Goal: Task Accomplishment & Management: Use online tool/utility

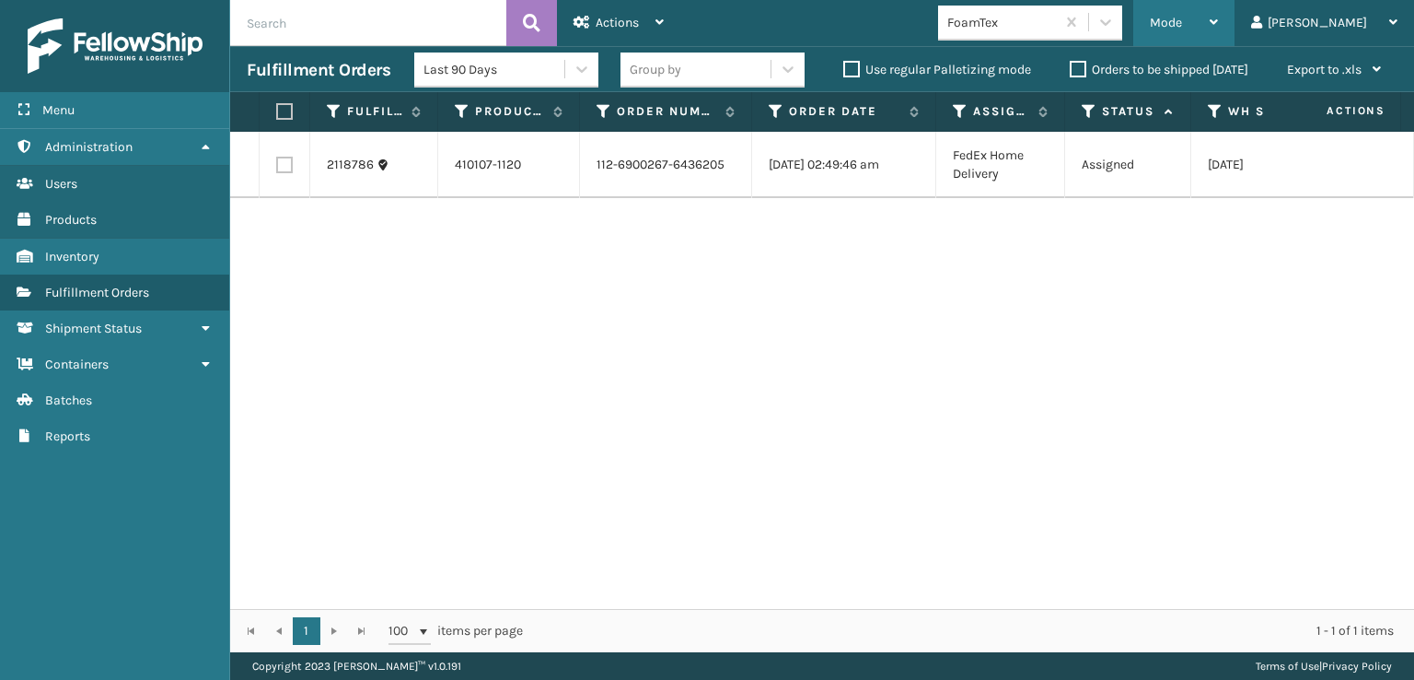
click at [1222, 26] on div "Mode Regular Mode Picking Mode Labeling Mode Exit Scan Mode" at bounding box center [1183, 23] width 101 height 46
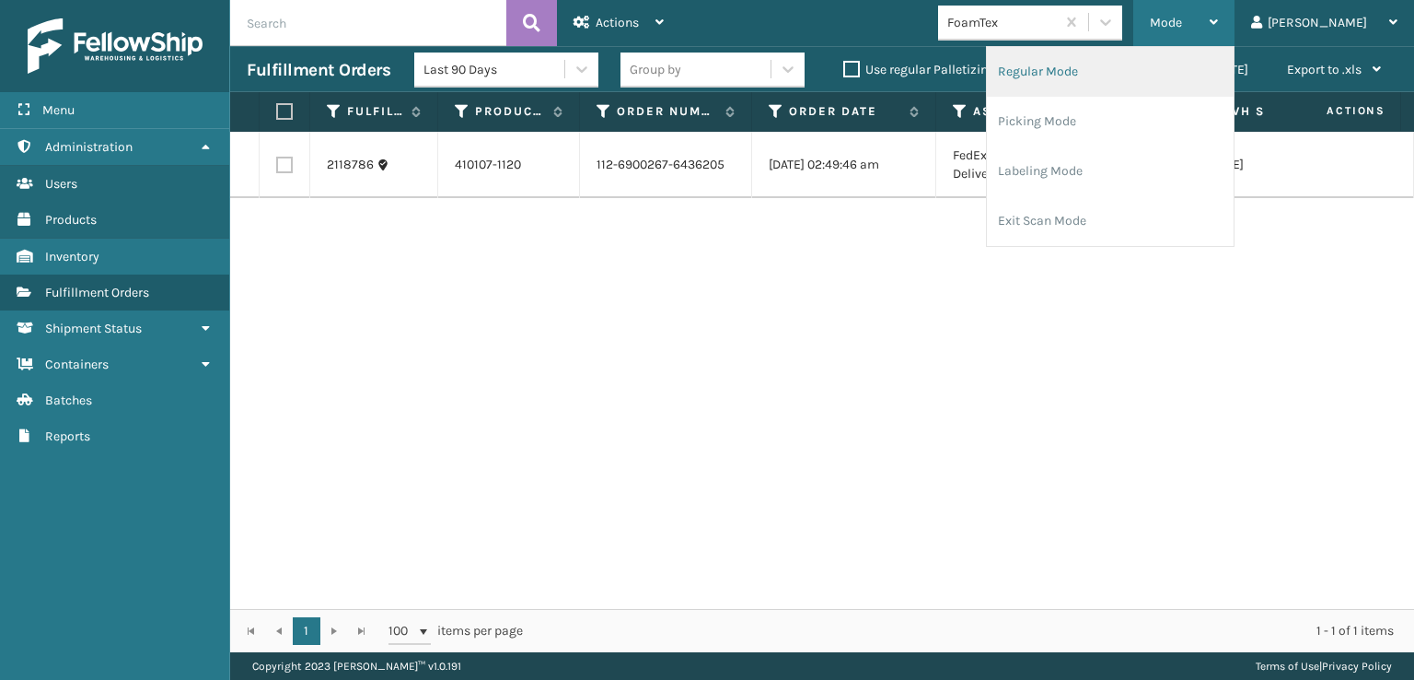
click at [1094, 71] on li "Regular Mode" at bounding box center [1110, 72] width 247 height 50
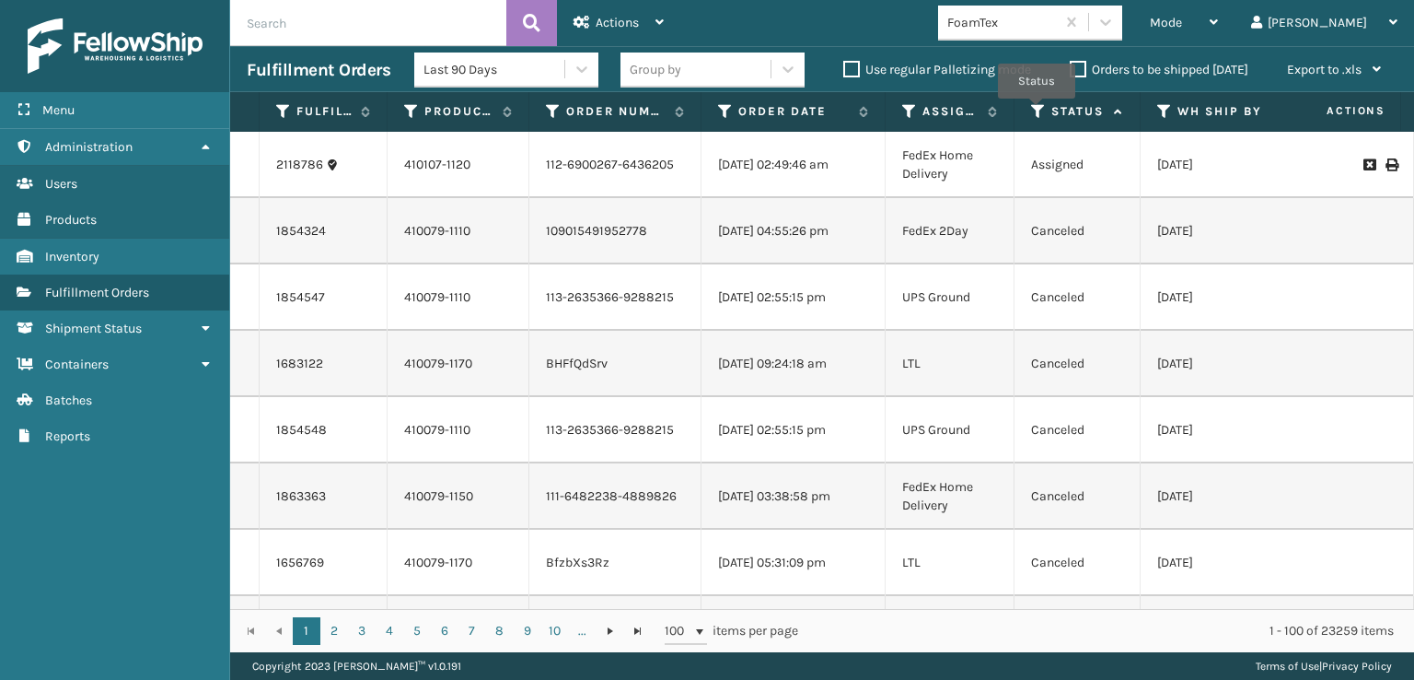
click at [1037, 111] on icon at bounding box center [1038, 111] width 15 height 17
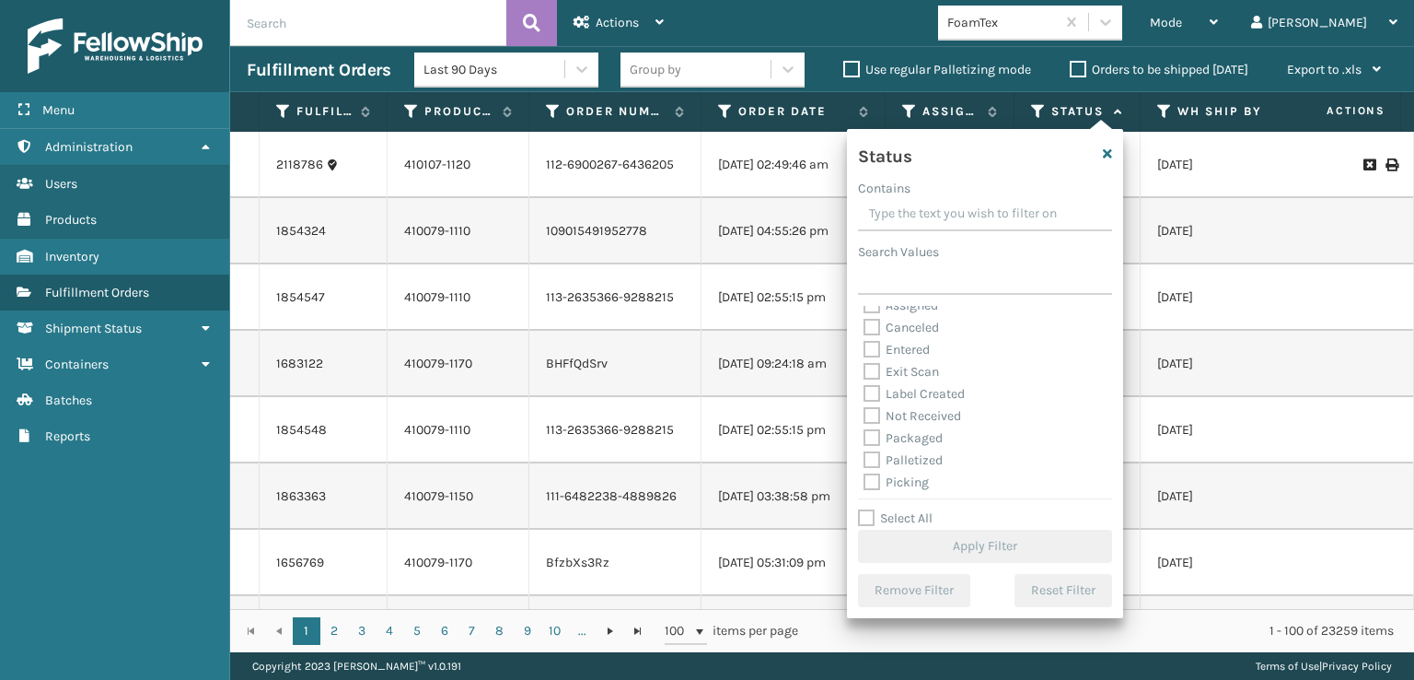
scroll to position [11, 0]
click at [872, 461] on label "Palletized" at bounding box center [903, 460] width 79 height 16
click at [865, 461] on input "Palletized" at bounding box center [864, 455] width 1 height 12
checkbox input "true"
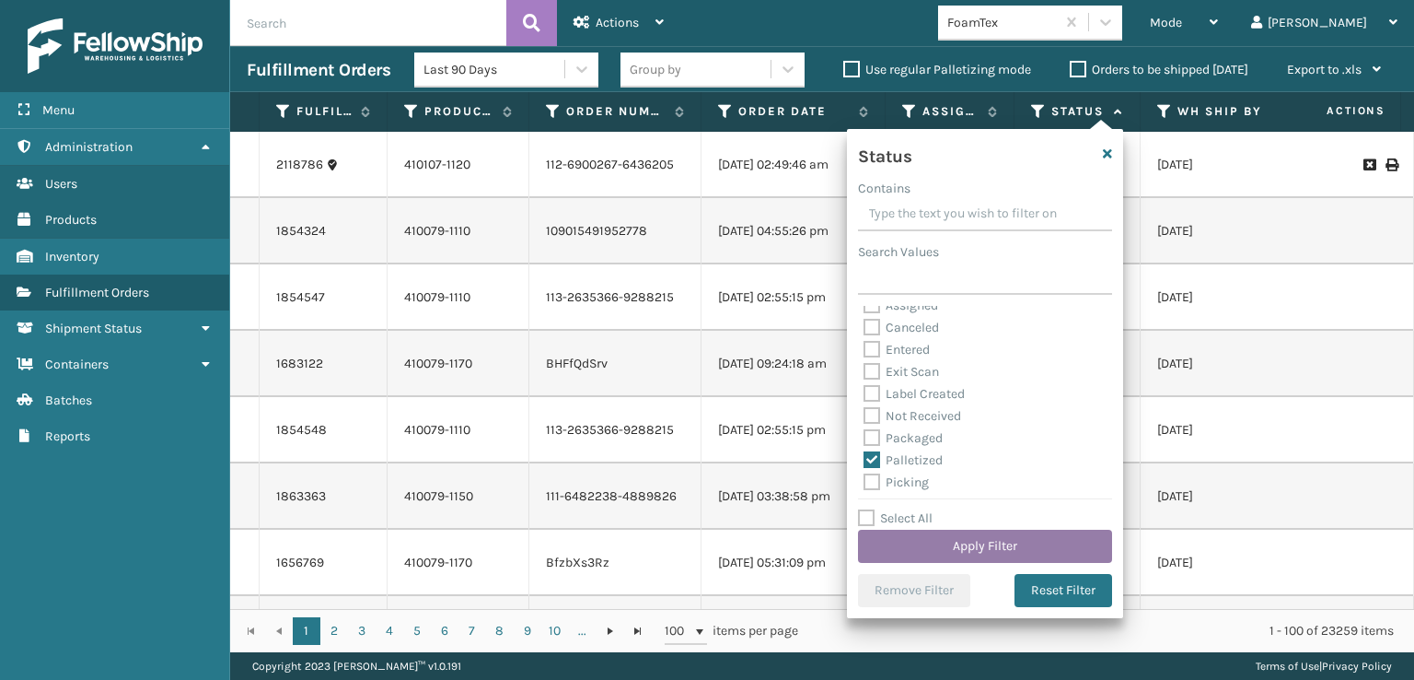
click at [934, 546] on button "Apply Filter" at bounding box center [985, 545] width 254 height 33
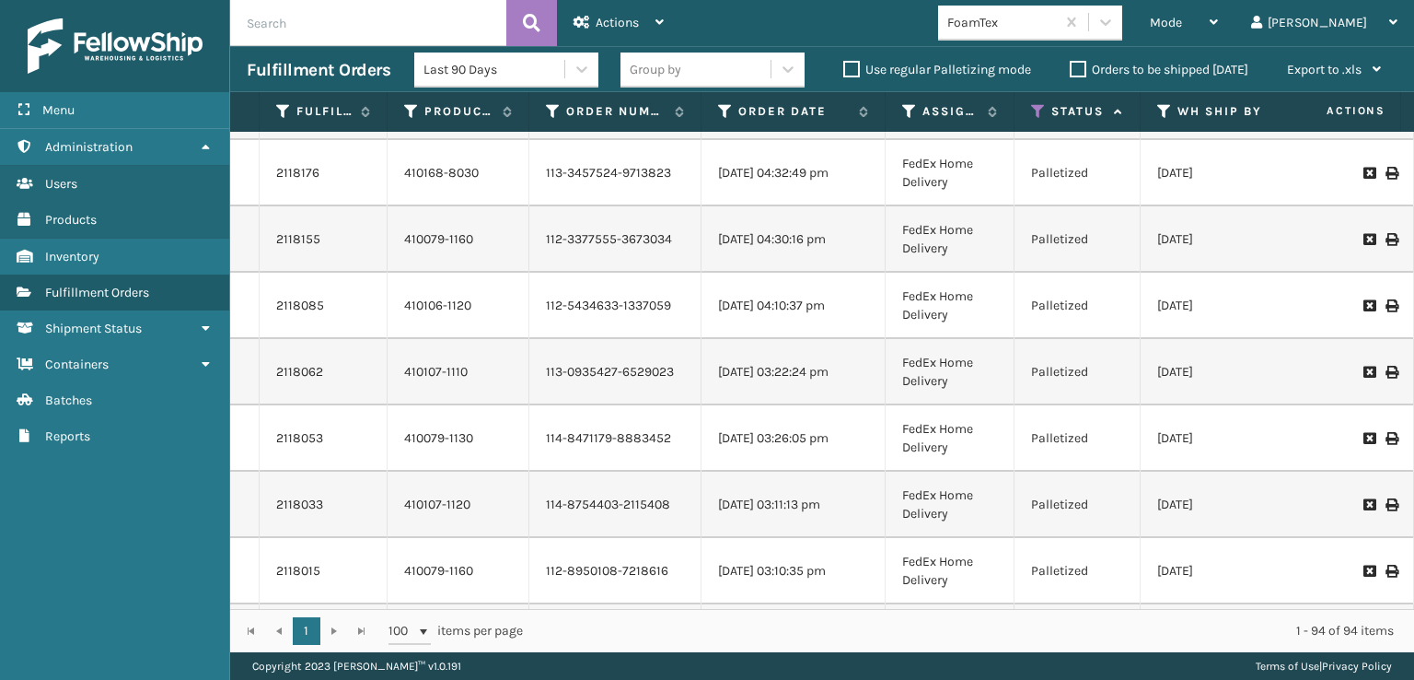
scroll to position [1842, 0]
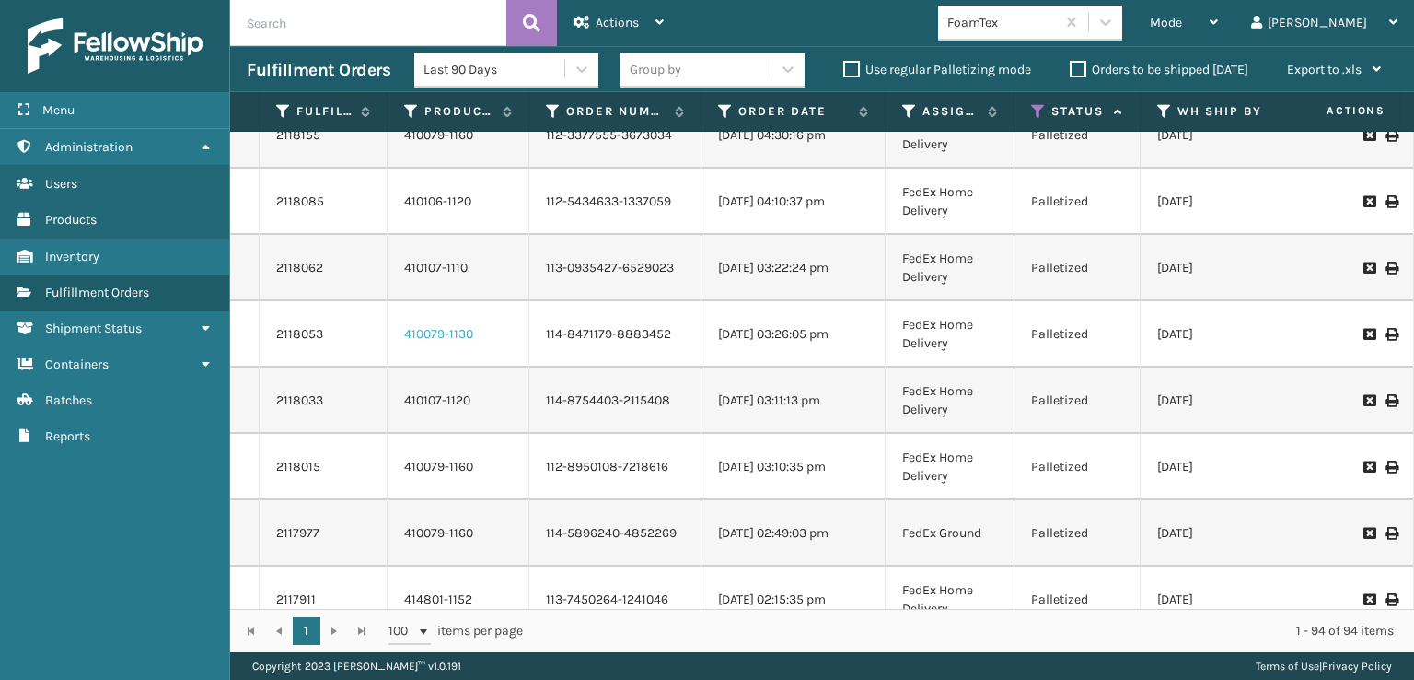
click at [445, 329] on link "410079-1130" at bounding box center [438, 334] width 69 height 16
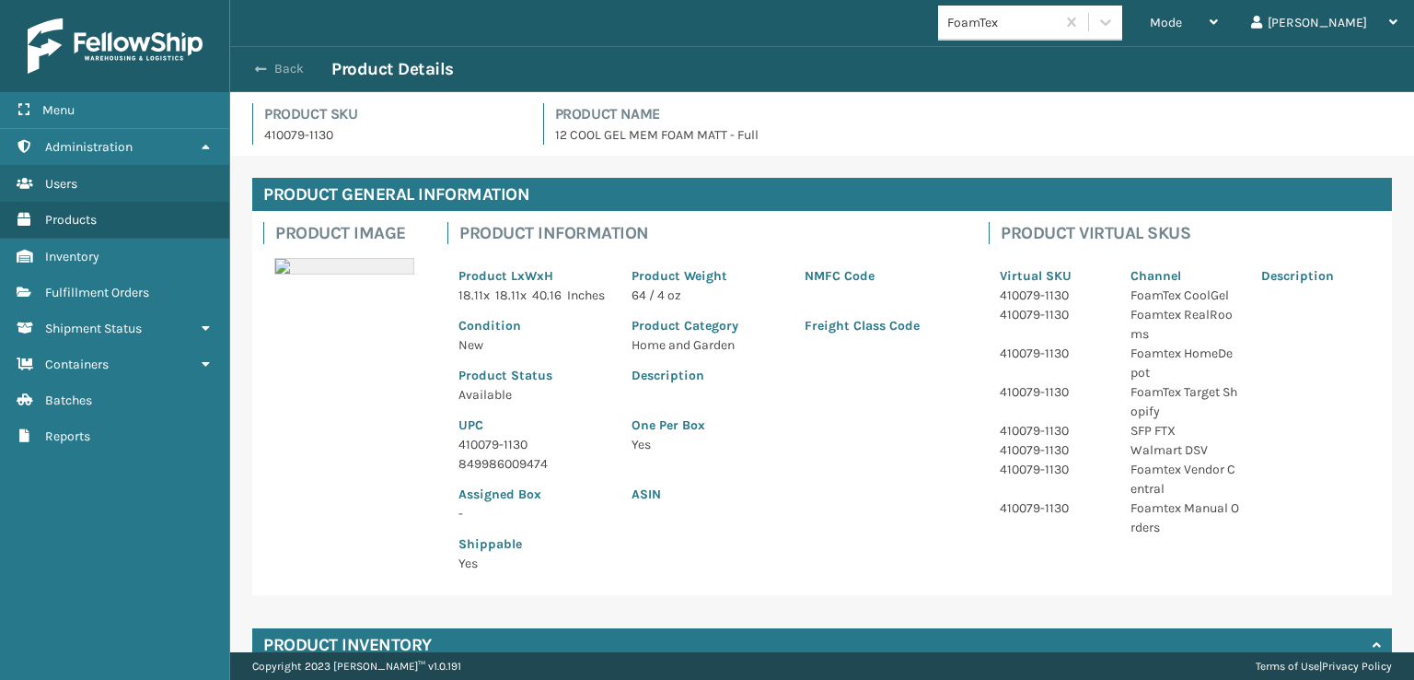
click at [266, 66] on button "Back" at bounding box center [289, 69] width 85 height 17
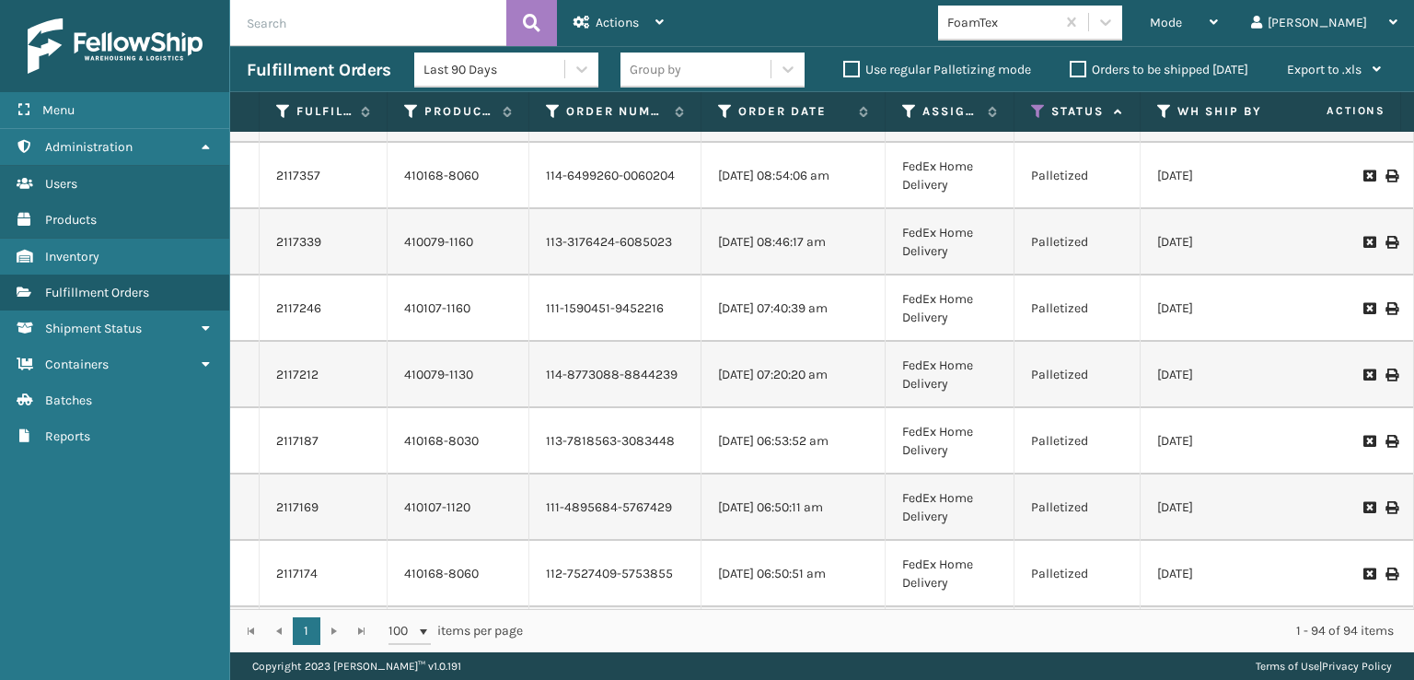
scroll to position [3867, 0]
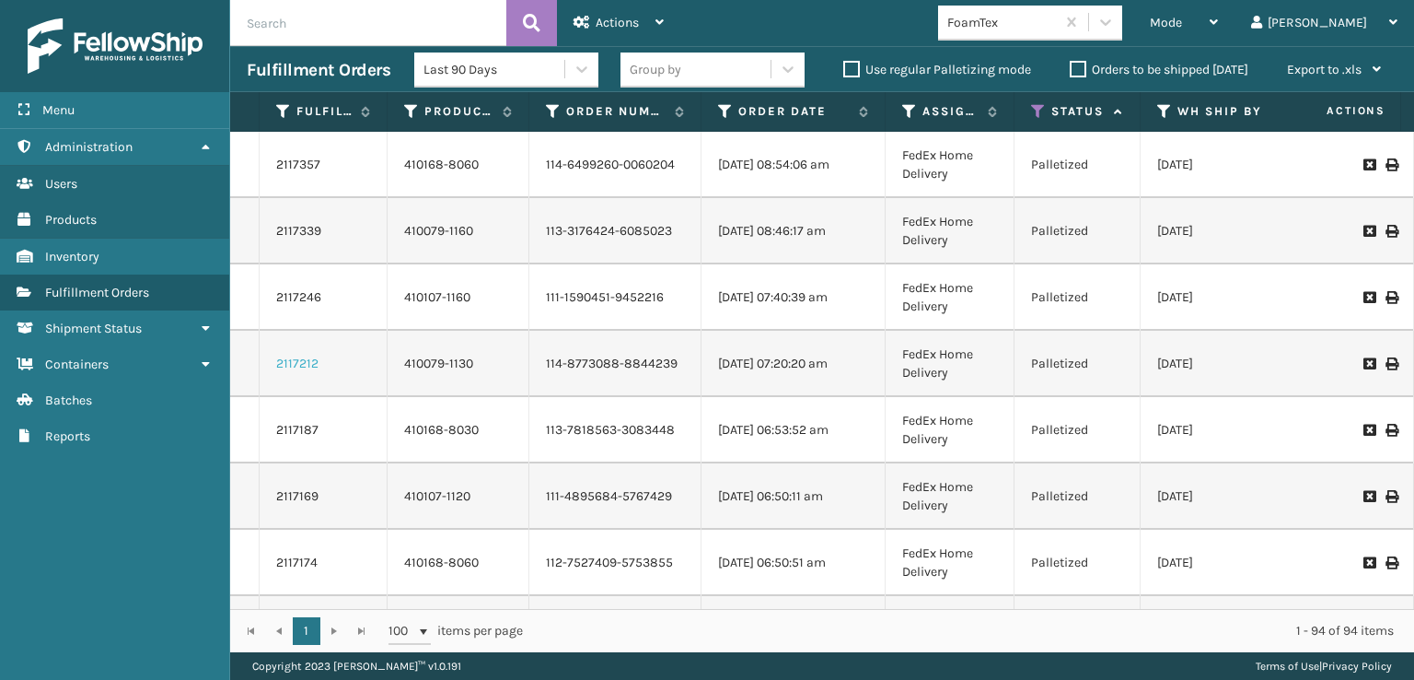
click at [301, 361] on link "2117212" at bounding box center [297, 364] width 42 height 18
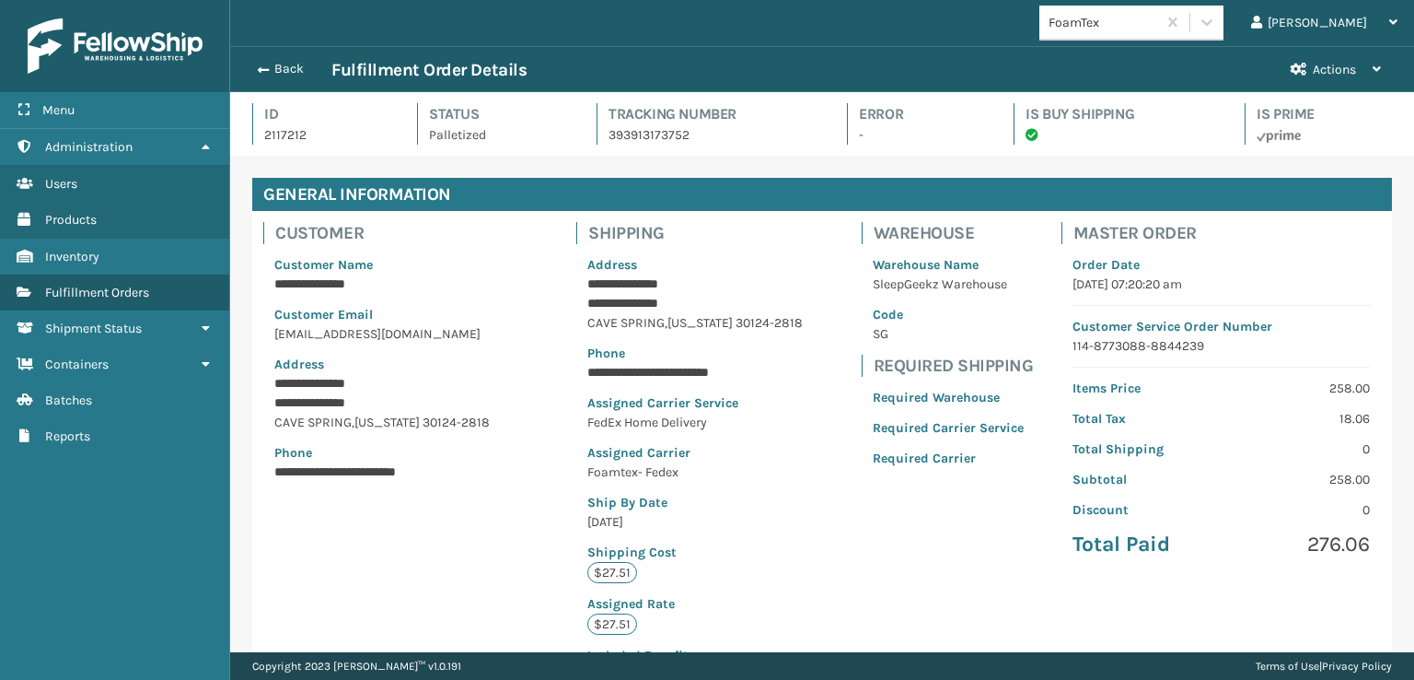
scroll to position [44, 1183]
click at [278, 69] on button "Back" at bounding box center [289, 69] width 85 height 17
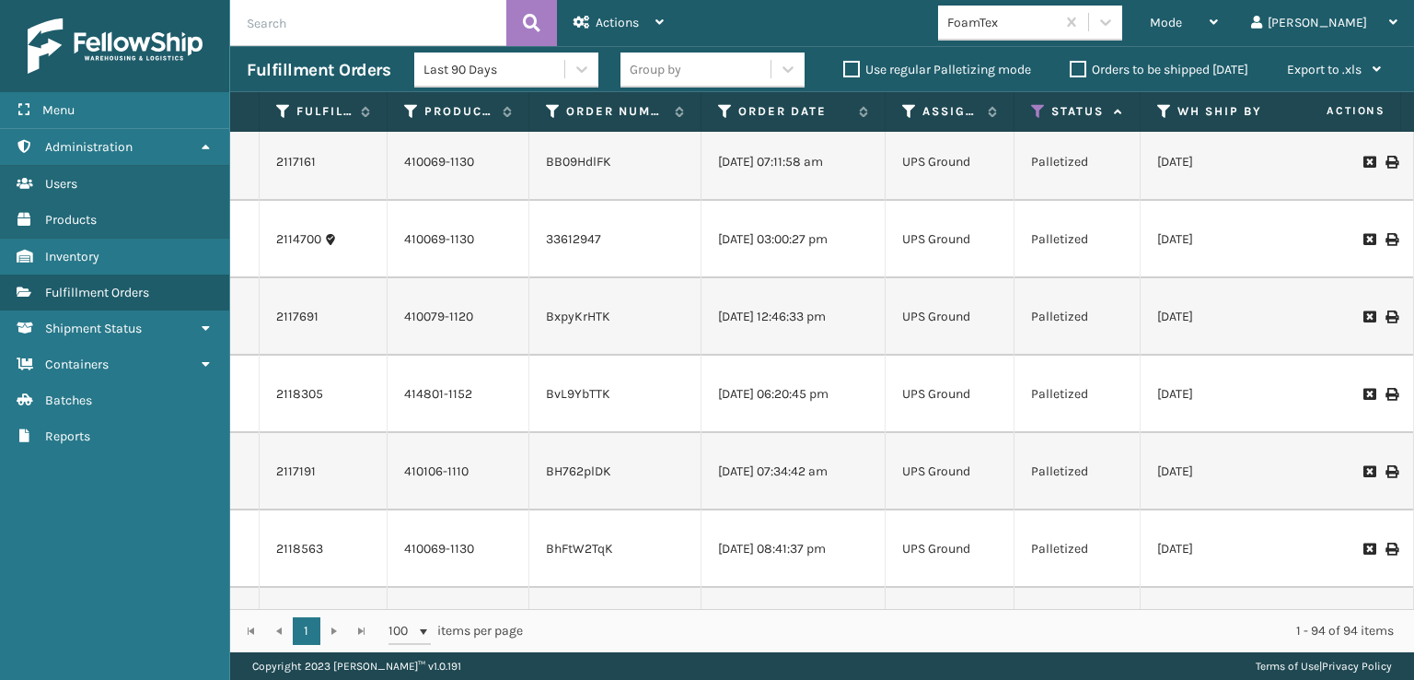
scroll to position [5525, 0]
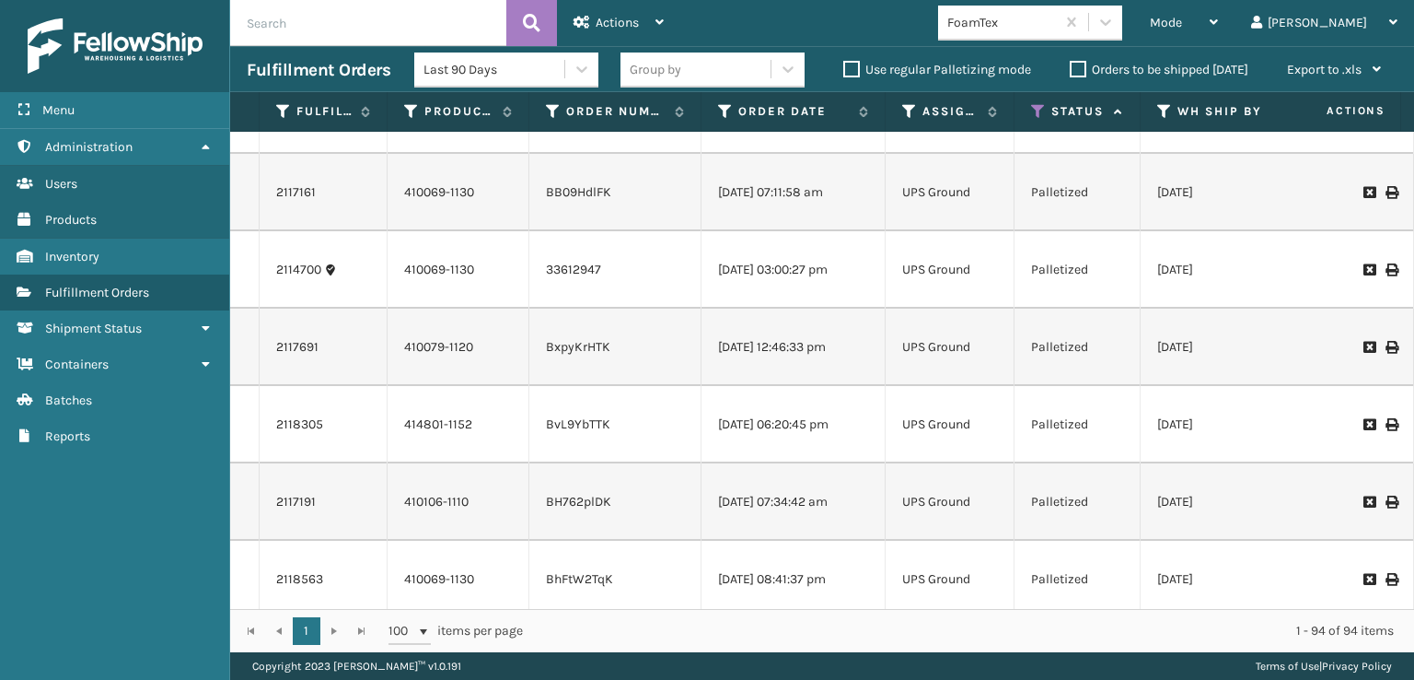
click at [276, 12] on input "text" at bounding box center [368, 23] width 276 height 46
type input "410079-1130"
click at [529, 29] on icon at bounding box center [531, 23] width 17 height 28
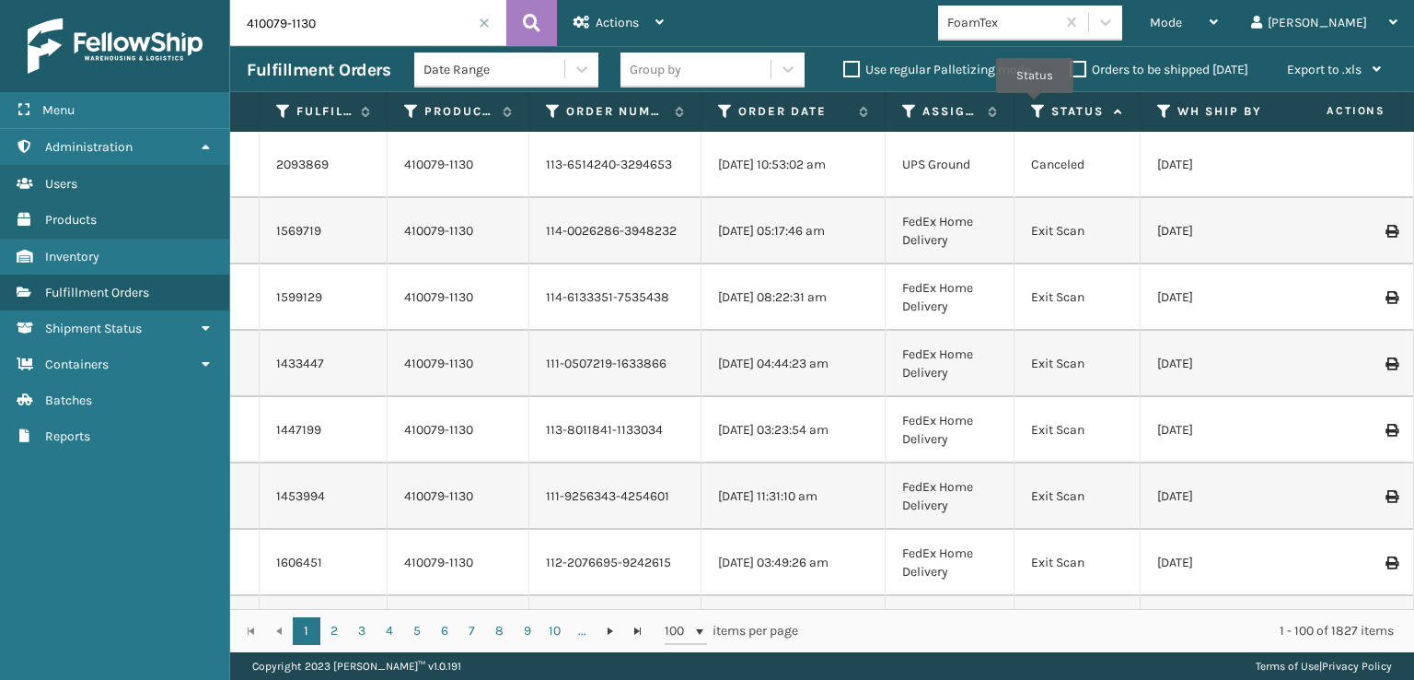
click at [1035, 106] on icon at bounding box center [1038, 111] width 15 height 17
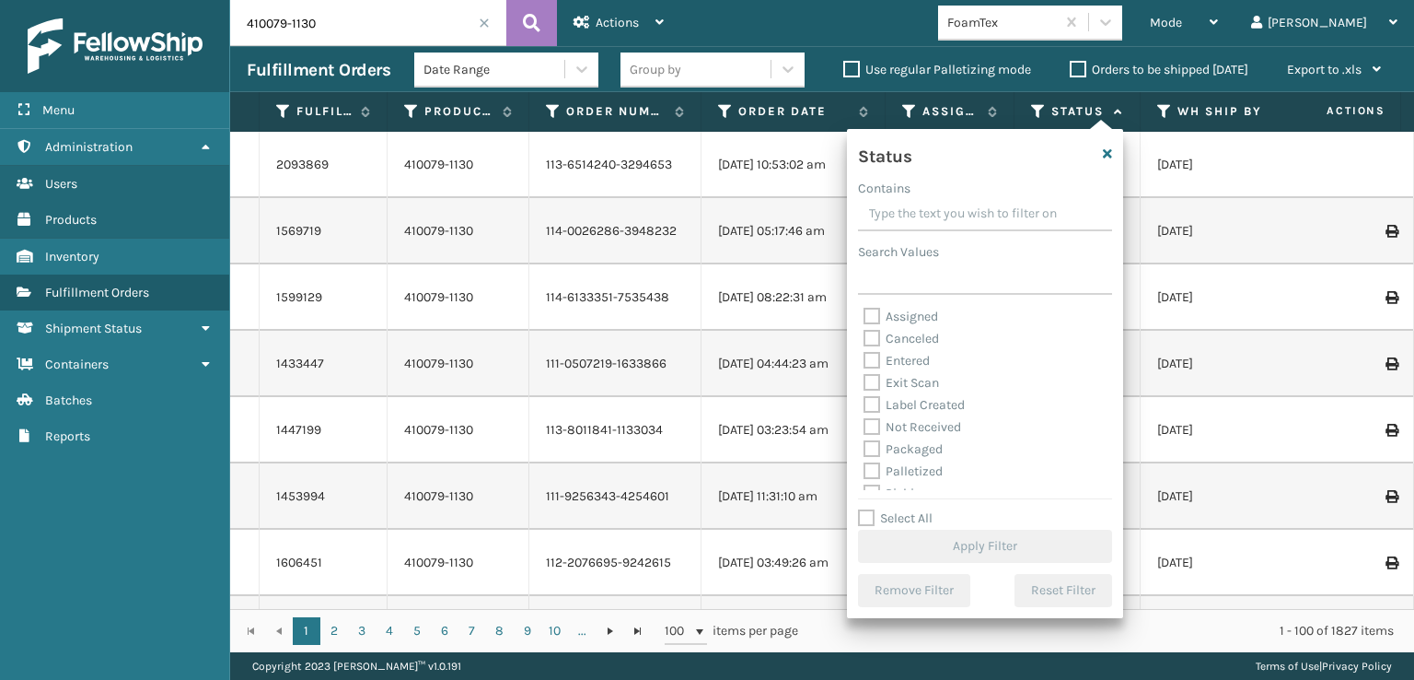
scroll to position [103, 0]
click at [873, 369] on label "Palletized" at bounding box center [903, 368] width 79 height 16
click at [865, 369] on input "Palletized" at bounding box center [864, 363] width 1 height 12
checkbox input "true"
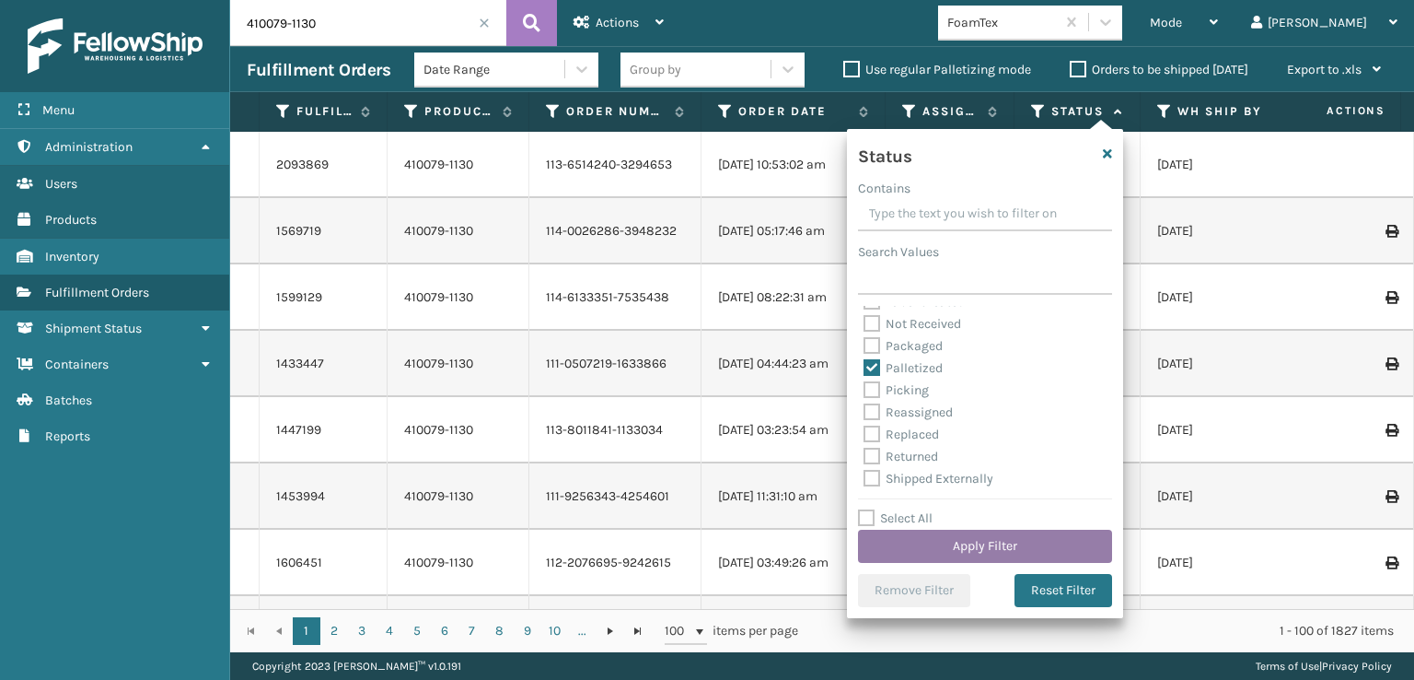
click at [918, 543] on button "Apply Filter" at bounding box center [985, 545] width 254 height 33
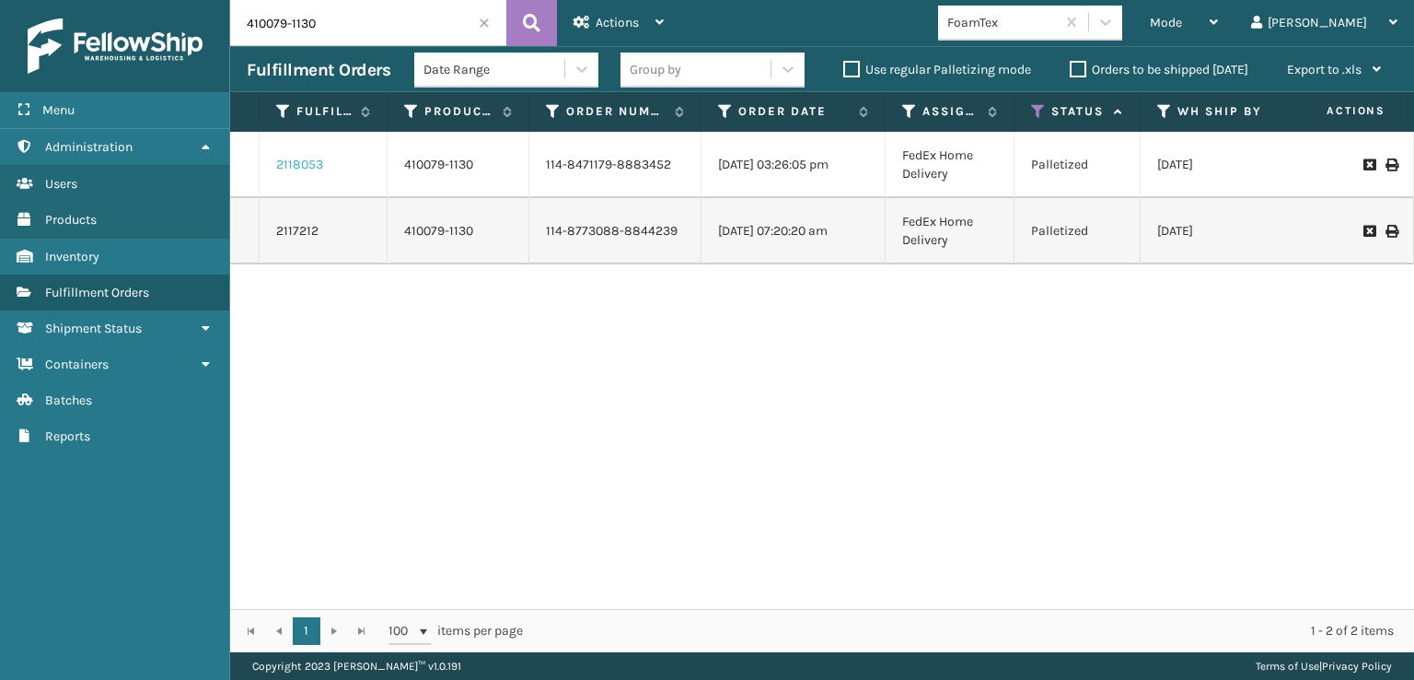
click at [291, 165] on link "2118053" at bounding box center [299, 165] width 47 height 18
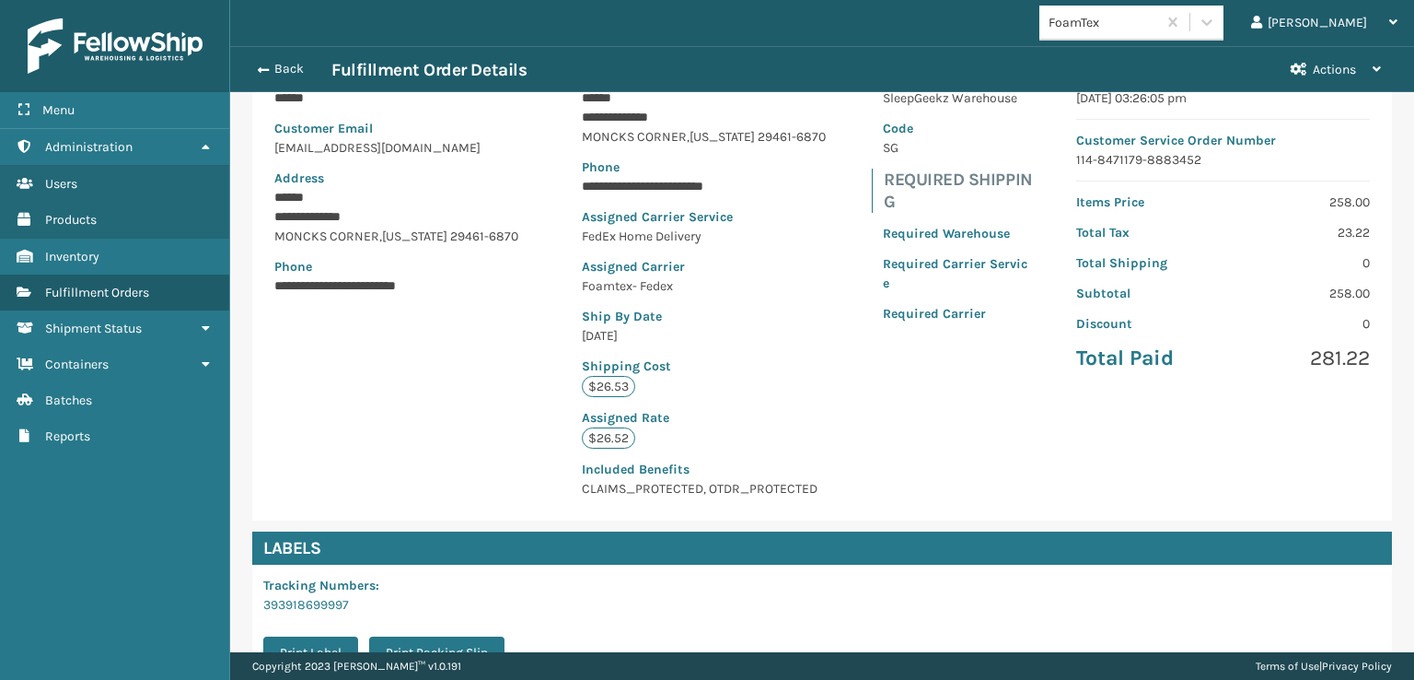
scroll to position [446, 0]
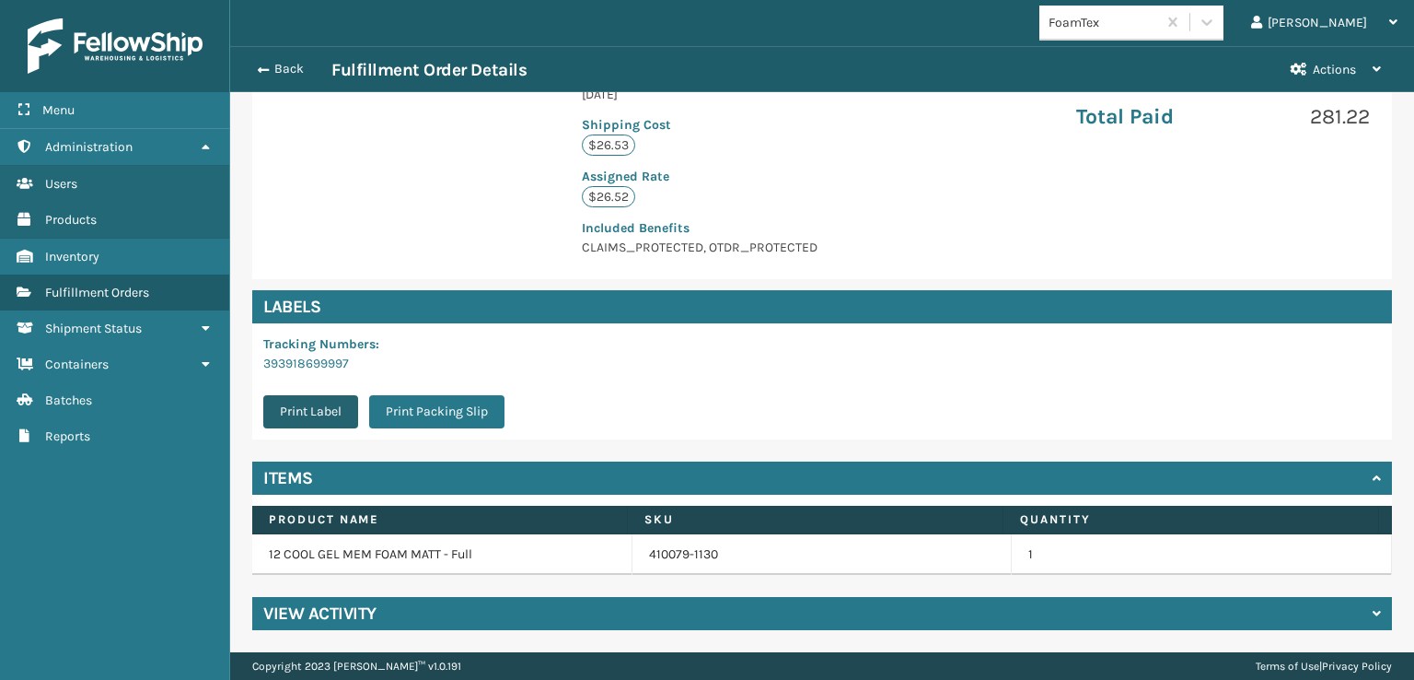
click at [296, 400] on button "Print Label" at bounding box center [310, 411] width 95 height 33
click at [302, 410] on button "Print Label" at bounding box center [310, 411] width 95 height 33
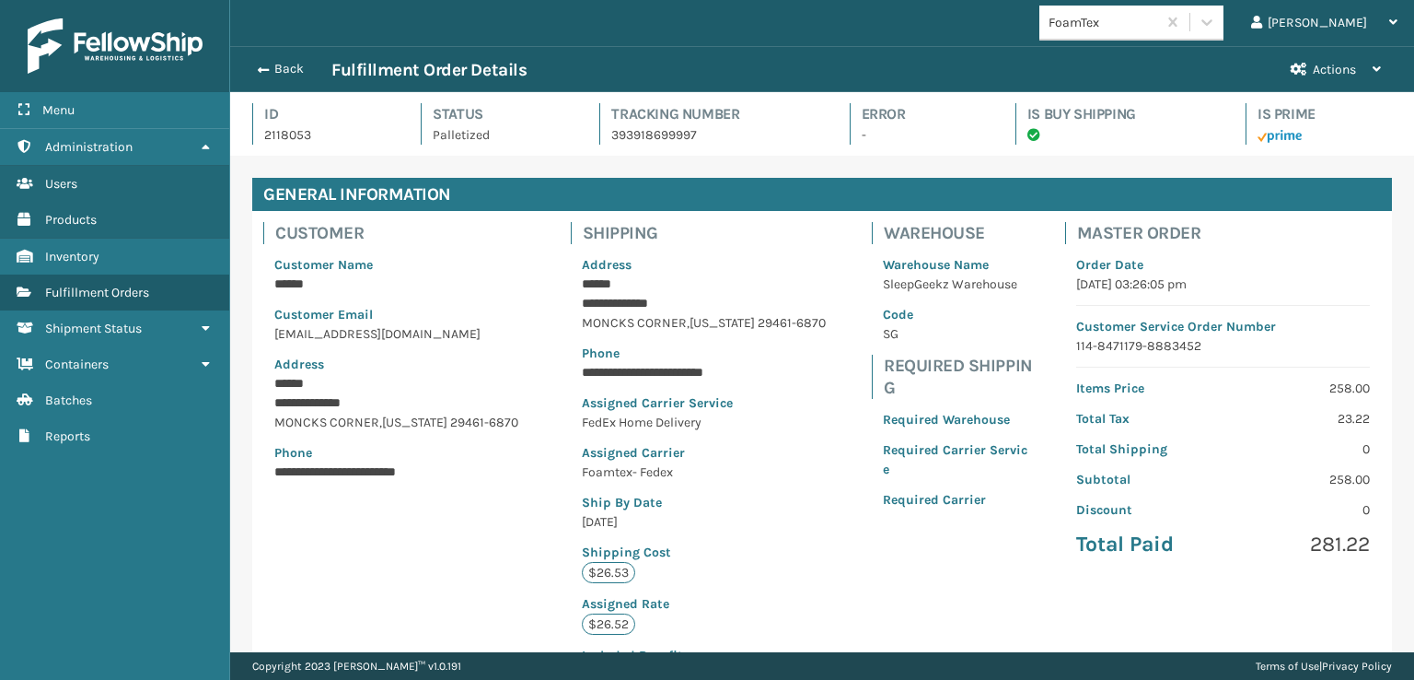
scroll to position [44, 1183]
click at [258, 67] on span "button" at bounding box center [260, 70] width 11 height 13
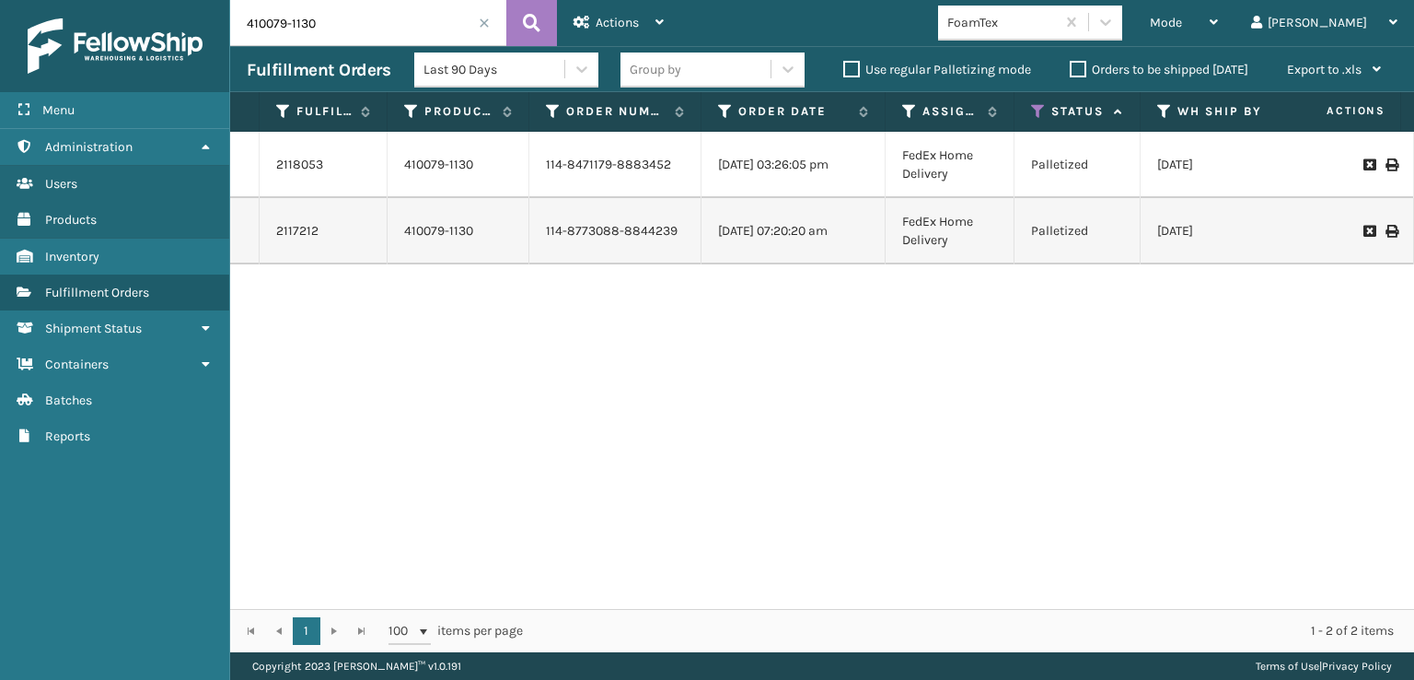
click at [485, 19] on span at bounding box center [484, 22] width 11 height 11
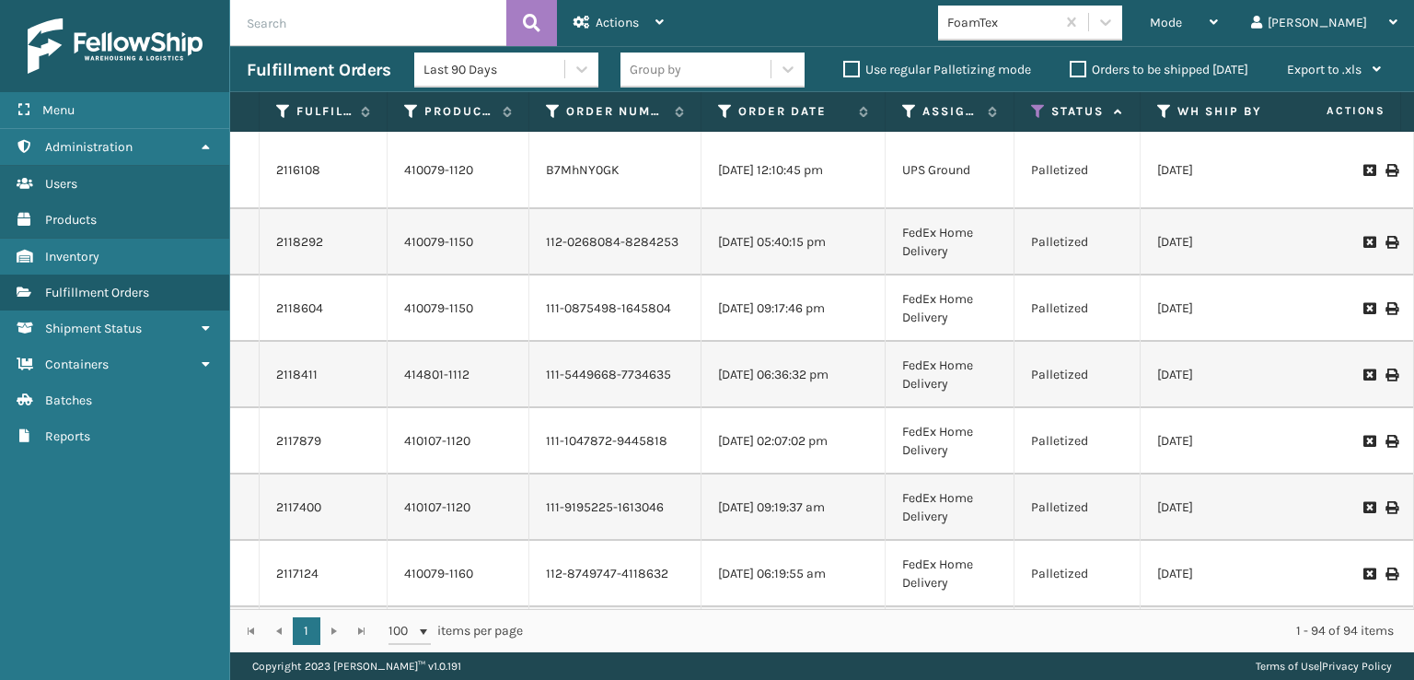
click at [1039, 106] on icon at bounding box center [1038, 111] width 15 height 17
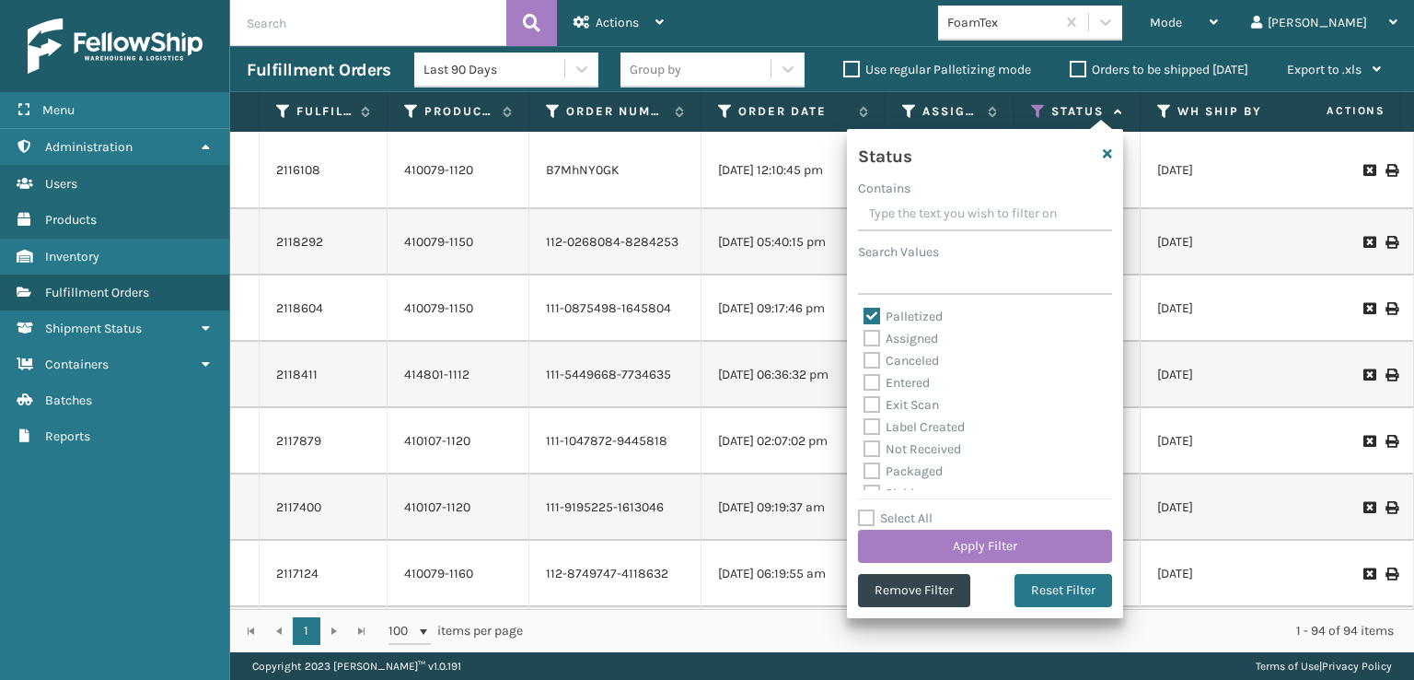
click at [873, 314] on label "Palletized" at bounding box center [903, 316] width 79 height 16
click at [865, 314] on input "Palletized" at bounding box center [864, 312] width 1 height 12
checkbox input "false"
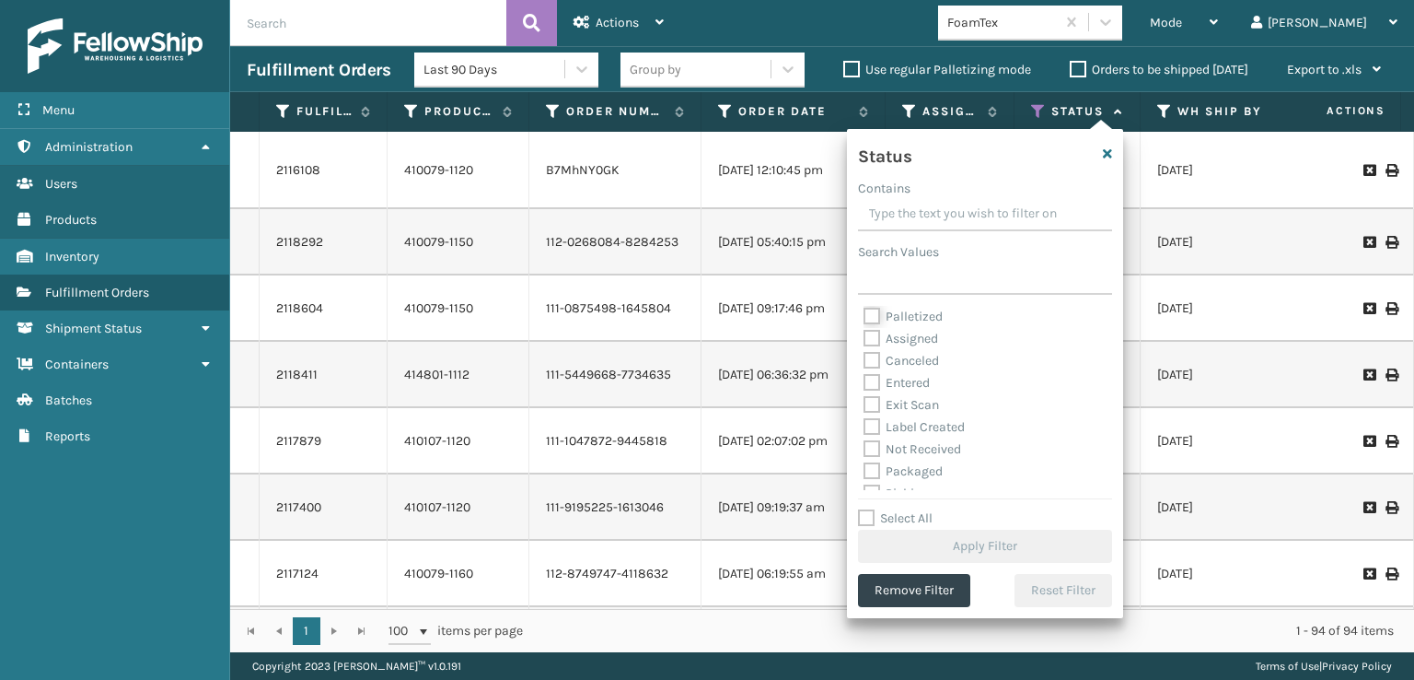
scroll to position [92, 0]
click at [871, 396] on label "Picking" at bounding box center [896, 401] width 65 height 16
click at [865, 396] on input "Picking" at bounding box center [864, 396] width 1 height 12
checkbox input "true"
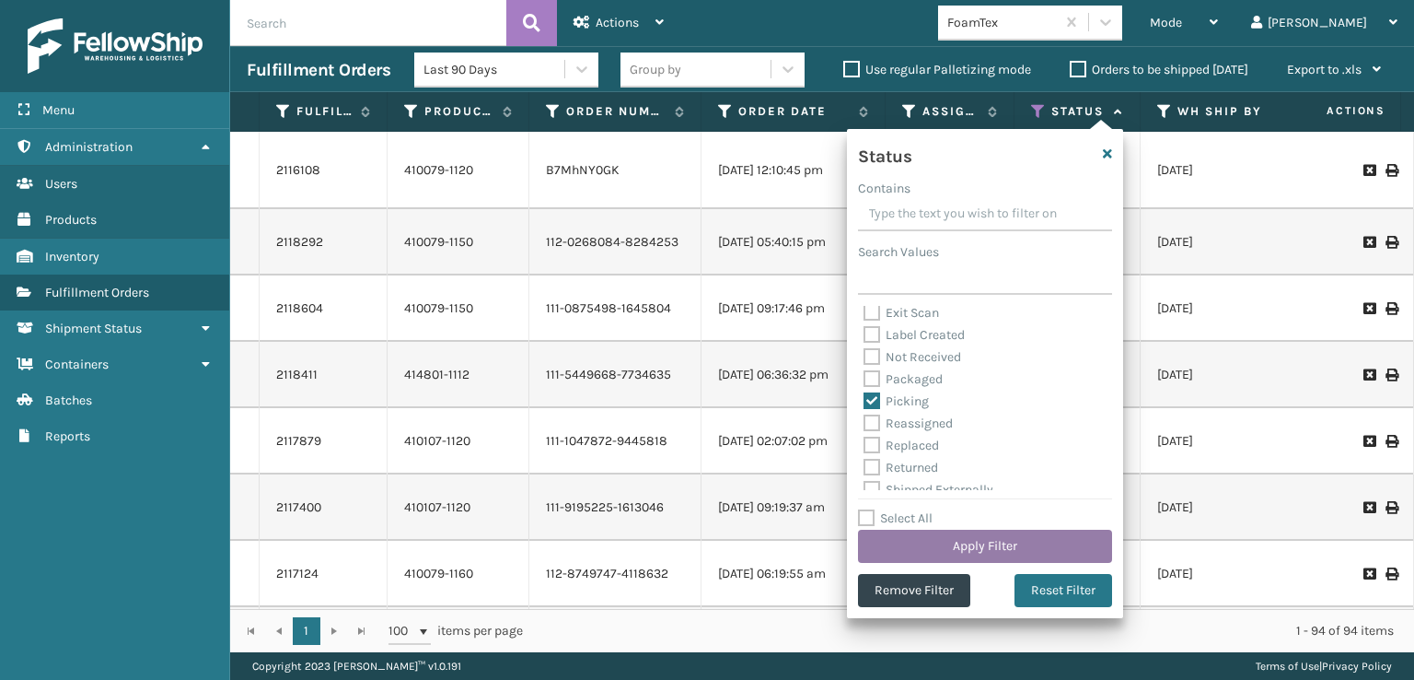
click at [918, 540] on button "Apply Filter" at bounding box center [985, 545] width 254 height 33
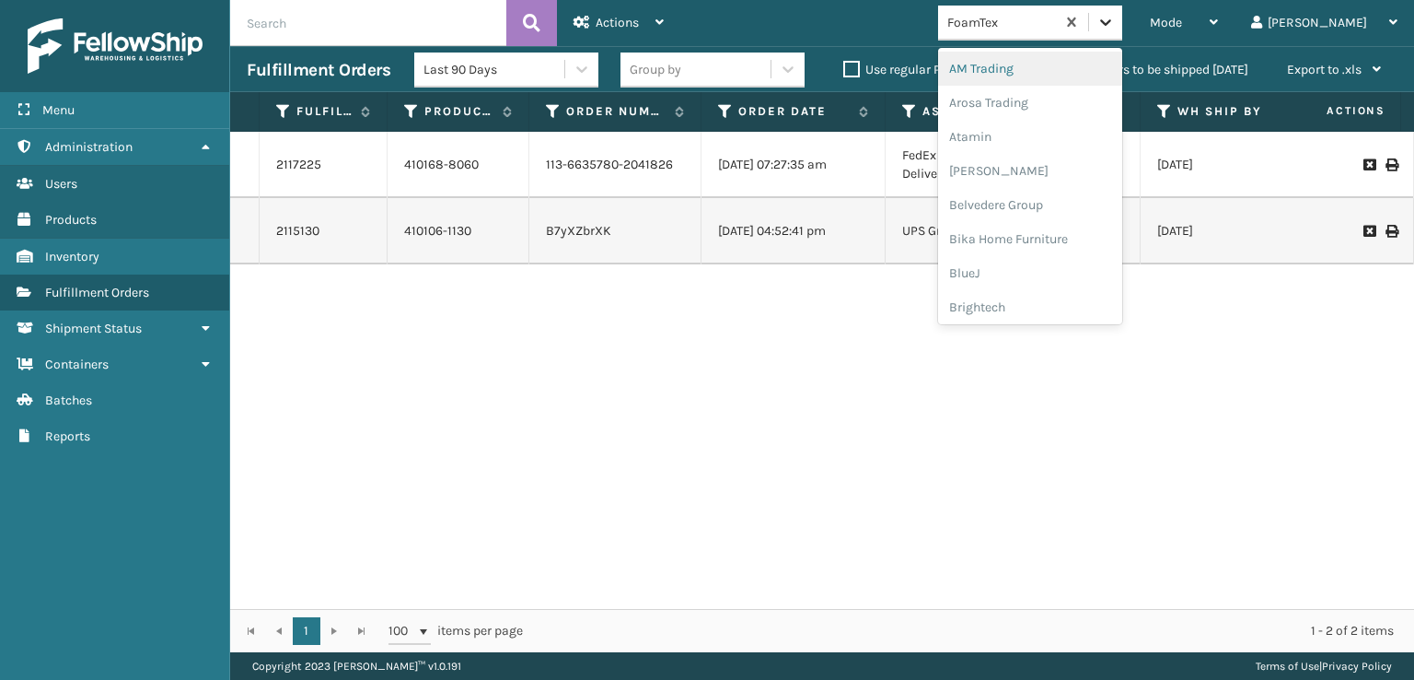
click at [1115, 18] on icon at bounding box center [1106, 22] width 18 height 18
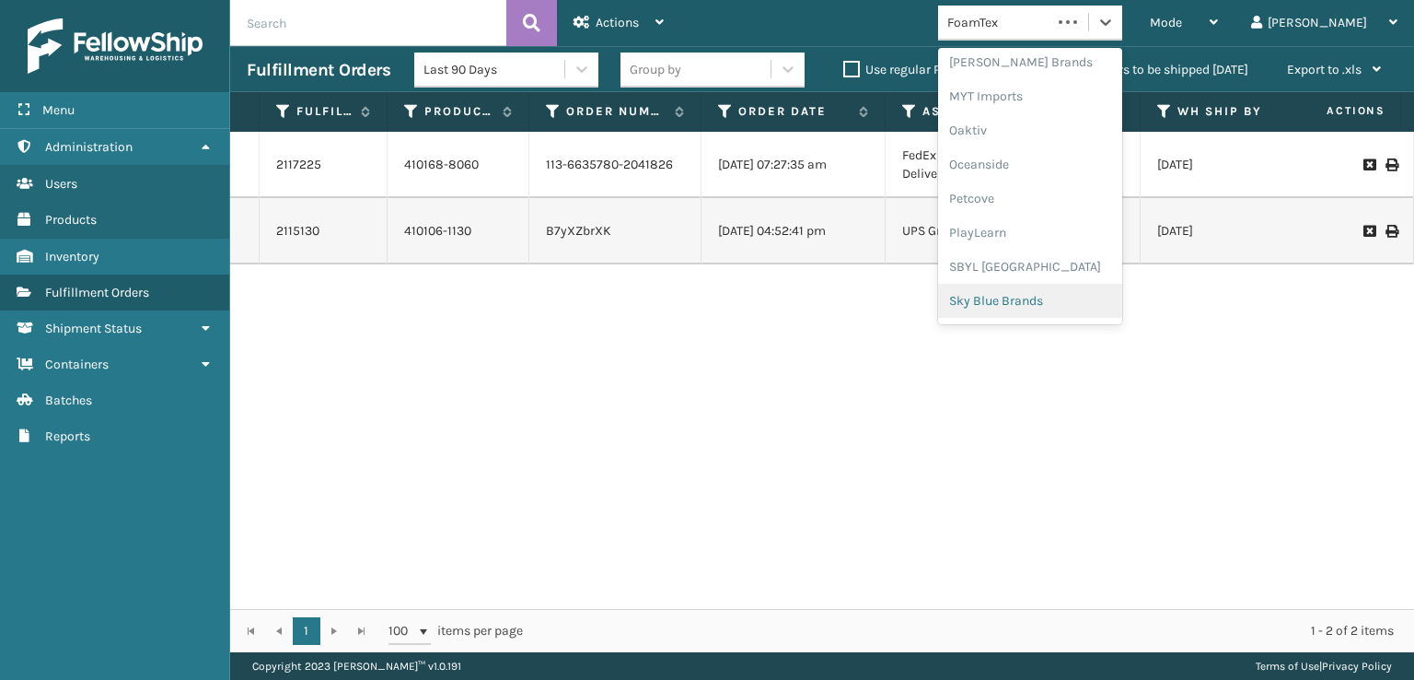
scroll to position [924, 0]
click at [1046, 264] on div "SleepGeekz" at bounding box center [1030, 269] width 184 height 34
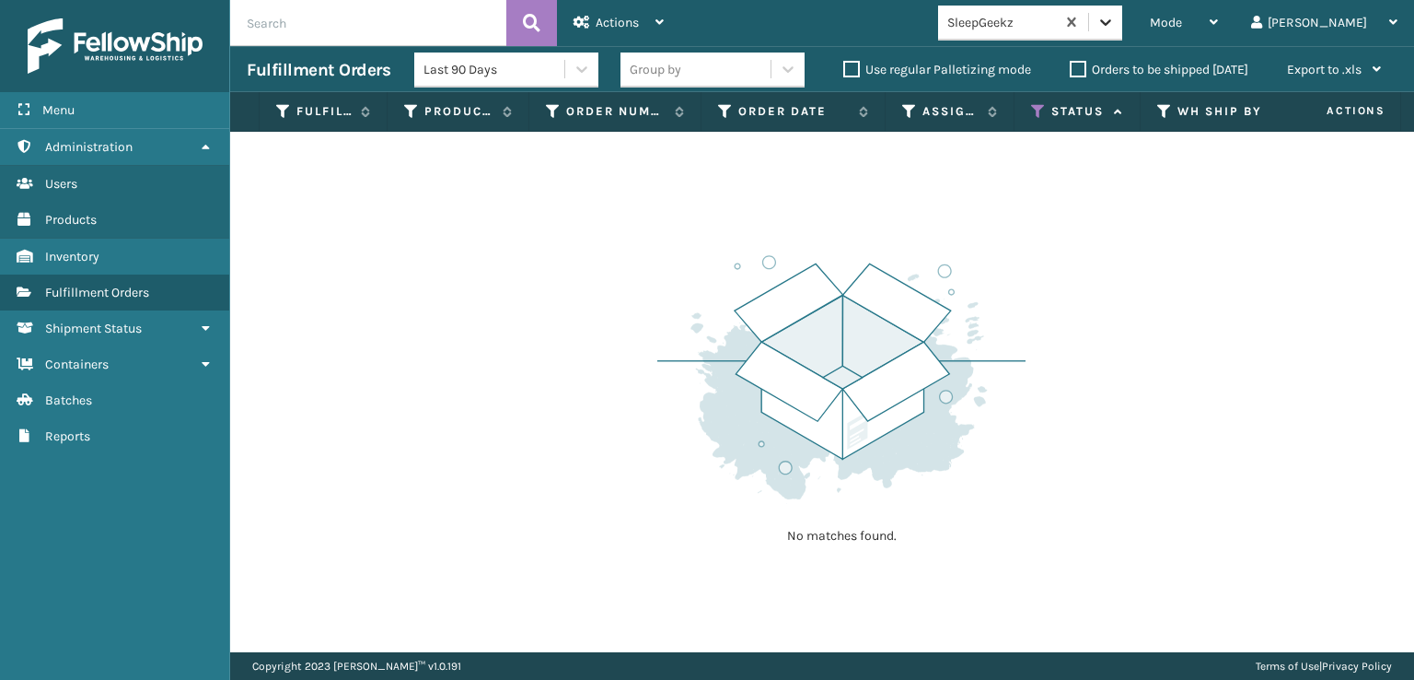
click at [1115, 26] on icon at bounding box center [1106, 22] width 18 height 18
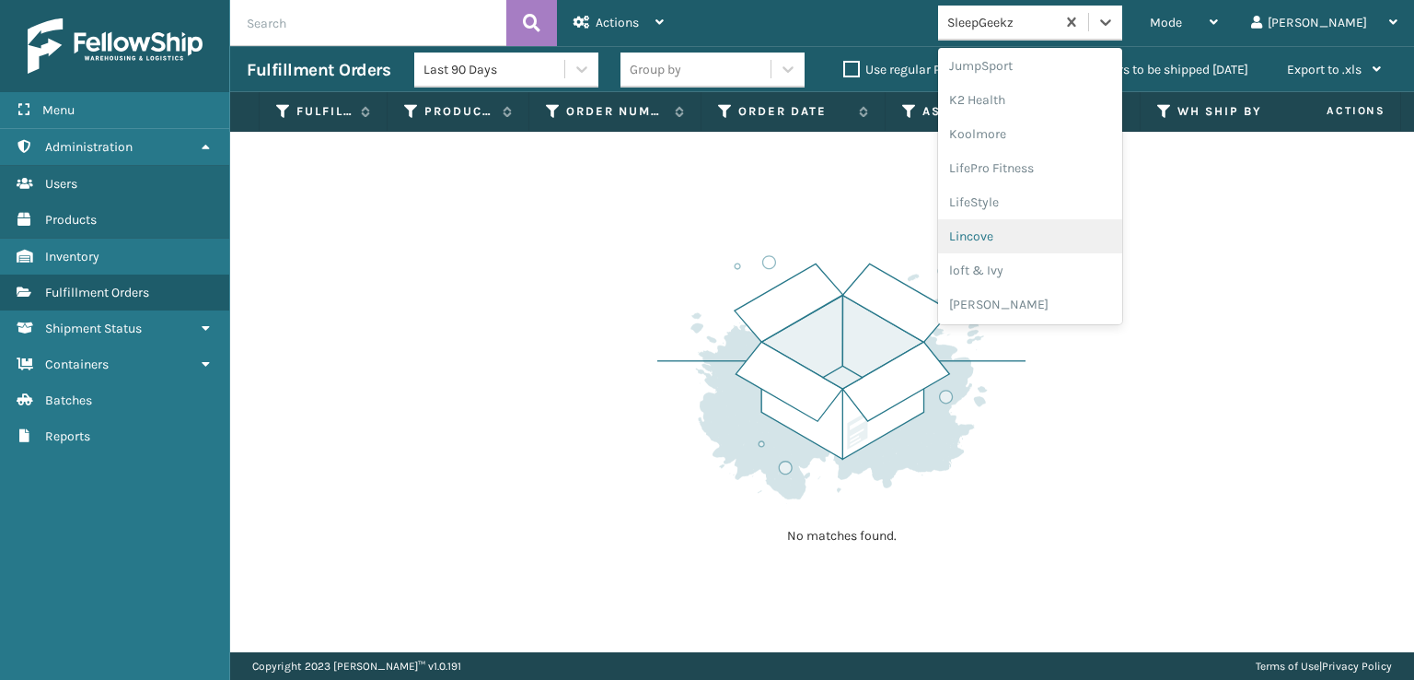
scroll to position [766, 0]
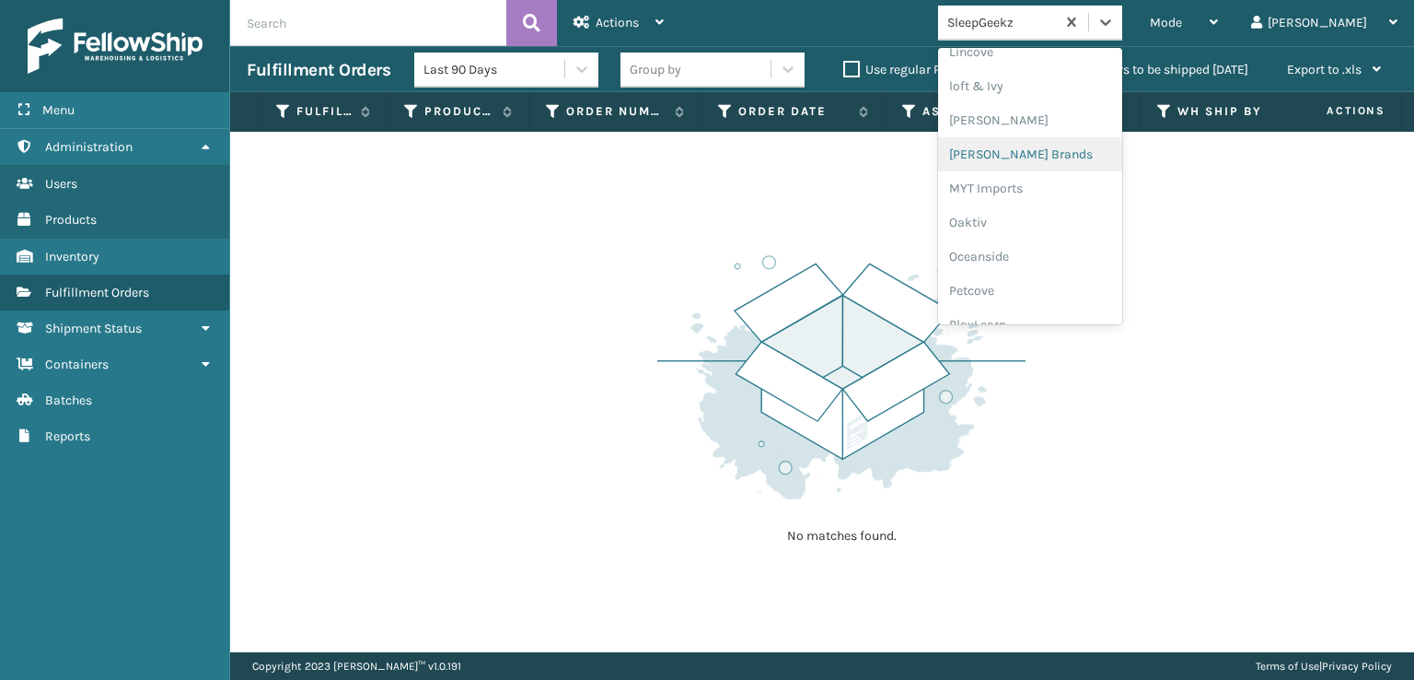
click at [1040, 149] on div "[PERSON_NAME] Brands" at bounding box center [1030, 154] width 184 height 34
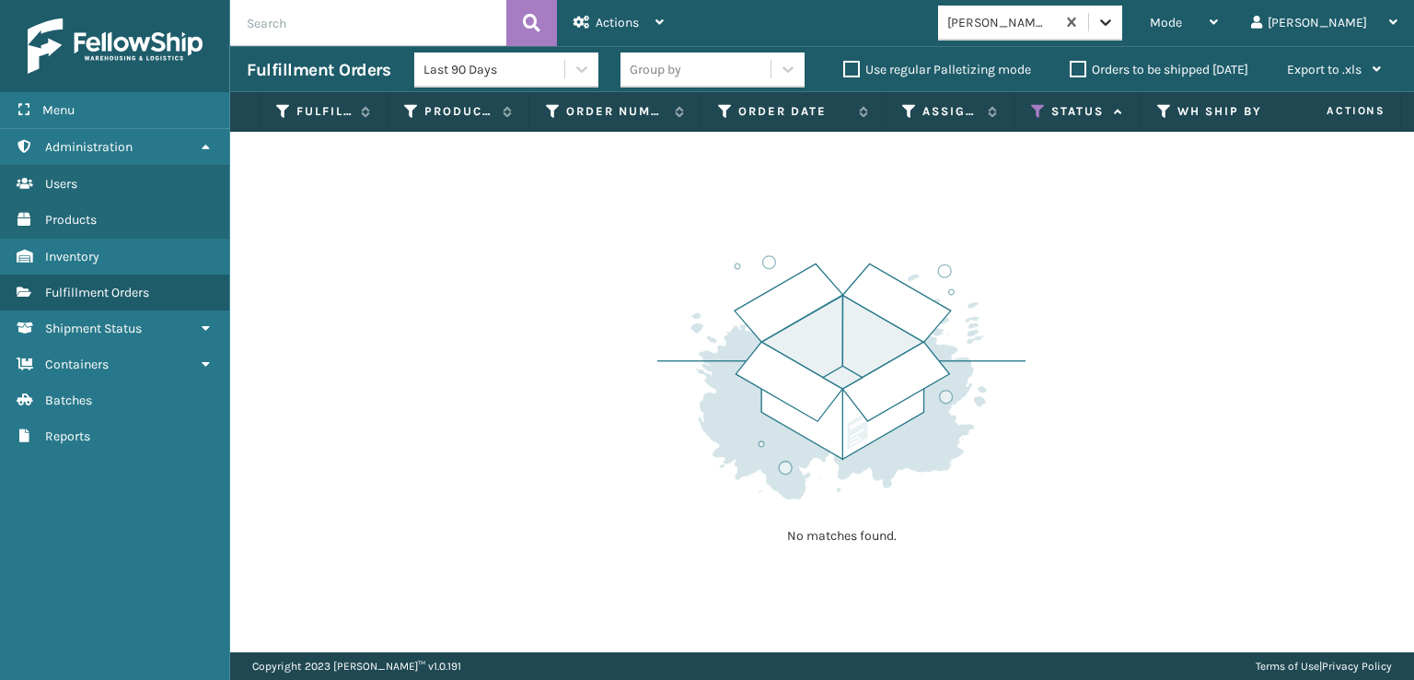
click at [1115, 24] on icon at bounding box center [1106, 22] width 18 height 18
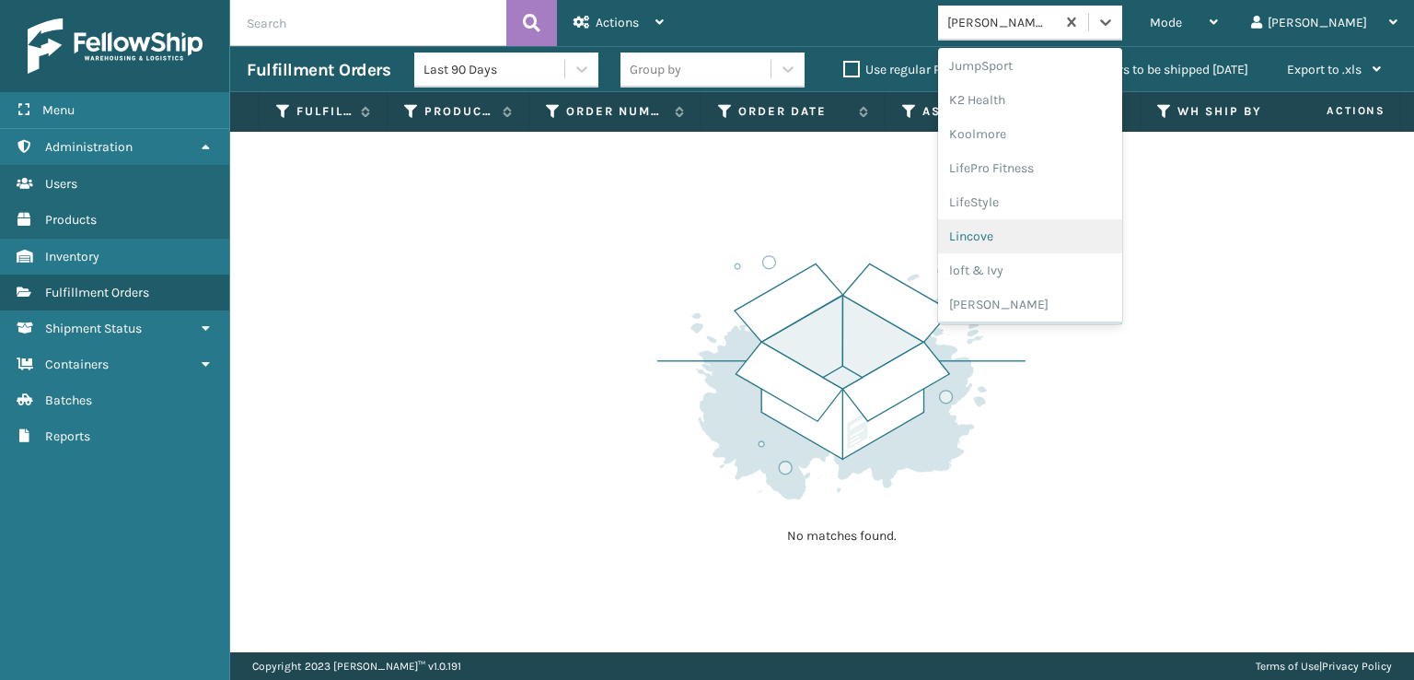
scroll to position [924, 0]
click at [1040, 201] on div "SBYL [GEOGRAPHIC_DATA]" at bounding box center [1030, 201] width 184 height 34
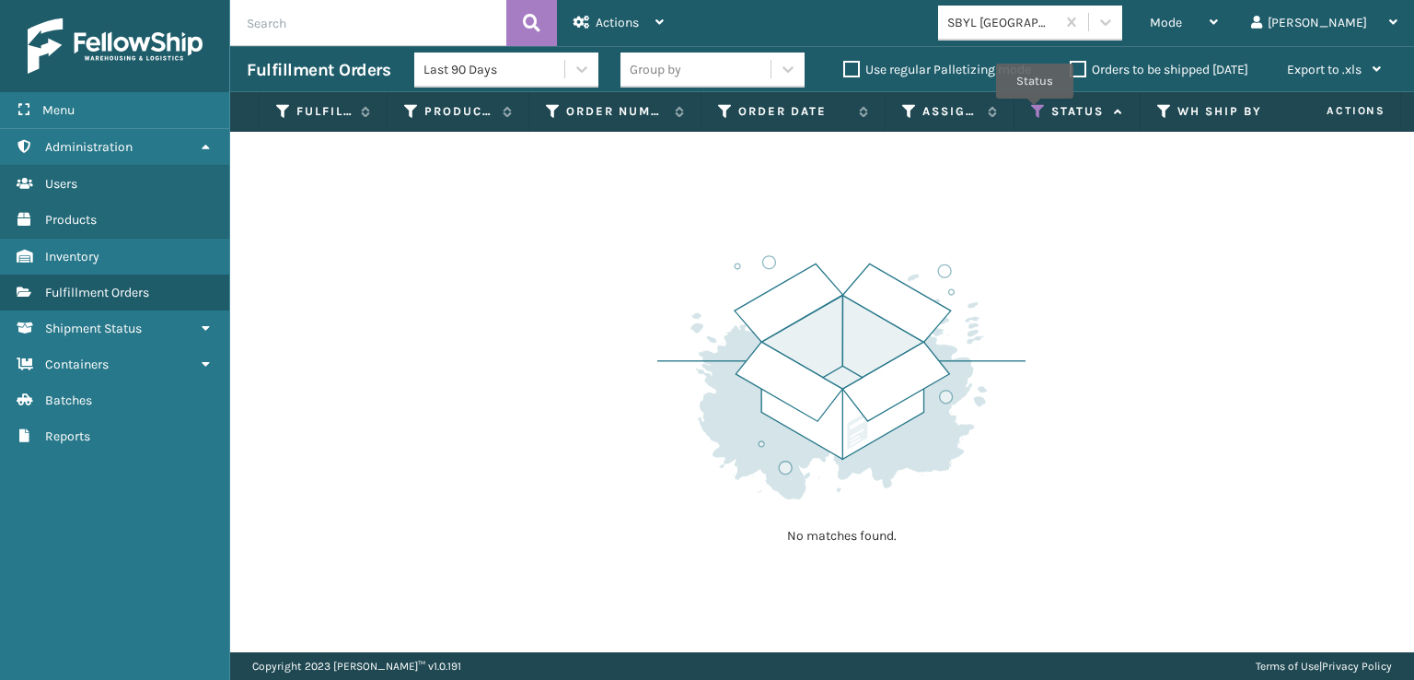
click at [1035, 111] on icon at bounding box center [1038, 111] width 15 height 17
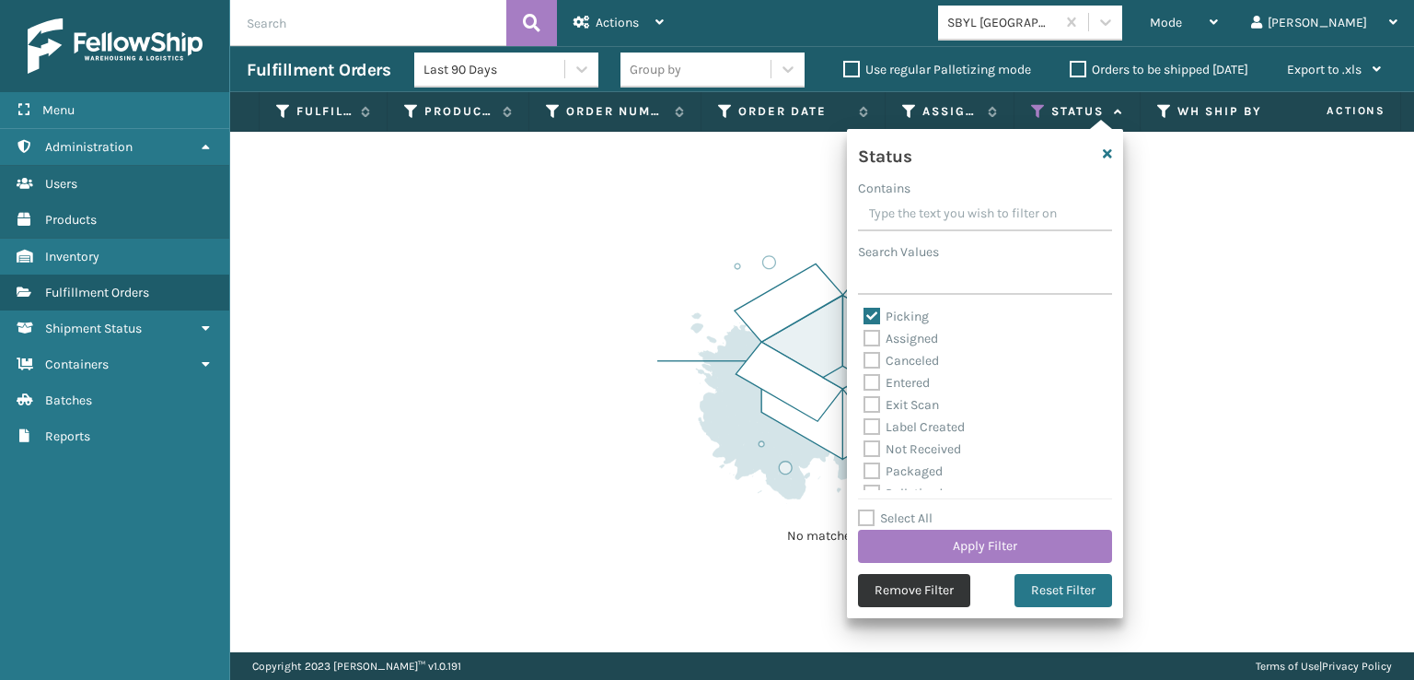
click at [899, 596] on button "Remove Filter" at bounding box center [914, 590] width 112 height 33
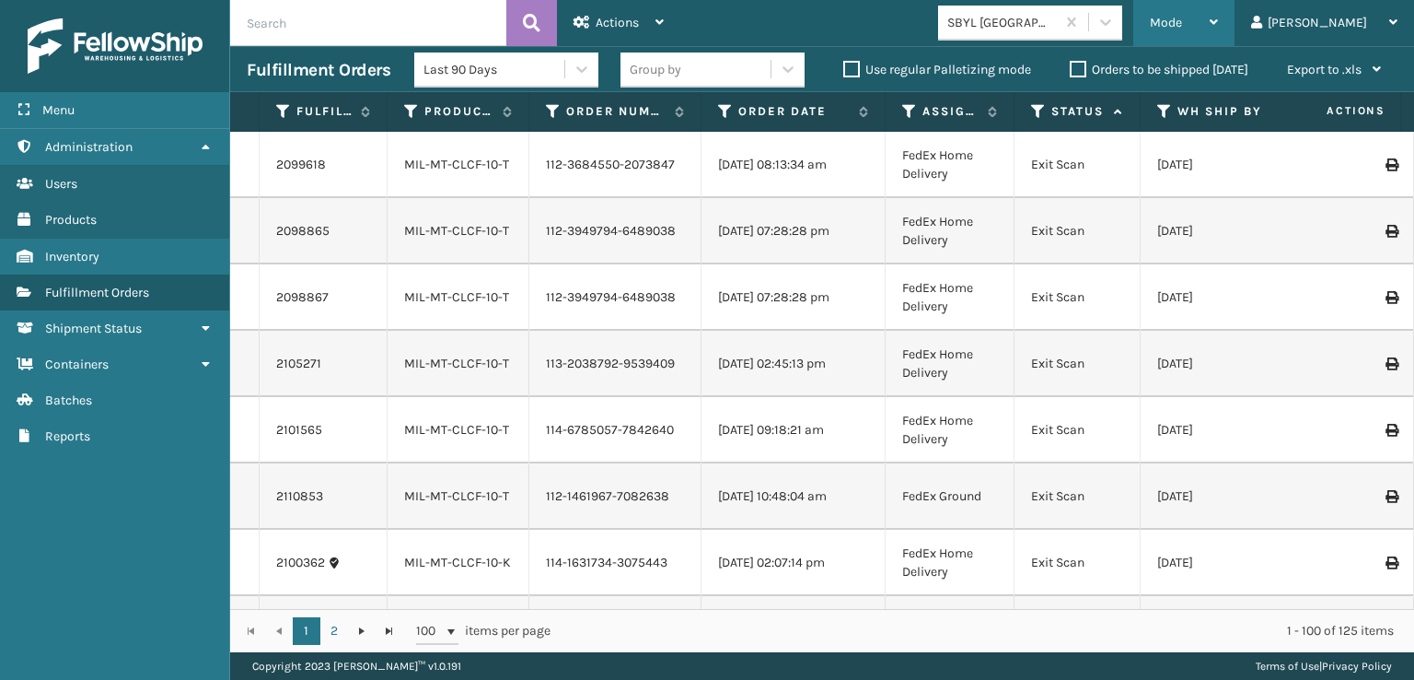
click at [1182, 19] on span "Mode" at bounding box center [1166, 23] width 32 height 16
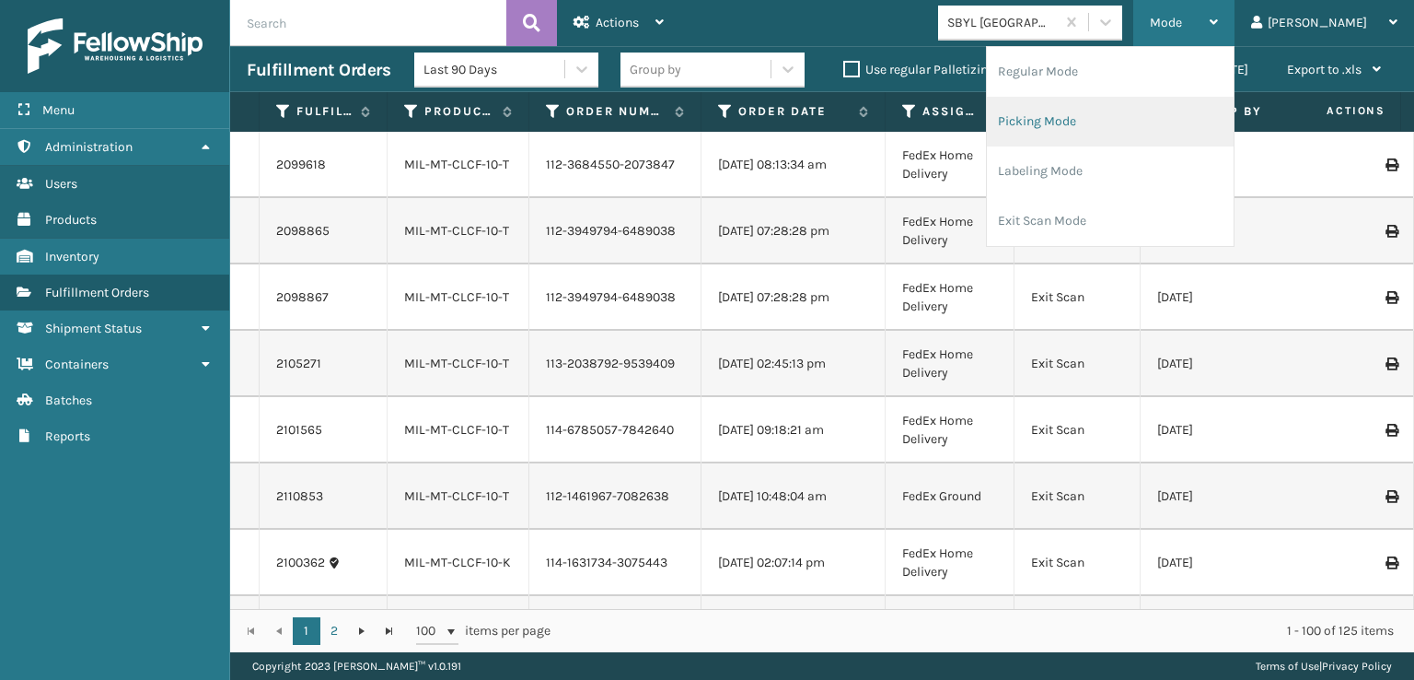
click at [1114, 115] on li "Picking Mode" at bounding box center [1110, 122] width 247 height 50
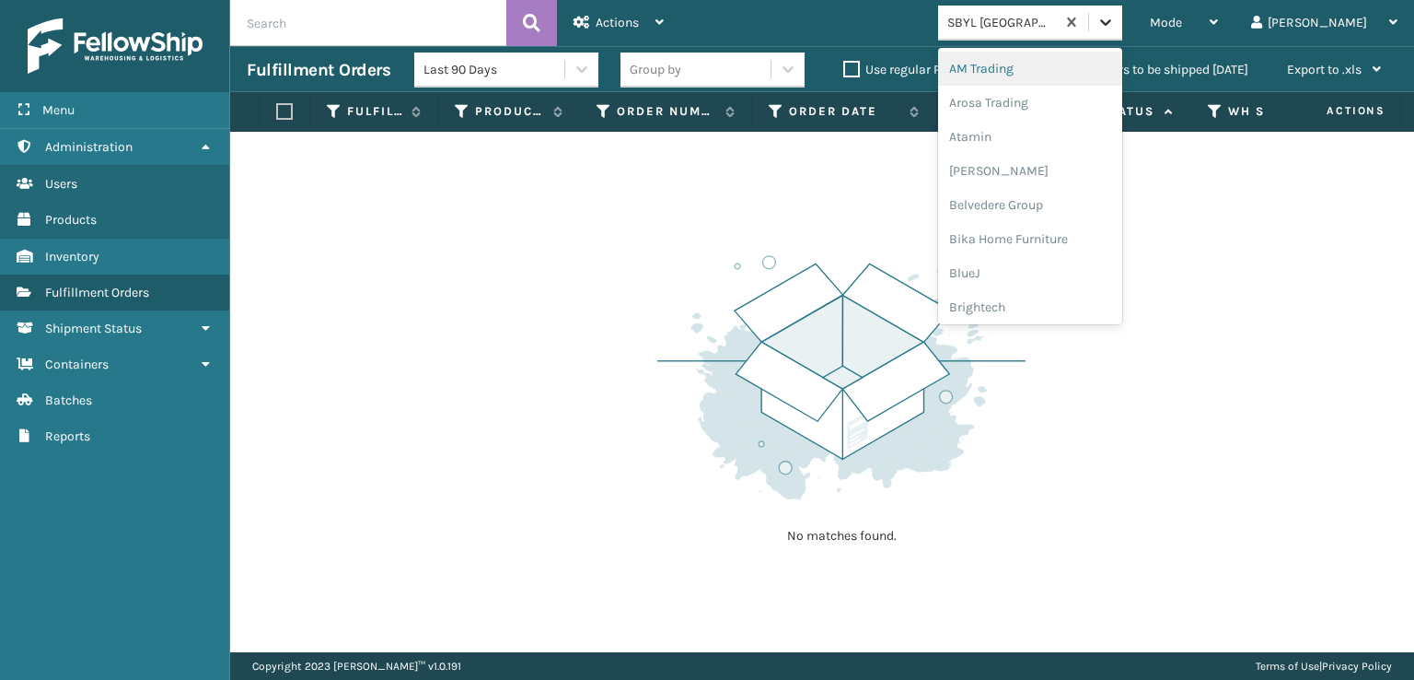
click at [1115, 26] on icon at bounding box center [1106, 22] width 18 height 18
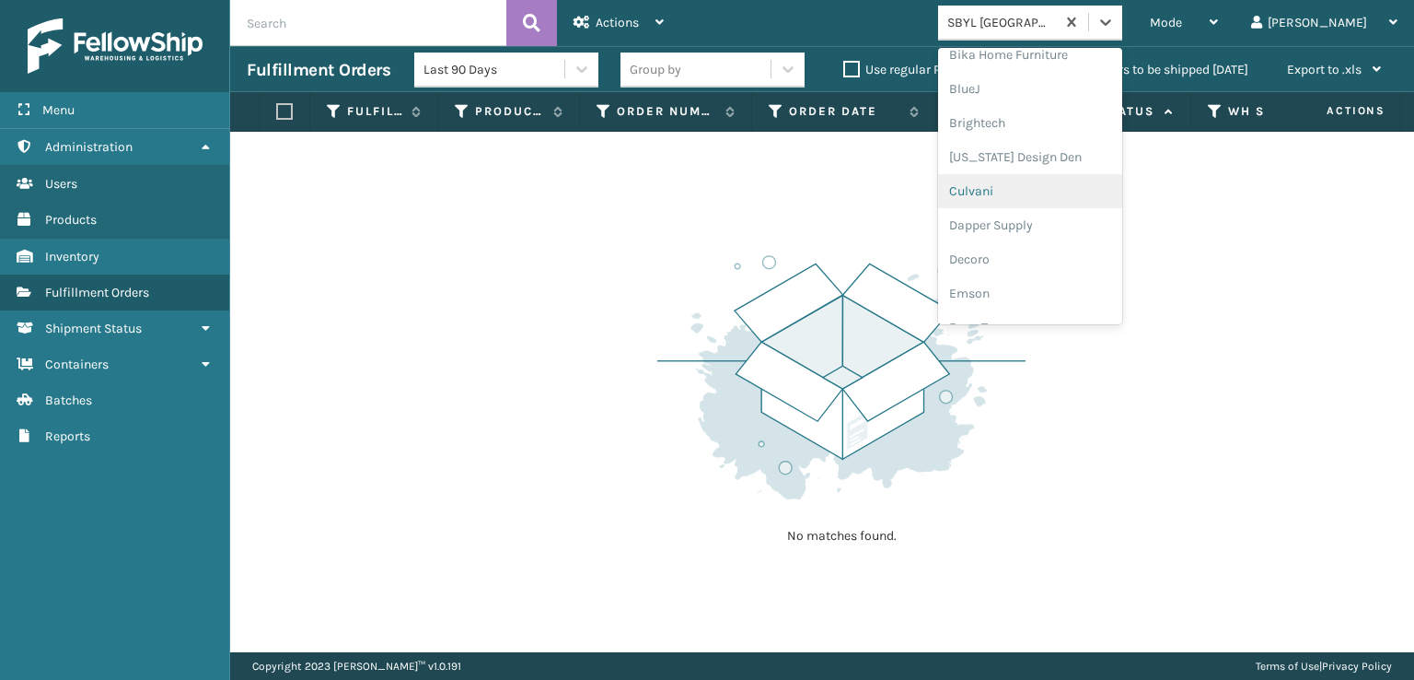
scroll to position [276, 0]
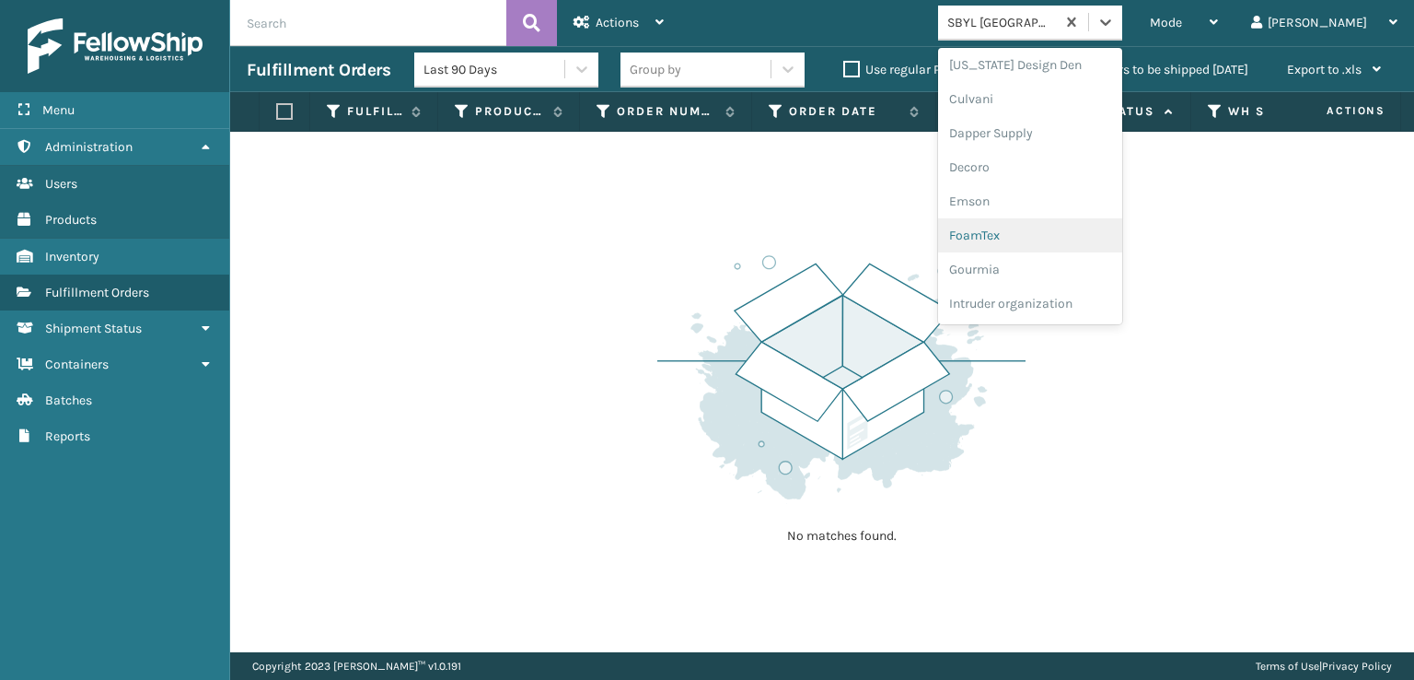
click at [1056, 233] on div "FoamTex" at bounding box center [1030, 235] width 184 height 34
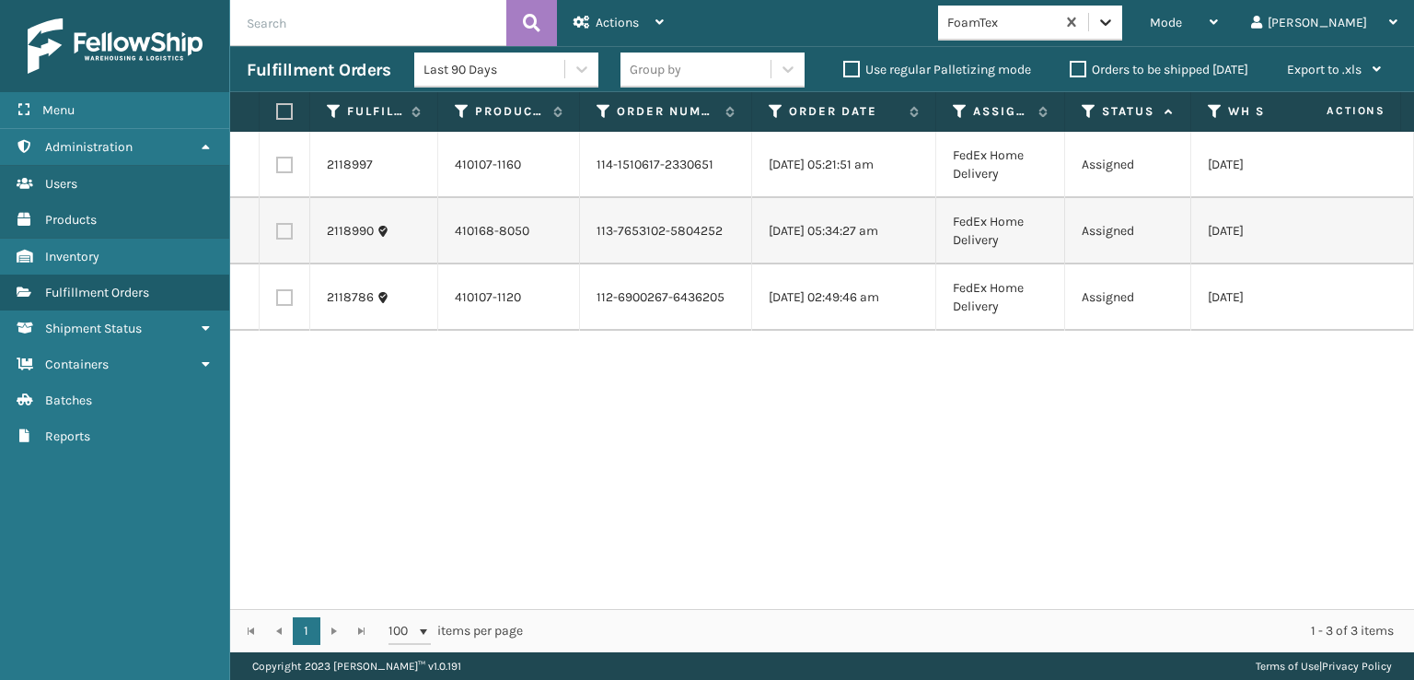
click at [1115, 28] on icon at bounding box center [1106, 22] width 18 height 18
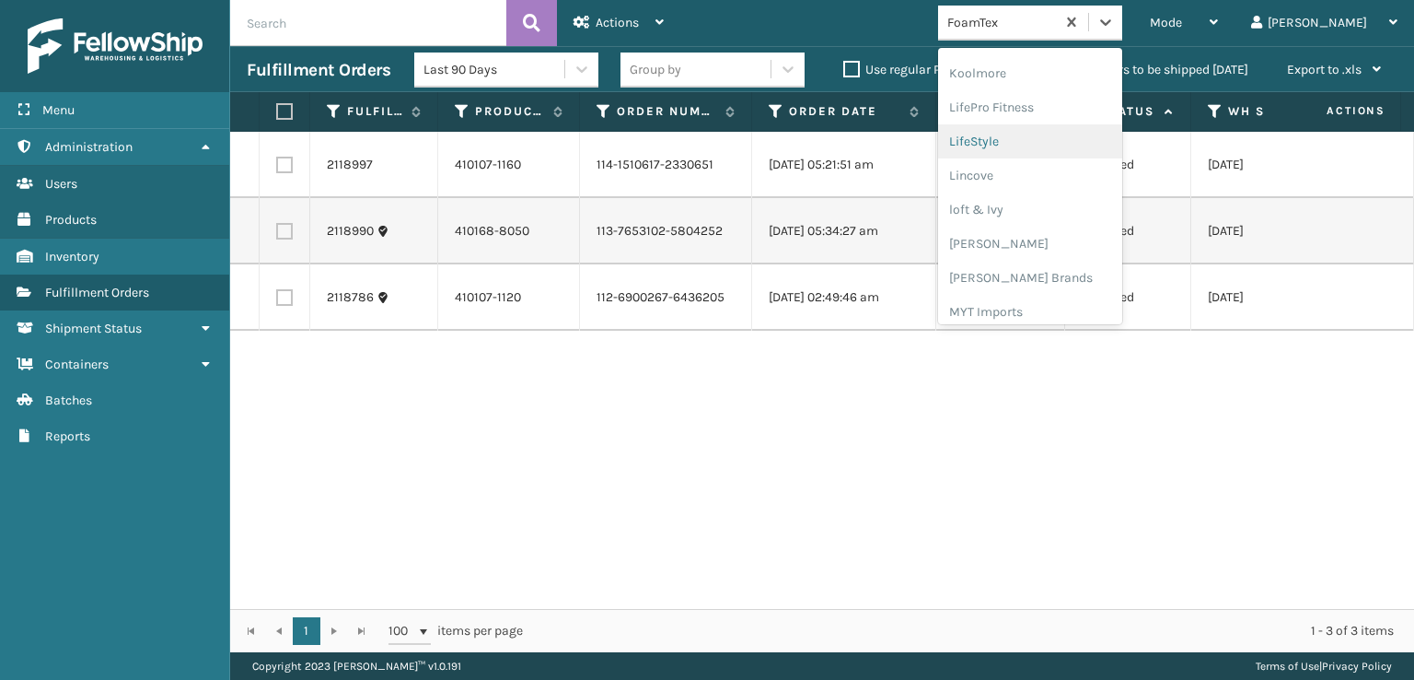
scroll to position [674, 0]
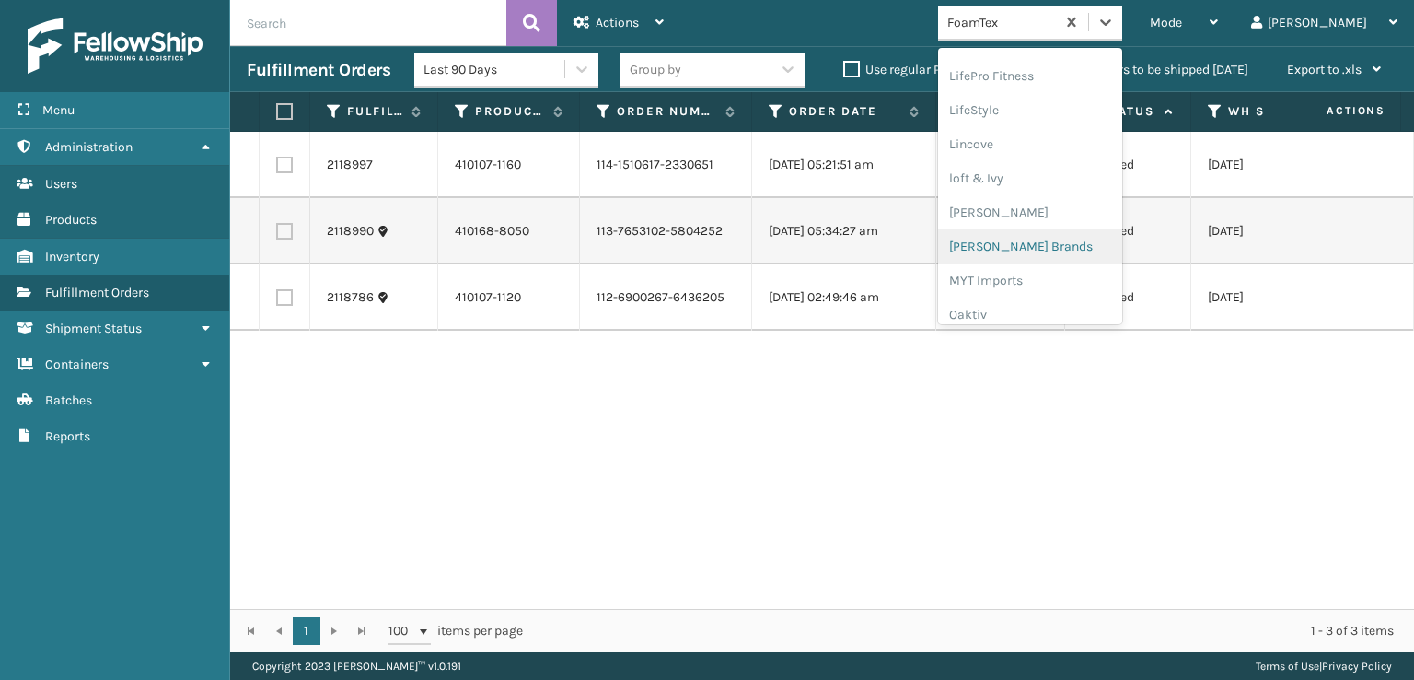
click at [1064, 244] on div "[PERSON_NAME] Brands" at bounding box center [1030, 246] width 184 height 34
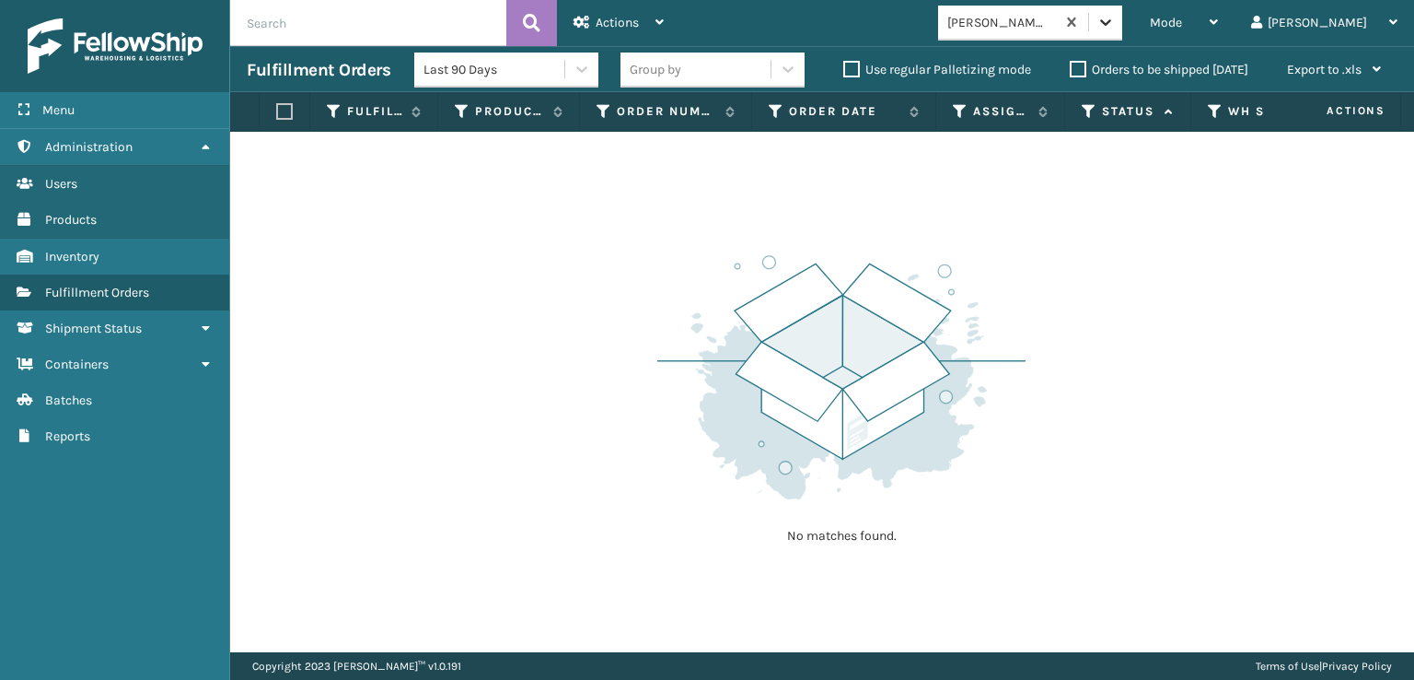
click at [1122, 34] on div at bounding box center [1105, 22] width 33 height 33
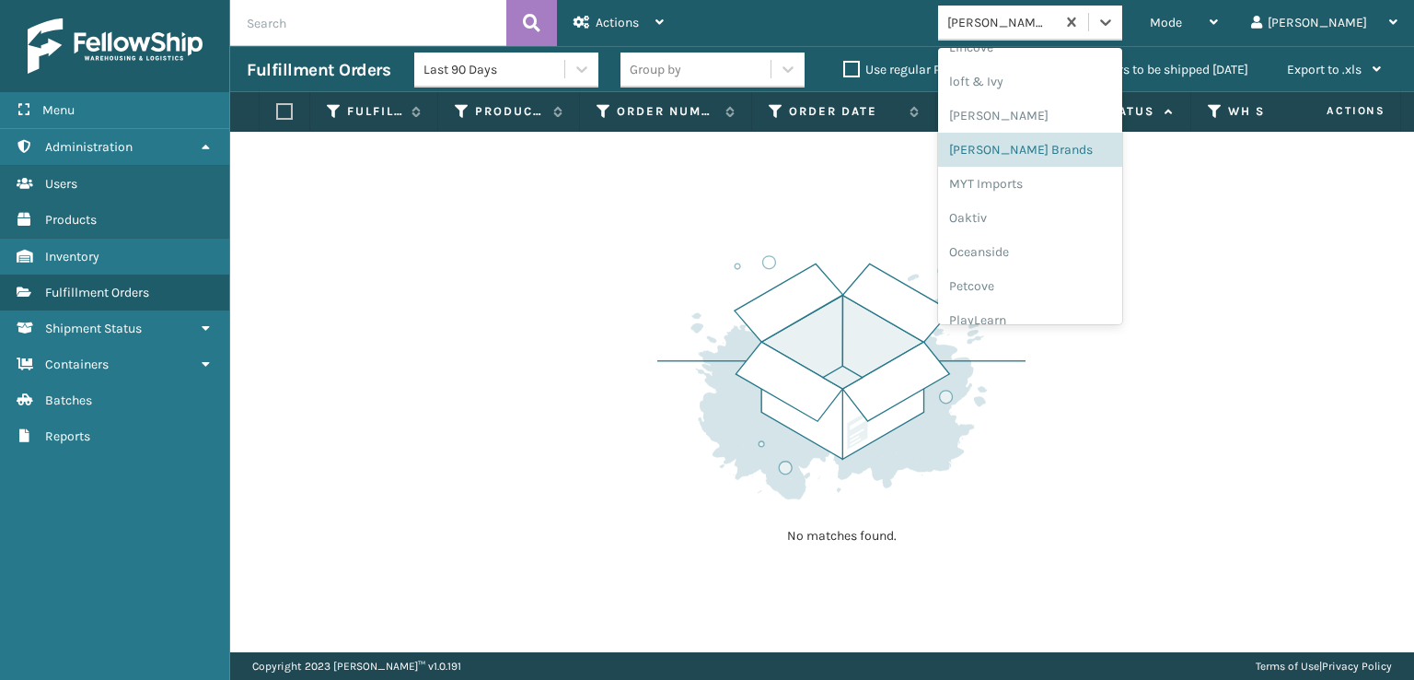
scroll to position [924, 0]
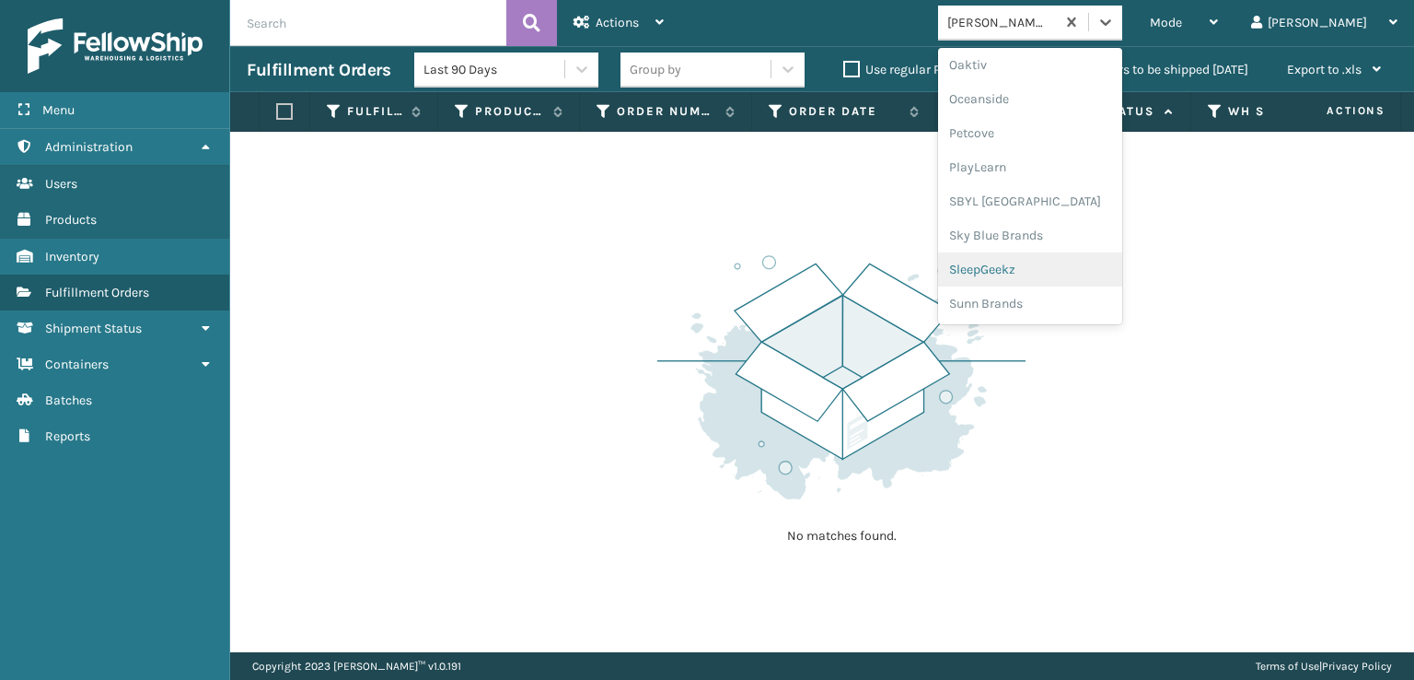
click at [1056, 271] on div "SleepGeekz" at bounding box center [1030, 269] width 184 height 34
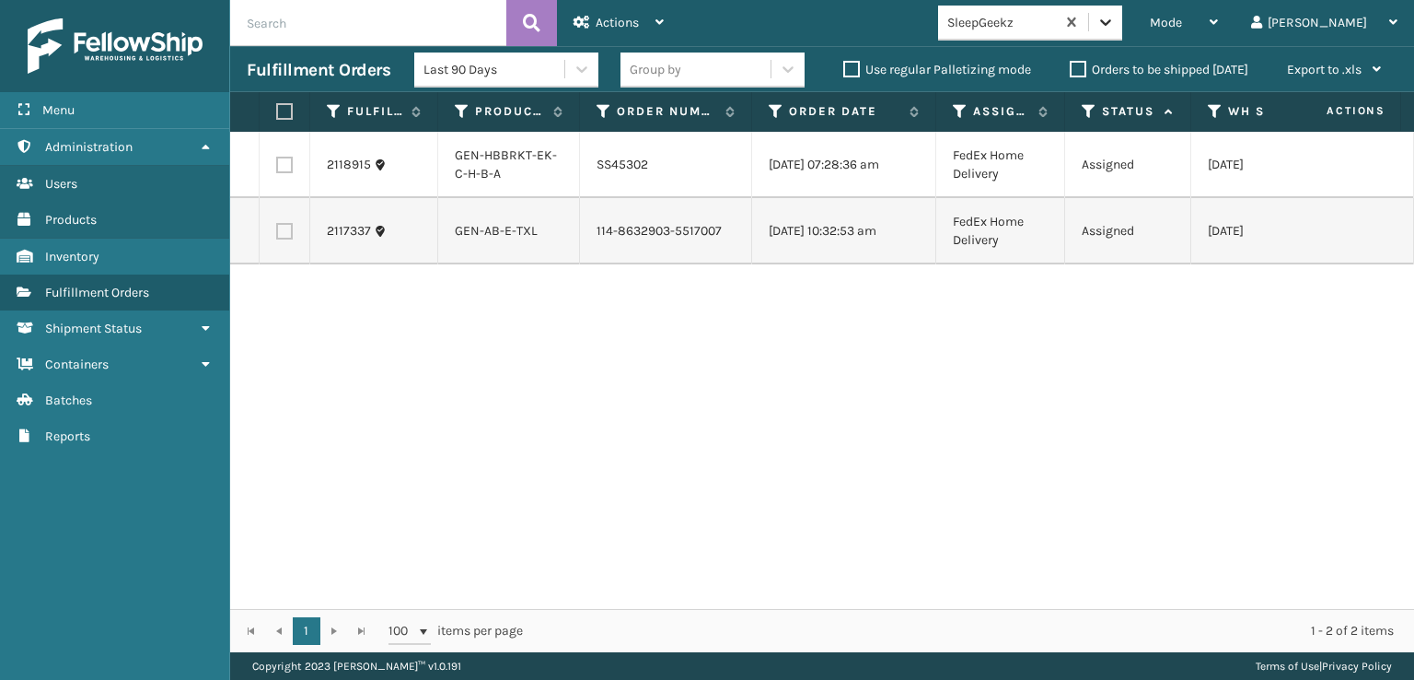
click at [1115, 24] on icon at bounding box center [1106, 22] width 18 height 18
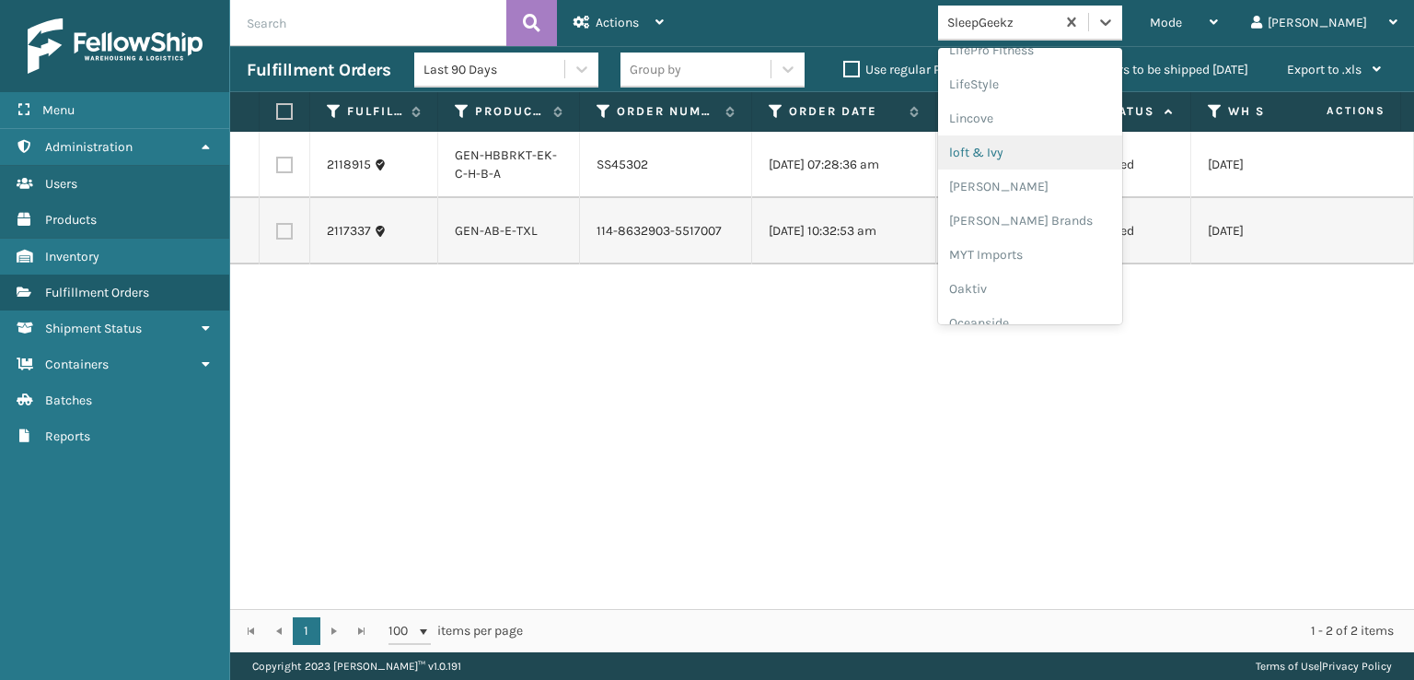
scroll to position [766, 0]
click at [1046, 145] on div "[PERSON_NAME] Brands" at bounding box center [1030, 154] width 184 height 34
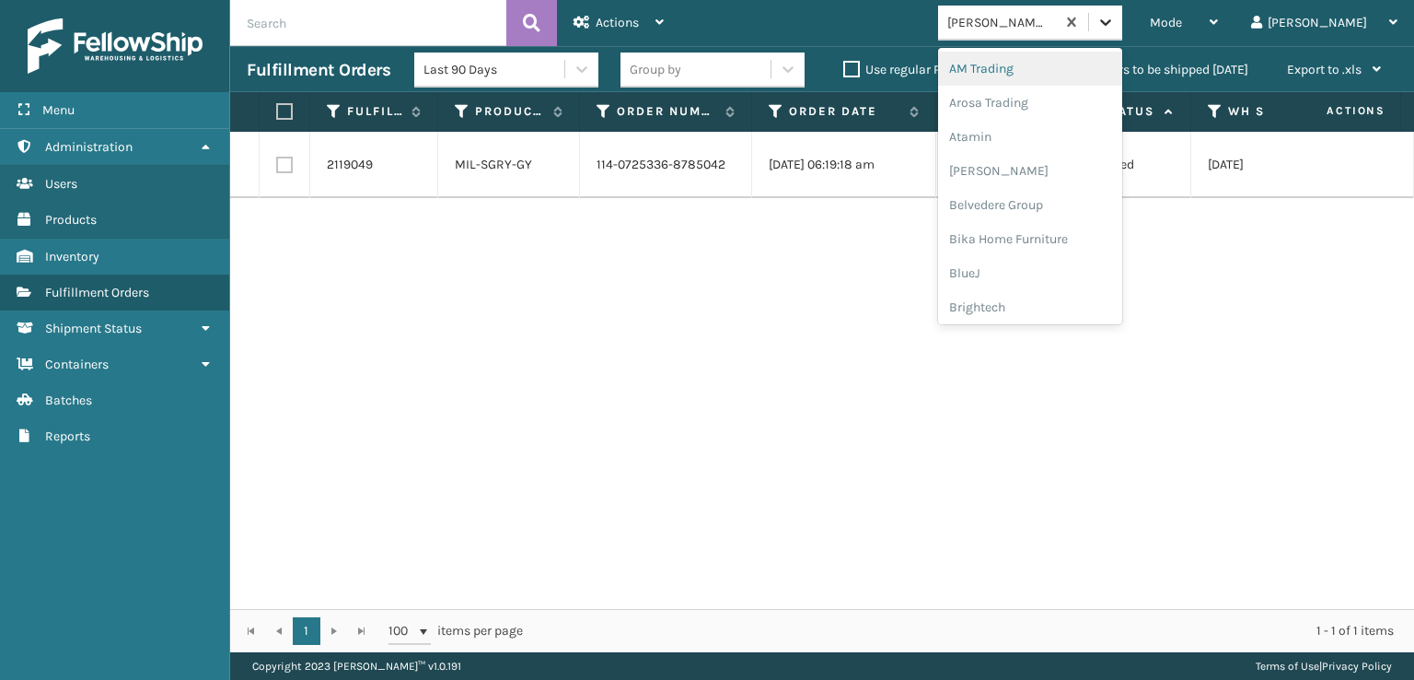
click at [1122, 27] on div at bounding box center [1105, 22] width 33 height 33
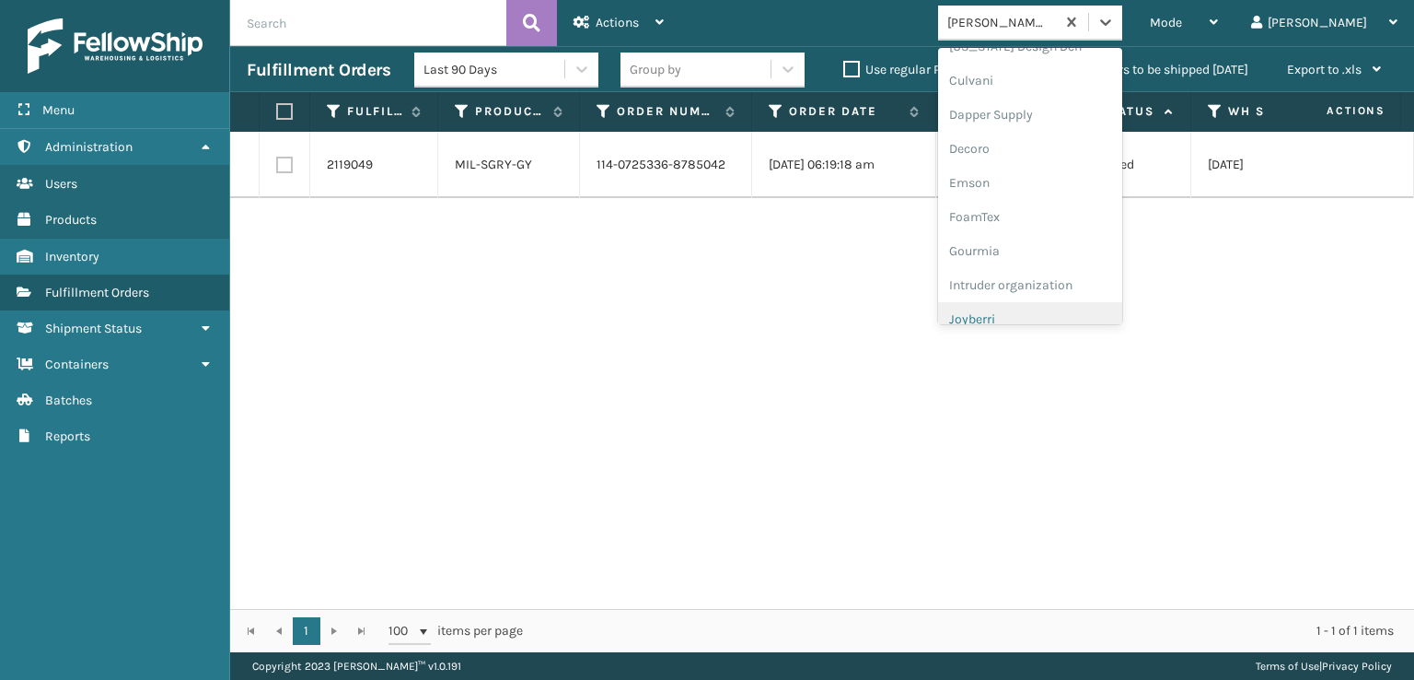
scroll to position [306, 0]
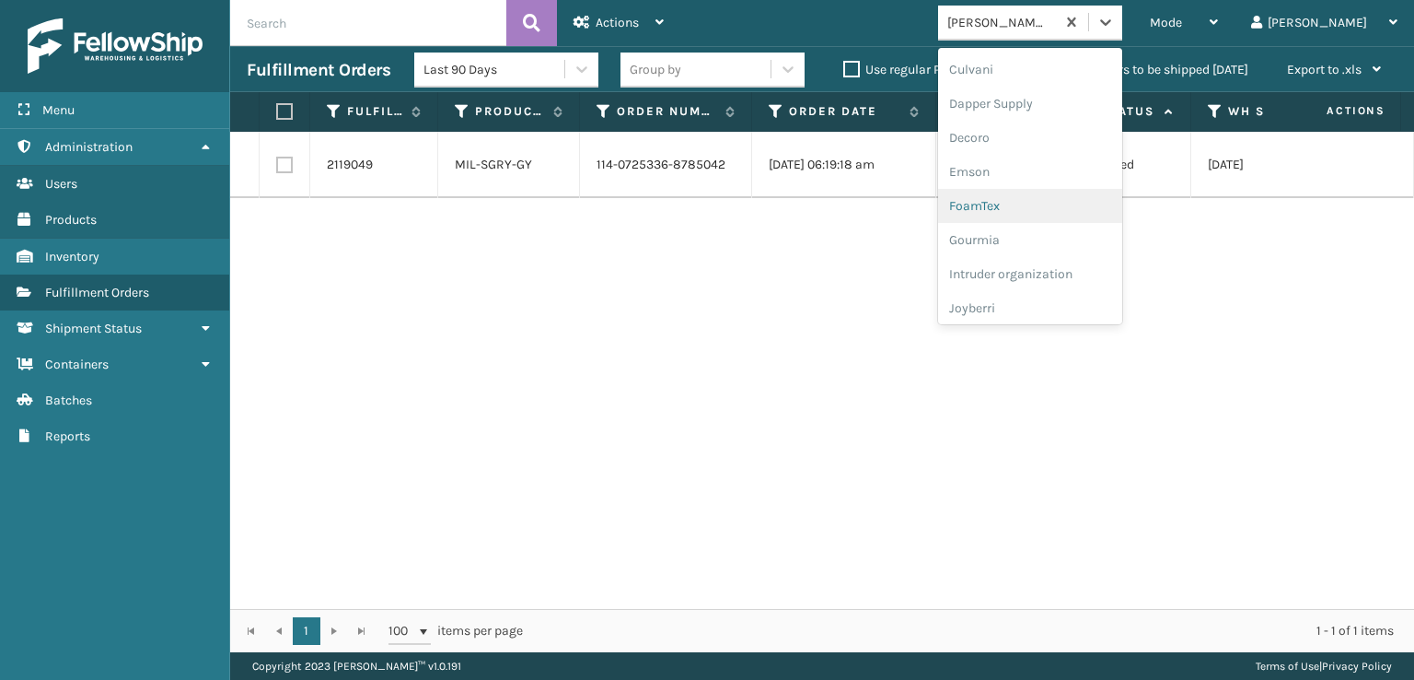
click at [1072, 203] on div "FoamTex" at bounding box center [1030, 206] width 184 height 34
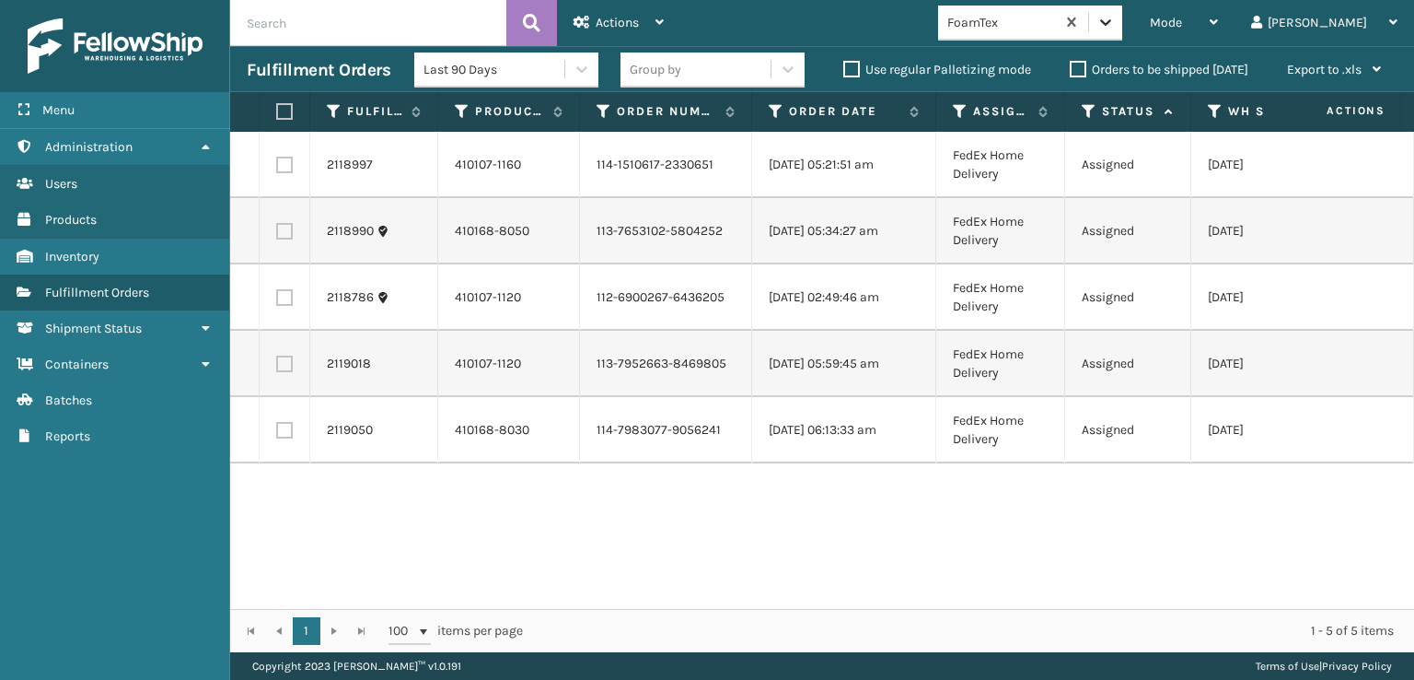
click at [1115, 16] on icon at bounding box center [1106, 22] width 18 height 18
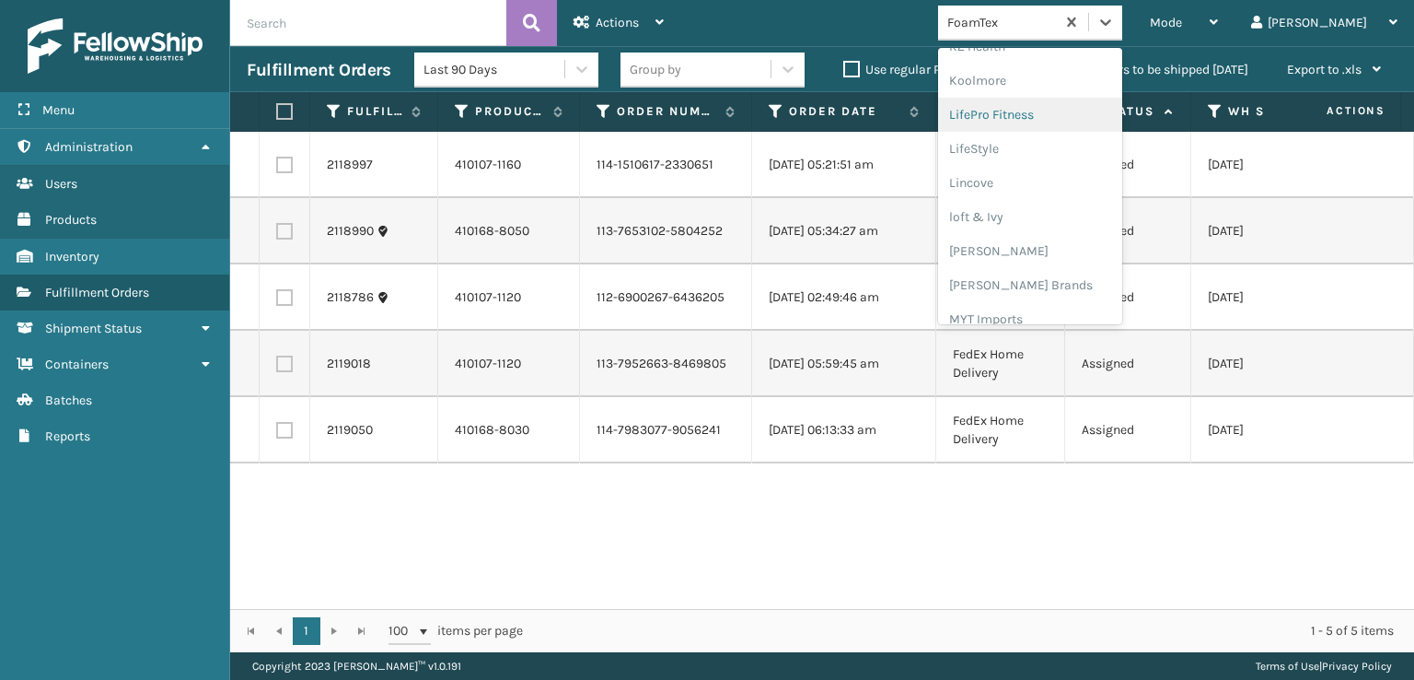
scroll to position [924, 0]
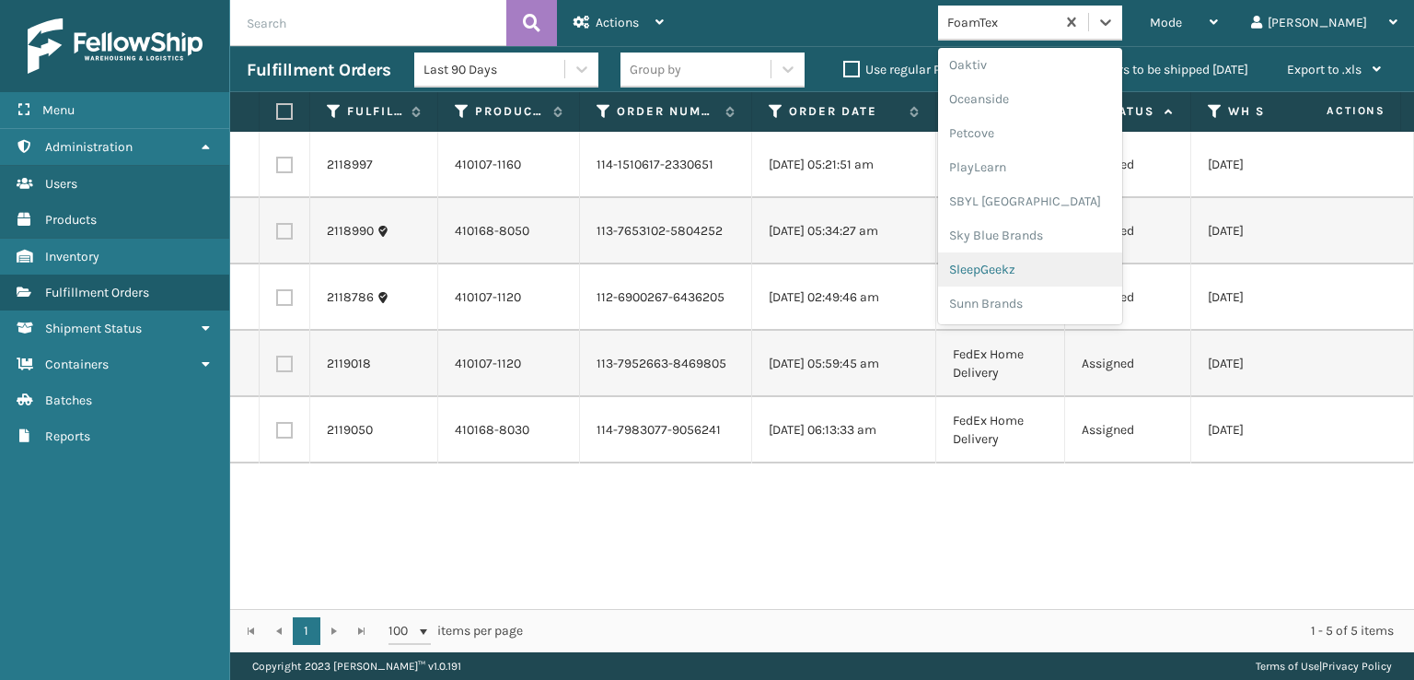
click at [1064, 270] on div "SleepGeekz" at bounding box center [1030, 269] width 184 height 34
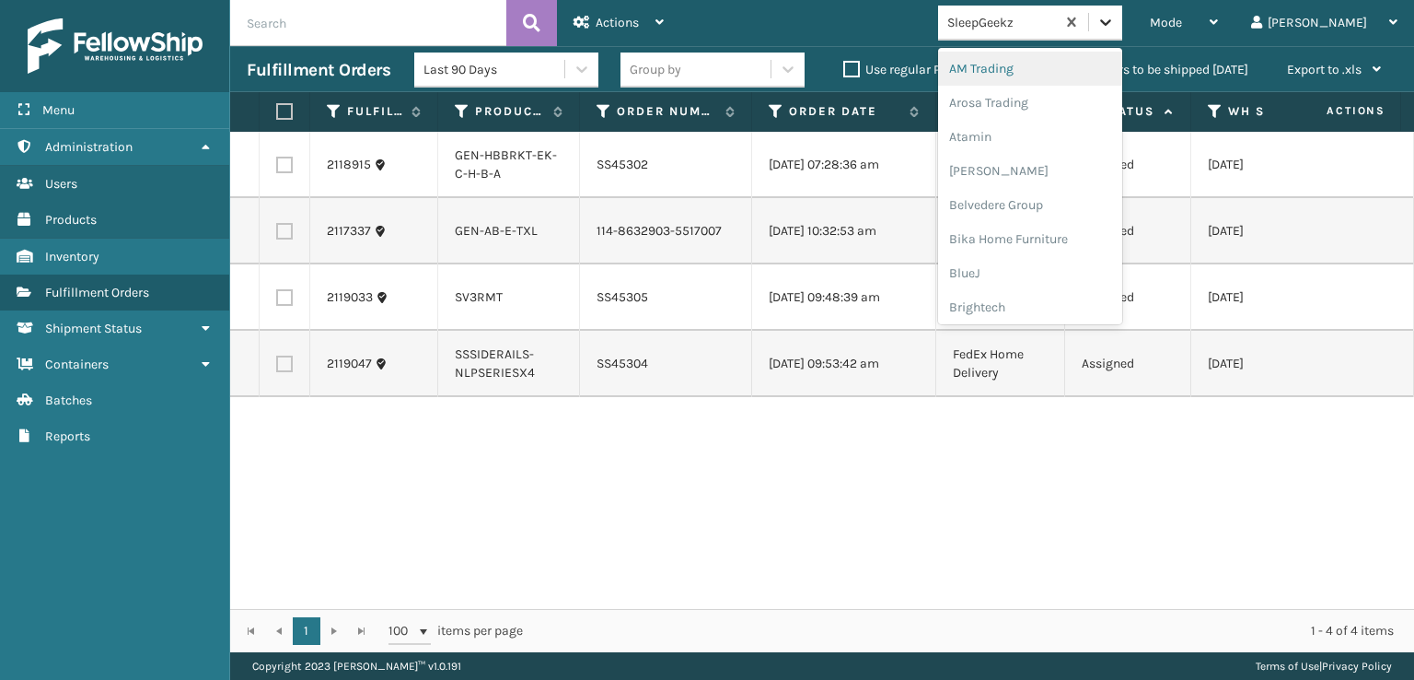
click at [1115, 19] on icon at bounding box center [1106, 22] width 18 height 18
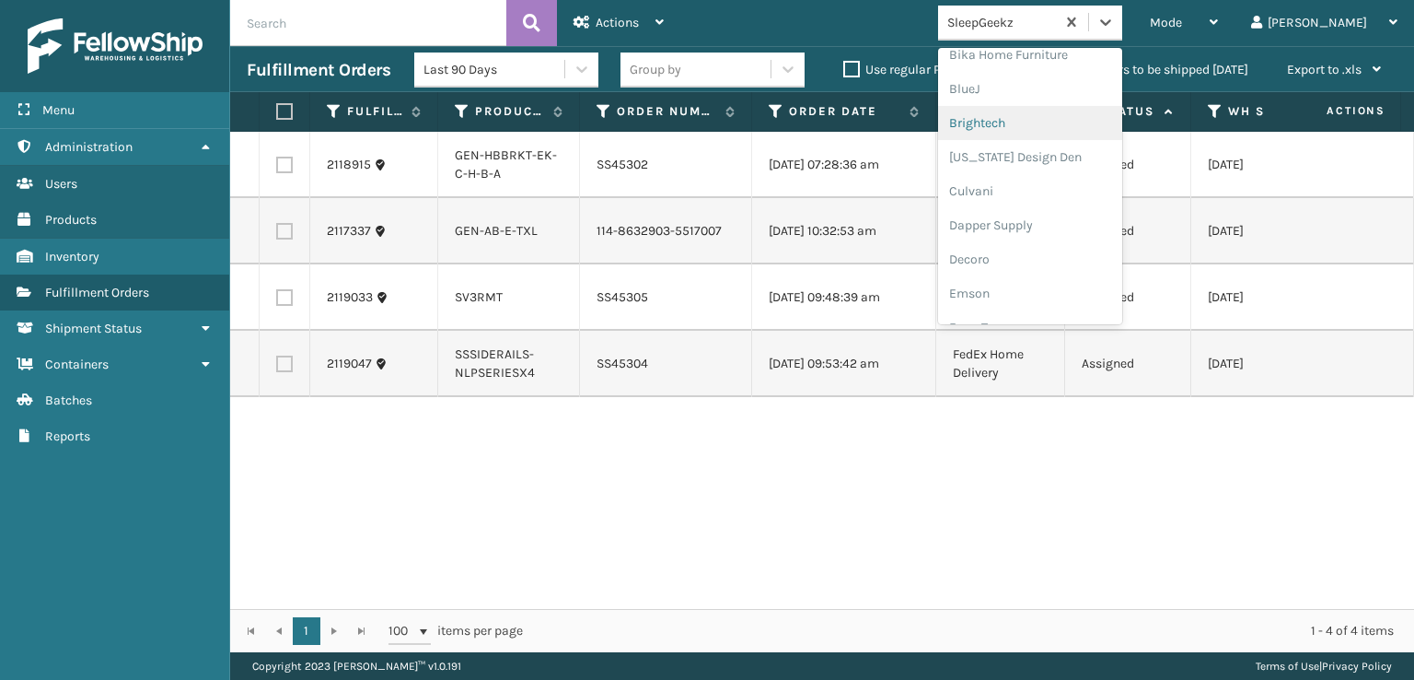
scroll to position [276, 0]
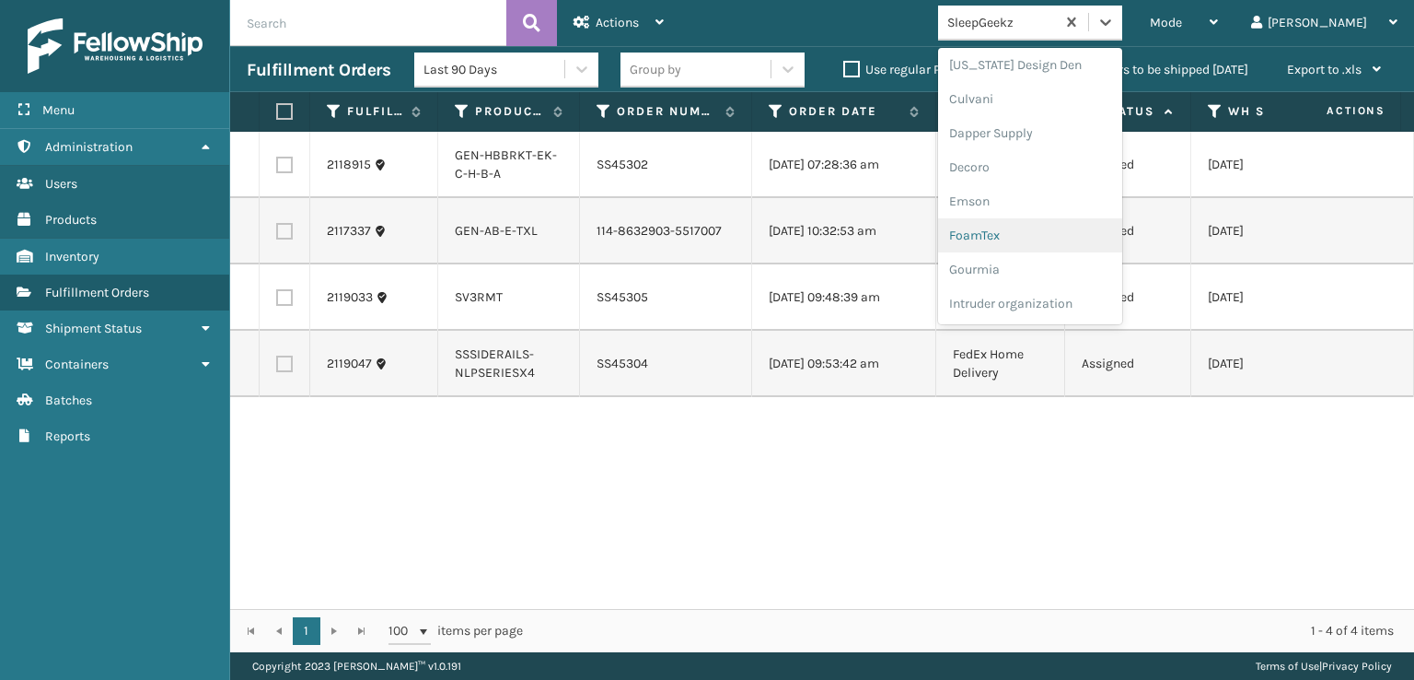
click at [1052, 238] on div "FoamTex" at bounding box center [1030, 235] width 184 height 34
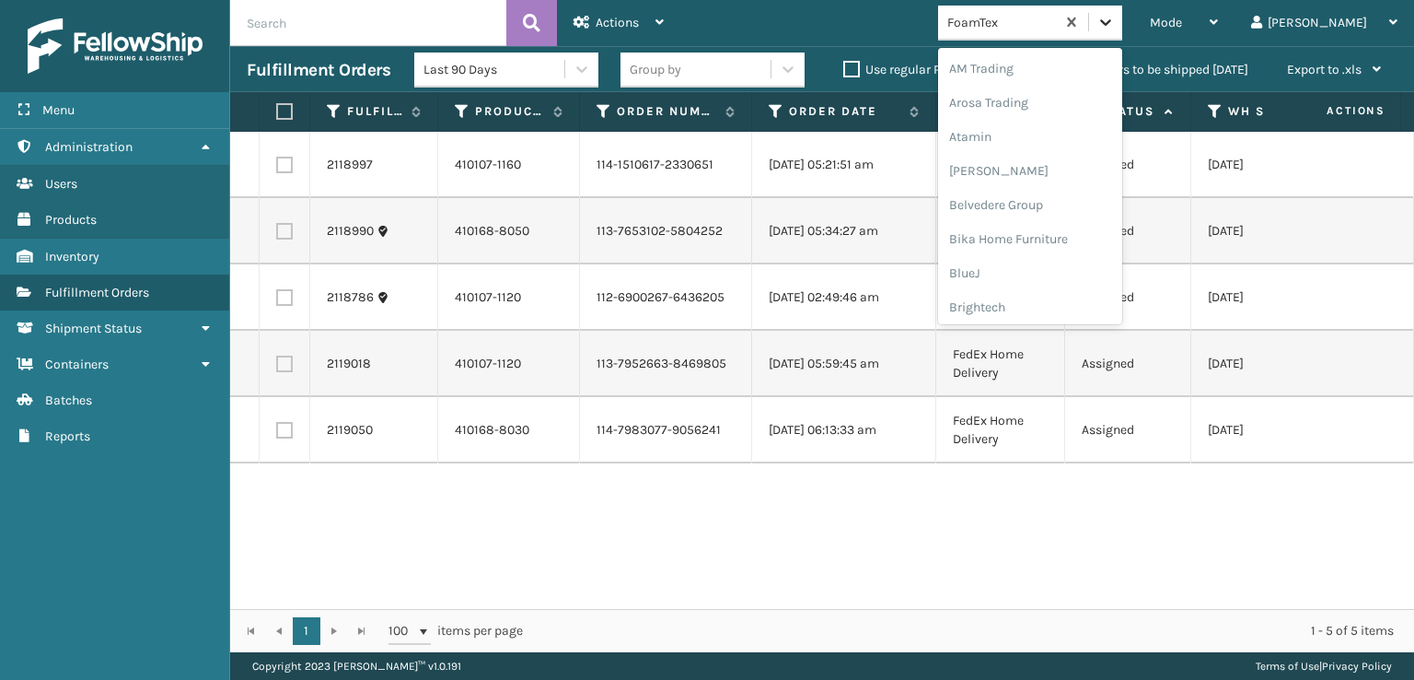
click at [1111, 22] on icon at bounding box center [1105, 22] width 11 height 6
click at [1077, 248] on div "[PERSON_NAME] Brands" at bounding box center [1030, 246] width 184 height 34
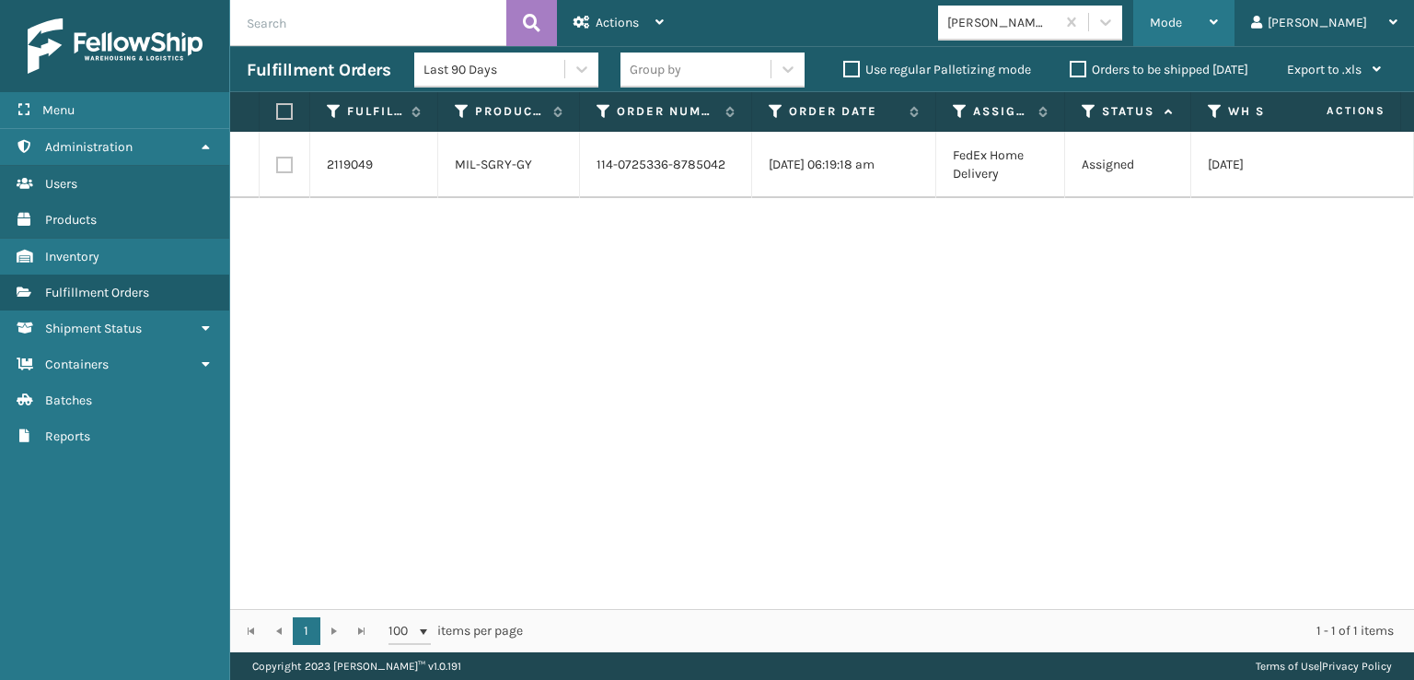
click at [1182, 17] on span "Mode" at bounding box center [1166, 23] width 32 height 16
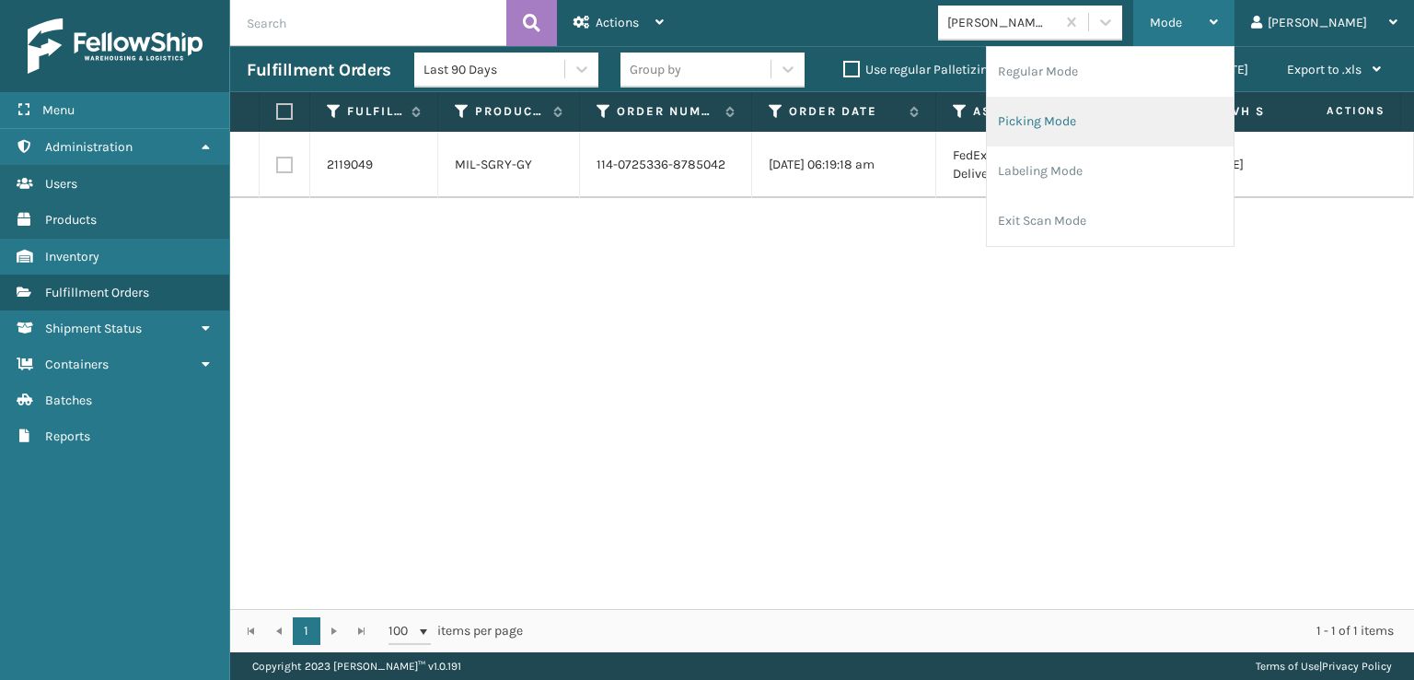
click at [1093, 122] on li "Picking Mode" at bounding box center [1110, 122] width 247 height 50
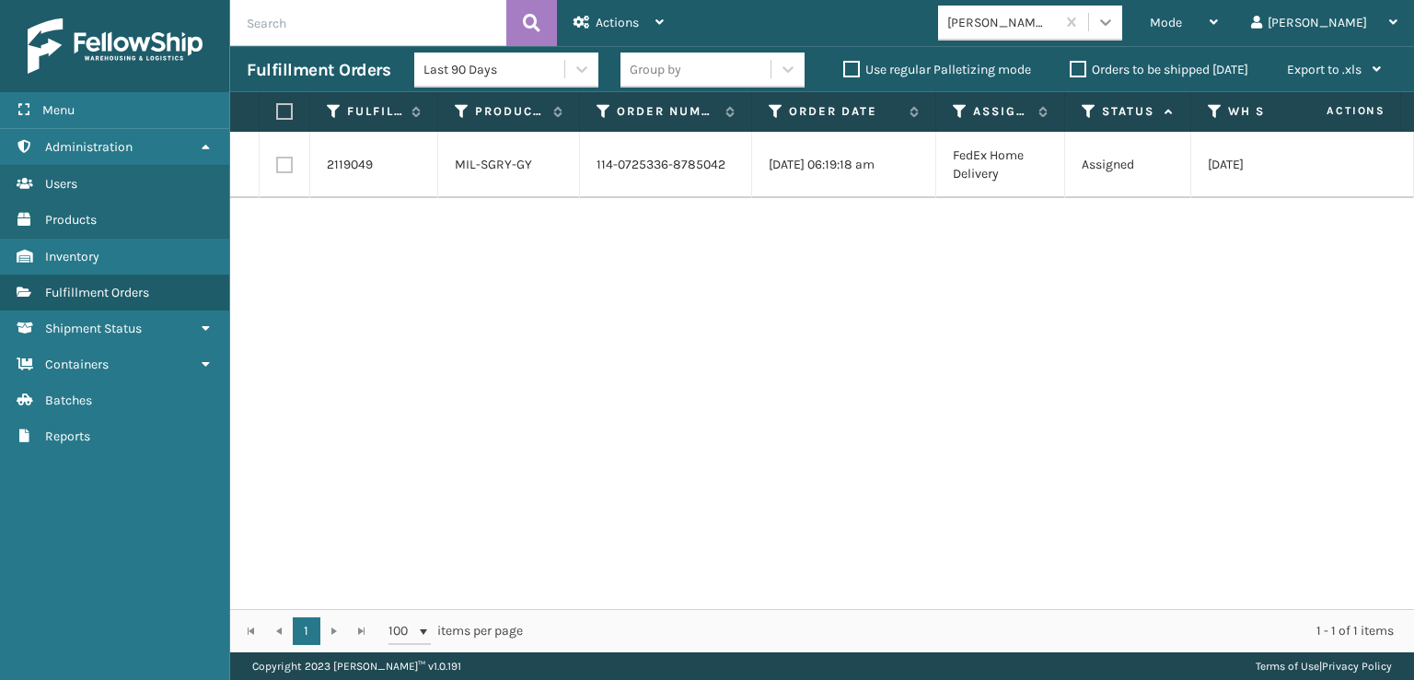
click at [1111, 22] on icon at bounding box center [1105, 22] width 11 height 6
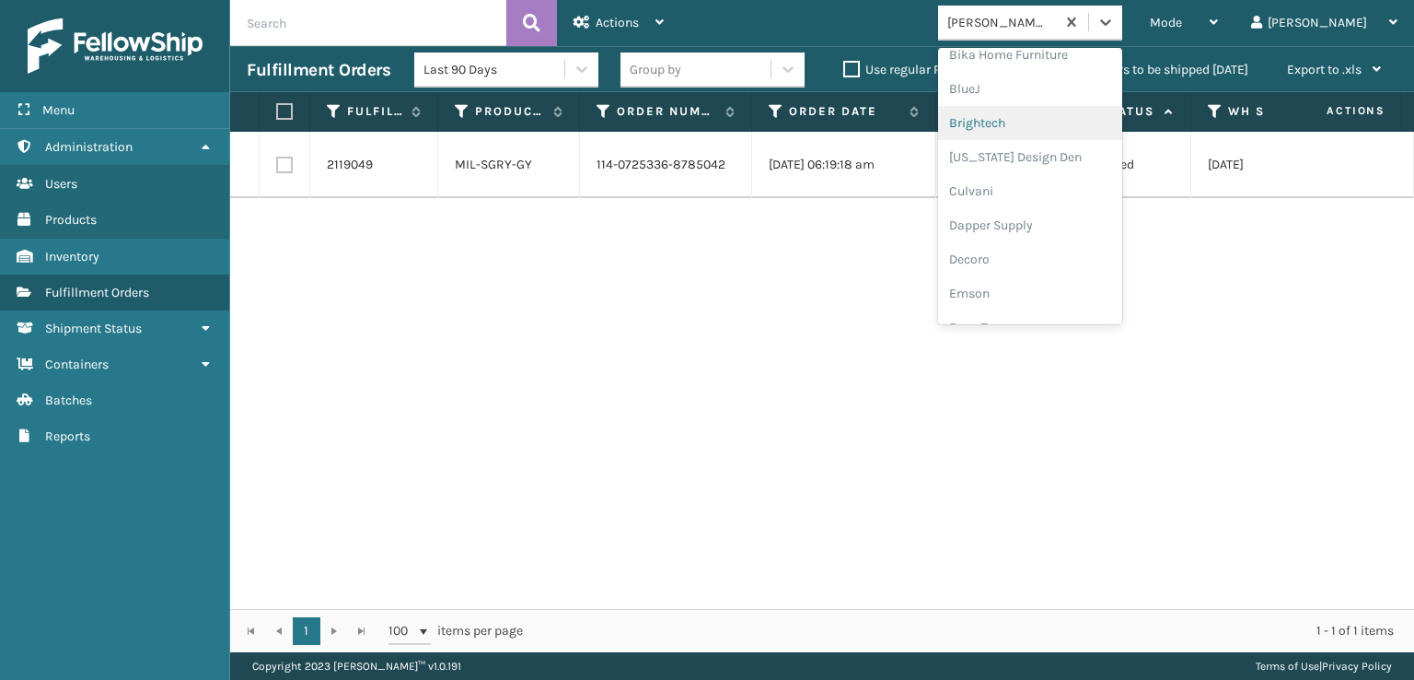
scroll to position [276, 0]
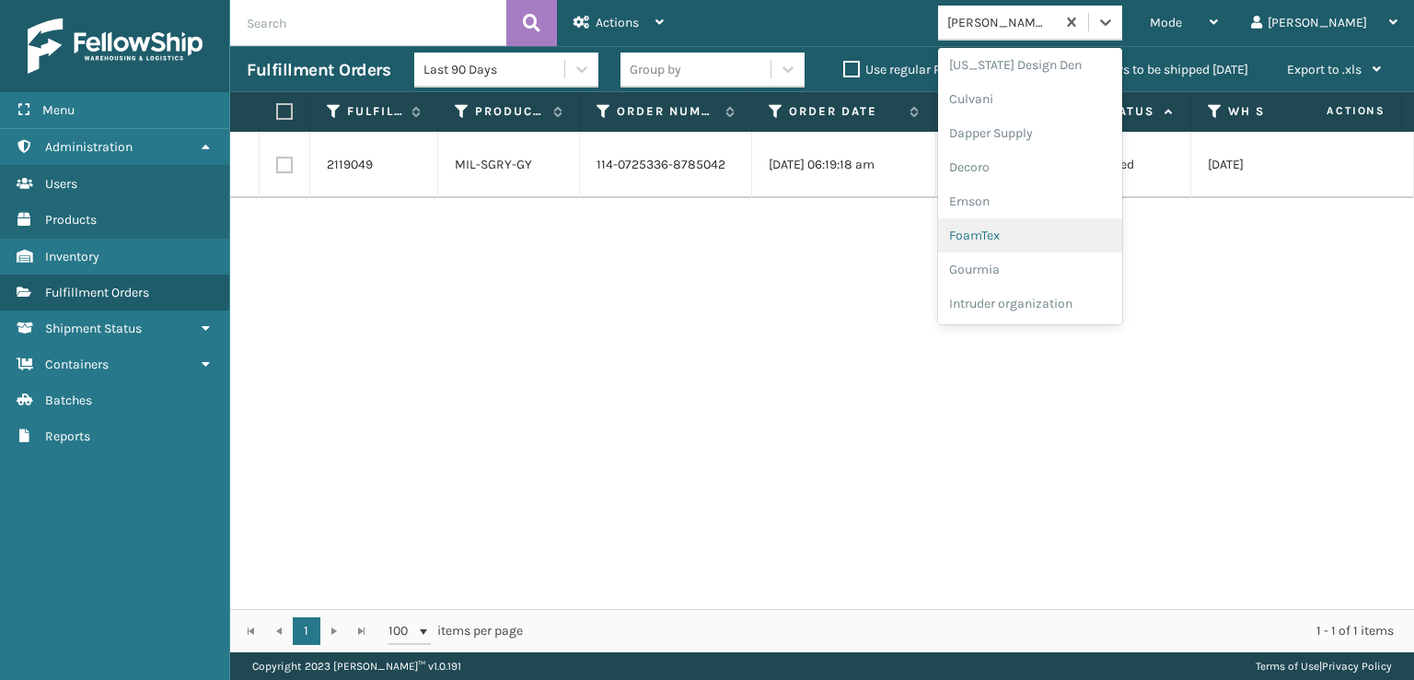
click at [1043, 238] on div "FoamTex" at bounding box center [1030, 235] width 184 height 34
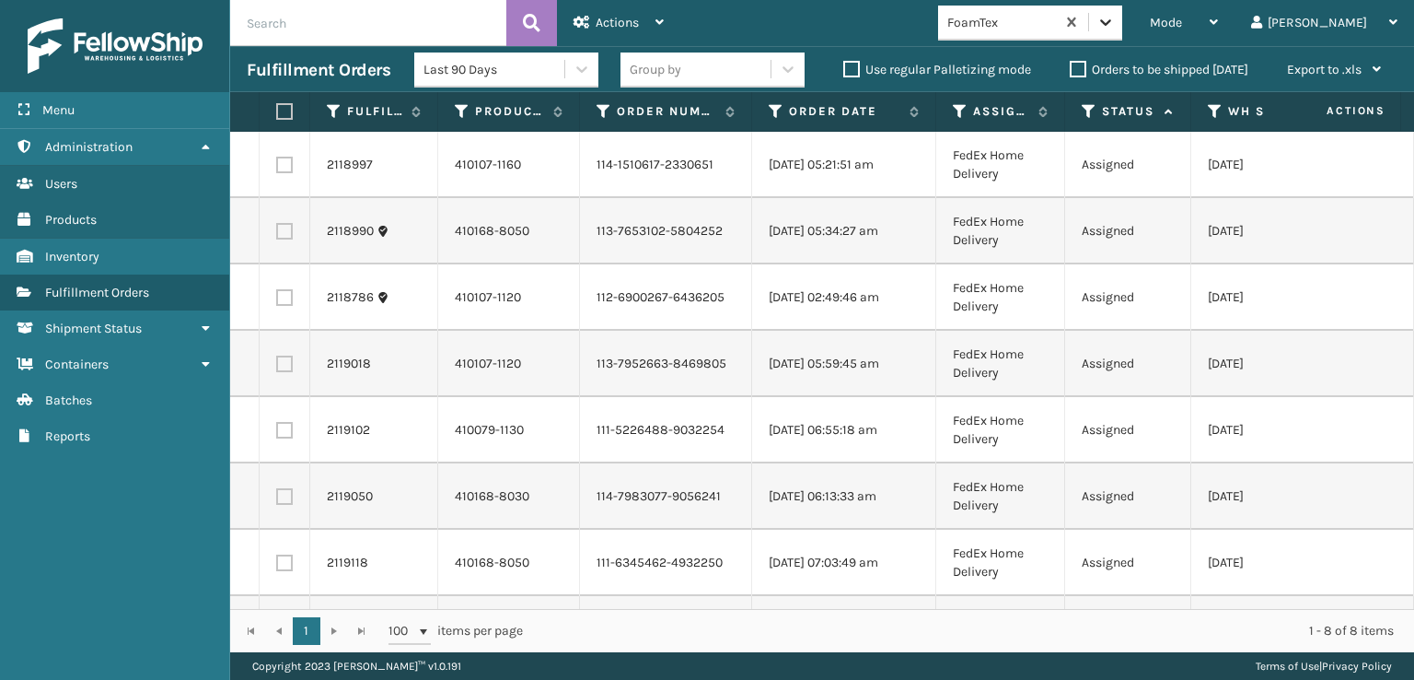
click at [1115, 20] on icon at bounding box center [1106, 22] width 18 height 18
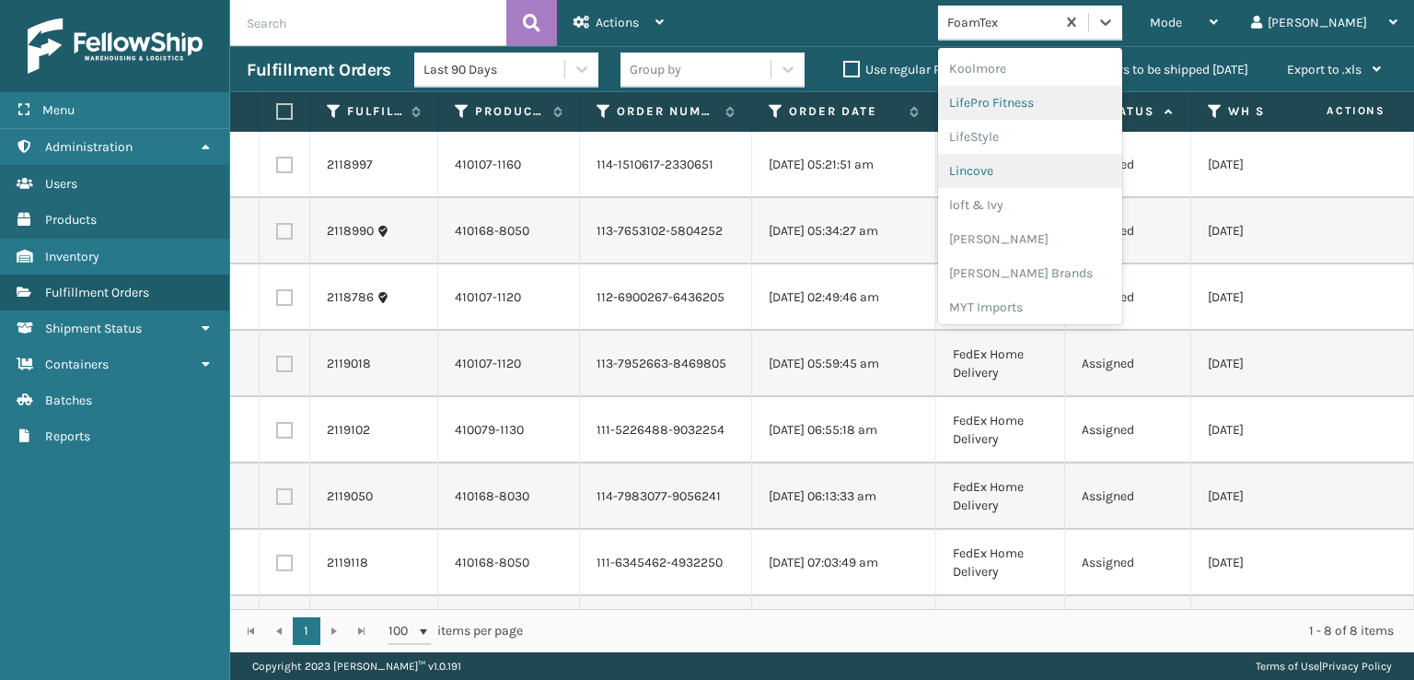
scroll to position [674, 0]
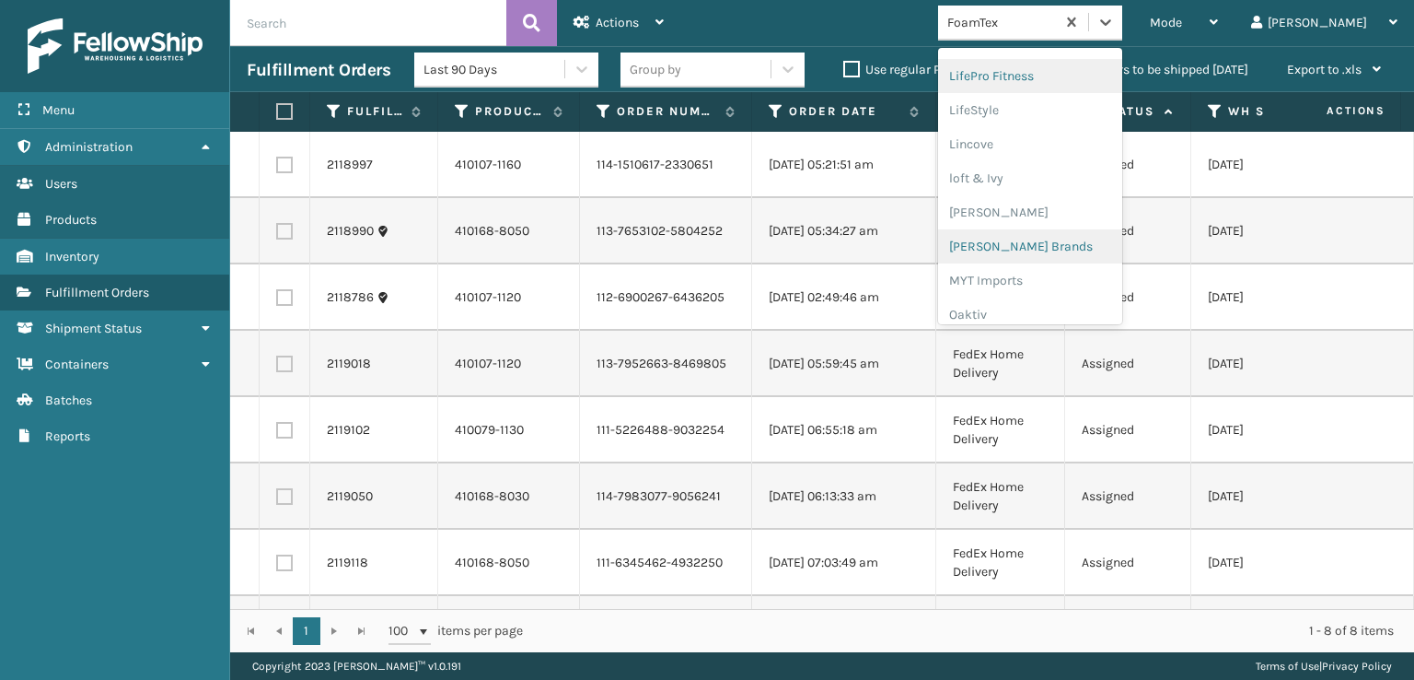
click at [1046, 250] on div "[PERSON_NAME] Brands" at bounding box center [1030, 246] width 184 height 34
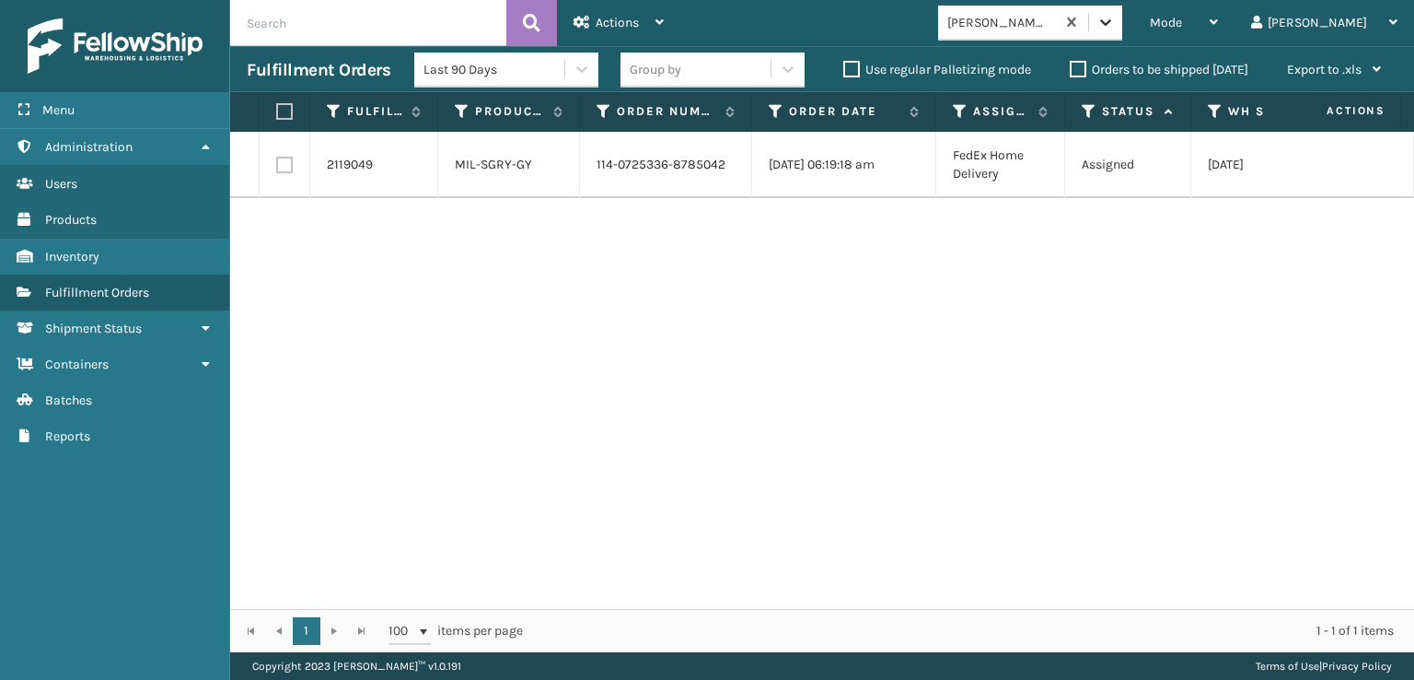
click at [1115, 19] on icon at bounding box center [1106, 22] width 18 height 18
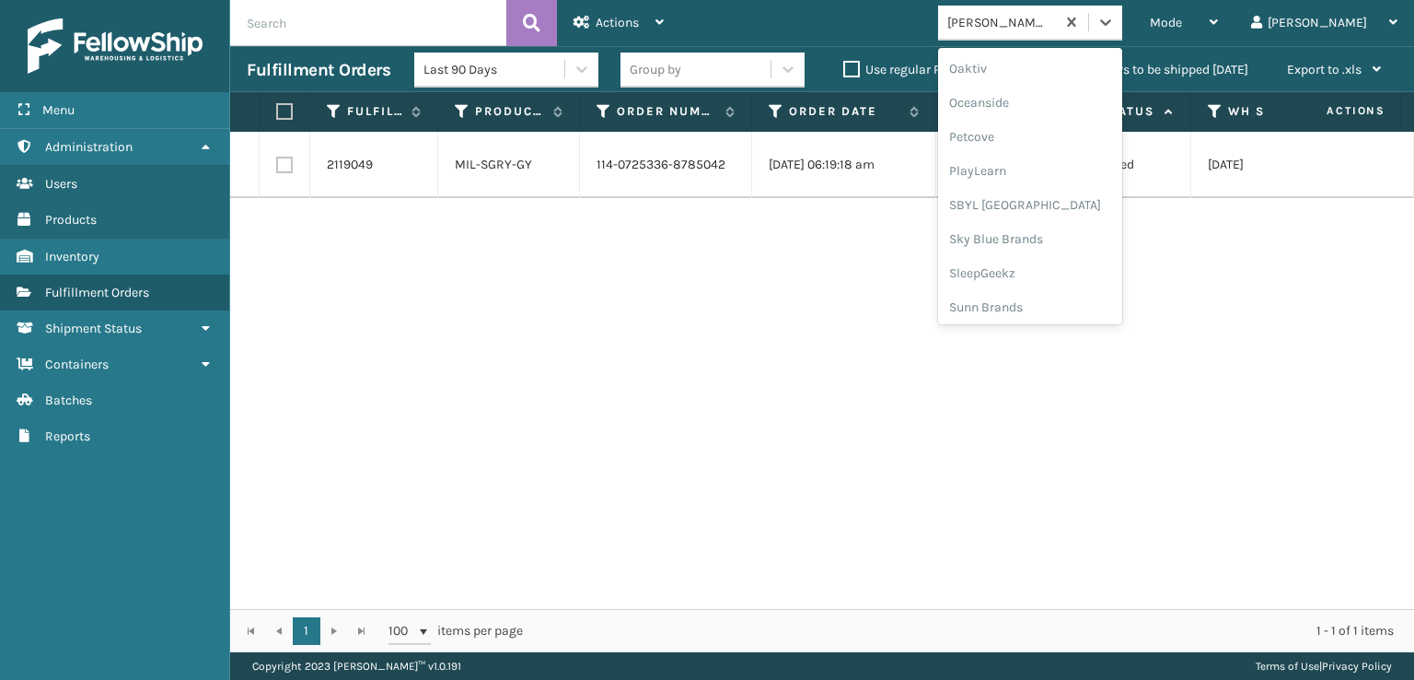
scroll to position [924, 0]
click at [1057, 272] on div "SleepGeekz" at bounding box center [1030, 269] width 184 height 34
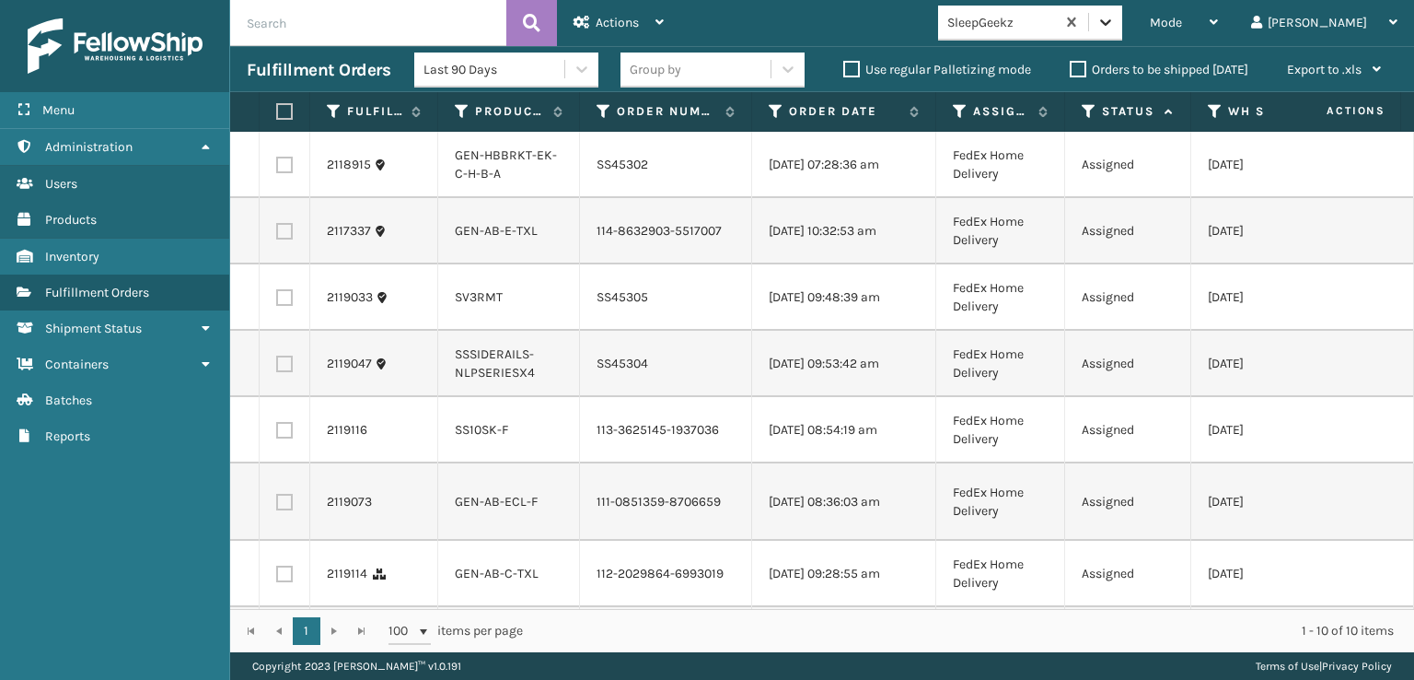
click at [1115, 19] on icon at bounding box center [1106, 22] width 18 height 18
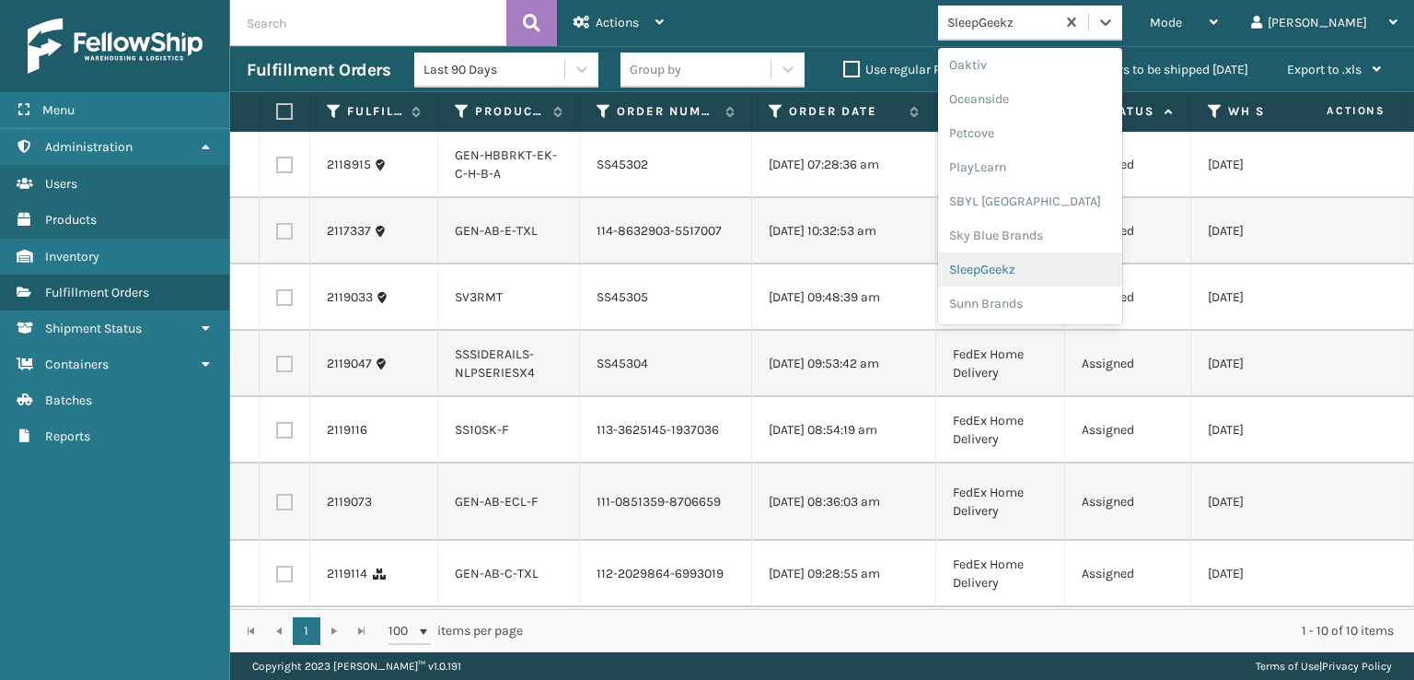
click at [1057, 262] on div "SleepGeekz" at bounding box center [1030, 269] width 184 height 34
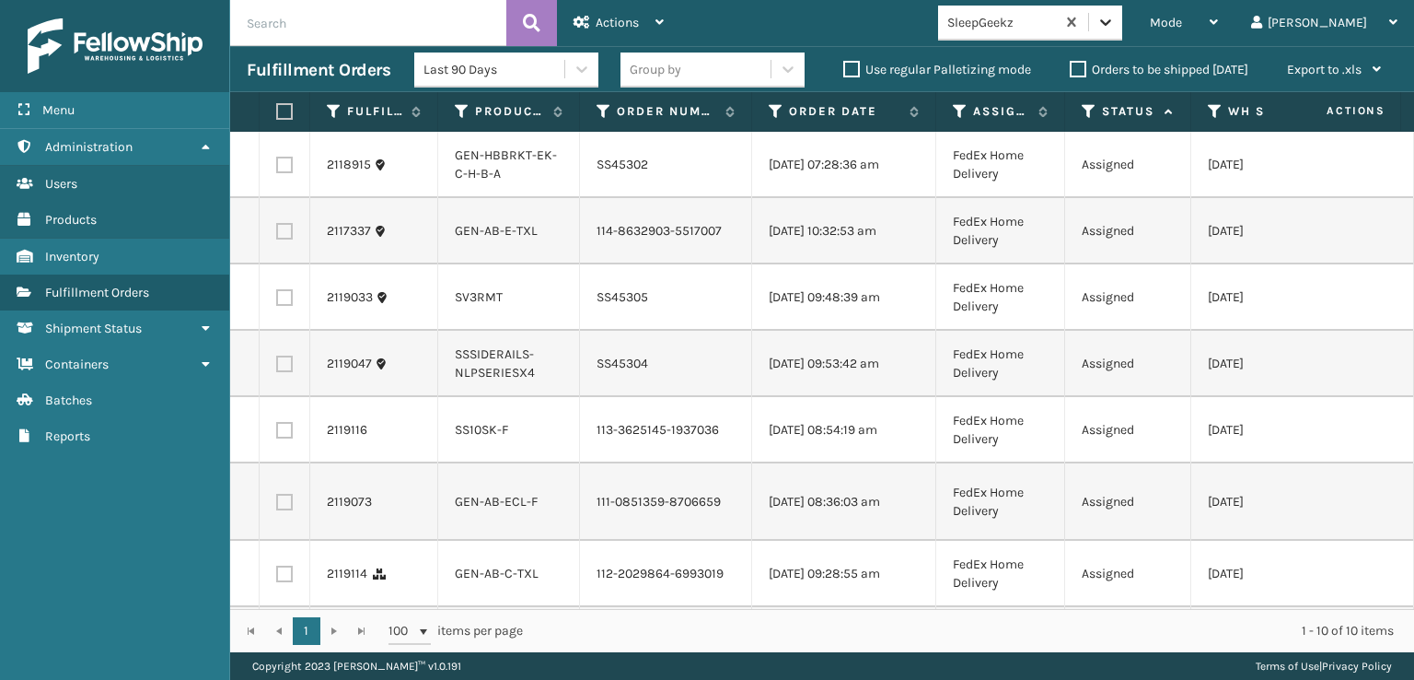
click at [1115, 17] on icon at bounding box center [1106, 22] width 18 height 18
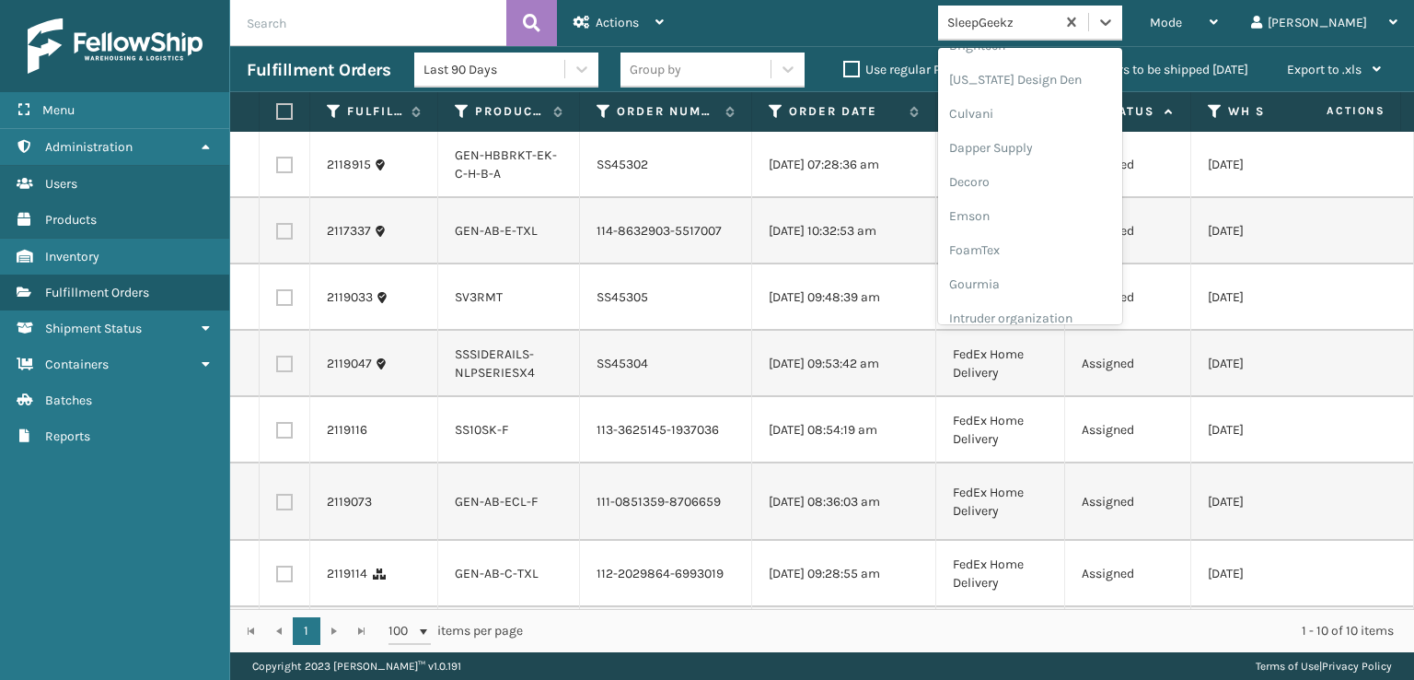
scroll to position [276, 0]
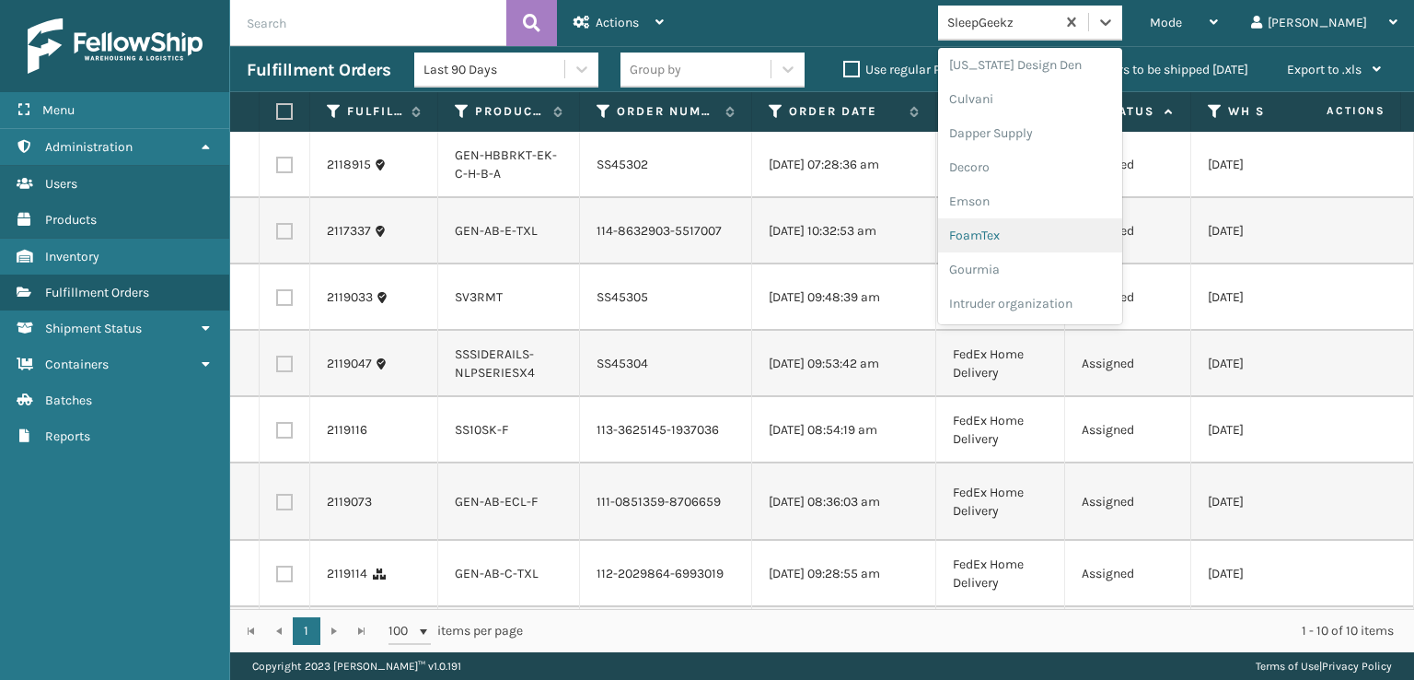
click at [1051, 226] on div "FoamTex" at bounding box center [1030, 235] width 184 height 34
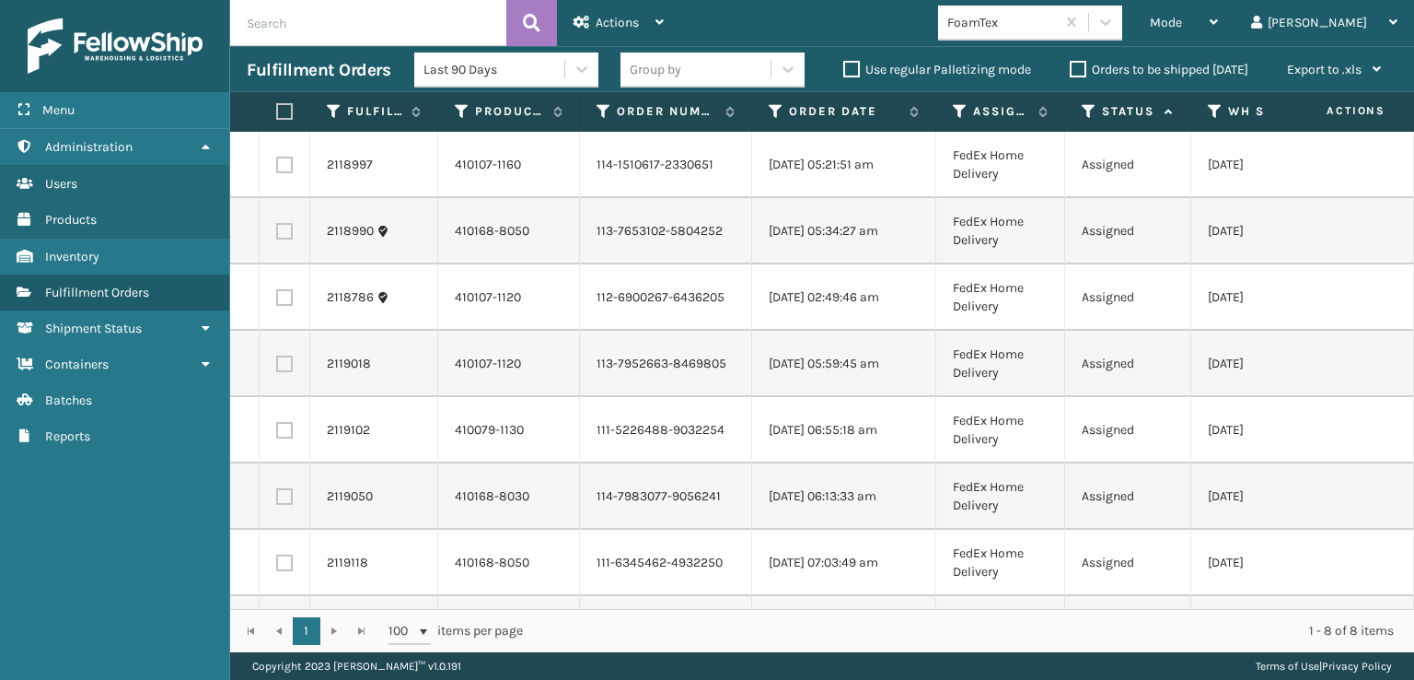
click at [1191, 1] on div "Mode Regular Mode Picking Mode Labeling Mode Exit Scan Mode FoamTex [PERSON_NAM…" at bounding box center [1047, 23] width 734 height 46
click at [1111, 23] on icon at bounding box center [1105, 22] width 11 height 6
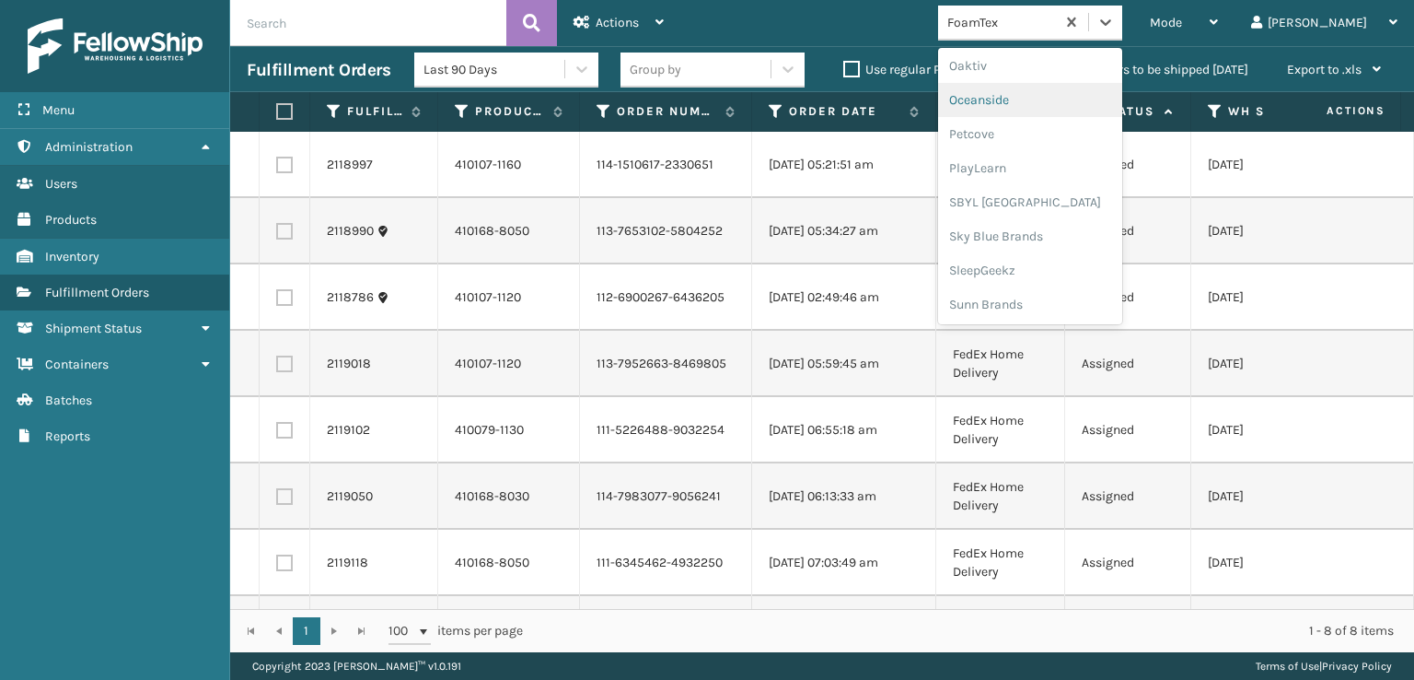
scroll to position [924, 0]
click at [1037, 198] on div "SBYL [GEOGRAPHIC_DATA]" at bounding box center [1030, 201] width 184 height 34
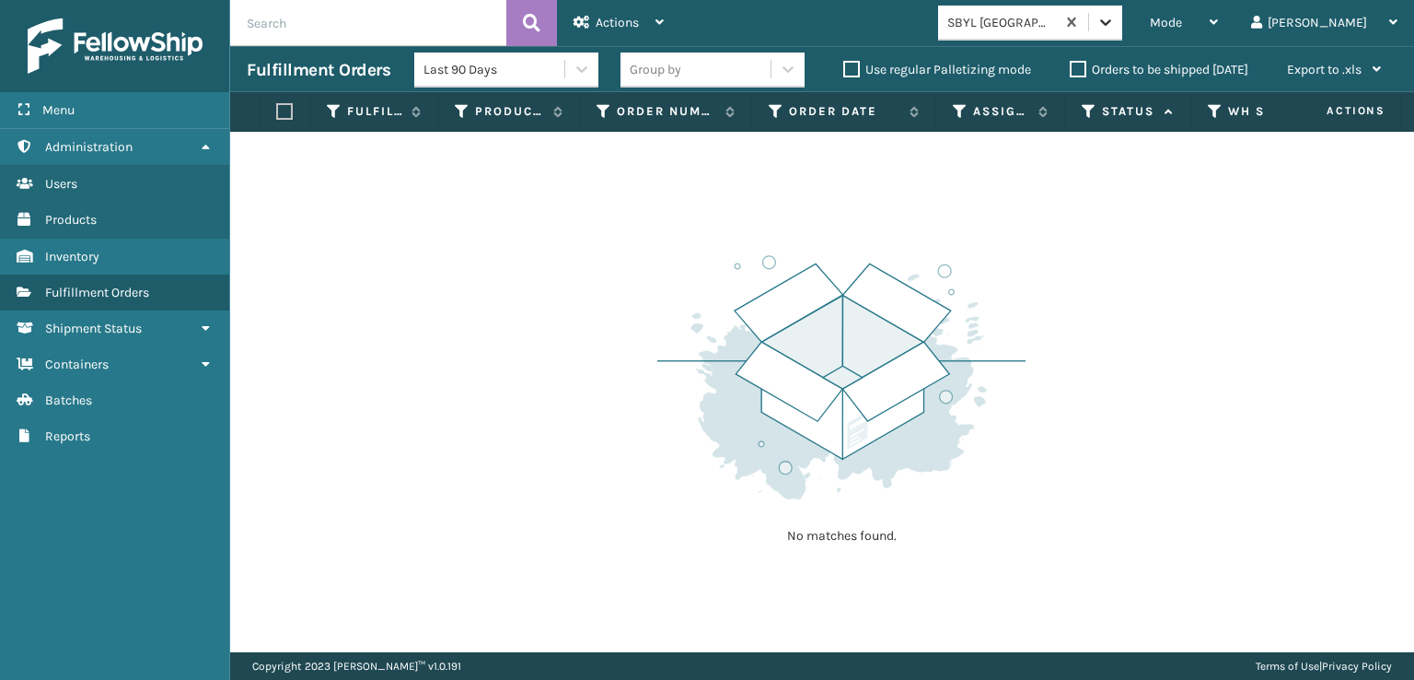
click at [1115, 21] on icon at bounding box center [1106, 22] width 18 height 18
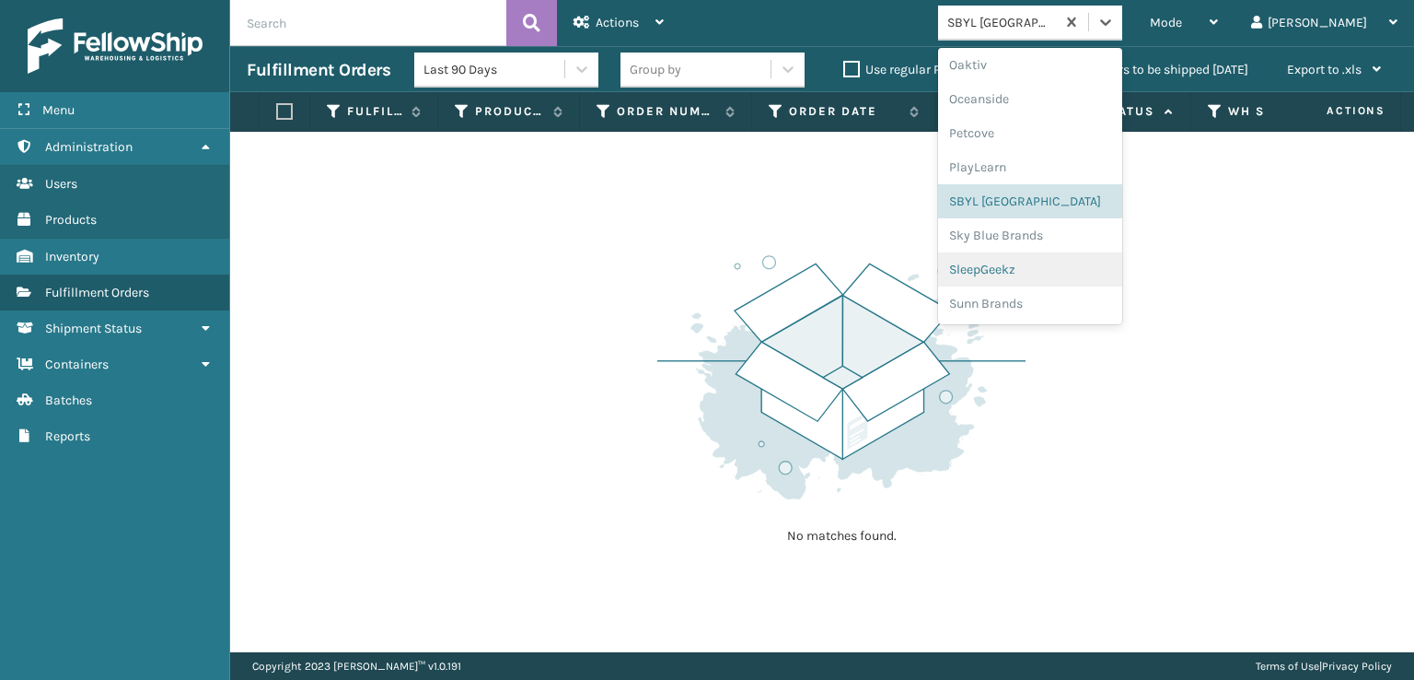
click at [1041, 273] on div "SleepGeekz" at bounding box center [1030, 269] width 184 height 34
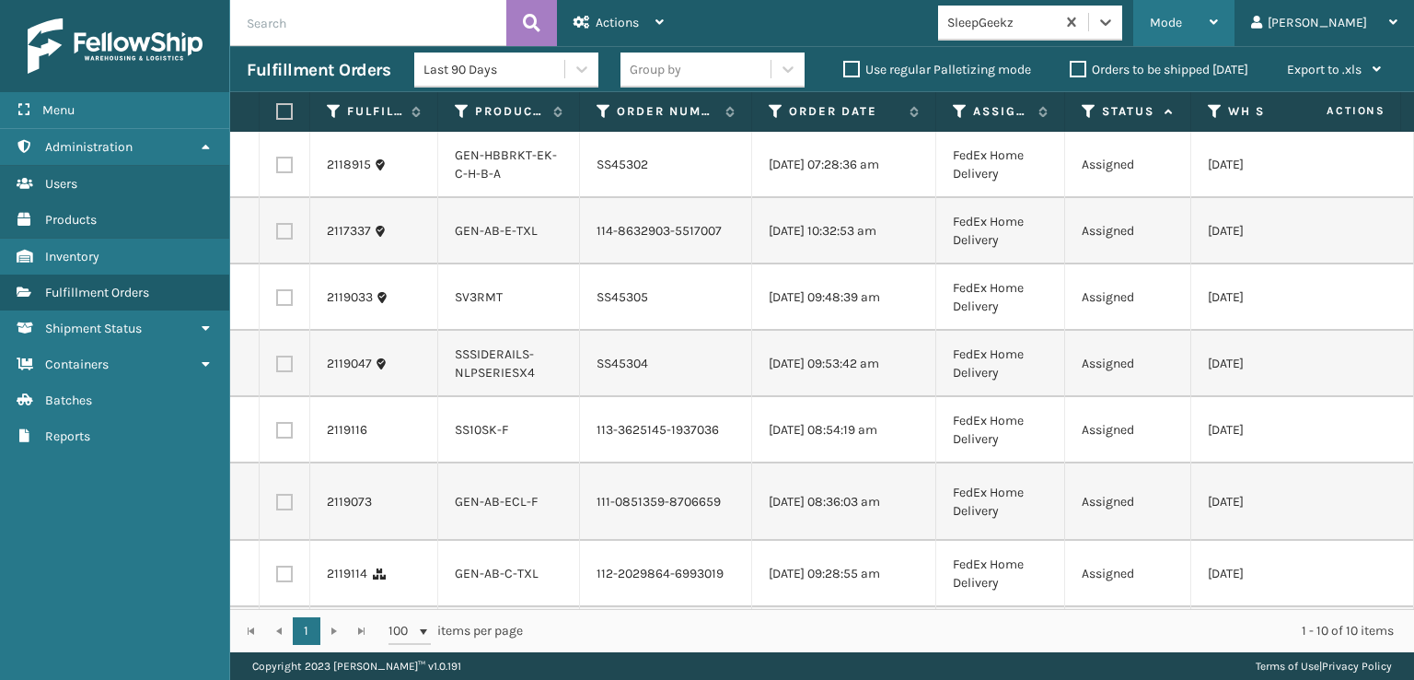
click at [1182, 19] on span "Mode" at bounding box center [1166, 23] width 32 height 16
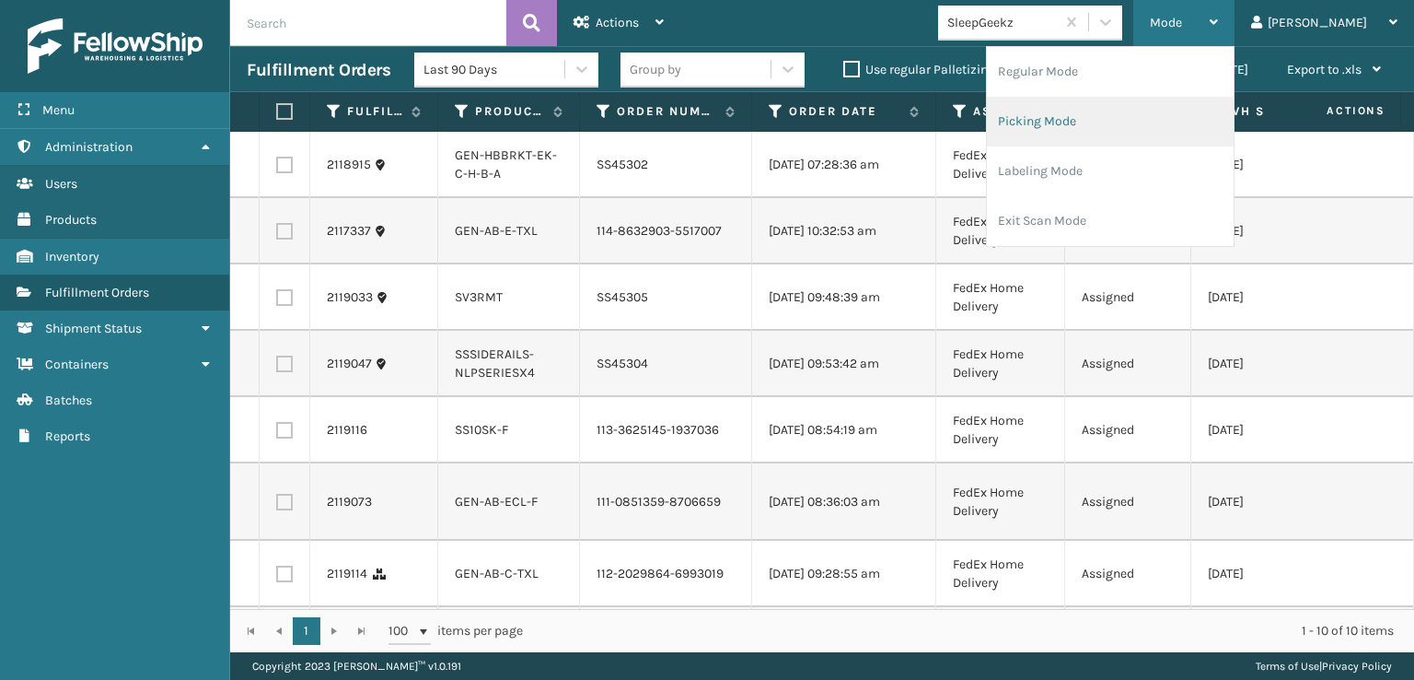
click at [1092, 116] on li "Picking Mode" at bounding box center [1110, 122] width 247 height 50
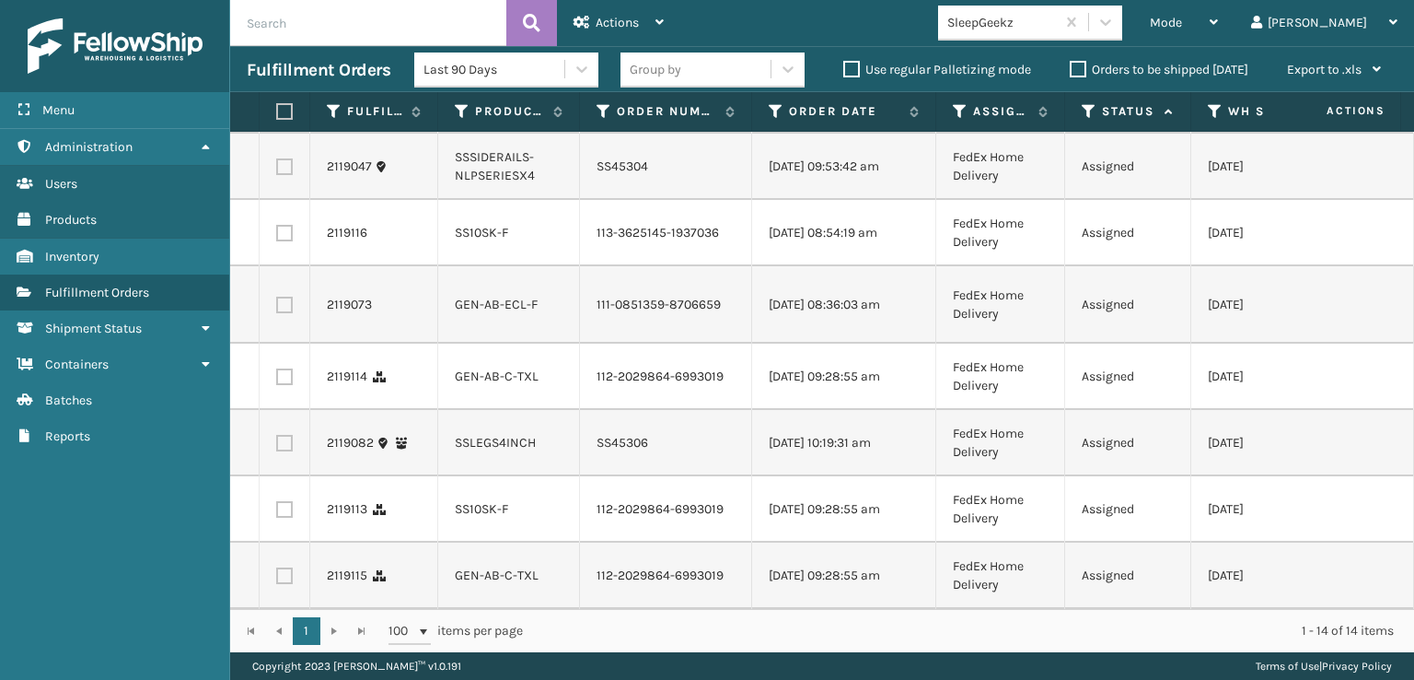
scroll to position [552, 0]
click at [1111, 24] on icon at bounding box center [1105, 22] width 11 height 6
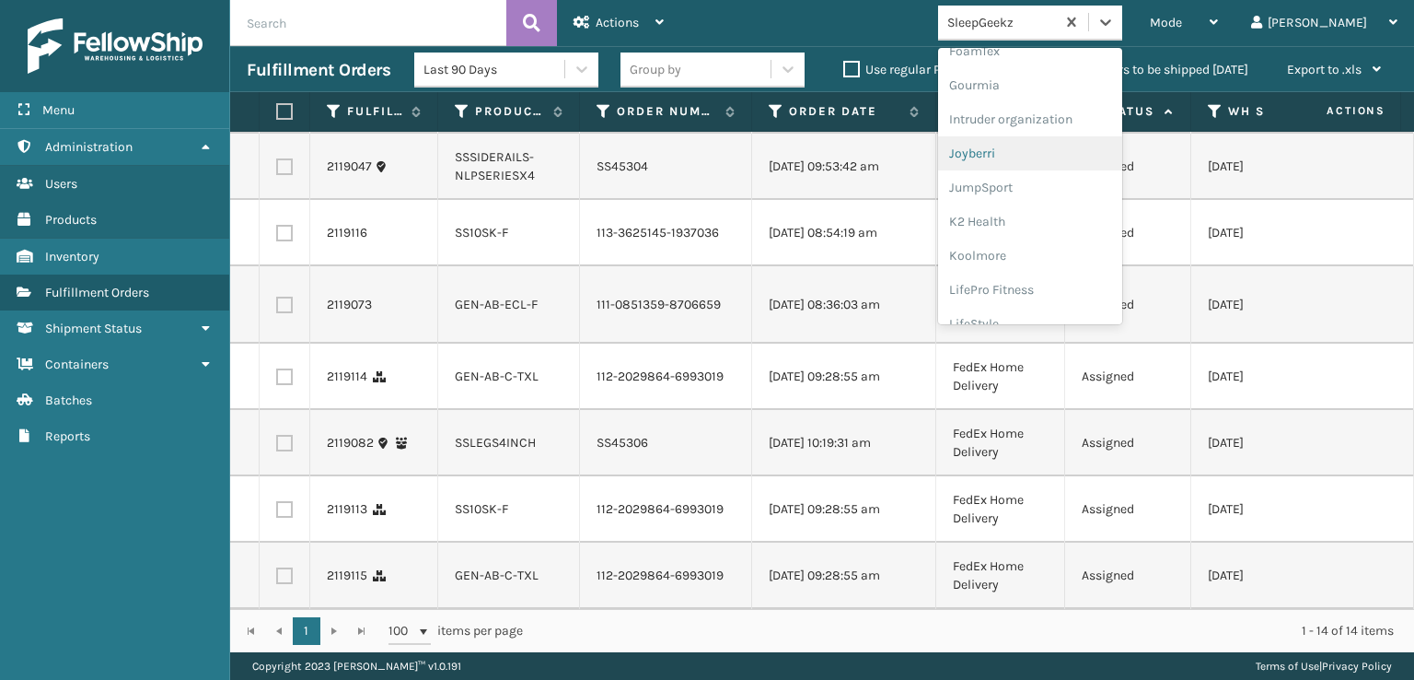
scroll to position [368, 0]
click at [1050, 145] on div "FoamTex" at bounding box center [1030, 143] width 184 height 34
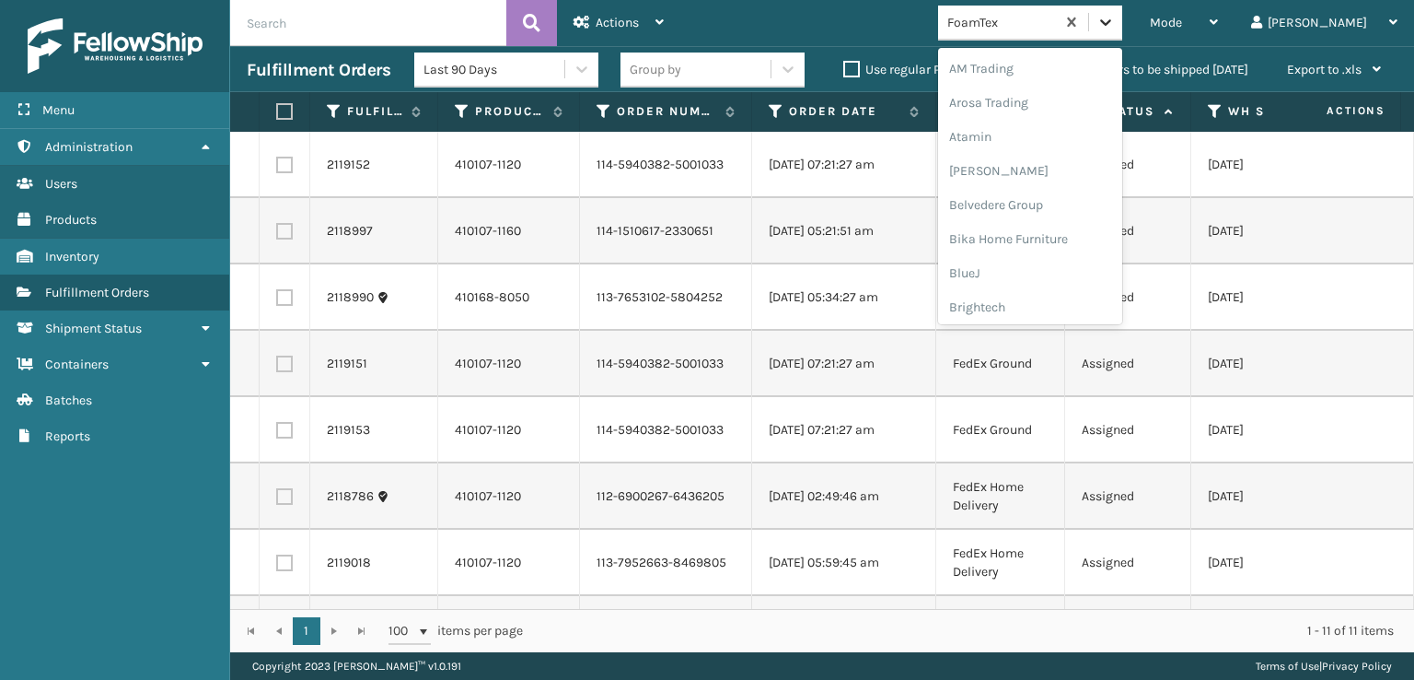
click at [1115, 18] on icon at bounding box center [1106, 22] width 18 height 18
click at [1062, 294] on div "FoamTex" at bounding box center [1030, 296] width 184 height 34
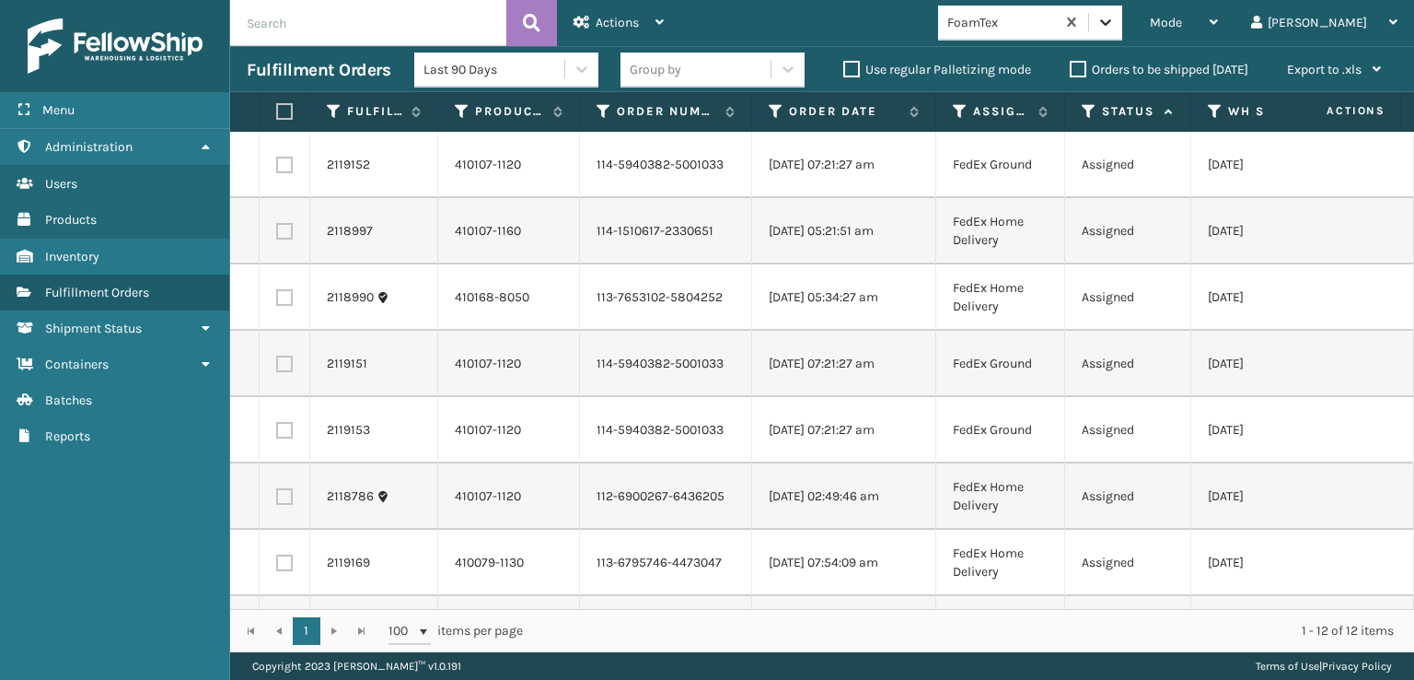
click at [1115, 21] on icon at bounding box center [1106, 22] width 18 height 18
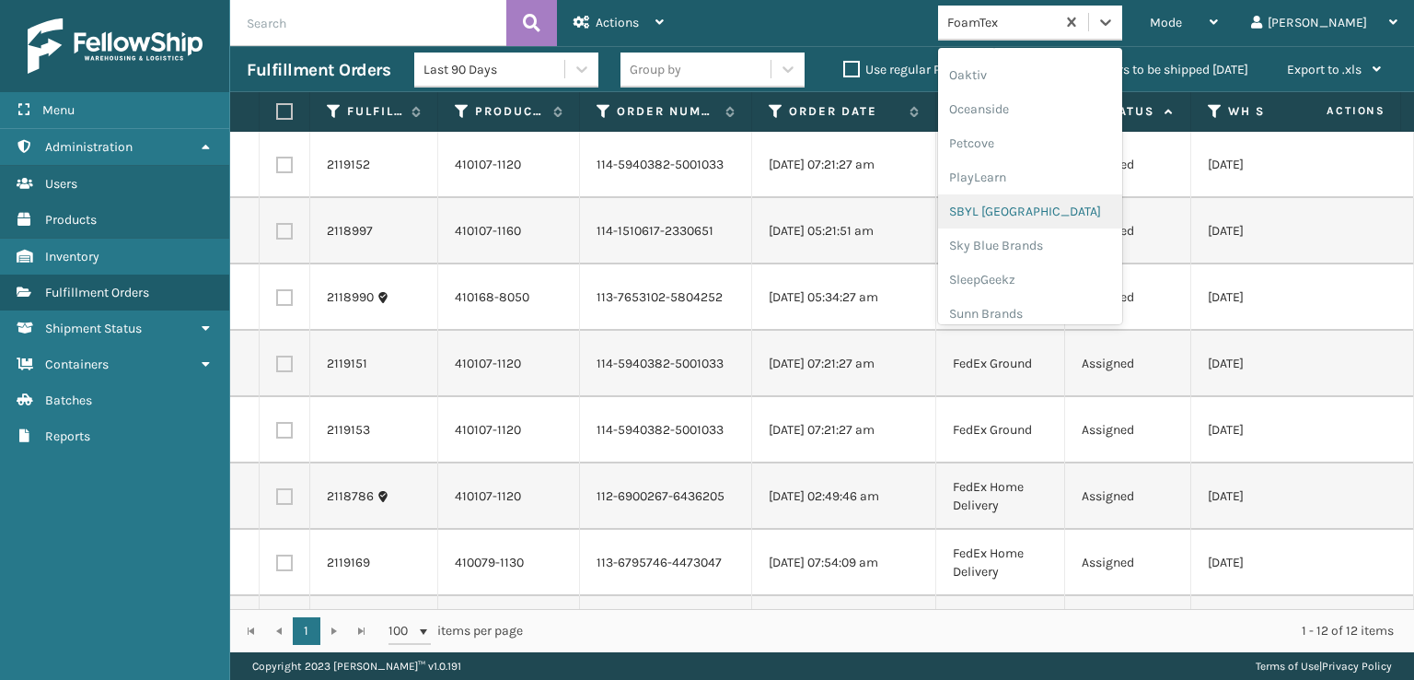
scroll to position [924, 0]
click at [1066, 267] on div "SleepGeekz" at bounding box center [1030, 269] width 184 height 34
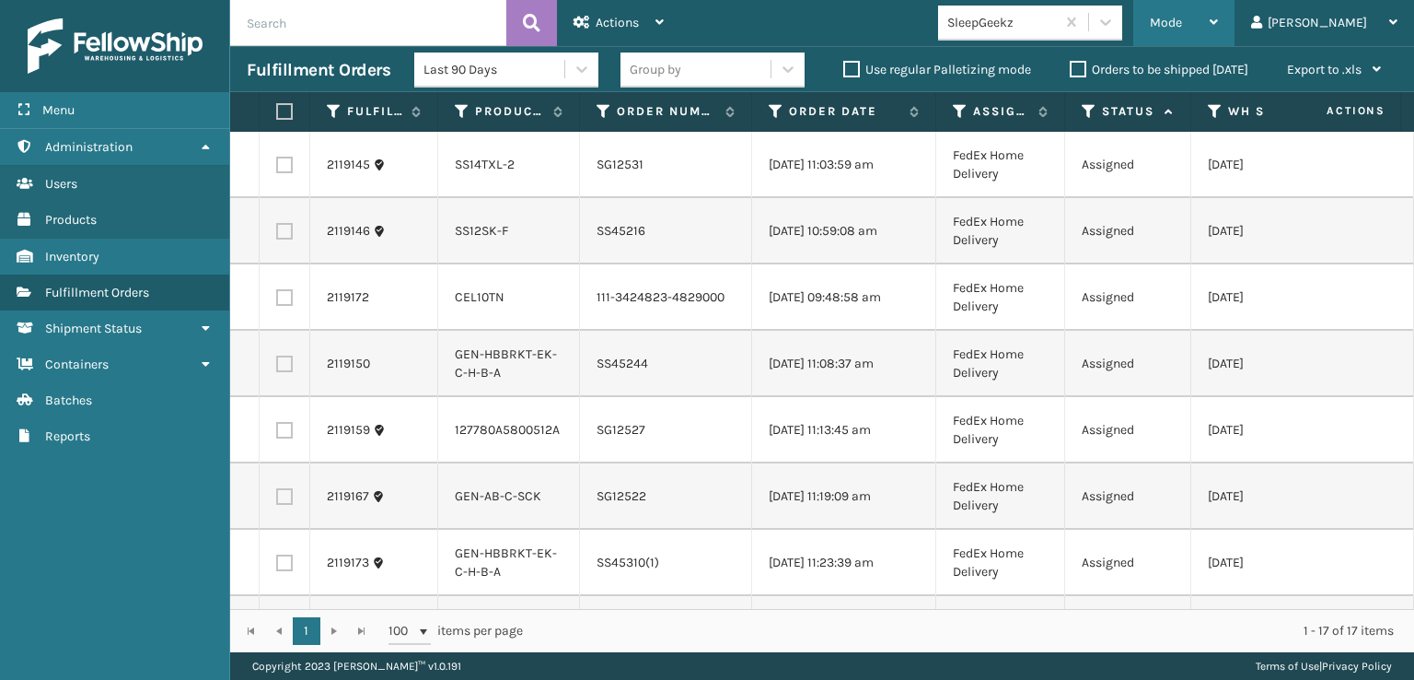
click at [1182, 21] on span "Mode" at bounding box center [1166, 23] width 32 height 16
click at [913, 26] on div "Mode Regular Mode Picking Mode Labeling Mode Exit Scan Mode SleepGeekz [PERSON_…" at bounding box center [1047, 23] width 734 height 46
click at [1182, 23] on span "Mode" at bounding box center [1166, 23] width 32 height 16
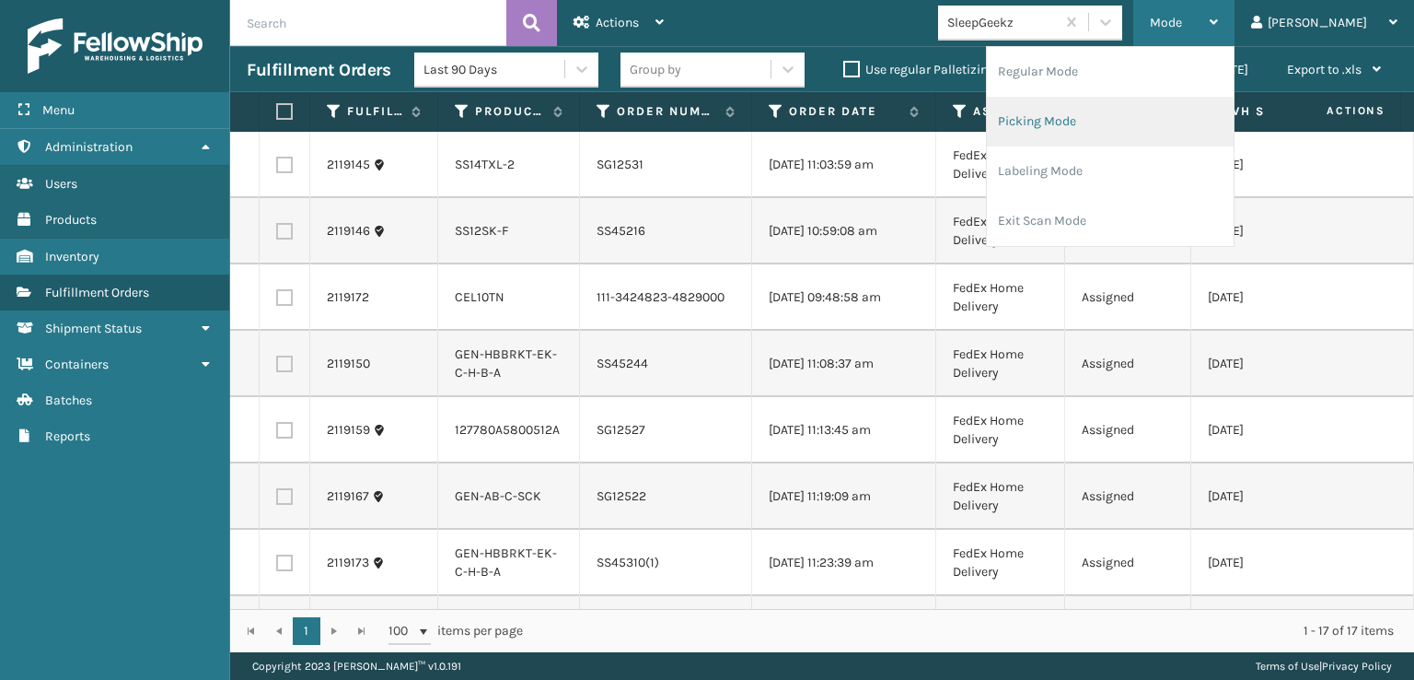
click at [1096, 120] on li "Picking Mode" at bounding box center [1110, 122] width 247 height 50
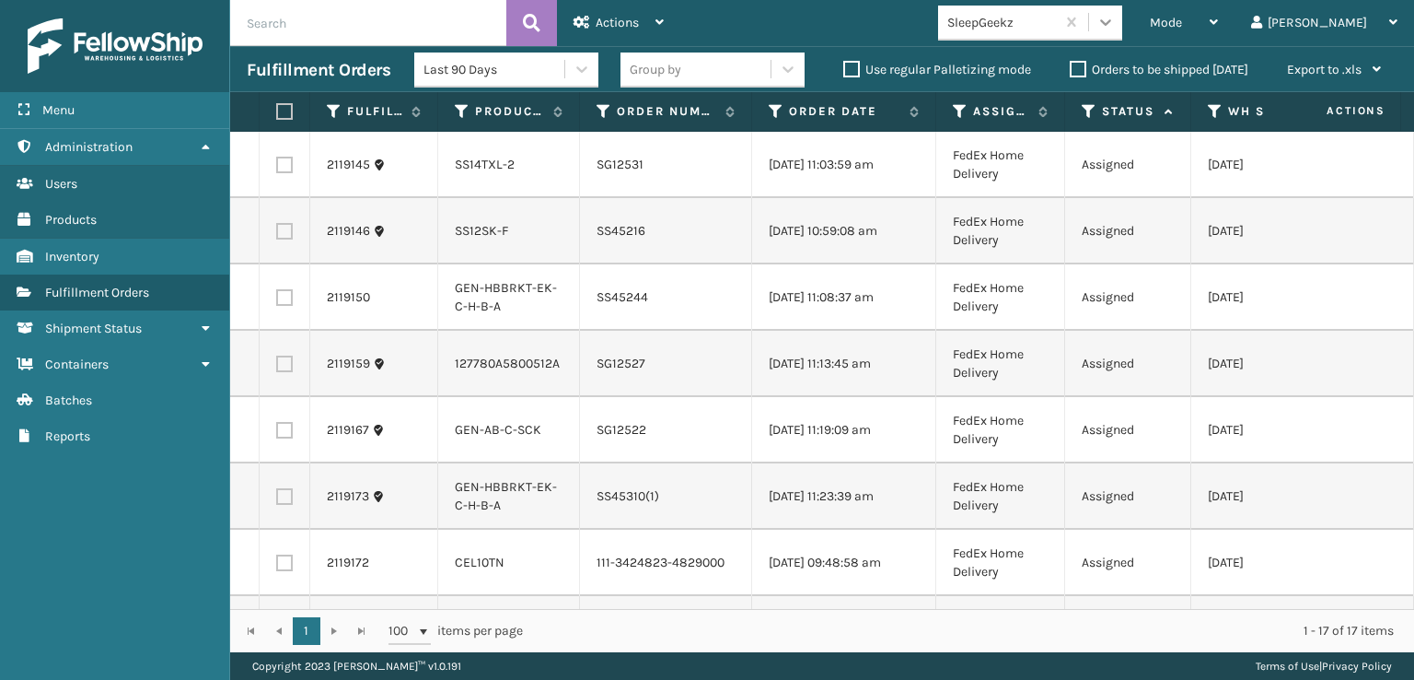
click at [1115, 23] on icon at bounding box center [1106, 22] width 18 height 18
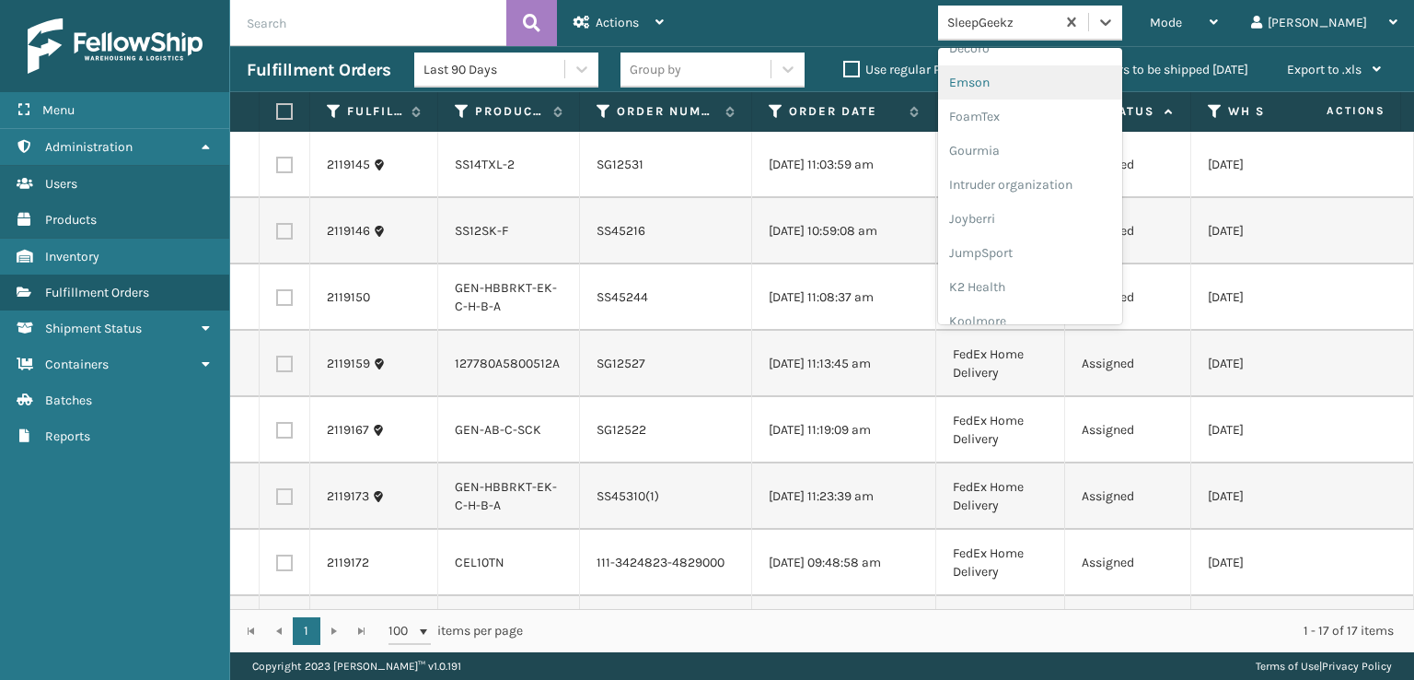
scroll to position [368, 0]
click at [1039, 142] on div "FoamTex" at bounding box center [1030, 143] width 184 height 34
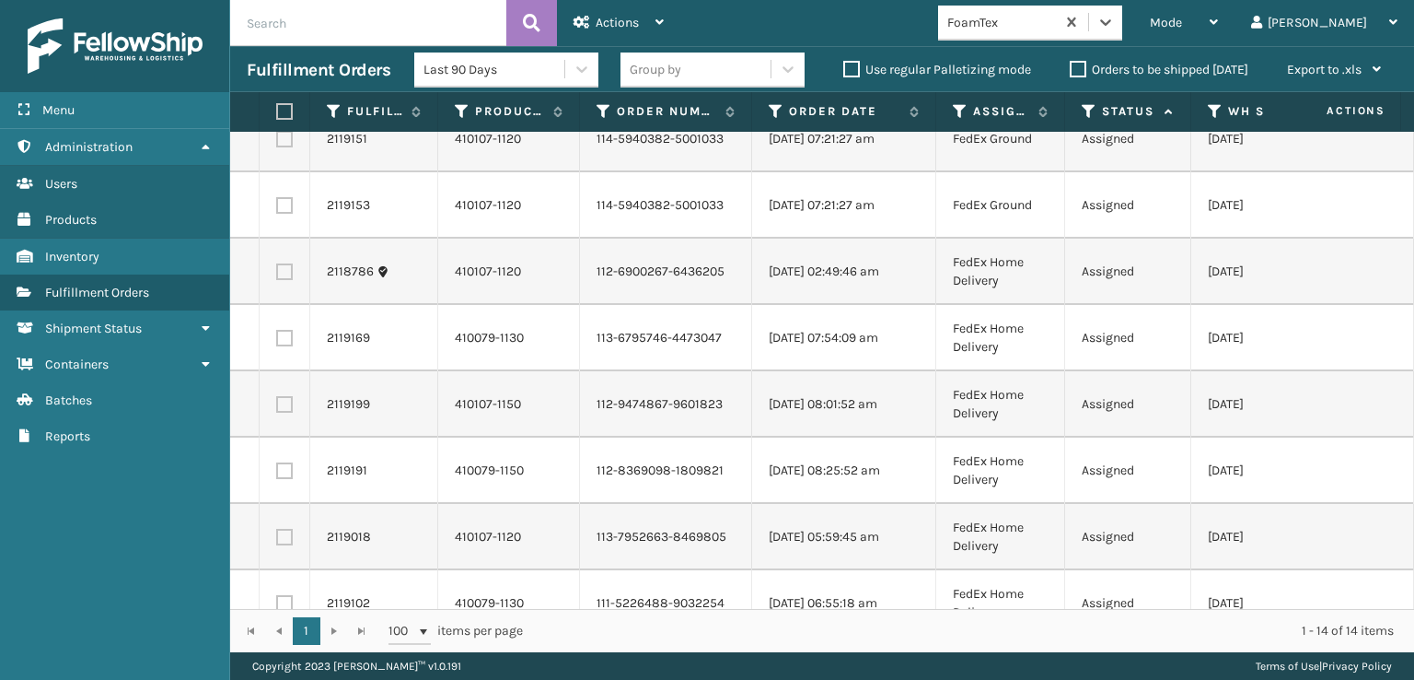
scroll to position [0, 0]
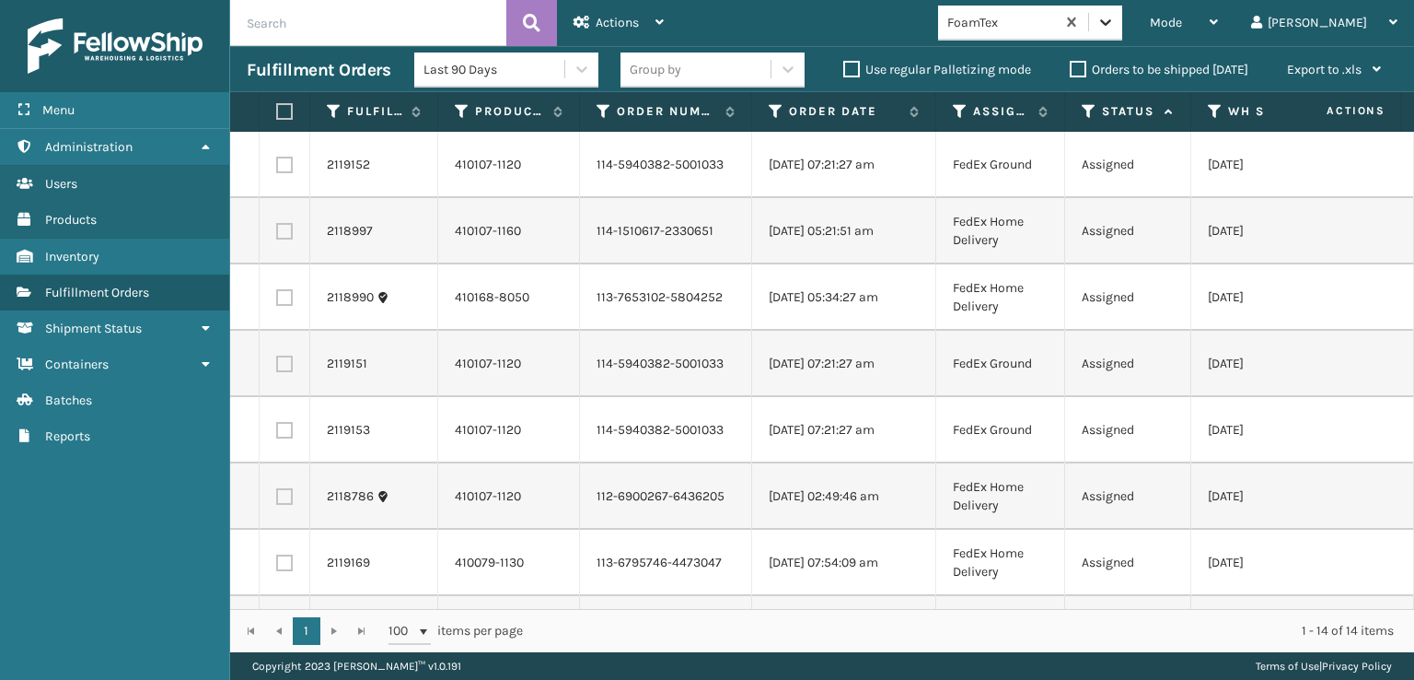
click at [1115, 26] on icon at bounding box center [1106, 22] width 18 height 18
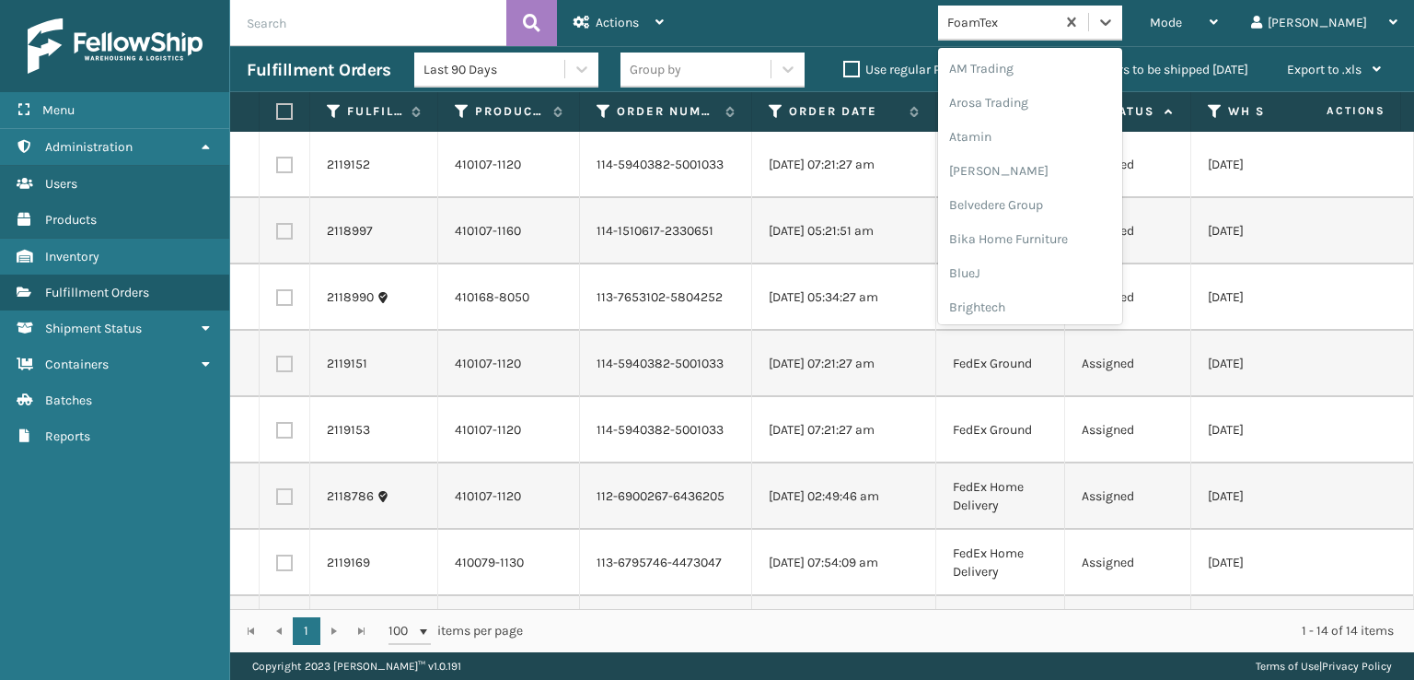
scroll to position [215, 0]
click at [1050, 298] on div "FoamTex" at bounding box center [1030, 296] width 184 height 34
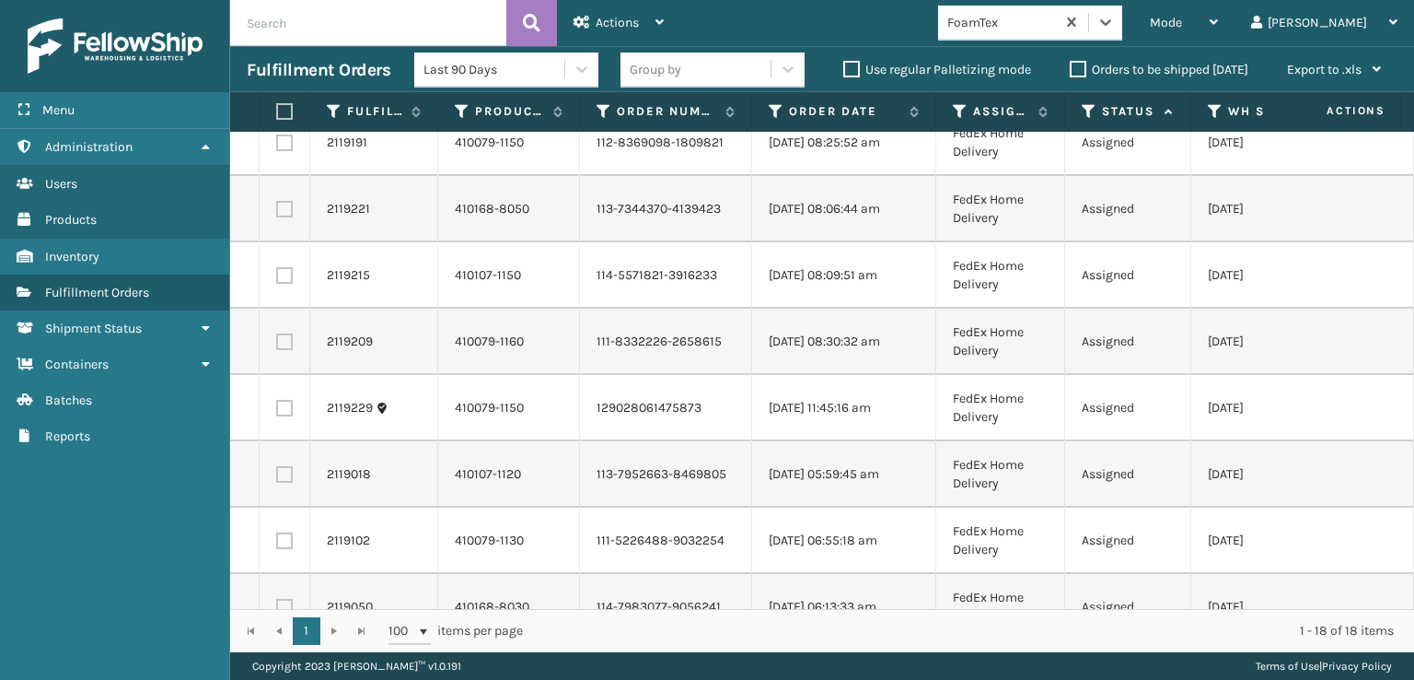
scroll to position [729, 0]
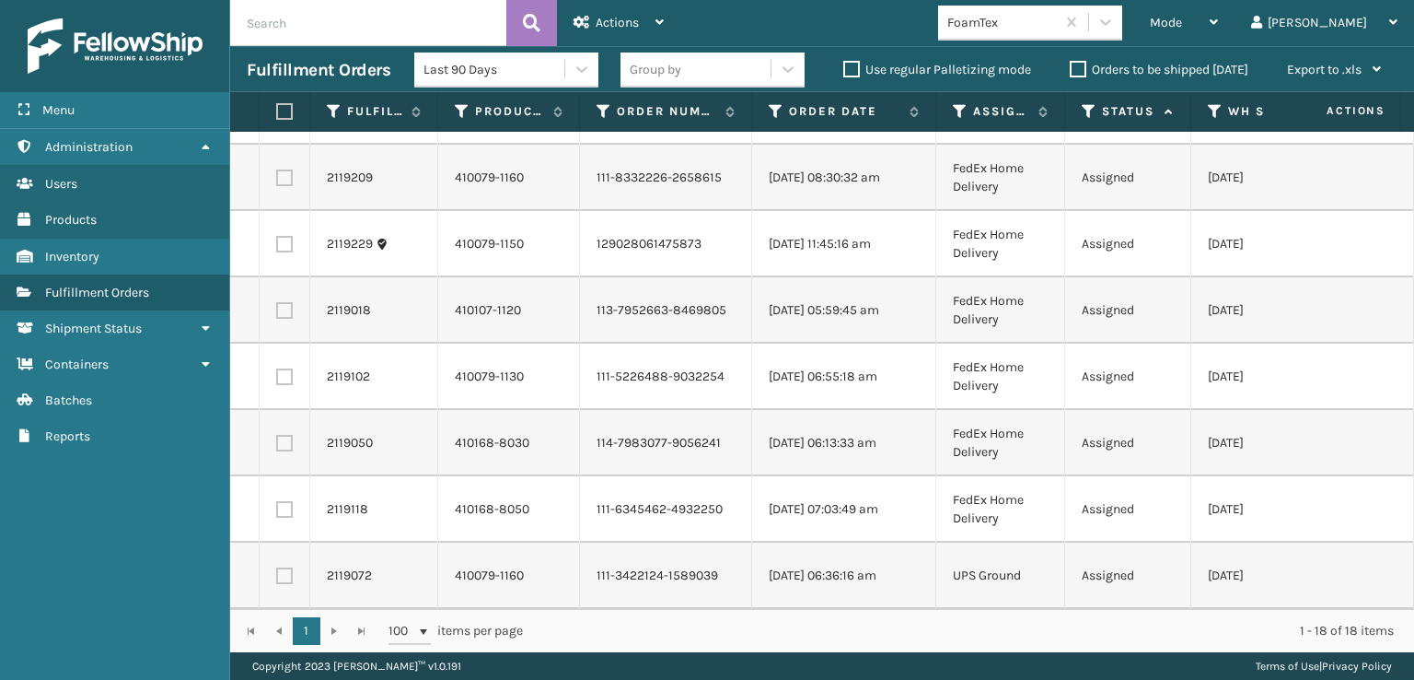
click at [284, 112] on label at bounding box center [281, 111] width 11 height 17
click at [277, 112] on input "checkbox" at bounding box center [276, 112] width 1 height 12
checkbox input "true"
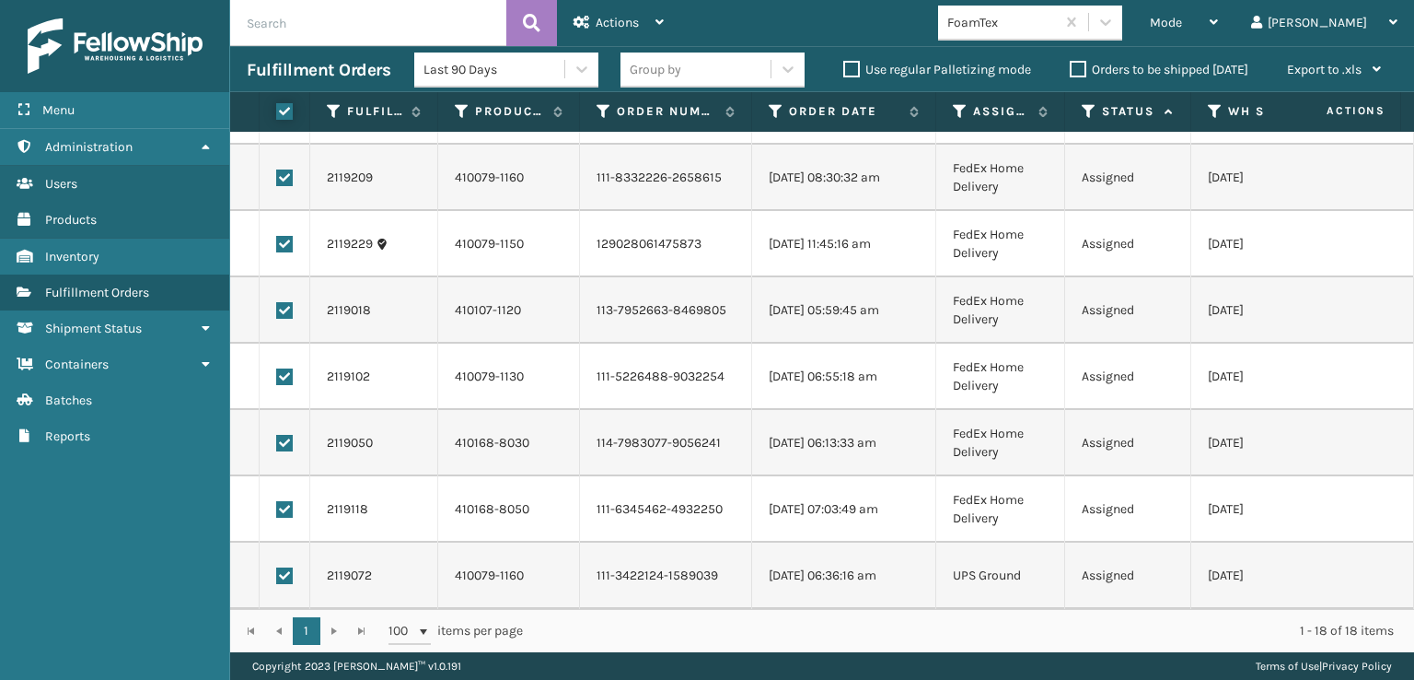
checkbox input "true"
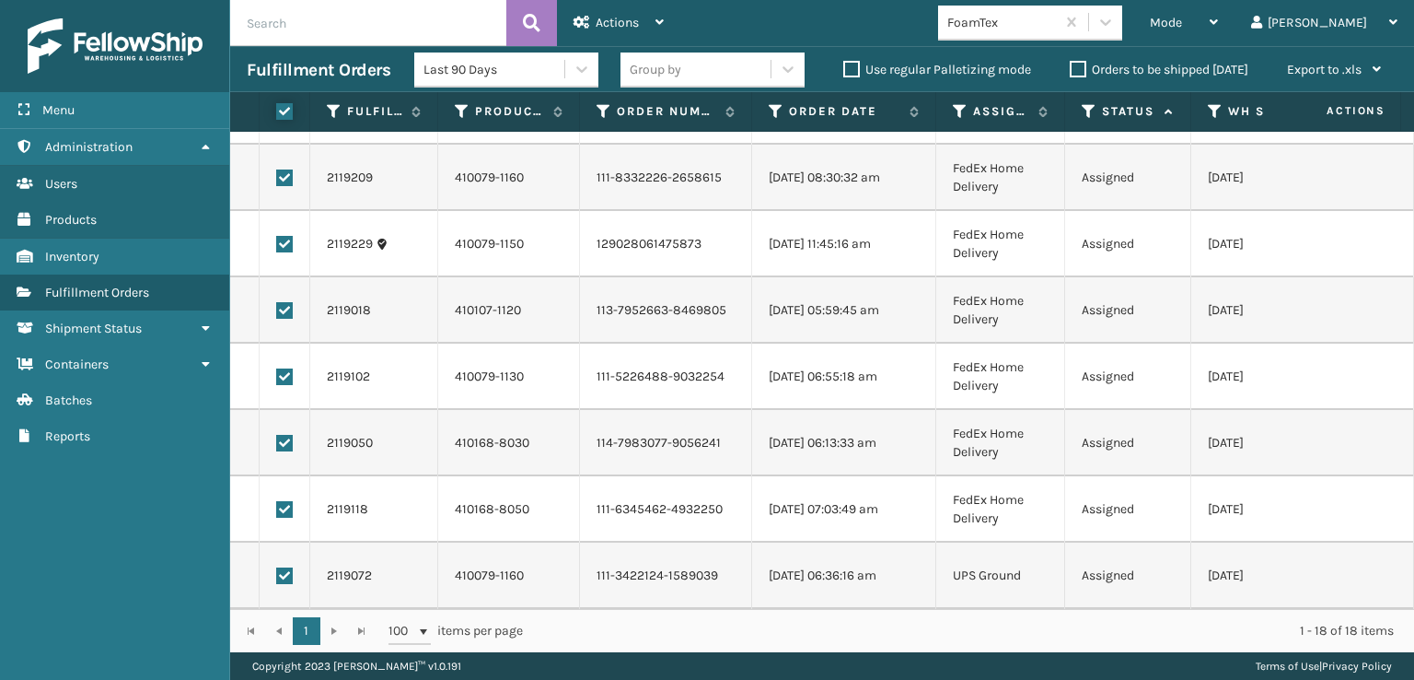
checkbox input "true"
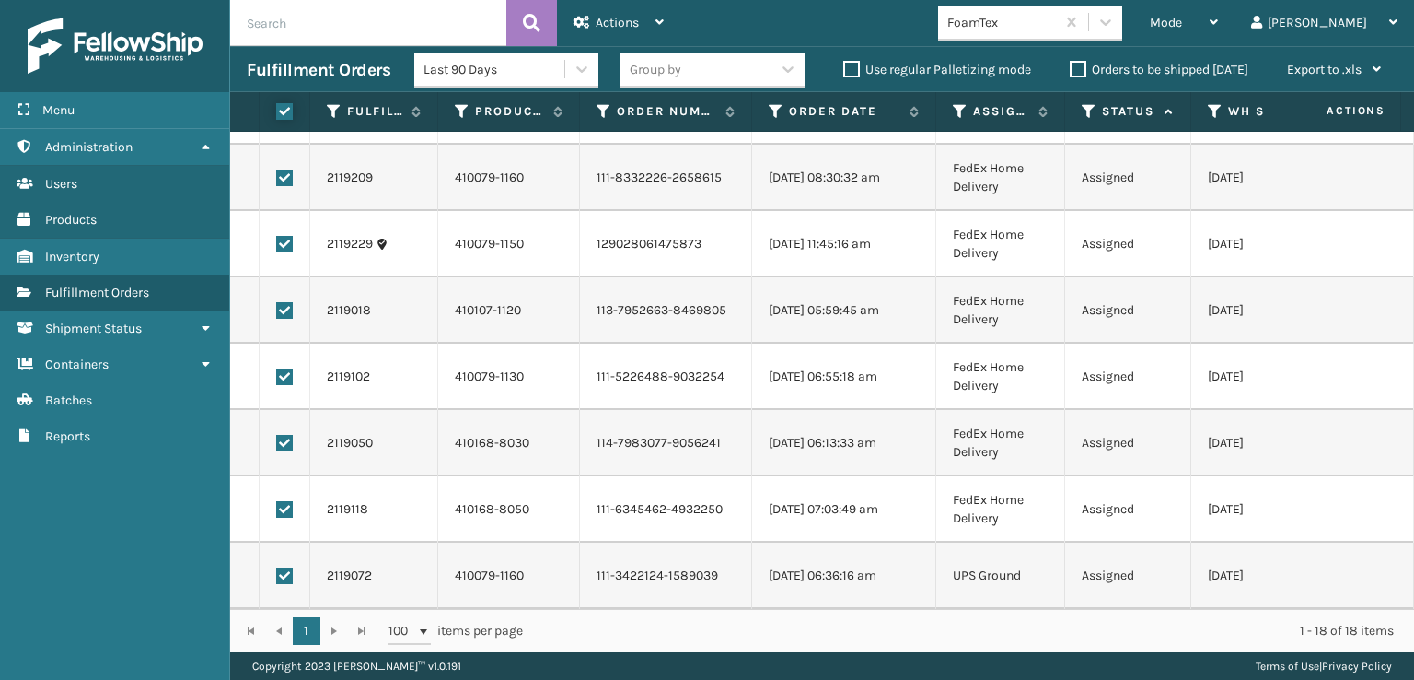
checkbox input "true"
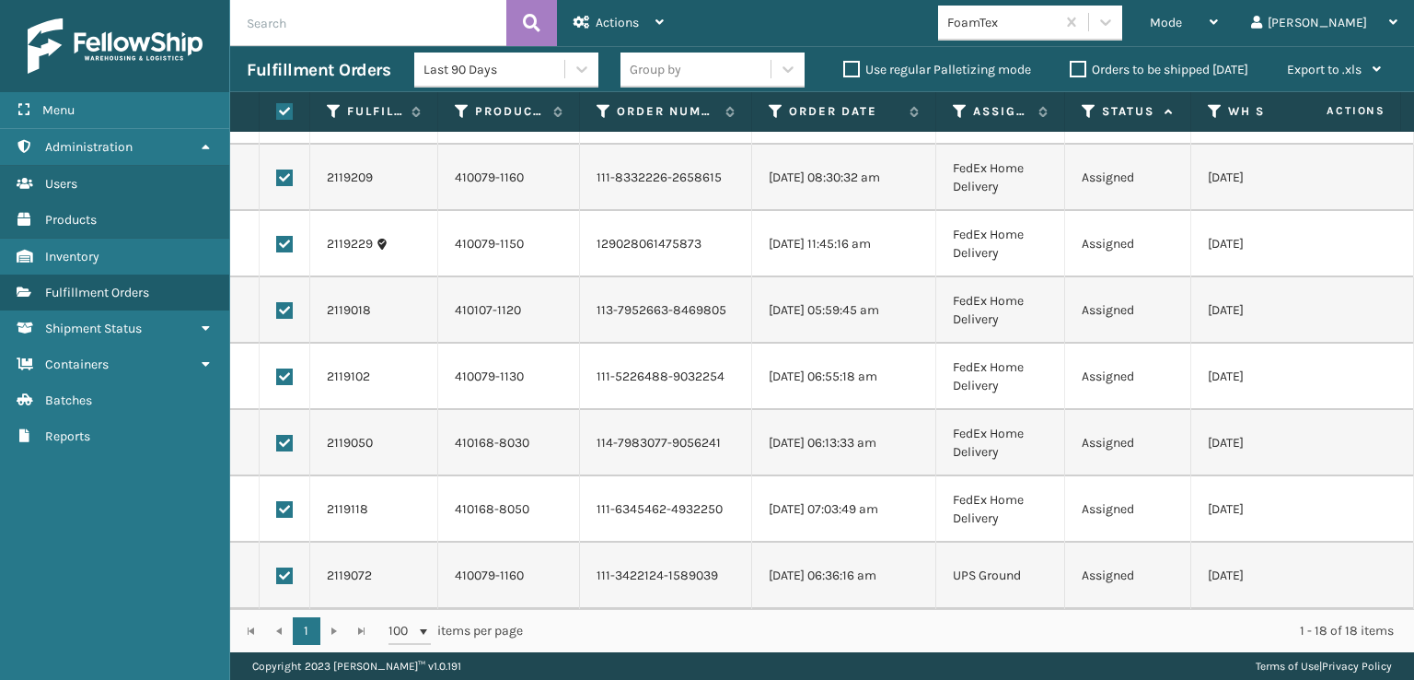
click at [285, 567] on label at bounding box center [284, 575] width 17 height 17
click at [277, 567] on input "checkbox" at bounding box center [276, 573] width 1 height 12
checkbox input "false"
click at [606, 15] on span "Actions" at bounding box center [617, 23] width 43 height 16
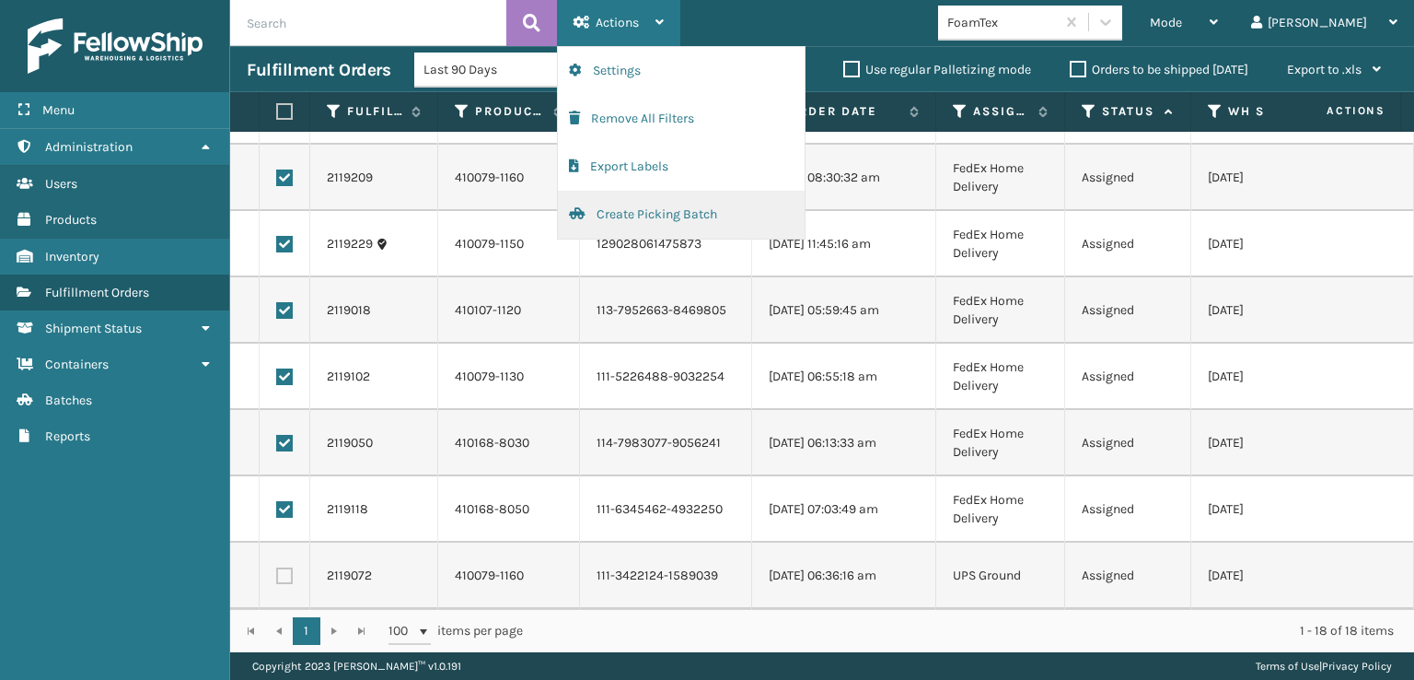
click at [613, 215] on button "Create Picking Batch" at bounding box center [681, 215] width 247 height 48
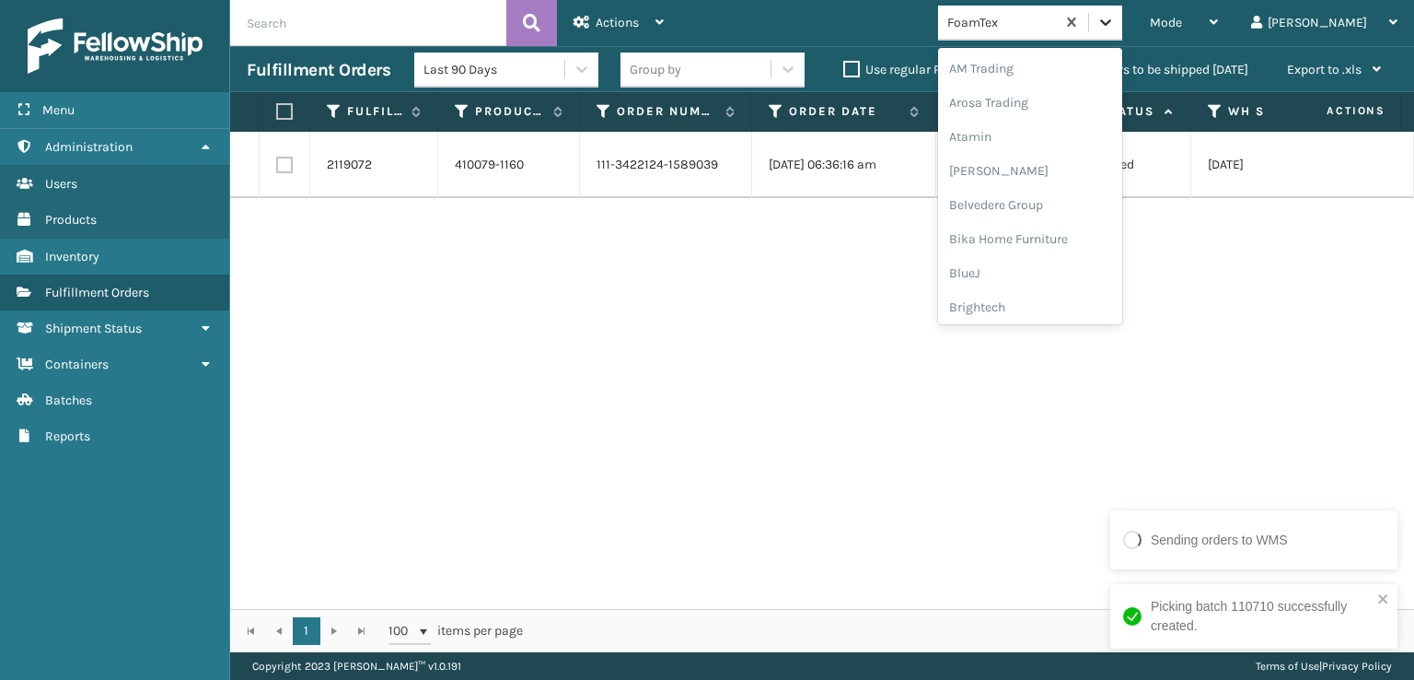
click at [1115, 13] on icon at bounding box center [1106, 22] width 18 height 18
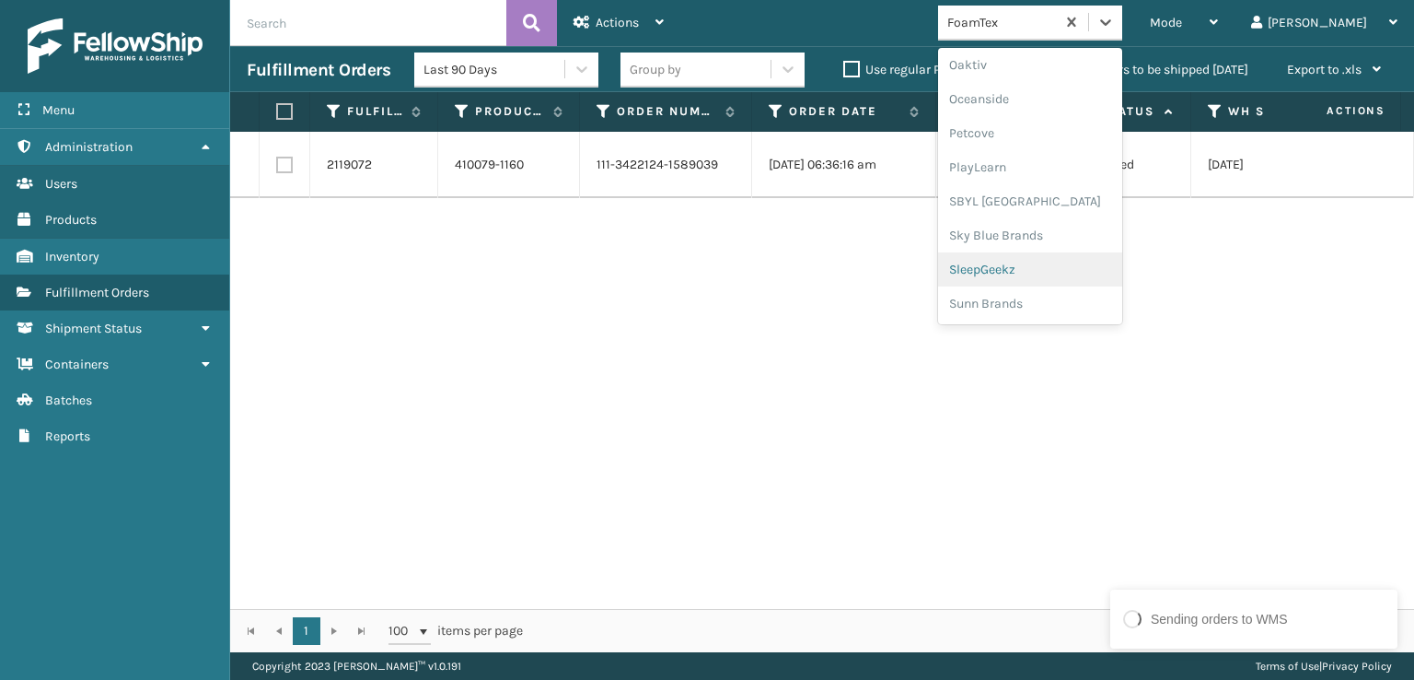
click at [1053, 270] on div "SleepGeekz" at bounding box center [1030, 269] width 184 height 34
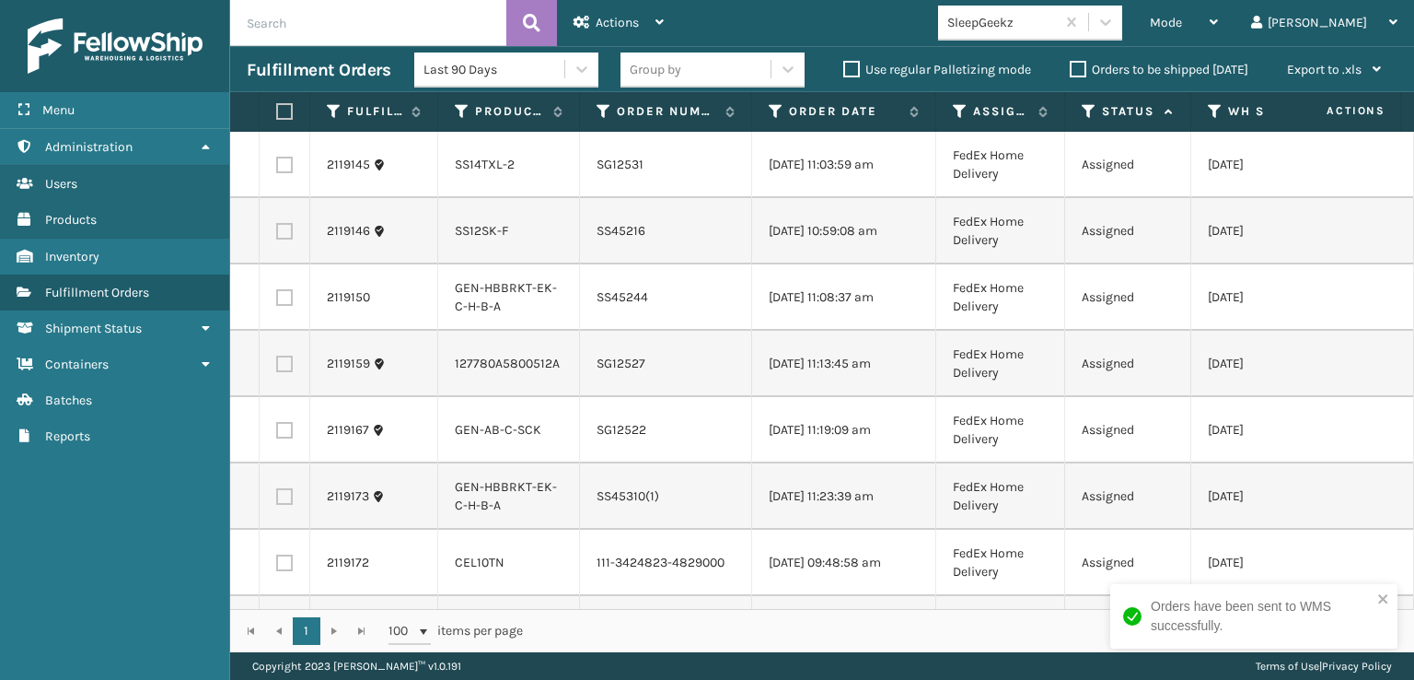
click at [284, 170] on label at bounding box center [284, 165] width 17 height 17
click at [277, 169] on input "checkbox" at bounding box center [276, 163] width 1 height 12
checkbox input "true"
click at [284, 239] on label at bounding box center [284, 231] width 17 height 17
click at [277, 235] on input "checkbox" at bounding box center [276, 229] width 1 height 12
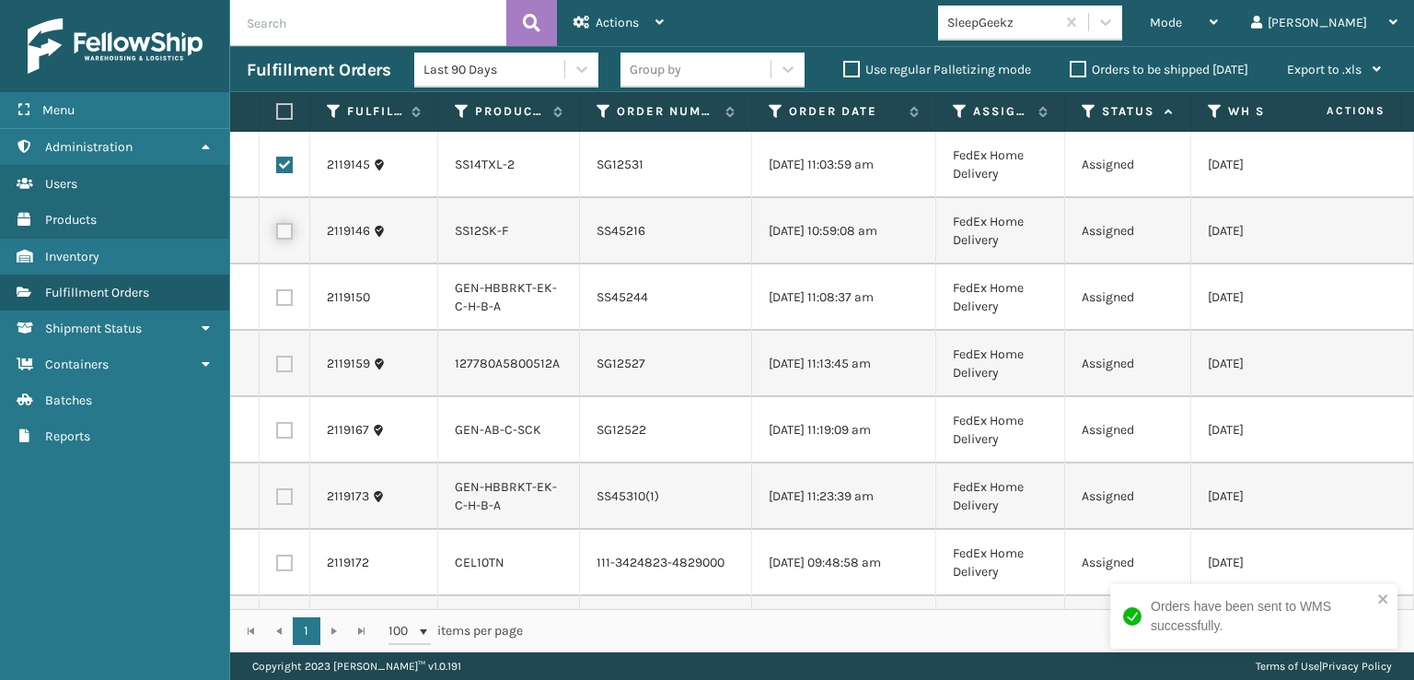
checkbox input "true"
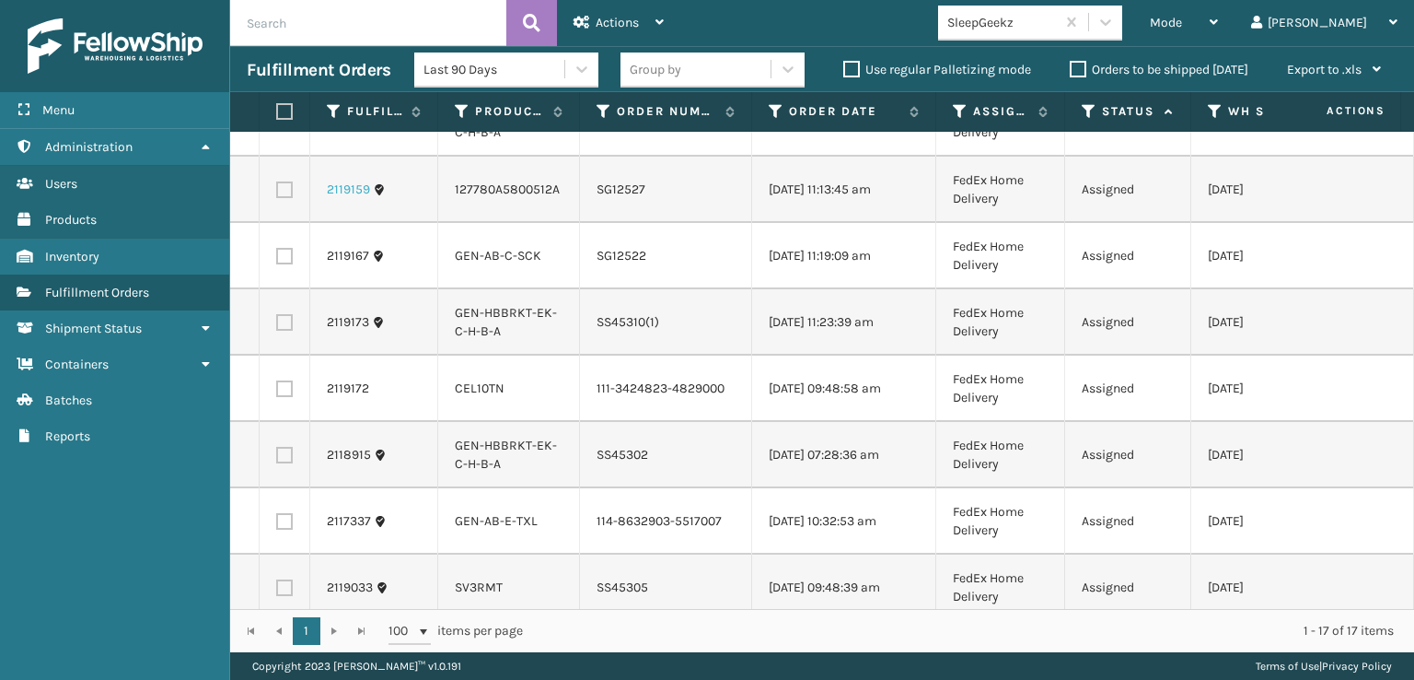
scroll to position [184, 0]
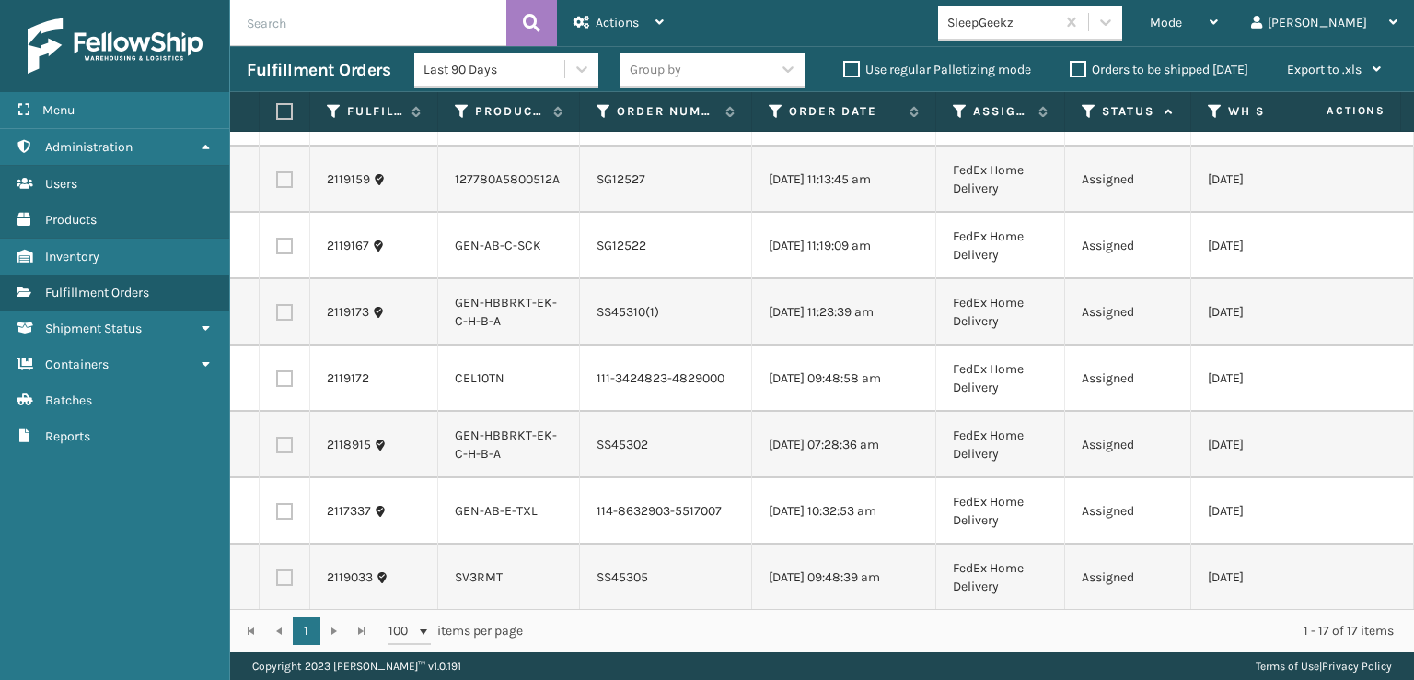
click at [280, 254] on label at bounding box center [284, 246] width 17 height 17
click at [277, 250] on input "checkbox" at bounding box center [276, 244] width 1 height 12
checkbox input "true"
click at [284, 387] on label at bounding box center [284, 378] width 17 height 17
click at [277, 382] on input "checkbox" at bounding box center [276, 376] width 1 height 12
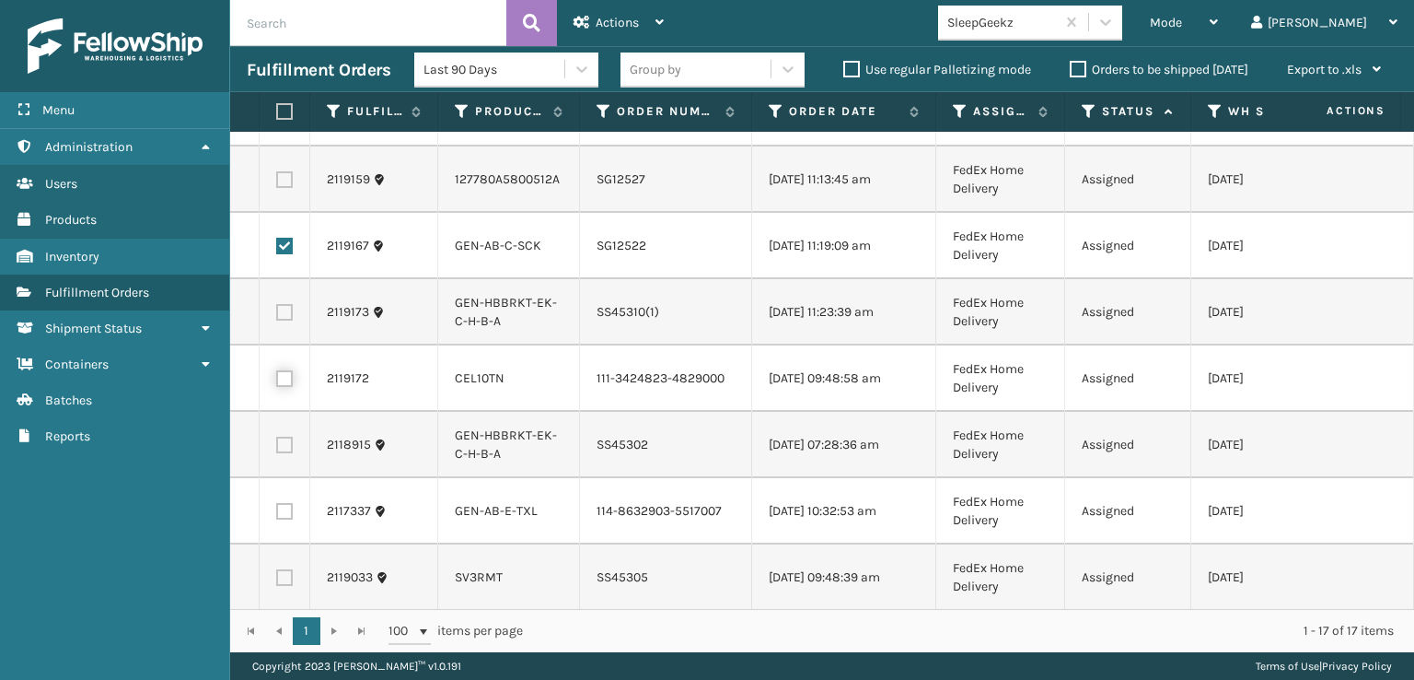
checkbox input "true"
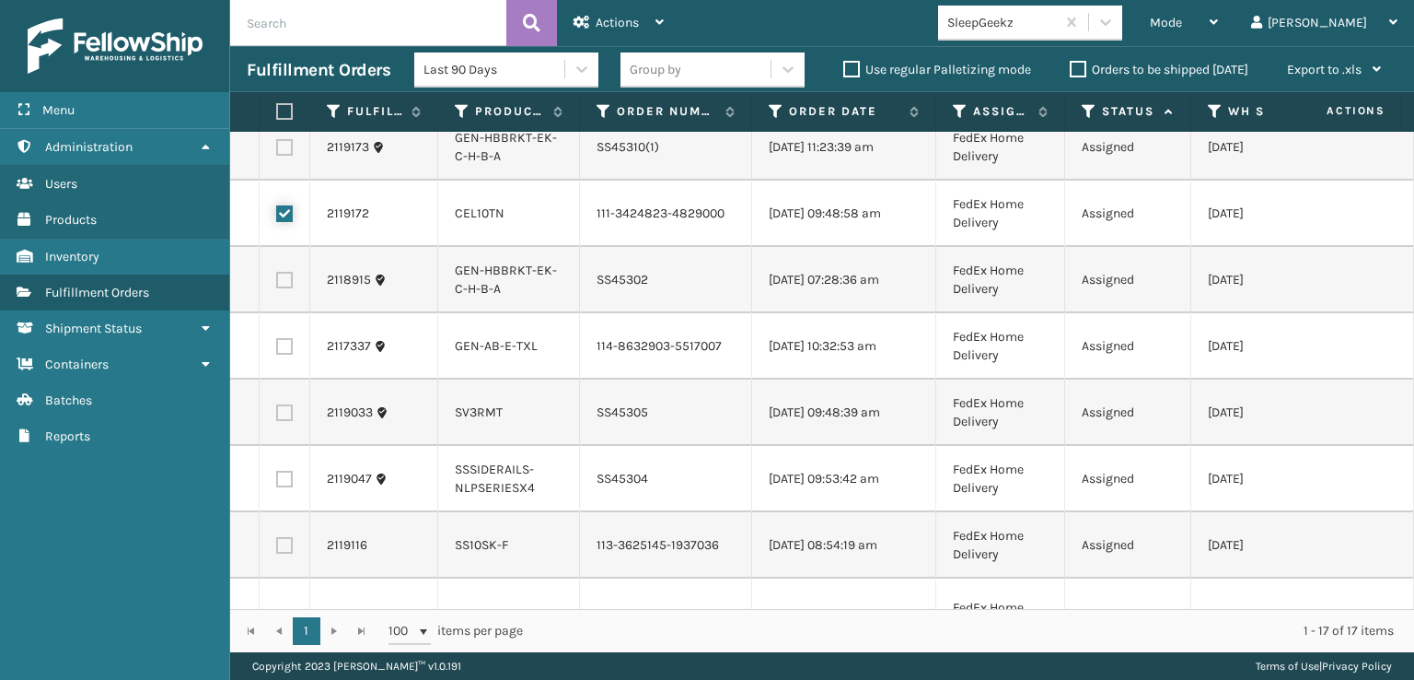
scroll to position [368, 0]
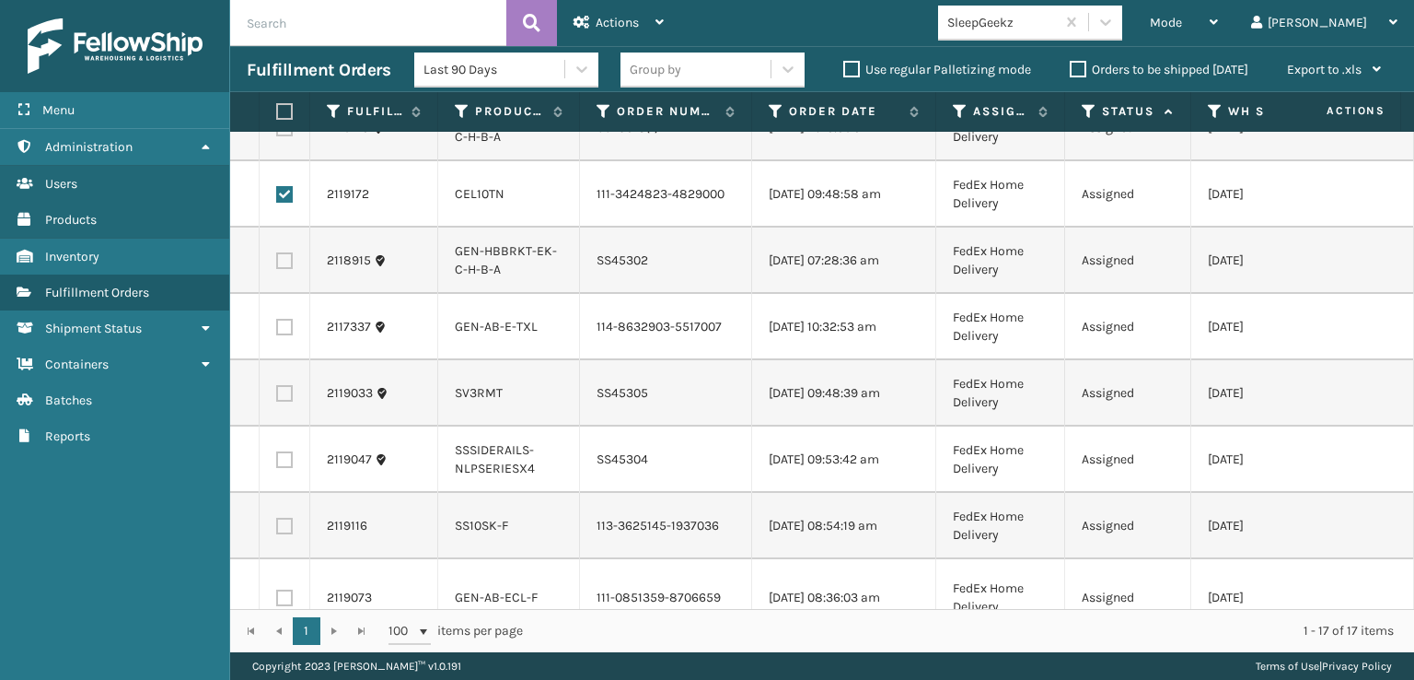
click at [288, 335] on label at bounding box center [284, 327] width 17 height 17
click at [277, 331] on input "checkbox" at bounding box center [276, 325] width 1 height 12
checkbox input "true"
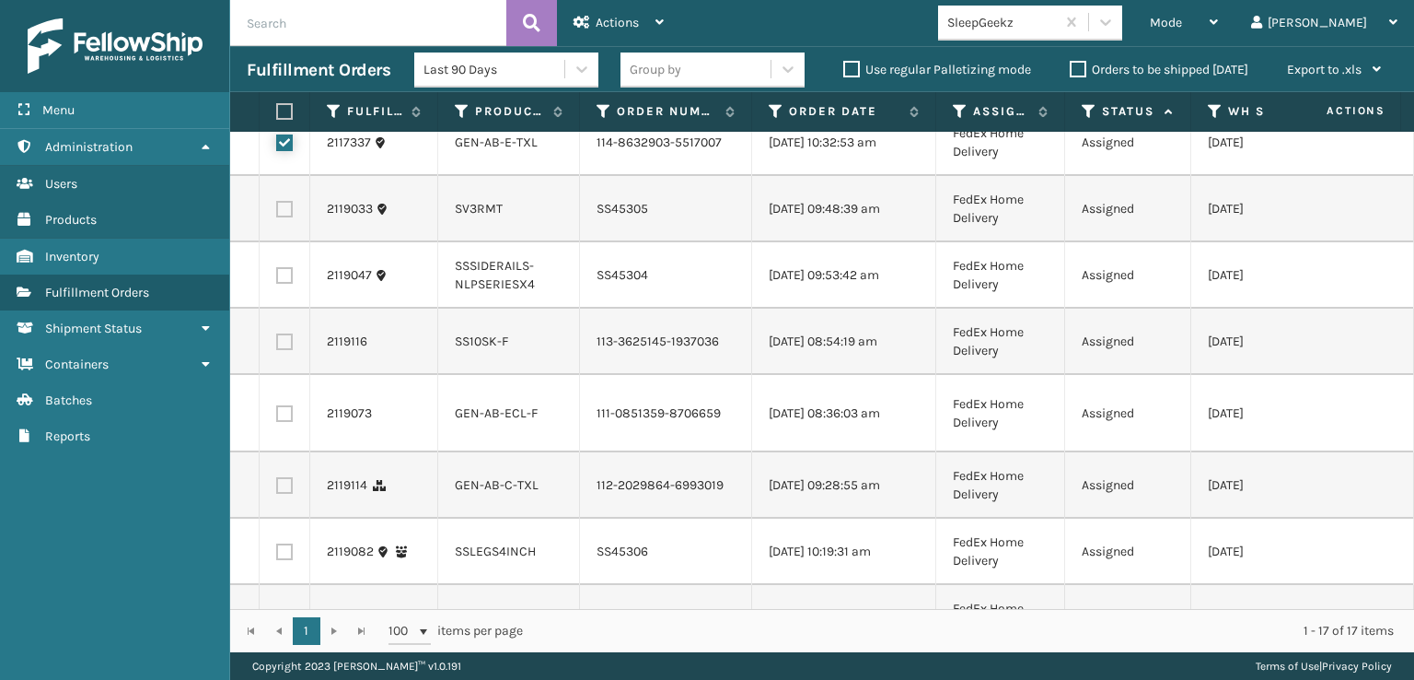
scroll to position [645, 0]
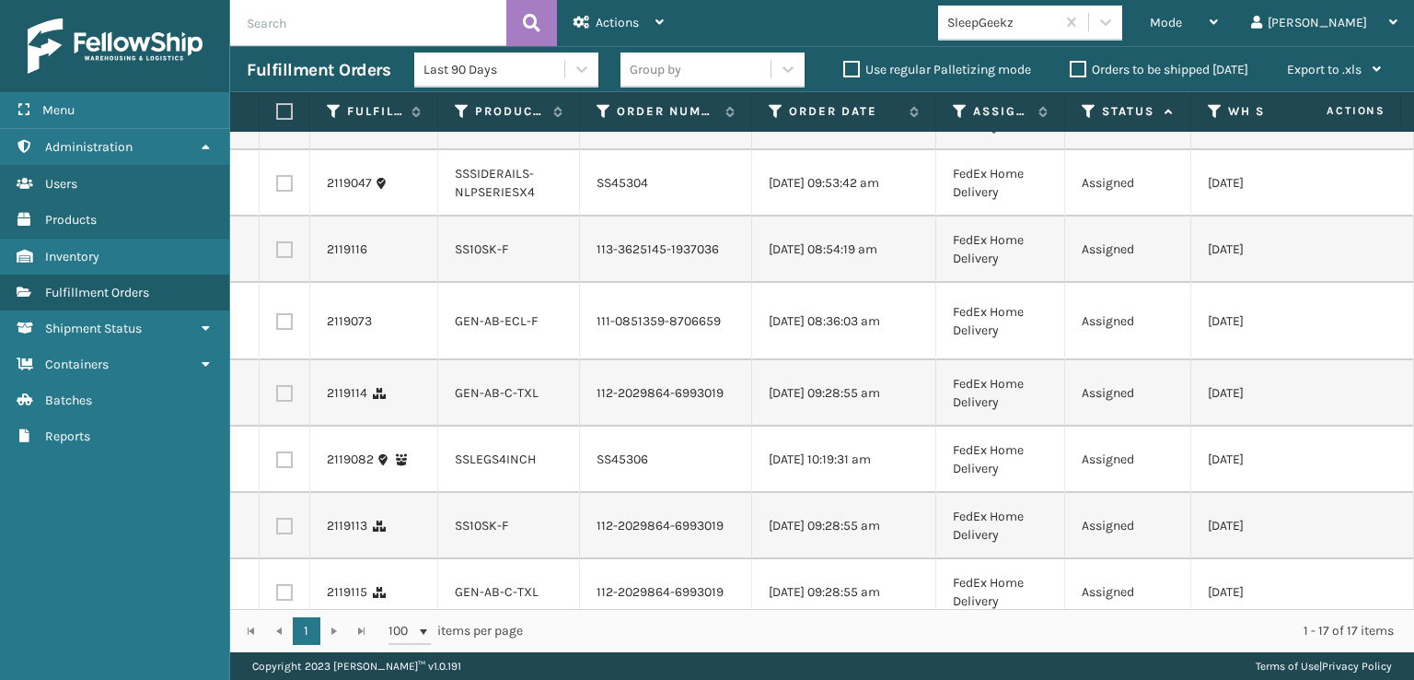
click at [281, 258] on label at bounding box center [284, 249] width 17 height 17
click at [277, 253] on input "checkbox" at bounding box center [276, 247] width 1 height 12
checkbox input "true"
click at [287, 330] on label at bounding box center [284, 321] width 17 height 17
click at [277, 325] on input "checkbox" at bounding box center [276, 319] width 1 height 12
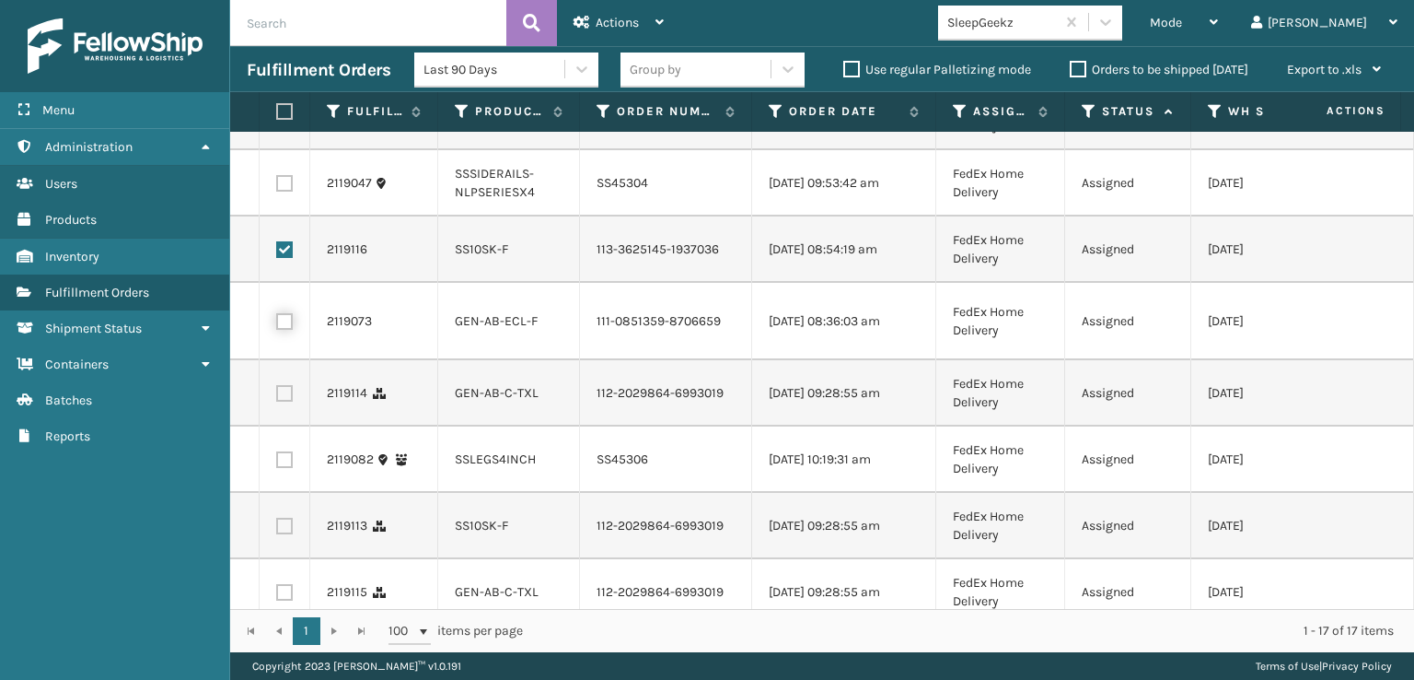
checkbox input "true"
click at [279, 401] on label at bounding box center [284, 393] width 17 height 17
click at [277, 397] on input "checkbox" at bounding box center [276, 391] width 1 height 12
checkbox input "true"
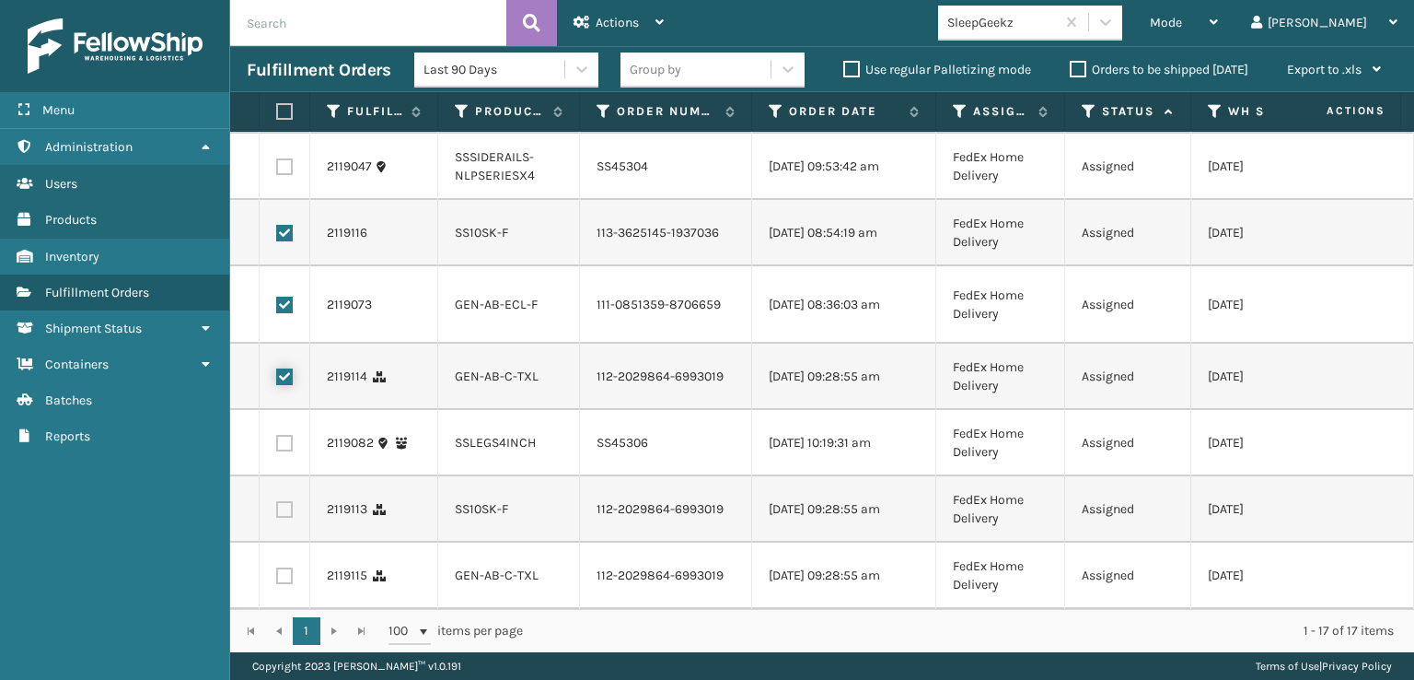
scroll to position [773, 0]
click at [287, 567] on label at bounding box center [284, 575] width 17 height 17
click at [277, 567] on input "checkbox" at bounding box center [276, 573] width 1 height 12
checkbox input "true"
click at [285, 501] on label at bounding box center [284, 509] width 17 height 17
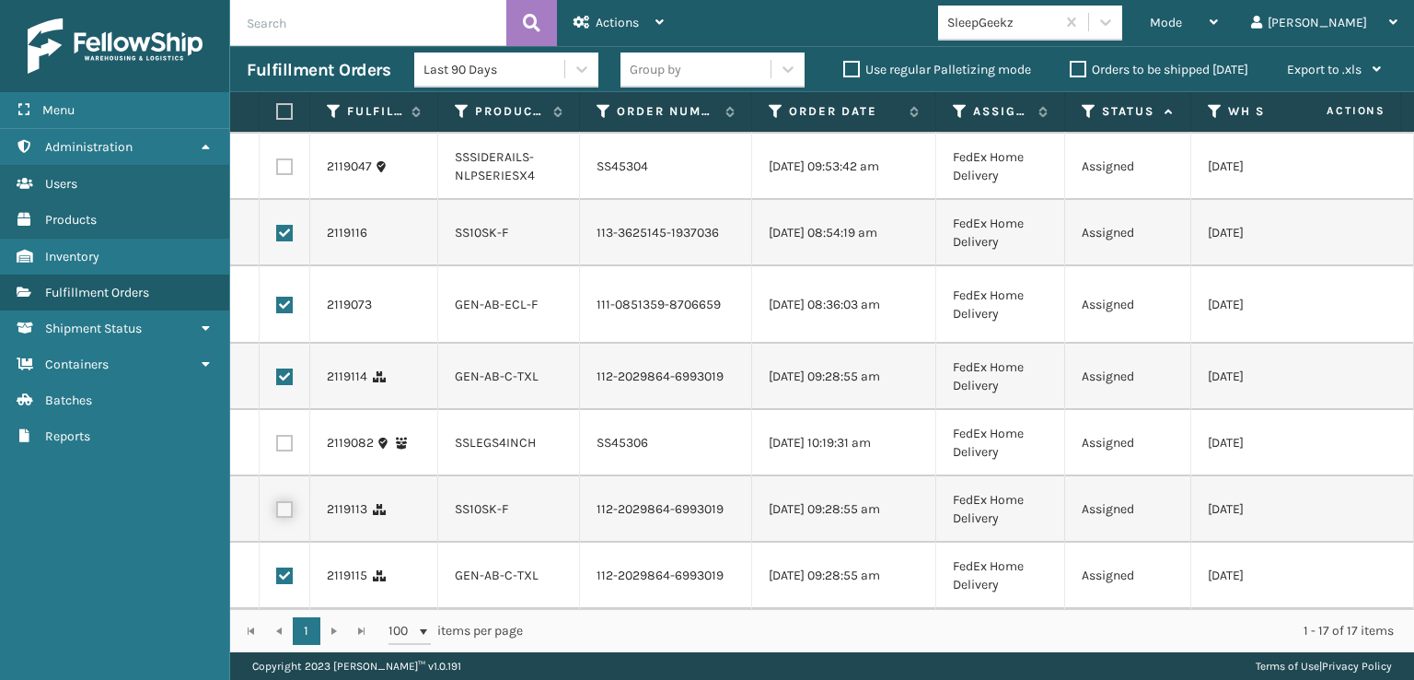
click at [277, 501] on input "checkbox" at bounding box center [276, 507] width 1 height 12
checkbox input "true"
click at [607, 23] on span "Actions" at bounding box center [617, 23] width 43 height 16
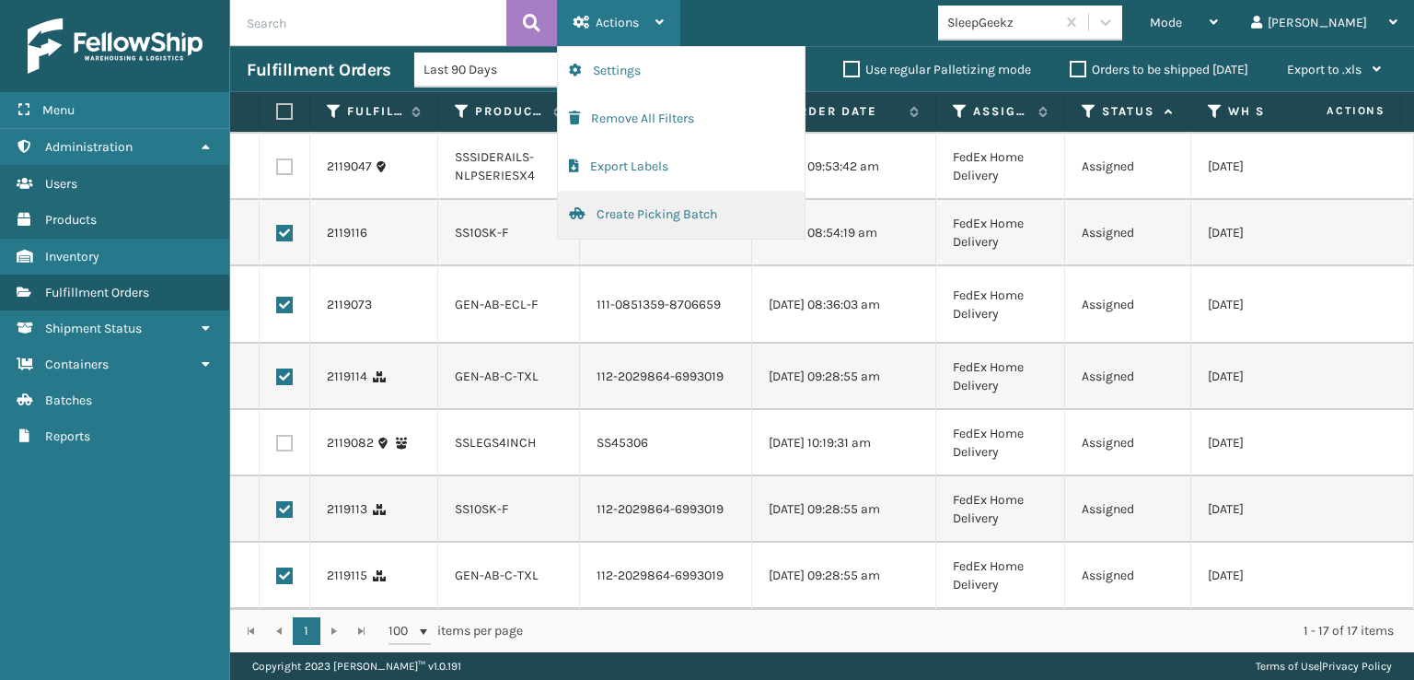
click at [609, 215] on button "Create Picking Batch" at bounding box center [681, 215] width 247 height 48
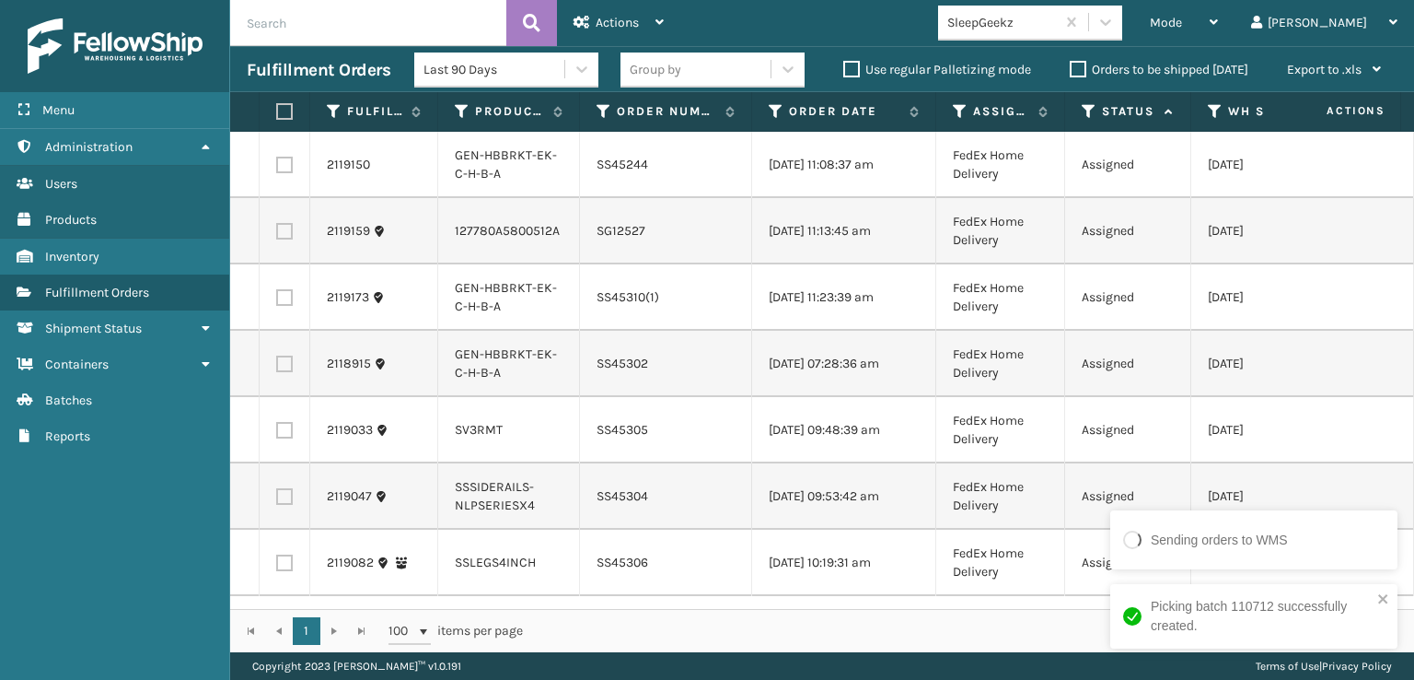
scroll to position [0, 0]
click at [1115, 17] on icon at bounding box center [1106, 22] width 18 height 18
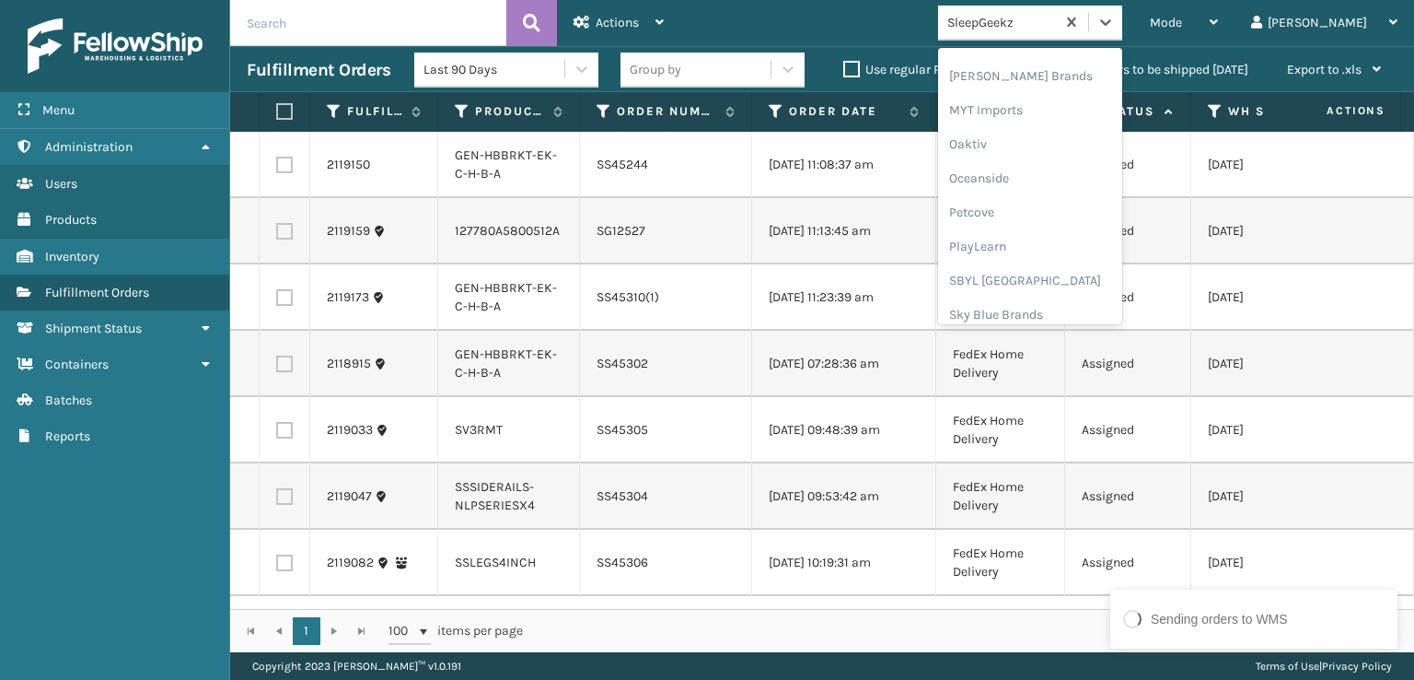
scroll to position [856, 0]
click at [1056, 65] on div "[PERSON_NAME] Brands" at bounding box center [1030, 64] width 184 height 34
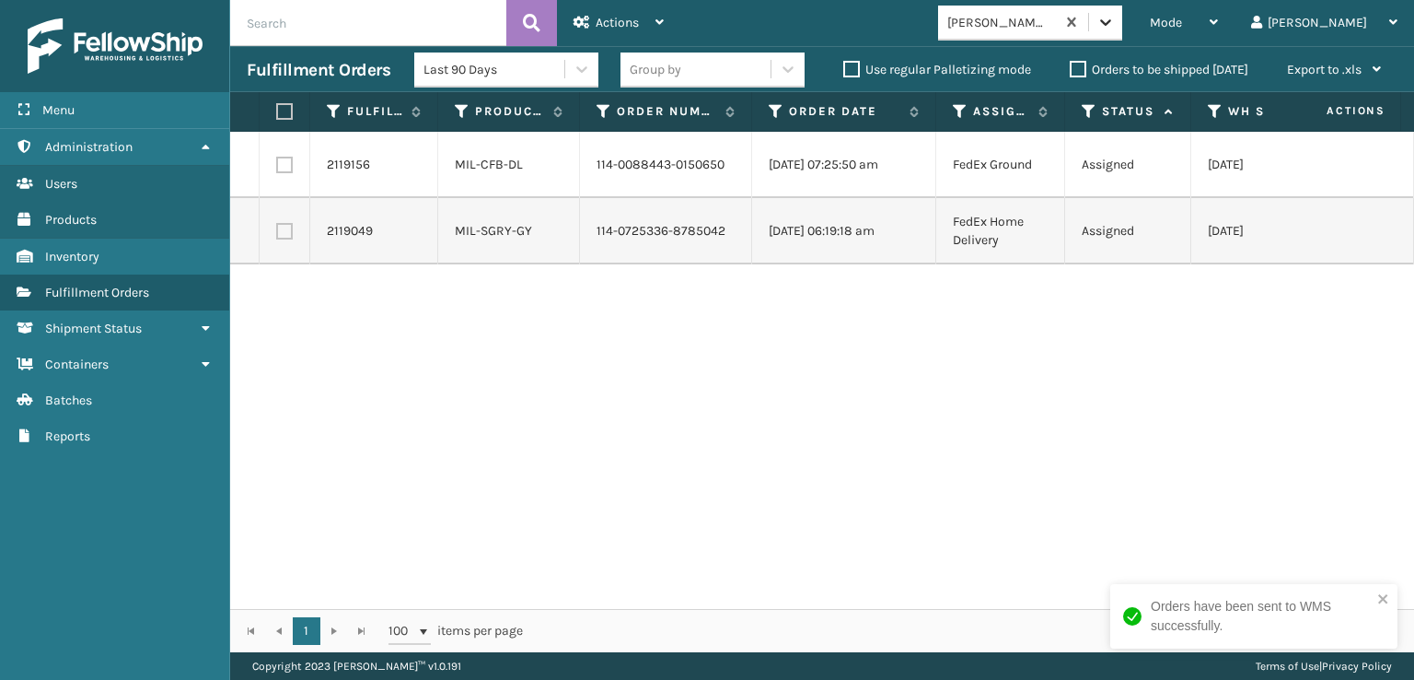
click at [1115, 27] on icon at bounding box center [1106, 22] width 18 height 18
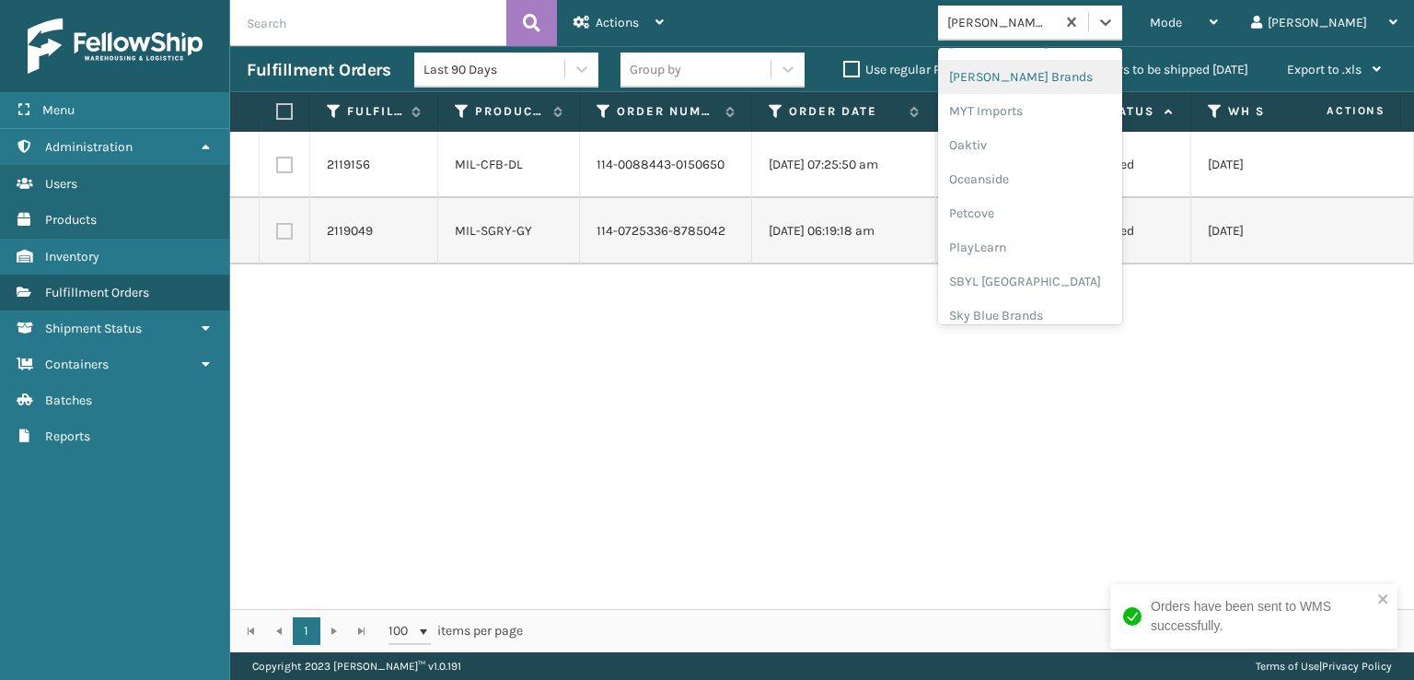
scroll to position [924, 0]
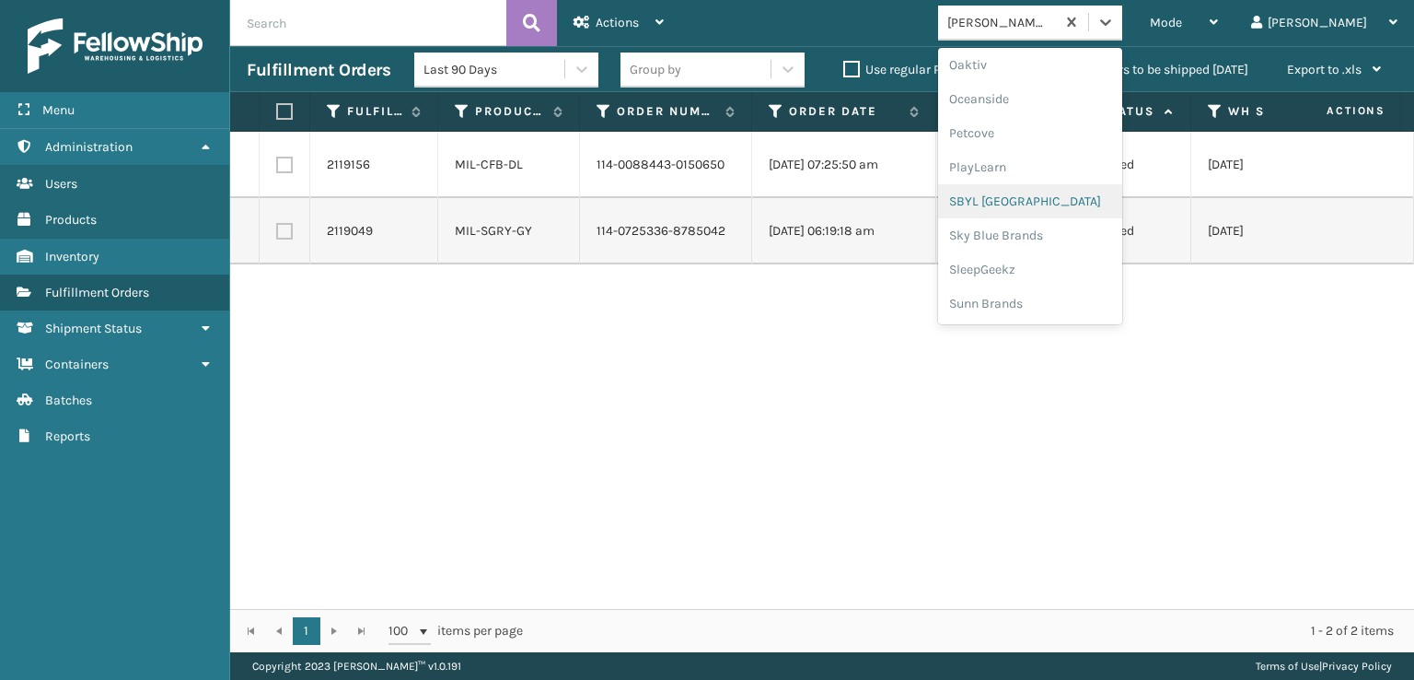
click at [1038, 196] on div "SBYL [GEOGRAPHIC_DATA]" at bounding box center [1030, 201] width 184 height 34
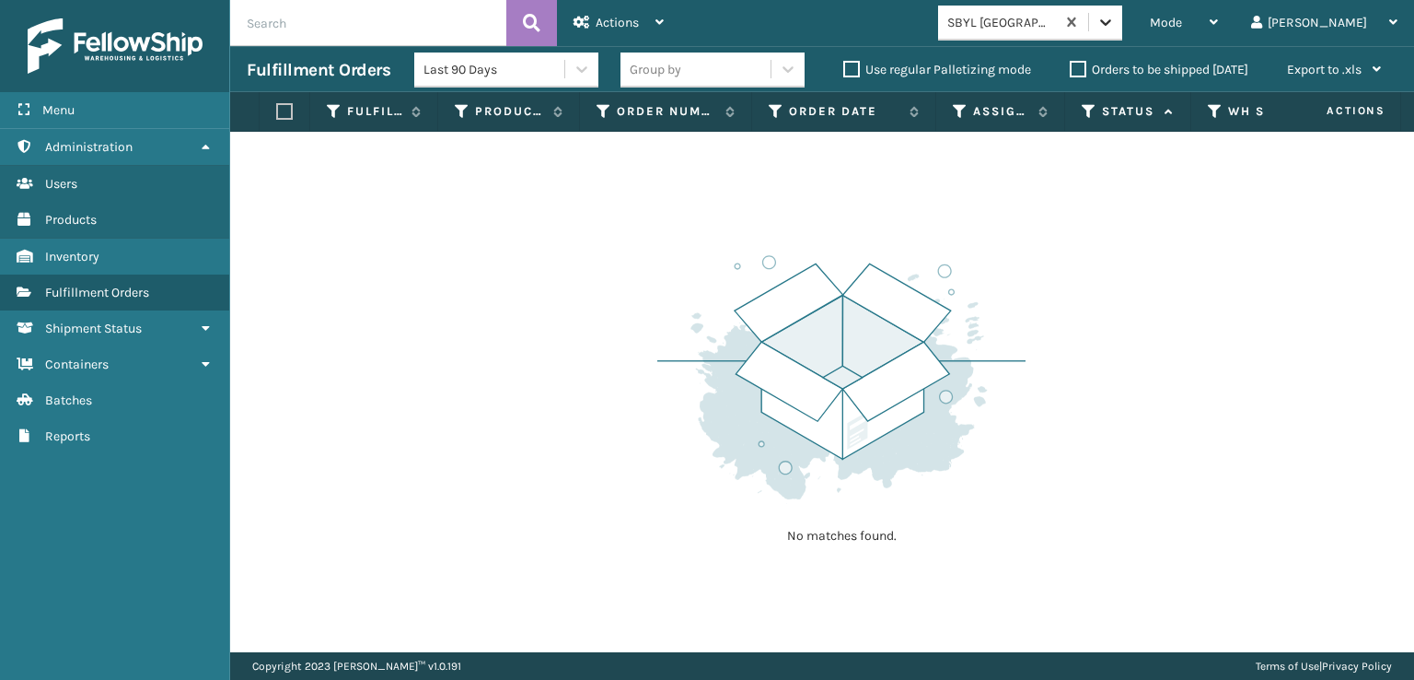
click at [1122, 8] on div at bounding box center [1105, 22] width 33 height 33
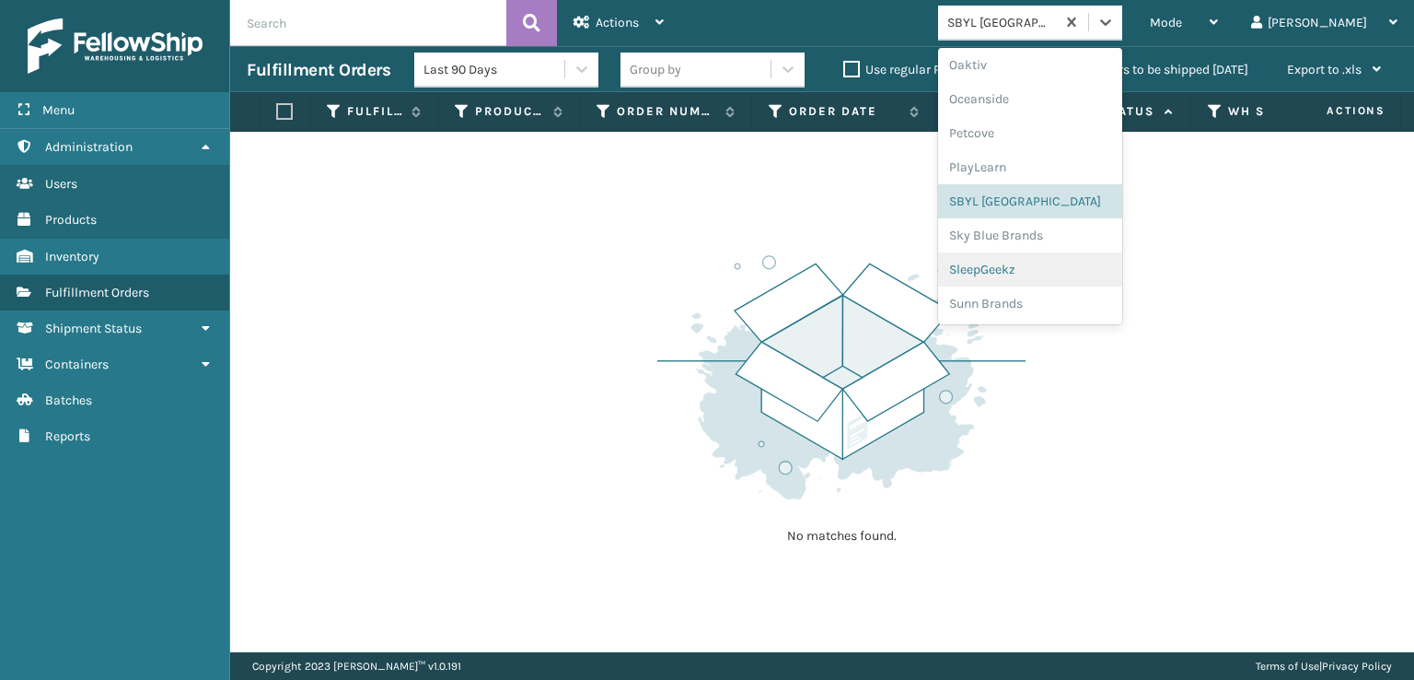
click at [1053, 268] on div "SleepGeekz" at bounding box center [1030, 269] width 184 height 34
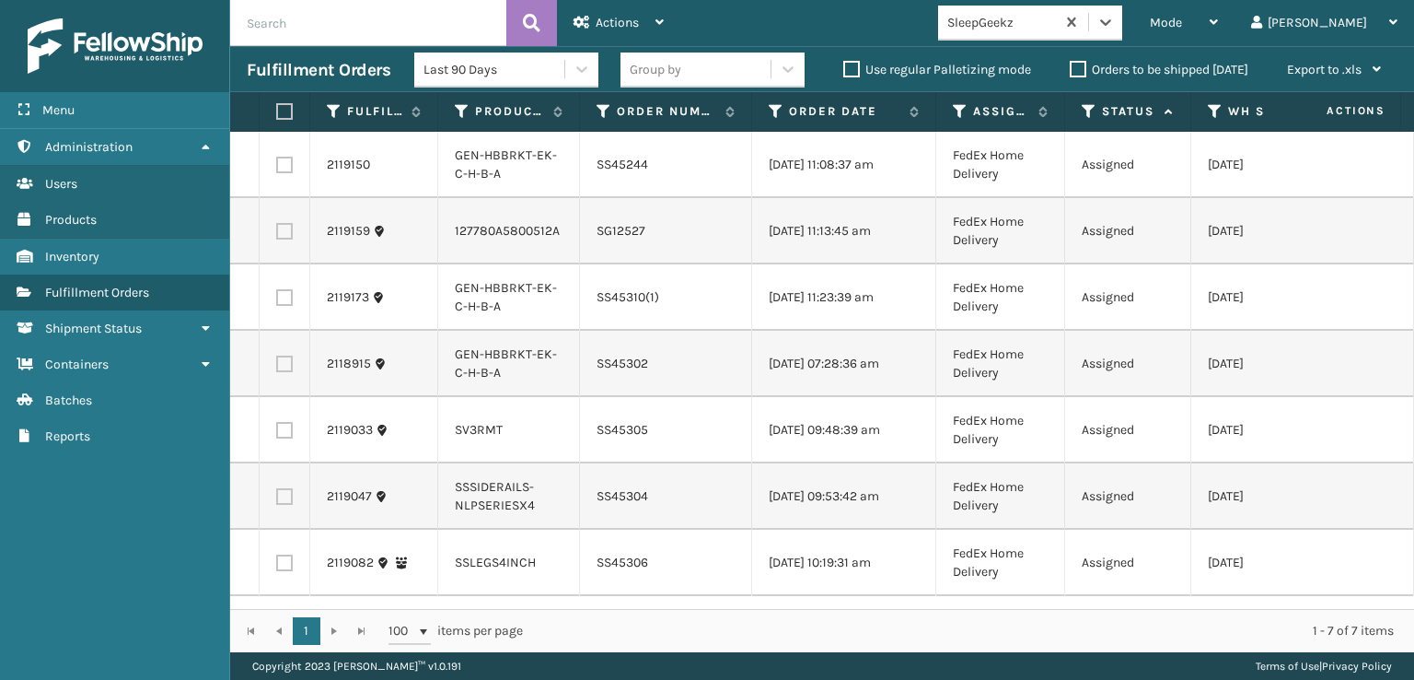
scroll to position [0, 0]
click at [1182, 16] on span "Mode" at bounding box center [1166, 23] width 32 height 16
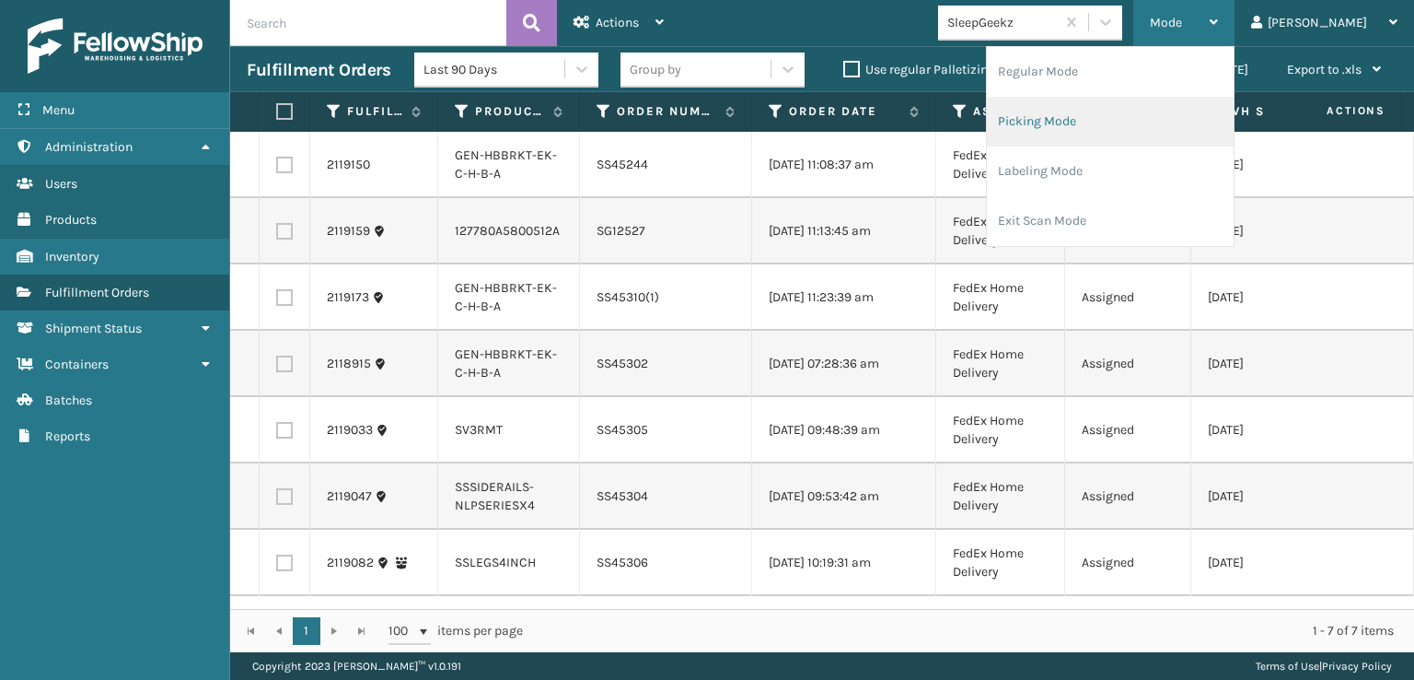
click at [1090, 118] on li "Picking Mode" at bounding box center [1110, 122] width 247 height 50
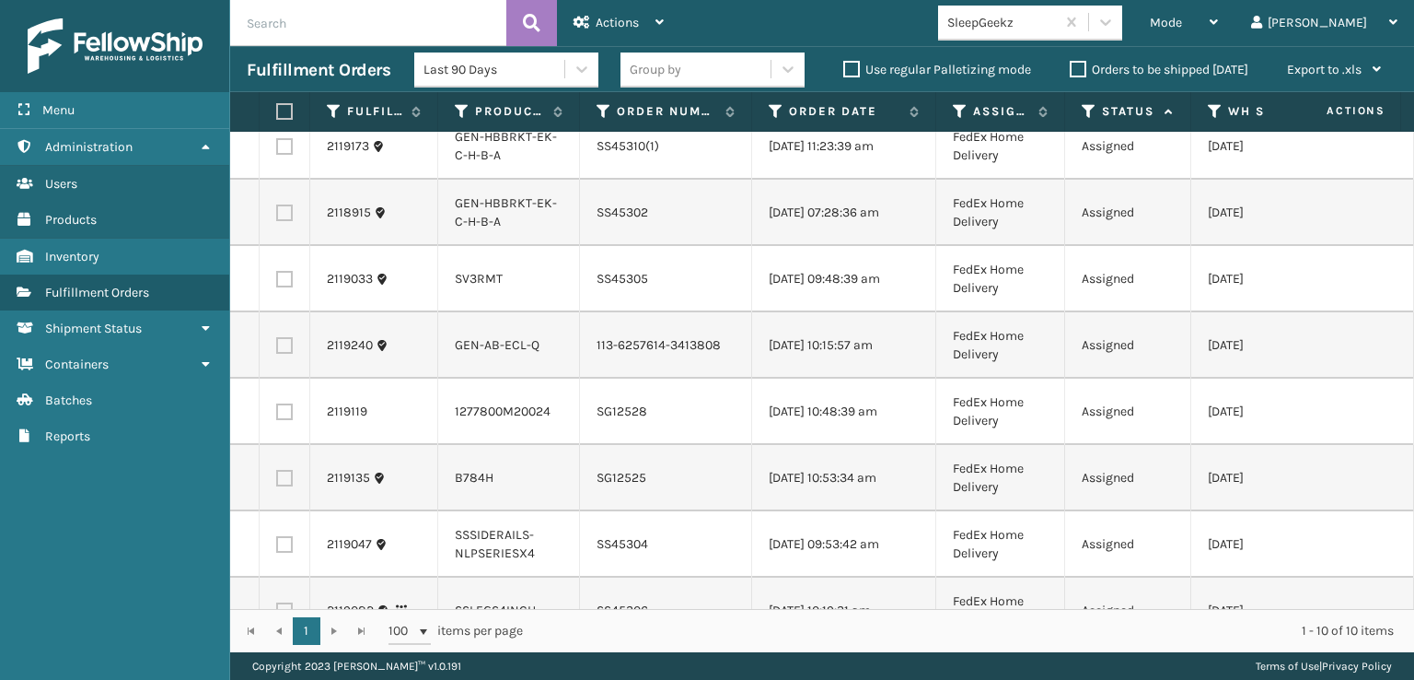
scroll to position [184, 0]
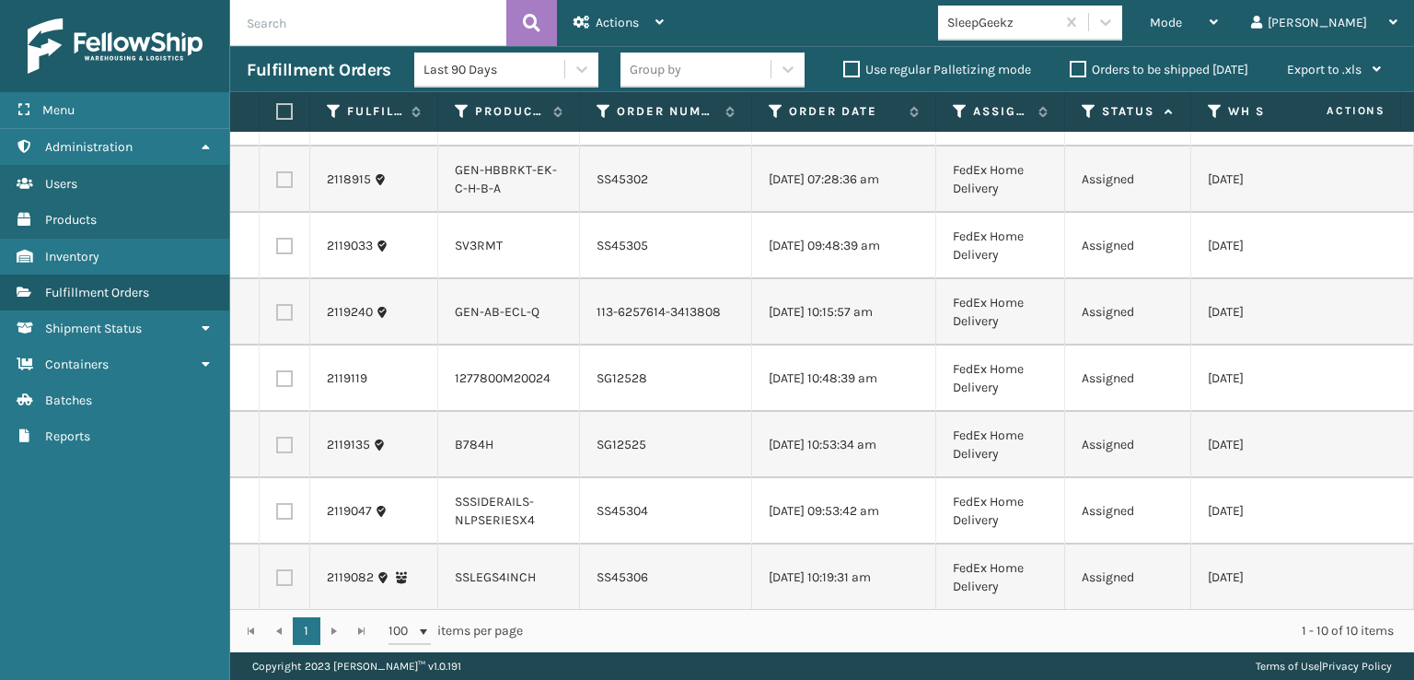
click at [284, 319] on label at bounding box center [284, 312] width 17 height 17
click at [277, 316] on input "checkbox" at bounding box center [276, 310] width 1 height 12
checkbox input "true"
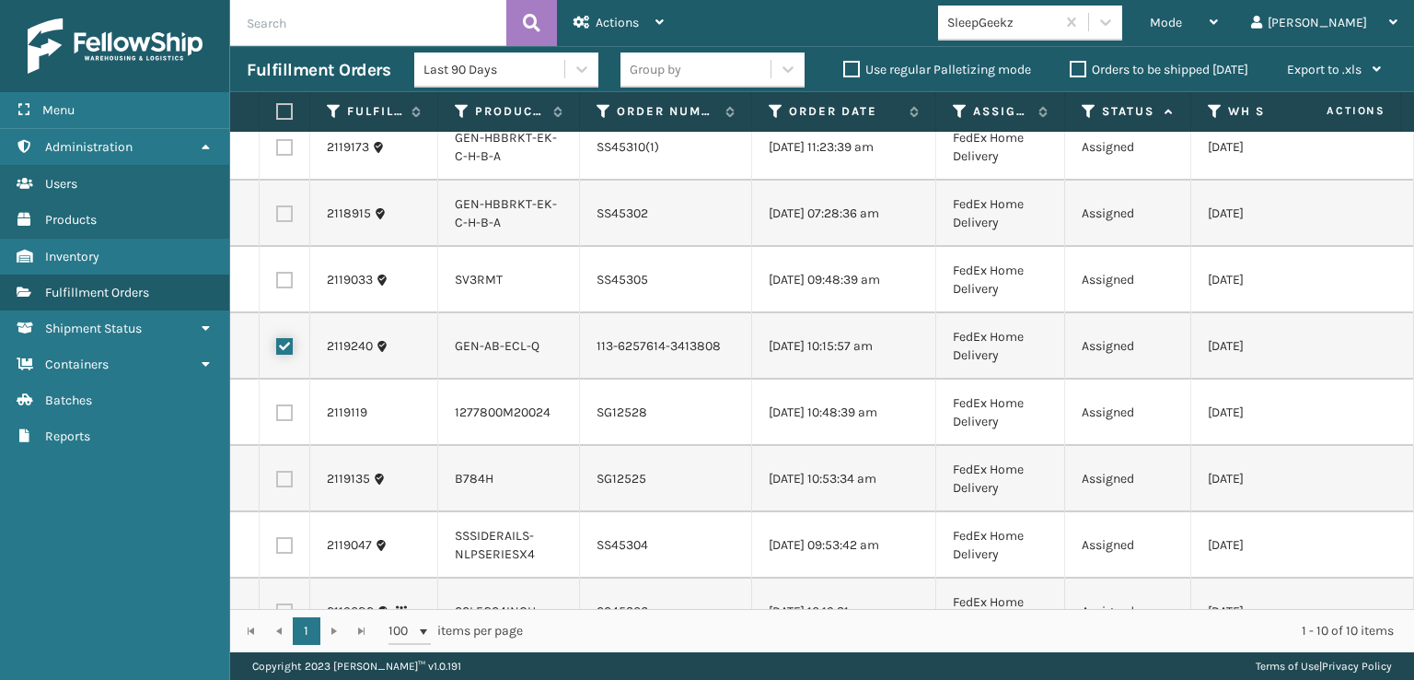
scroll to position [118, 0]
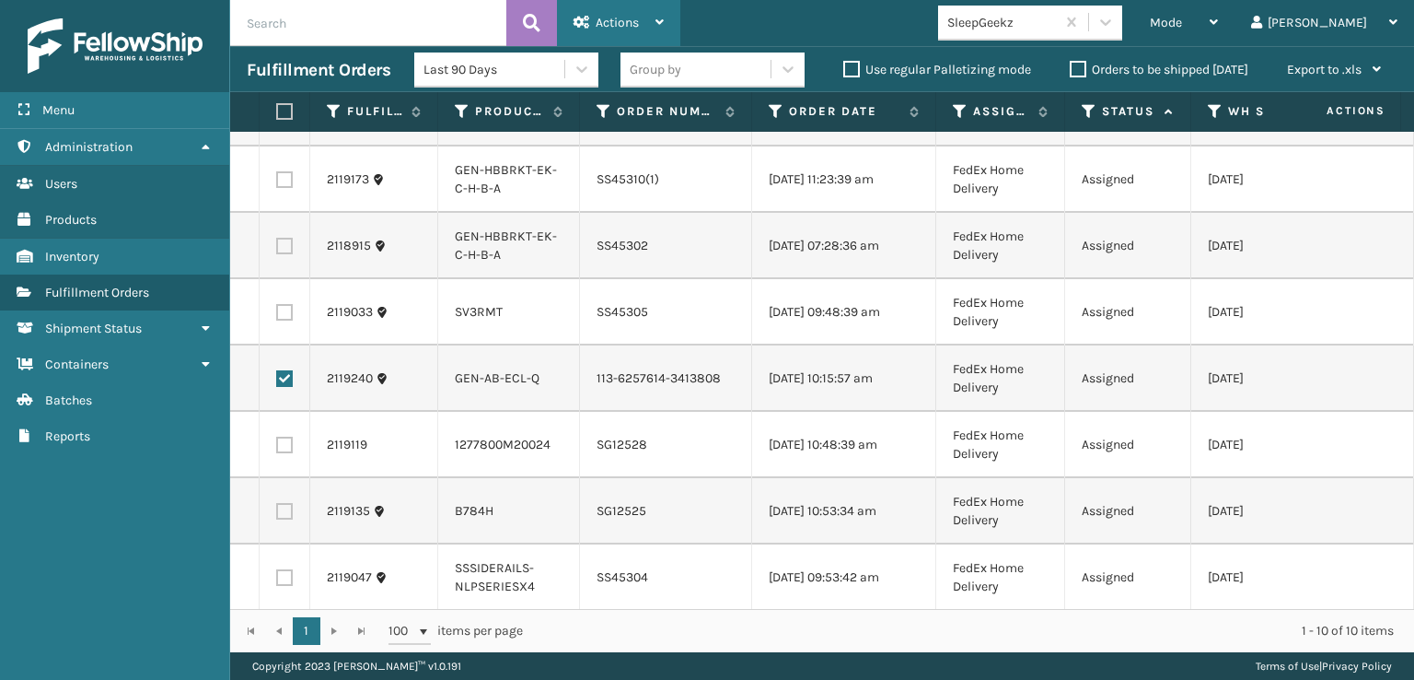
click at [598, 29] on span "Actions" at bounding box center [617, 23] width 43 height 16
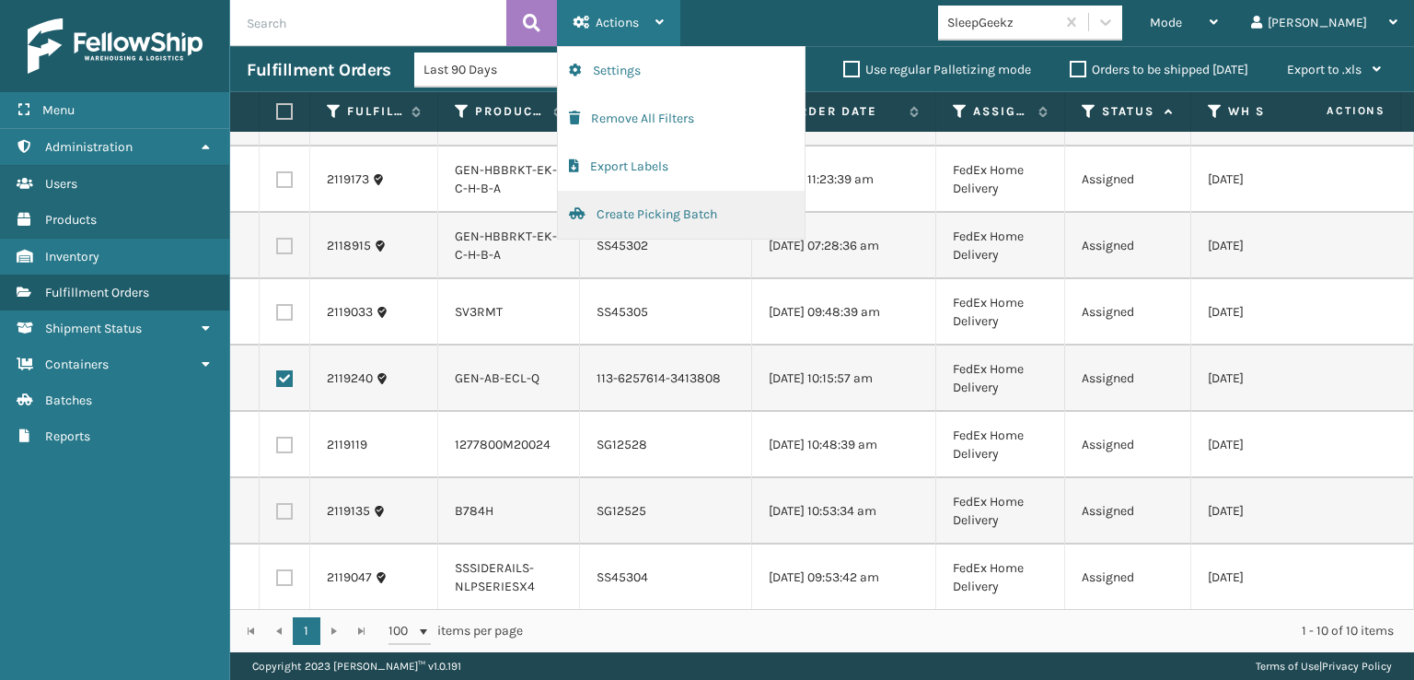
click at [618, 210] on button "Create Picking Batch" at bounding box center [681, 215] width 247 height 48
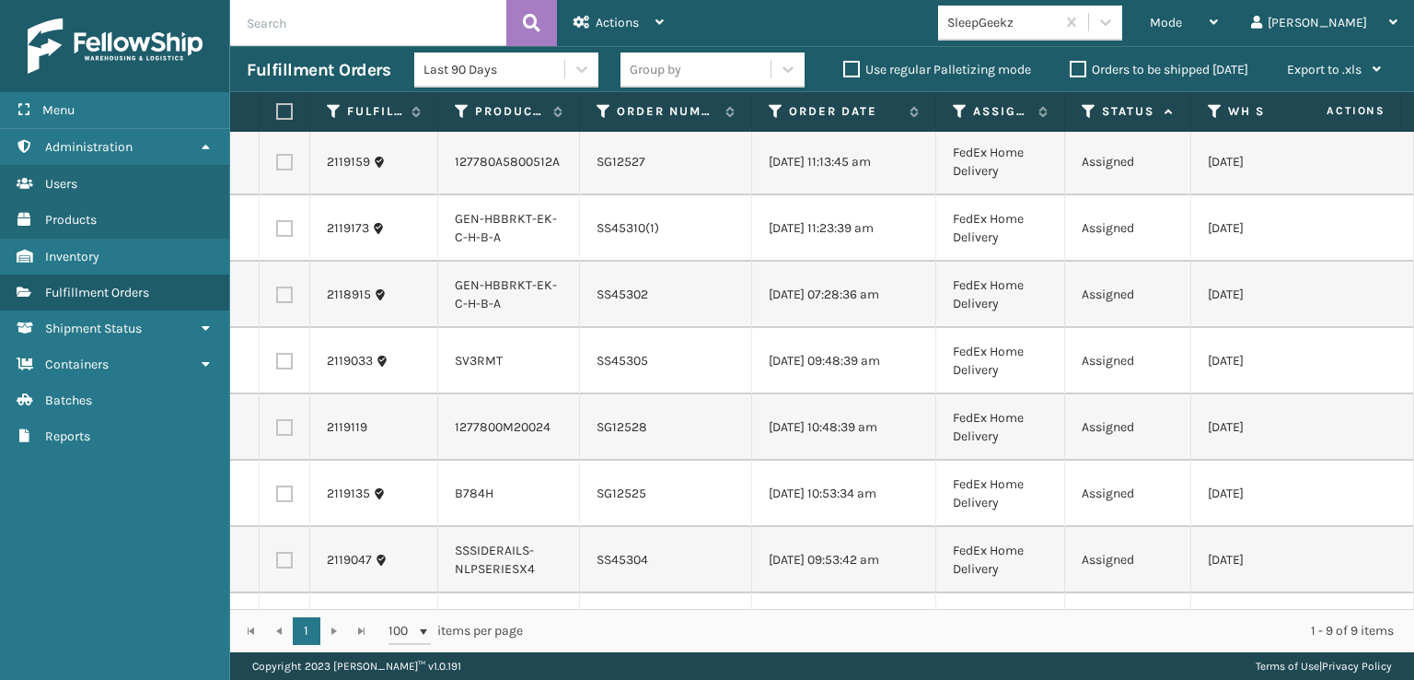
scroll to position [0, 0]
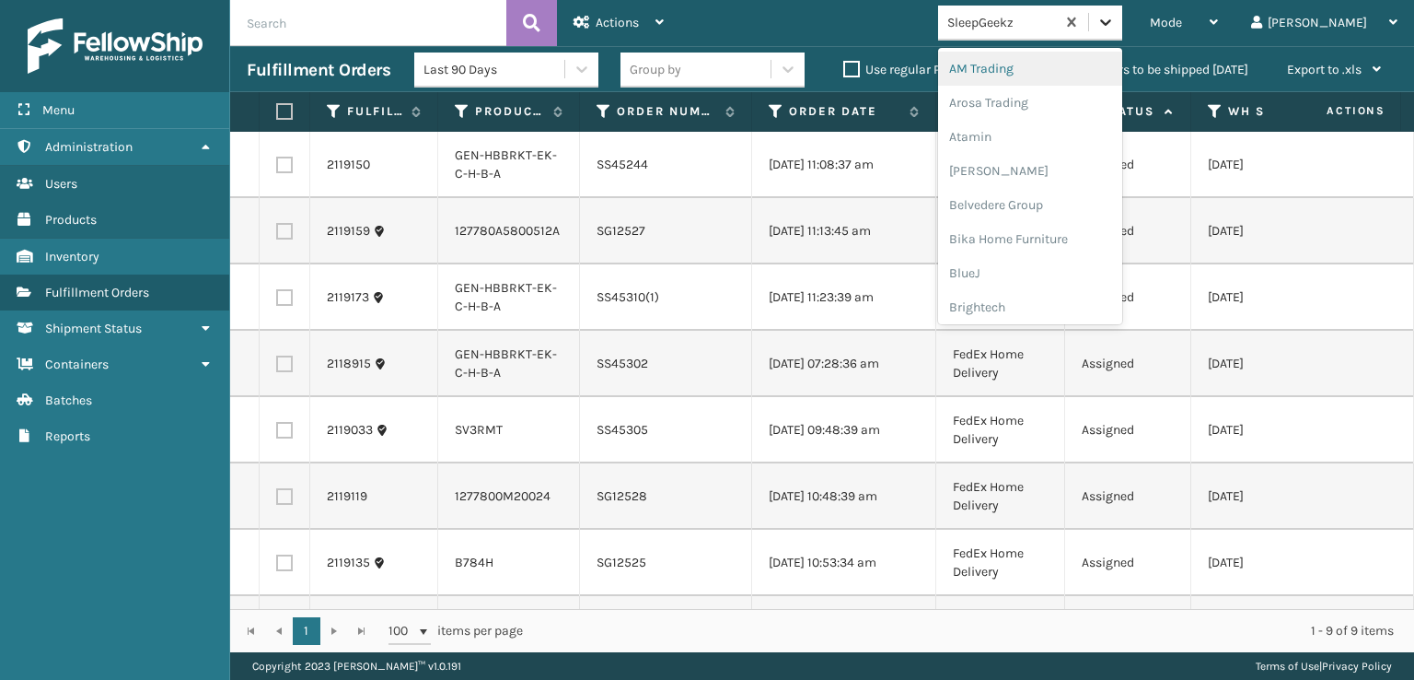
click at [1115, 22] on icon at bounding box center [1106, 22] width 18 height 18
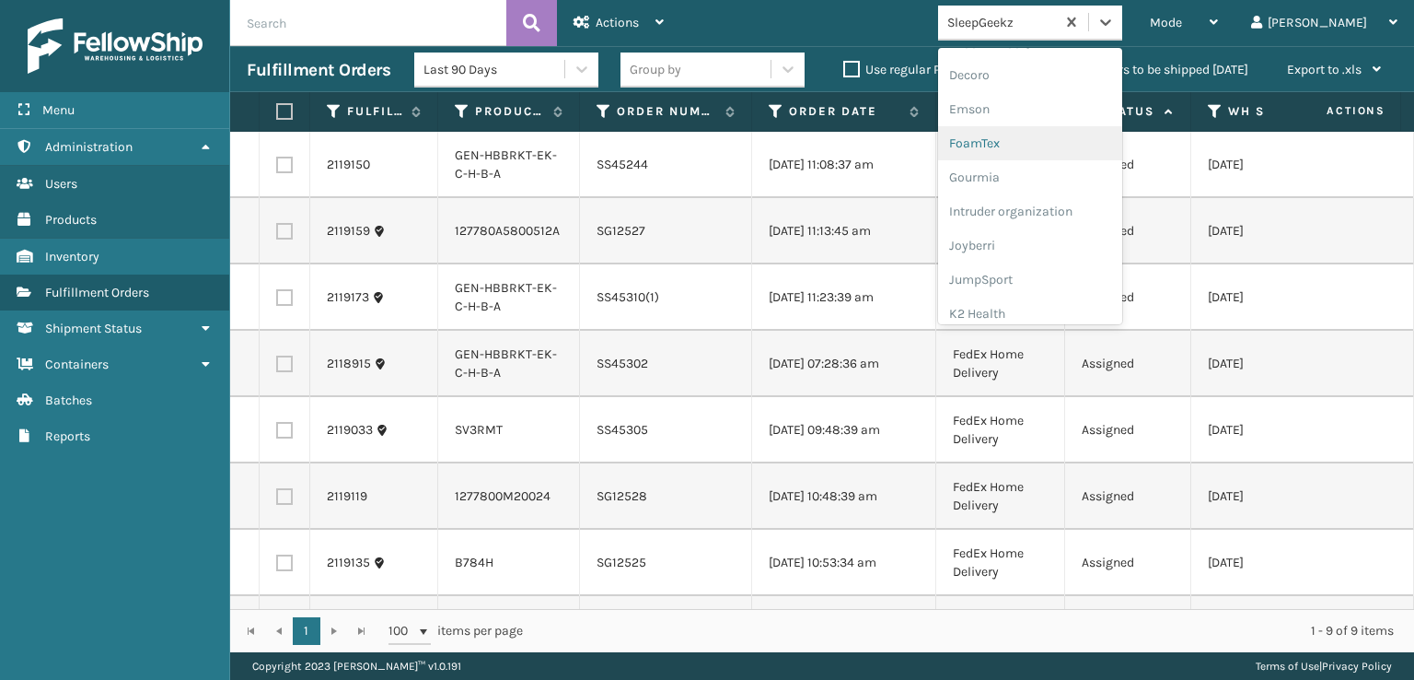
click at [1057, 144] on div "FoamTex" at bounding box center [1030, 143] width 184 height 34
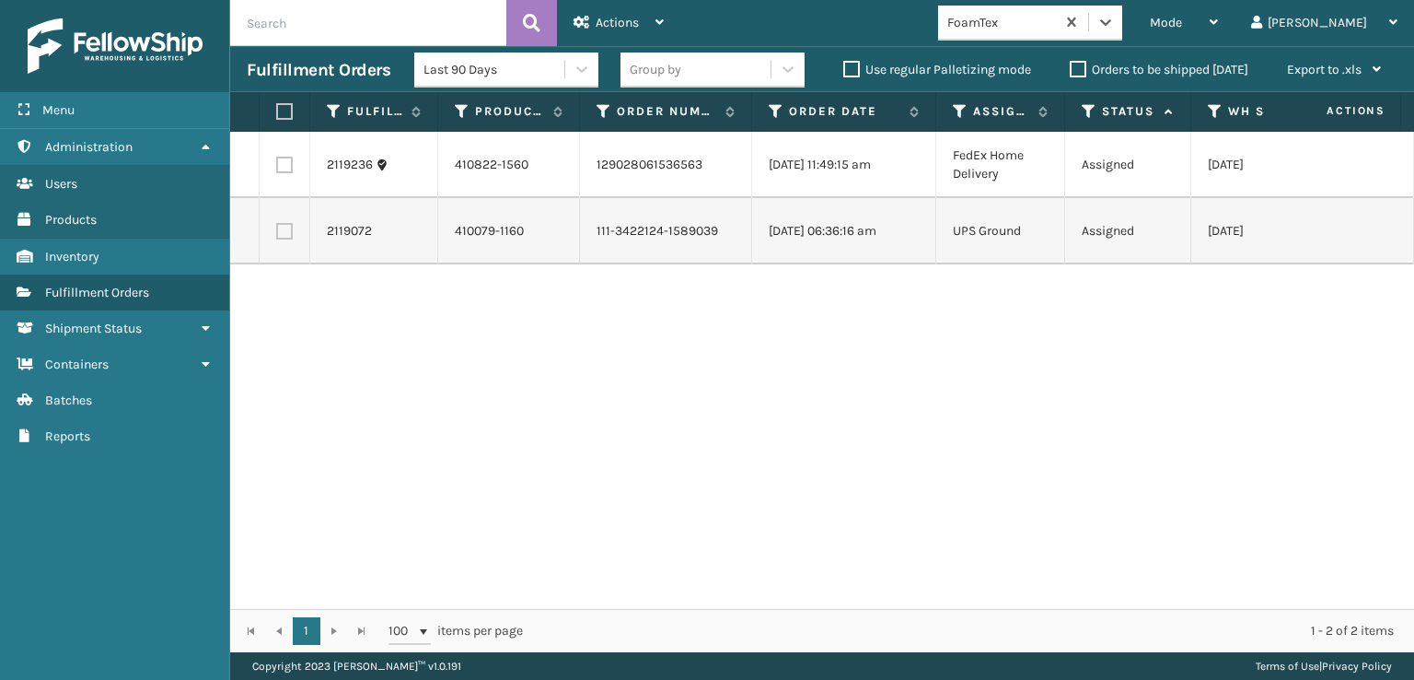
click at [288, 165] on label at bounding box center [284, 165] width 17 height 17
click at [277, 165] on input "checkbox" at bounding box center [276, 163] width 1 height 12
checkbox input "true"
click at [611, 28] on span "Actions" at bounding box center [617, 23] width 43 height 16
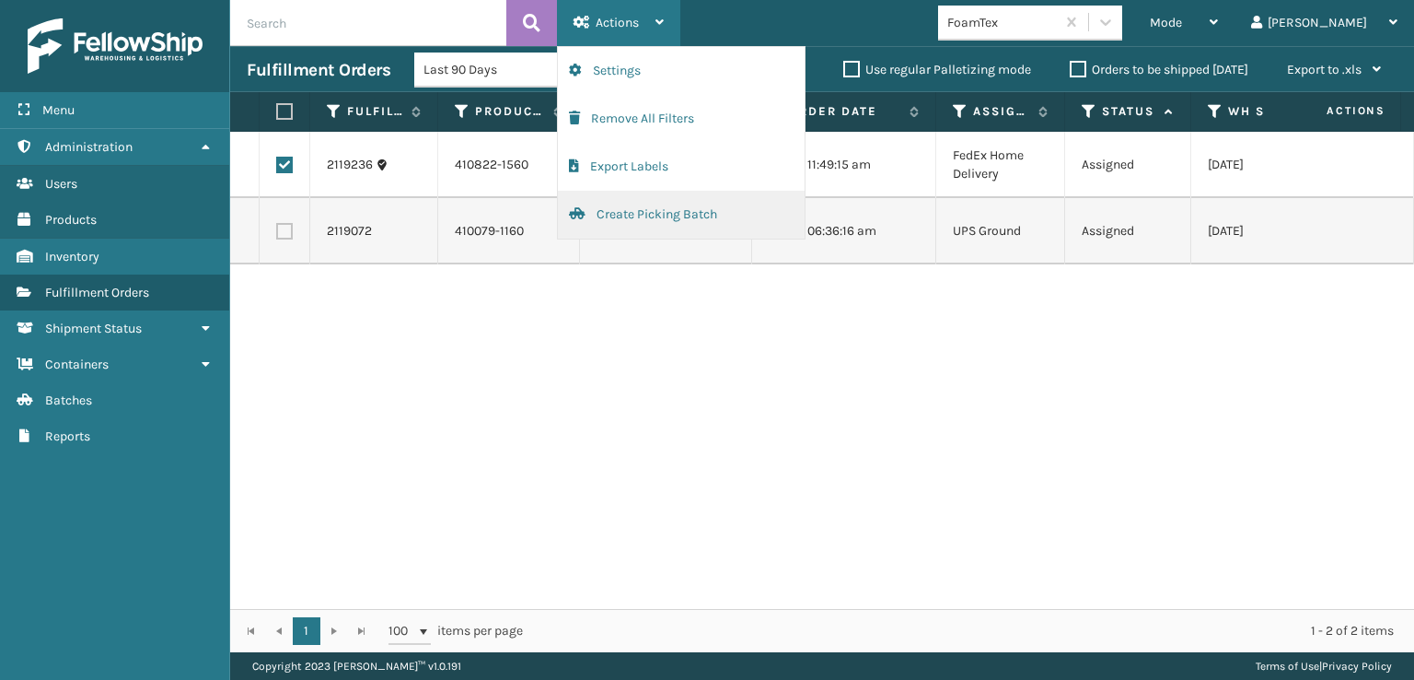
click at [657, 211] on button "Create Picking Batch" at bounding box center [681, 215] width 247 height 48
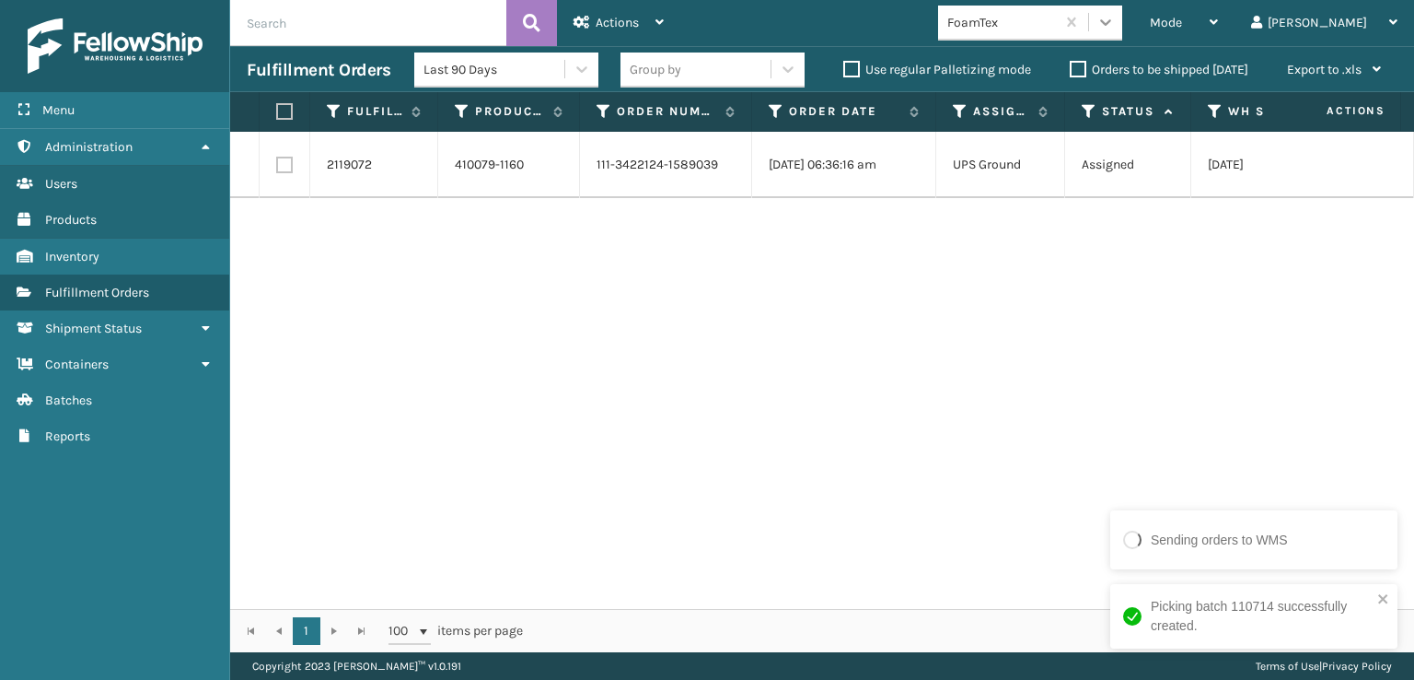
click at [1111, 23] on icon at bounding box center [1105, 22] width 11 height 6
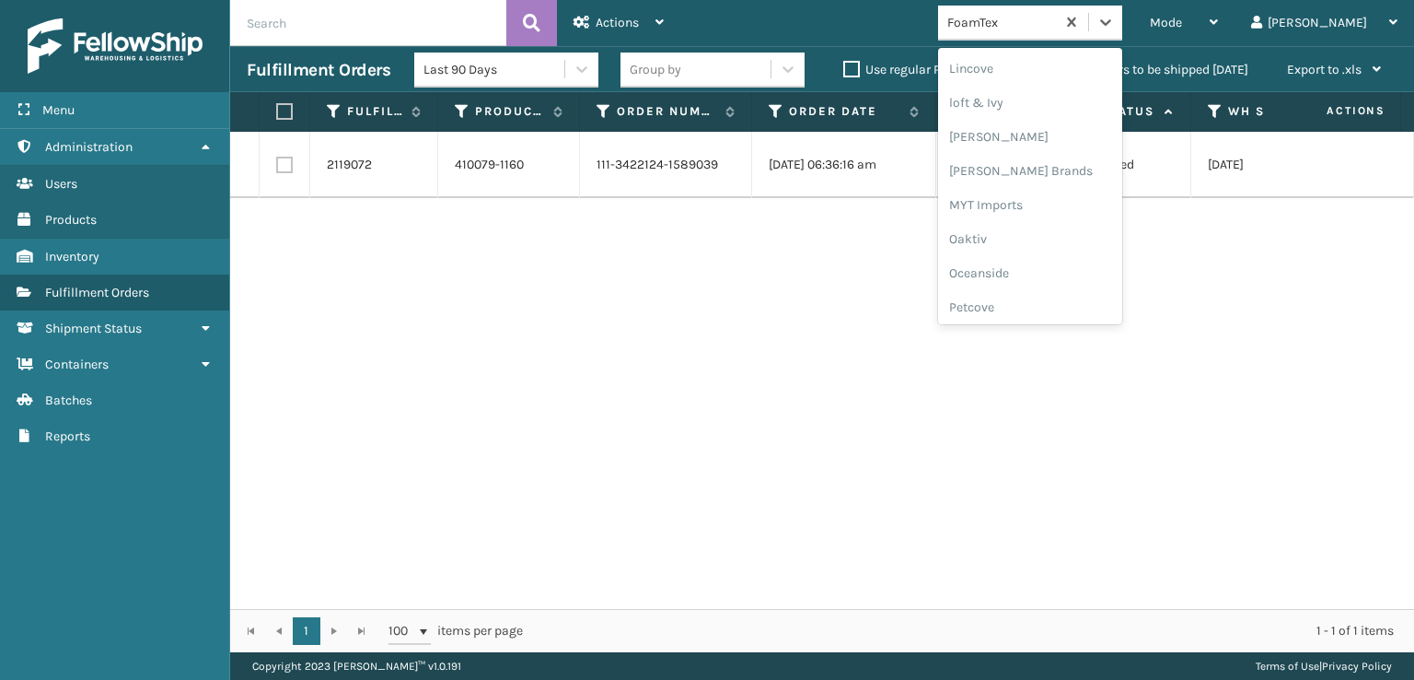
scroll to position [739, 0]
click at [1041, 180] on div "[PERSON_NAME] Brands" at bounding box center [1030, 181] width 184 height 34
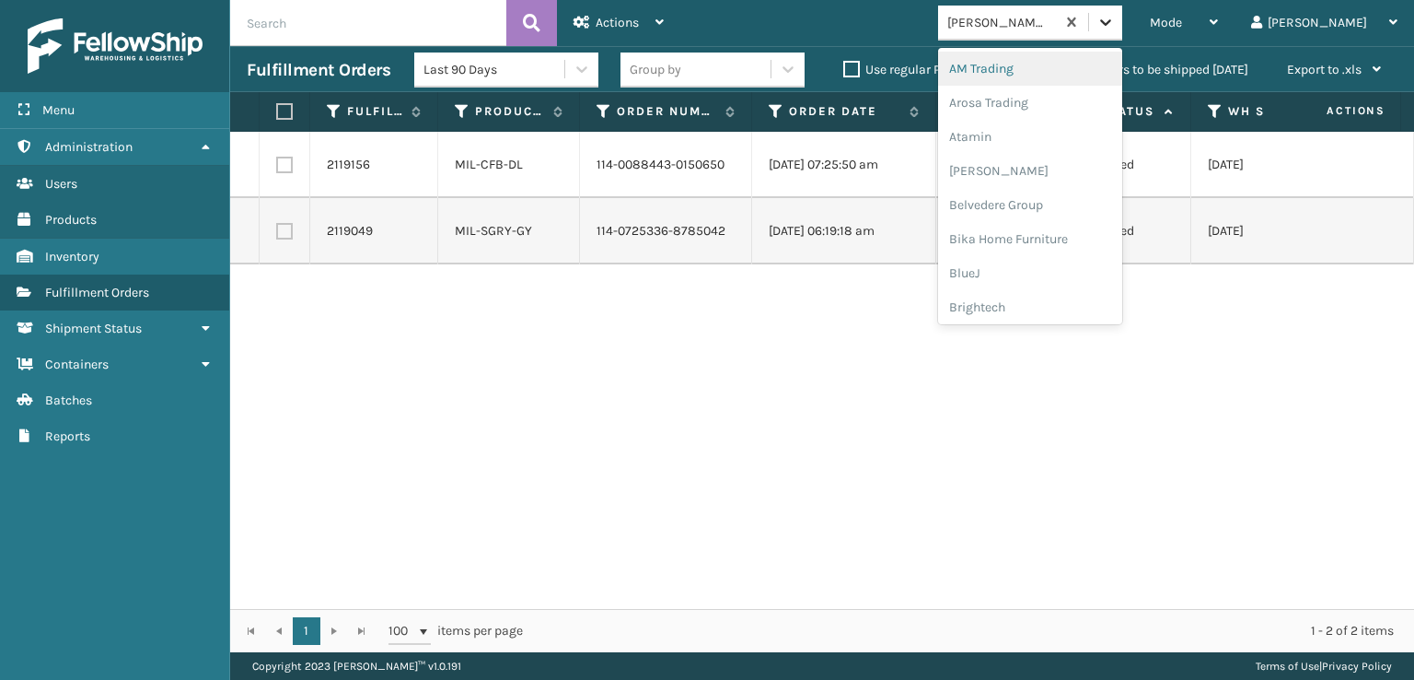
click at [1115, 19] on icon at bounding box center [1106, 22] width 18 height 18
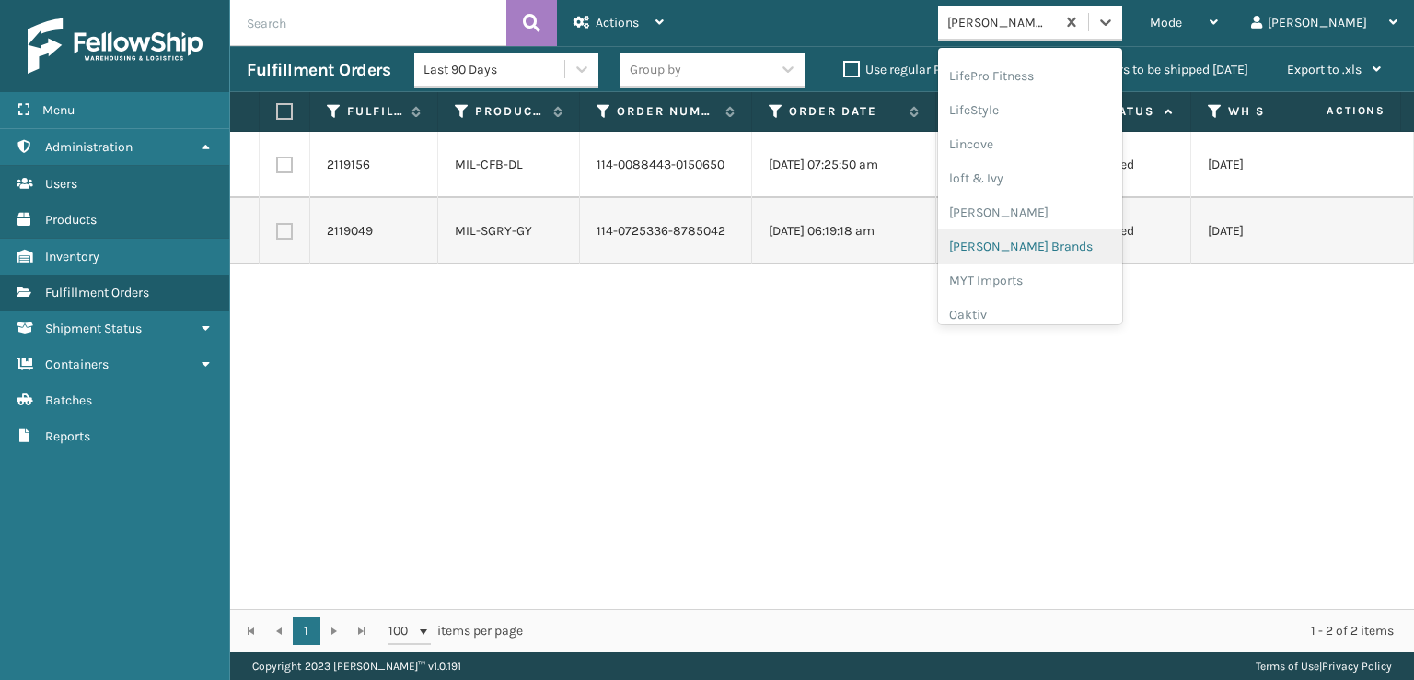
click at [1049, 248] on div "[PERSON_NAME] Brands" at bounding box center [1030, 246] width 184 height 34
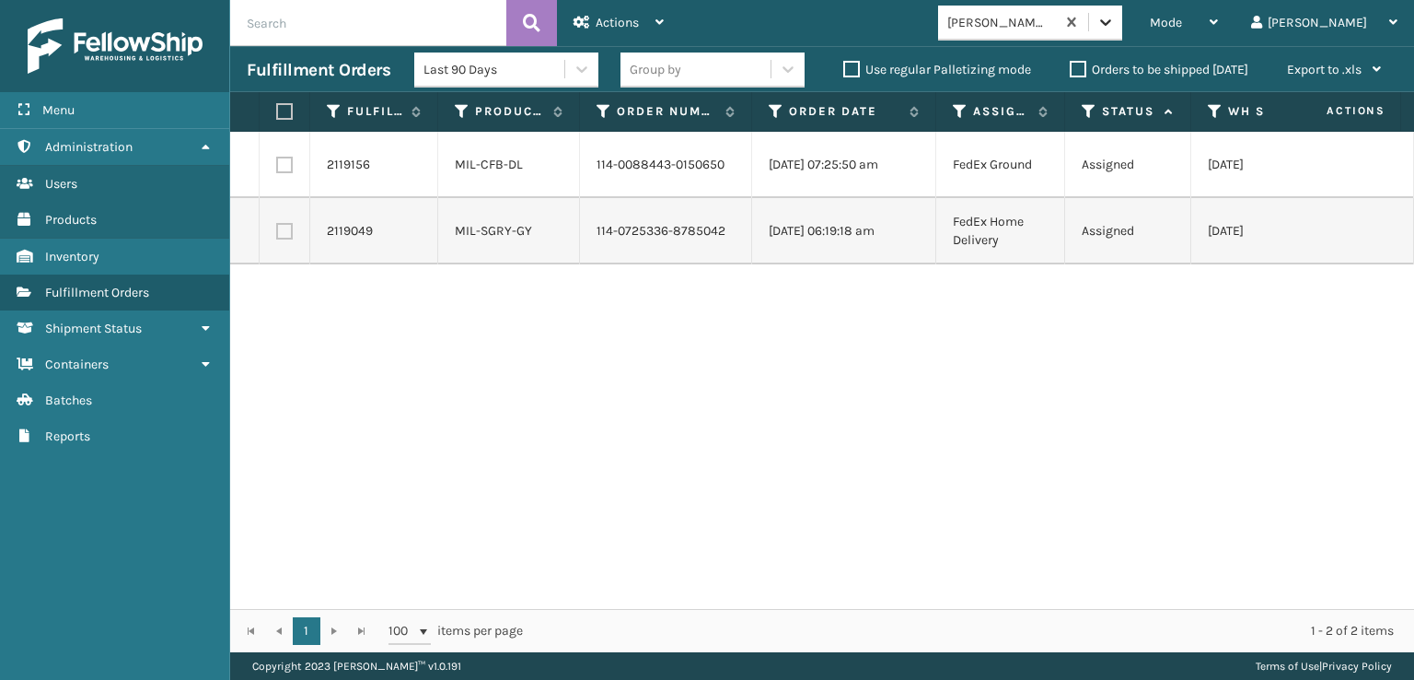
click at [1115, 21] on icon at bounding box center [1106, 22] width 18 height 18
click at [1182, 29] on span "Mode" at bounding box center [1166, 23] width 32 height 16
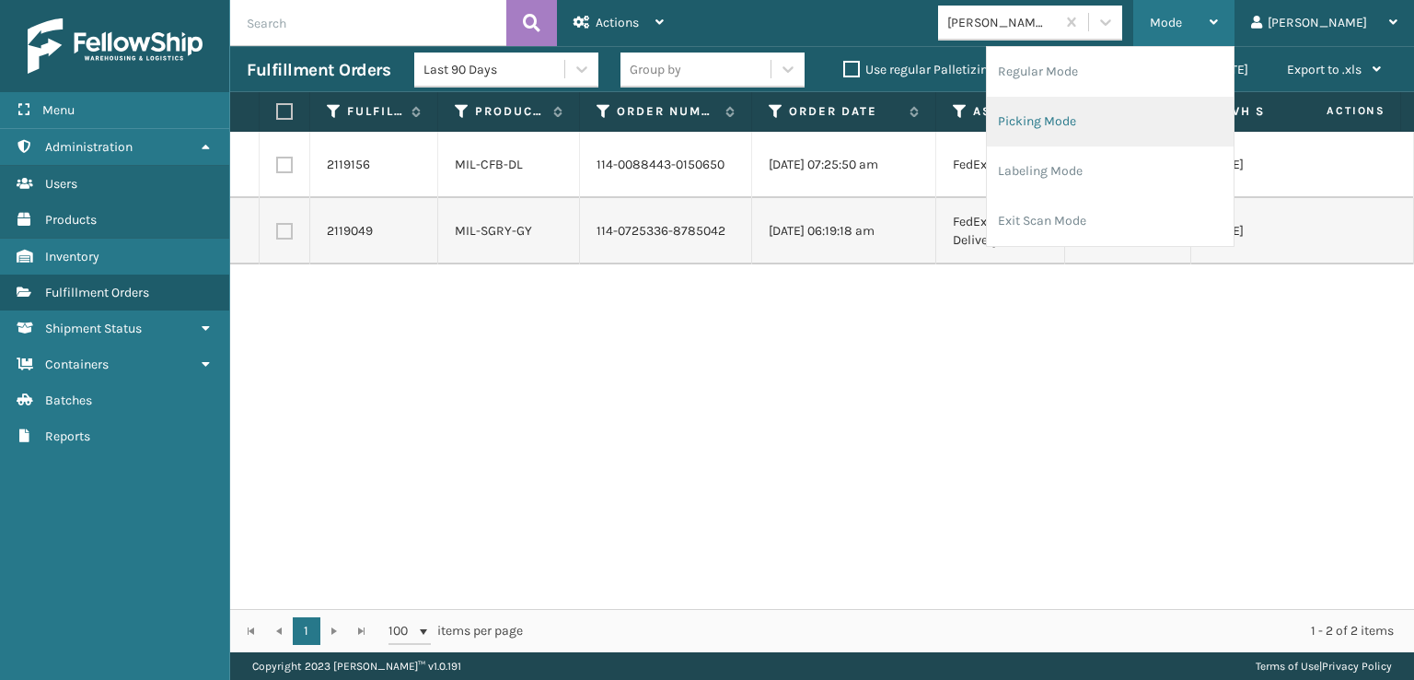
click at [1094, 119] on li "Picking Mode" at bounding box center [1110, 122] width 247 height 50
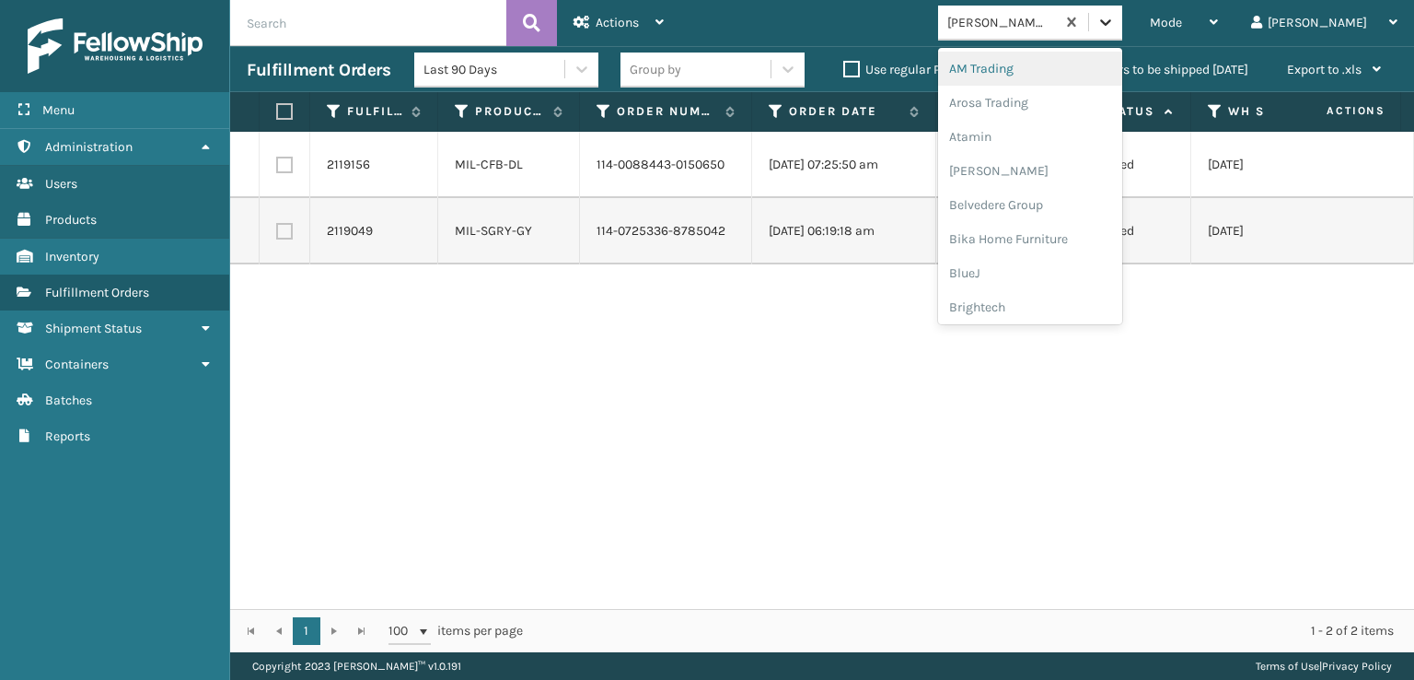
click at [1115, 17] on icon at bounding box center [1106, 22] width 18 height 18
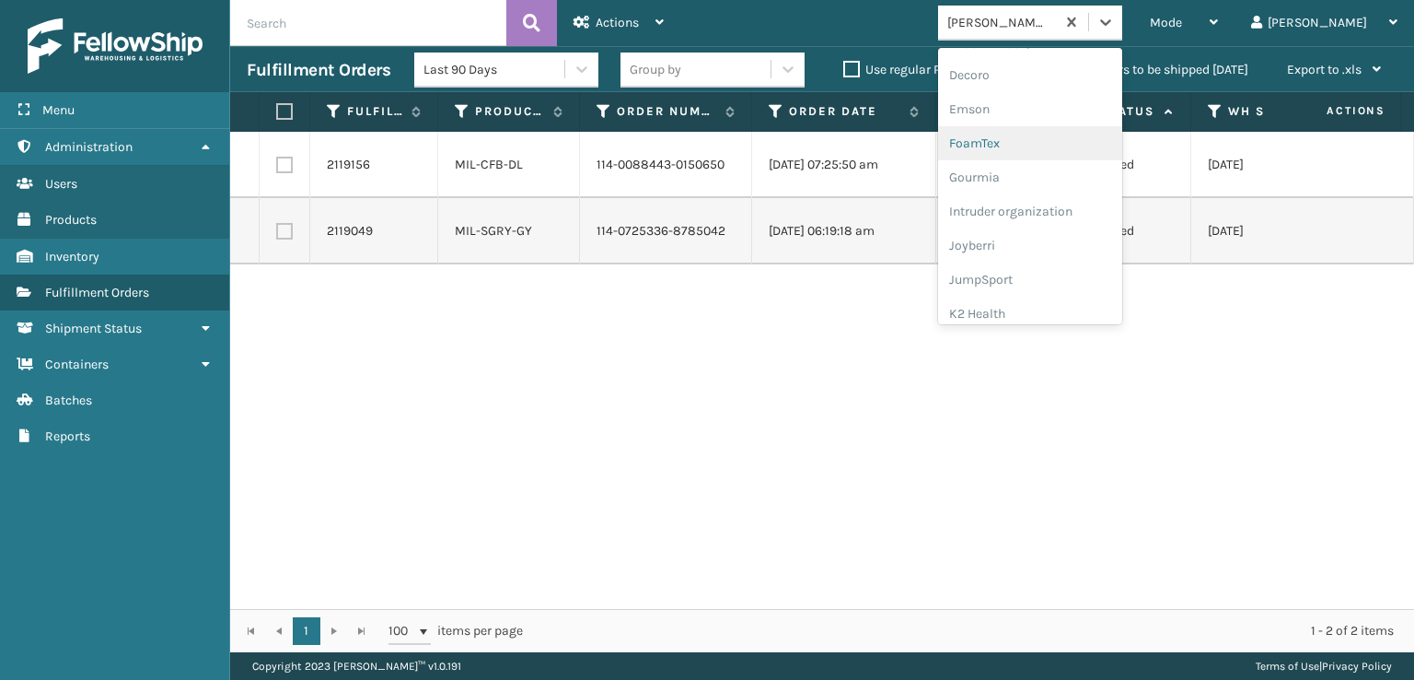
click at [1047, 145] on div "FoamTex" at bounding box center [1030, 143] width 184 height 34
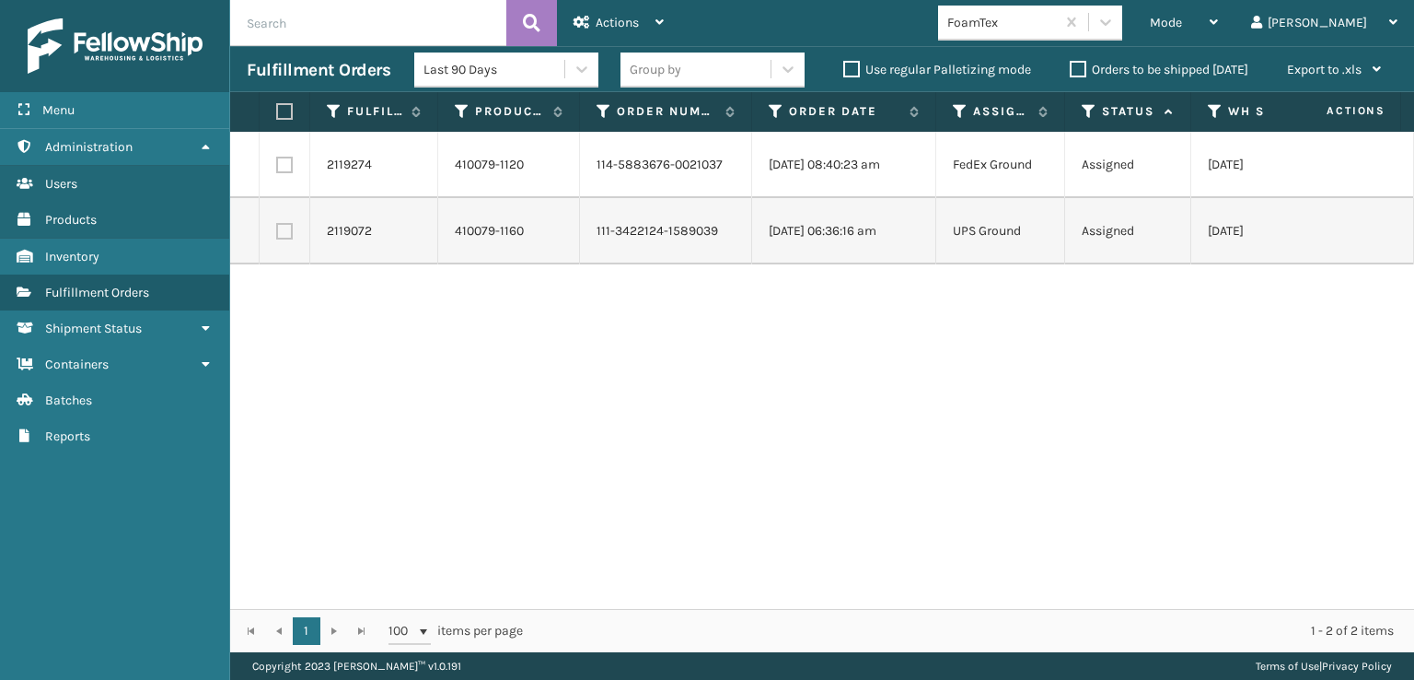
click at [284, 167] on label at bounding box center [284, 165] width 17 height 17
click at [277, 167] on input "checkbox" at bounding box center [276, 163] width 1 height 12
checkbox input "true"
click at [628, 21] on span "Actions" at bounding box center [617, 23] width 43 height 16
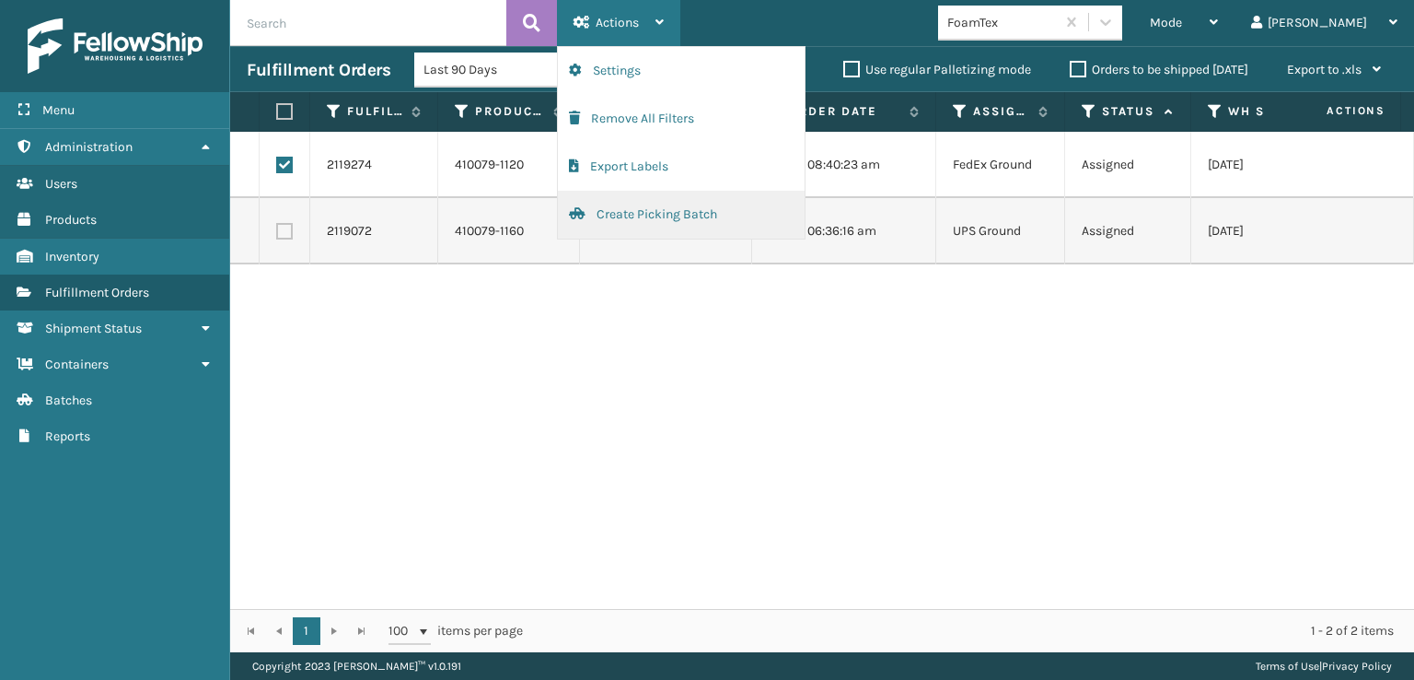
click at [632, 218] on button "Create Picking Batch" at bounding box center [681, 215] width 247 height 48
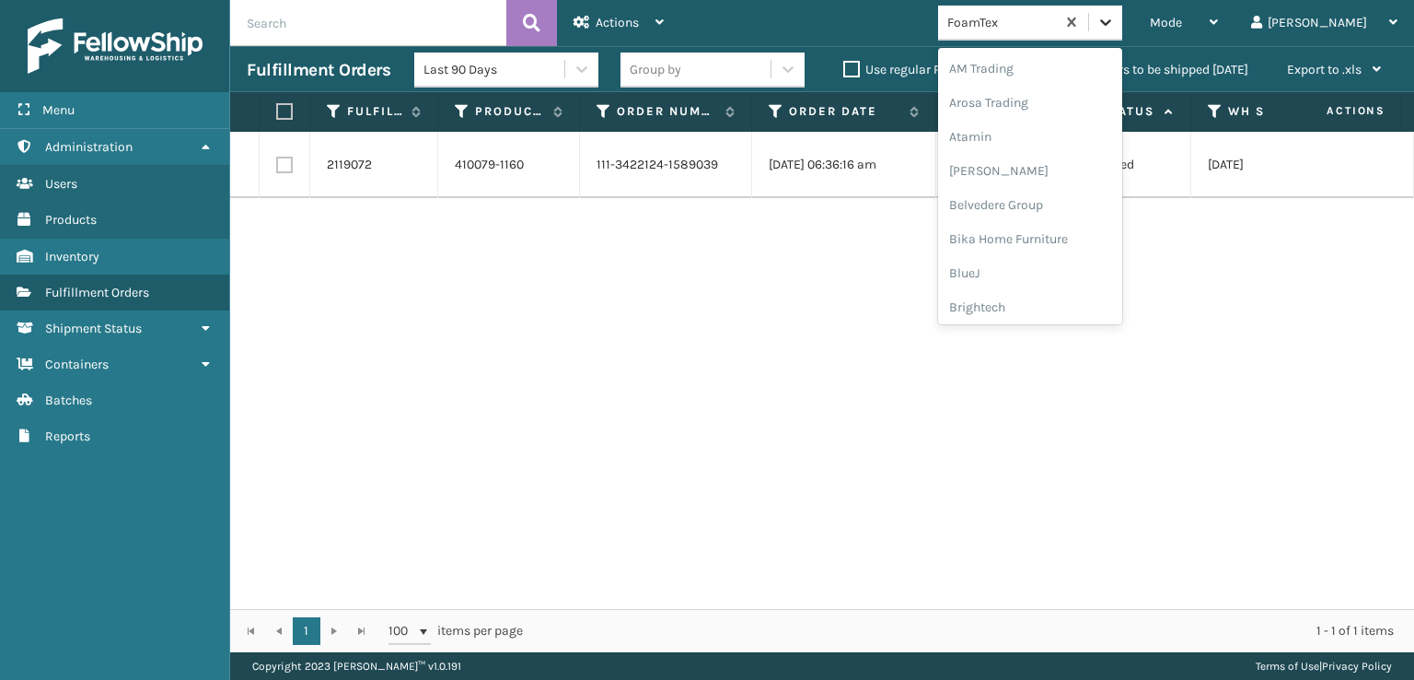
click at [1115, 27] on icon at bounding box center [1106, 22] width 18 height 18
click at [1050, 270] on div "SleepGeekz" at bounding box center [1030, 269] width 184 height 34
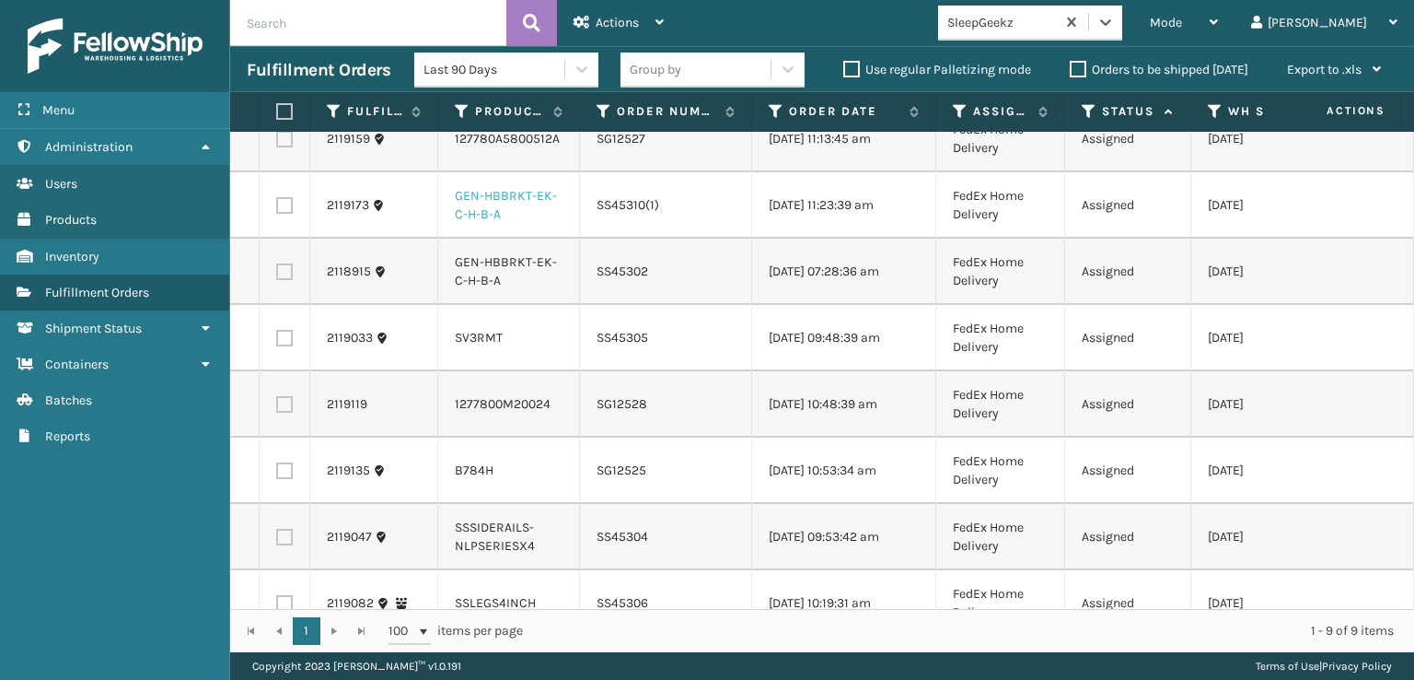
scroll to position [133, 0]
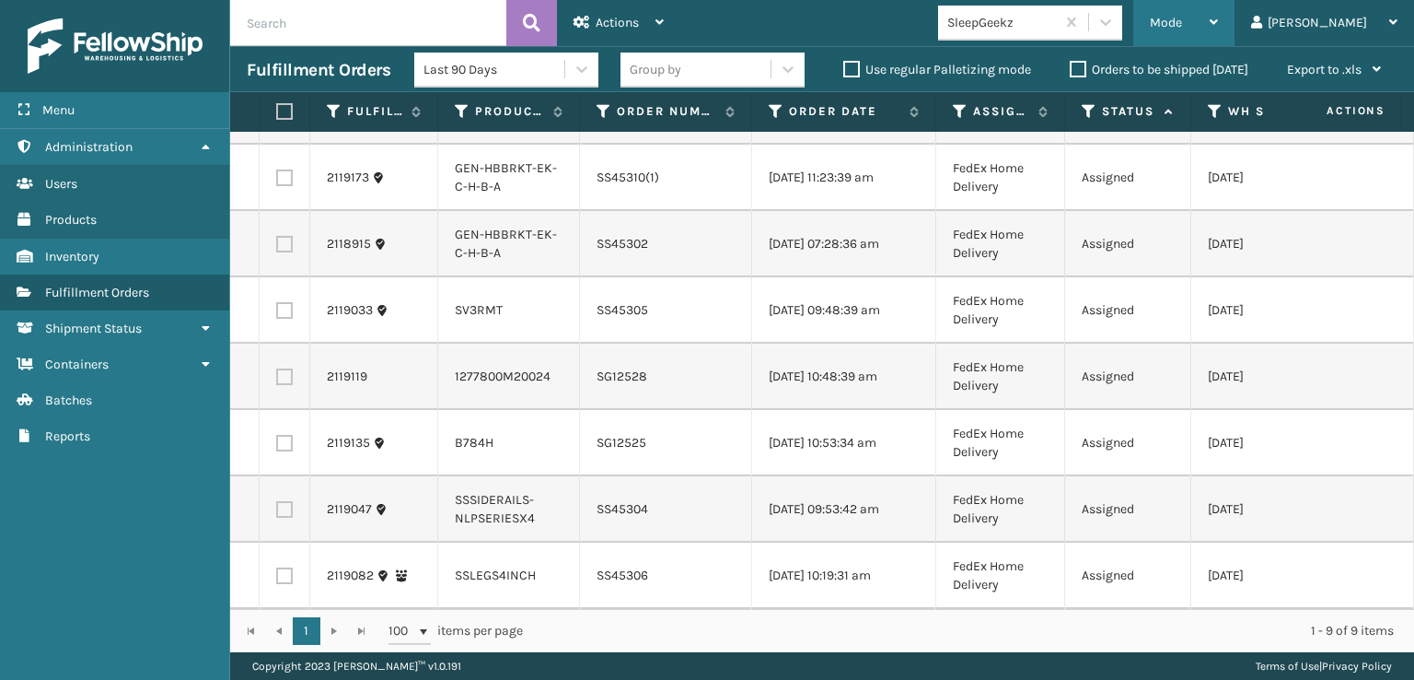
click at [1182, 17] on span "Mode" at bounding box center [1166, 23] width 32 height 16
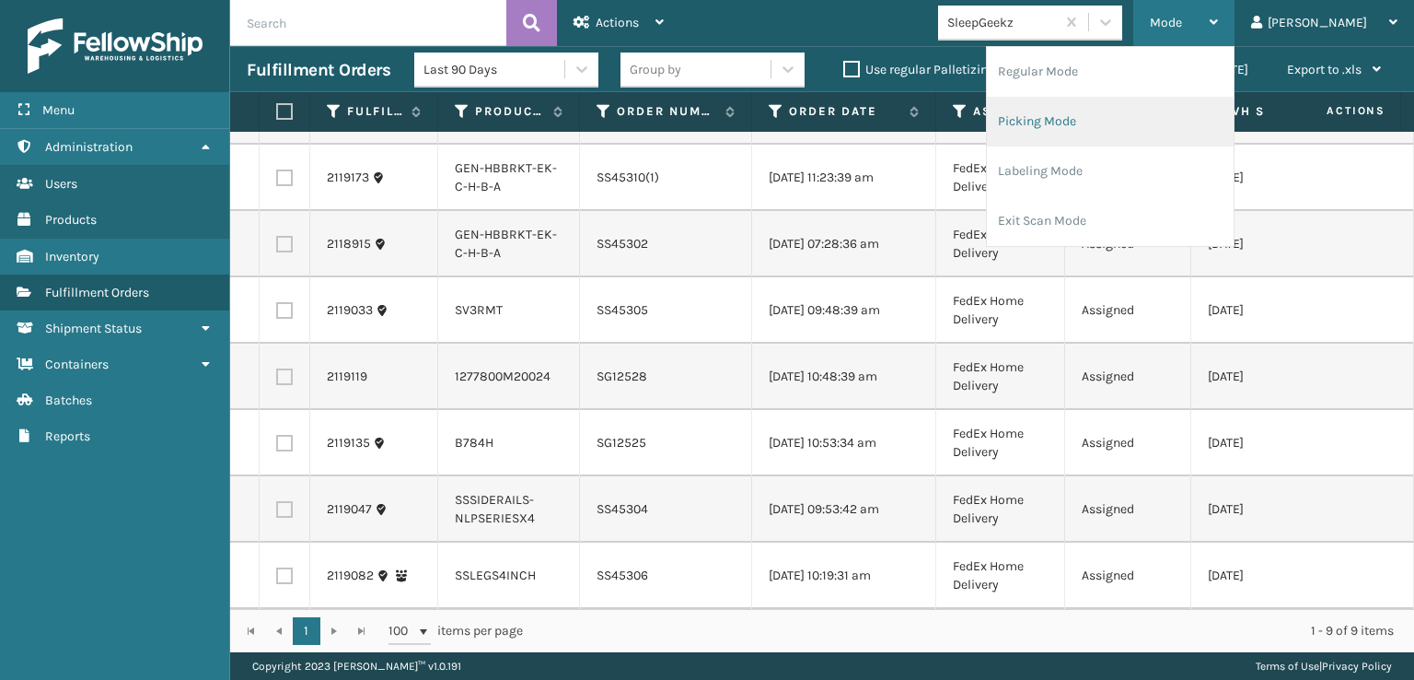
click at [1102, 118] on li "Picking Mode" at bounding box center [1110, 122] width 247 height 50
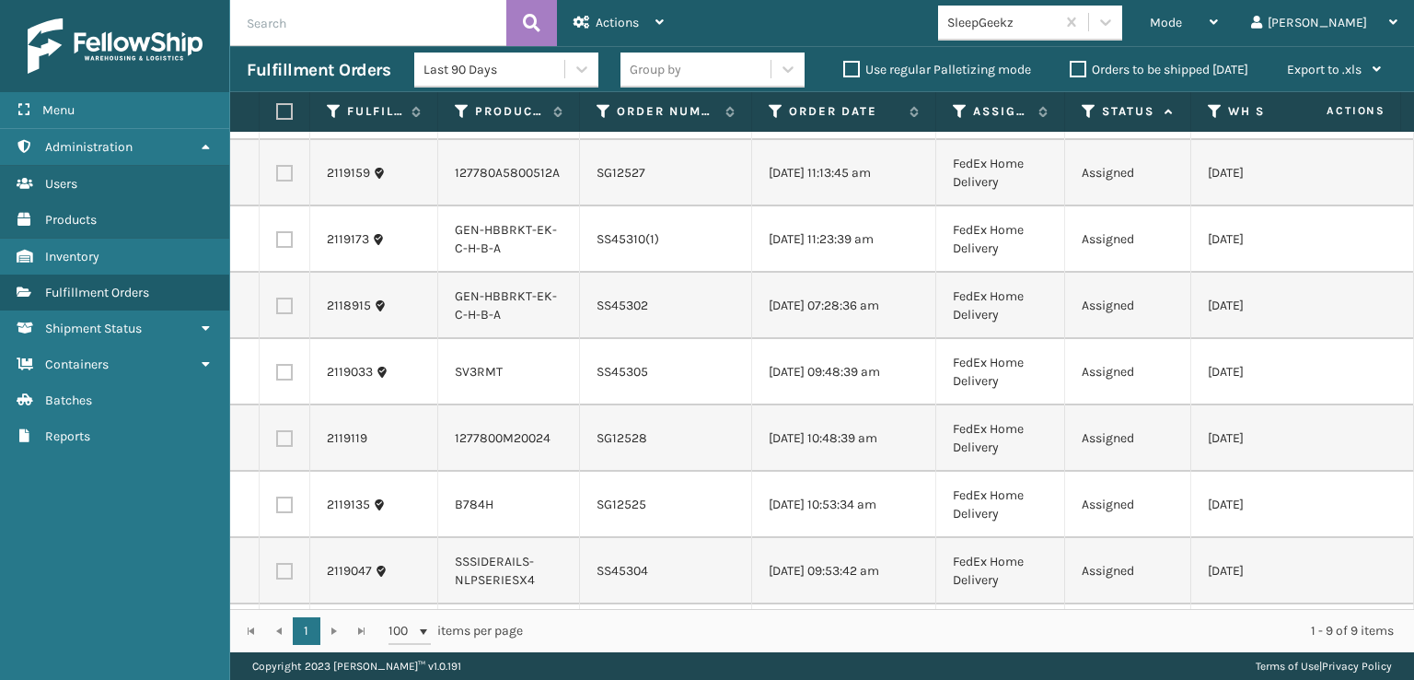
scroll to position [0, 0]
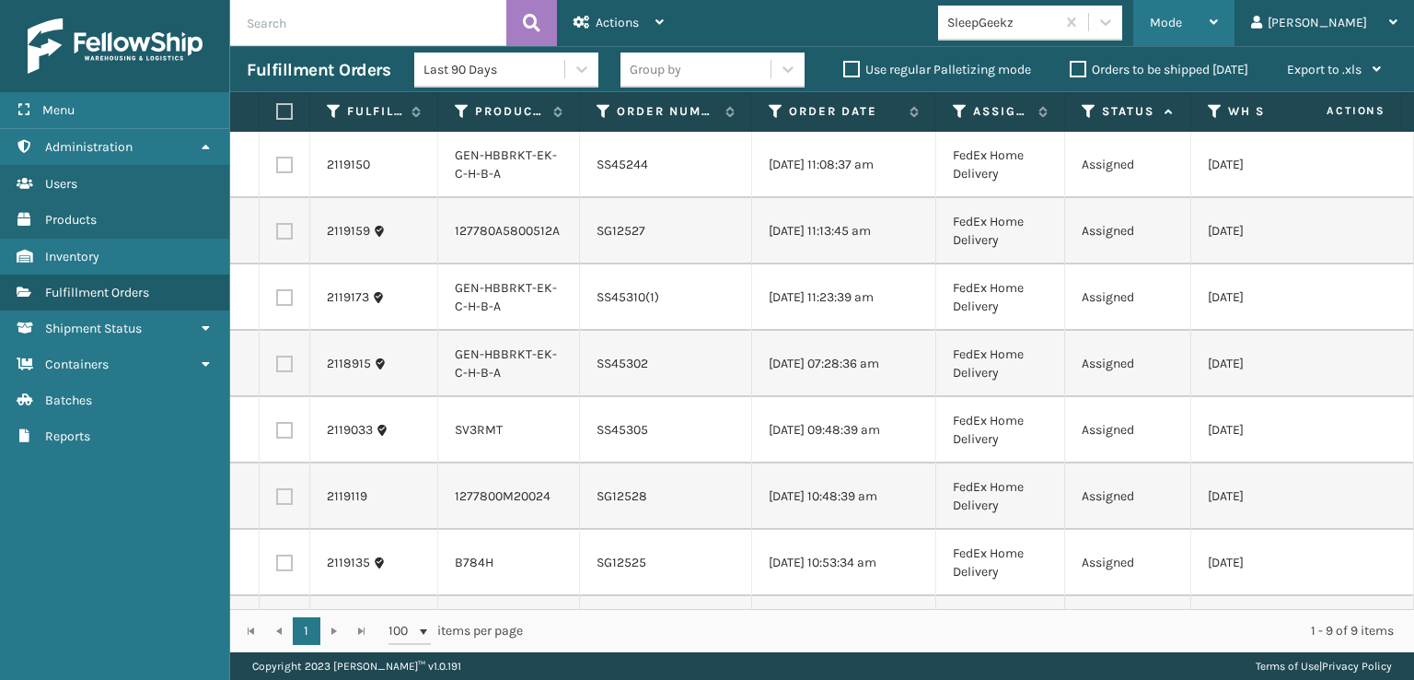
click at [1182, 28] on span "Mode" at bounding box center [1166, 23] width 32 height 16
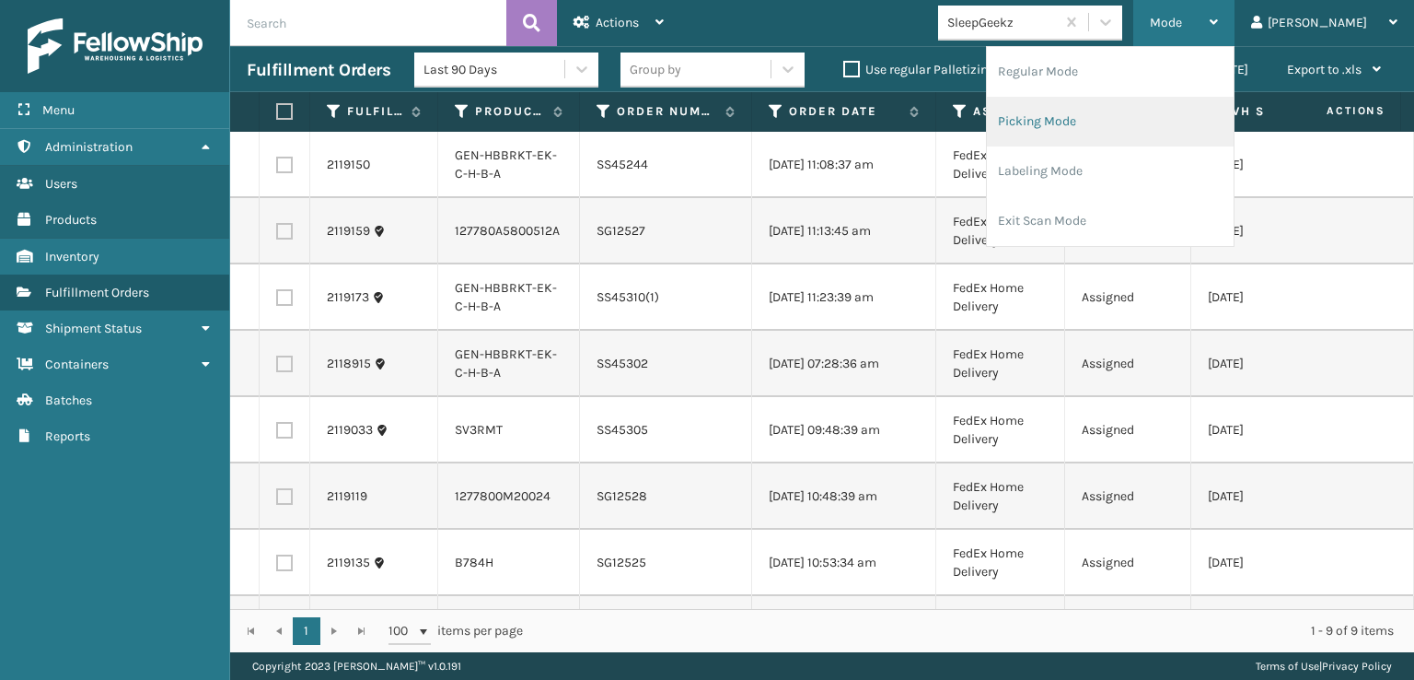
click at [1115, 123] on li "Picking Mode" at bounding box center [1110, 122] width 247 height 50
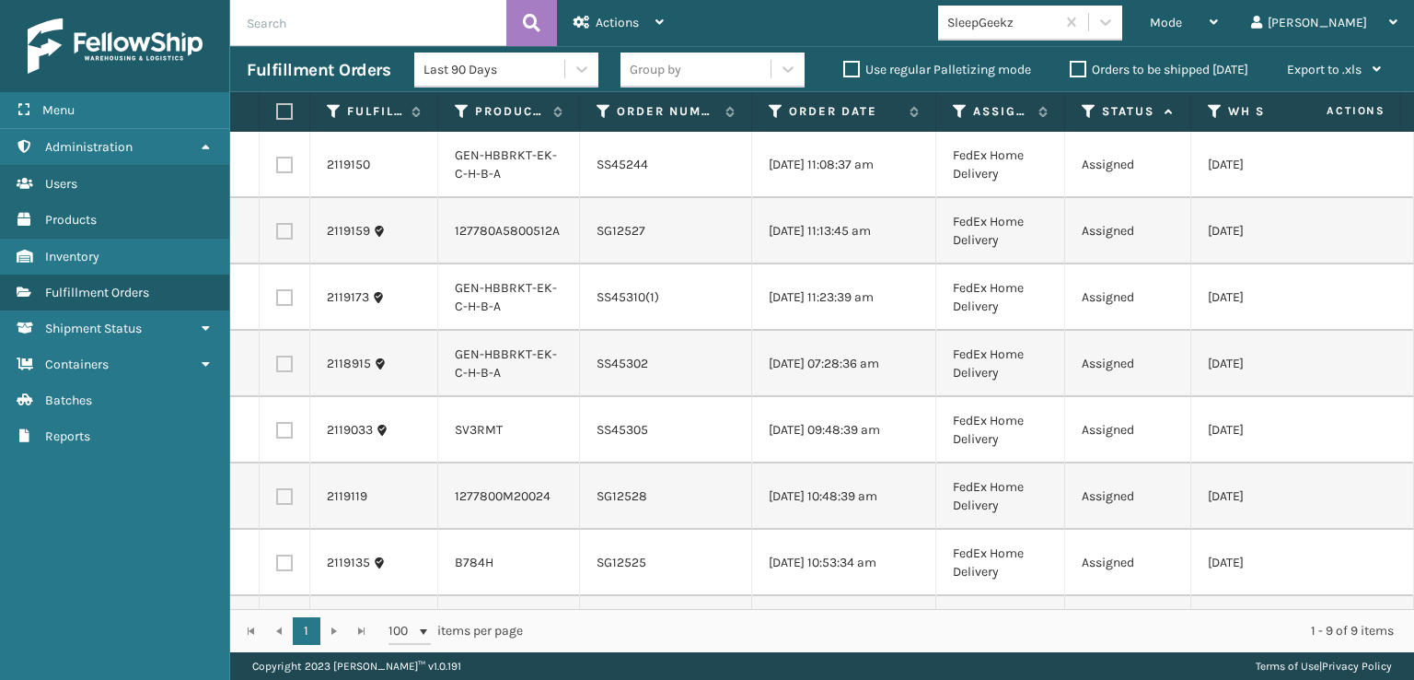
click at [287, 111] on label at bounding box center [281, 111] width 11 height 17
click at [277, 111] on input "checkbox" at bounding box center [276, 112] width 1 height 12
checkbox input "true"
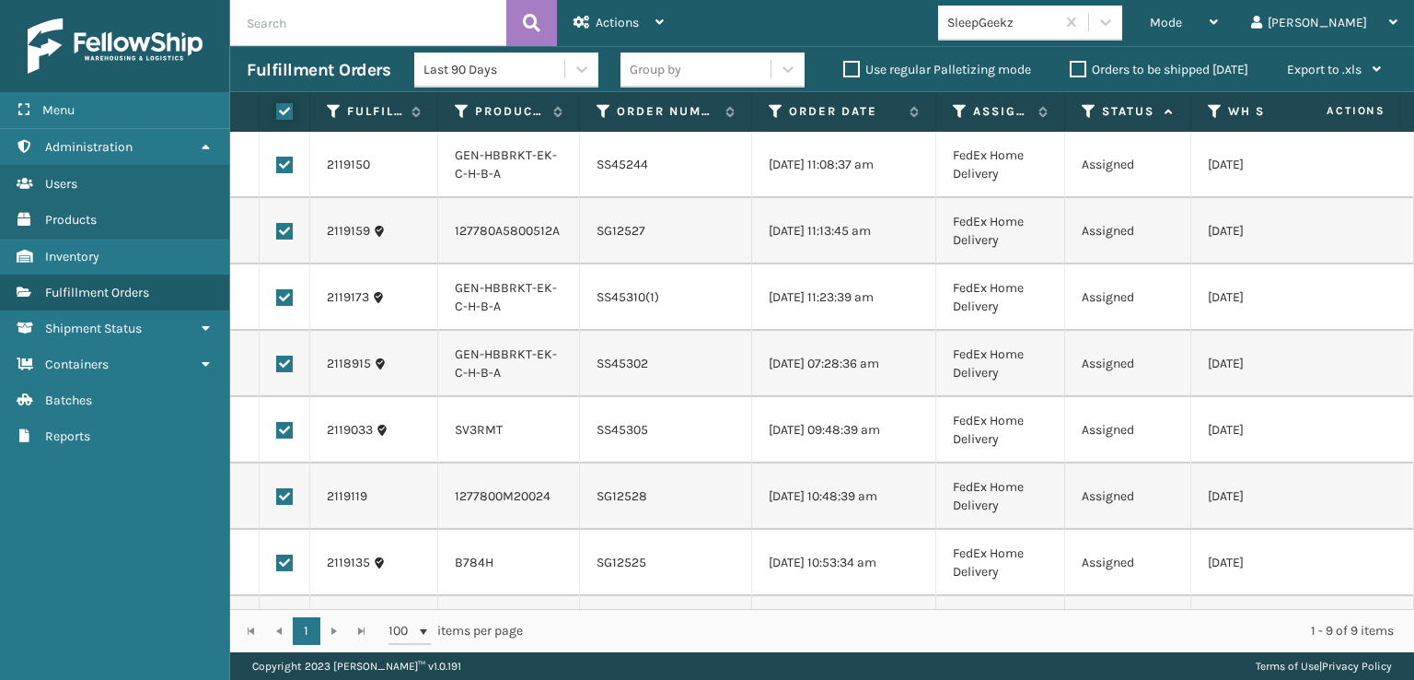
checkbox input "true"
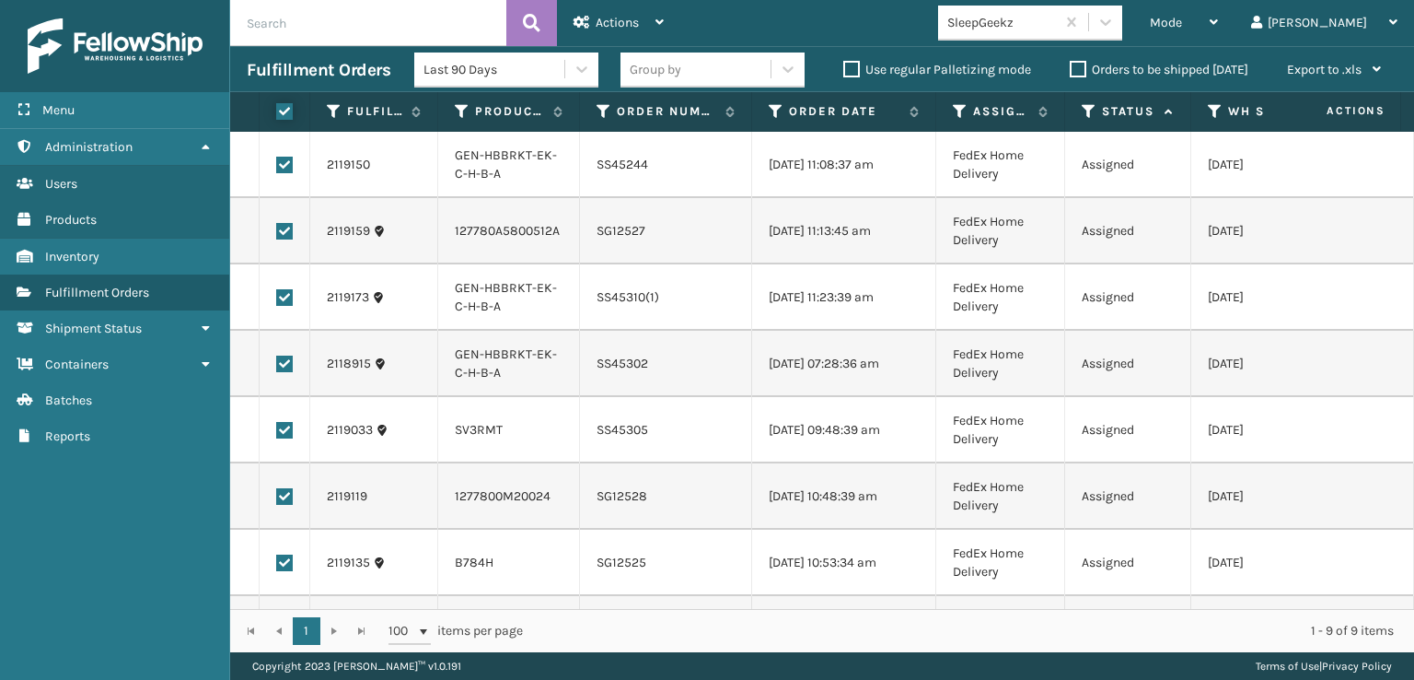
checkbox input "true"
click at [591, 24] on div "Actions" at bounding box center [619, 23] width 90 height 46
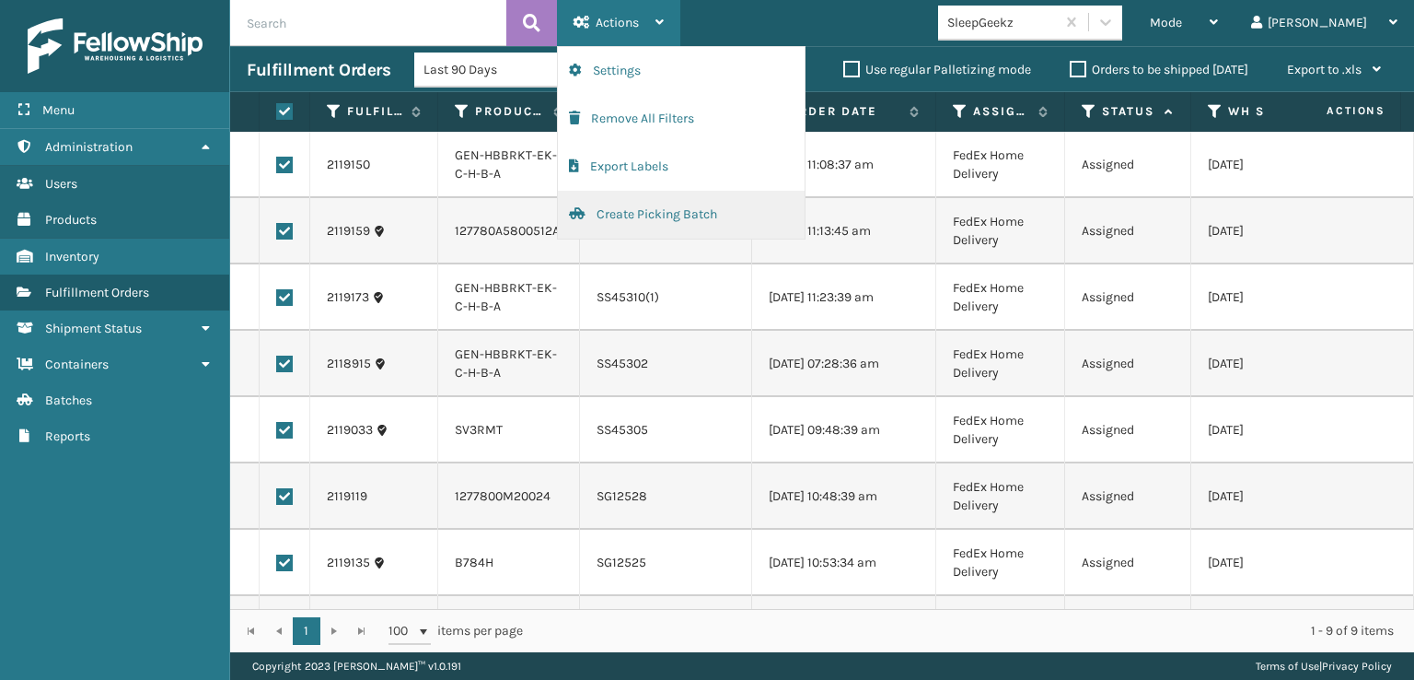
click at [622, 218] on button "Create Picking Batch" at bounding box center [681, 215] width 247 height 48
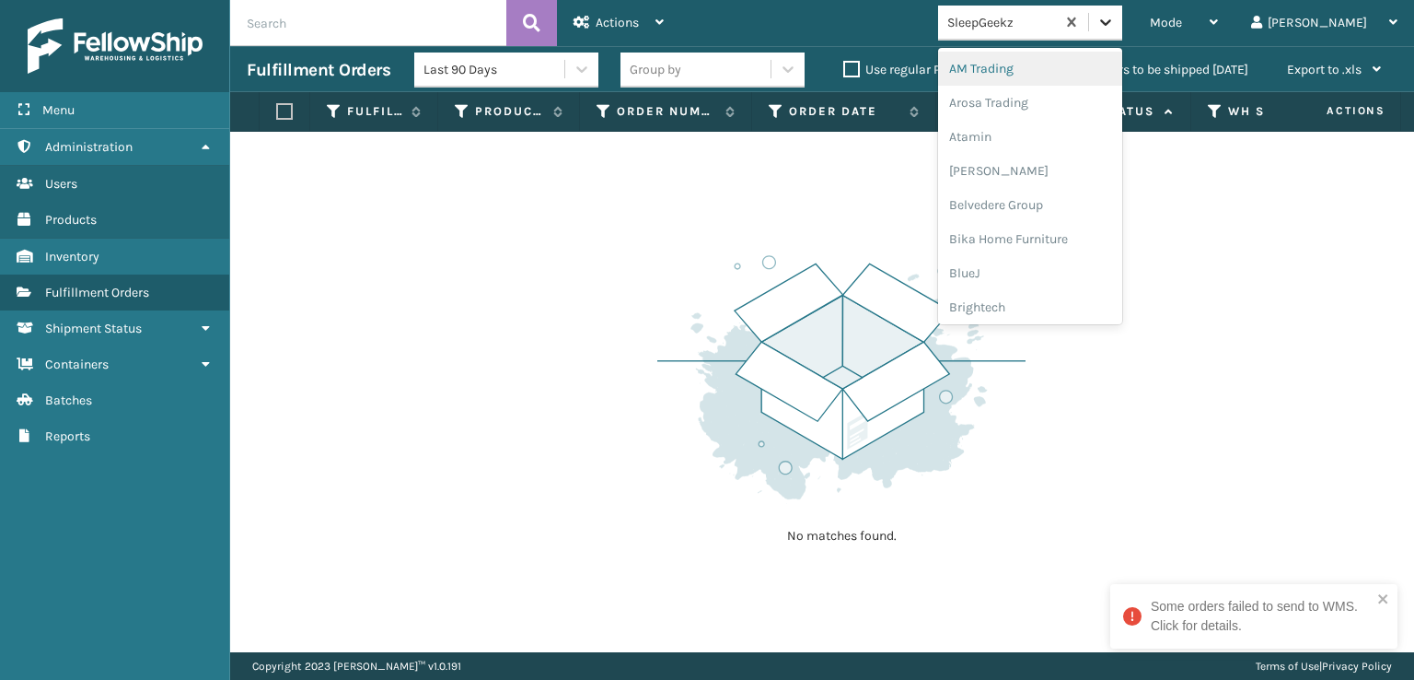
click at [1115, 23] on icon at bounding box center [1106, 22] width 18 height 18
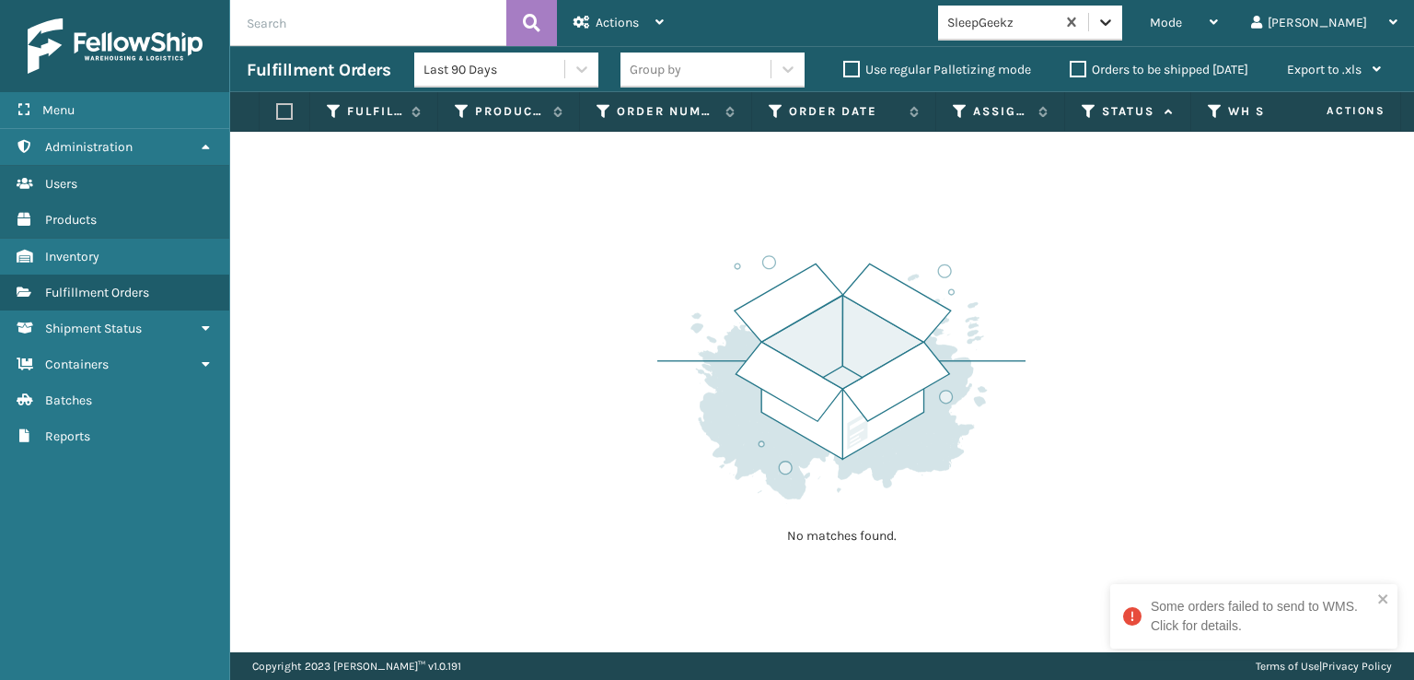
click at [1115, 23] on icon at bounding box center [1106, 22] width 18 height 18
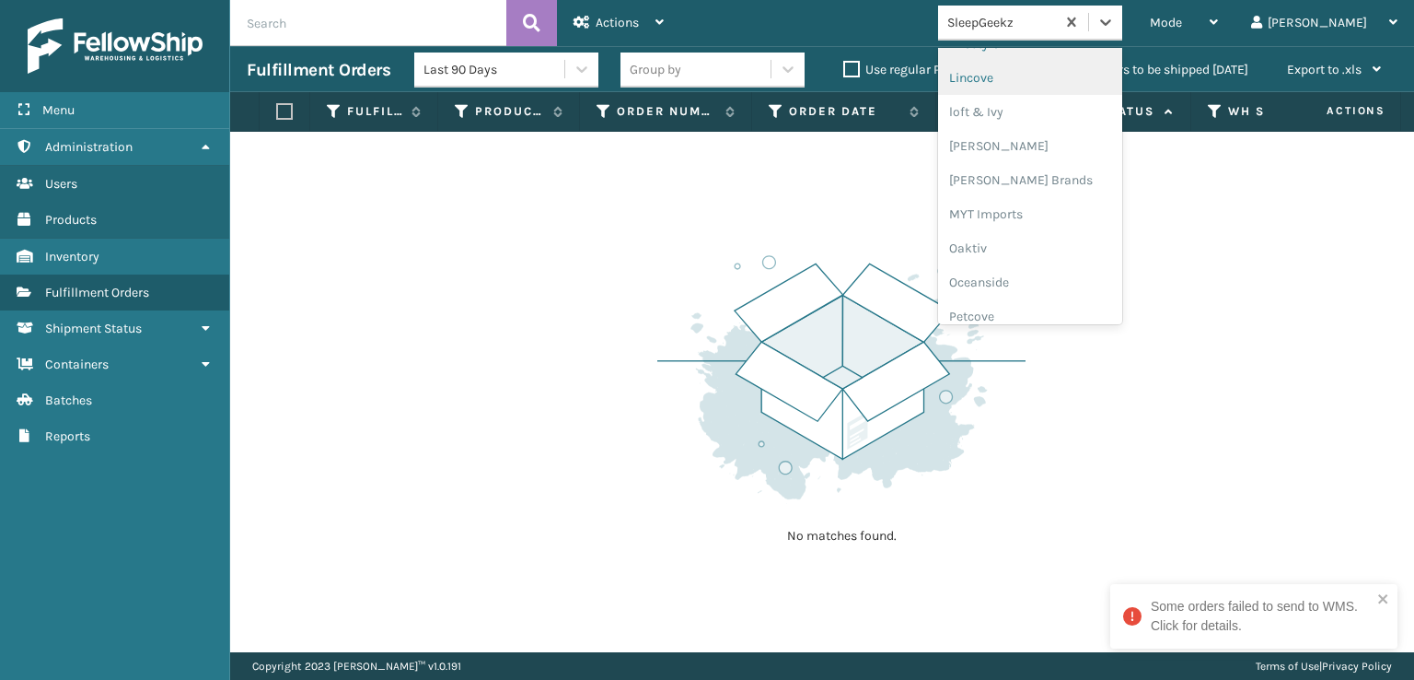
scroll to position [766, 0]
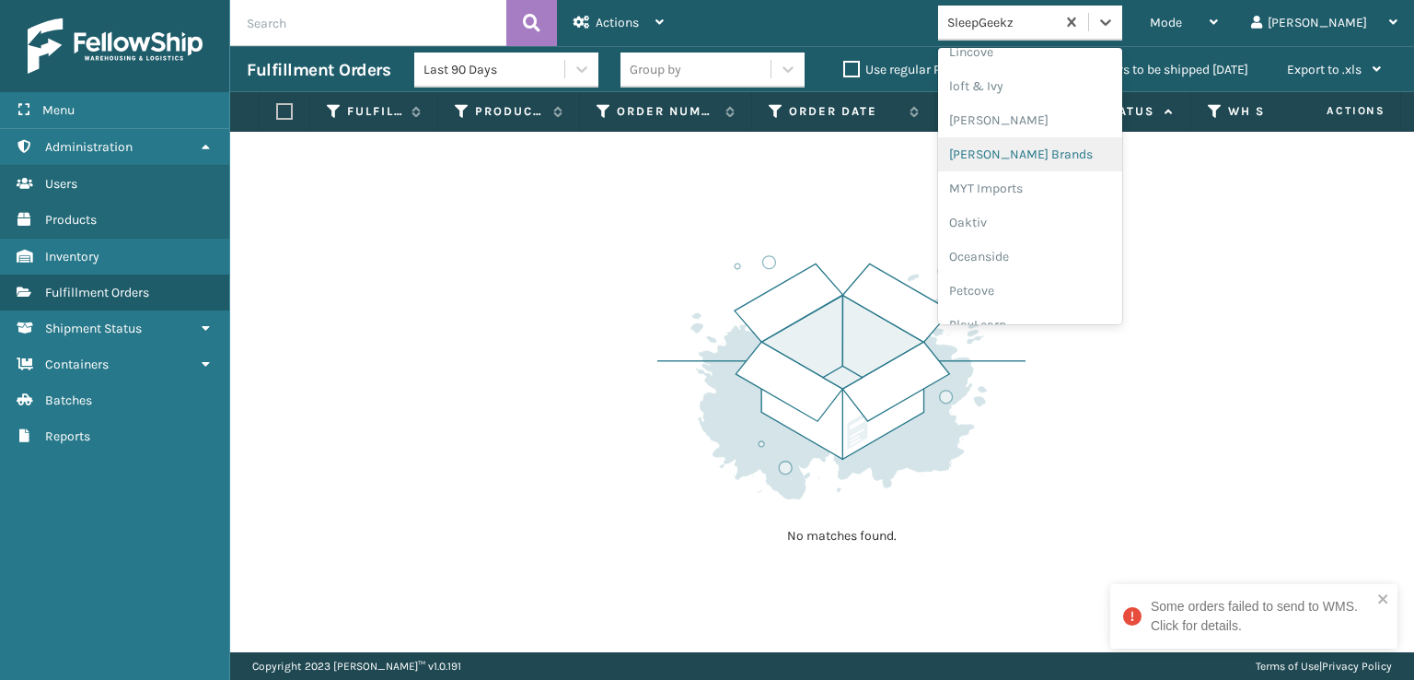
click at [1039, 157] on div "[PERSON_NAME] Brands" at bounding box center [1030, 154] width 184 height 34
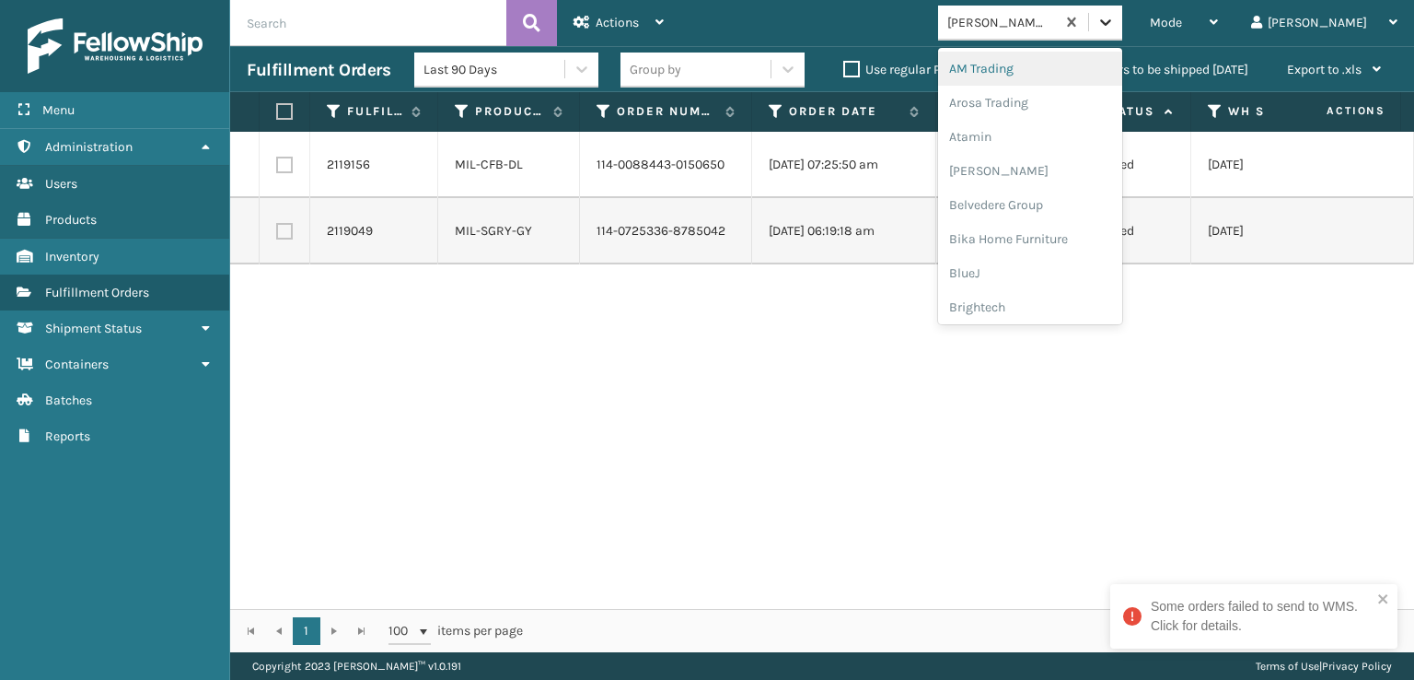
click at [1115, 21] on icon at bounding box center [1106, 22] width 18 height 18
click at [1383, 594] on icon "close" at bounding box center [1383, 598] width 13 height 15
click at [1115, 27] on icon at bounding box center [1106, 22] width 18 height 18
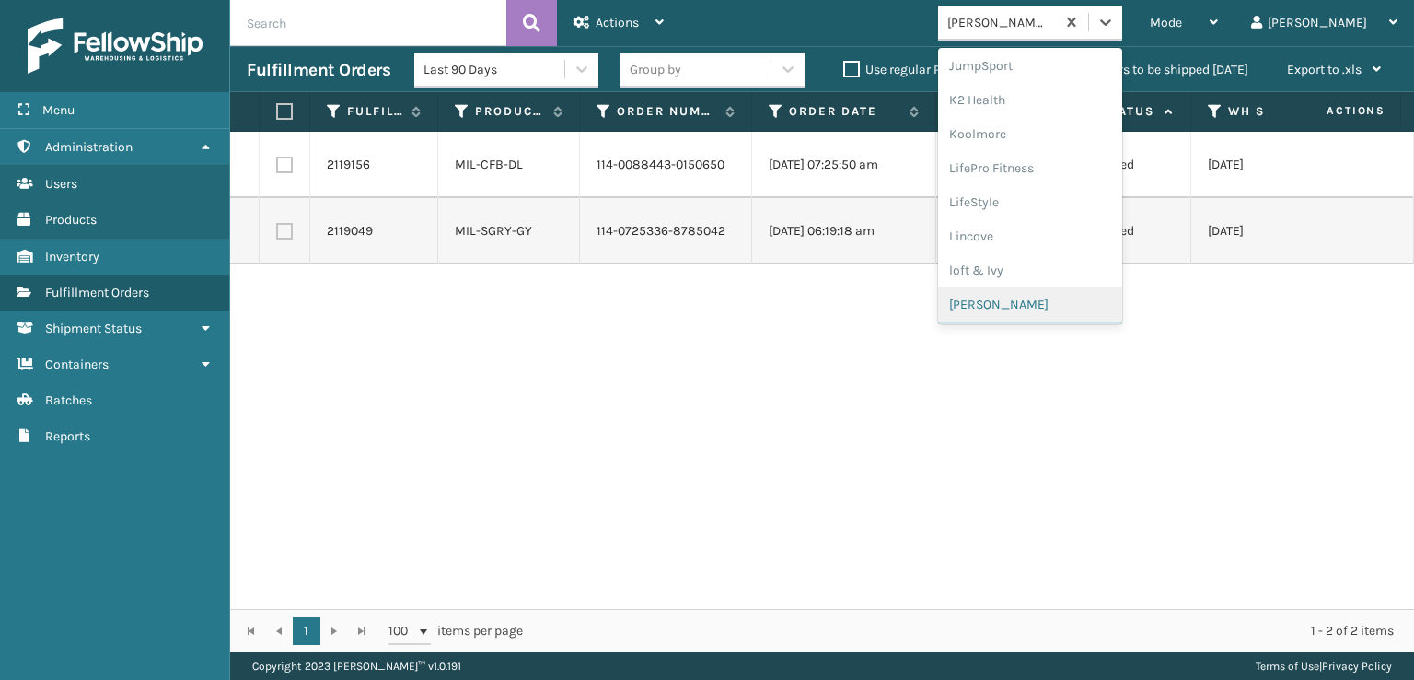
scroll to position [924, 0]
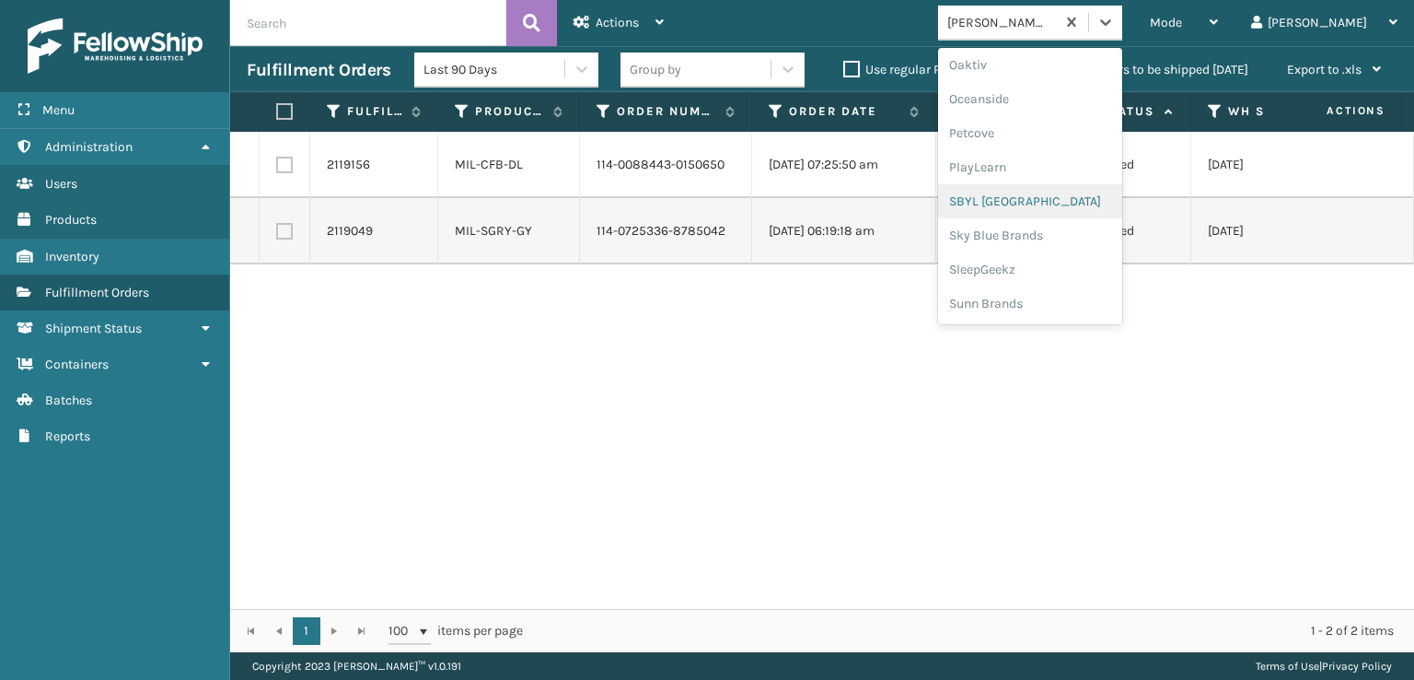
click at [1039, 204] on div "SBYL [GEOGRAPHIC_DATA]" at bounding box center [1030, 201] width 184 height 34
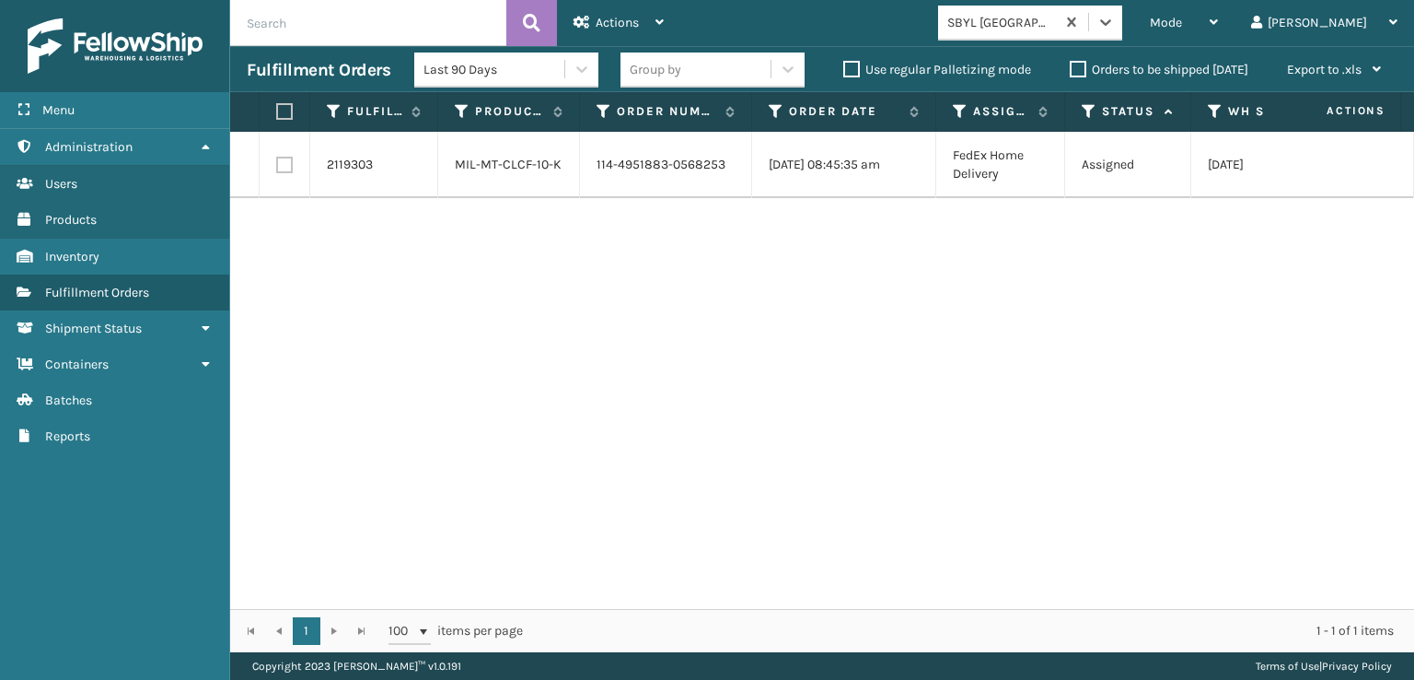
click at [1183, 5] on div "Mode Regular Mode Picking Mode Labeling Mode Exit Scan Mode option SBYL [GEOGRA…" at bounding box center [1047, 23] width 734 height 46
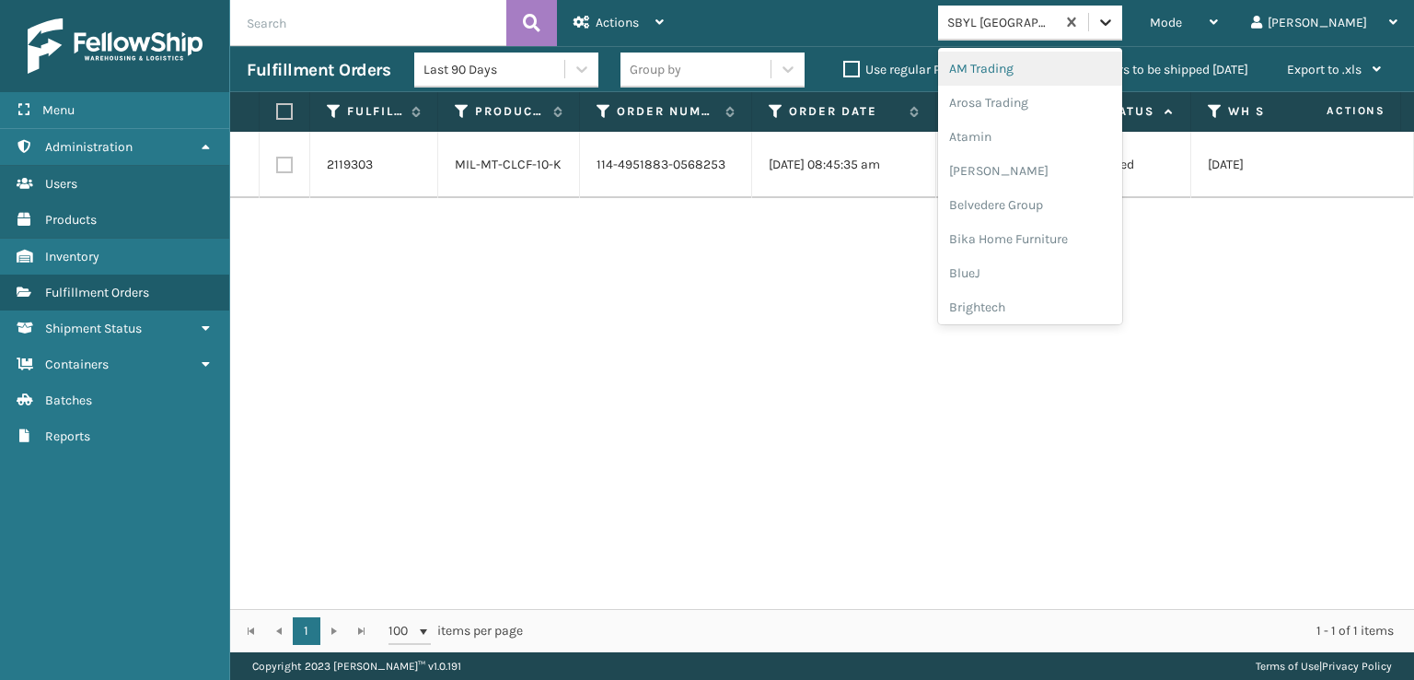
click at [1111, 23] on icon at bounding box center [1105, 22] width 11 height 6
click at [1047, 183] on div "[PERSON_NAME] Brands" at bounding box center [1030, 181] width 184 height 34
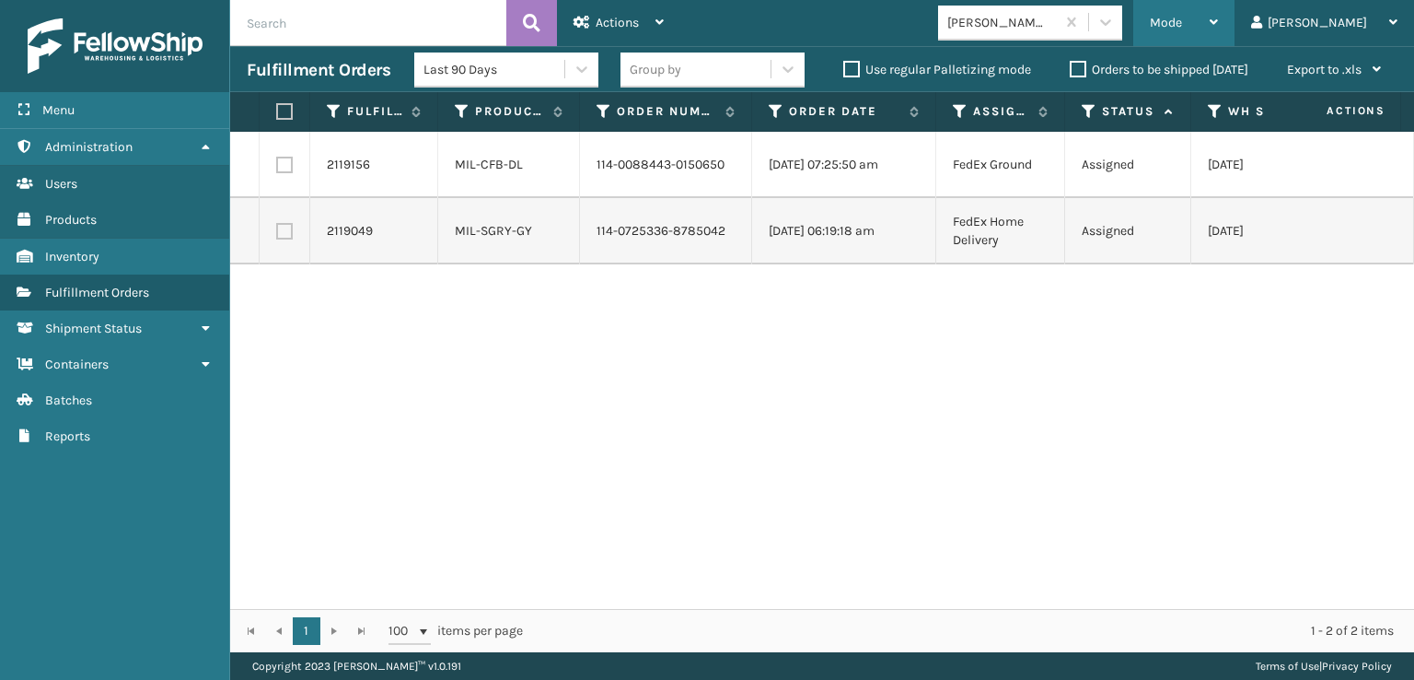
click at [1218, 8] on div "Mode" at bounding box center [1184, 23] width 68 height 46
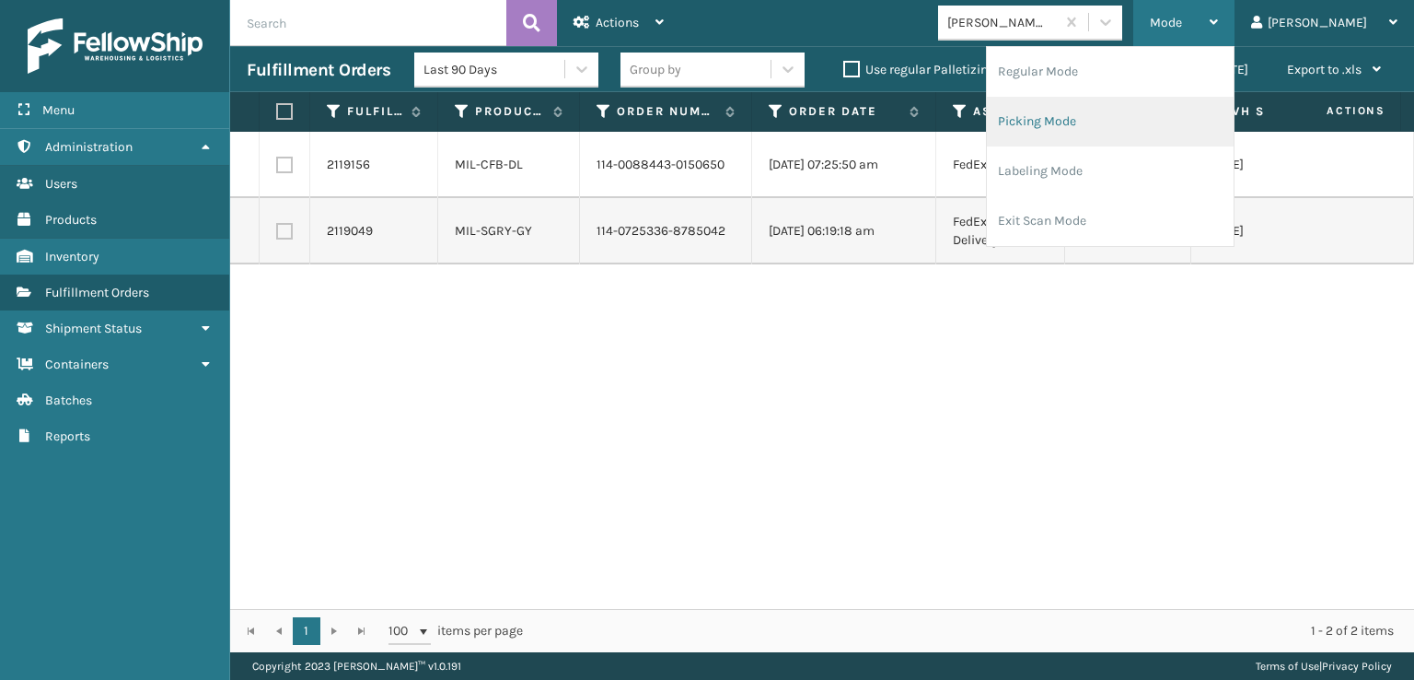
click at [1123, 113] on li "Picking Mode" at bounding box center [1110, 122] width 247 height 50
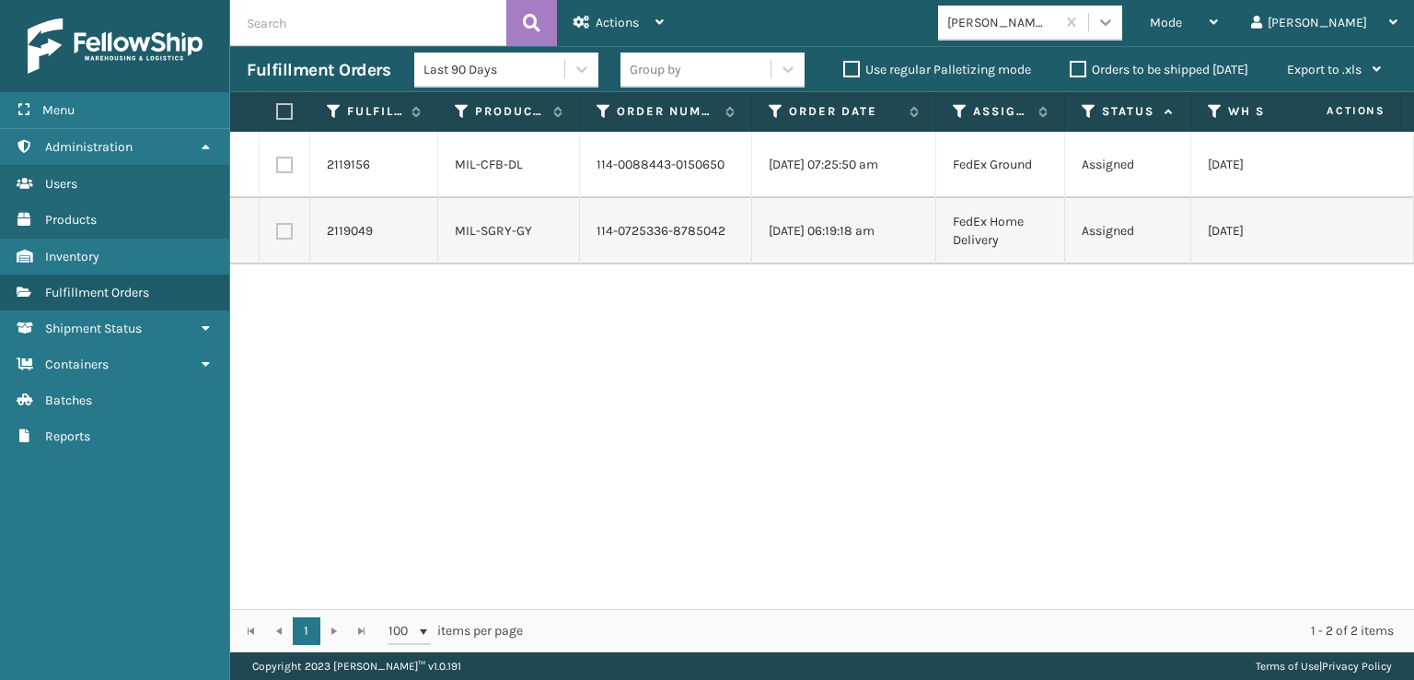
click at [1115, 23] on icon at bounding box center [1106, 22] width 18 height 18
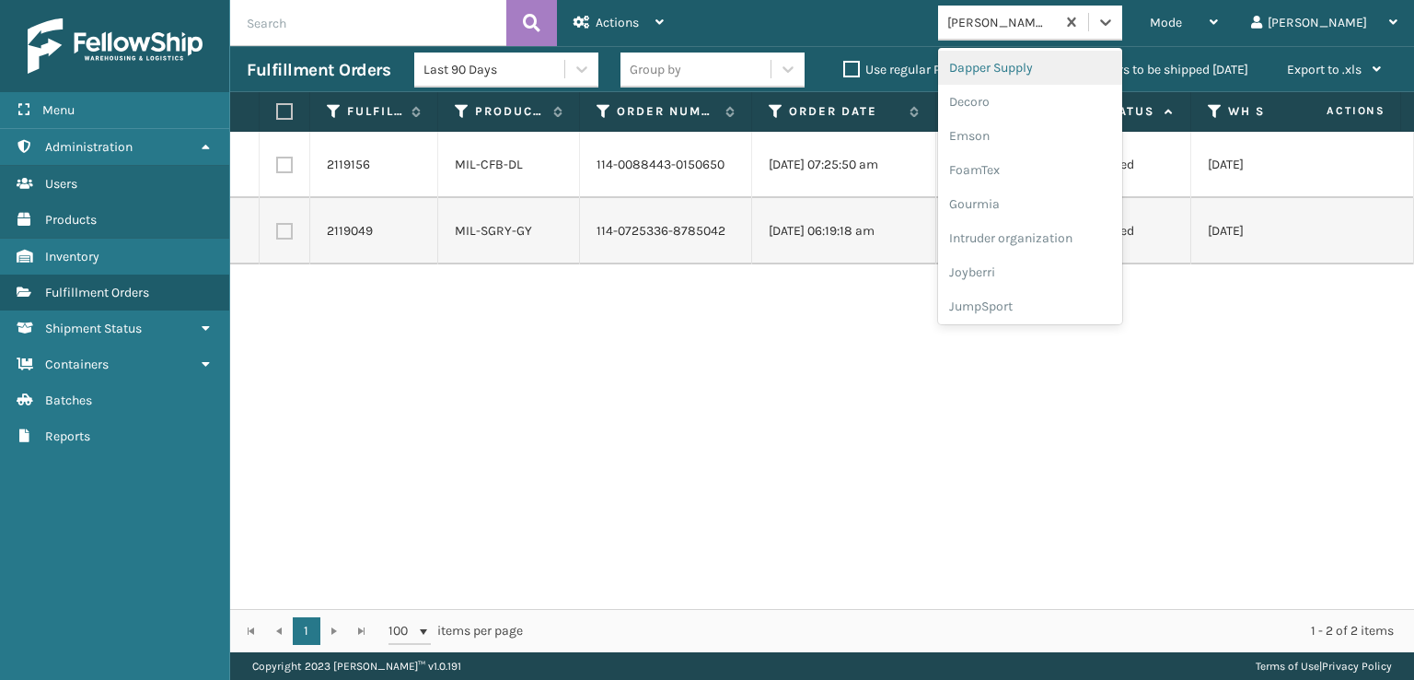
scroll to position [368, 0]
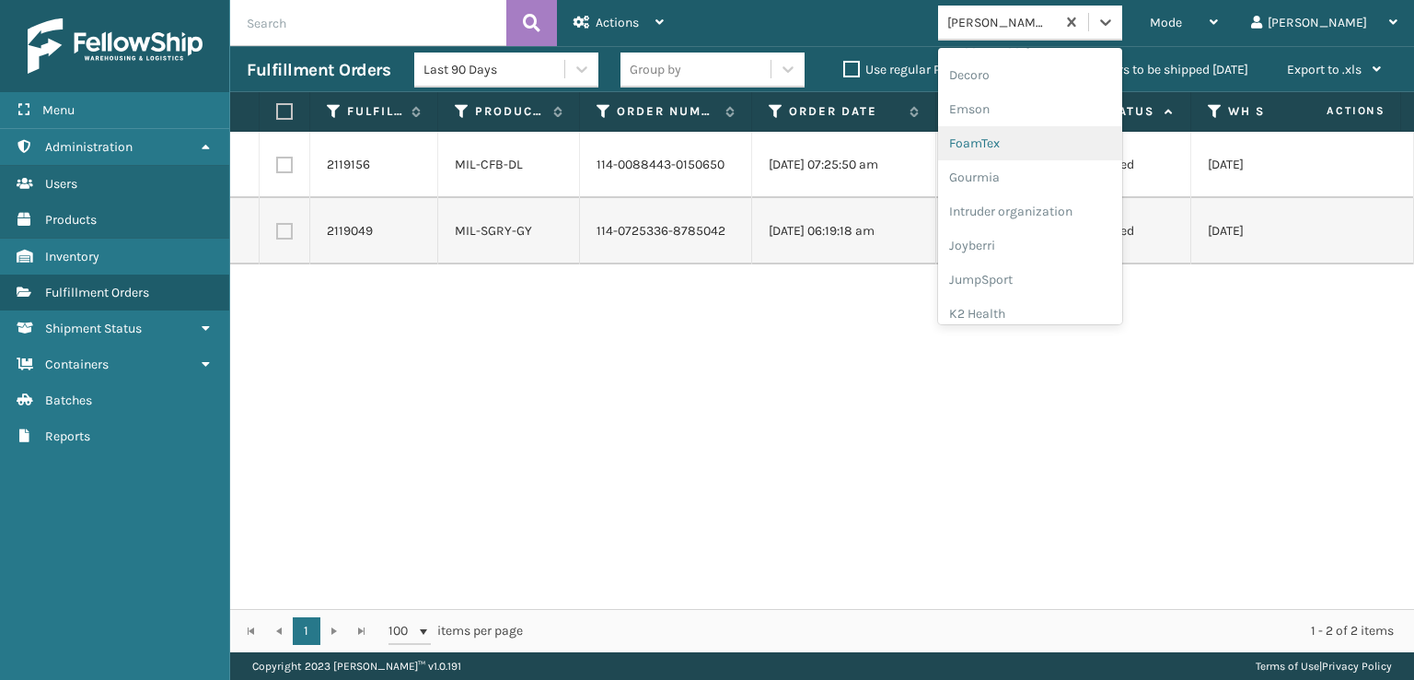
click at [1054, 137] on div "FoamTex" at bounding box center [1030, 143] width 184 height 34
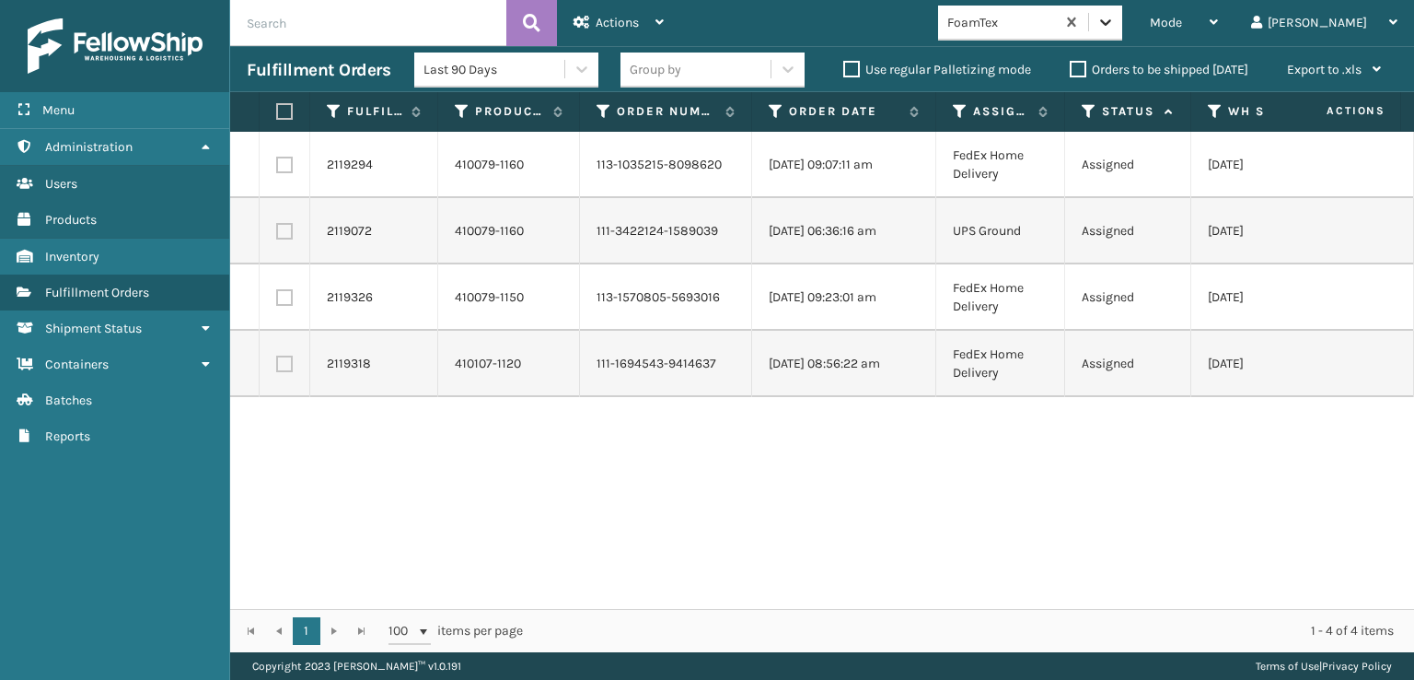
click at [1111, 19] on icon at bounding box center [1105, 22] width 11 height 6
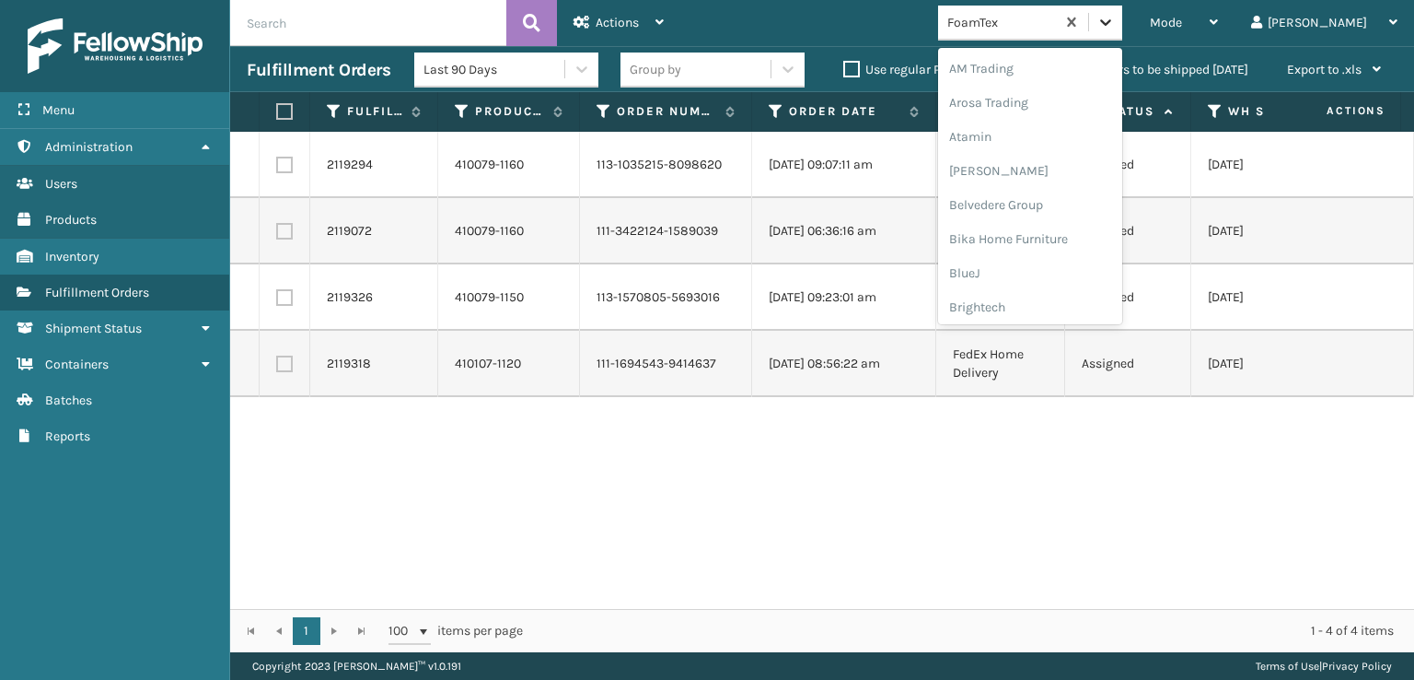
scroll to position [215, 0]
click at [1052, 291] on div "FoamTex" at bounding box center [1030, 296] width 184 height 34
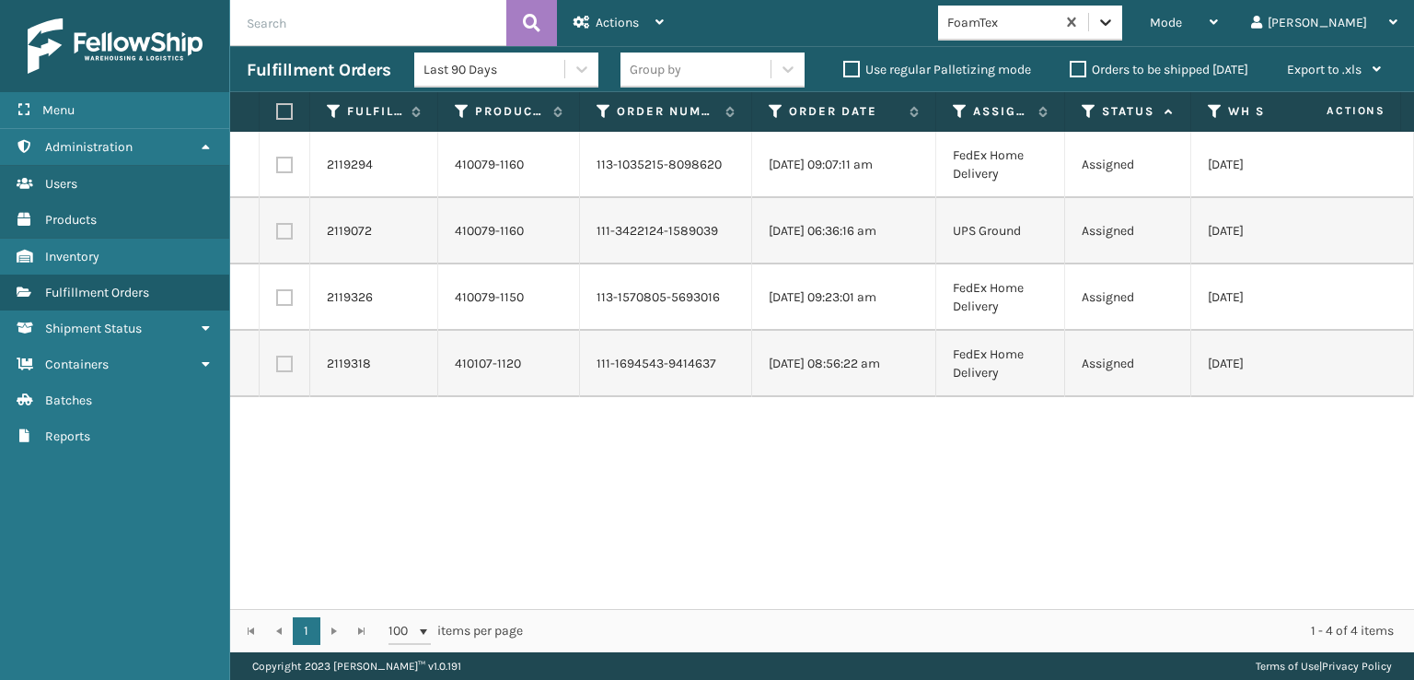
click at [1115, 18] on icon at bounding box center [1106, 22] width 18 height 18
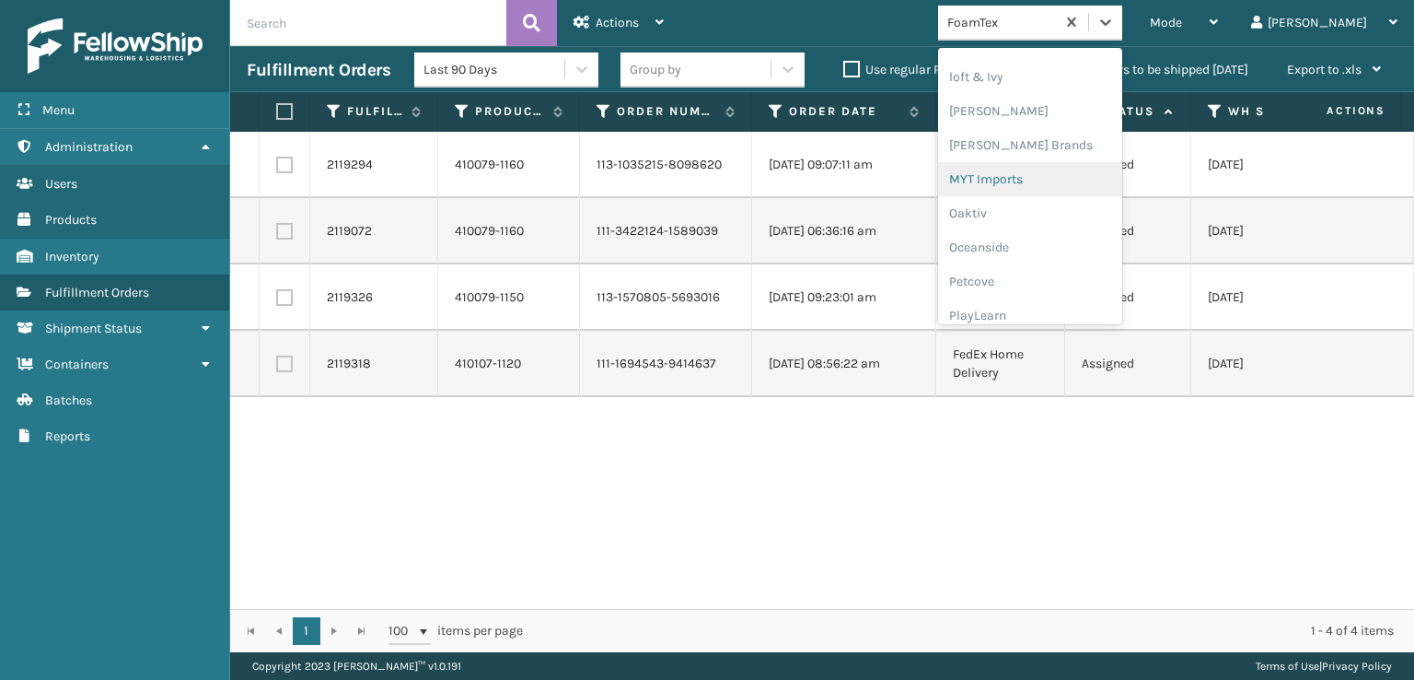
scroll to position [924, 0]
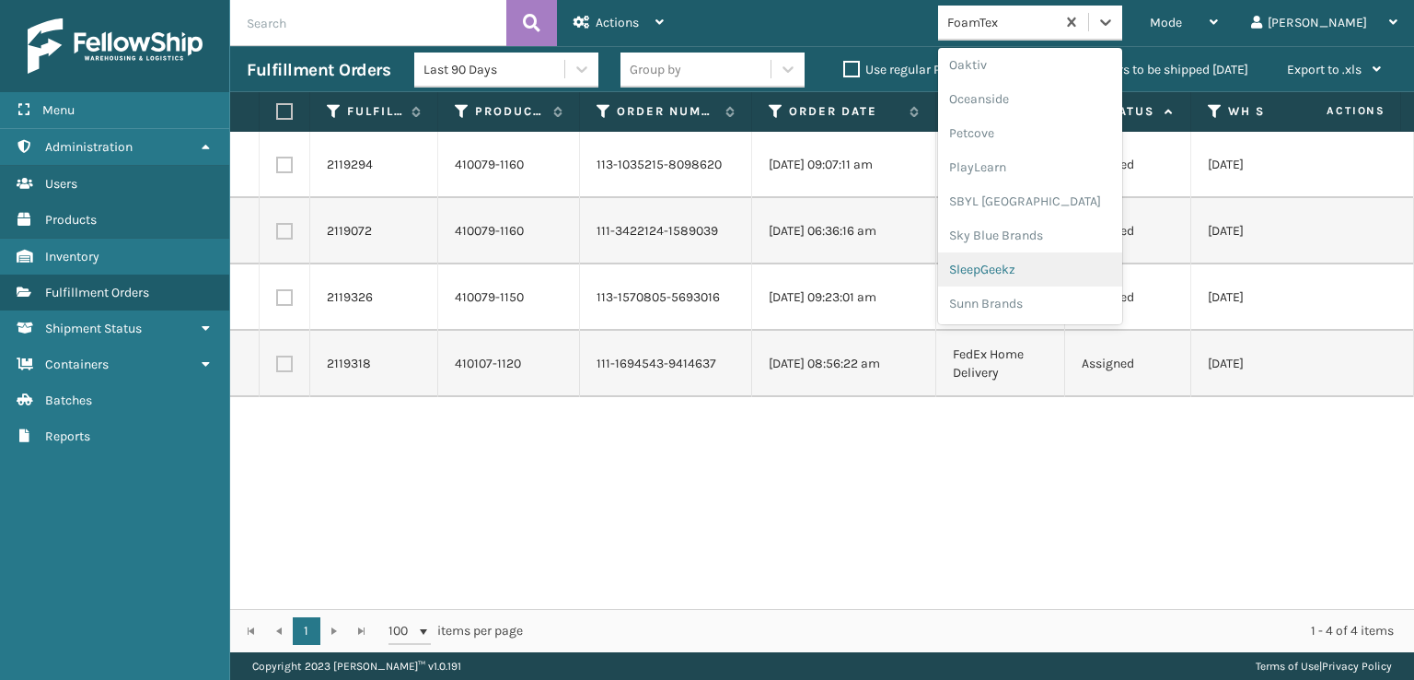
click at [1039, 270] on div "SleepGeekz" at bounding box center [1030, 269] width 184 height 34
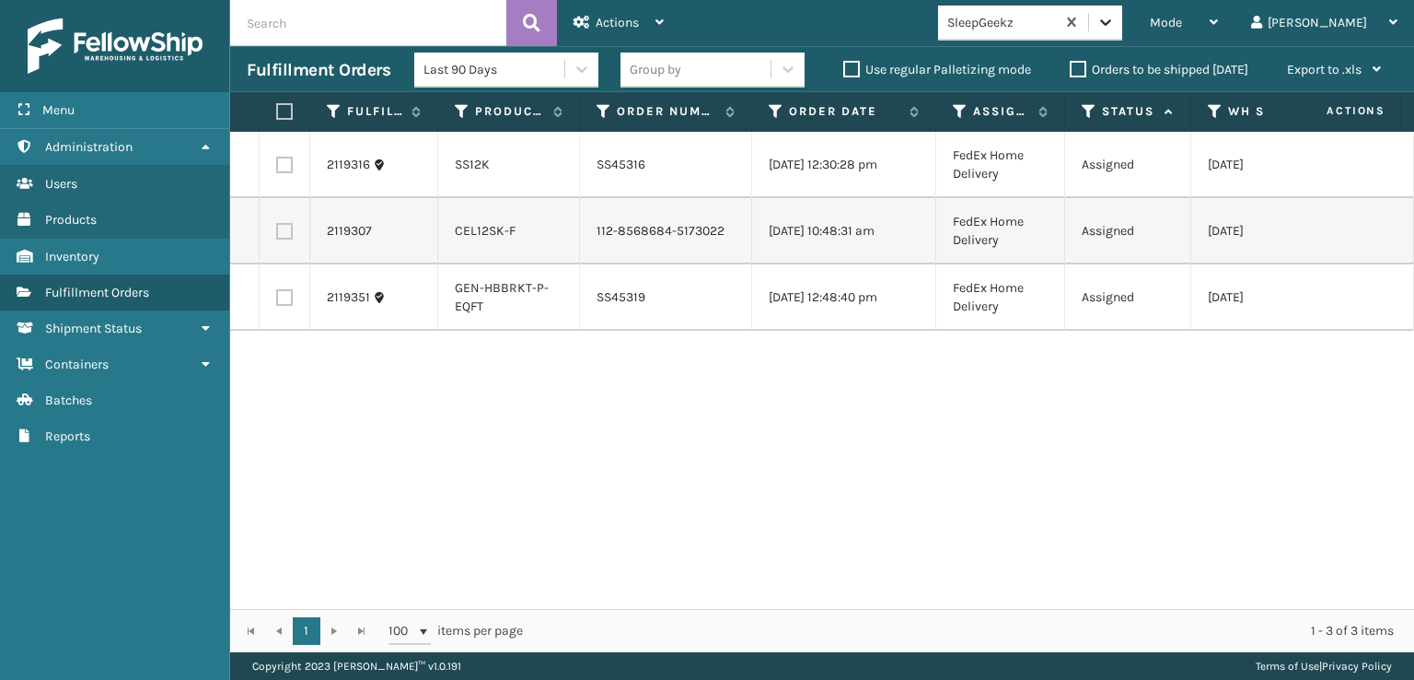
click at [1115, 18] on icon at bounding box center [1106, 22] width 18 height 18
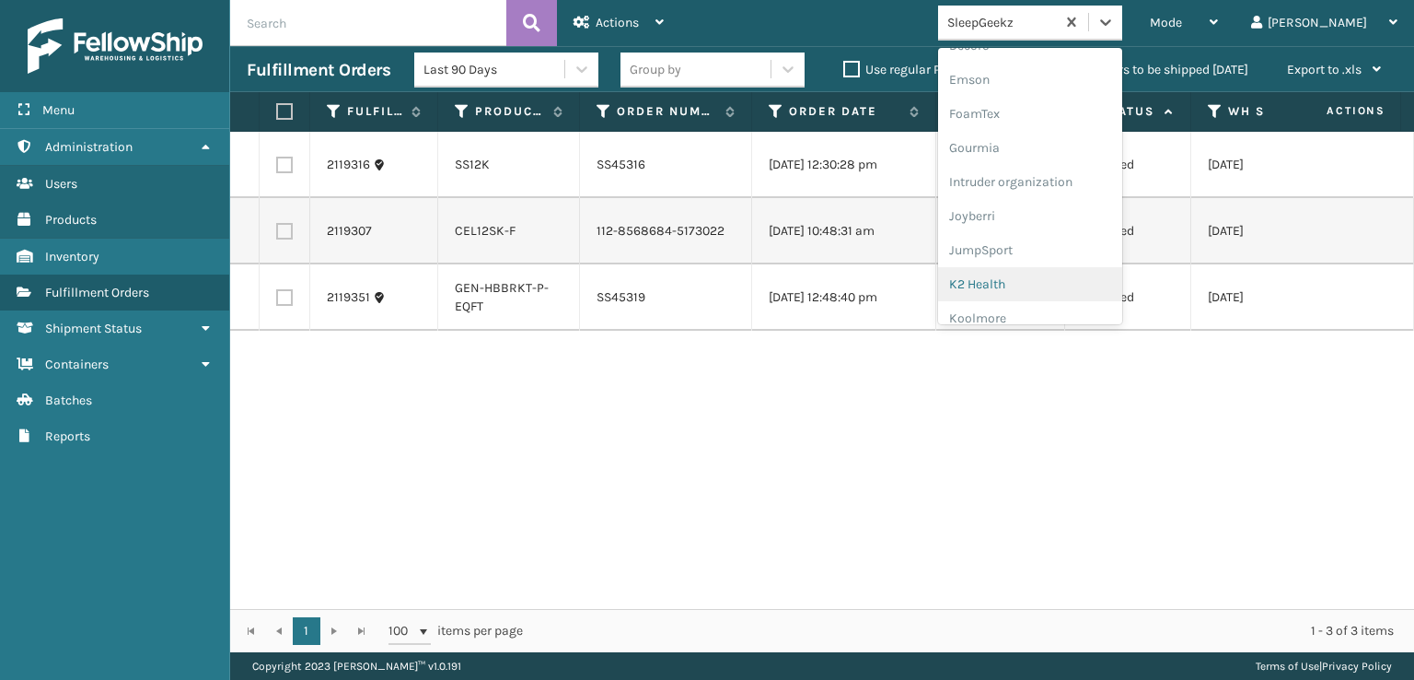
scroll to position [368, 0]
click at [1046, 146] on div "FoamTex" at bounding box center [1030, 143] width 184 height 34
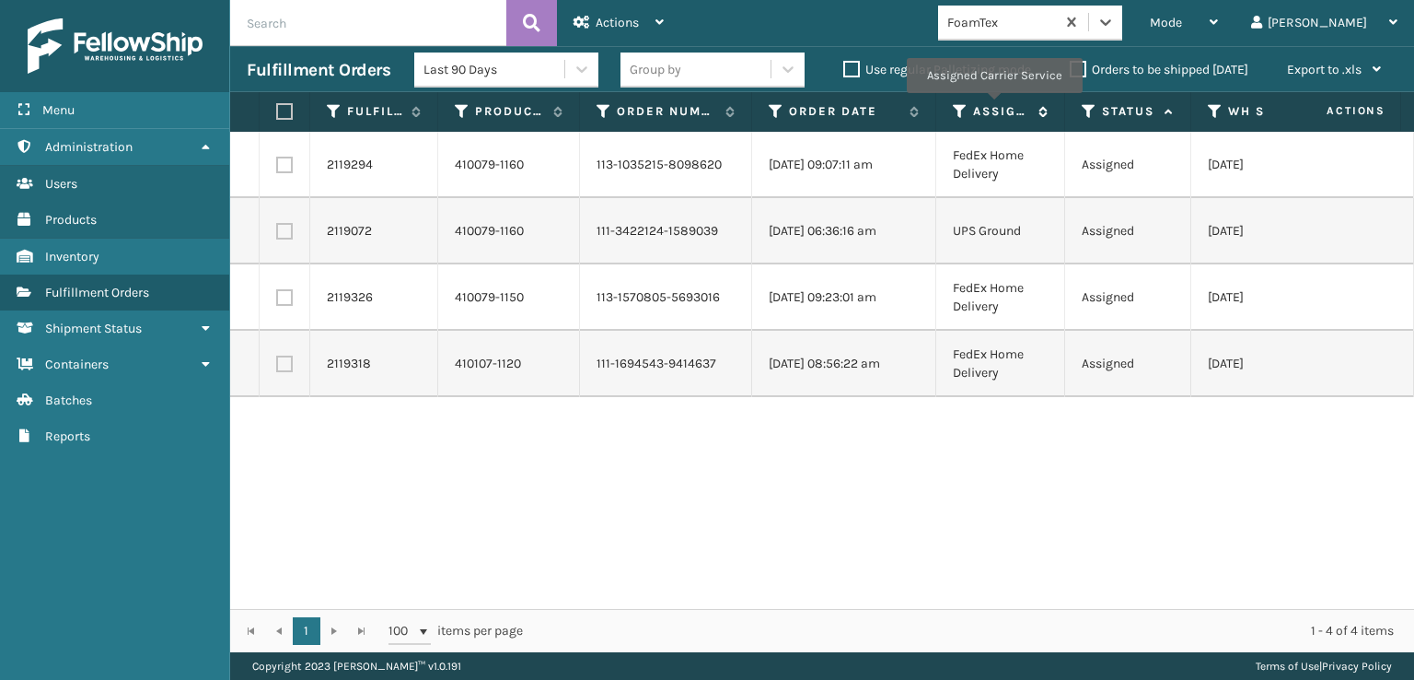
click at [994, 103] on label "Assigned Carrier Service" at bounding box center [1001, 111] width 56 height 17
click at [282, 115] on label at bounding box center [281, 111] width 11 height 17
click at [277, 115] on input "checkbox" at bounding box center [276, 112] width 1 height 12
checkbox input "true"
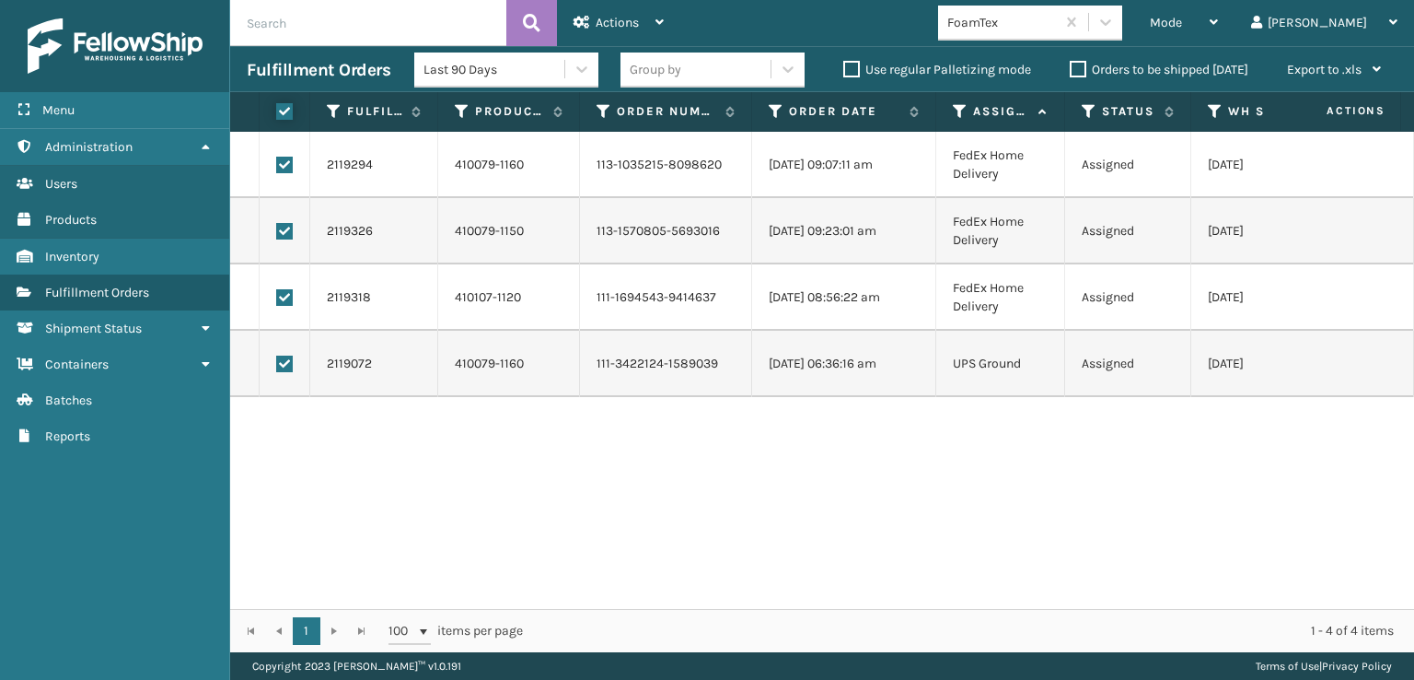
checkbox input "true"
drag, startPoint x: 623, startPoint y: 26, endPoint x: 624, endPoint y: 67, distance: 41.4
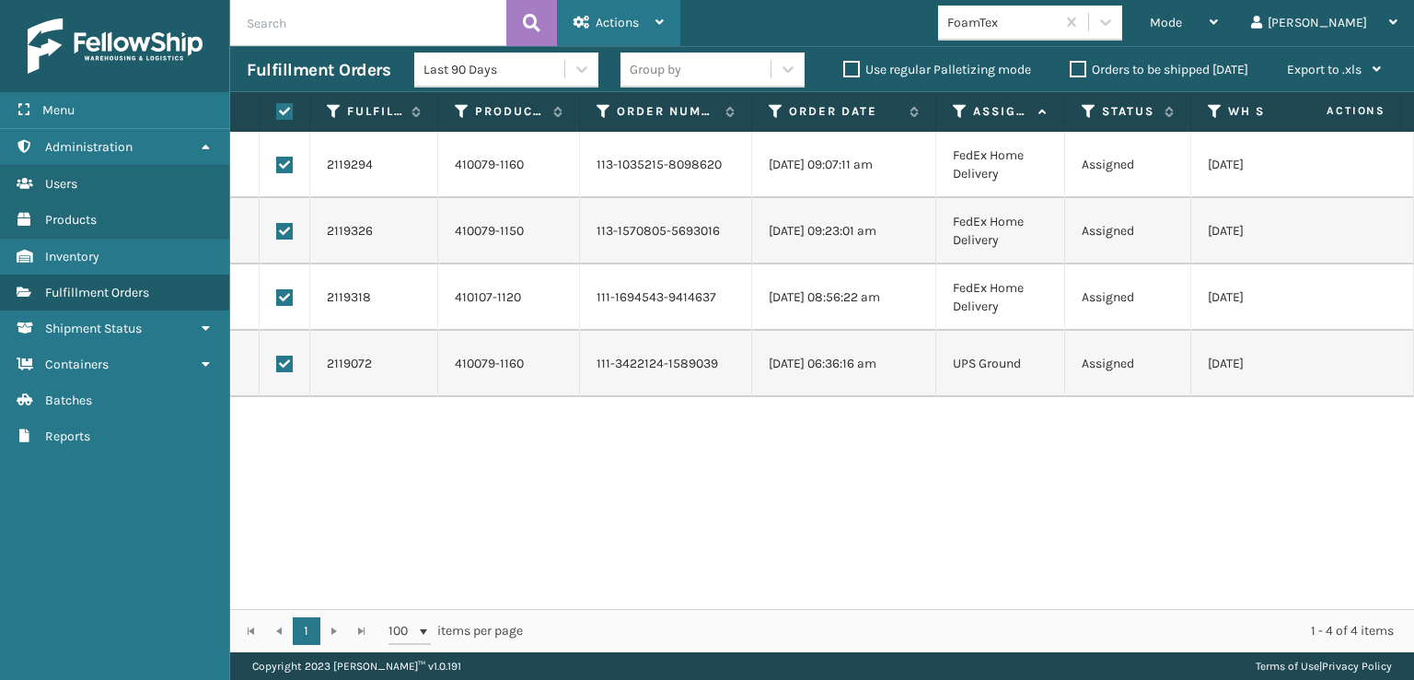
click at [624, 26] on span "Actions" at bounding box center [617, 23] width 43 height 16
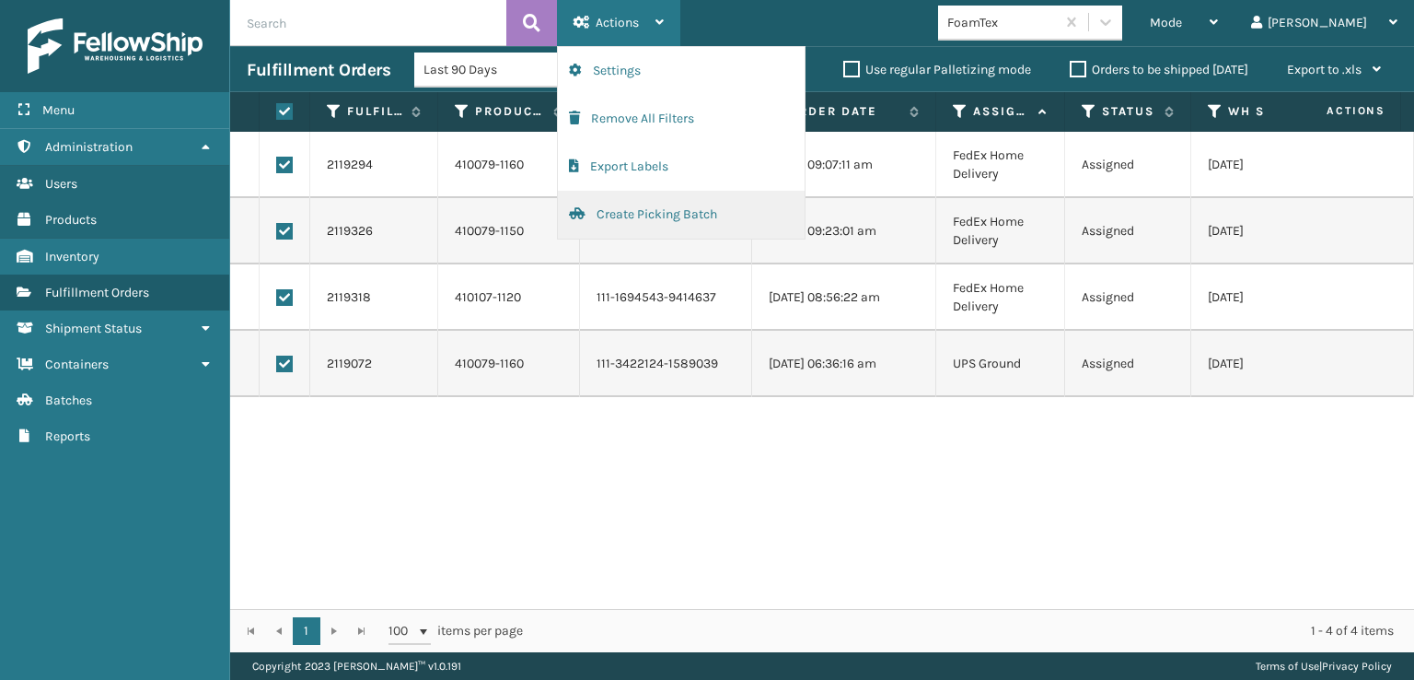
click at [626, 218] on button "Create Picking Batch" at bounding box center [681, 215] width 247 height 48
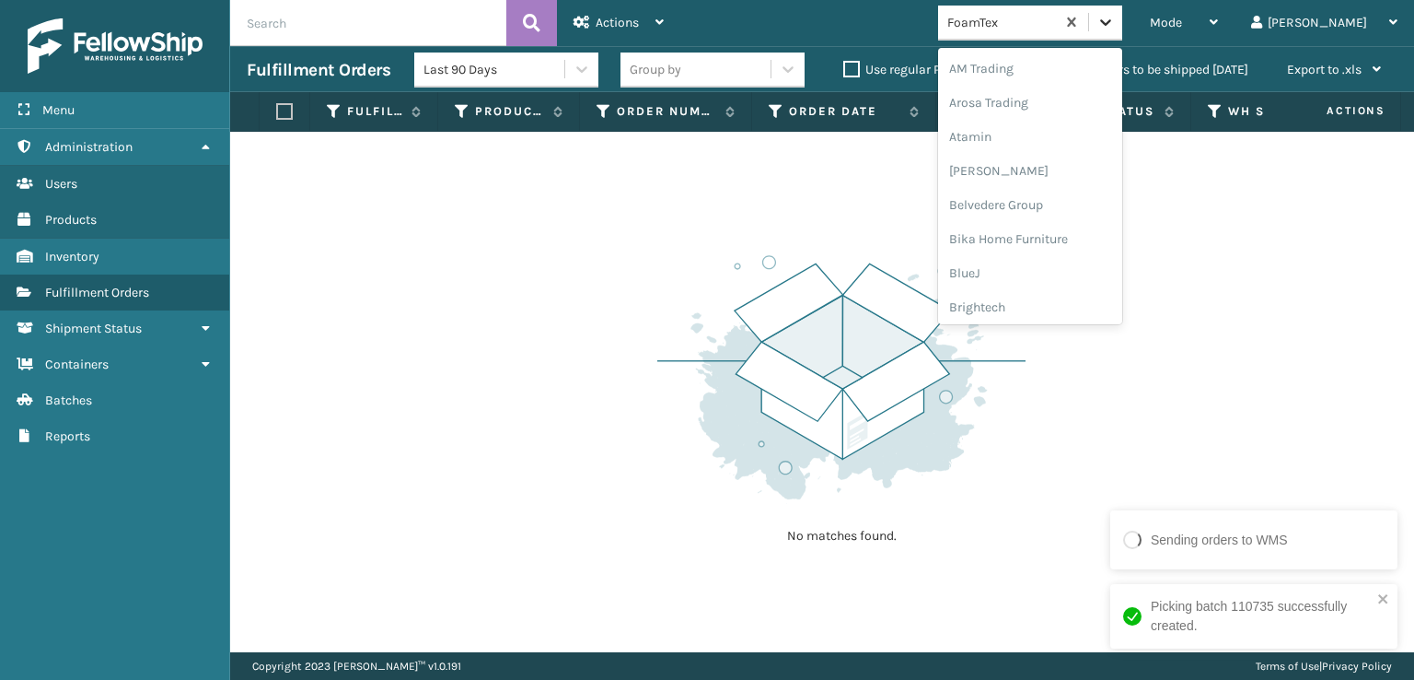
click at [1111, 20] on icon at bounding box center [1105, 22] width 11 height 6
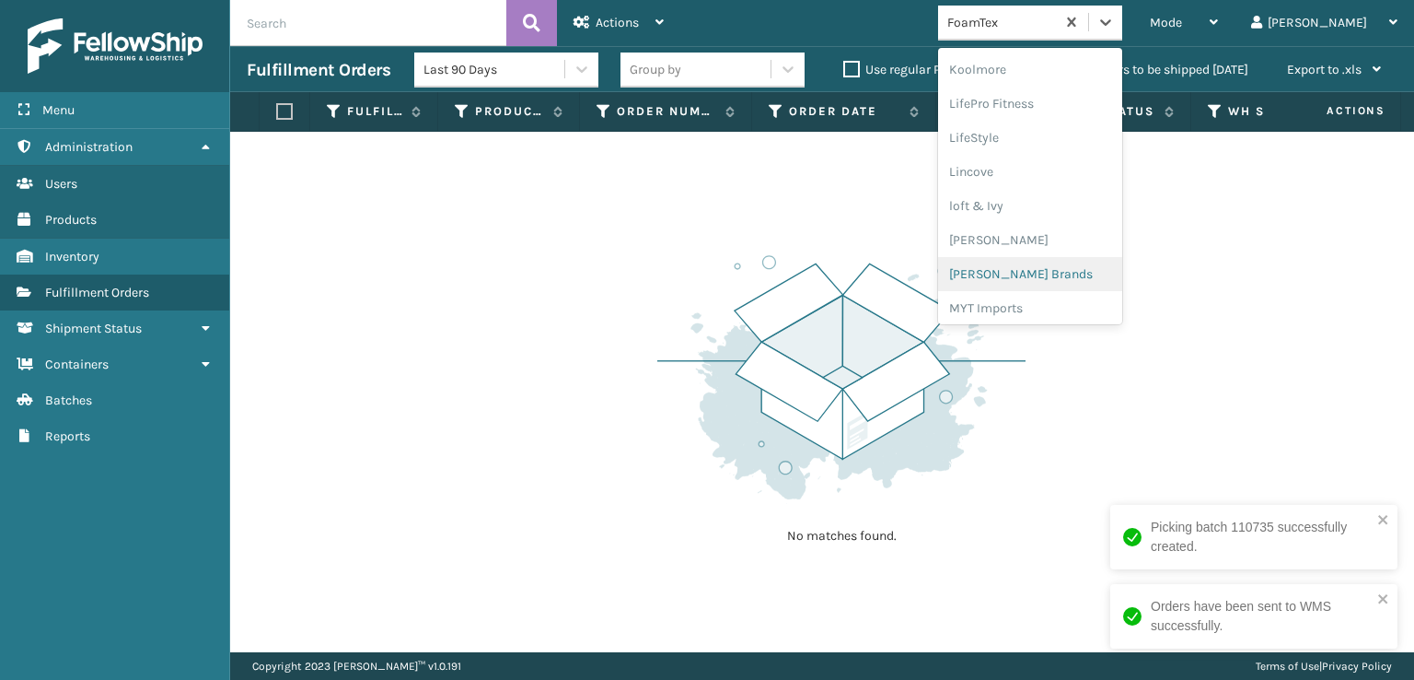
scroll to position [674, 0]
click at [1040, 248] on div "[PERSON_NAME] Brands" at bounding box center [1030, 246] width 184 height 34
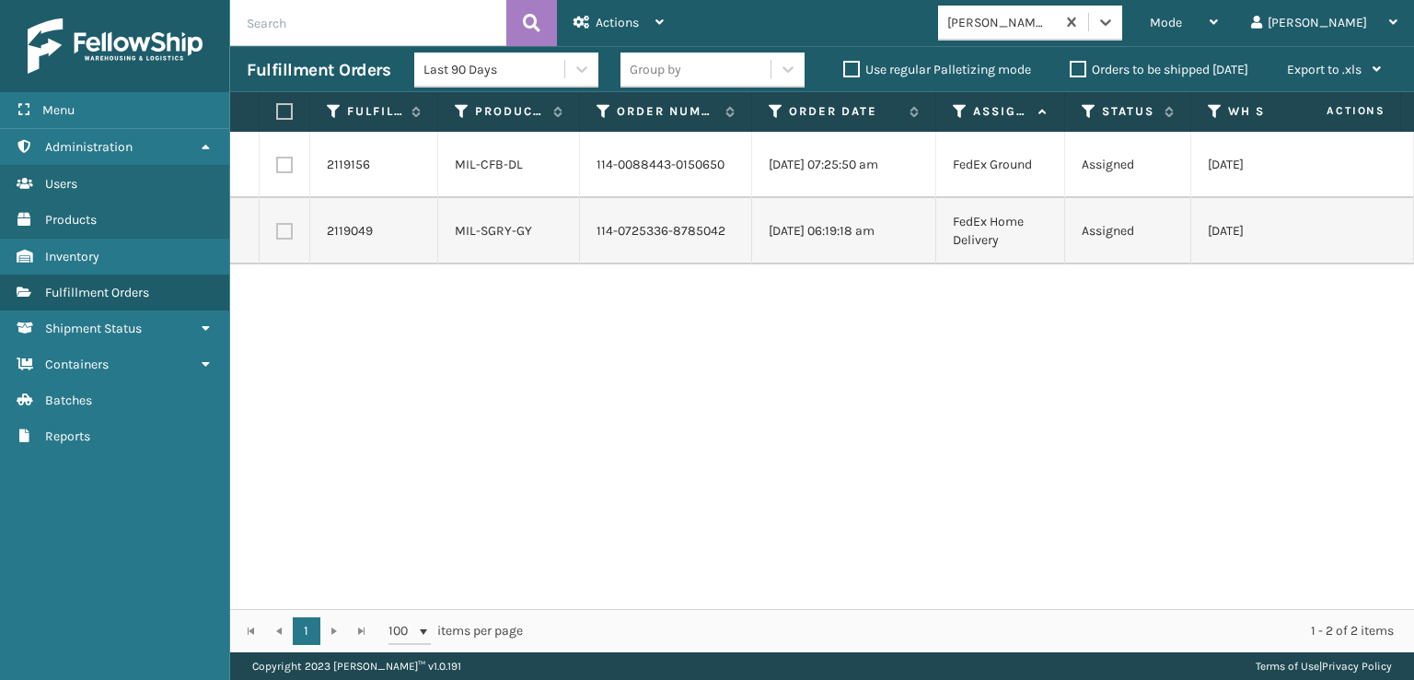
click at [283, 104] on label at bounding box center [281, 111] width 11 height 17
click at [277, 106] on input "checkbox" at bounding box center [276, 112] width 1 height 12
checkbox input "true"
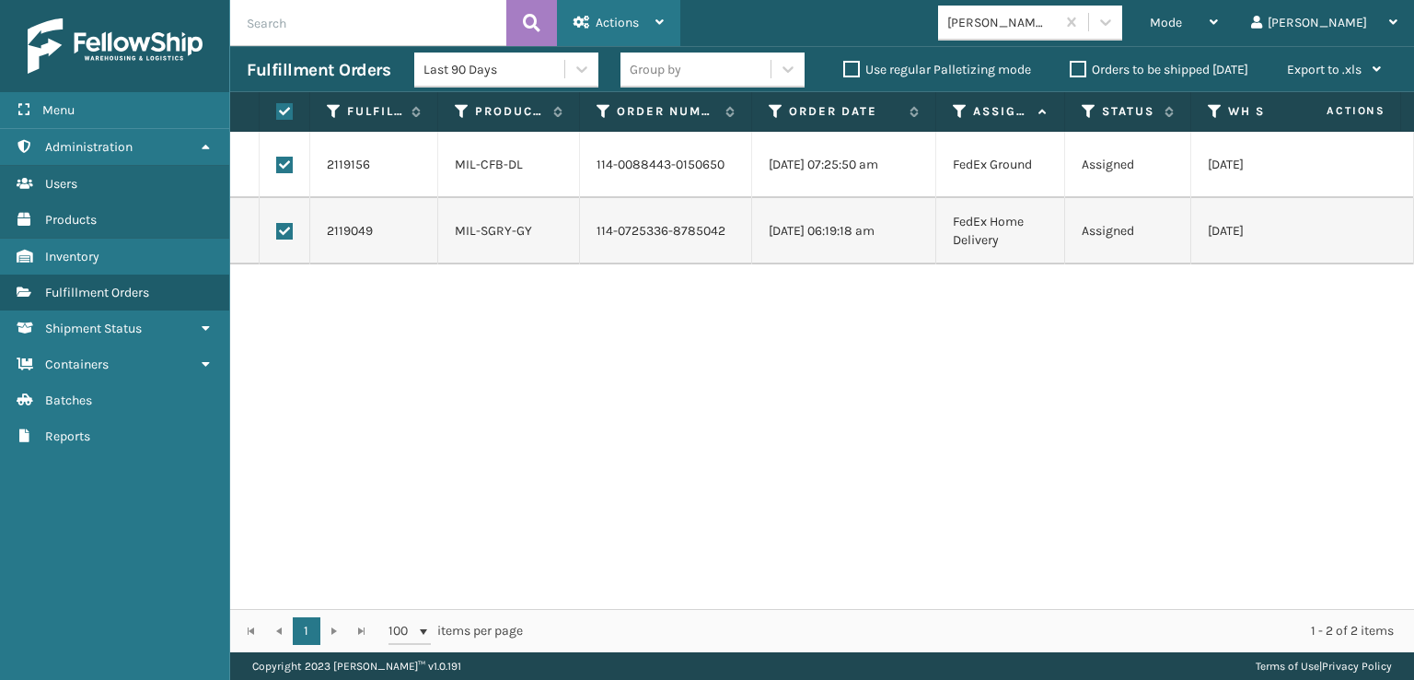
click at [609, 7] on div "Actions" at bounding box center [619, 23] width 90 height 46
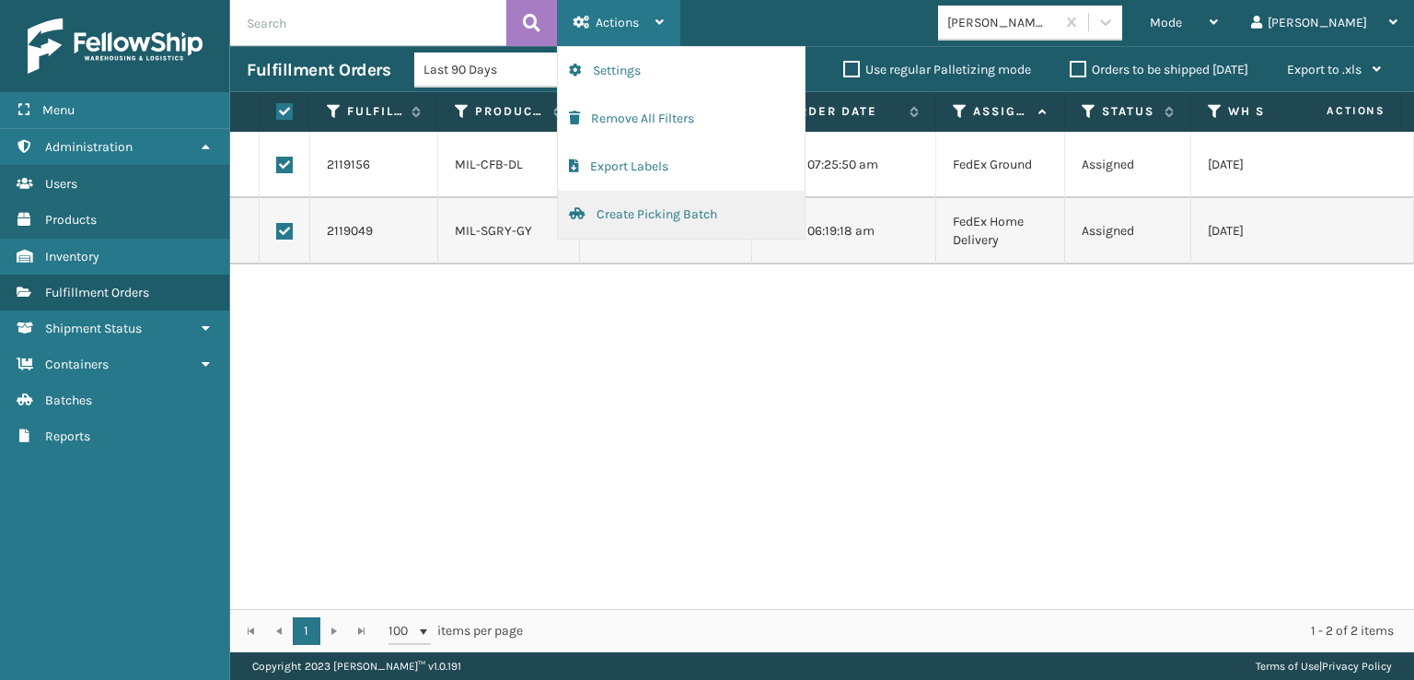
click at [651, 206] on button "Create Picking Batch" at bounding box center [681, 215] width 247 height 48
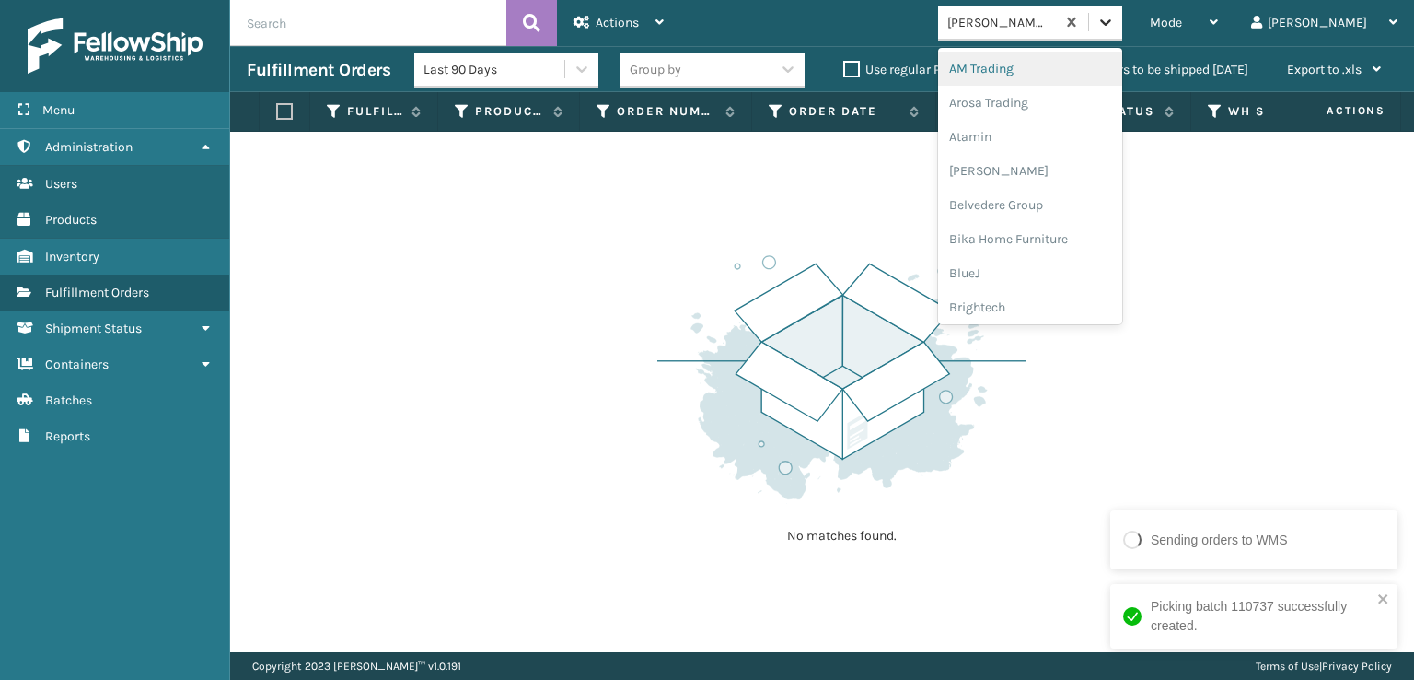
click at [1115, 28] on icon at bounding box center [1106, 22] width 18 height 18
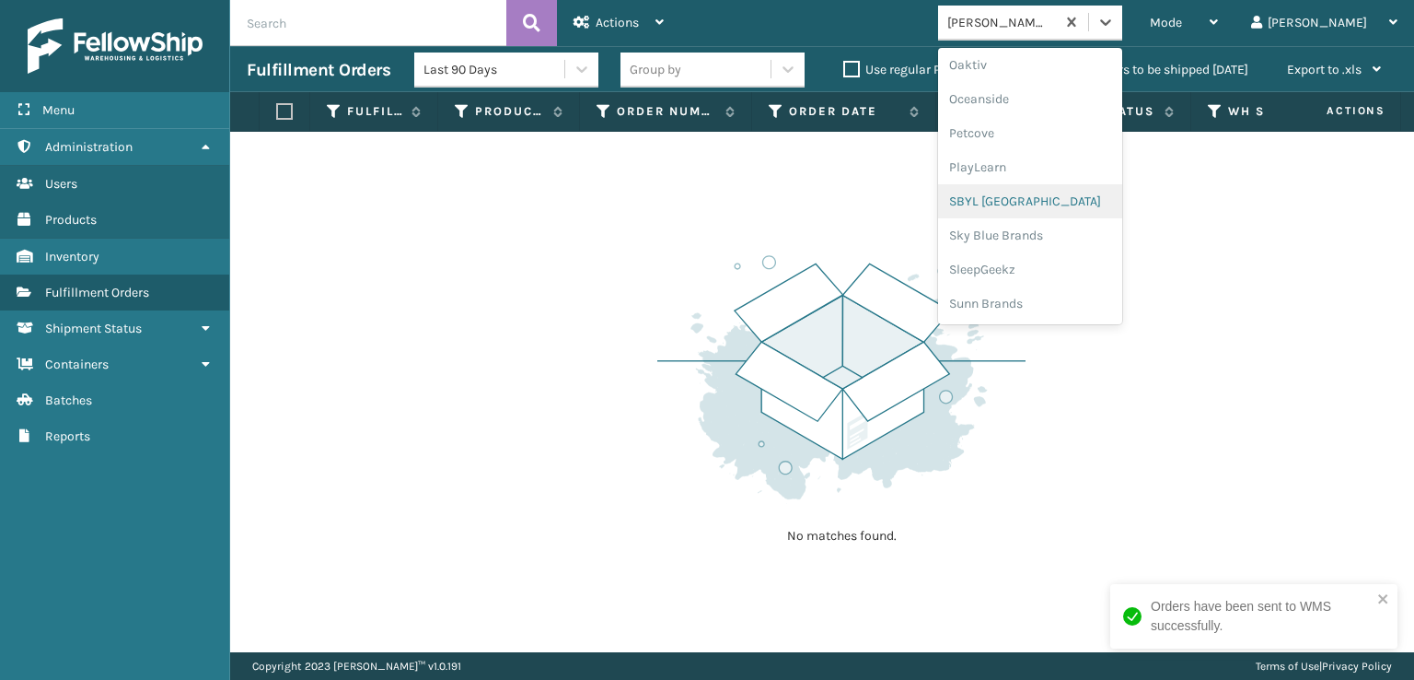
click at [1046, 200] on div "SBYL [GEOGRAPHIC_DATA]" at bounding box center [1030, 201] width 184 height 34
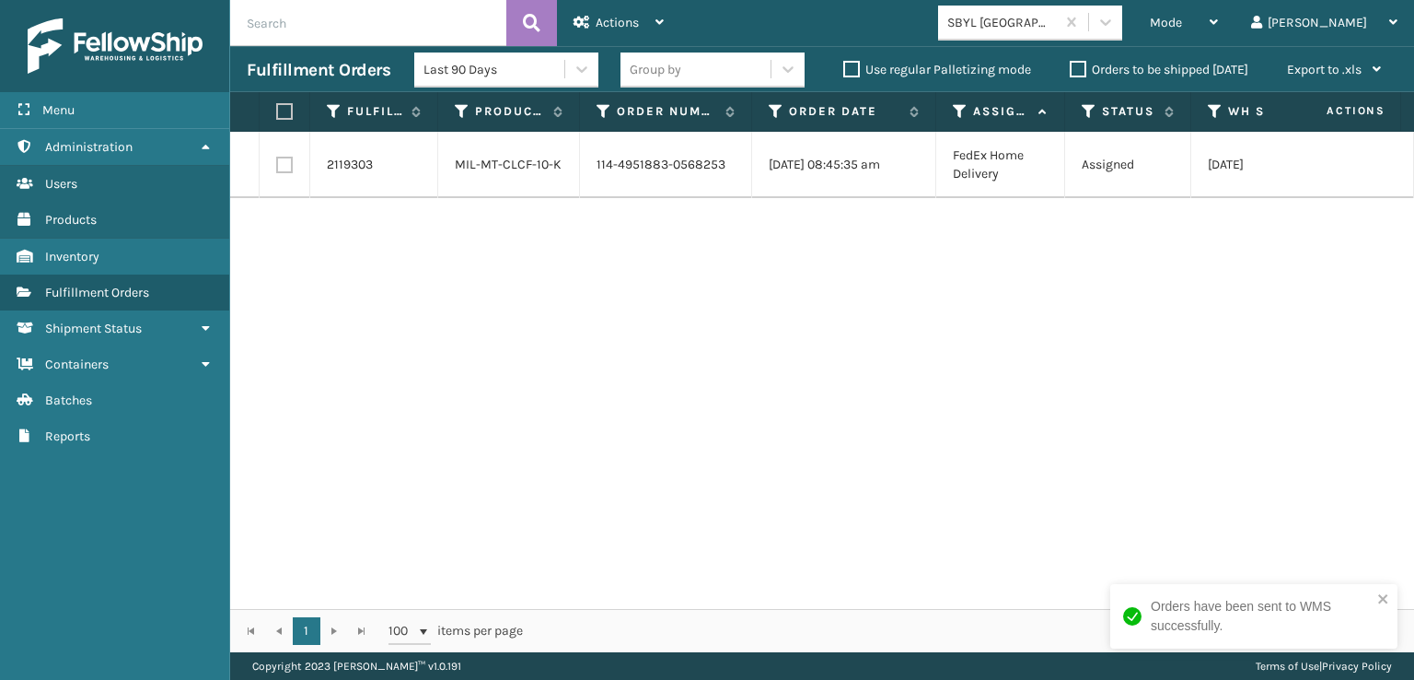
click at [284, 169] on label at bounding box center [284, 165] width 17 height 17
click at [277, 169] on input "checkbox" at bounding box center [276, 163] width 1 height 12
checkbox input "true"
click at [587, 23] on icon at bounding box center [582, 22] width 17 height 13
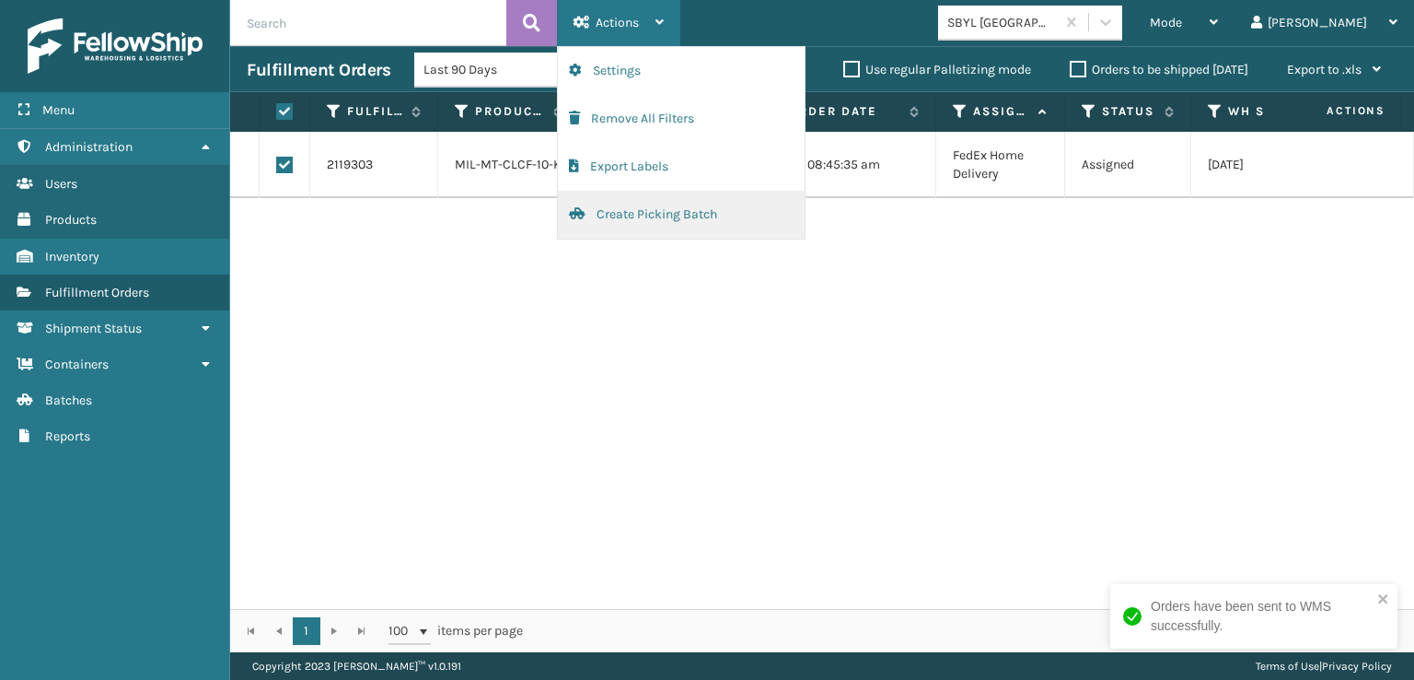
click at [632, 213] on button "Create Picking Batch" at bounding box center [681, 215] width 247 height 48
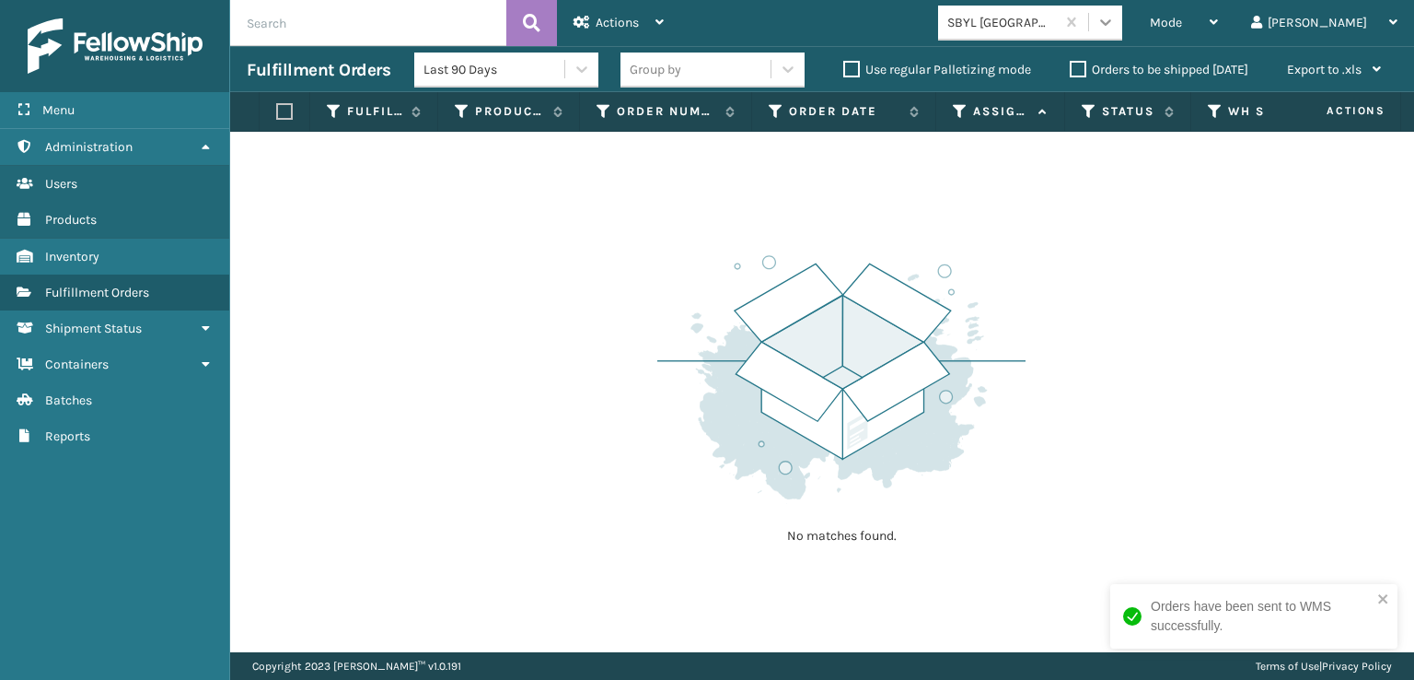
click at [1115, 17] on icon at bounding box center [1106, 22] width 18 height 18
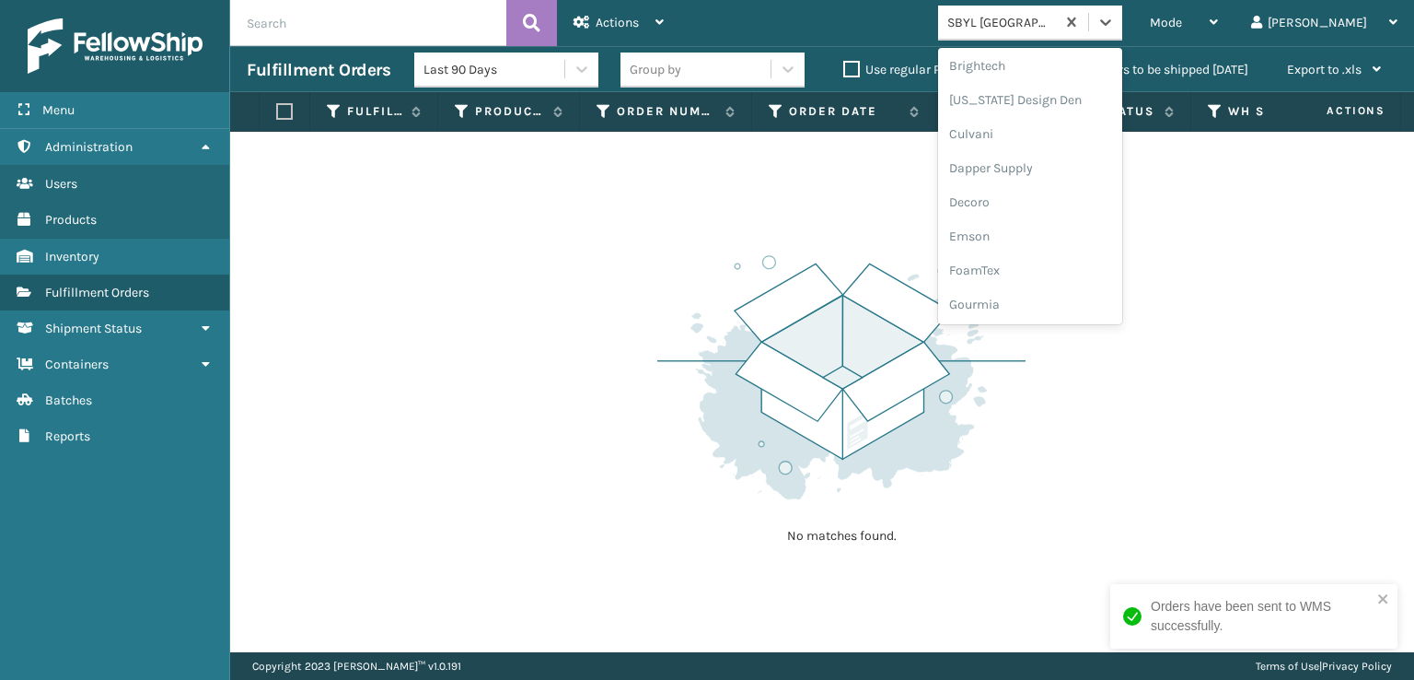
scroll to position [276, 0]
click at [1046, 229] on div "FoamTex" at bounding box center [1030, 235] width 184 height 34
click at [1122, 8] on div at bounding box center [1105, 22] width 33 height 33
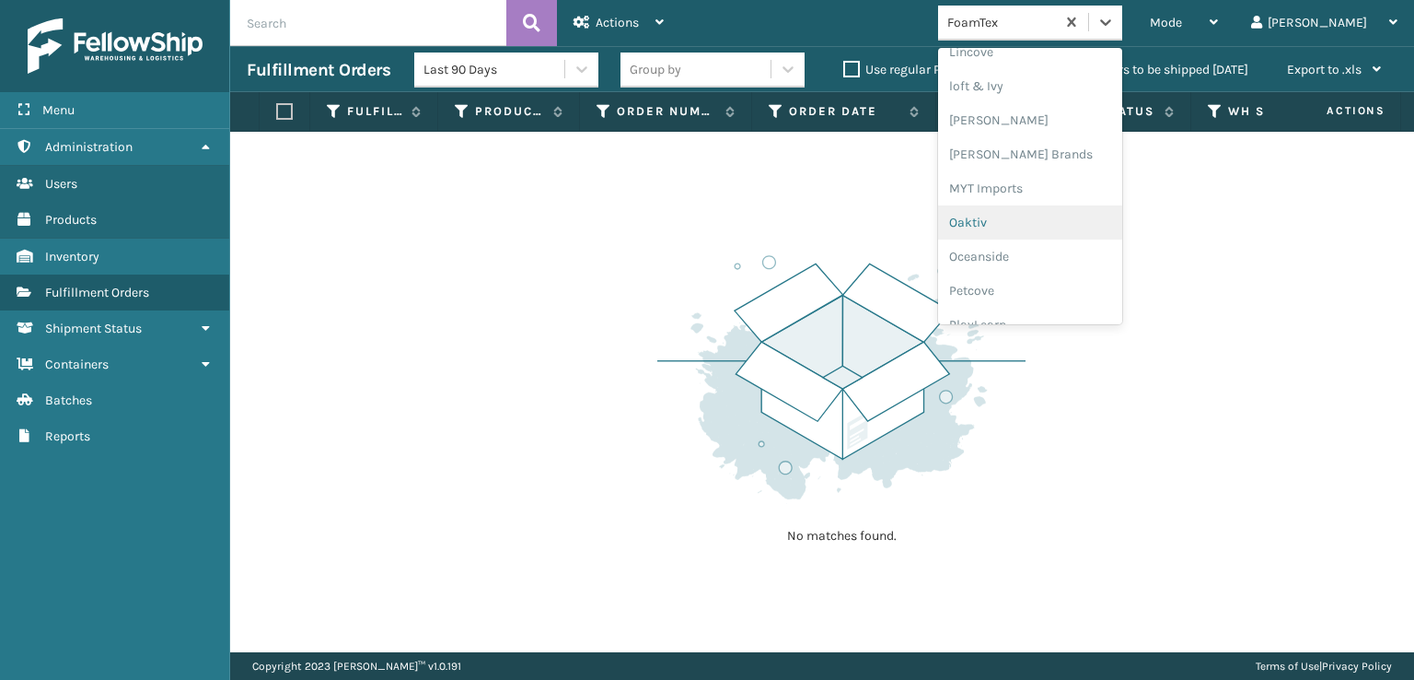
scroll to position [924, 0]
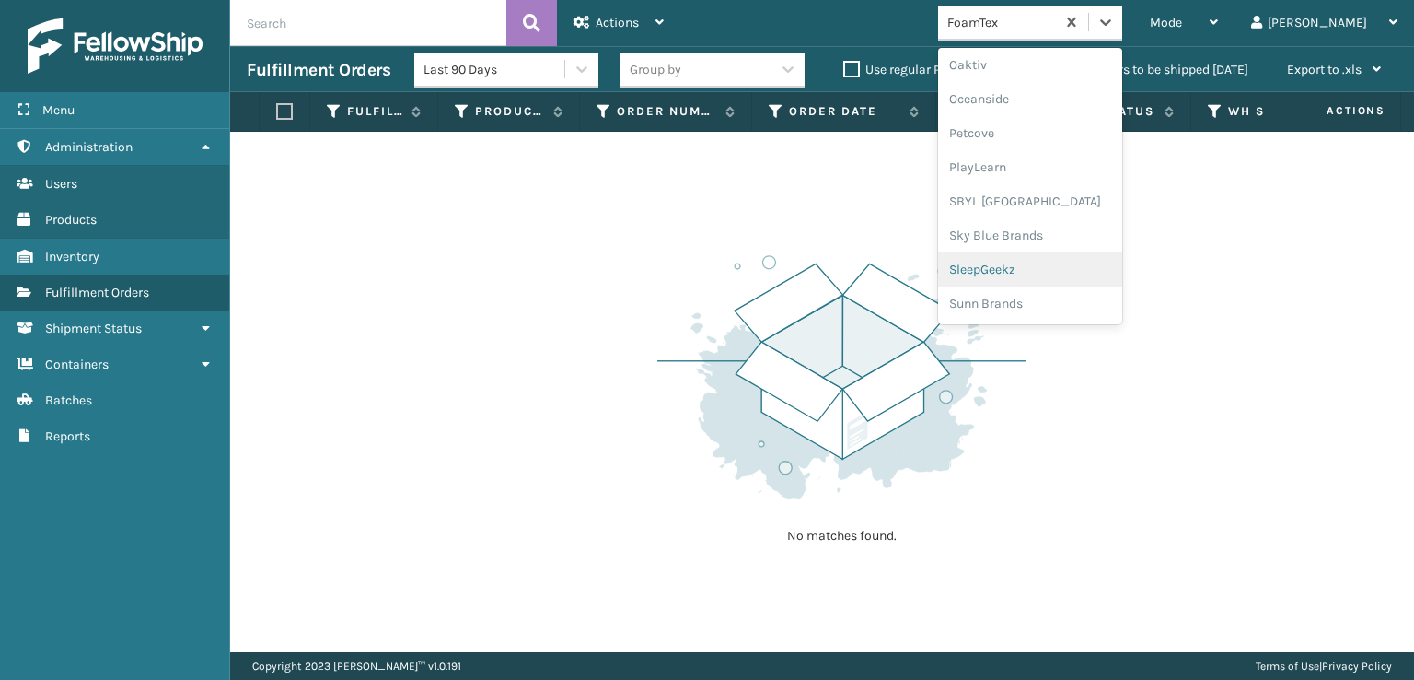
click at [1044, 269] on div "SleepGeekz" at bounding box center [1030, 269] width 184 height 34
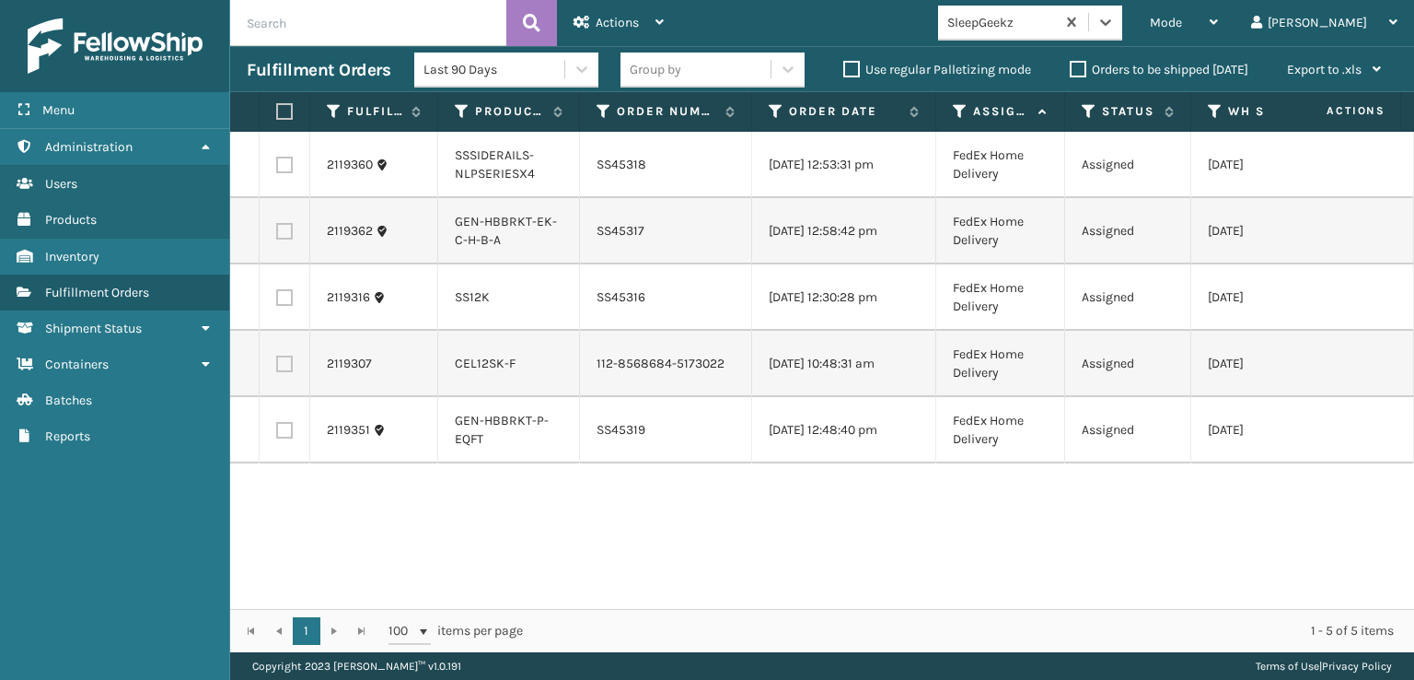
click at [287, 372] on label at bounding box center [284, 363] width 17 height 17
click at [277, 367] on input "checkbox" at bounding box center [276, 361] width 1 height 12
checkbox input "true"
click at [283, 299] on label at bounding box center [284, 297] width 17 height 17
click at [277, 299] on input "checkbox" at bounding box center [276, 295] width 1 height 12
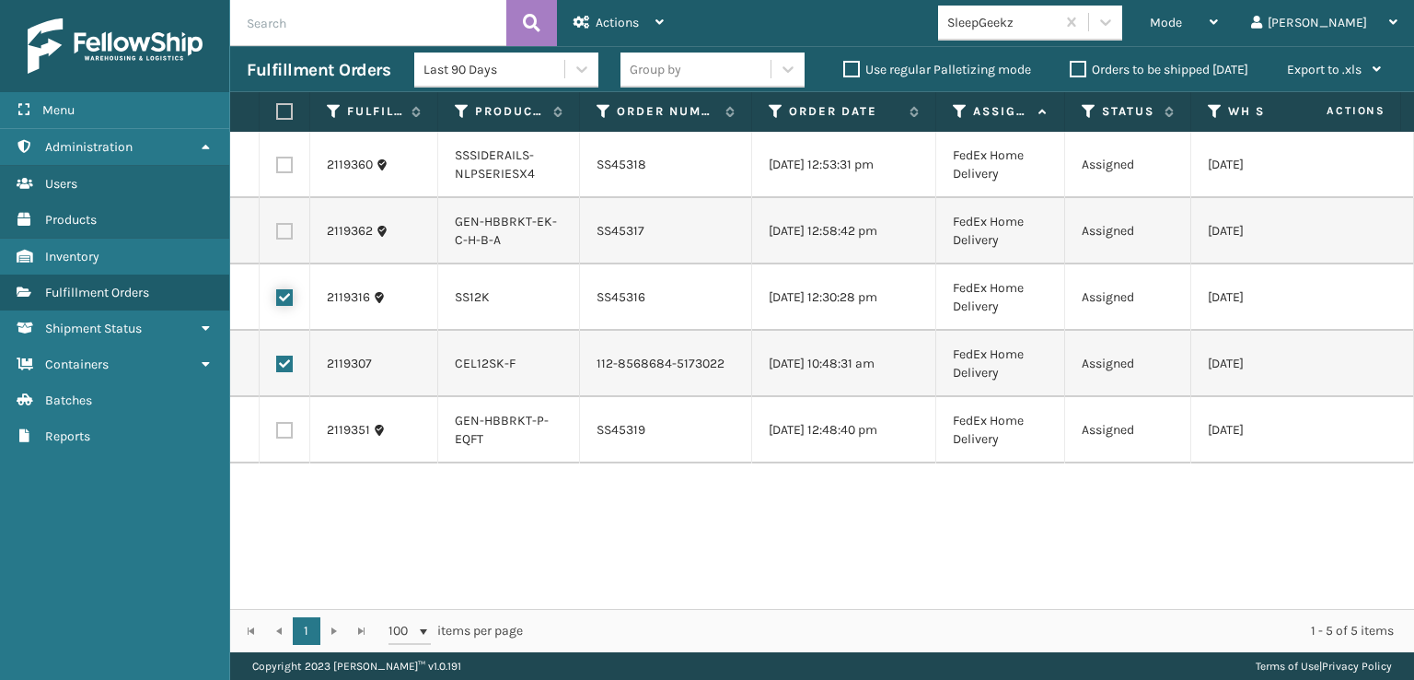
checkbox input "true"
click at [588, 26] on icon at bounding box center [582, 22] width 17 height 13
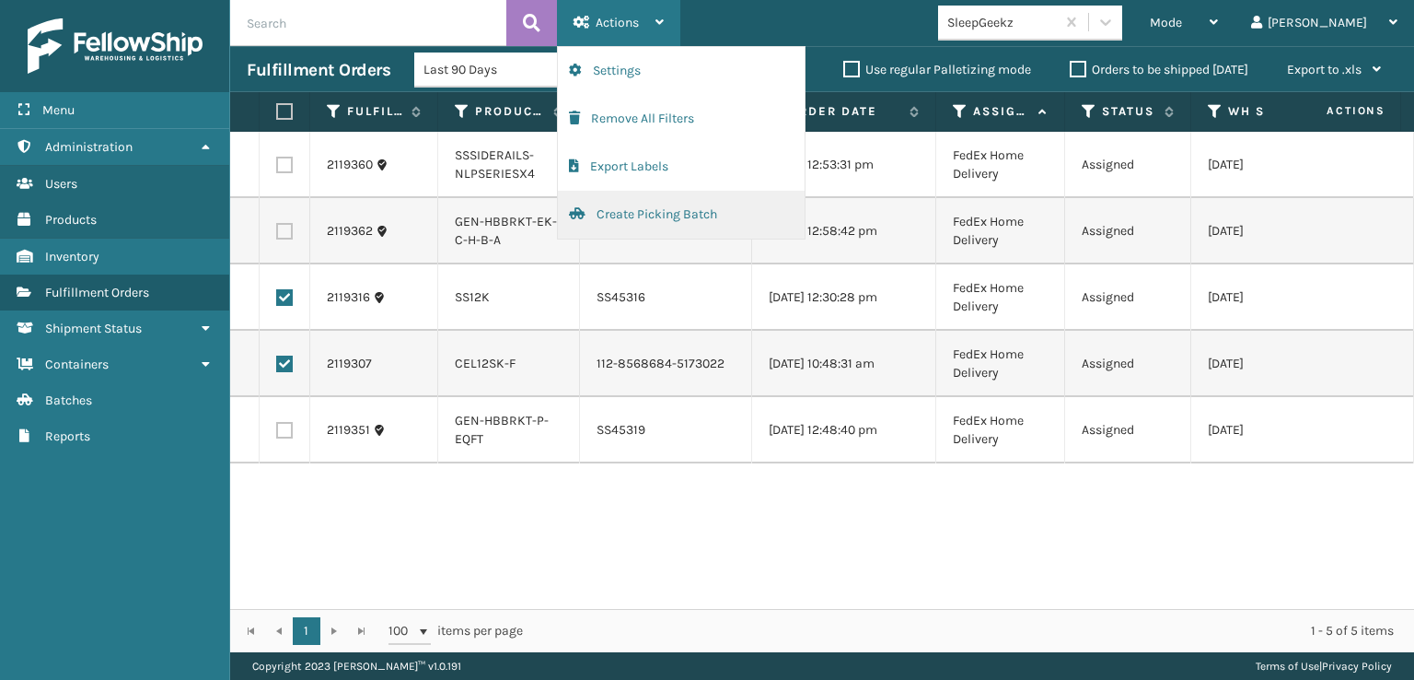
click at [623, 218] on button "Create Picking Batch" at bounding box center [681, 215] width 247 height 48
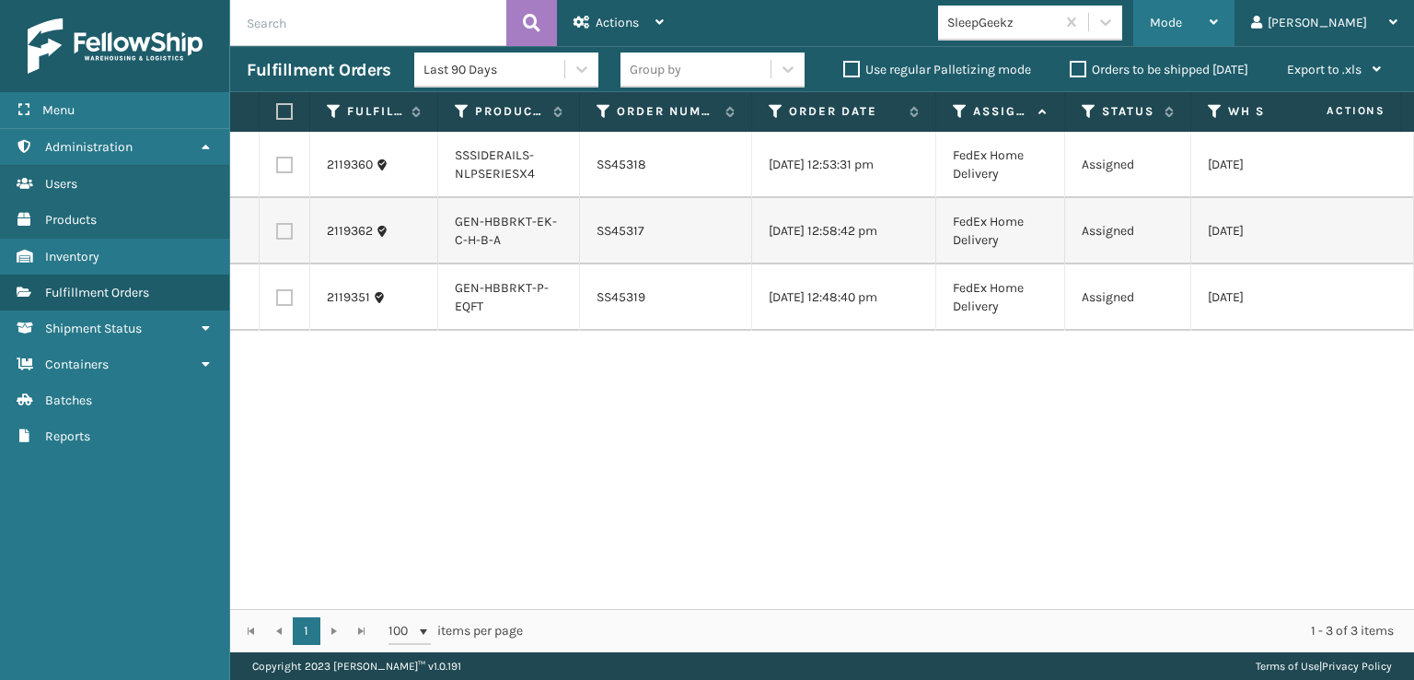
click at [1182, 20] on span "Mode" at bounding box center [1166, 23] width 32 height 16
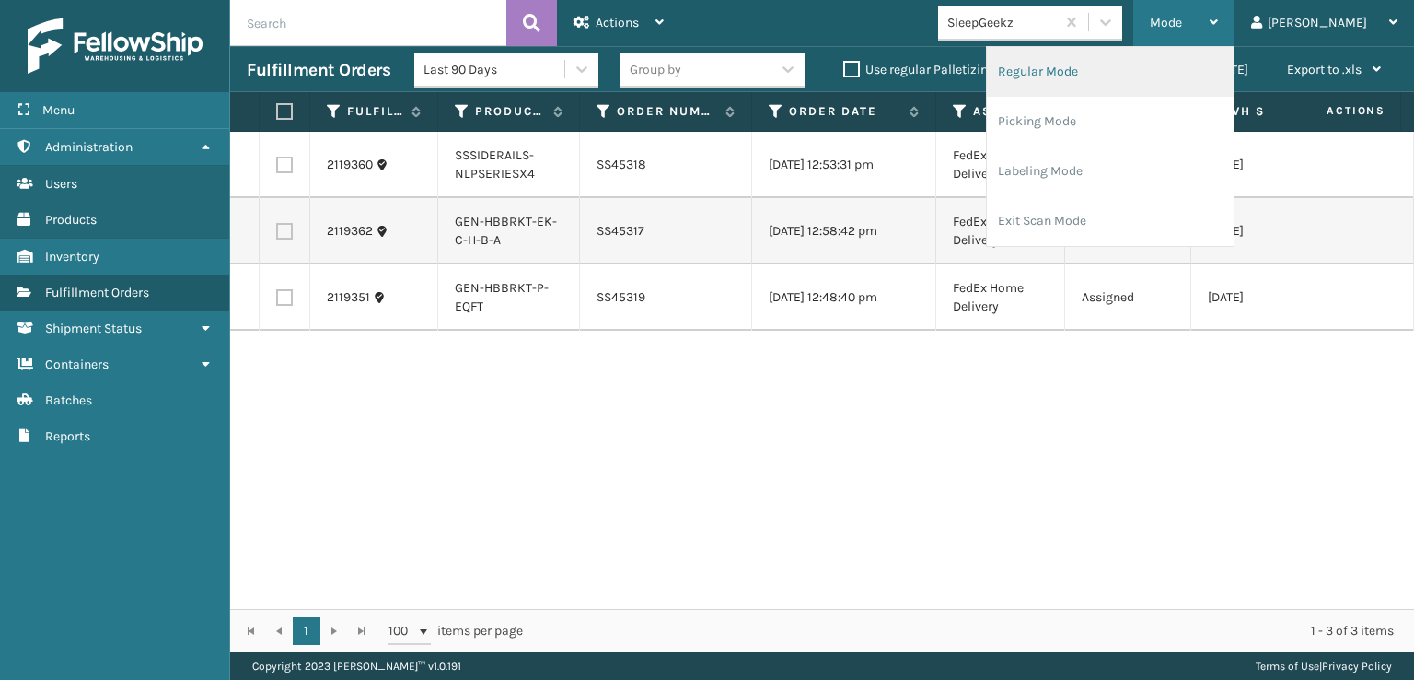
click at [1095, 70] on li "Regular Mode" at bounding box center [1110, 72] width 247 height 50
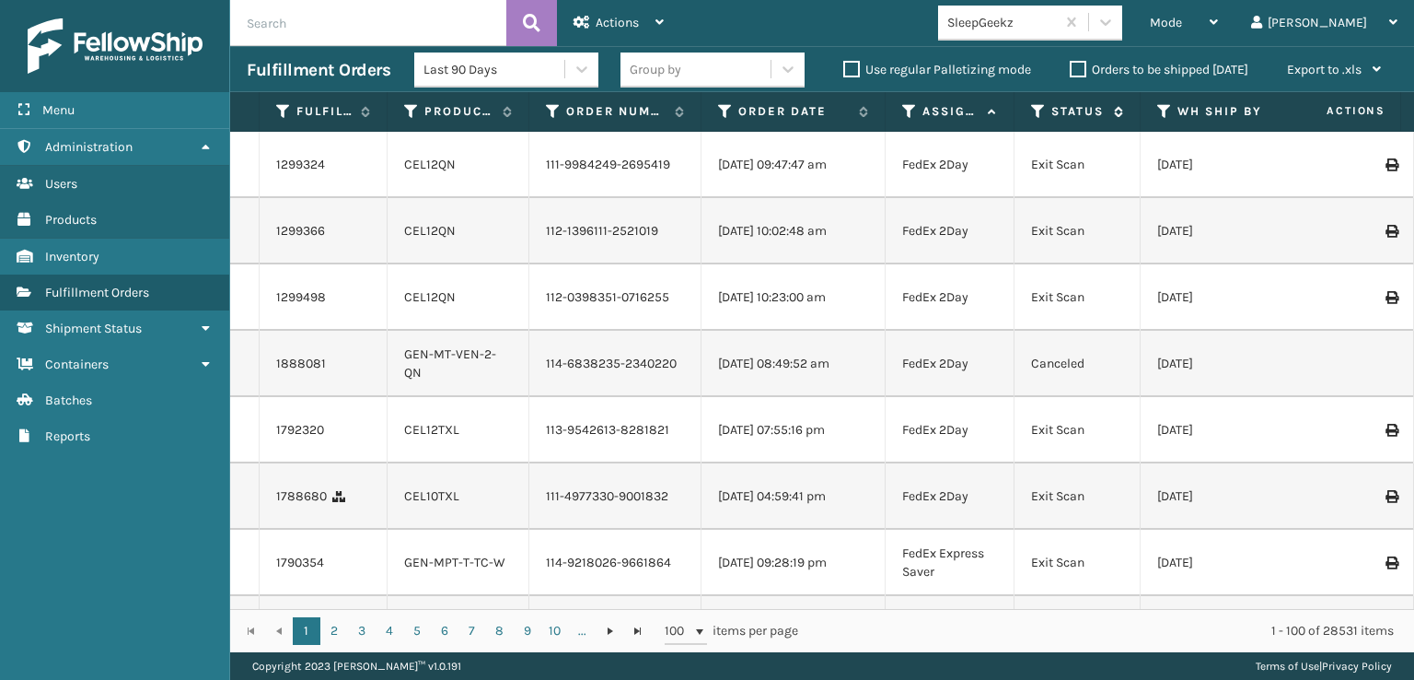
click at [1042, 107] on icon at bounding box center [1038, 111] width 15 height 17
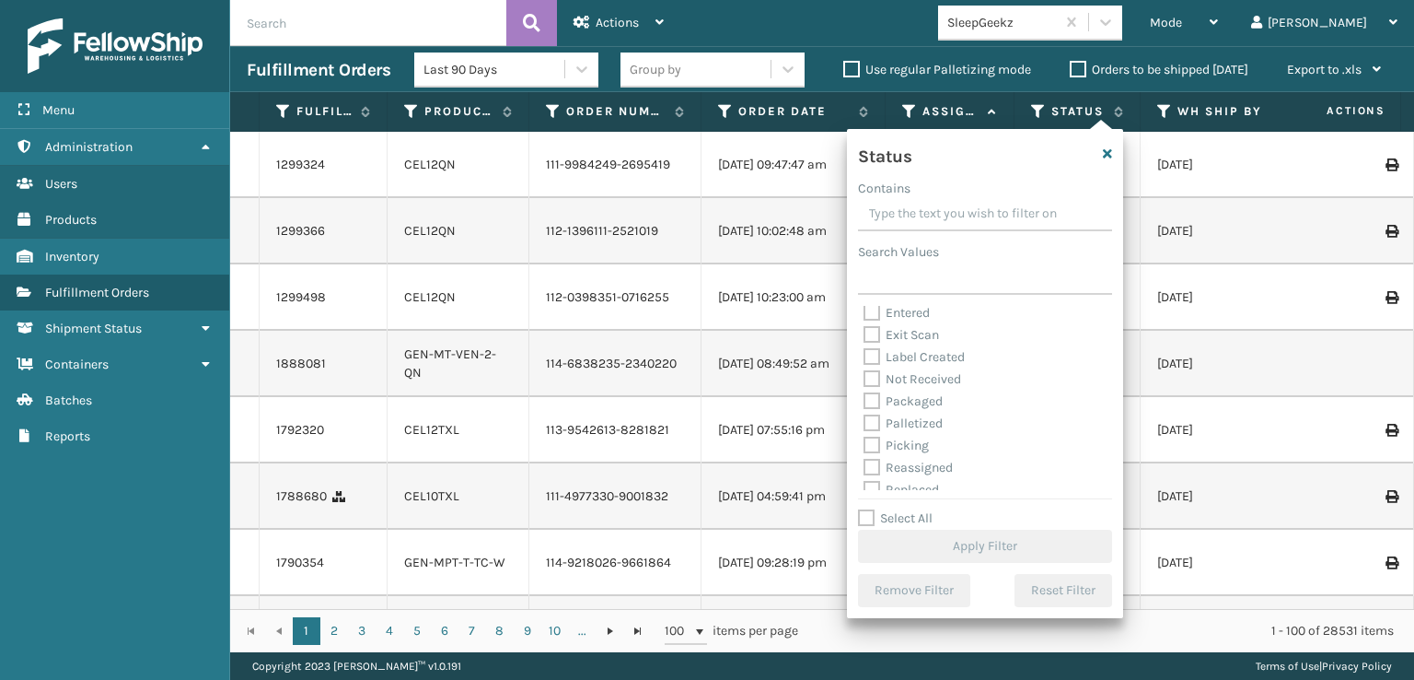
scroll to position [92, 0]
click at [868, 396] on label "Picking" at bounding box center [896, 401] width 65 height 16
click at [865, 396] on input "Picking" at bounding box center [864, 396] width 1 height 12
checkbox input "true"
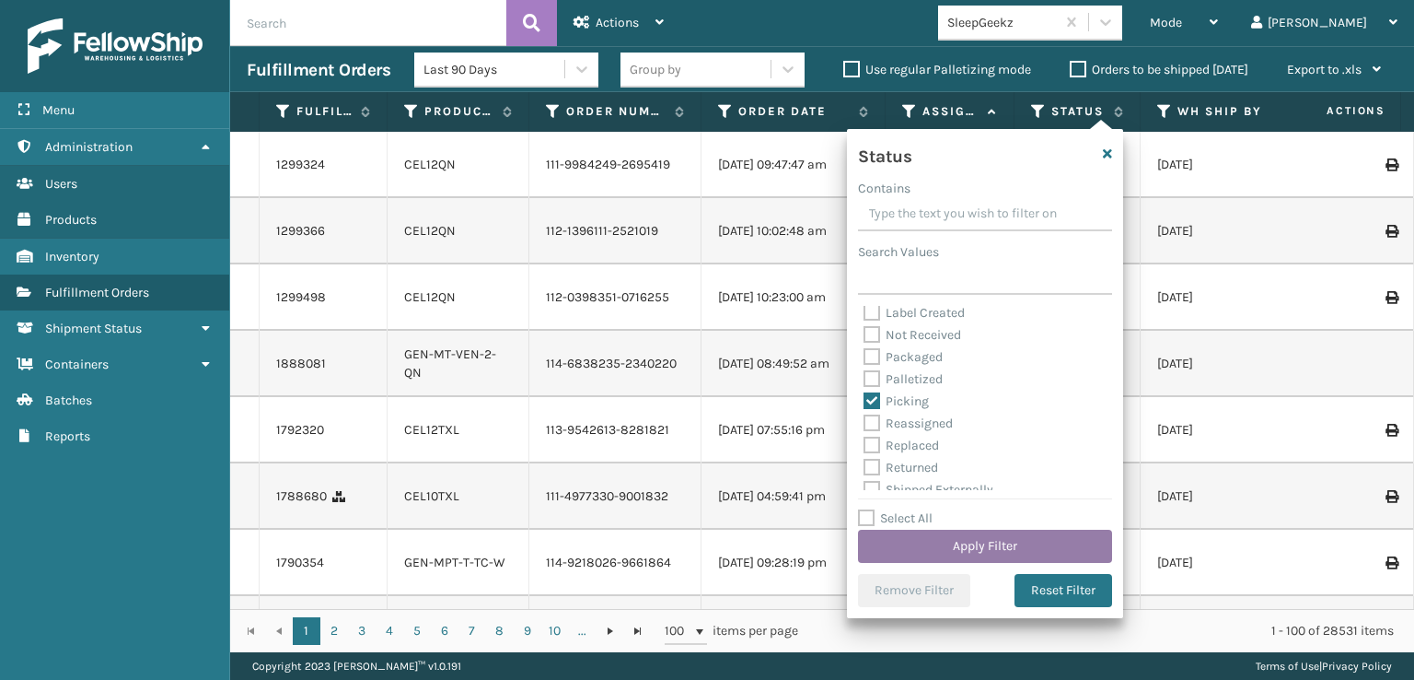
click at [947, 542] on button "Apply Filter" at bounding box center [985, 545] width 254 height 33
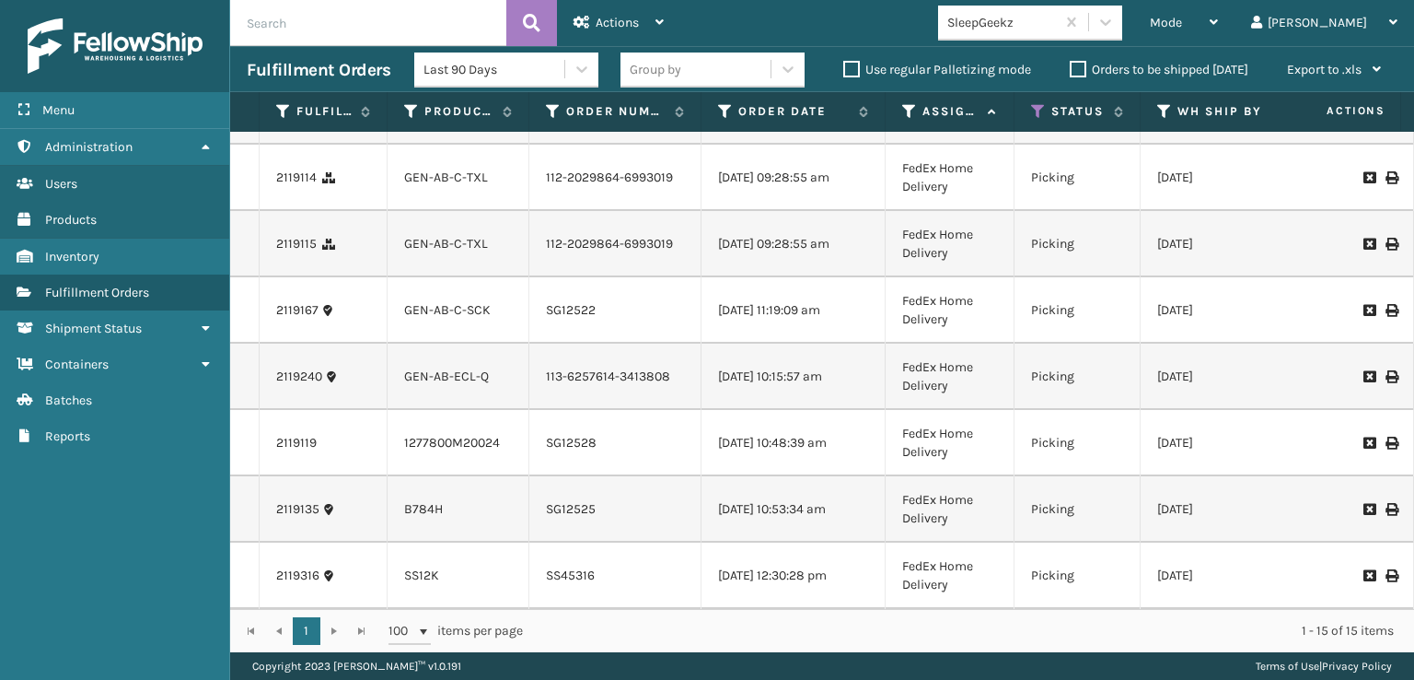
scroll to position [674, 0]
click at [420, 501] on link "B784H" at bounding box center [423, 509] width 39 height 16
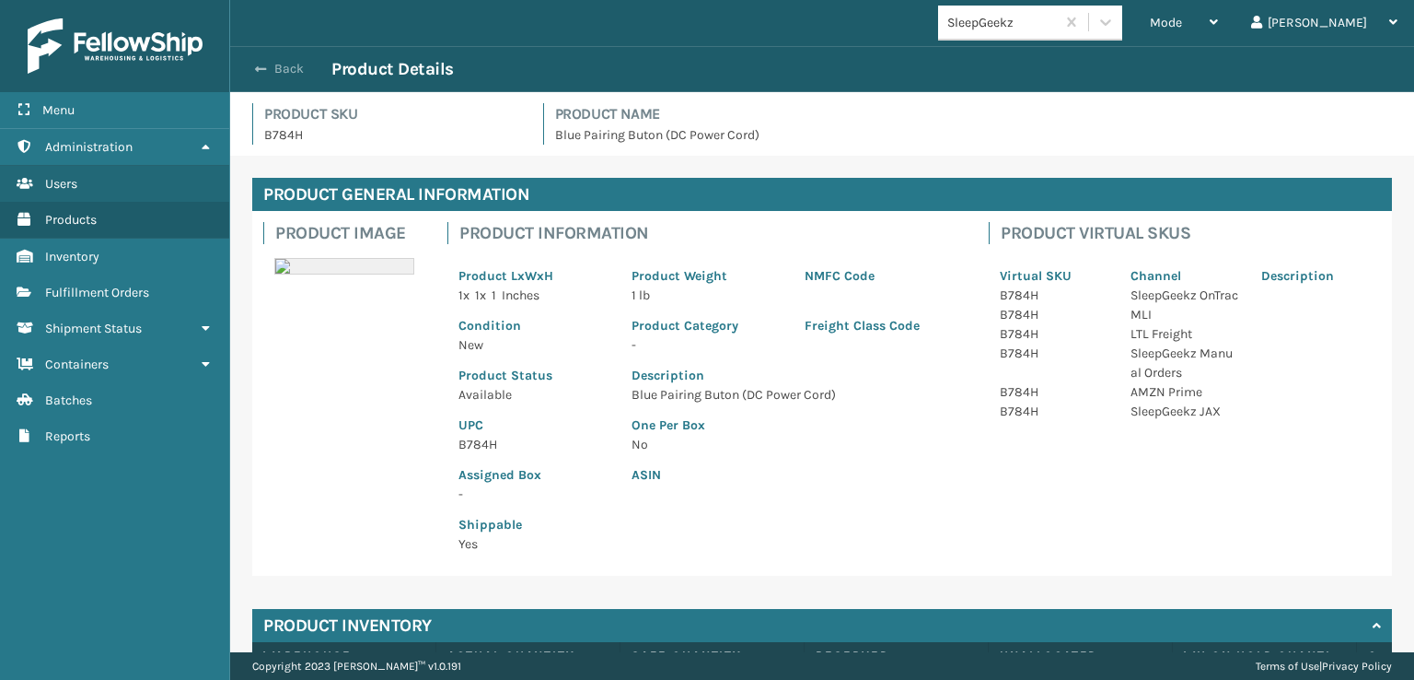
click at [279, 67] on button "Back" at bounding box center [289, 69] width 85 height 17
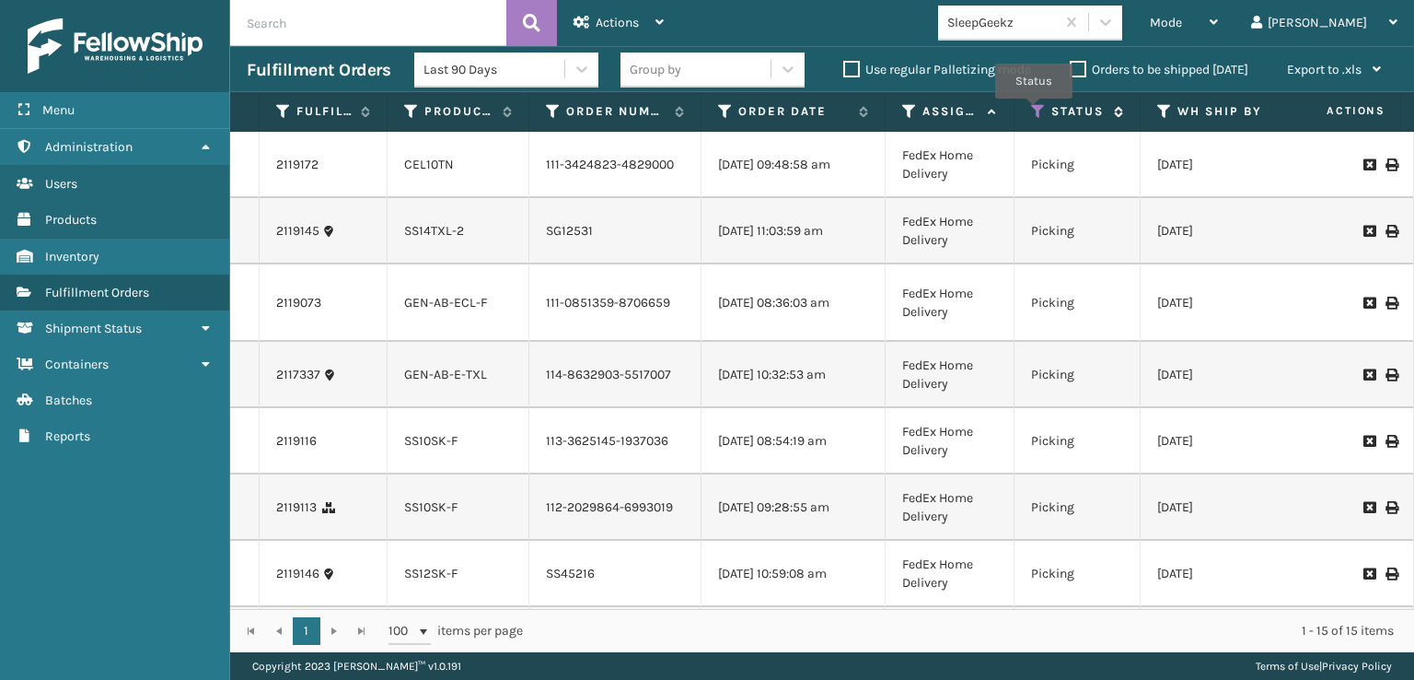
click at [1034, 111] on icon at bounding box center [1038, 111] width 15 height 17
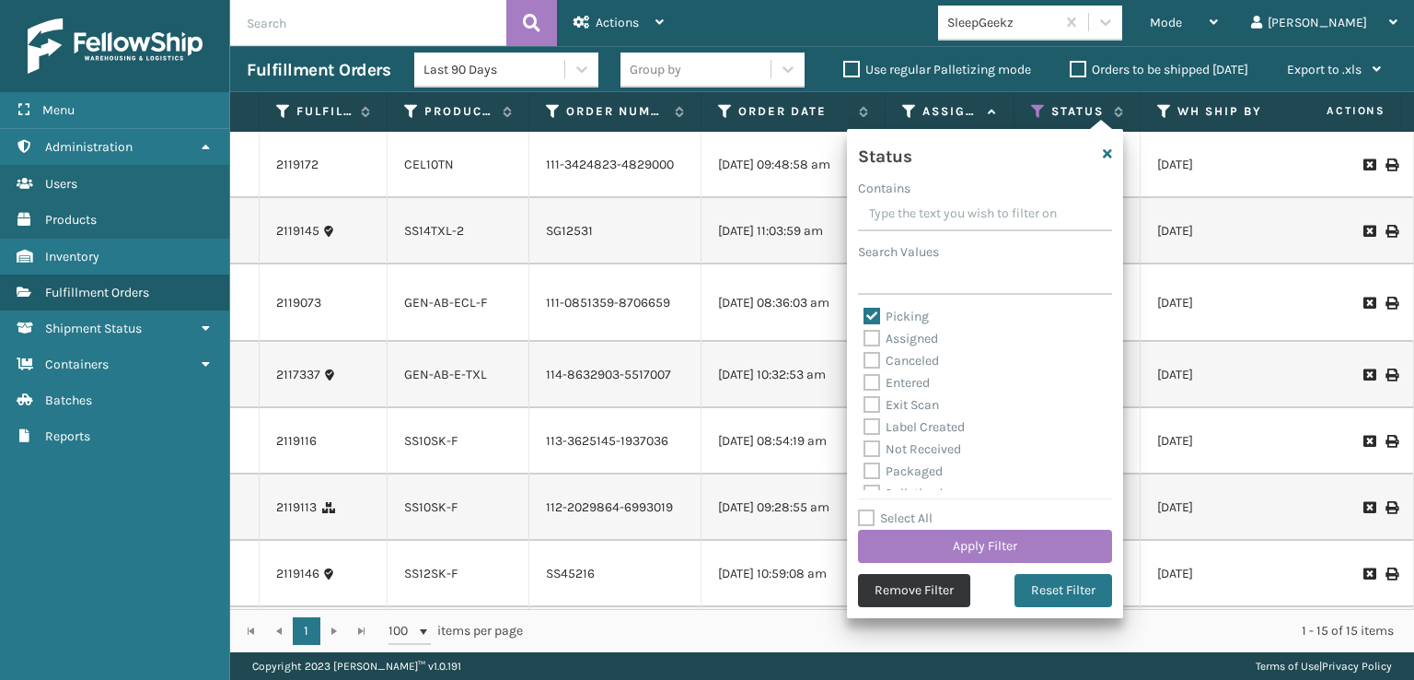
click at [913, 589] on button "Remove Filter" at bounding box center [914, 590] width 112 height 33
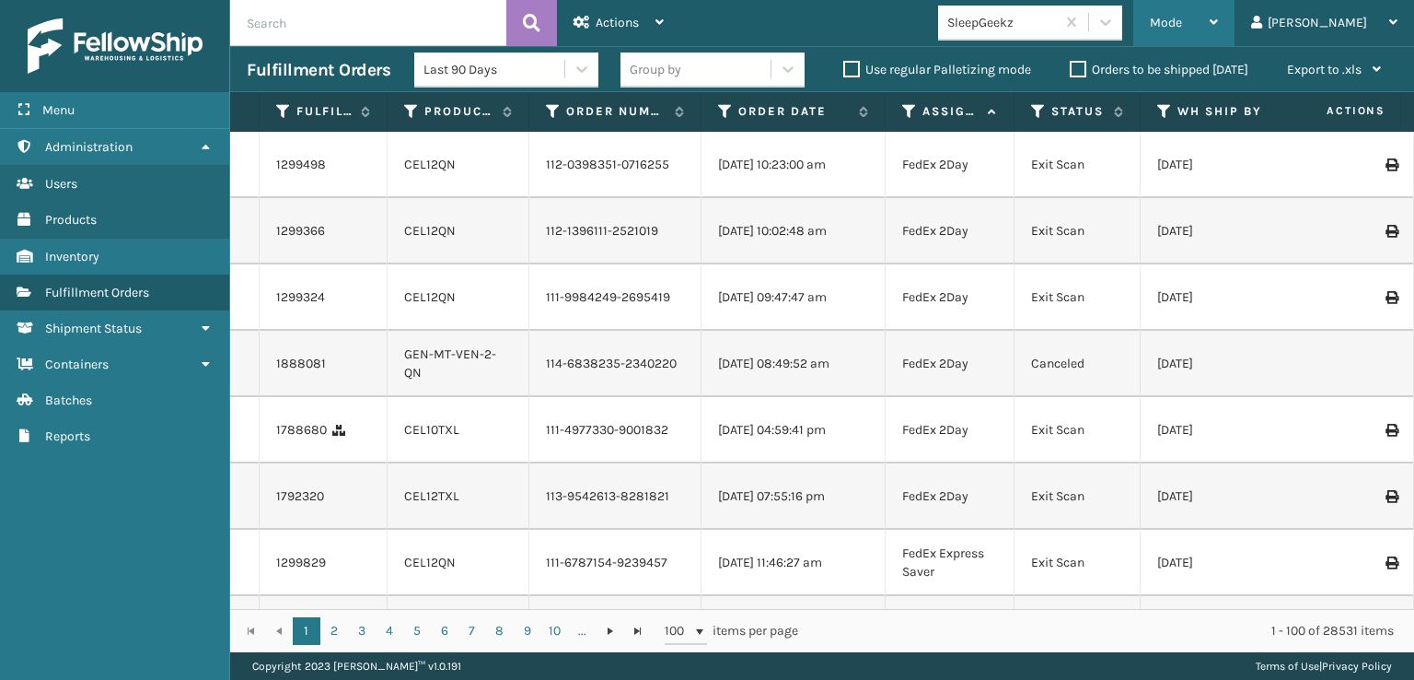
click at [1182, 17] on span "Mode" at bounding box center [1166, 23] width 32 height 16
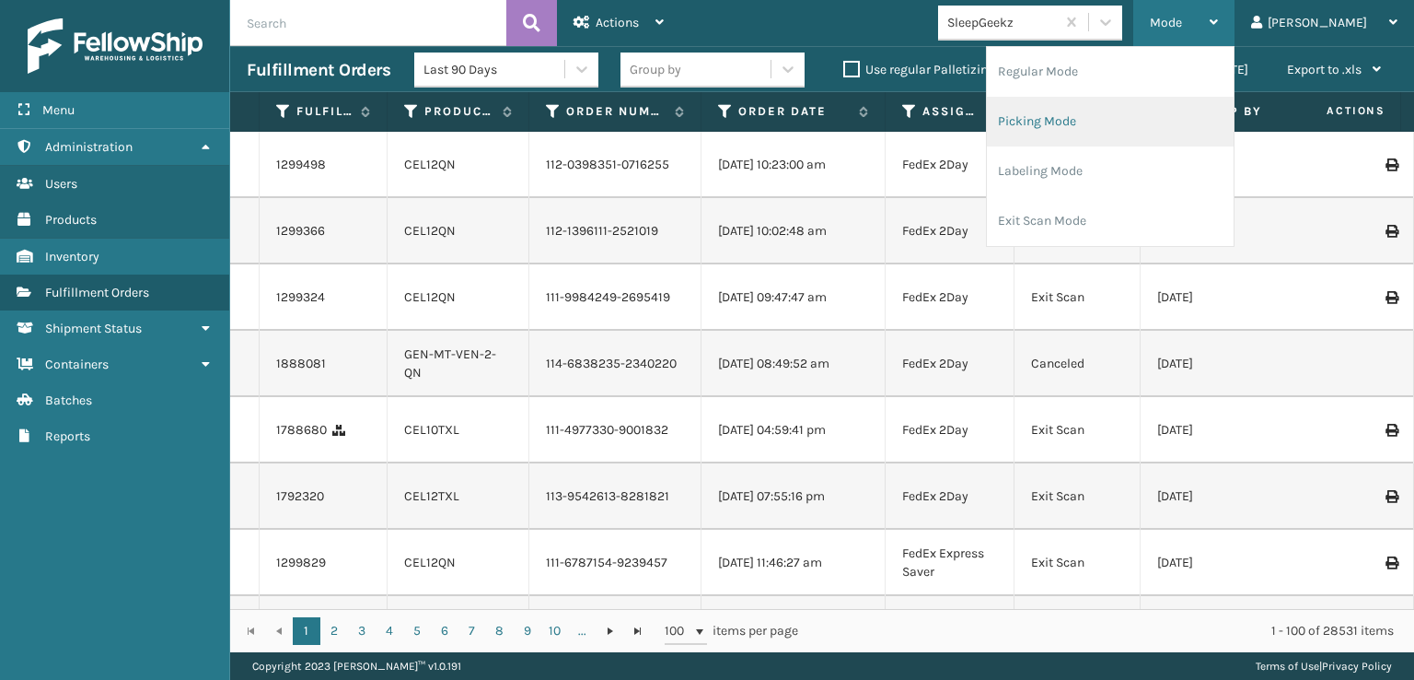
click at [1095, 122] on li "Picking Mode" at bounding box center [1110, 122] width 247 height 50
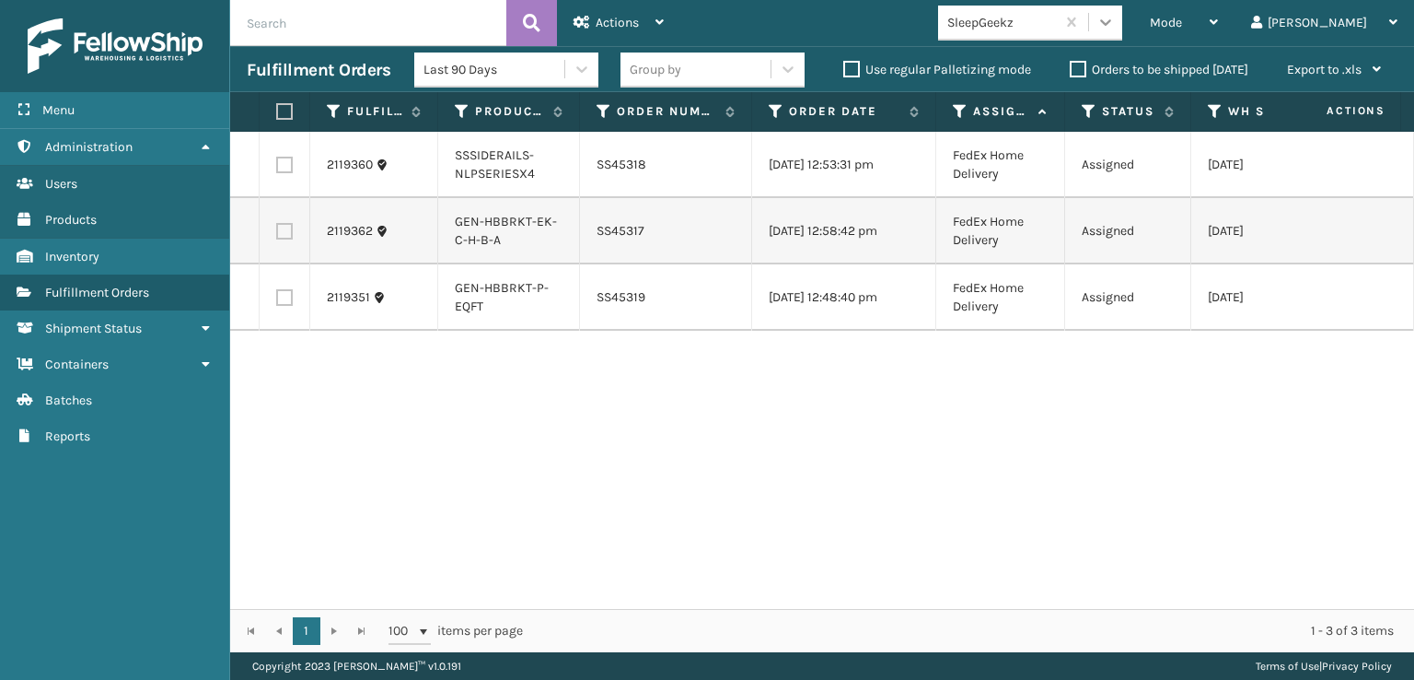
click at [1111, 24] on icon at bounding box center [1105, 22] width 11 height 6
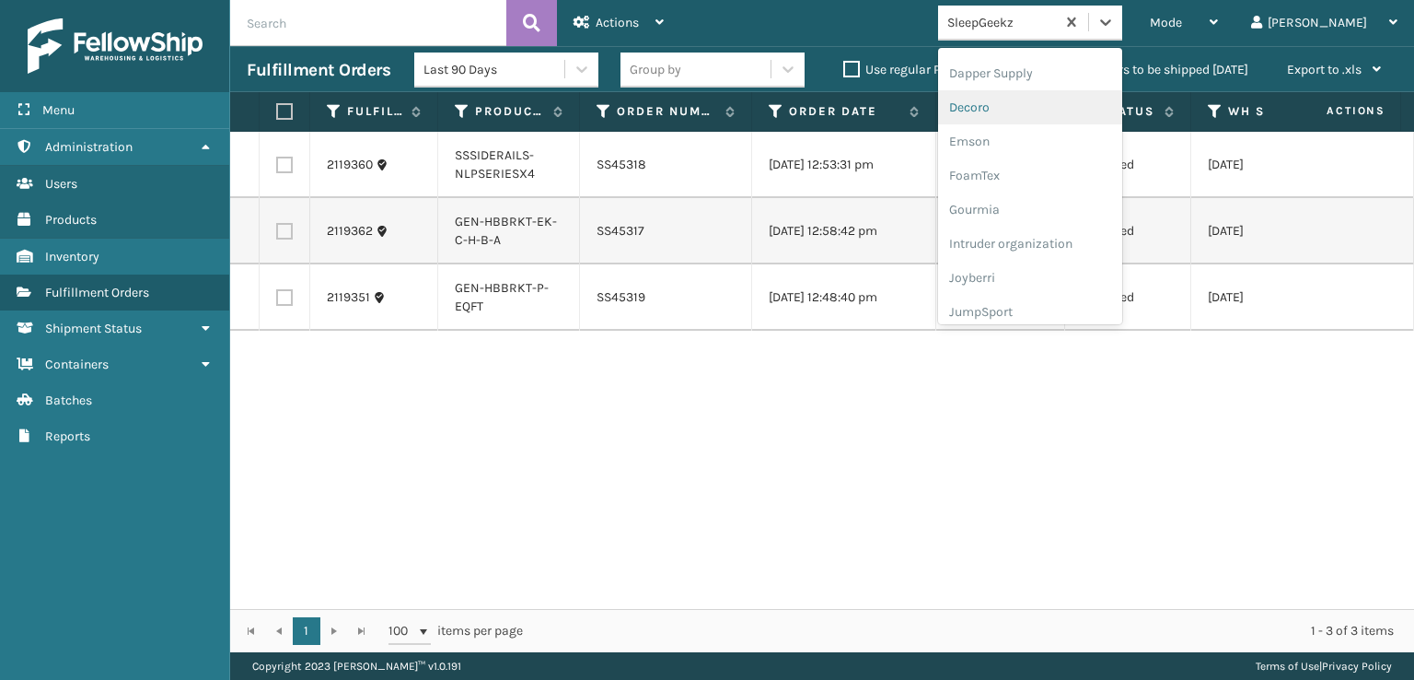
scroll to position [368, 0]
click at [1053, 145] on div "FoamTex" at bounding box center [1030, 143] width 184 height 34
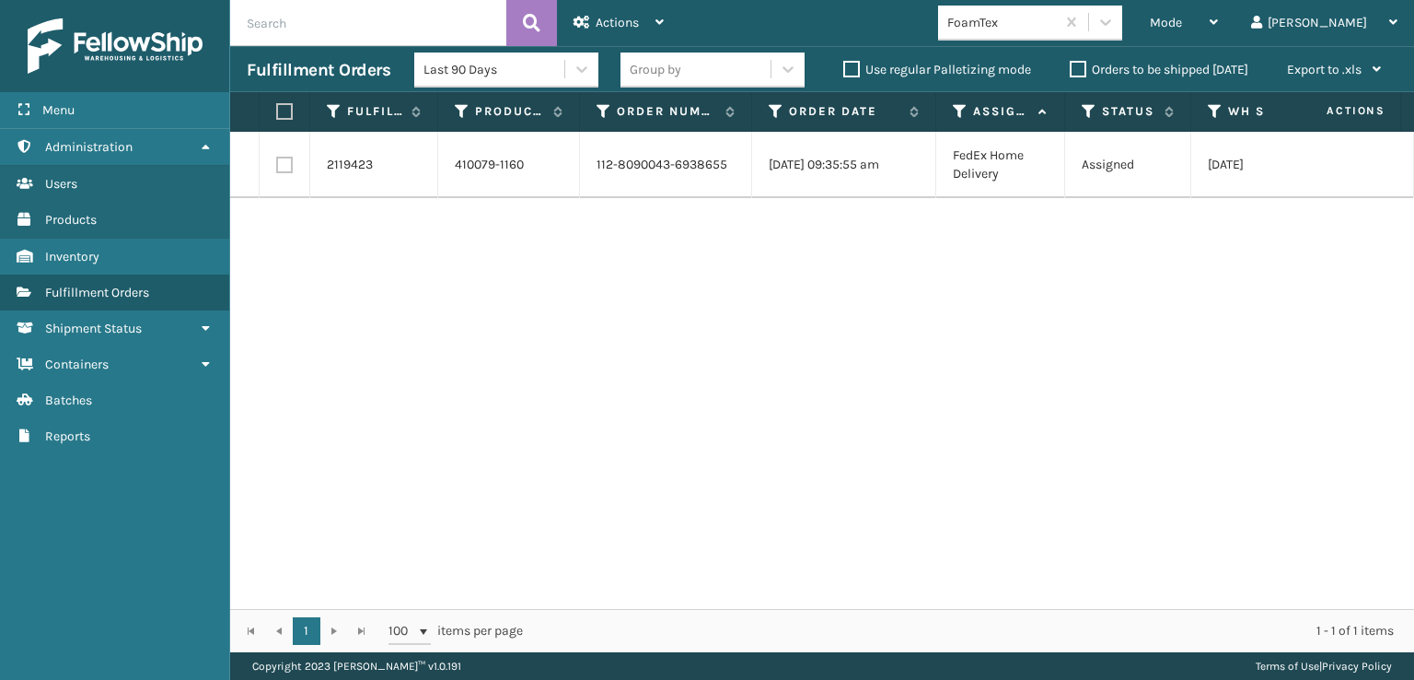
click at [280, 160] on label at bounding box center [284, 165] width 17 height 17
click at [277, 160] on input "checkbox" at bounding box center [276, 163] width 1 height 12
checkbox input "true"
click at [617, 23] on span "Actions" at bounding box center [617, 23] width 43 height 16
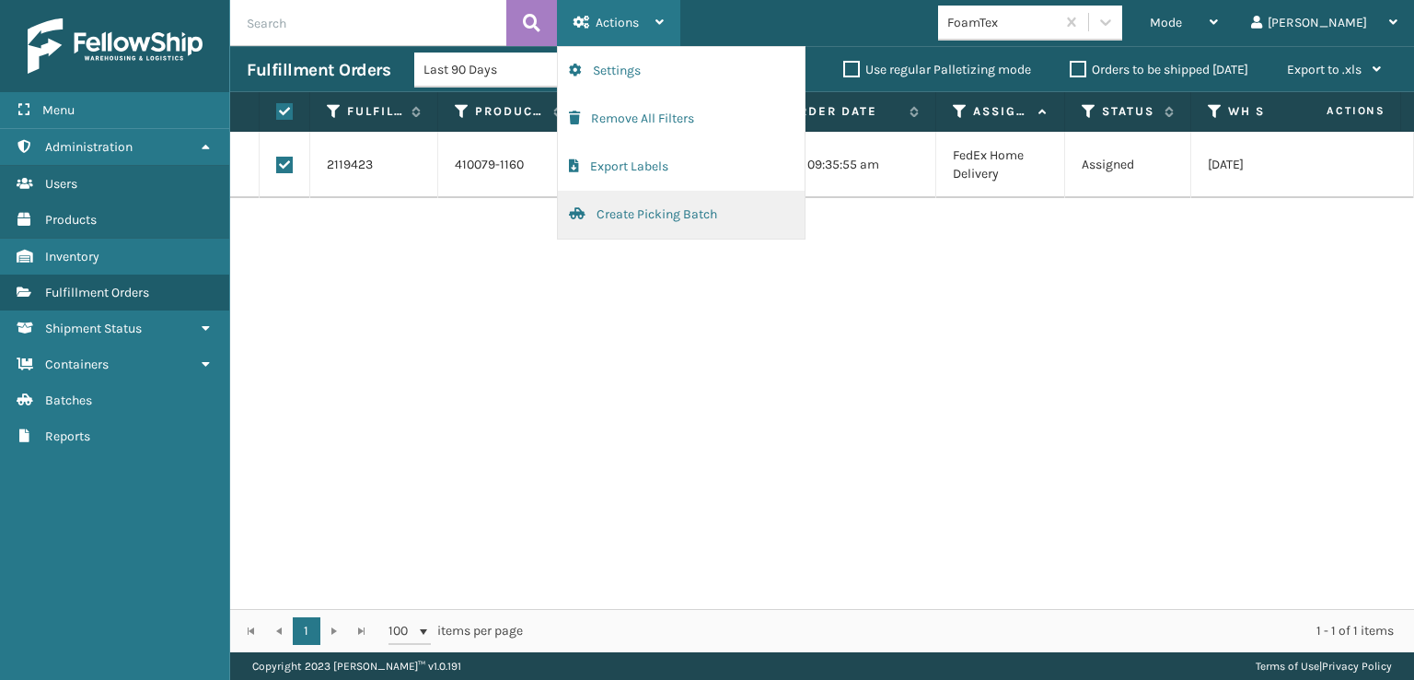
click at [698, 215] on button "Create Picking Batch" at bounding box center [681, 215] width 247 height 48
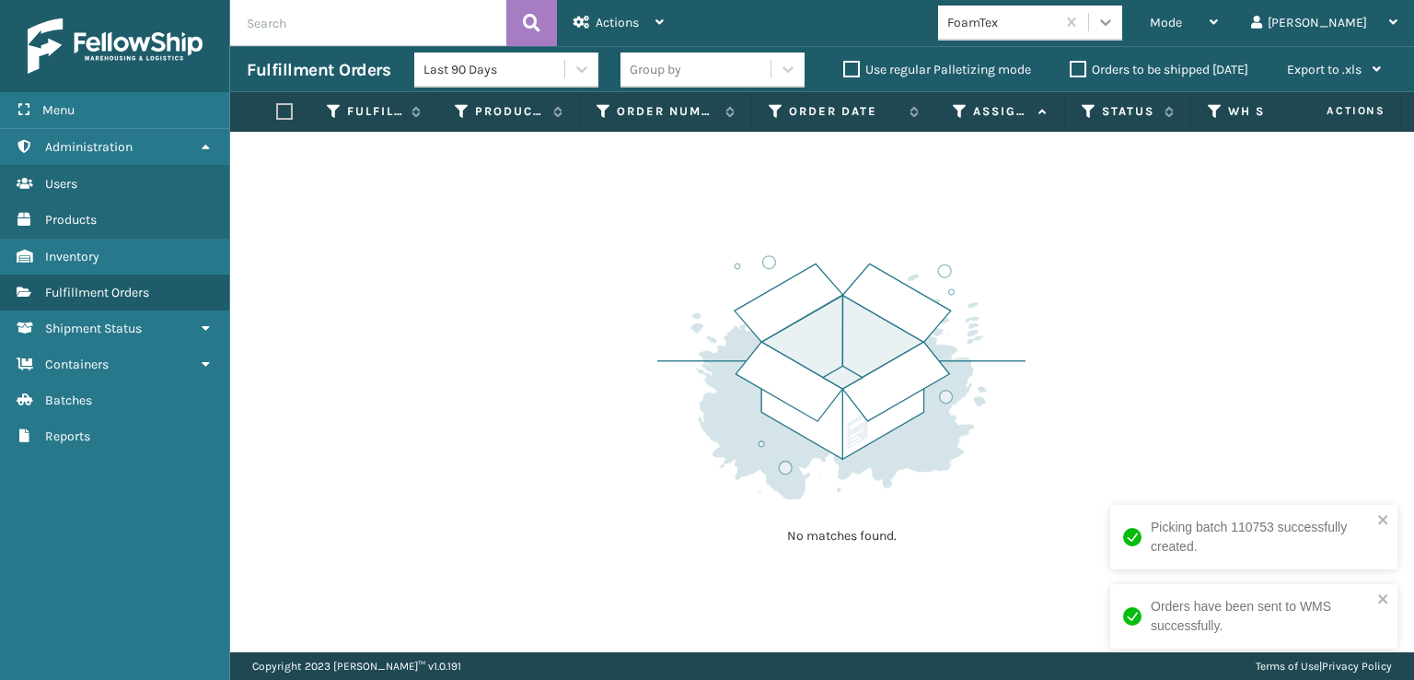
click at [1115, 26] on icon at bounding box center [1106, 22] width 18 height 18
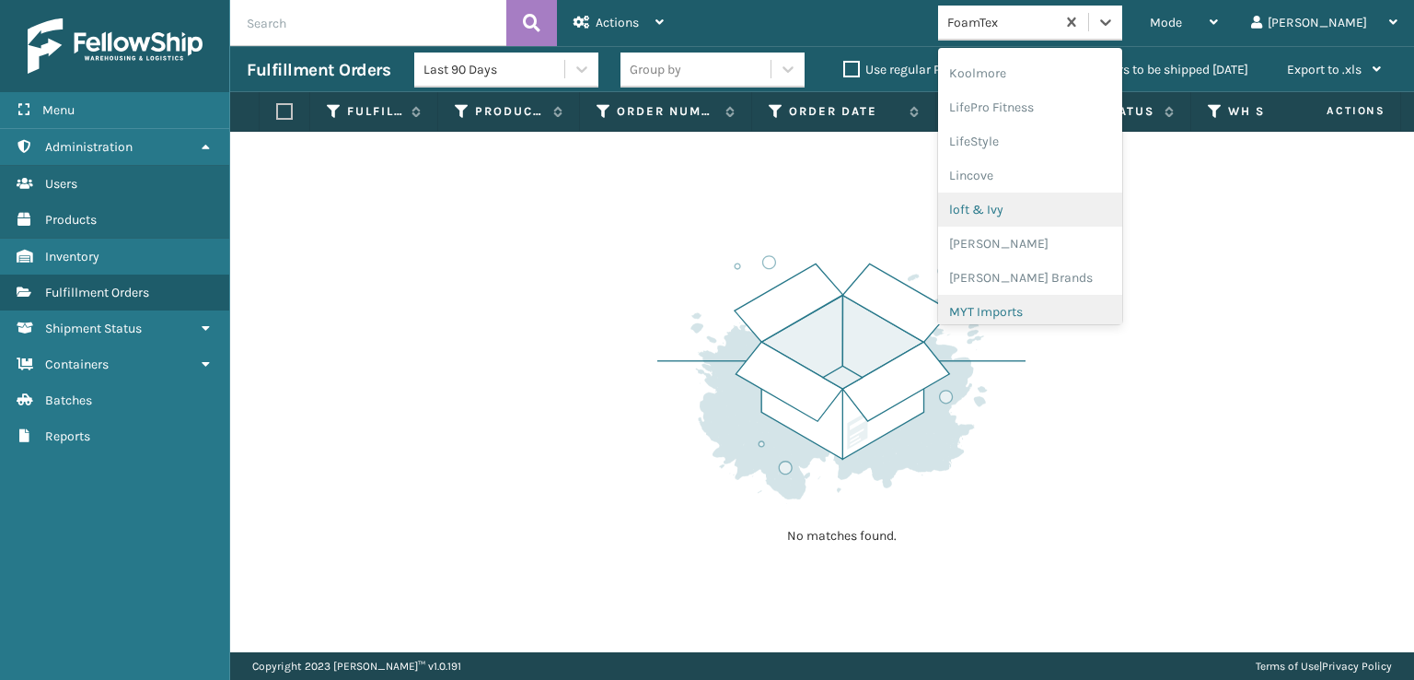
scroll to position [674, 0]
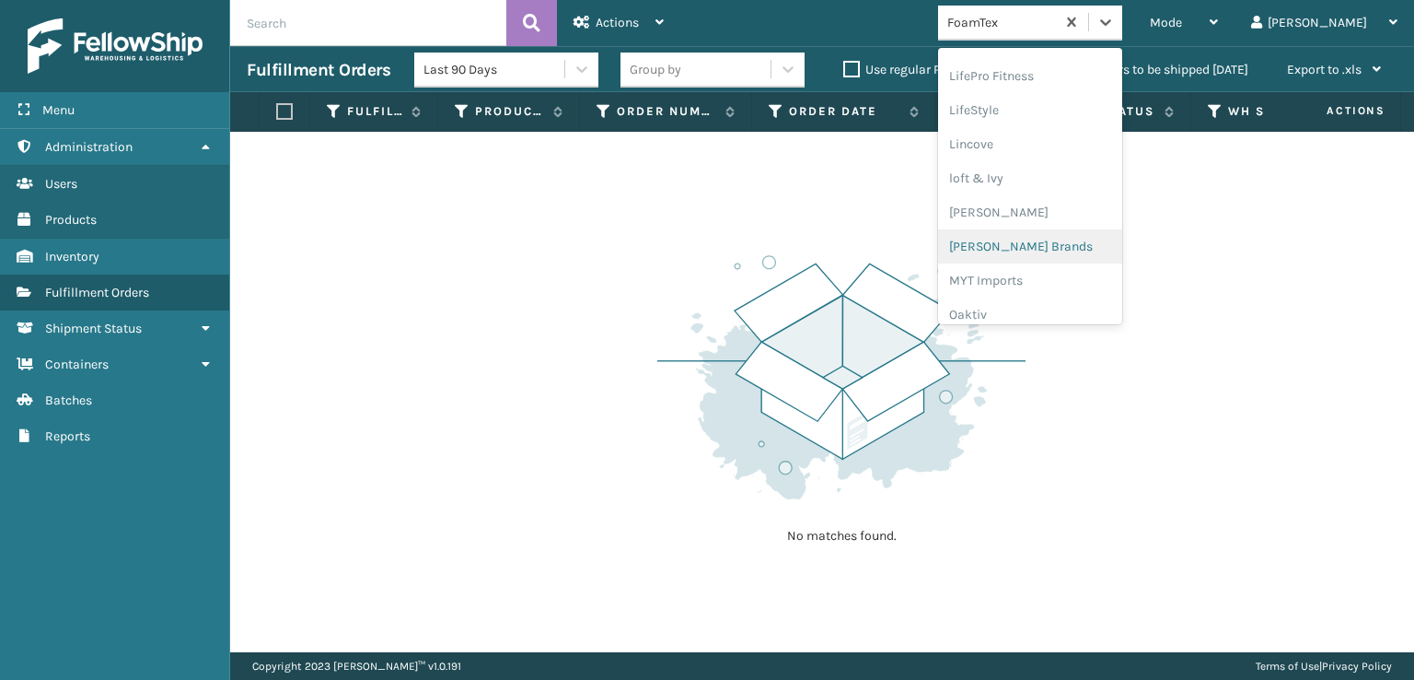
click at [1044, 246] on div "[PERSON_NAME] Brands" at bounding box center [1030, 246] width 184 height 34
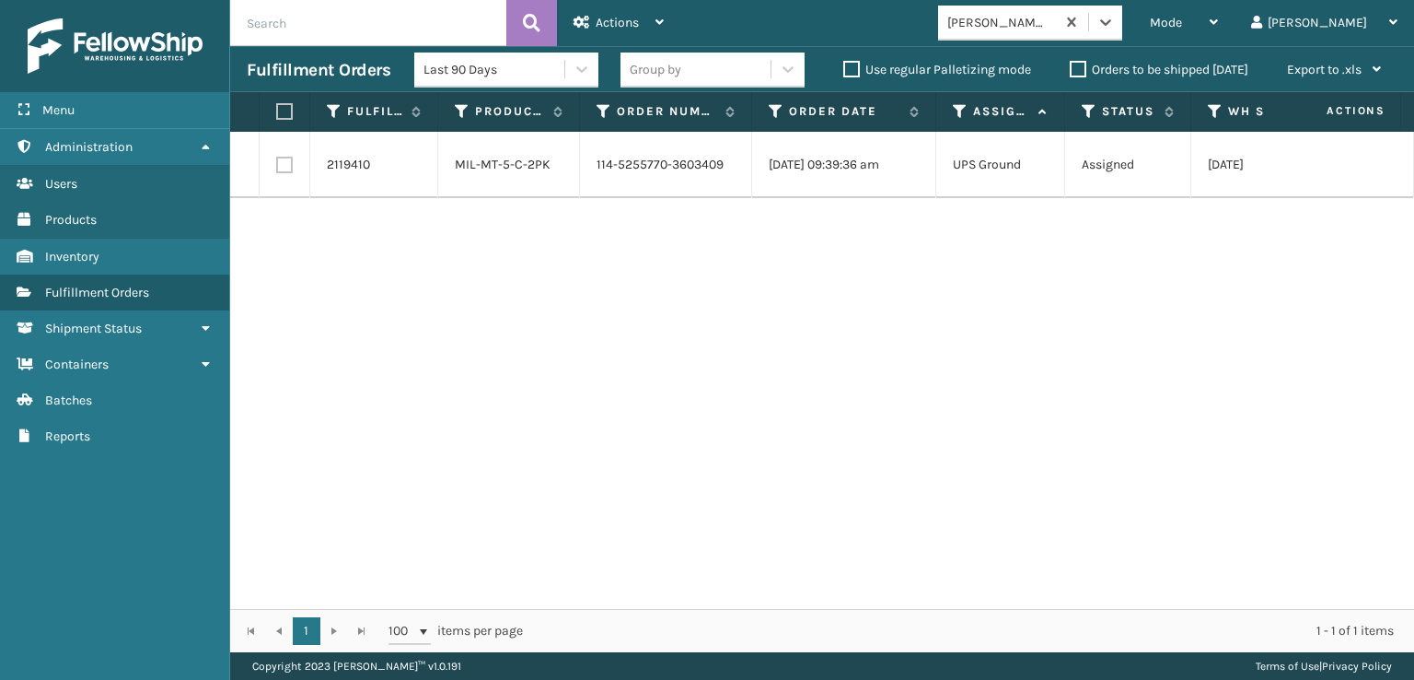
click at [283, 168] on label at bounding box center [284, 165] width 17 height 17
click at [277, 168] on input "checkbox" at bounding box center [276, 163] width 1 height 12
checkbox input "true"
click at [622, 10] on div "Actions" at bounding box center [619, 23] width 90 height 46
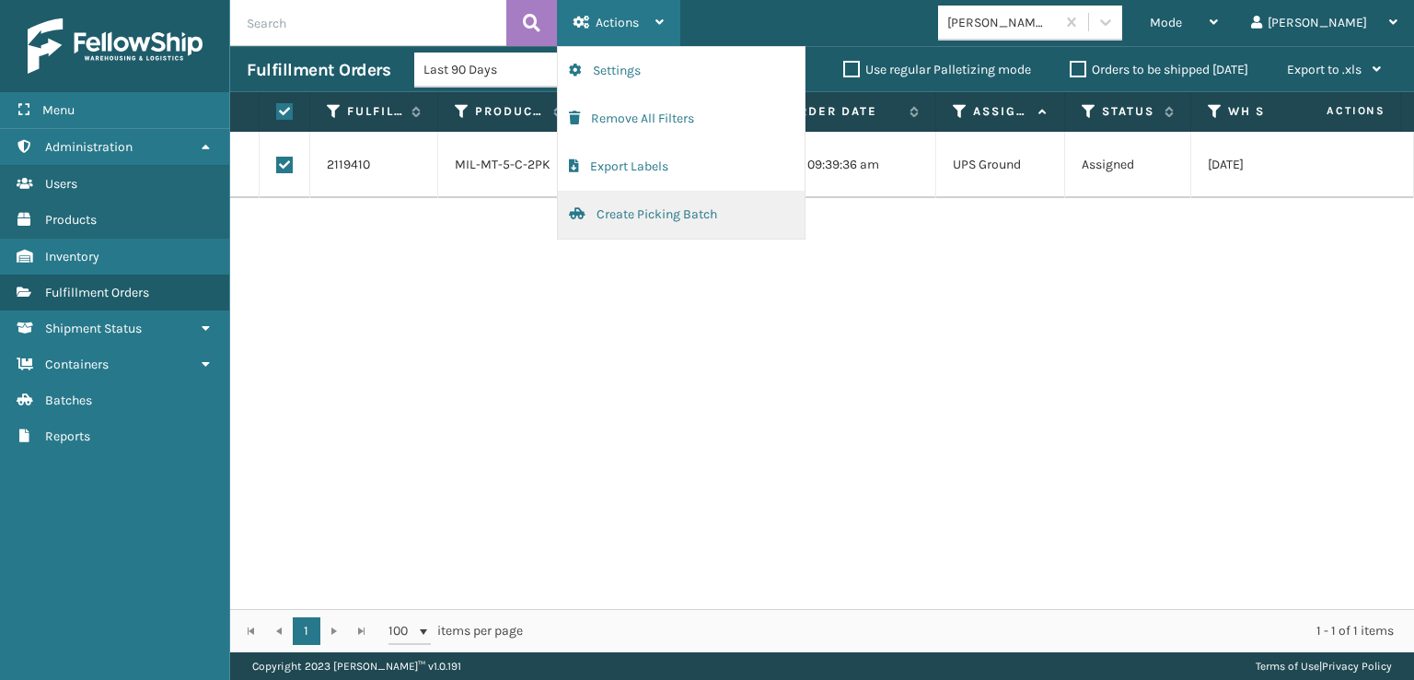
click at [673, 215] on button "Create Picking Batch" at bounding box center [681, 215] width 247 height 48
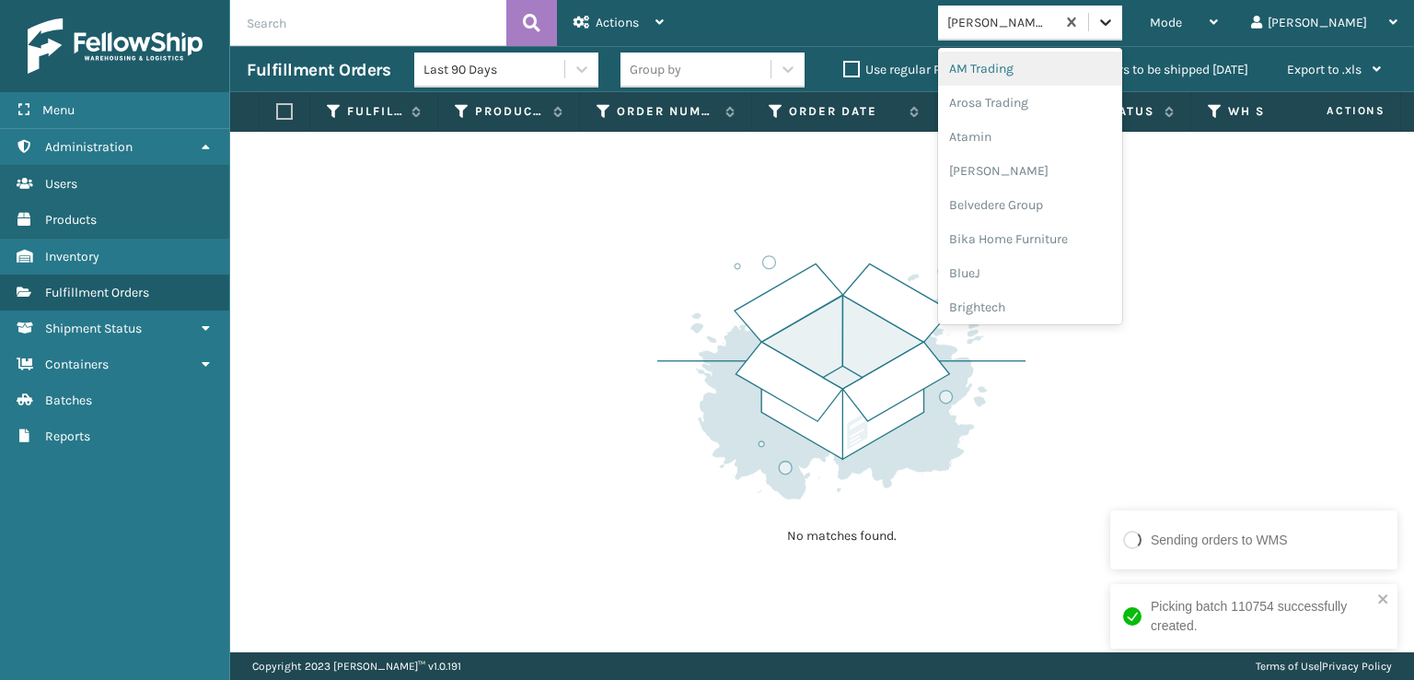
click at [1115, 20] on icon at bounding box center [1106, 22] width 18 height 18
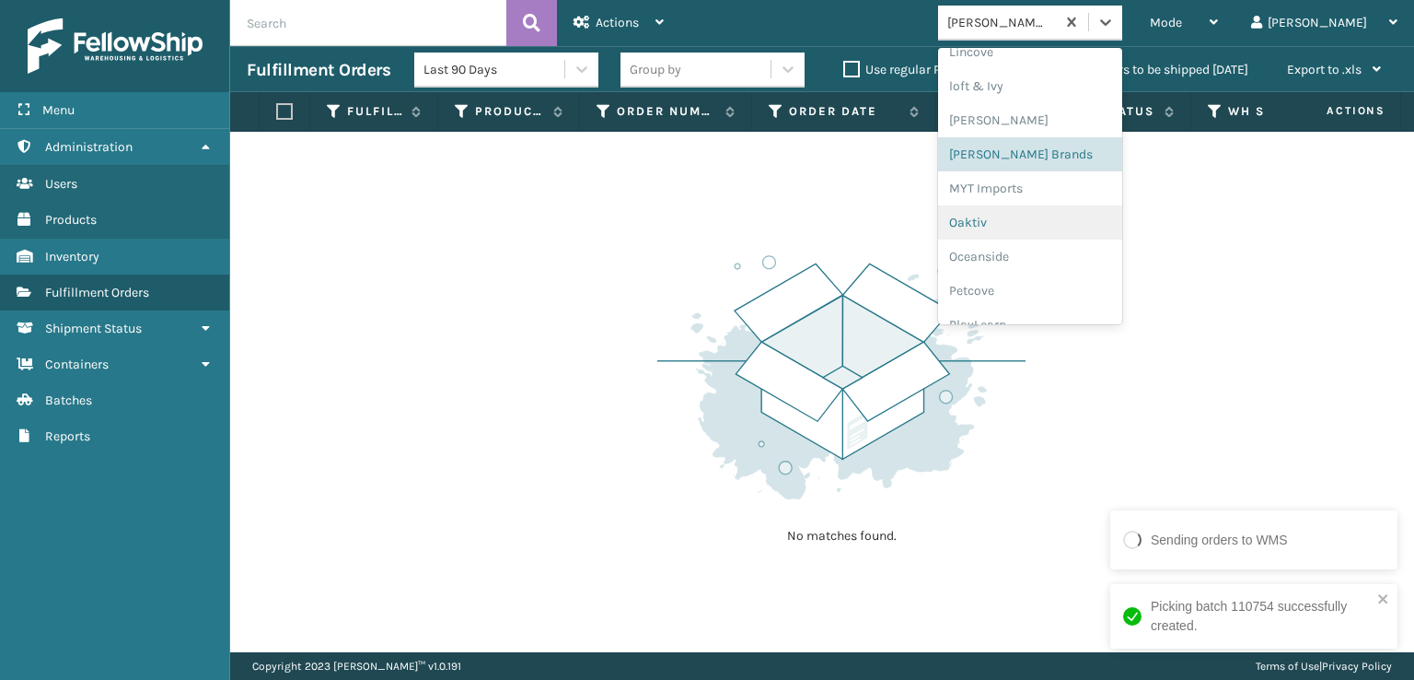
scroll to position [924, 0]
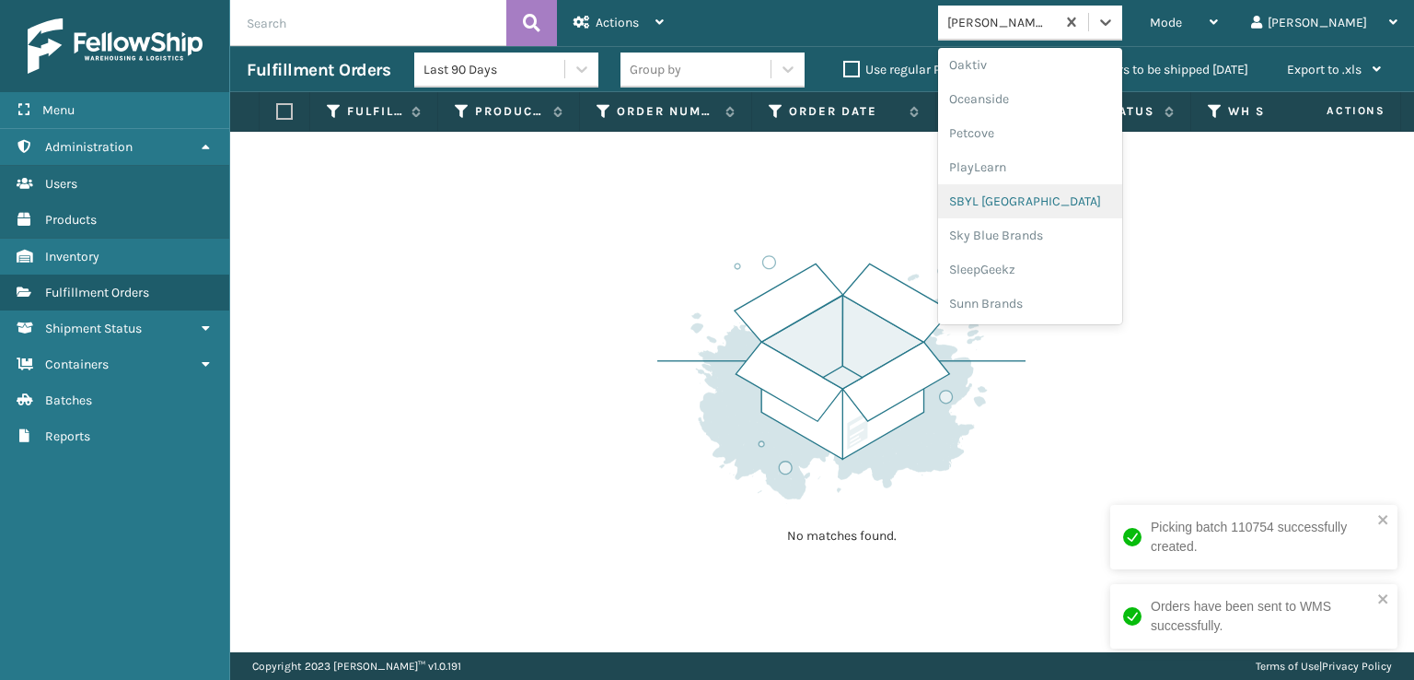
click at [1057, 200] on div "SBYL [GEOGRAPHIC_DATA]" at bounding box center [1030, 201] width 184 height 34
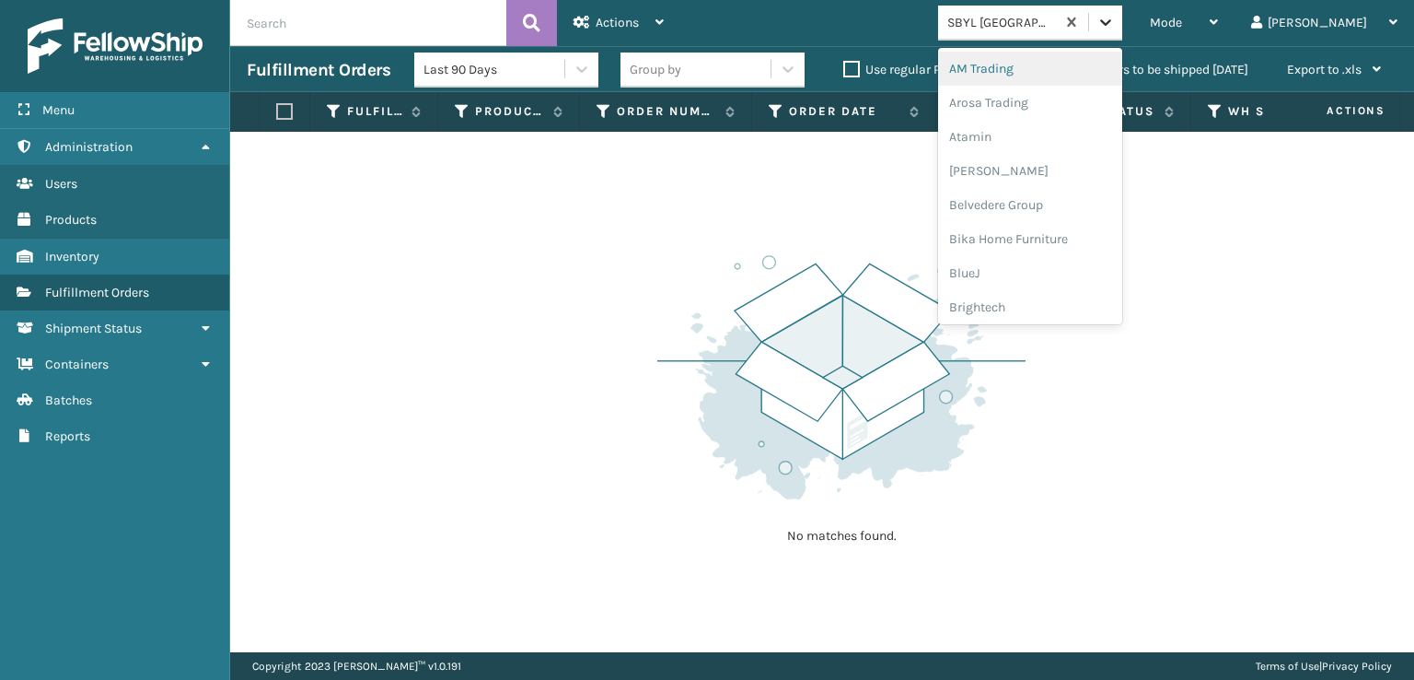
click at [1111, 23] on icon at bounding box center [1105, 22] width 11 height 6
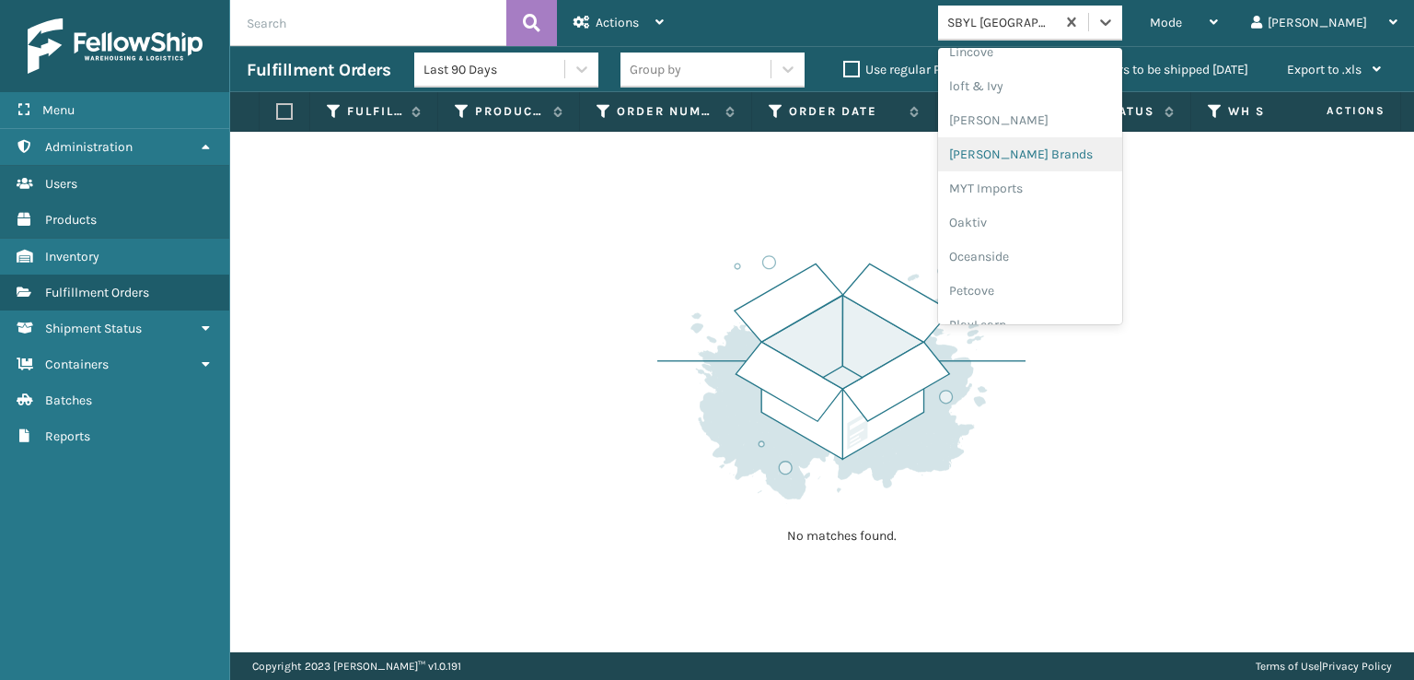
click at [1069, 152] on div "[PERSON_NAME] Brands" at bounding box center [1030, 154] width 184 height 34
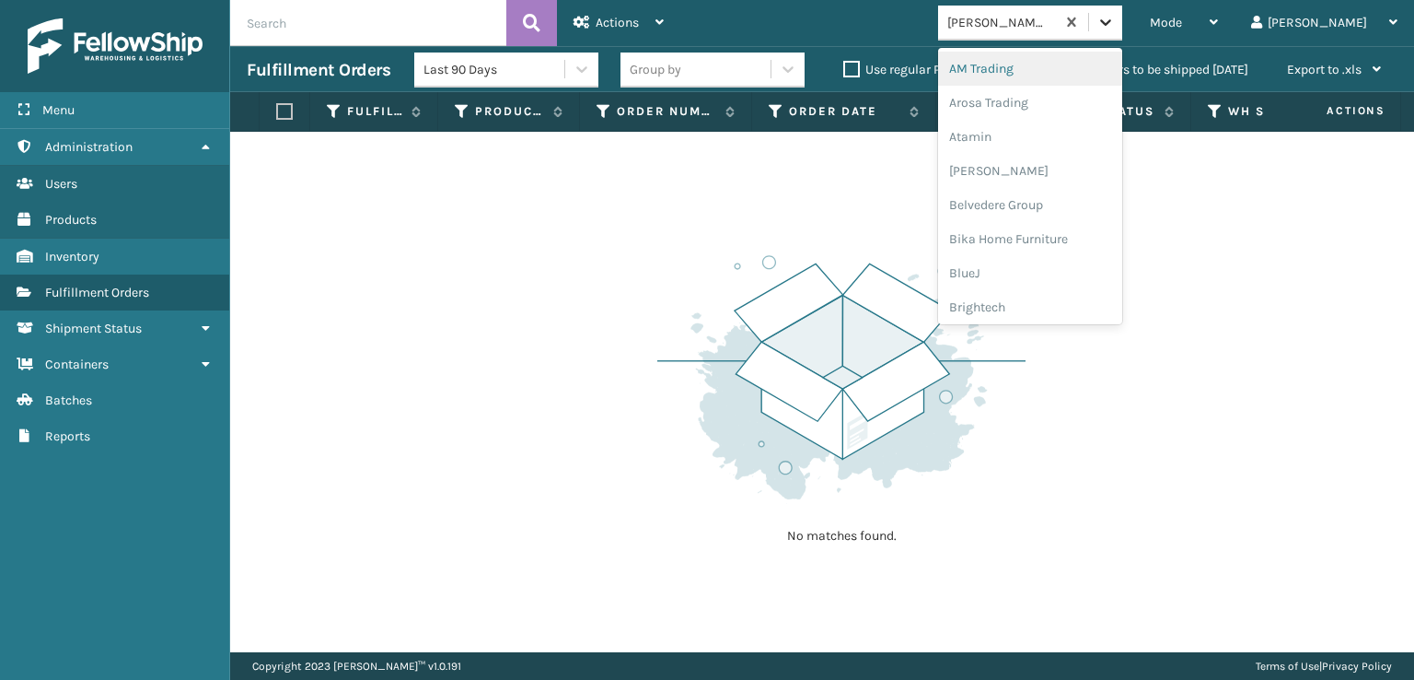
click at [1115, 19] on icon at bounding box center [1106, 22] width 18 height 18
click at [1060, 266] on div "SleepGeekz" at bounding box center [1030, 269] width 184 height 34
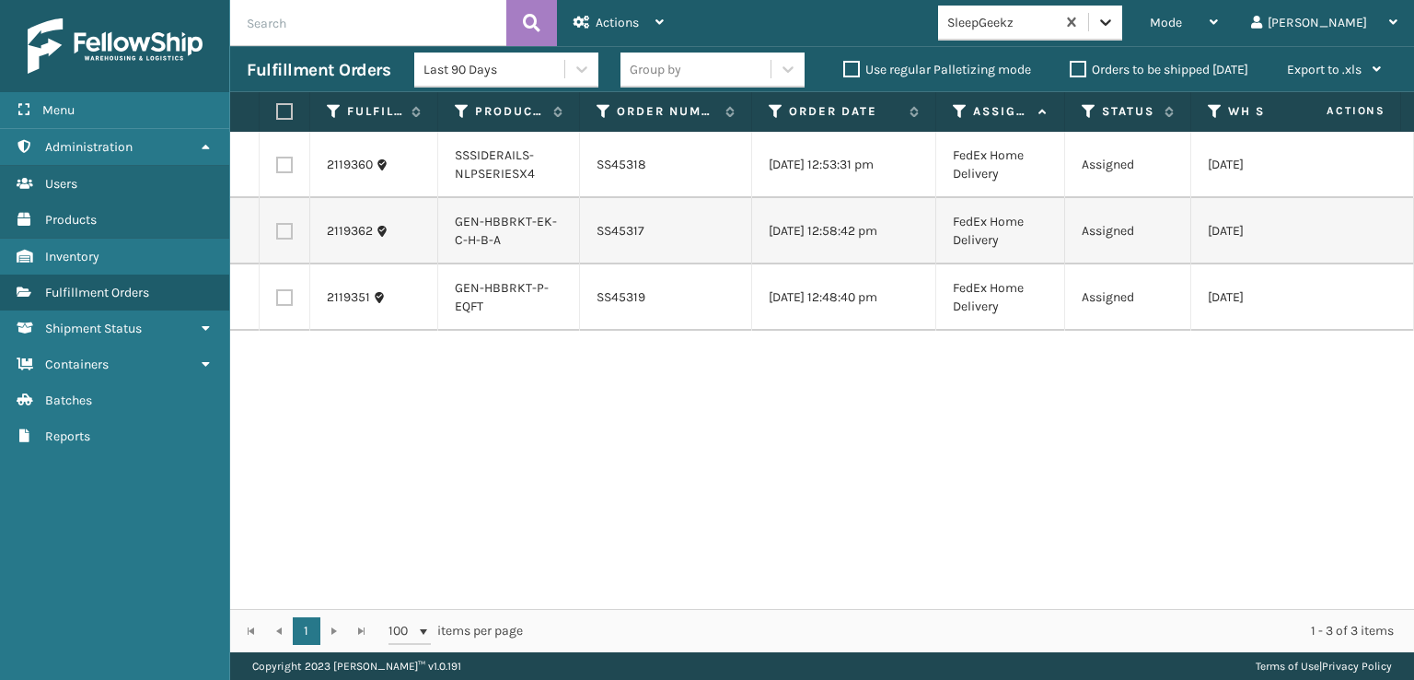
click at [1115, 28] on icon at bounding box center [1106, 22] width 18 height 18
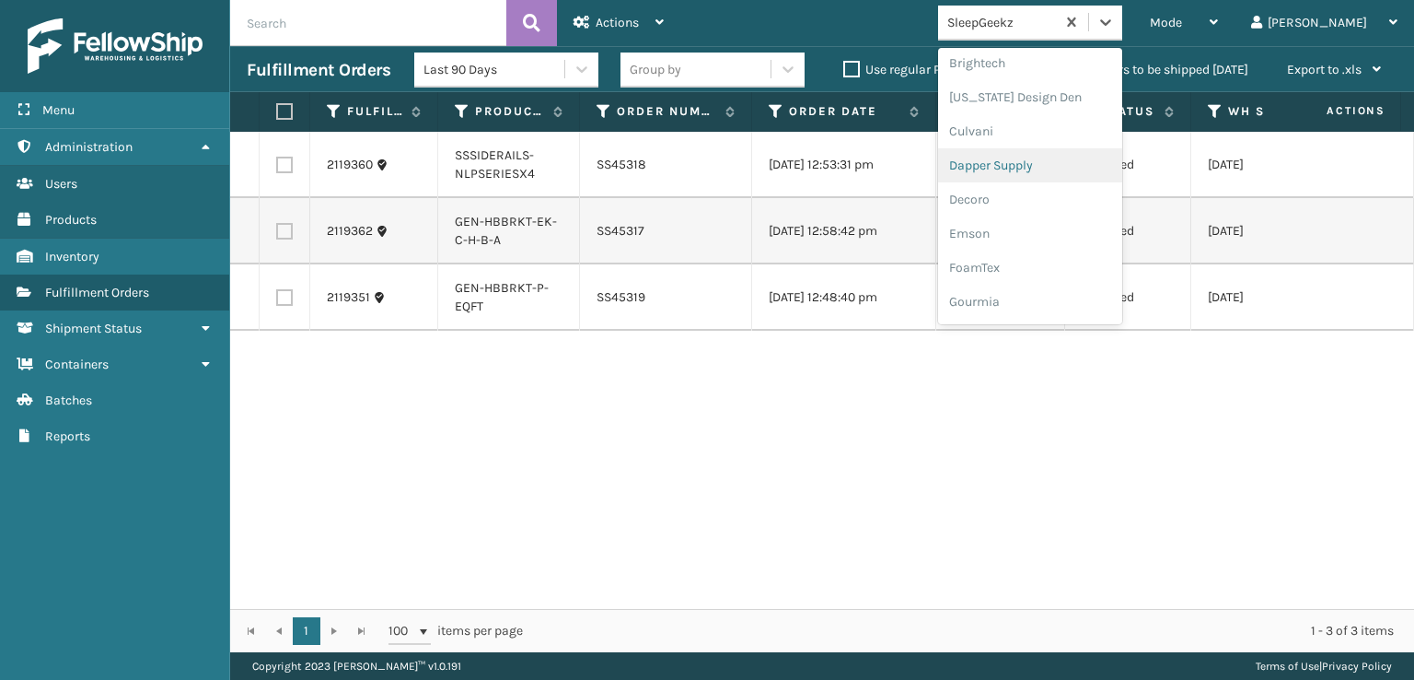
scroll to position [276, 0]
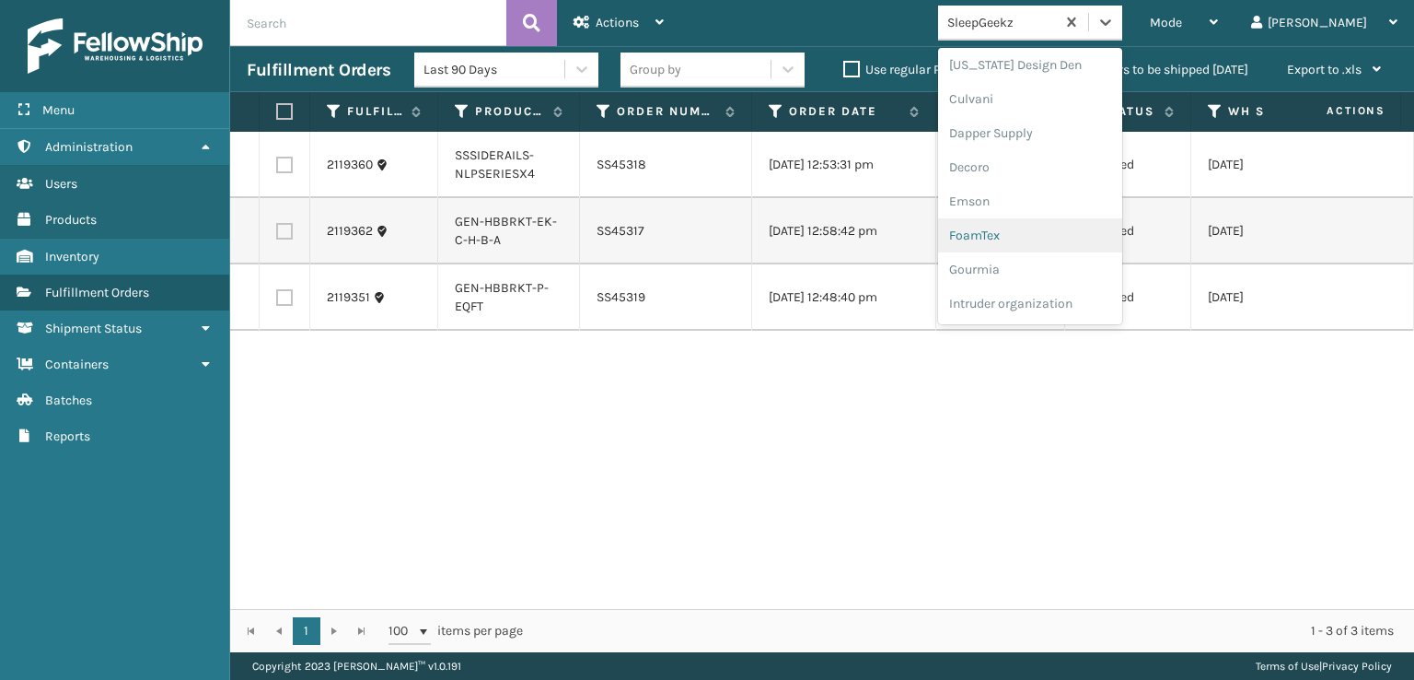
click at [1057, 238] on div "FoamTex" at bounding box center [1030, 235] width 184 height 34
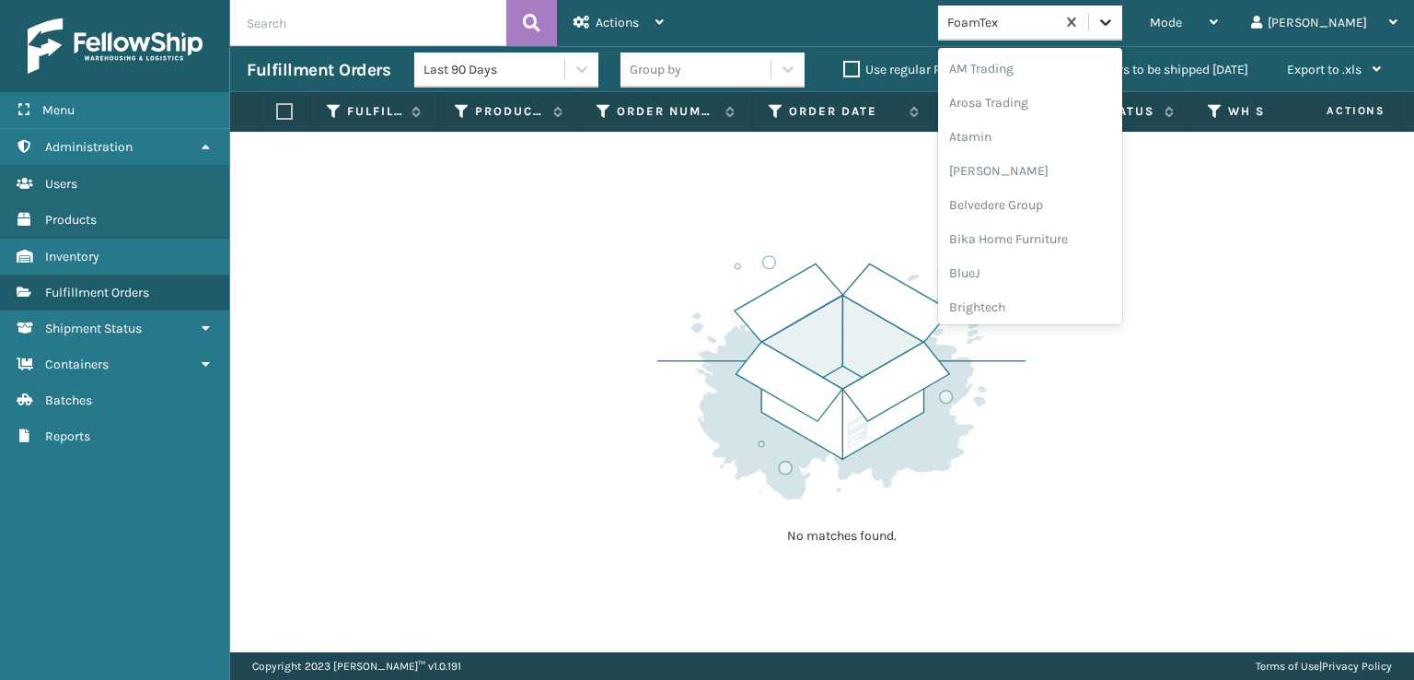
click at [1111, 23] on icon at bounding box center [1105, 22] width 11 height 6
click at [1037, 150] on div "[PERSON_NAME] Brands" at bounding box center [1030, 154] width 184 height 34
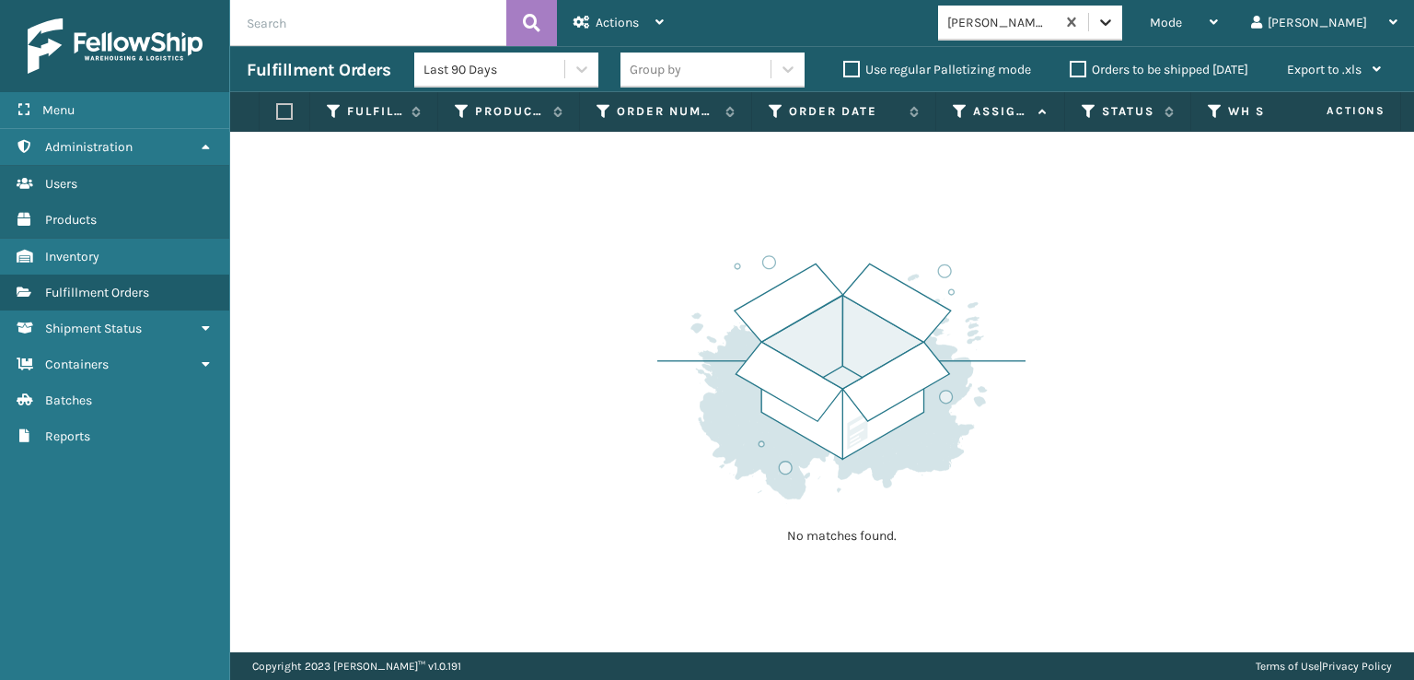
click at [1115, 23] on icon at bounding box center [1106, 22] width 18 height 18
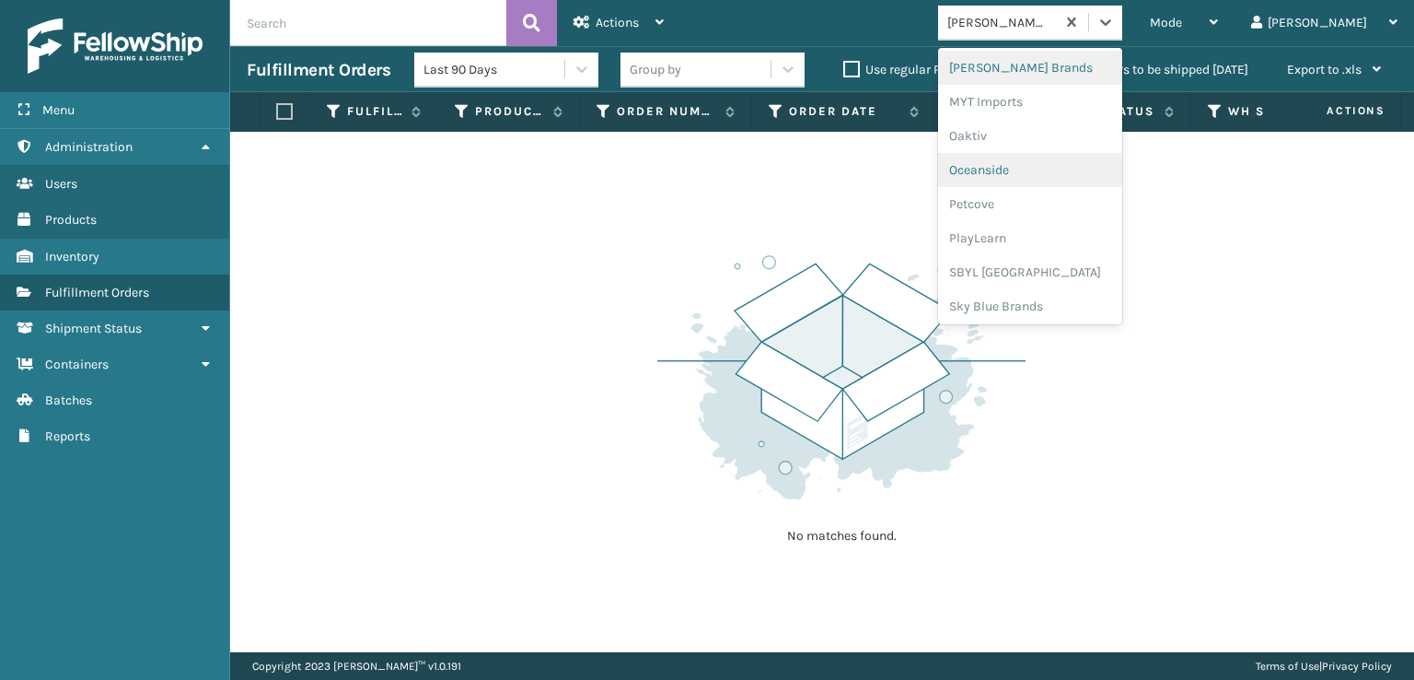
scroll to position [924, 0]
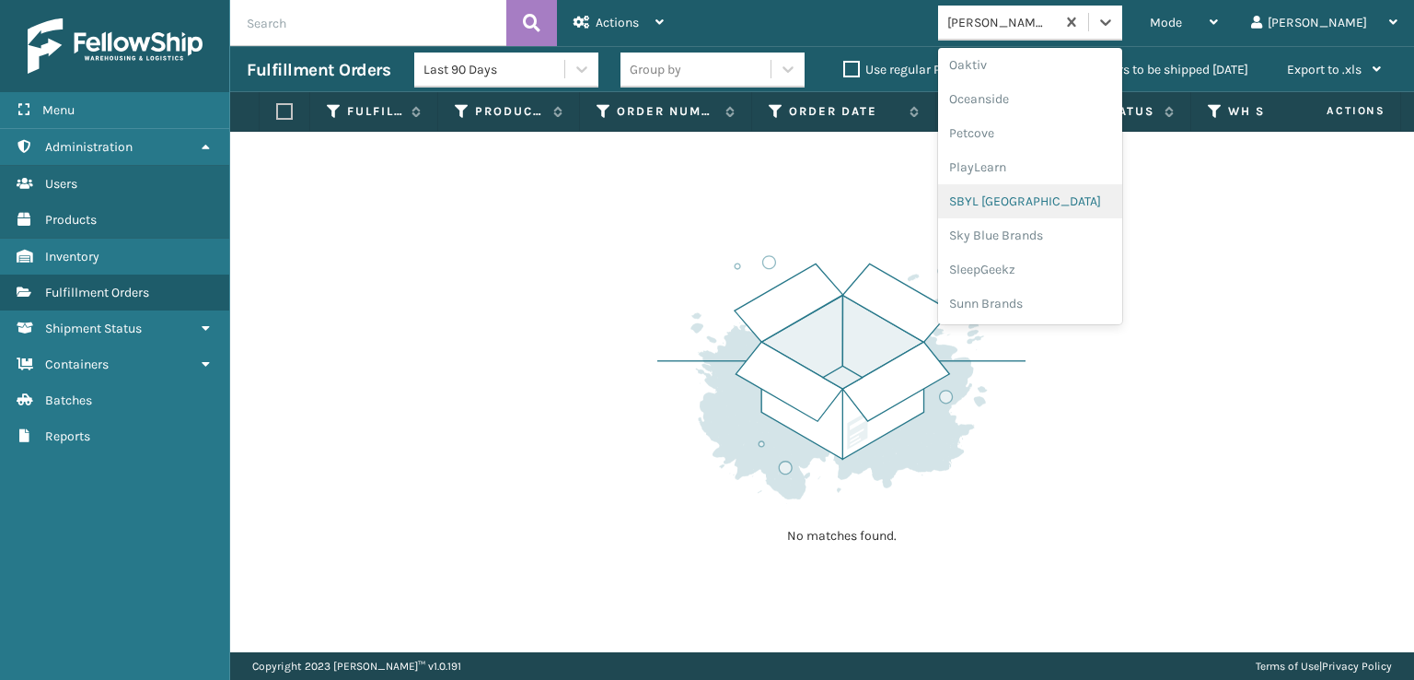
click at [1060, 202] on div "SBYL [GEOGRAPHIC_DATA]" at bounding box center [1030, 201] width 184 height 34
click at [1111, 20] on icon at bounding box center [1105, 22] width 11 height 6
click at [1072, 268] on div "SleepGeekz" at bounding box center [1030, 269] width 184 height 34
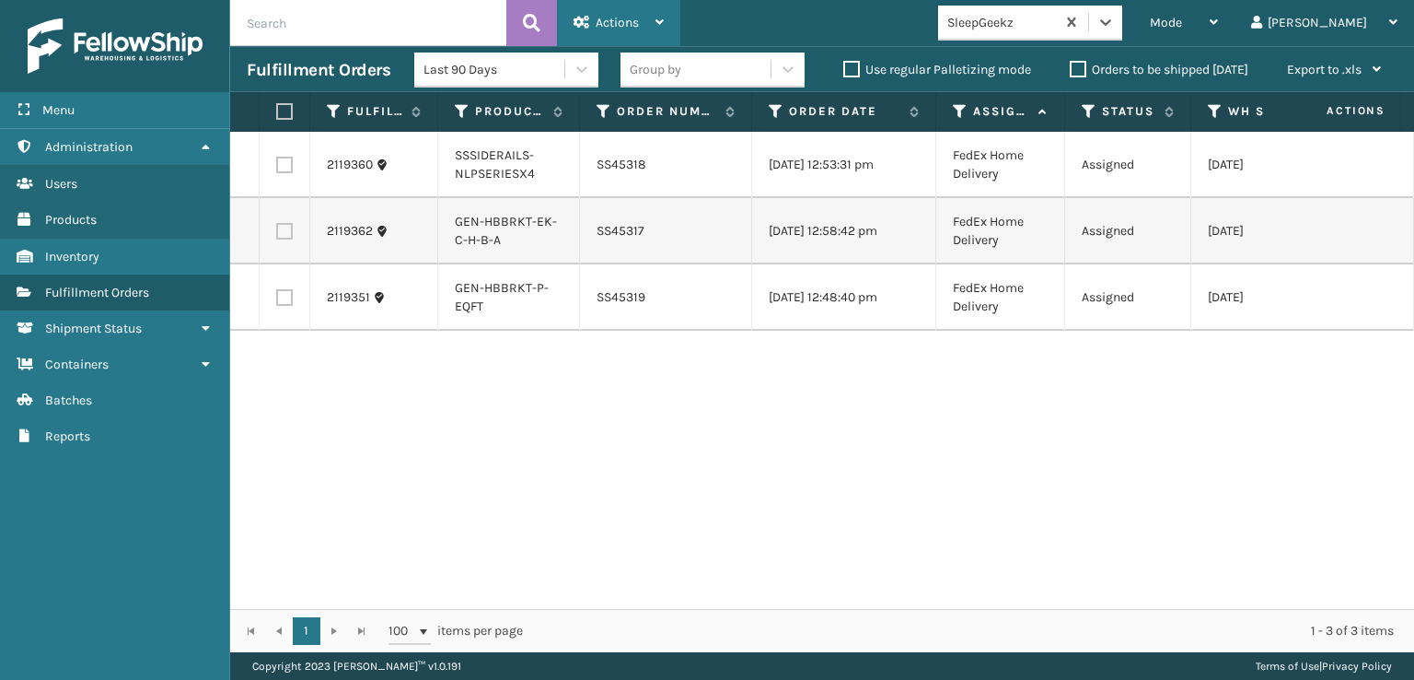
click at [618, 11] on div "Actions" at bounding box center [619, 23] width 90 height 46
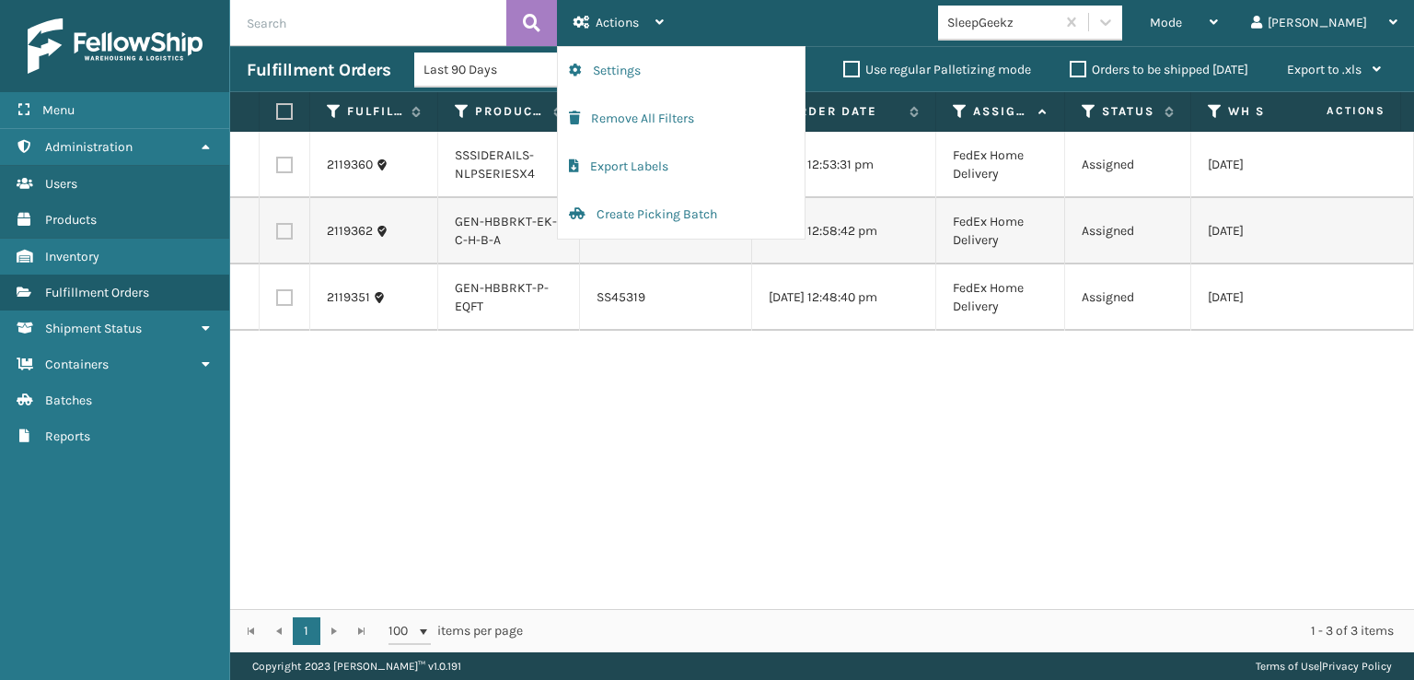
drag, startPoint x: 1062, startPoint y: 513, endPoint x: 1057, endPoint y: 504, distance: 10.3
click at [1061, 513] on div "2119360 SSSIDERAILS-NLPSERIESX4 SS45318 [DATE] 12:53:31 pm FedEx Home Delivery …" at bounding box center [822, 370] width 1184 height 477
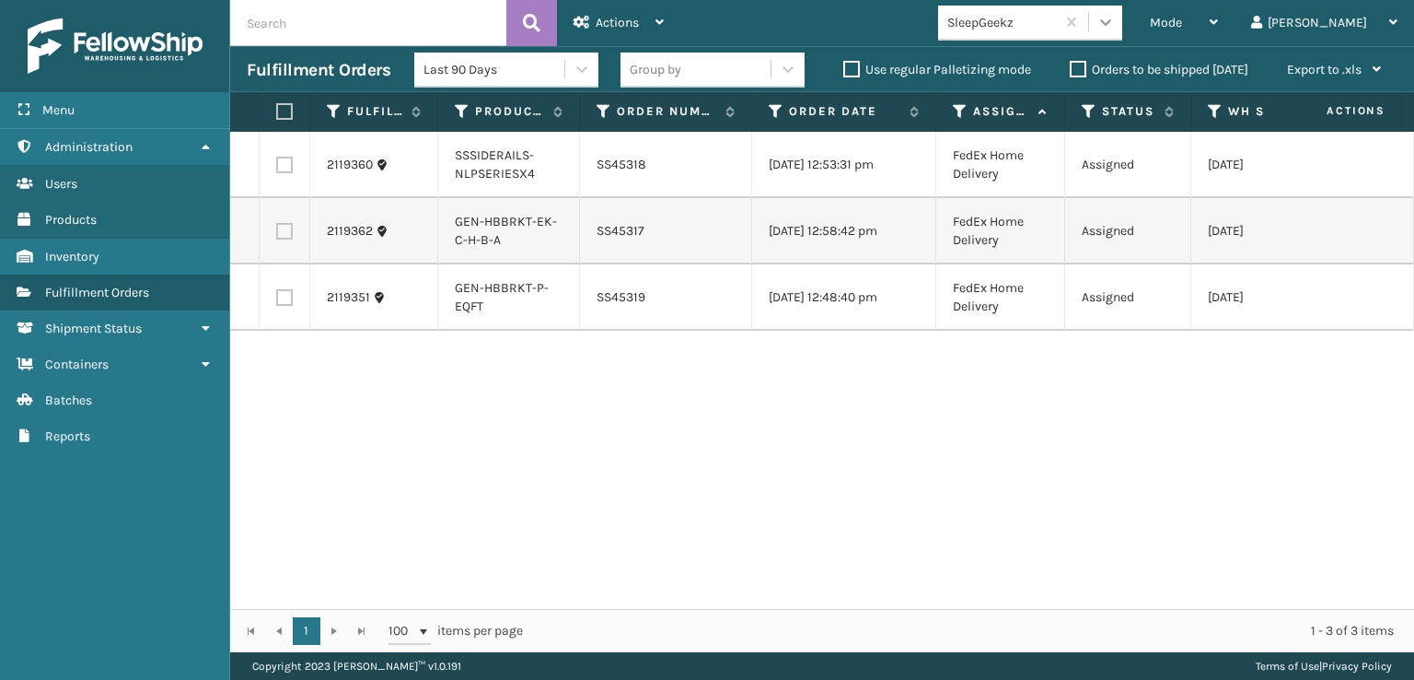
click at [1122, 21] on div at bounding box center [1105, 22] width 33 height 33
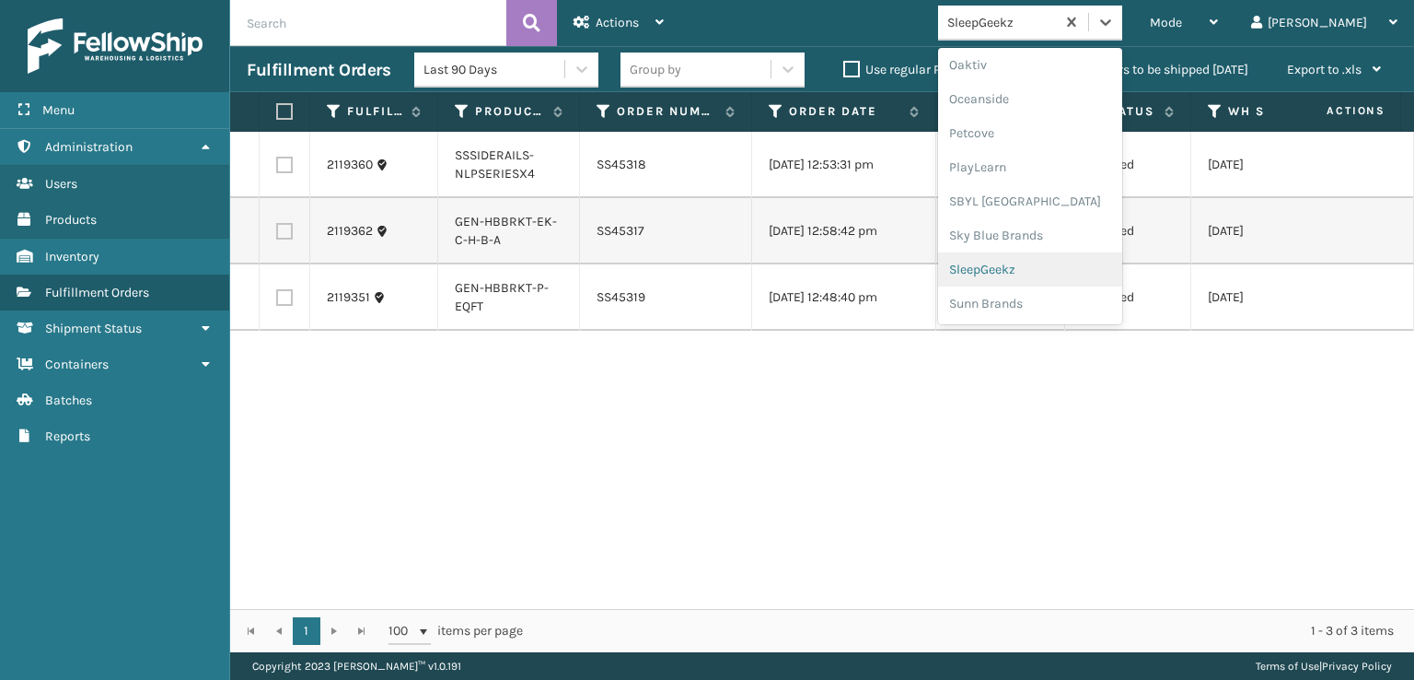
click at [1039, 268] on div "SleepGeekz" at bounding box center [1030, 269] width 184 height 34
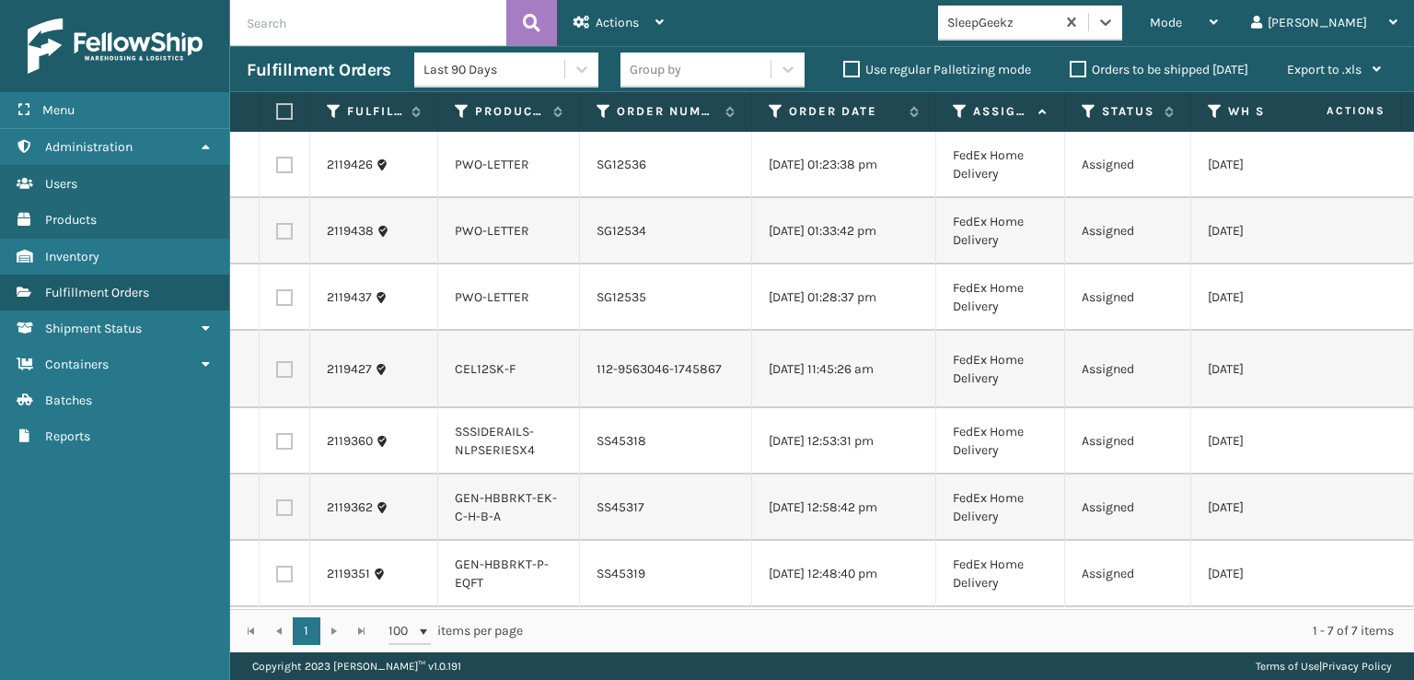
scroll to position [11, 0]
click at [280, 361] on label at bounding box center [284, 369] width 17 height 17
click at [277, 361] on input "checkbox" at bounding box center [276, 367] width 1 height 12
checkbox input "true"
click at [610, 19] on span "Actions" at bounding box center [617, 23] width 43 height 16
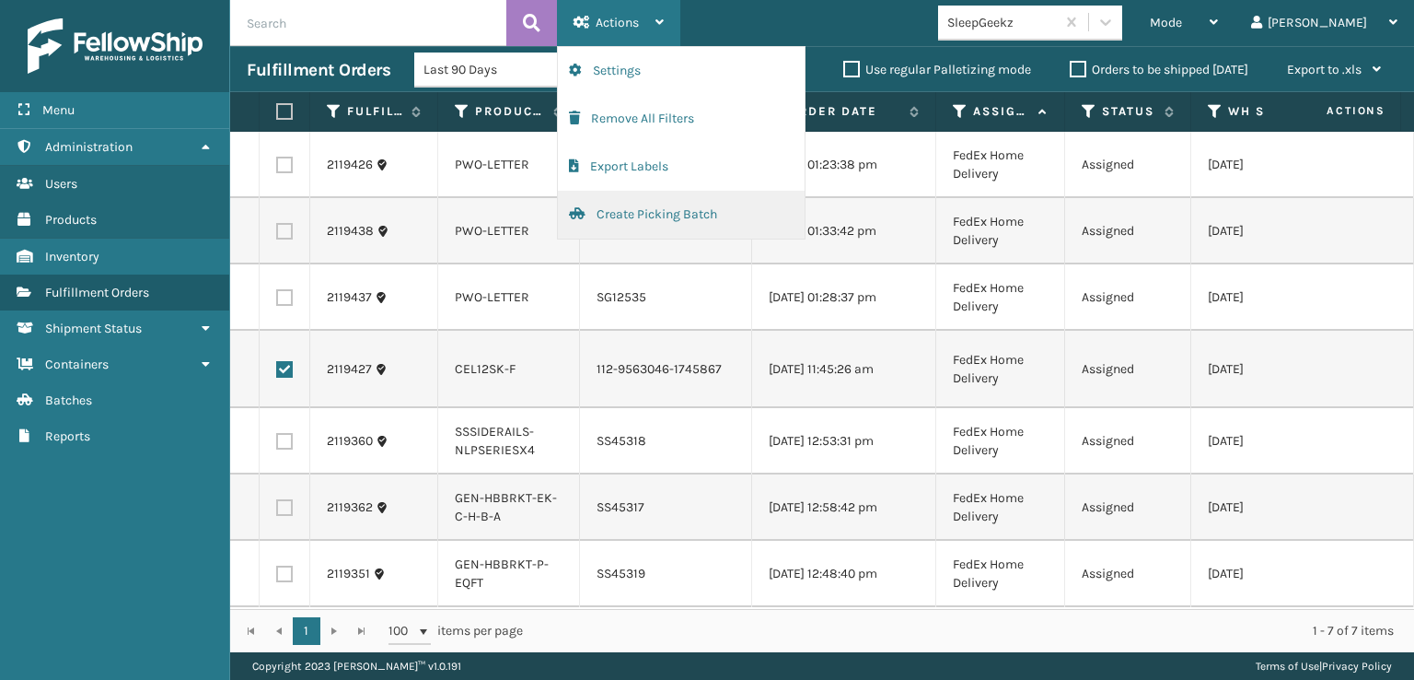
click at [648, 218] on button "Create Picking Batch" at bounding box center [681, 215] width 247 height 48
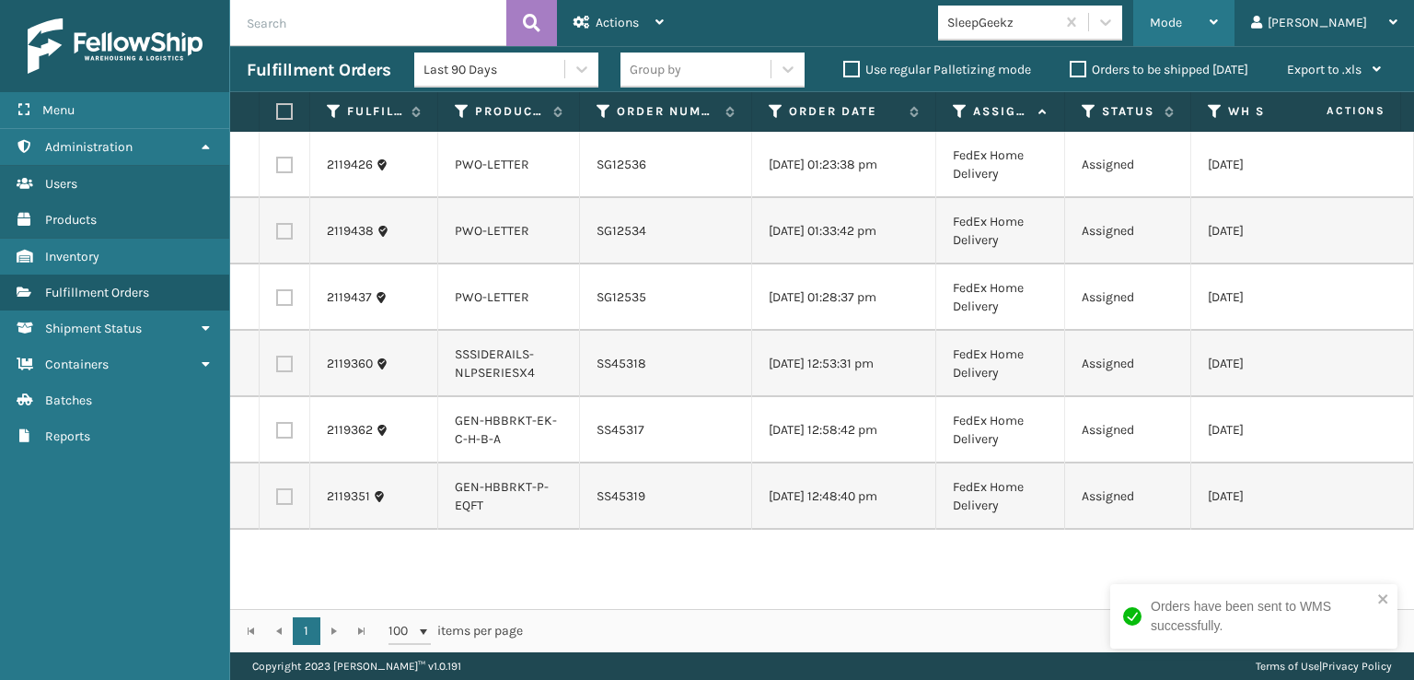
click at [1218, 27] on div "Mode" at bounding box center [1184, 23] width 68 height 46
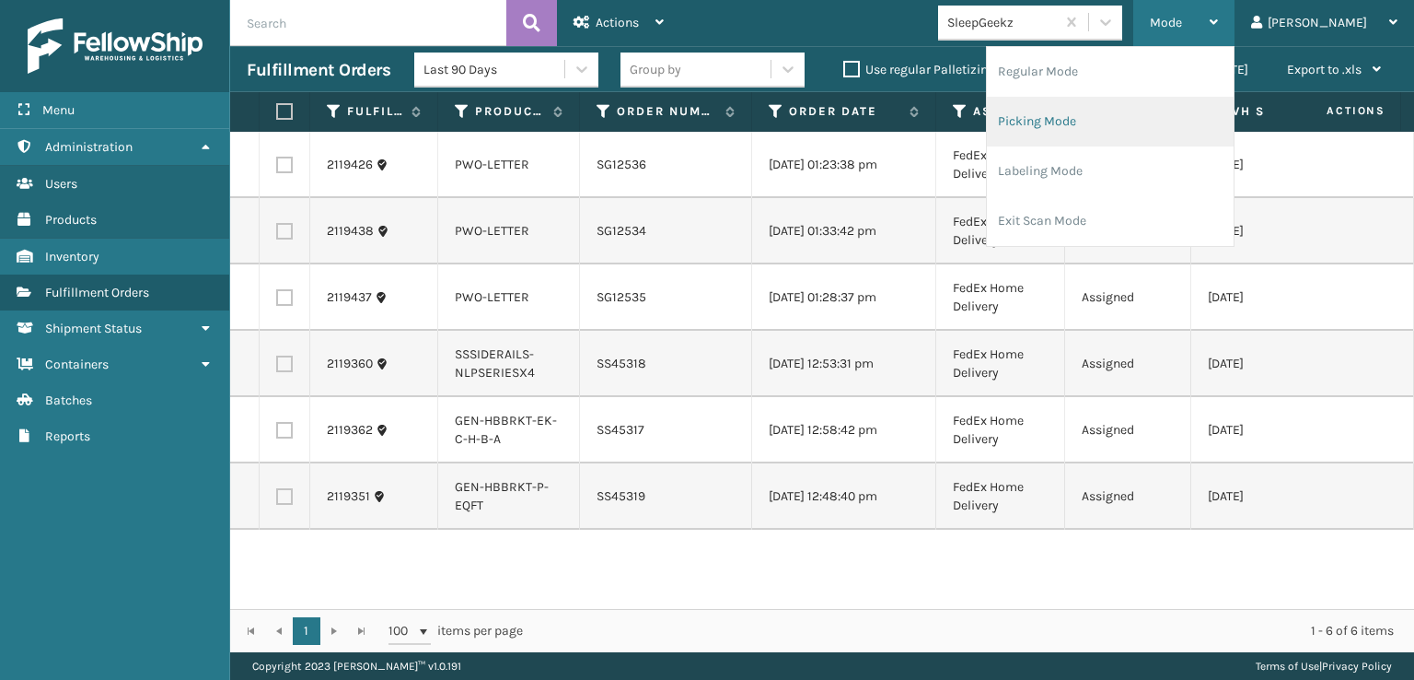
click at [1109, 120] on li "Picking Mode" at bounding box center [1110, 122] width 247 height 50
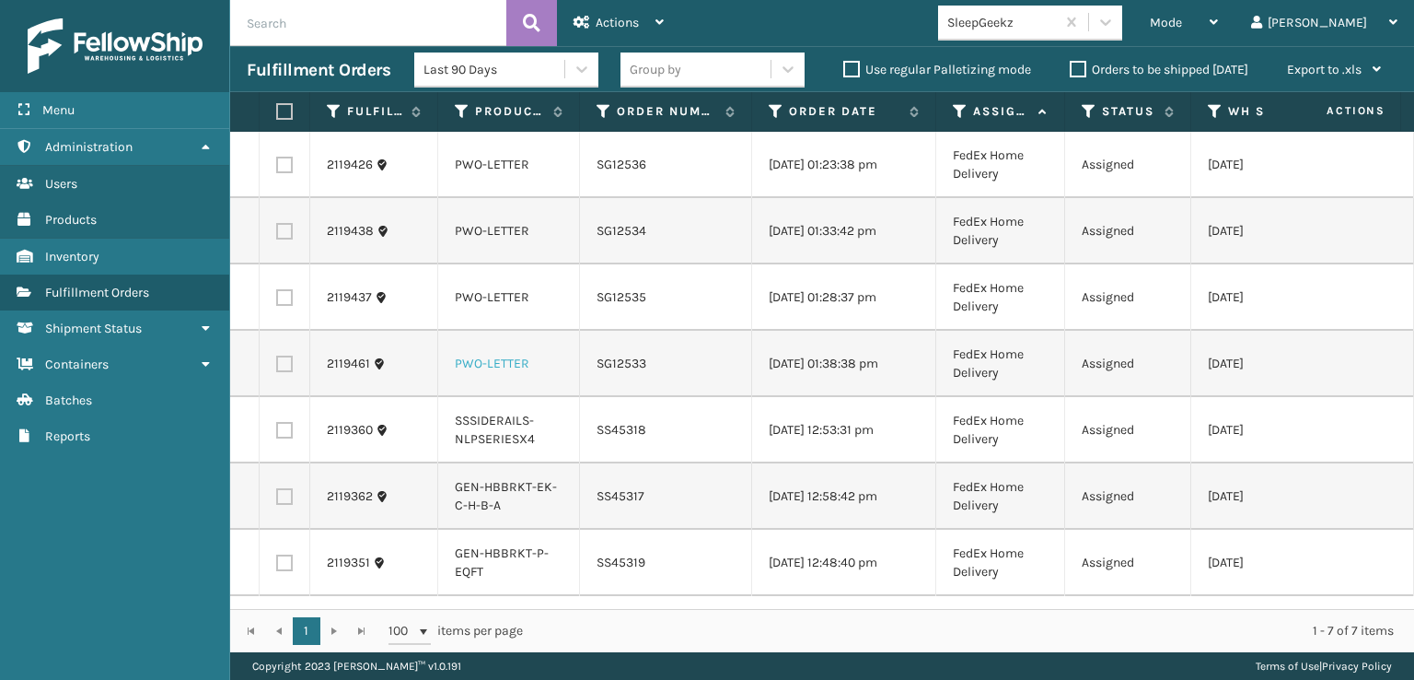
scroll to position [0, 0]
click at [287, 157] on label at bounding box center [284, 165] width 17 height 17
click at [277, 157] on input "checkbox" at bounding box center [276, 163] width 1 height 12
checkbox input "true"
click at [285, 238] on td at bounding box center [285, 231] width 51 height 66
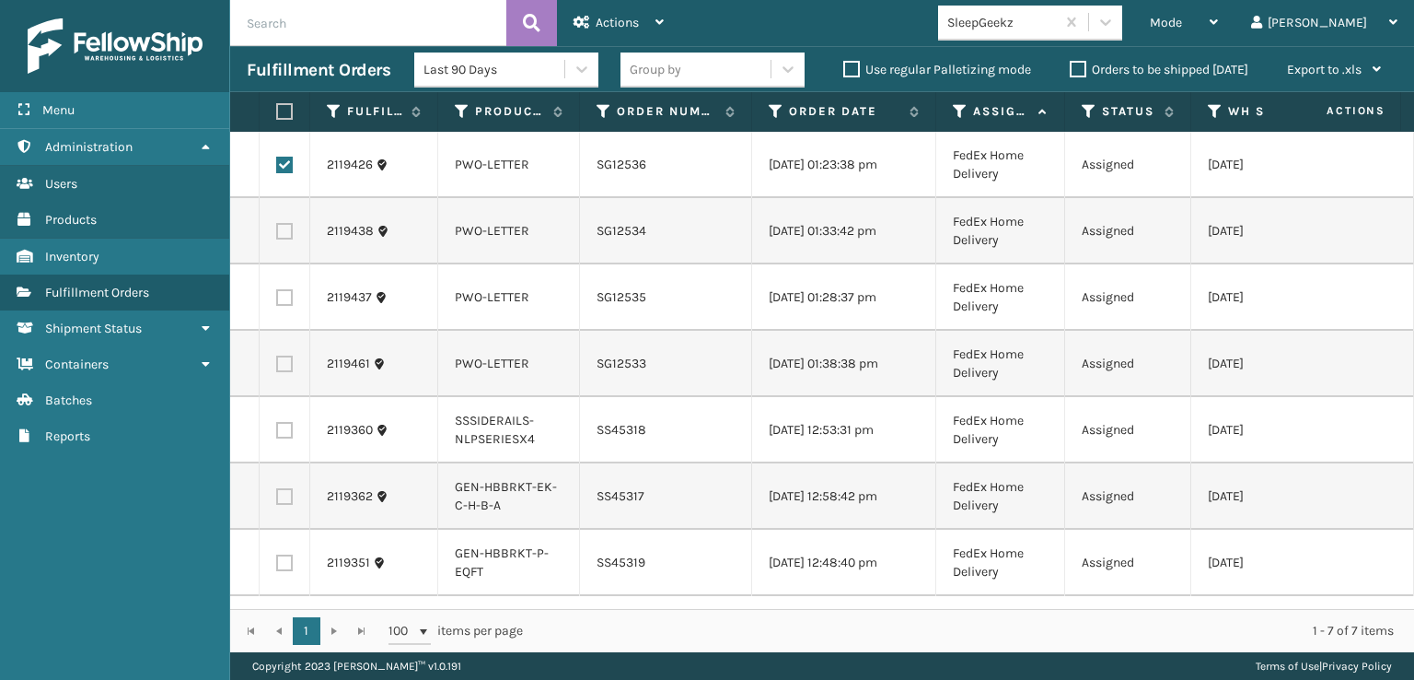
click at [287, 234] on label at bounding box center [284, 231] width 17 height 17
click at [277, 234] on input "checkbox" at bounding box center [276, 229] width 1 height 12
checkbox input "true"
click at [283, 299] on label at bounding box center [284, 297] width 17 height 17
click at [277, 299] on input "checkbox" at bounding box center [276, 295] width 1 height 12
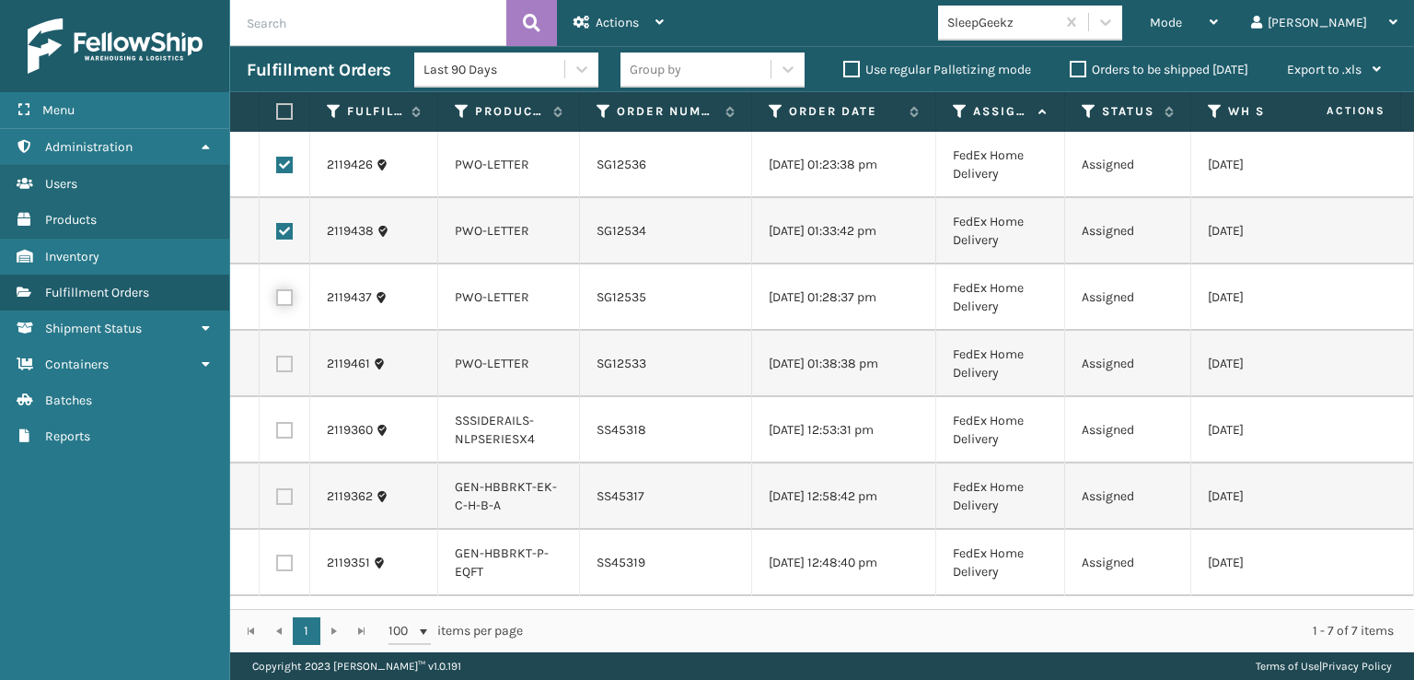
checkbox input "true"
click at [287, 361] on label at bounding box center [284, 363] width 17 height 17
click at [277, 361] on input "checkbox" at bounding box center [276, 361] width 1 height 12
checkbox input "true"
click at [611, 24] on span "Actions" at bounding box center [617, 23] width 43 height 16
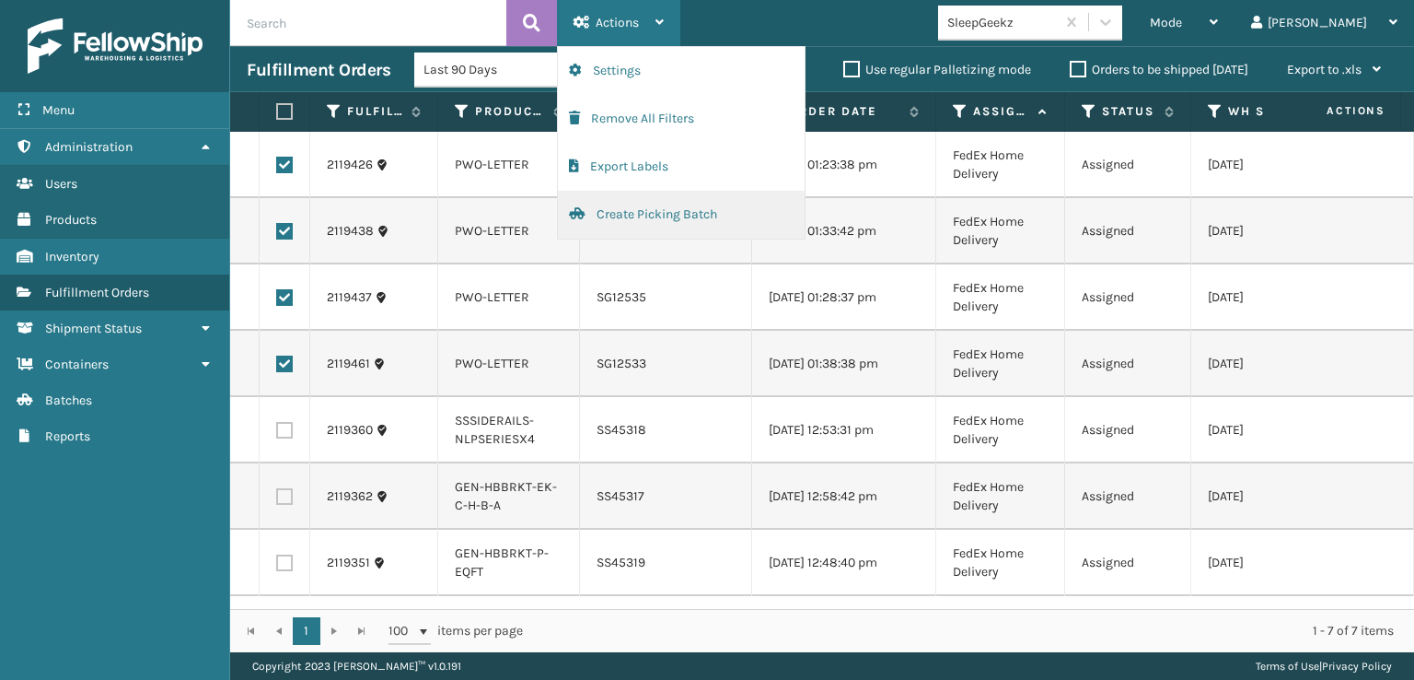
click at [657, 215] on button "Create Picking Batch" at bounding box center [681, 215] width 247 height 48
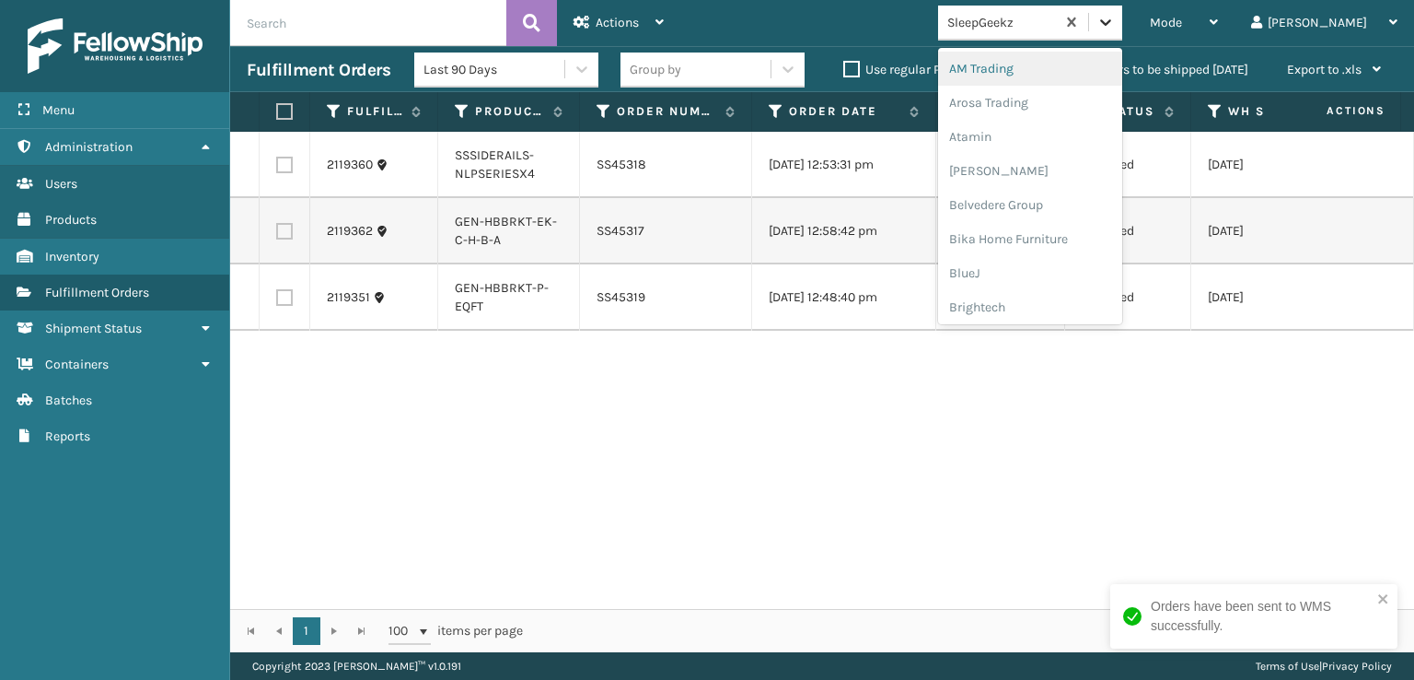
click at [1115, 27] on icon at bounding box center [1106, 22] width 18 height 18
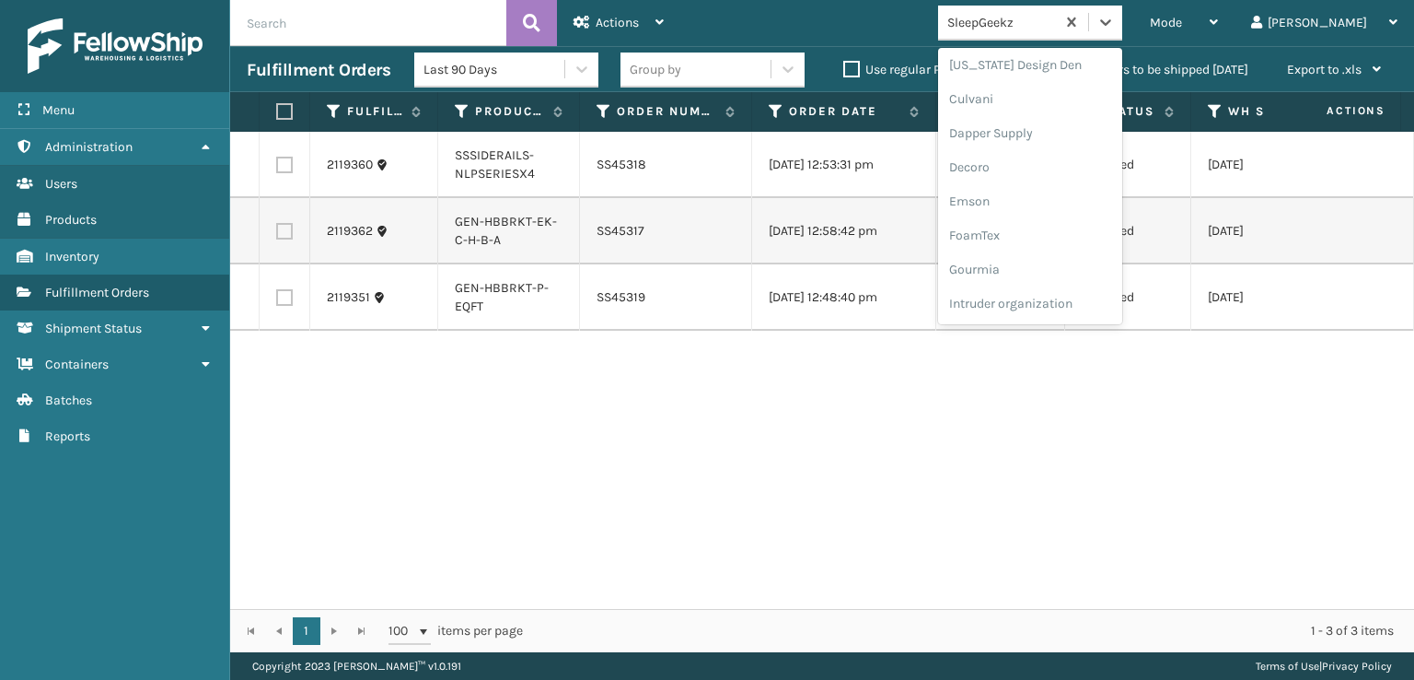
scroll to position [368, 0]
click at [1046, 139] on div "FoamTex" at bounding box center [1030, 143] width 184 height 34
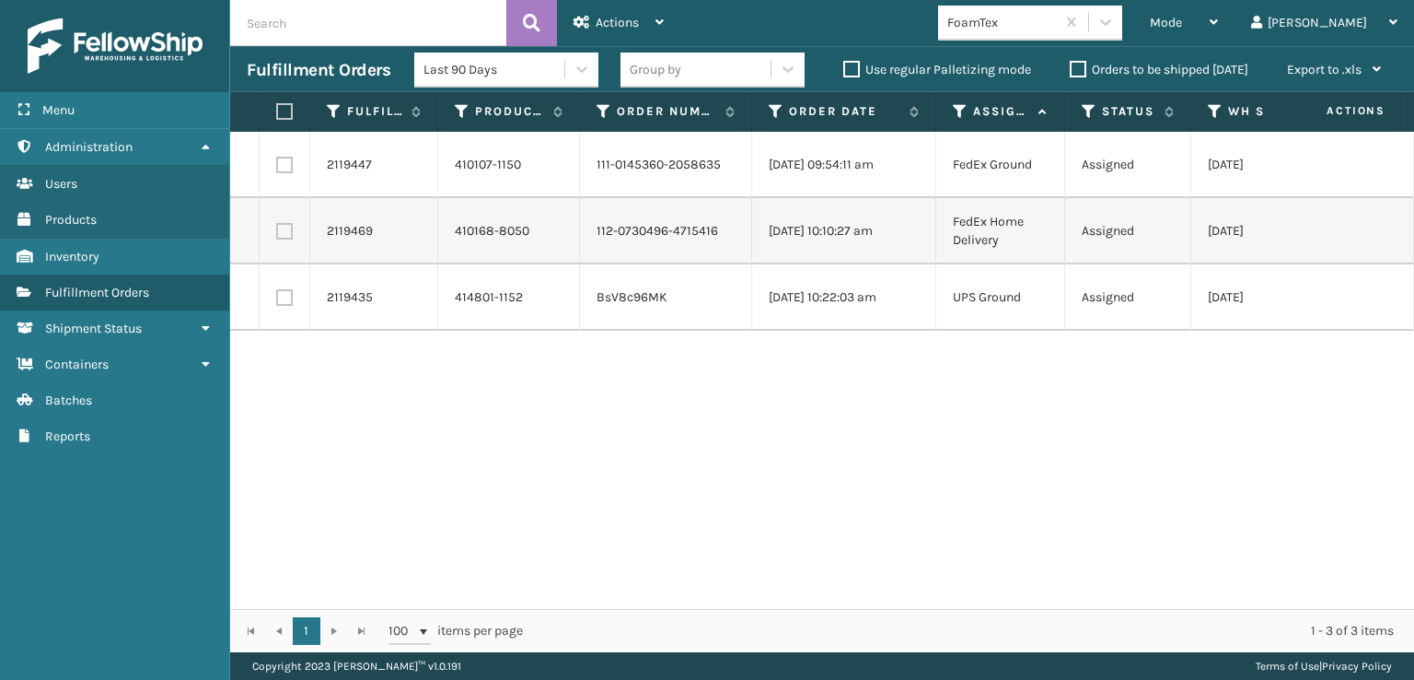
click at [278, 109] on label at bounding box center [281, 111] width 11 height 17
click at [277, 109] on input "checkbox" at bounding box center [276, 112] width 1 height 12
checkbox input "true"
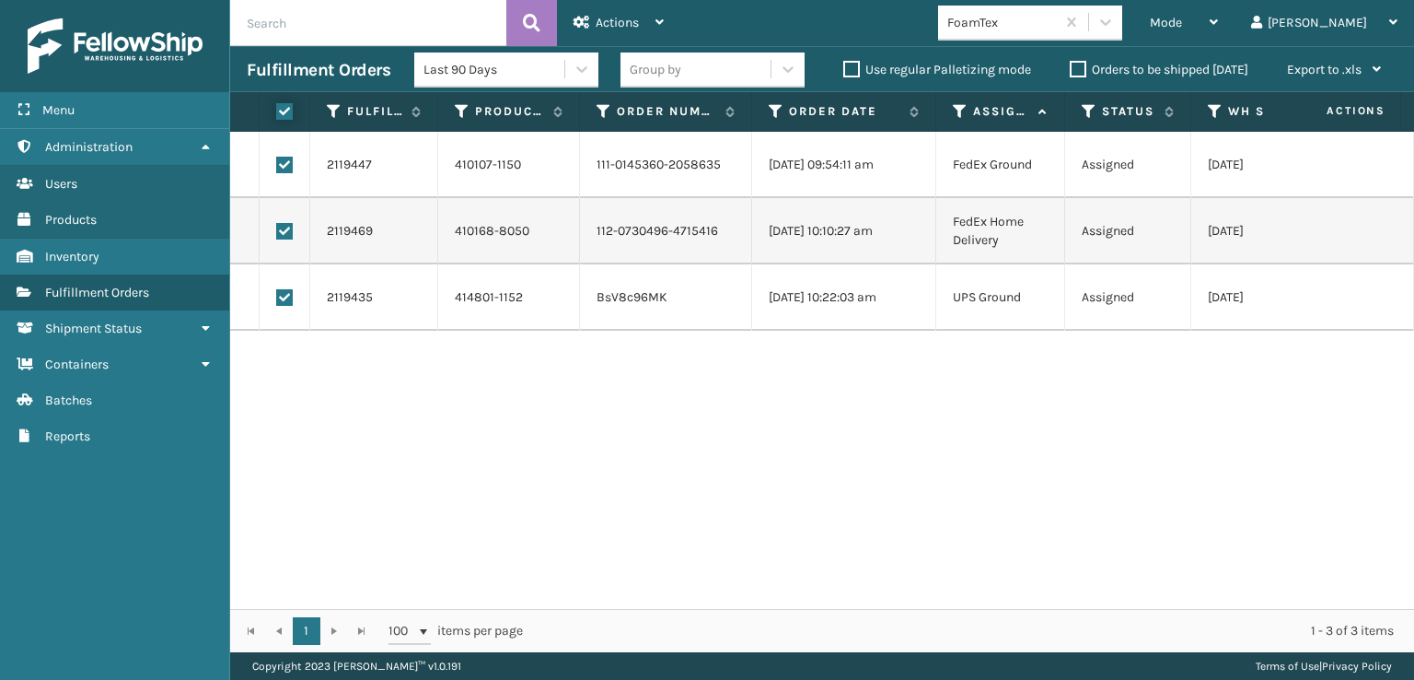
checkbox input "true"
click at [620, 8] on div "Actions" at bounding box center [619, 23] width 90 height 46
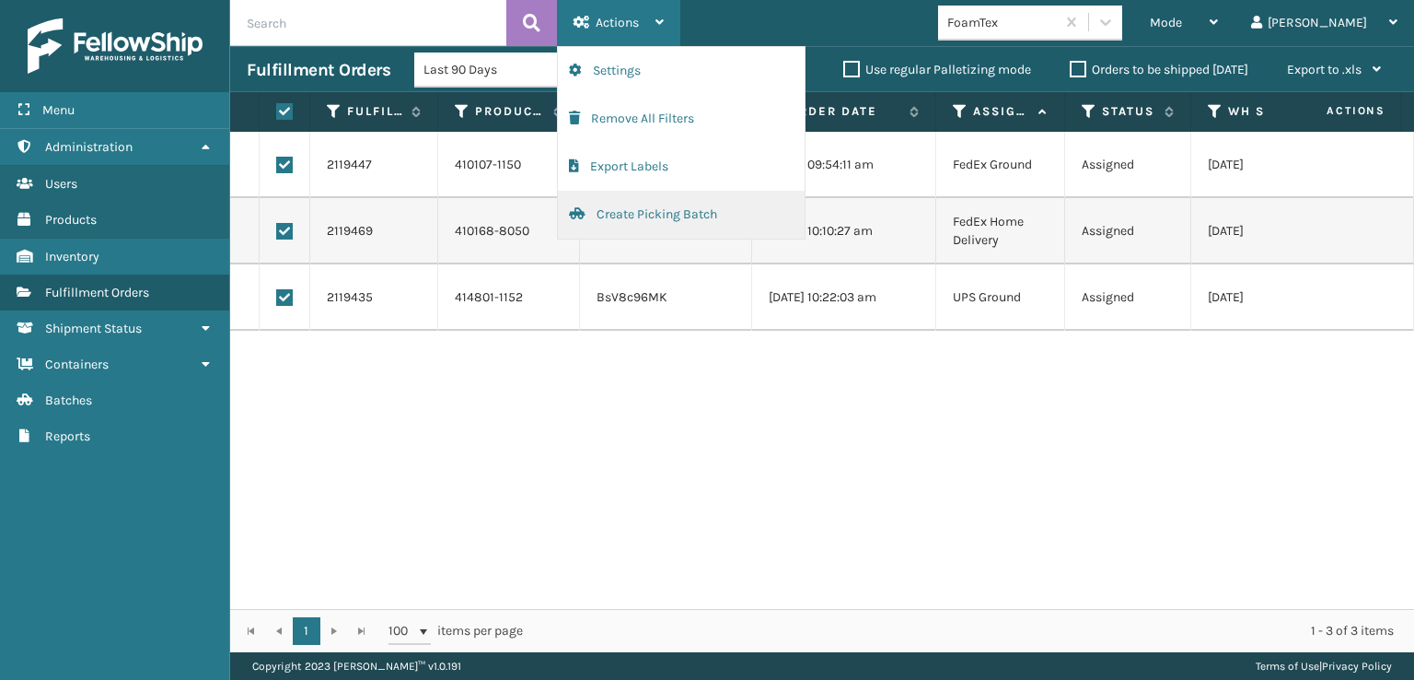
click at [610, 211] on button "Create Picking Batch" at bounding box center [681, 215] width 247 height 48
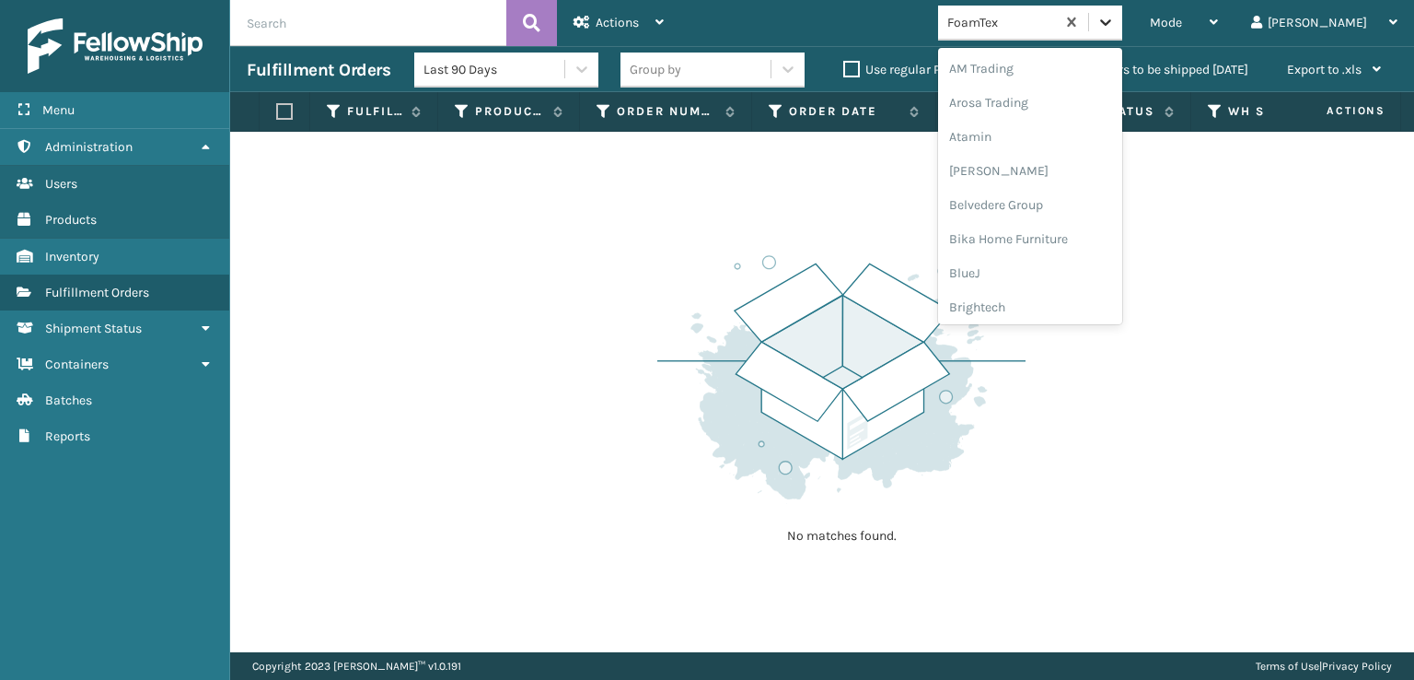
click at [1122, 10] on div at bounding box center [1105, 22] width 33 height 33
click at [1053, 242] on div "[PERSON_NAME] Brands" at bounding box center [1030, 246] width 184 height 34
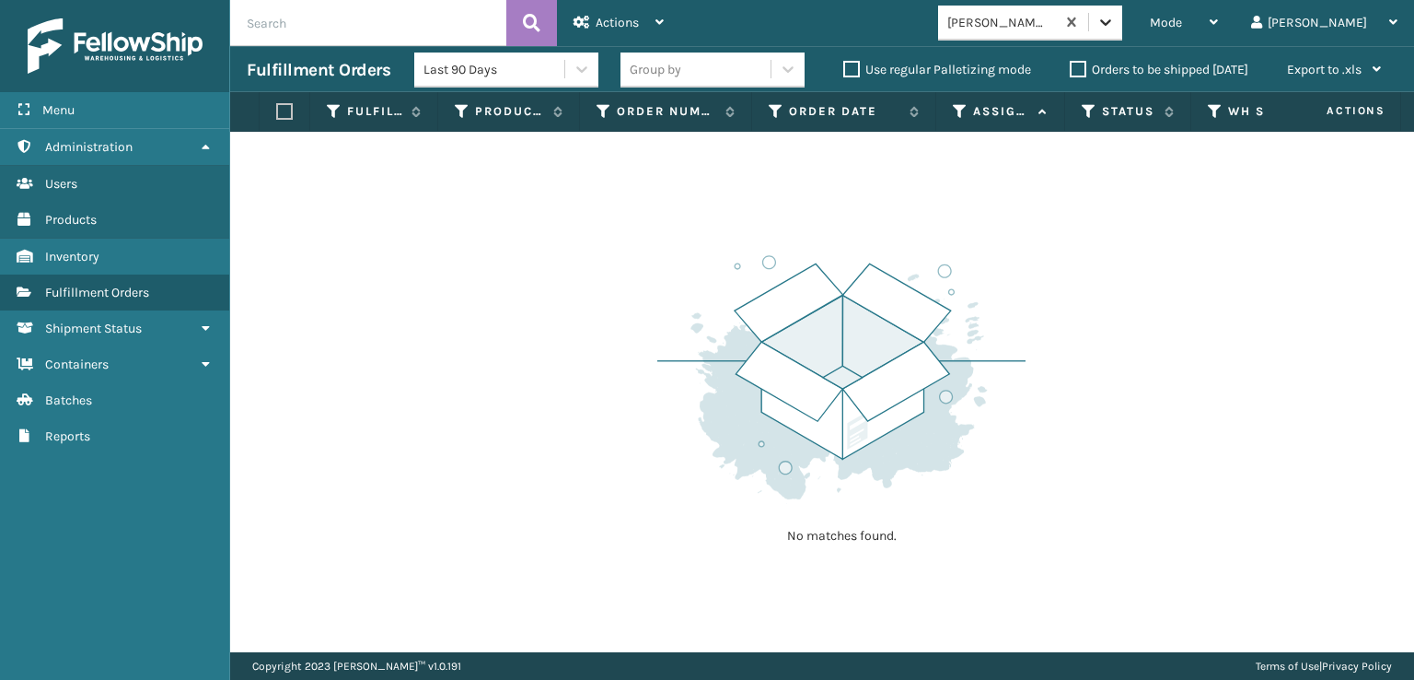
click at [1115, 29] on icon at bounding box center [1106, 22] width 18 height 18
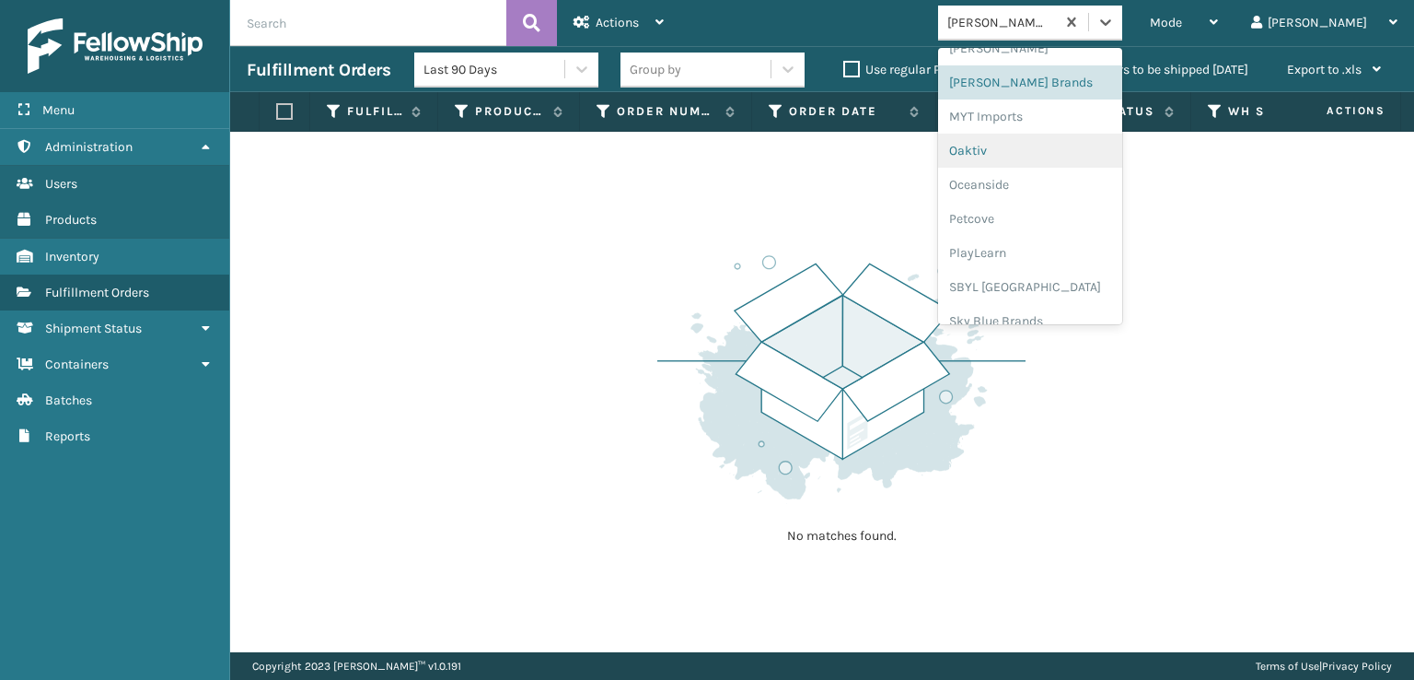
scroll to position [924, 0]
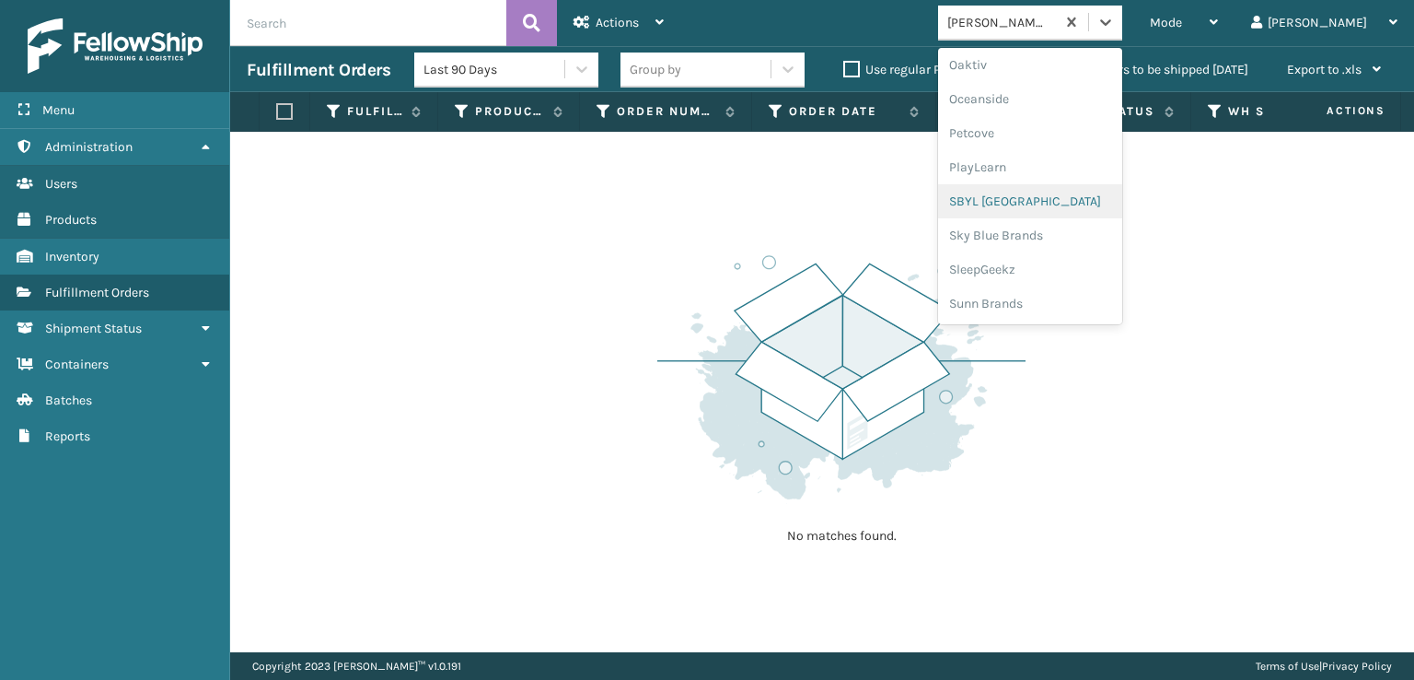
click at [1051, 200] on div "SBYL [GEOGRAPHIC_DATA]" at bounding box center [1030, 201] width 184 height 34
click at [1115, 27] on icon at bounding box center [1106, 22] width 18 height 18
click at [1042, 264] on div "SleepGeekz" at bounding box center [1030, 269] width 184 height 34
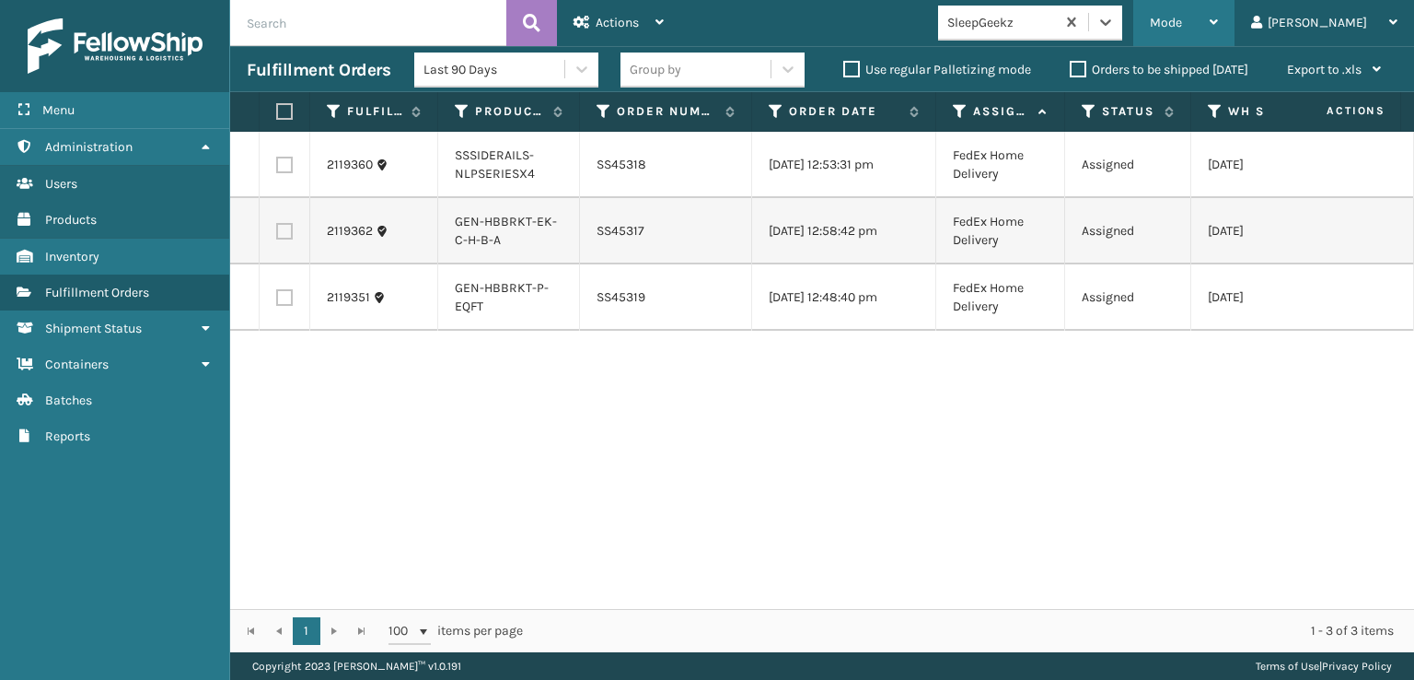
click at [1182, 24] on span "Mode" at bounding box center [1166, 23] width 32 height 16
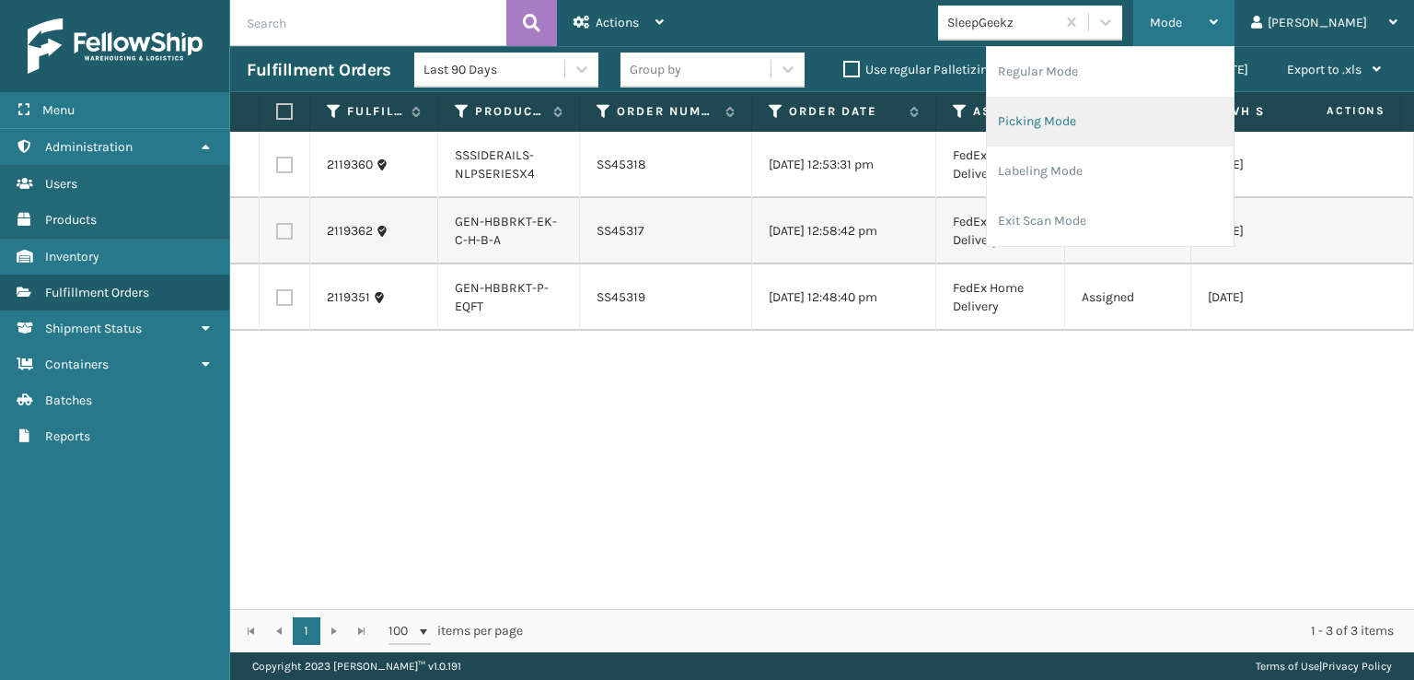
click at [1112, 111] on li "Picking Mode" at bounding box center [1110, 122] width 247 height 50
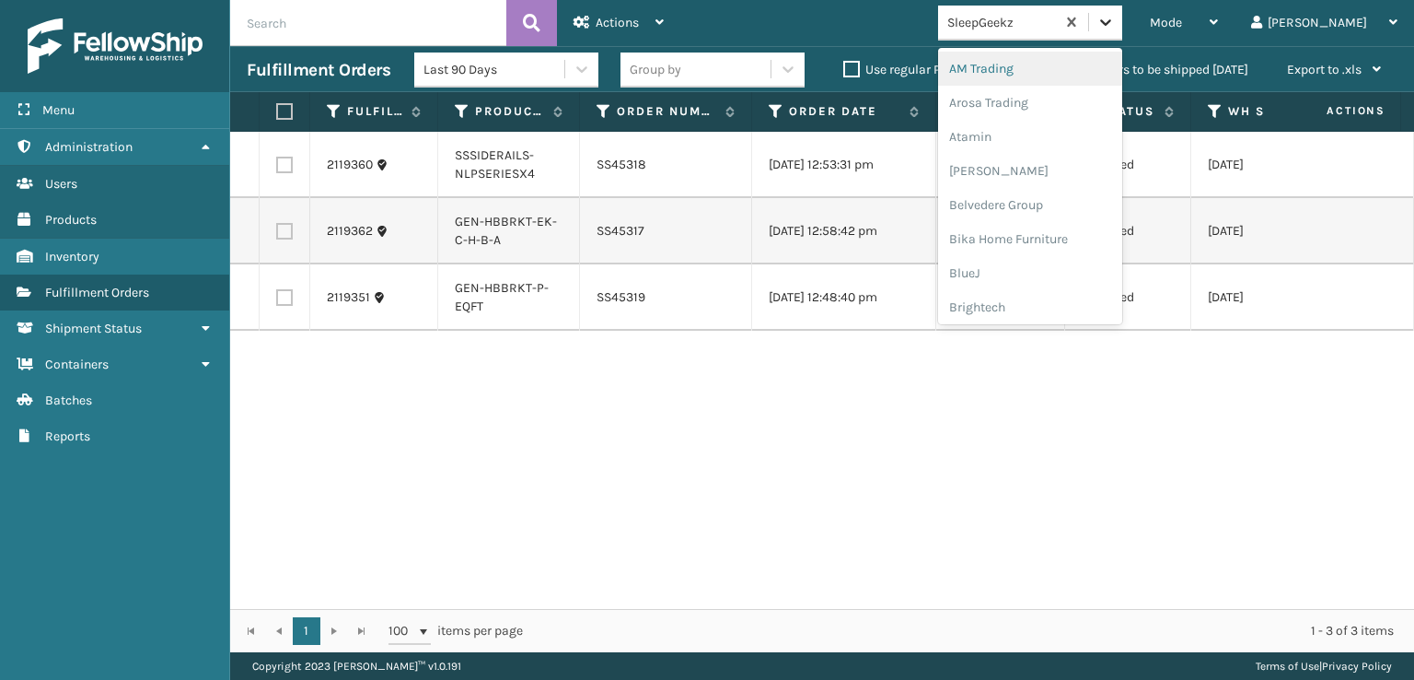
click at [1122, 10] on div at bounding box center [1105, 22] width 33 height 33
click at [1049, 234] on div "FoamTex" at bounding box center [1030, 235] width 184 height 34
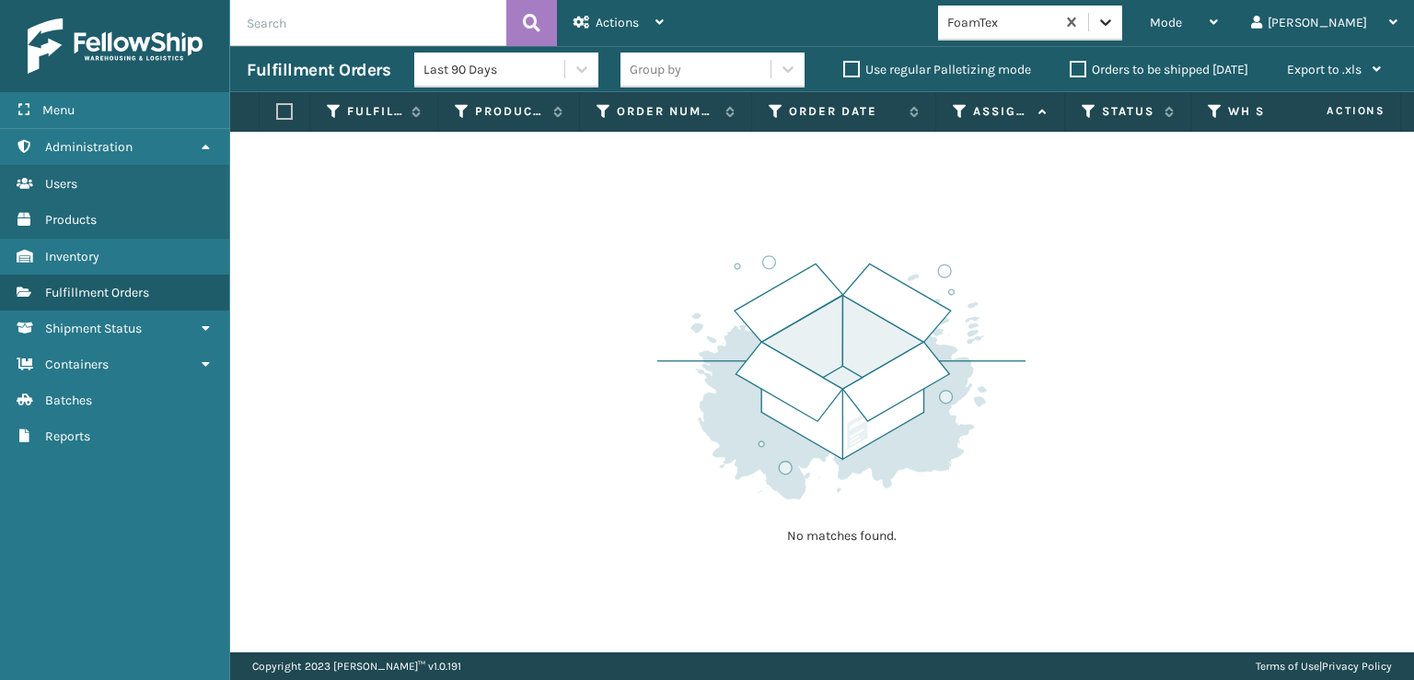
click at [1115, 23] on icon at bounding box center [1106, 22] width 18 height 18
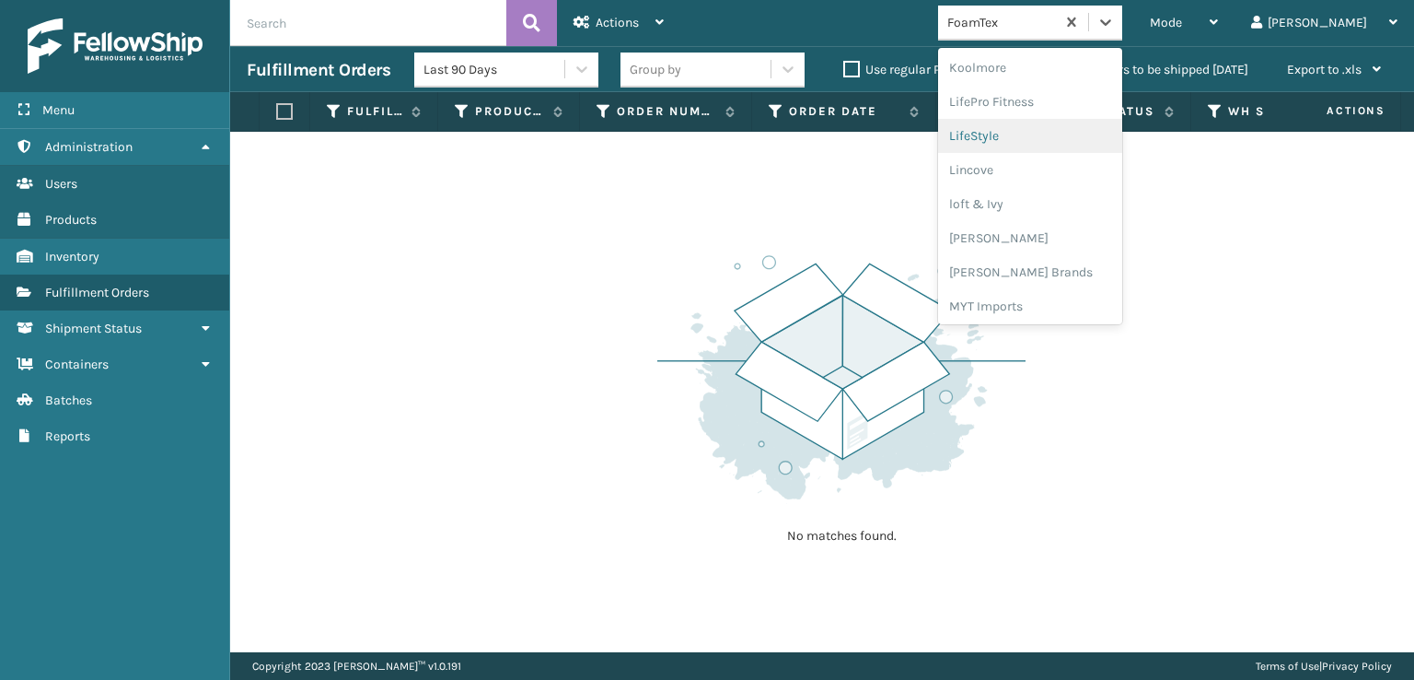
scroll to position [674, 0]
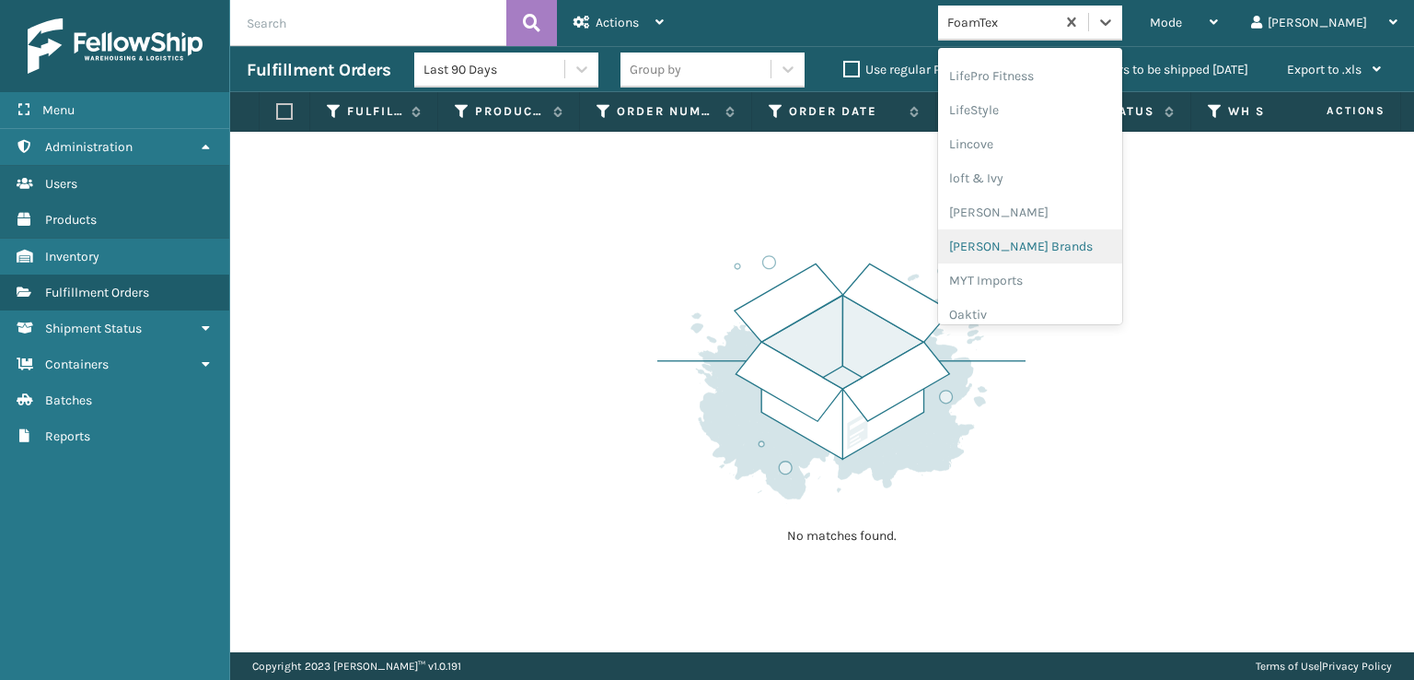
click at [1052, 243] on div "[PERSON_NAME] Brands" at bounding box center [1030, 246] width 184 height 34
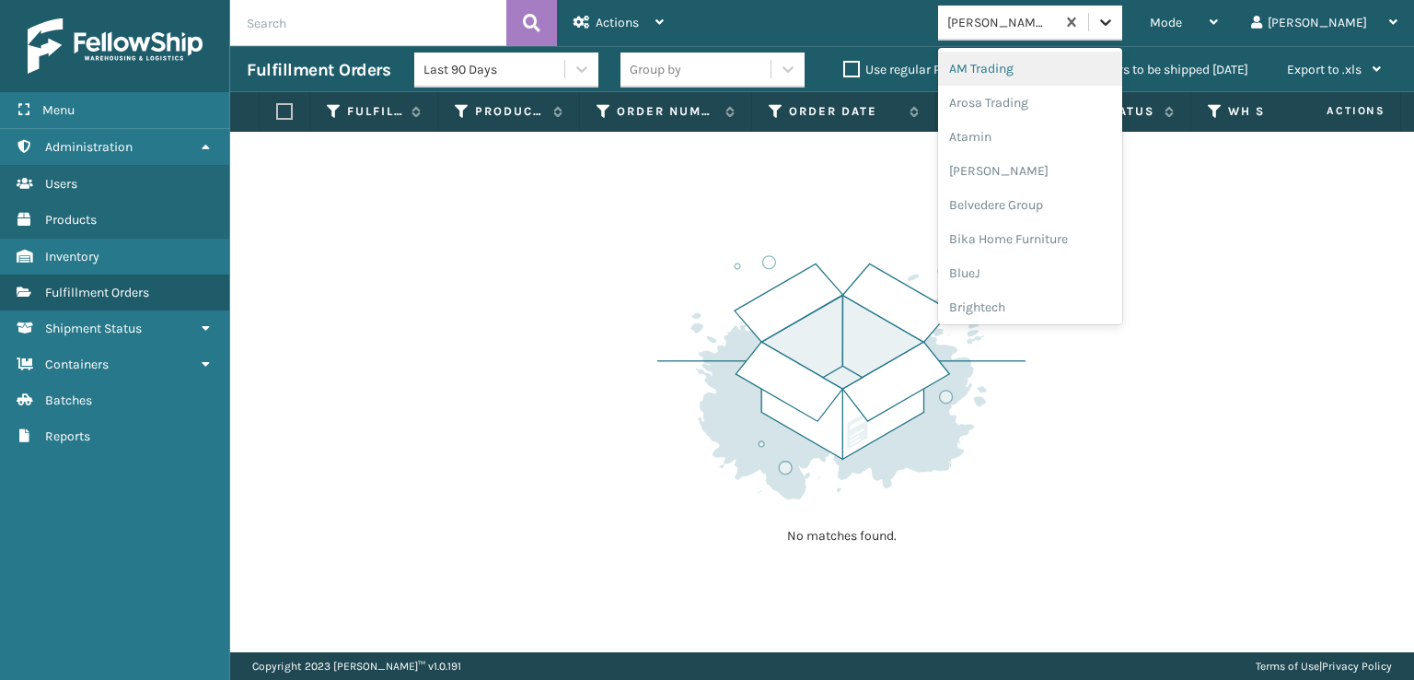
click at [1122, 27] on div at bounding box center [1105, 22] width 33 height 33
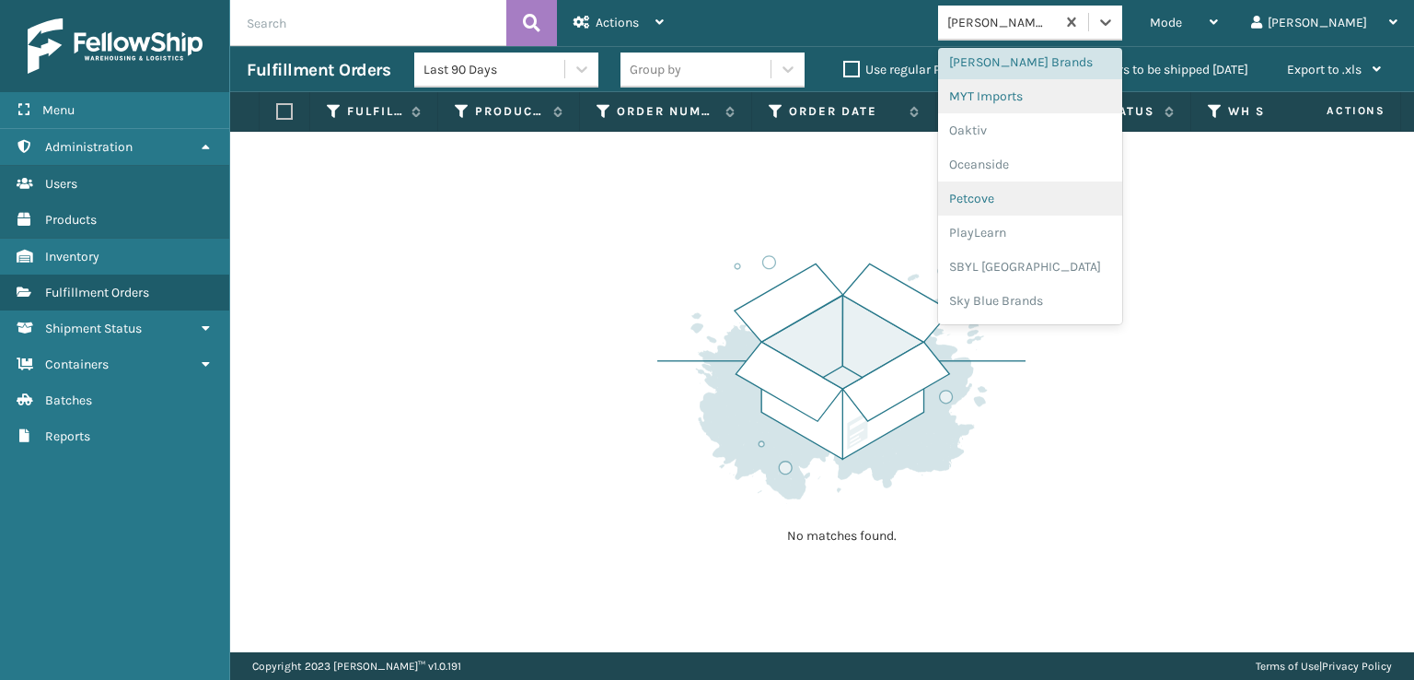
scroll to position [924, 0]
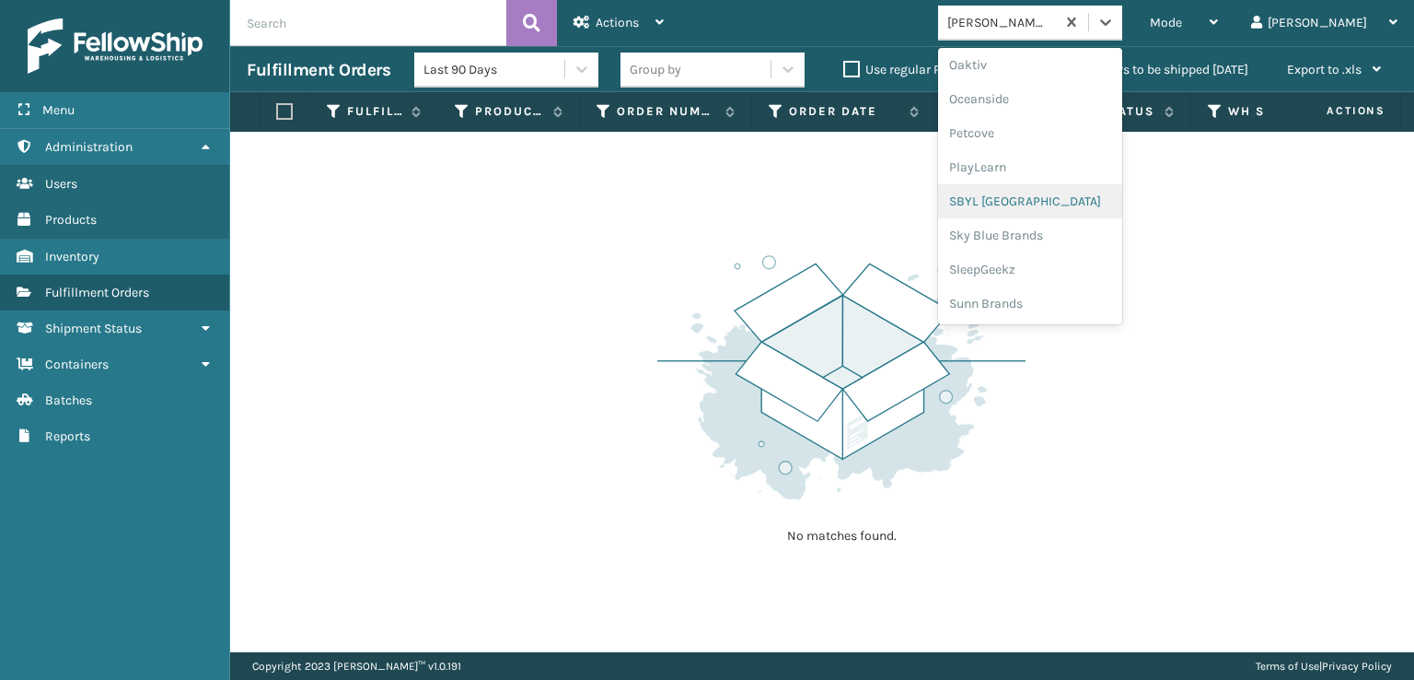
click at [1052, 200] on div "SBYL [GEOGRAPHIC_DATA]" at bounding box center [1030, 201] width 184 height 34
click at [1115, 27] on icon at bounding box center [1106, 22] width 18 height 18
click at [1040, 267] on div "SleepGeekz" at bounding box center [1030, 269] width 184 height 34
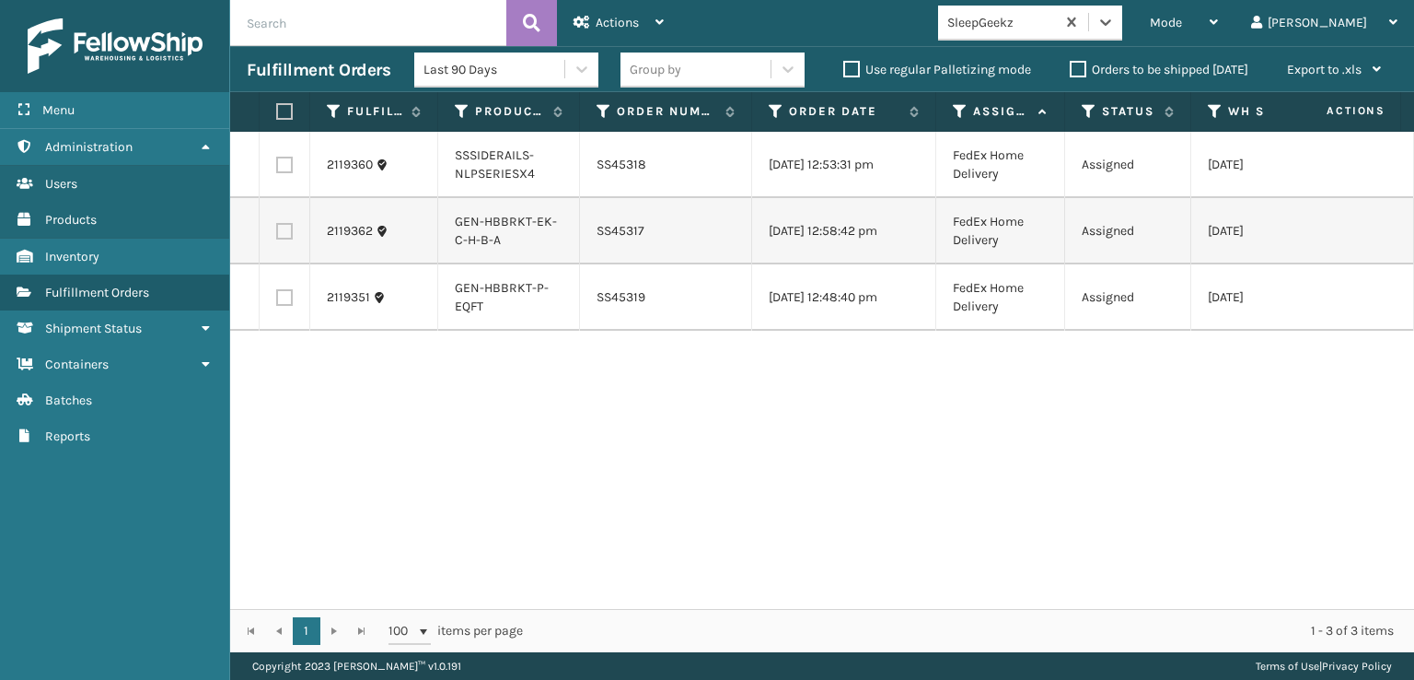
click at [285, 113] on label at bounding box center [281, 111] width 11 height 17
click at [277, 113] on input "checkbox" at bounding box center [276, 112] width 1 height 12
checkbox input "true"
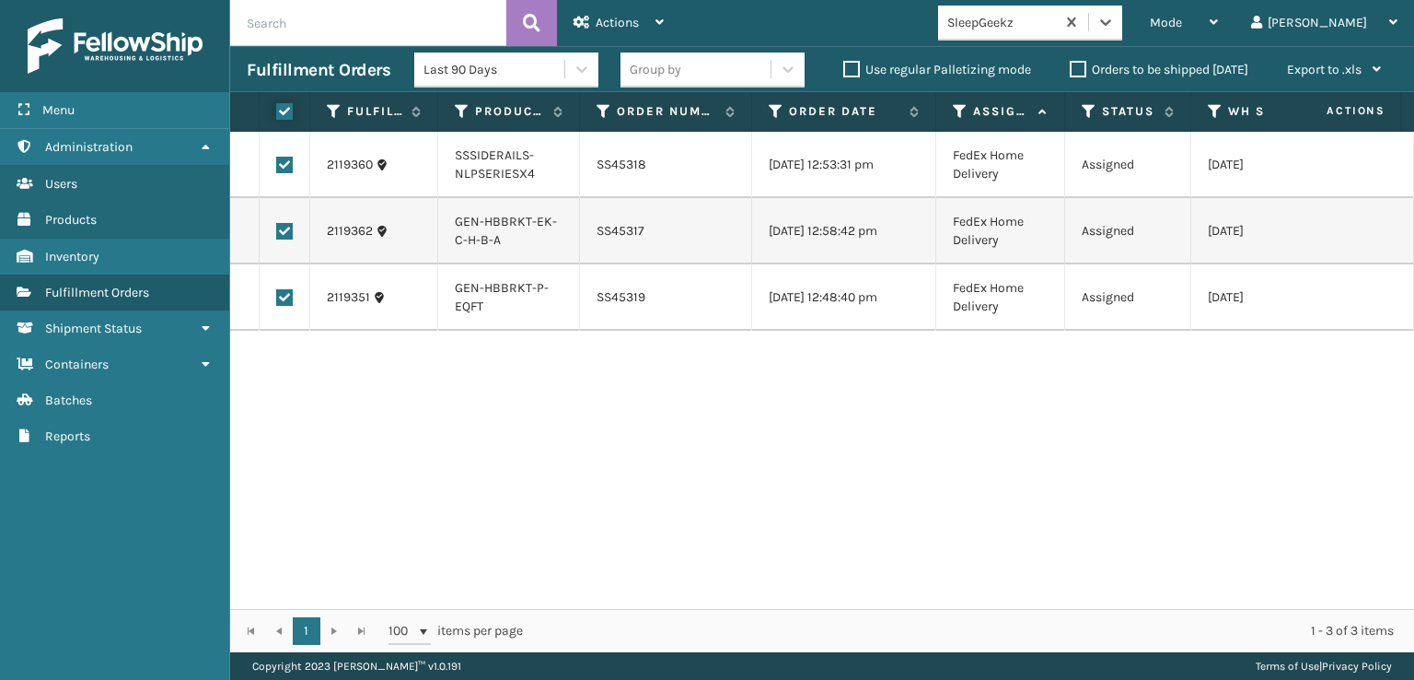
checkbox input "true"
click at [599, 23] on span "Actions" at bounding box center [617, 23] width 43 height 16
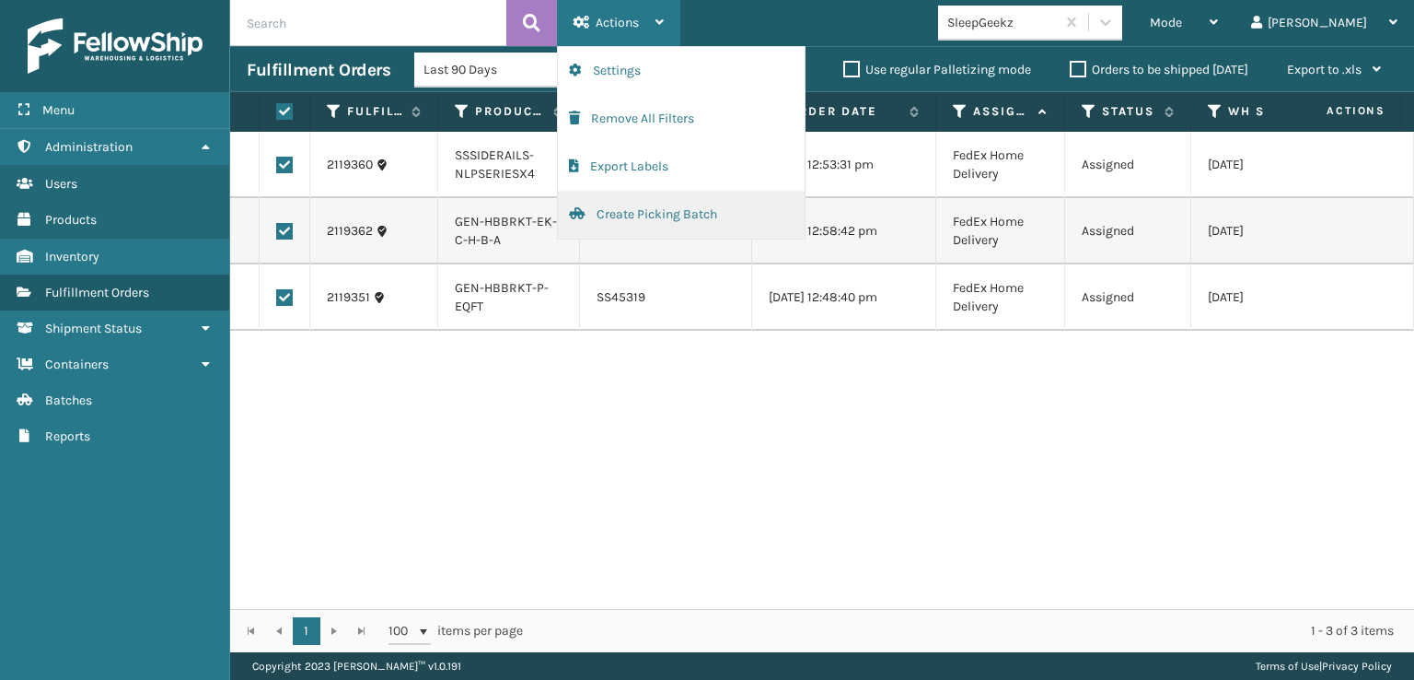
click at [641, 215] on button "Create Picking Batch" at bounding box center [681, 215] width 247 height 48
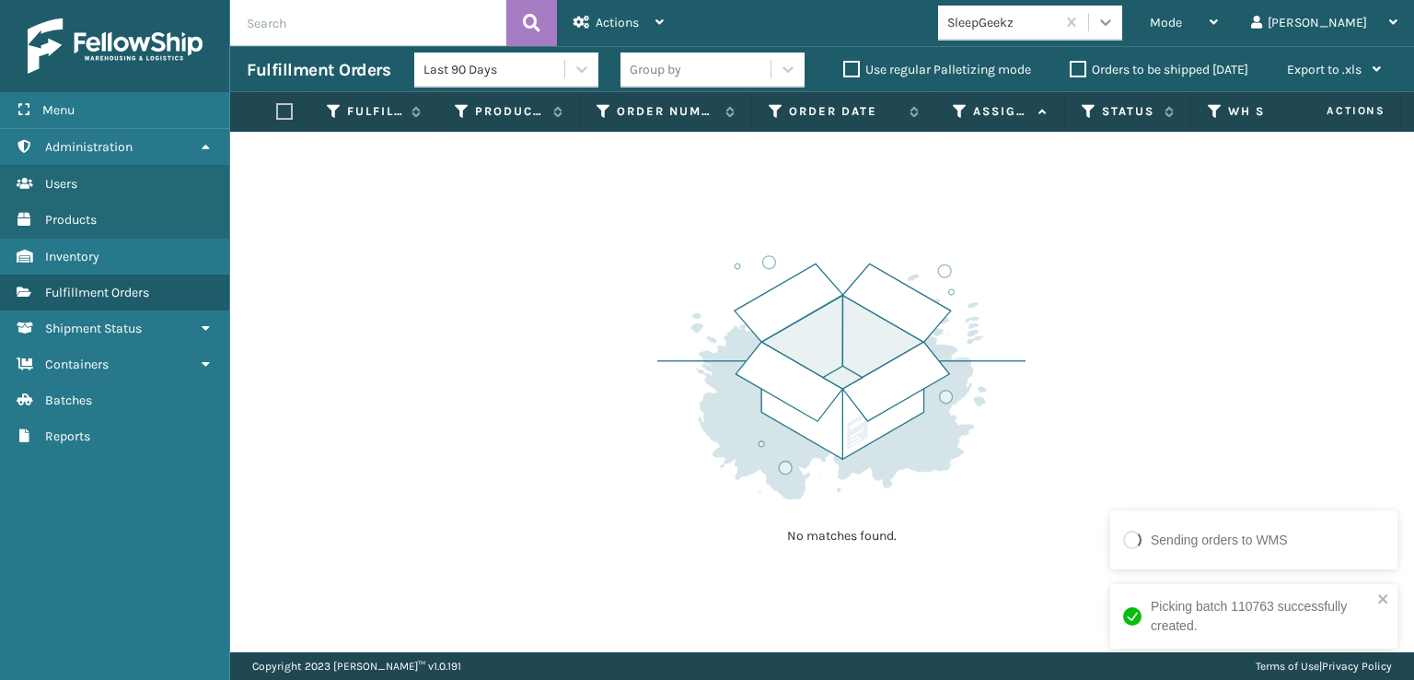
click at [1111, 23] on icon at bounding box center [1105, 22] width 11 height 6
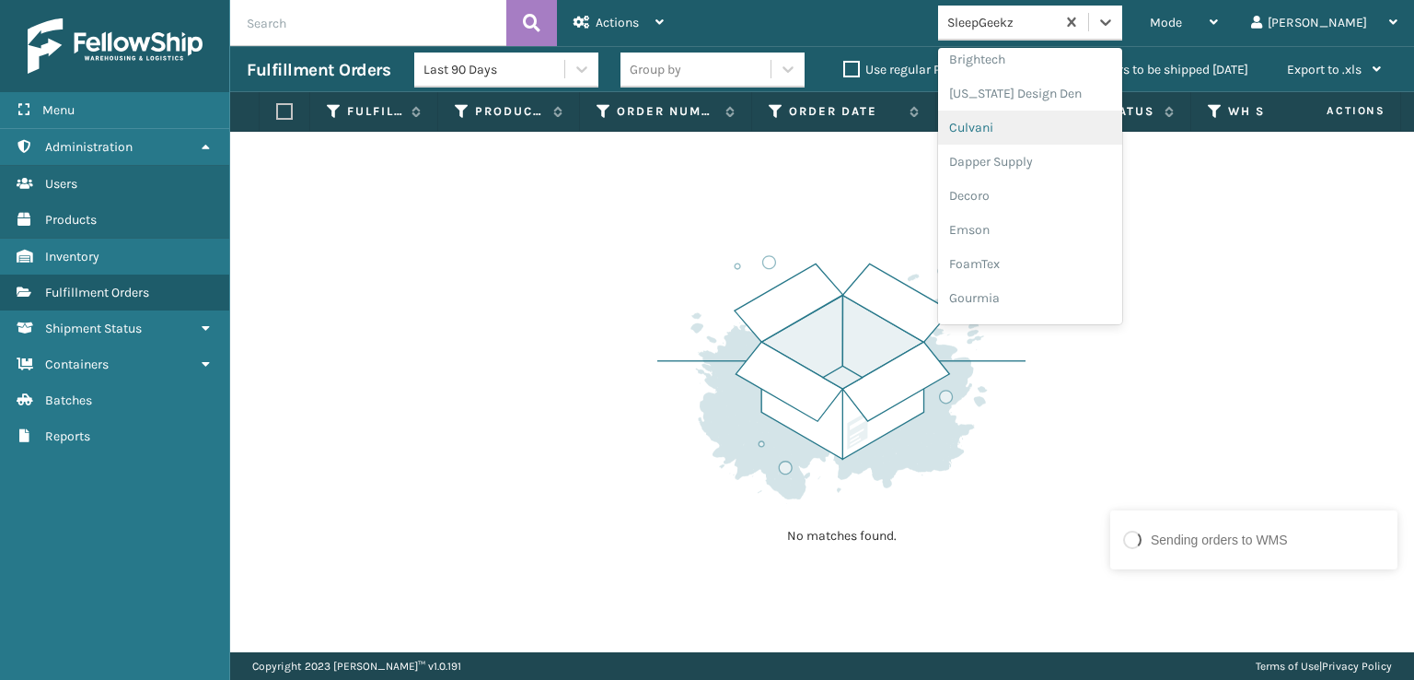
scroll to position [276, 0]
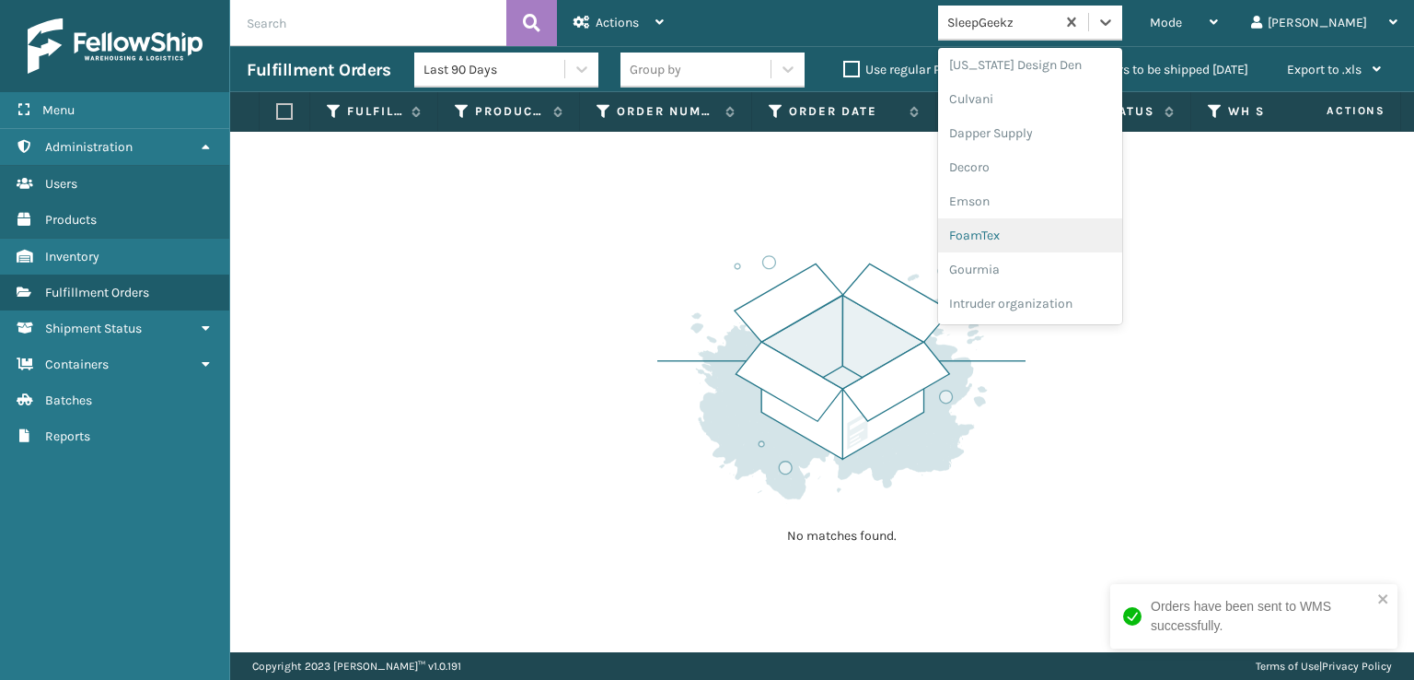
click at [1040, 236] on div "FoamTex" at bounding box center [1030, 235] width 184 height 34
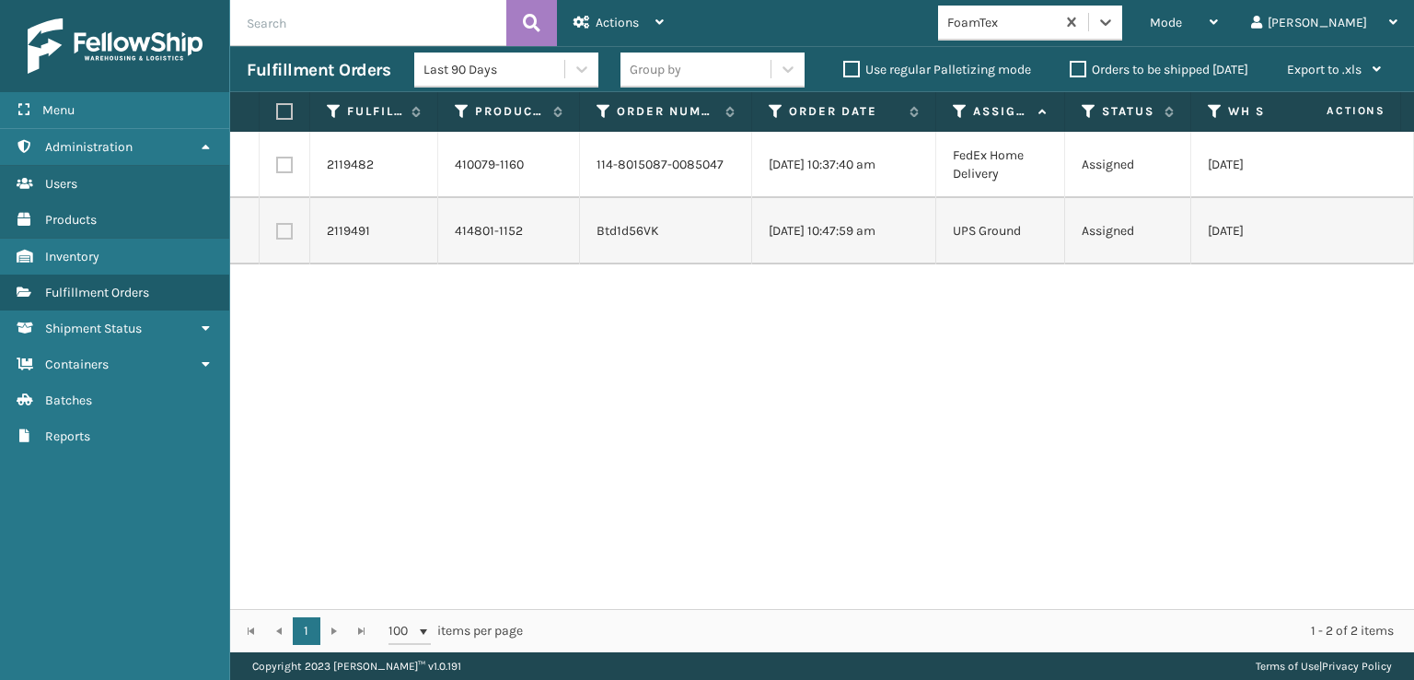
click at [283, 108] on label at bounding box center [281, 111] width 11 height 17
click at [277, 108] on input "checkbox" at bounding box center [276, 112] width 1 height 12
checkbox input "true"
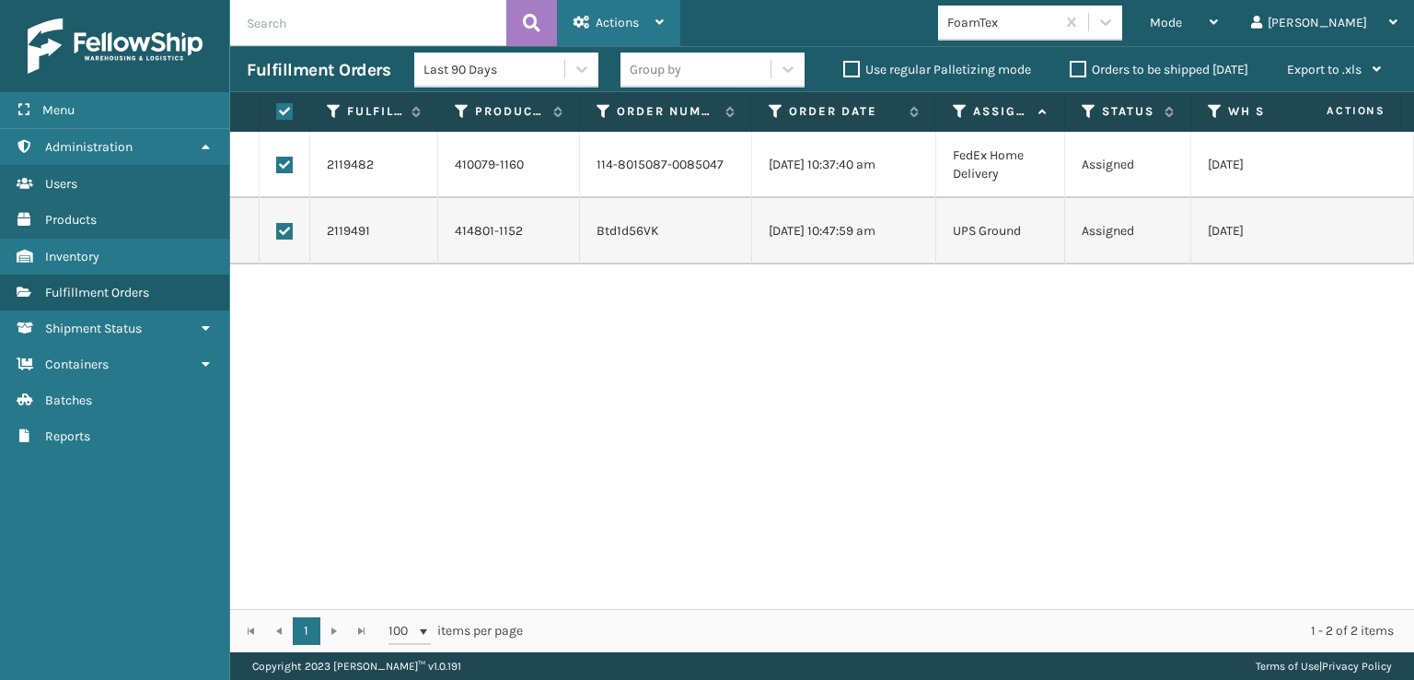
click at [641, 18] on div "Actions" at bounding box center [619, 23] width 90 height 46
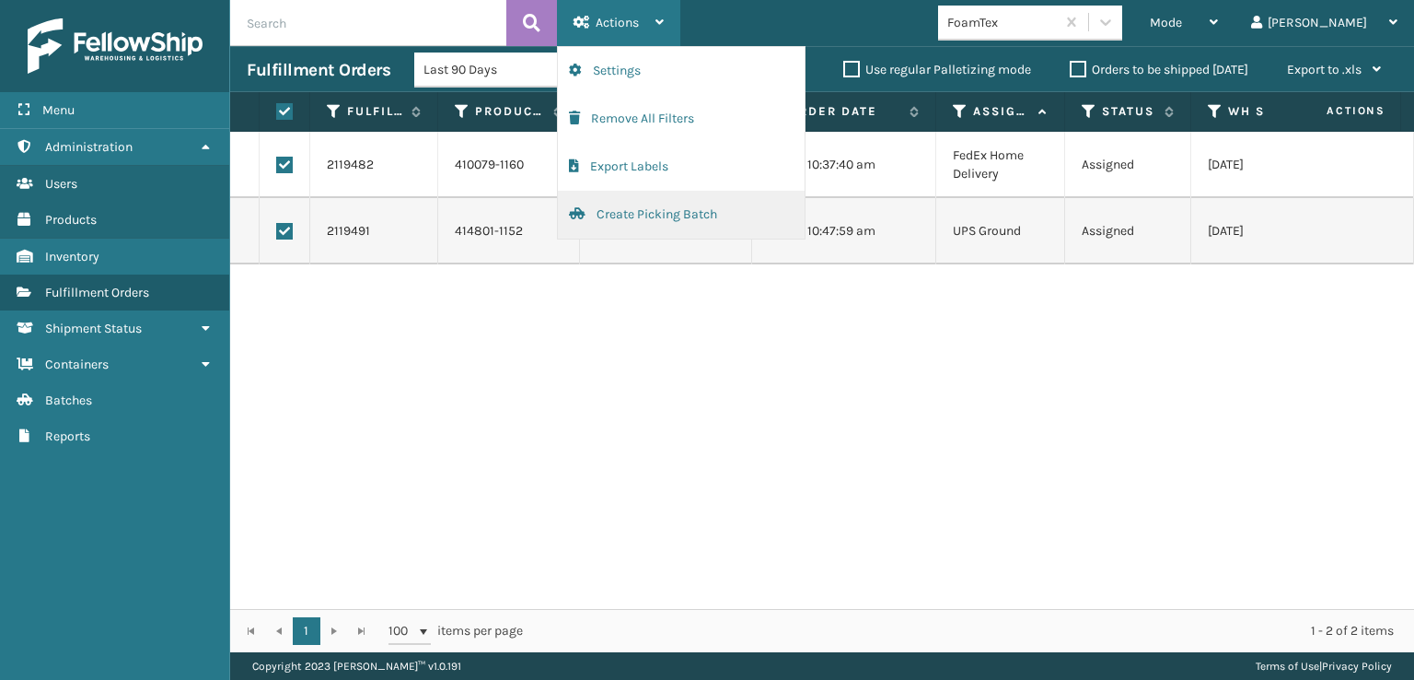
click at [667, 215] on button "Create Picking Batch" at bounding box center [681, 215] width 247 height 48
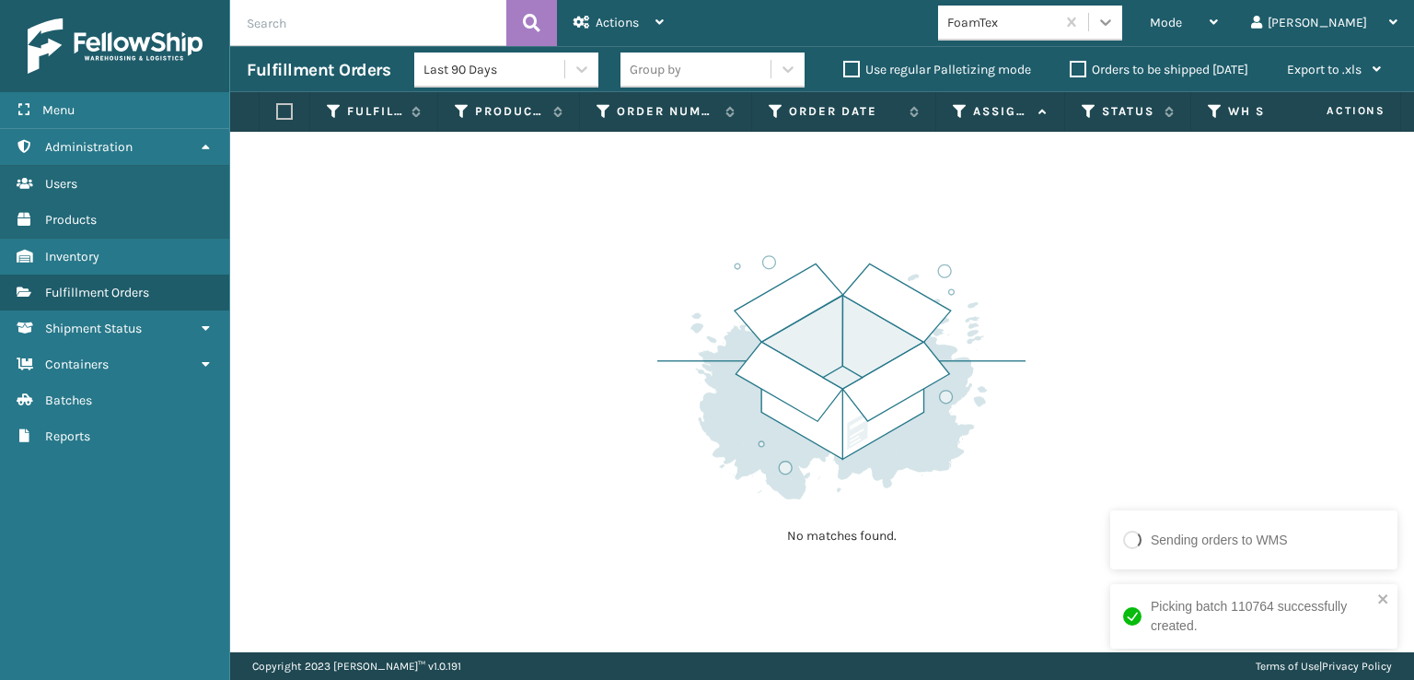
click at [1115, 29] on icon at bounding box center [1106, 22] width 18 height 18
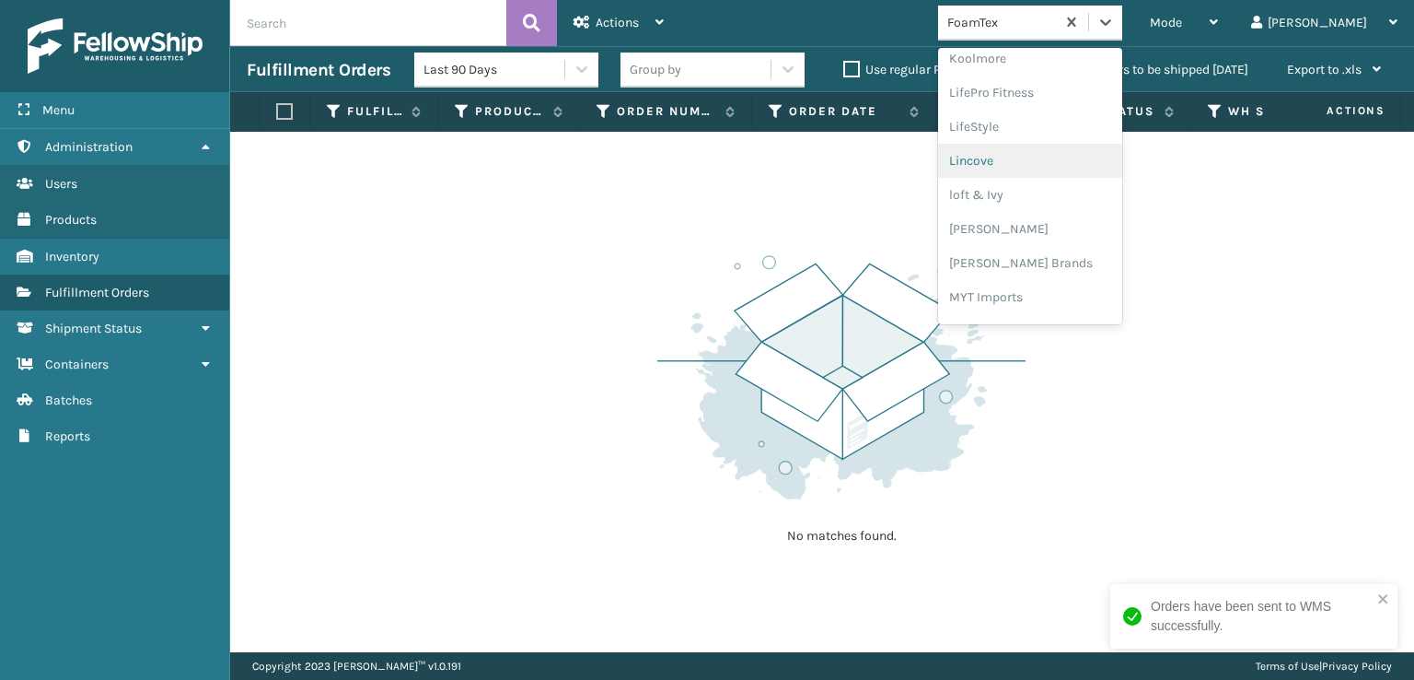
scroll to position [766, 0]
click at [1073, 155] on div "[PERSON_NAME] Brands" at bounding box center [1030, 154] width 184 height 34
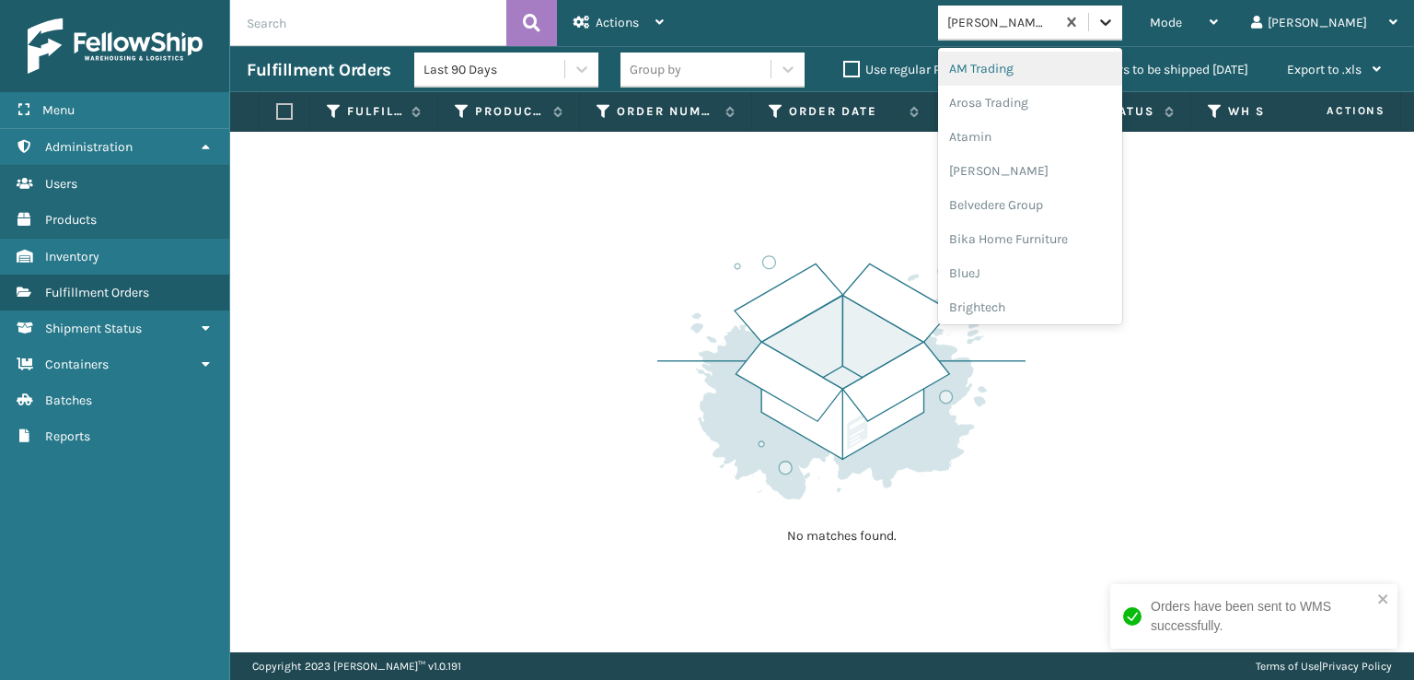
click at [1115, 21] on icon at bounding box center [1106, 22] width 18 height 18
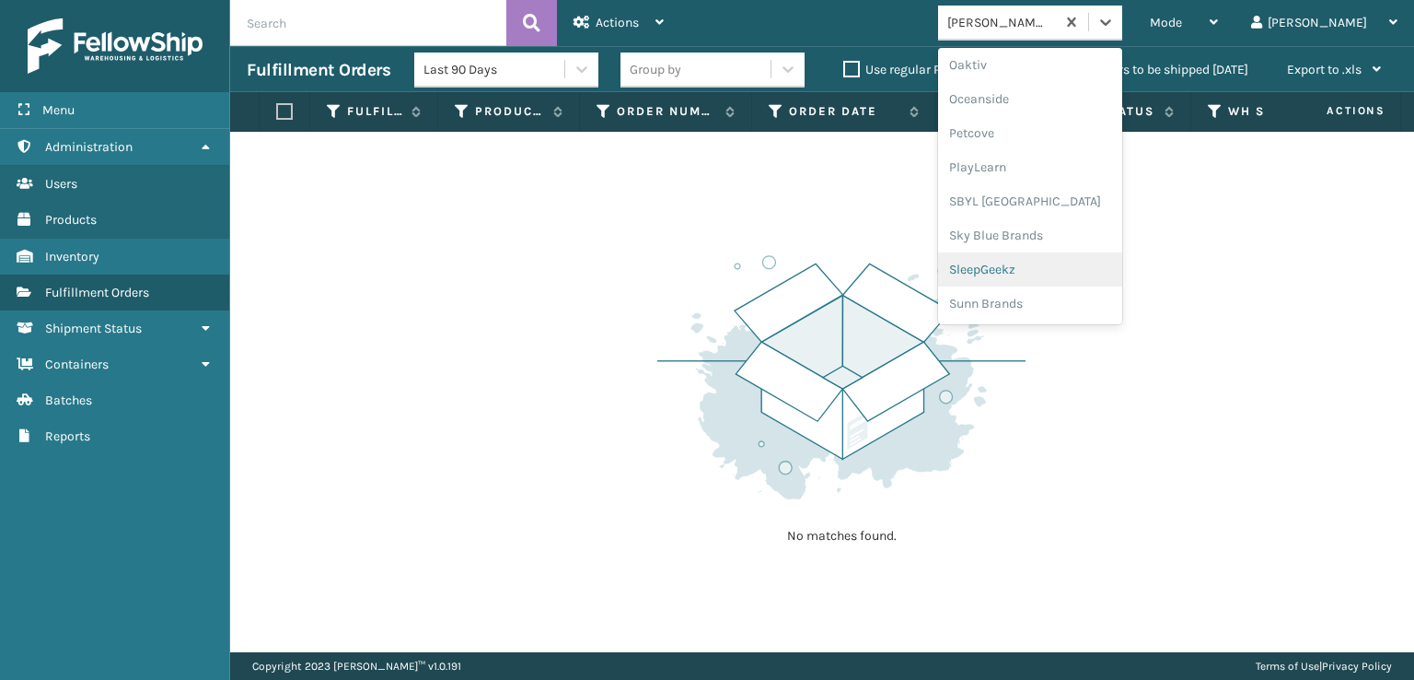
click at [1074, 266] on div "SleepGeekz" at bounding box center [1030, 269] width 184 height 34
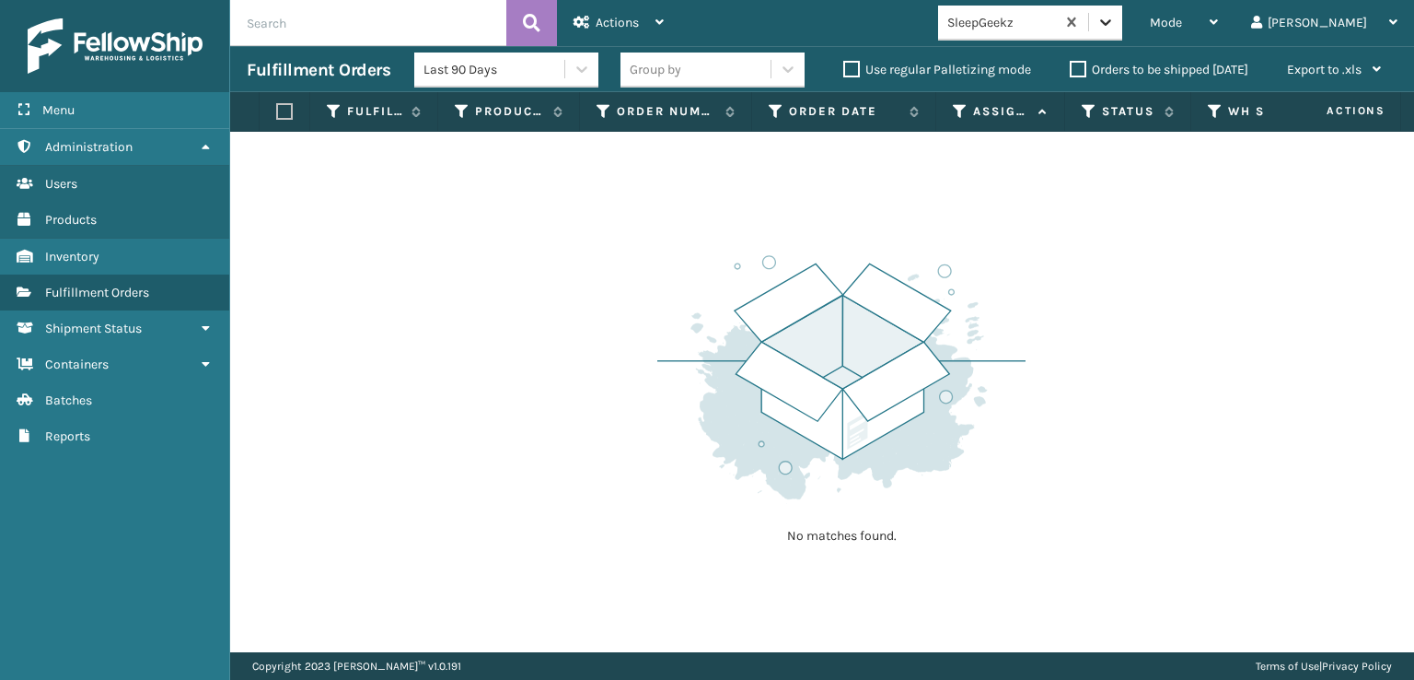
click at [1115, 23] on icon at bounding box center [1106, 22] width 18 height 18
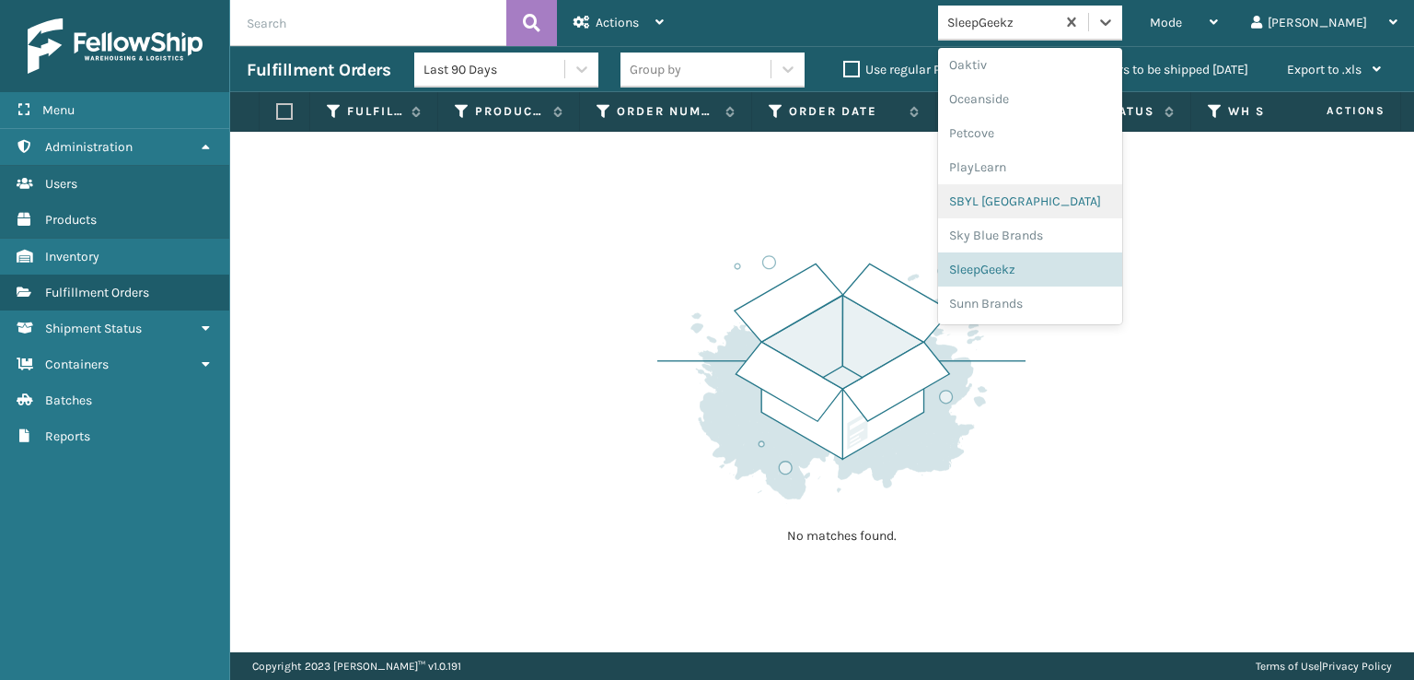
click at [1055, 201] on div "SBYL [GEOGRAPHIC_DATA]" at bounding box center [1030, 201] width 184 height 34
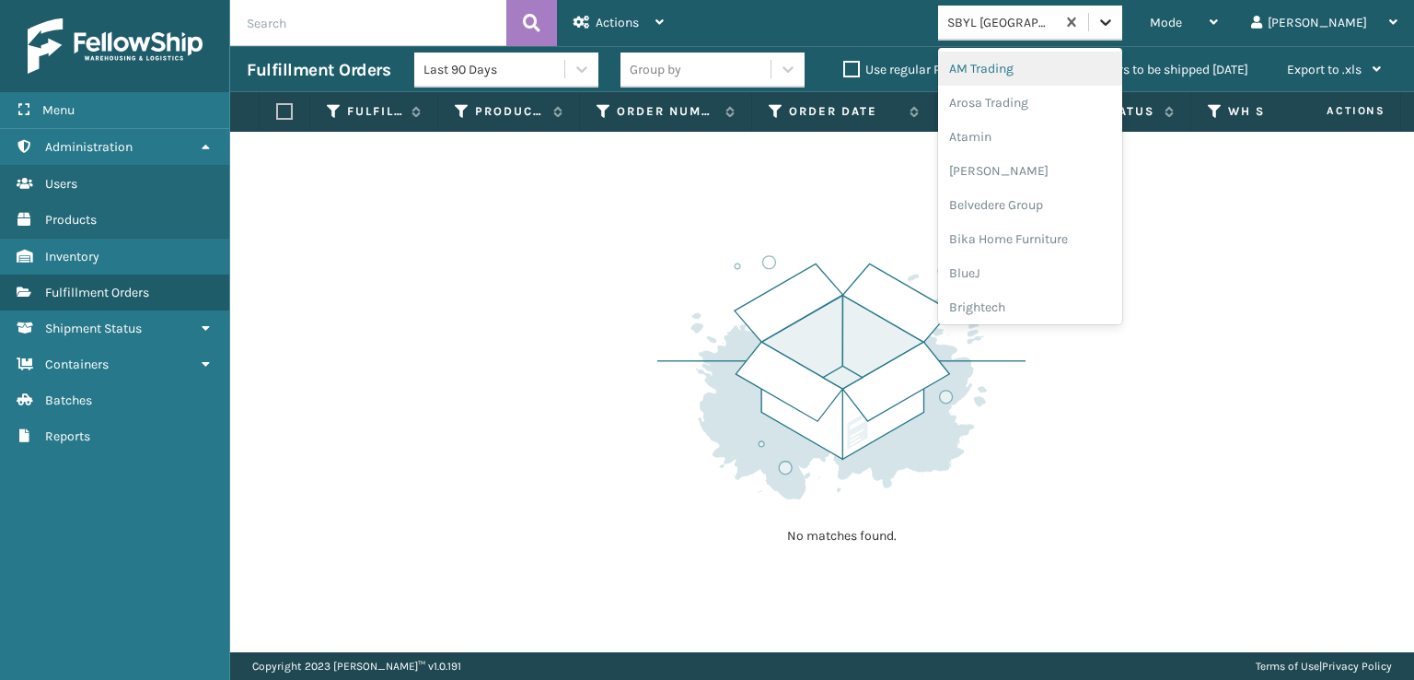
click at [1115, 17] on icon at bounding box center [1106, 22] width 18 height 18
click at [1060, 237] on div "FoamTex" at bounding box center [1030, 235] width 184 height 34
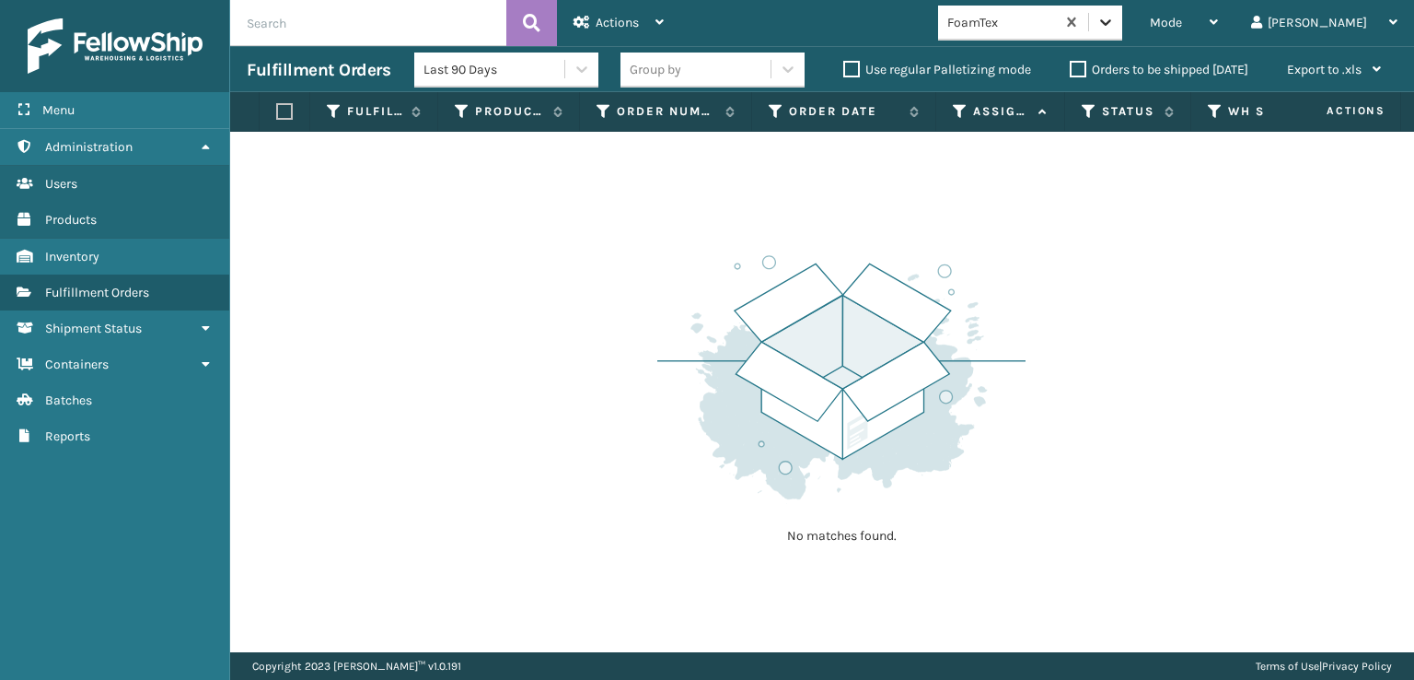
click at [1111, 23] on icon at bounding box center [1105, 22] width 11 height 6
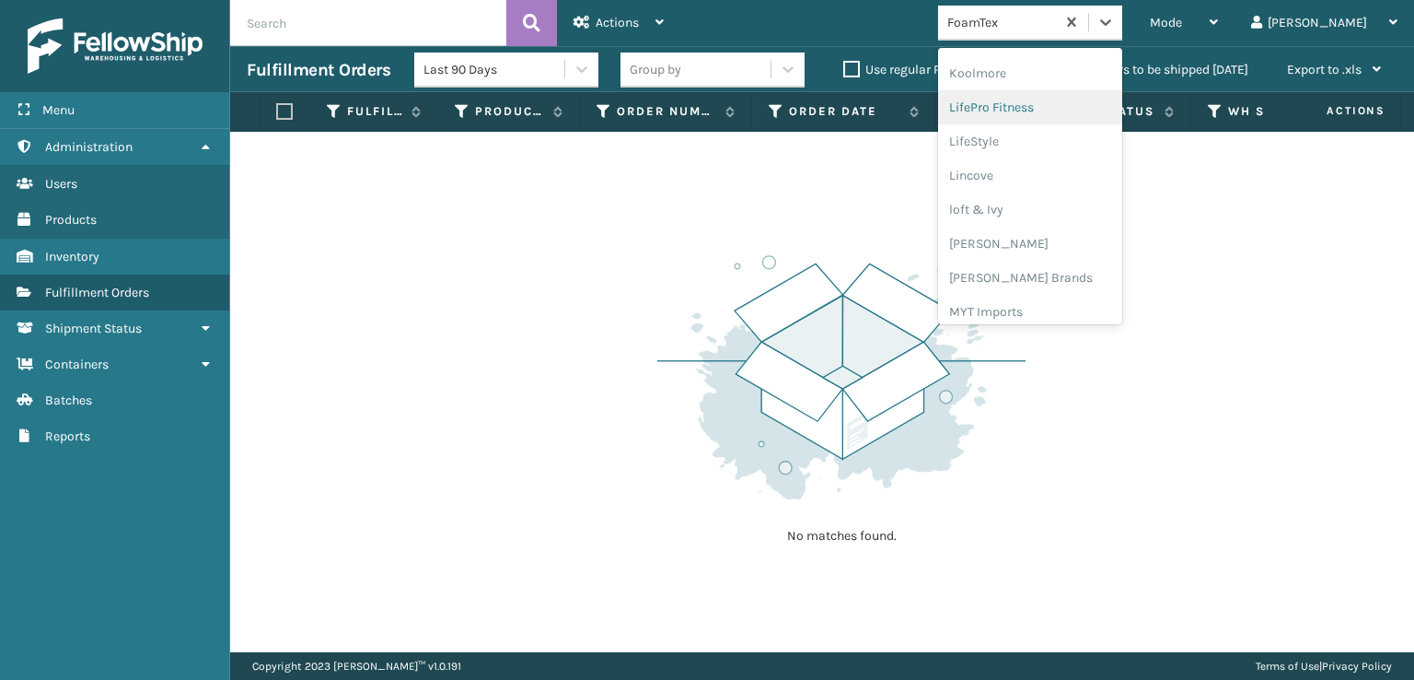
scroll to position [674, 0]
click at [1073, 238] on div "[PERSON_NAME] Brands" at bounding box center [1030, 246] width 184 height 34
click at [1115, 19] on icon at bounding box center [1106, 22] width 18 height 18
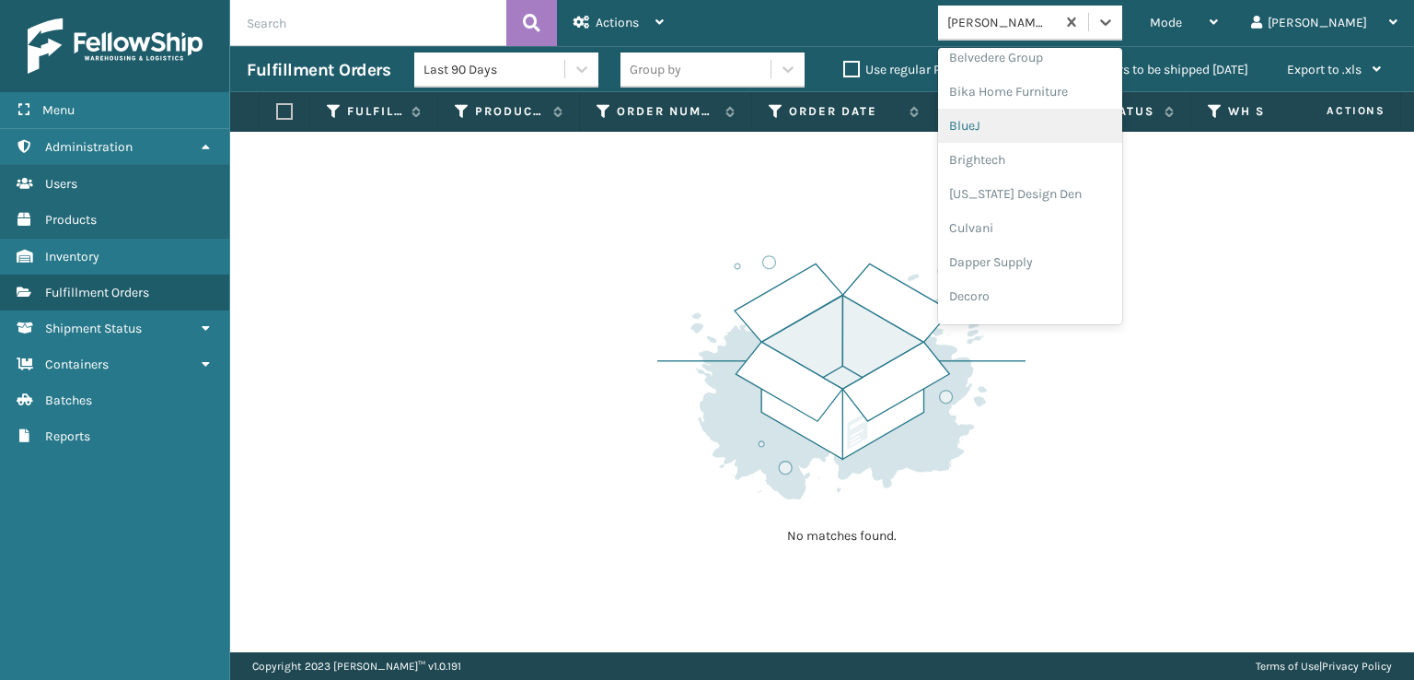
scroll to position [276, 0]
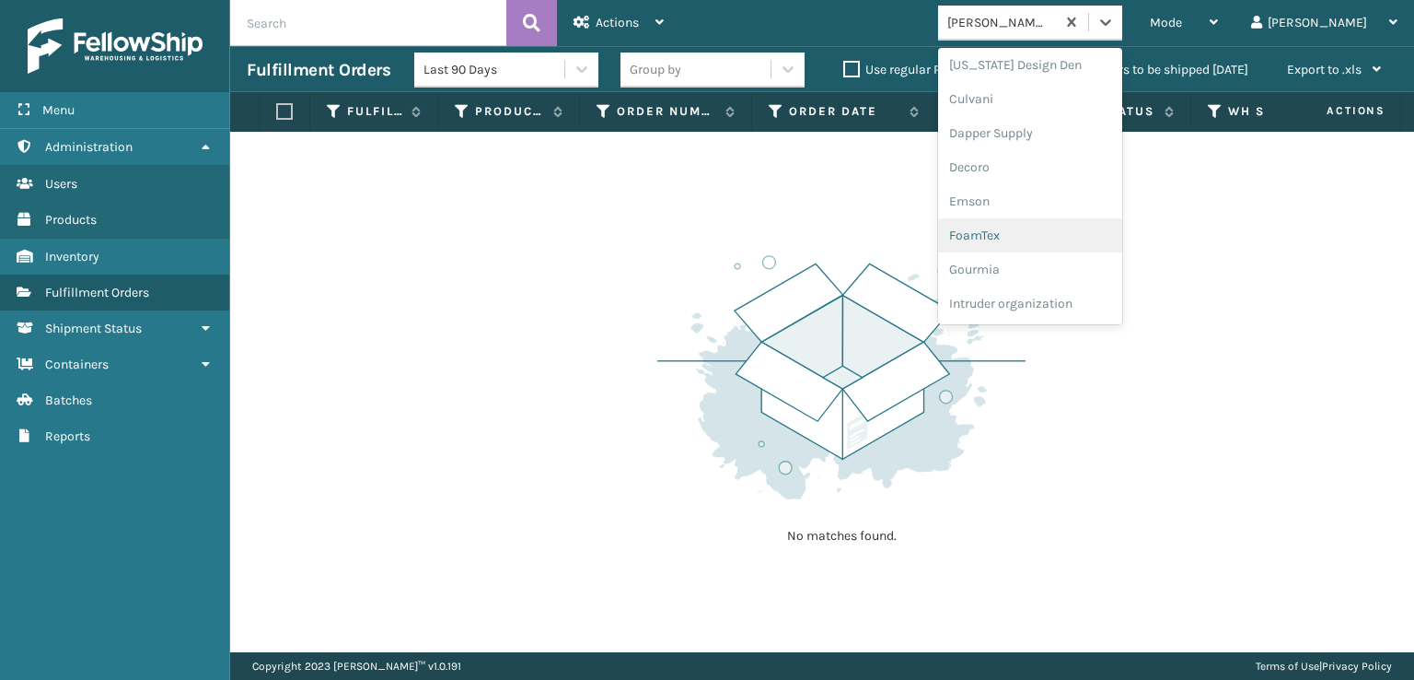
click at [1050, 226] on div "FoamTex" at bounding box center [1030, 235] width 184 height 34
click at [1115, 27] on icon at bounding box center [1106, 22] width 18 height 18
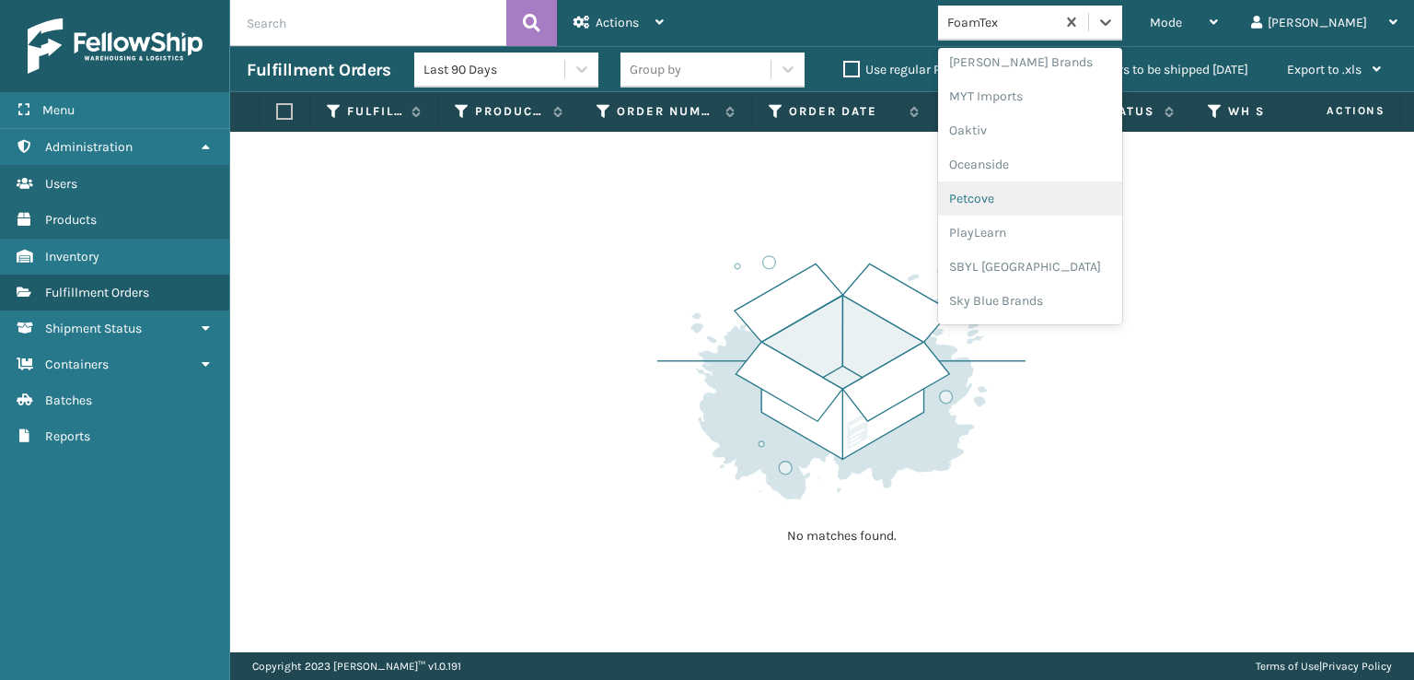
scroll to position [924, 0]
click at [1050, 269] on div "SleepGeekz" at bounding box center [1030, 269] width 184 height 34
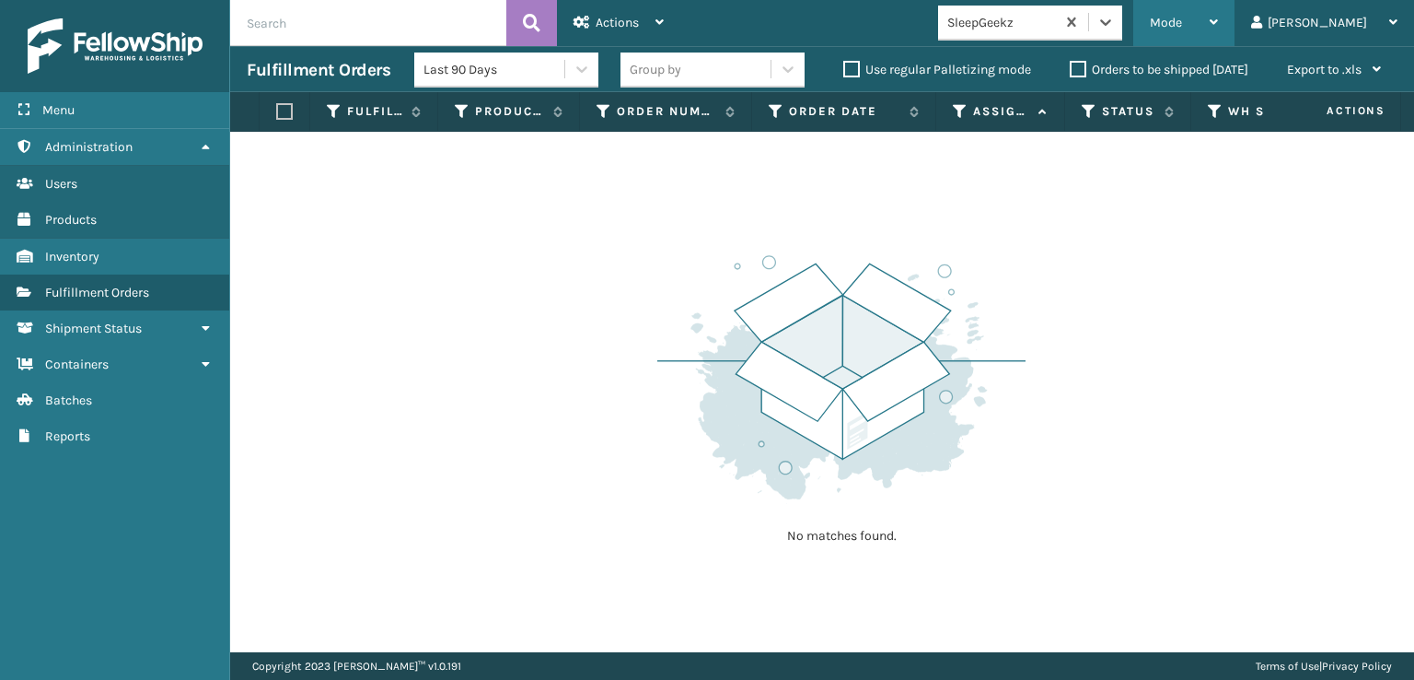
click at [1218, 21] on div "Mode" at bounding box center [1184, 23] width 68 height 46
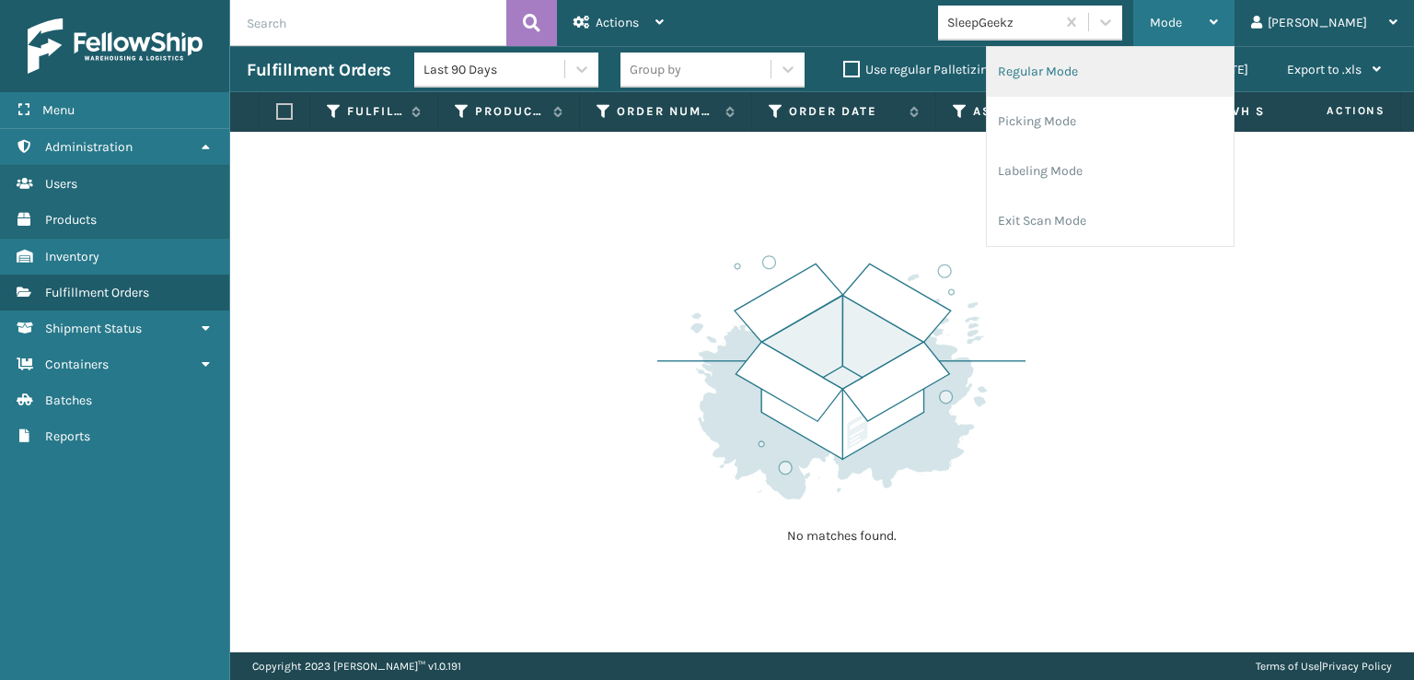
click at [1084, 72] on li "Regular Mode" at bounding box center [1110, 72] width 247 height 50
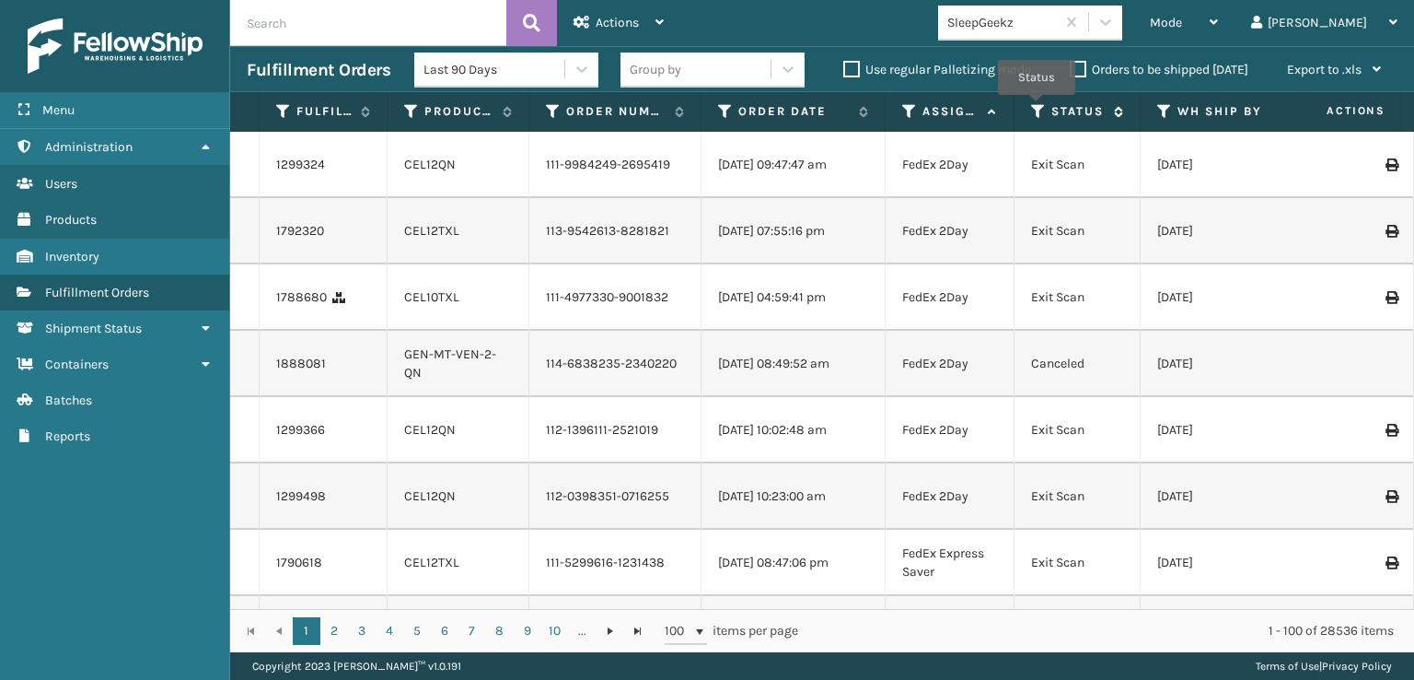
click at [1037, 108] on icon at bounding box center [1038, 111] width 15 height 17
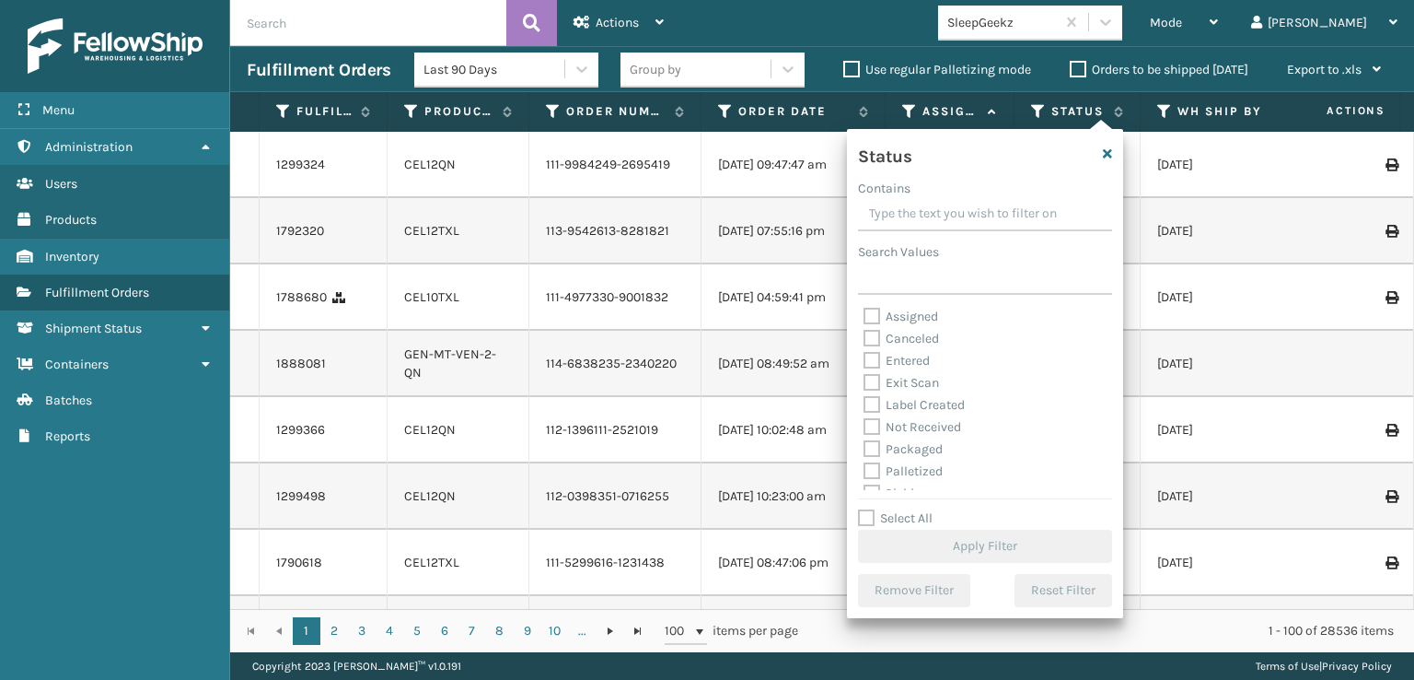
scroll to position [92, 0]
click at [872, 406] on label "Picking" at bounding box center [896, 401] width 65 height 16
click at [865, 402] on input "Picking" at bounding box center [864, 396] width 1 height 12
checkbox input "true"
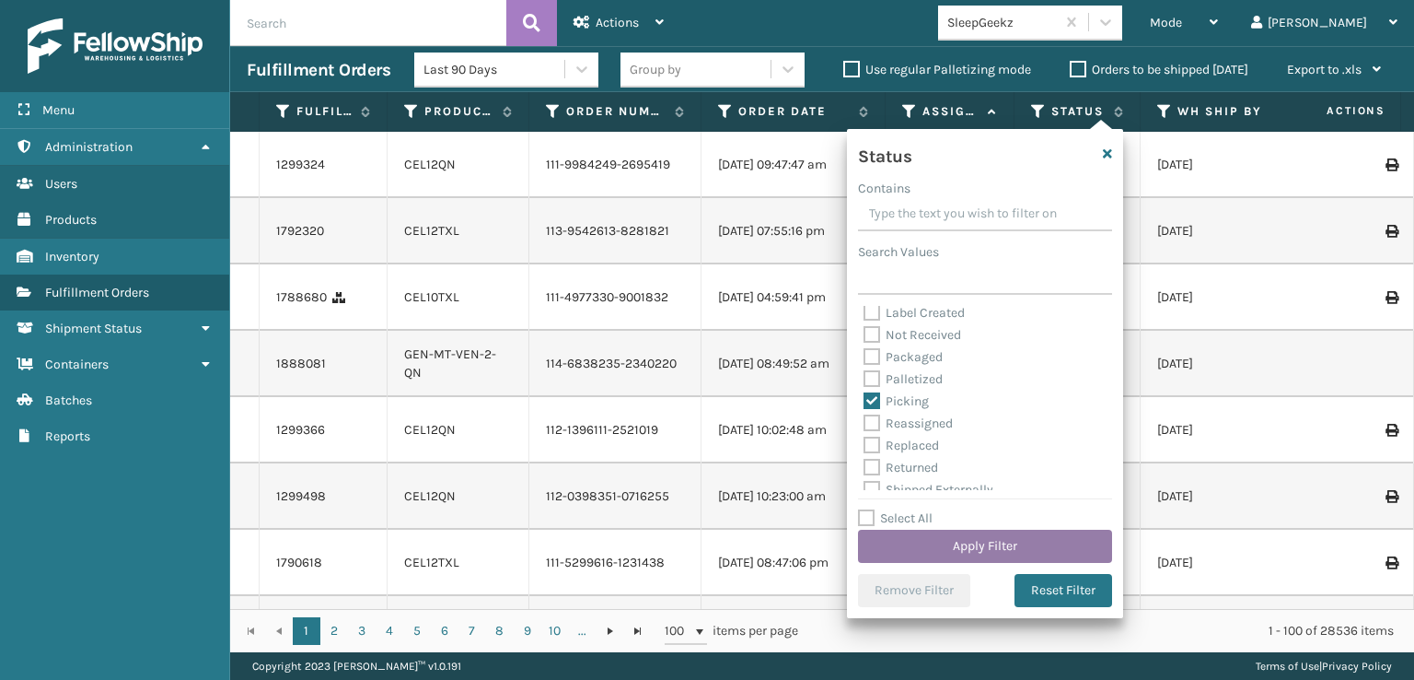
click at [957, 545] on button "Apply Filter" at bounding box center [985, 545] width 254 height 33
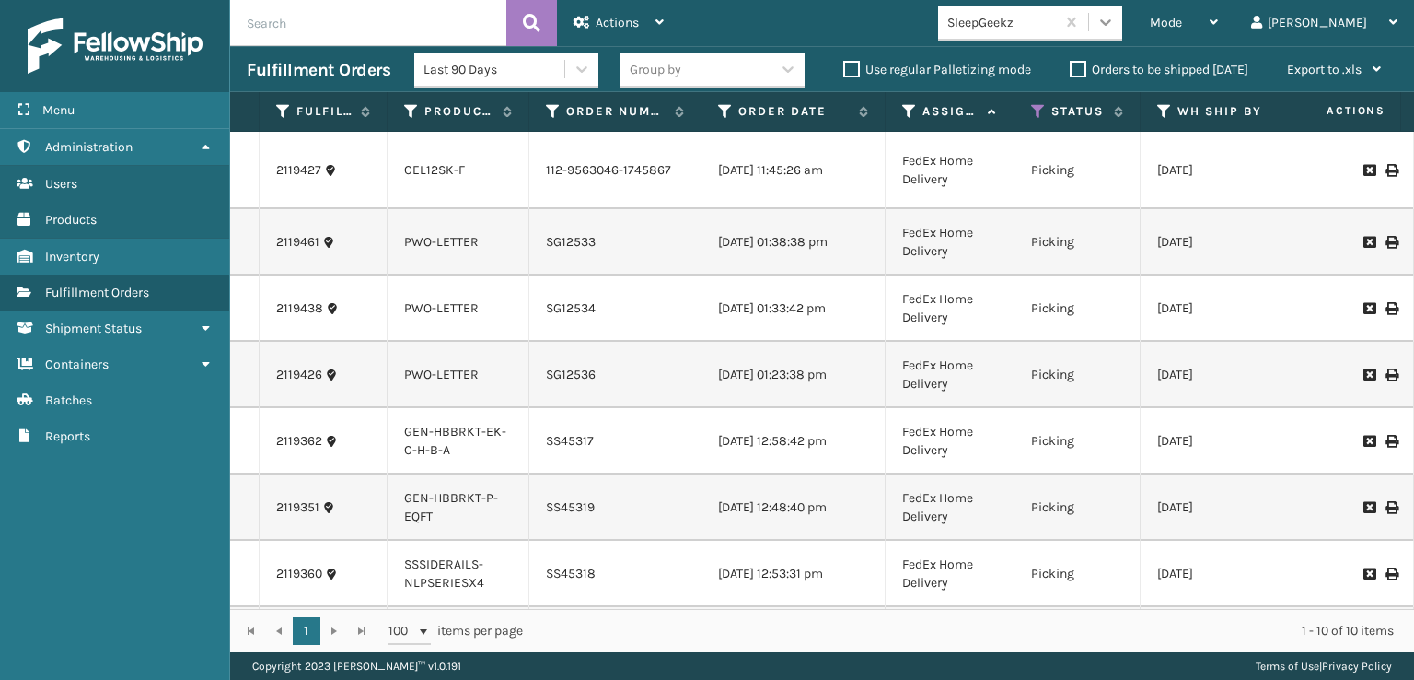
click at [1115, 22] on icon at bounding box center [1106, 22] width 18 height 18
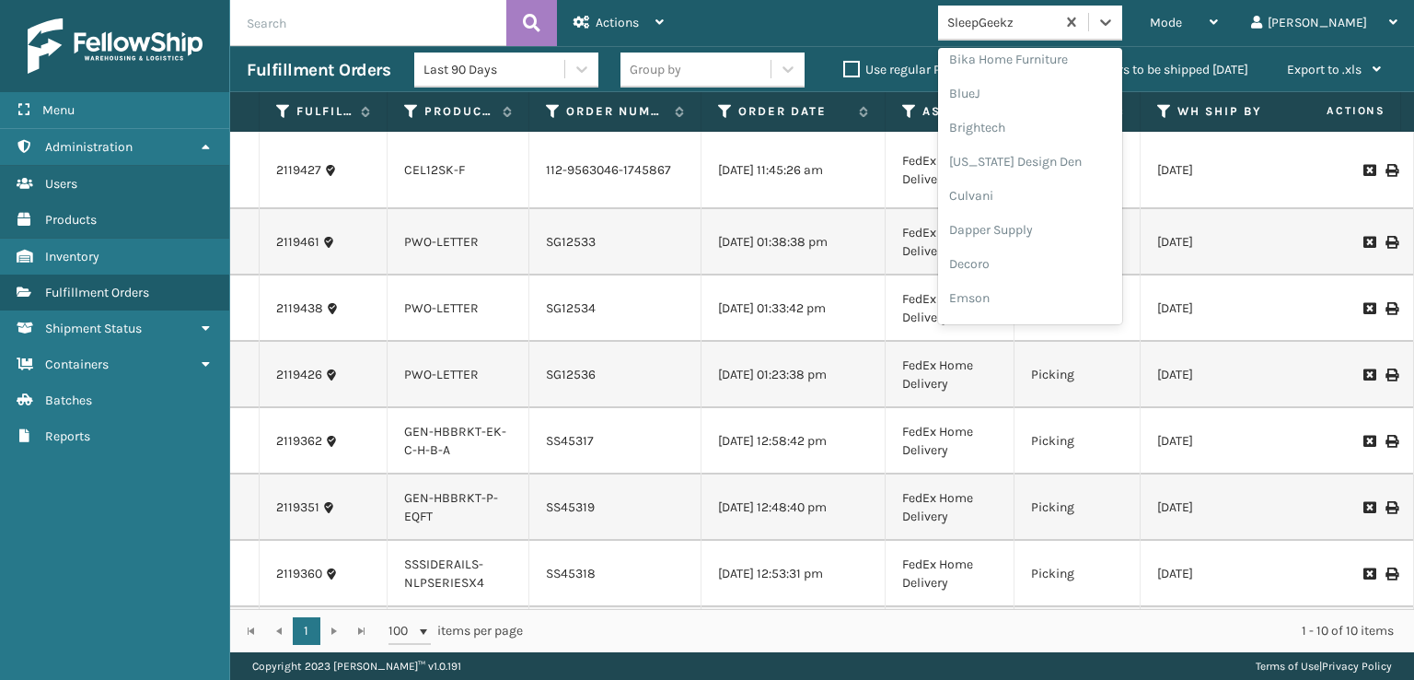
scroll to position [276, 0]
click at [1055, 238] on div "FoamTex" at bounding box center [1030, 235] width 184 height 34
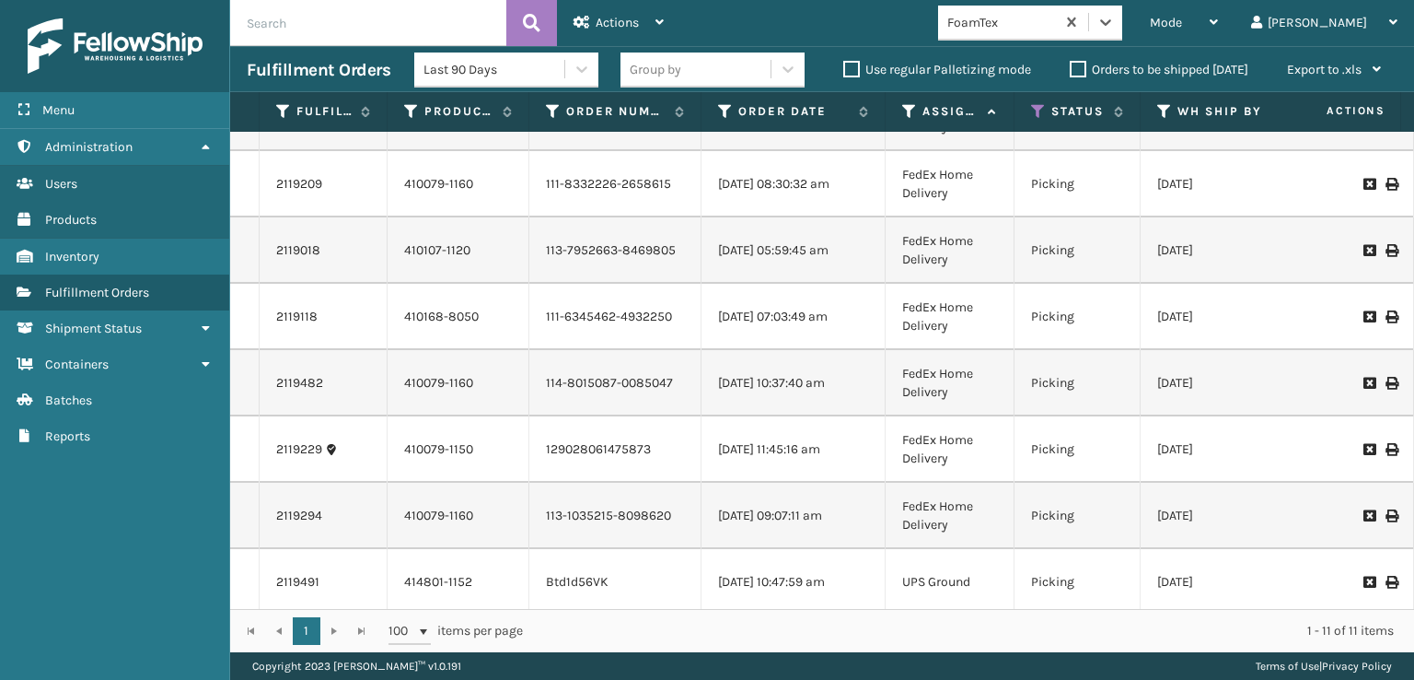
scroll to position [0, 0]
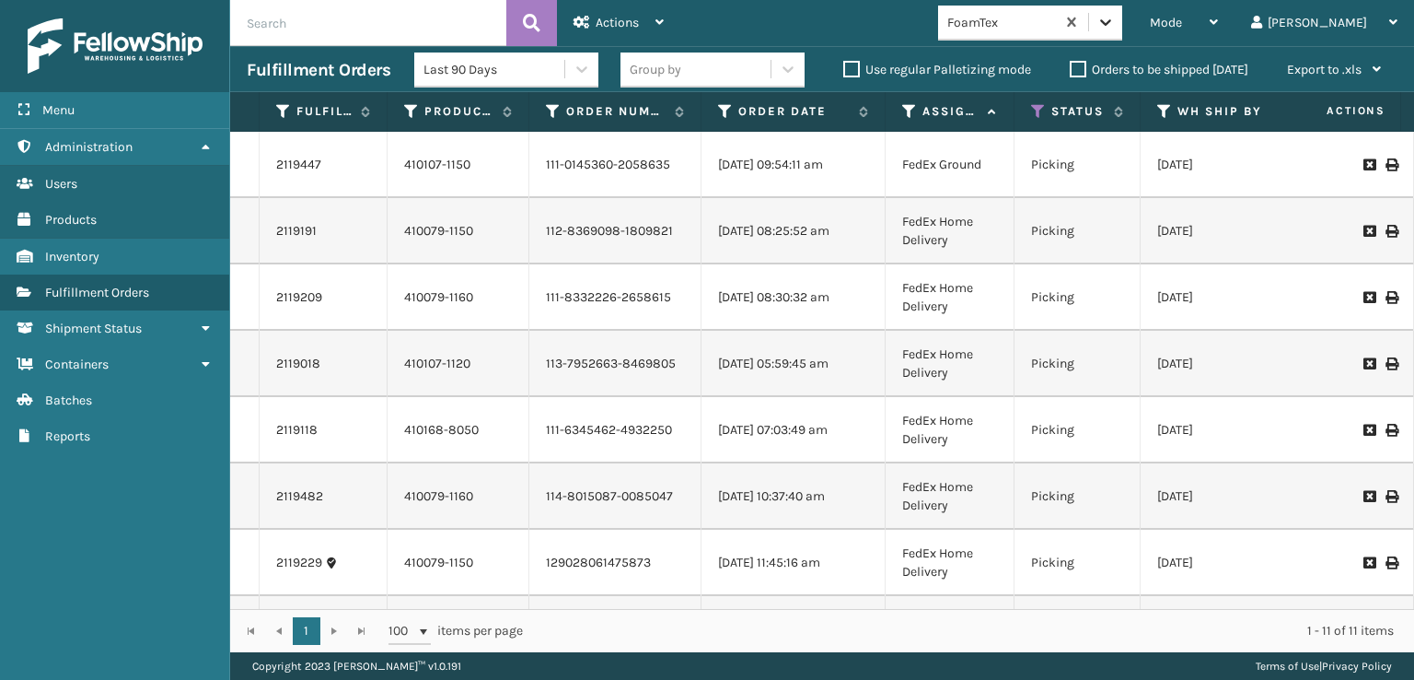
click at [1115, 19] on icon at bounding box center [1106, 22] width 18 height 18
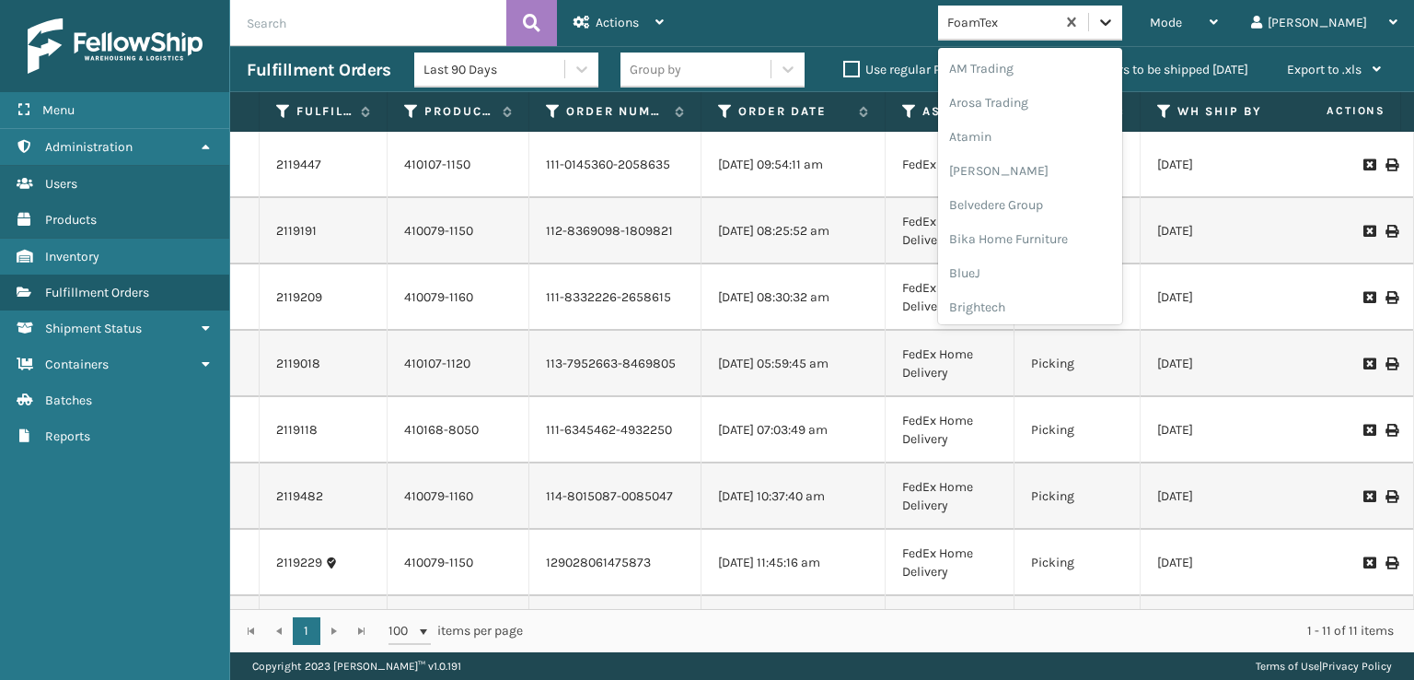
scroll to position [215, 0]
click at [1028, 293] on div "FoamTex" at bounding box center [1030, 296] width 184 height 34
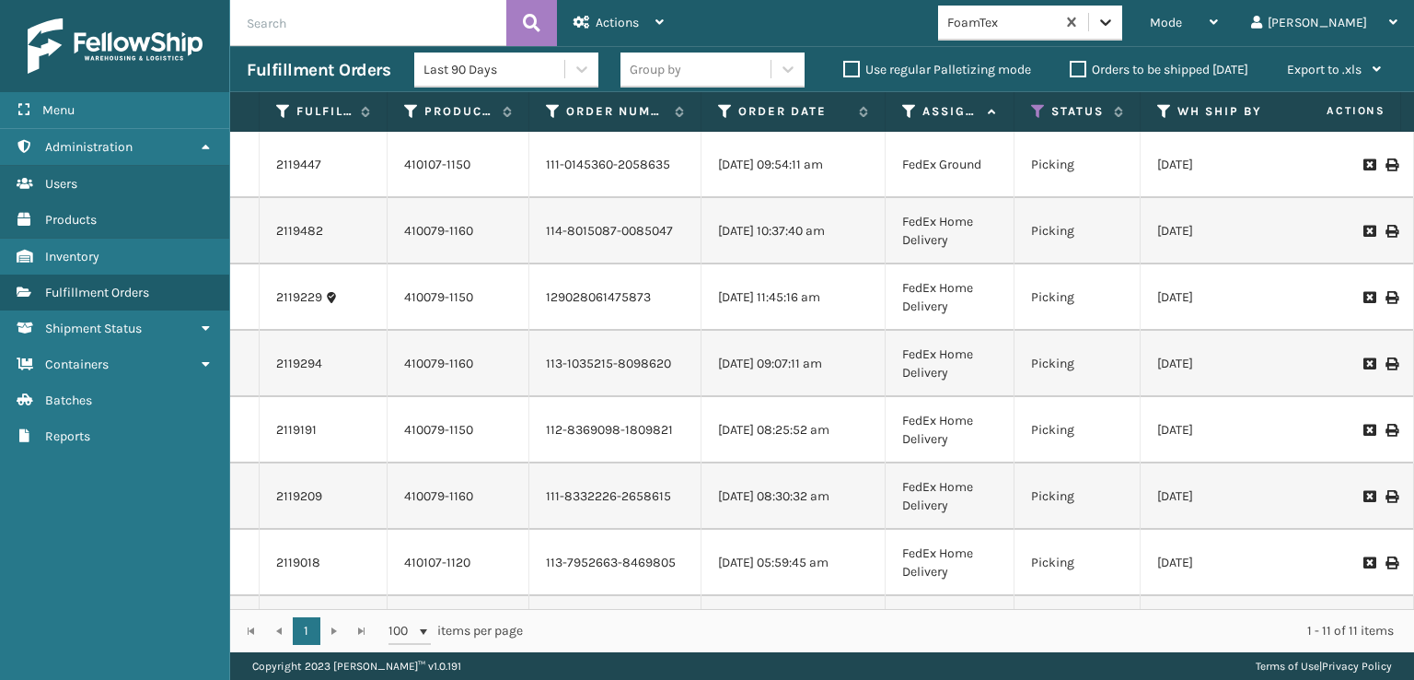
click at [1111, 21] on icon at bounding box center [1105, 22] width 11 height 6
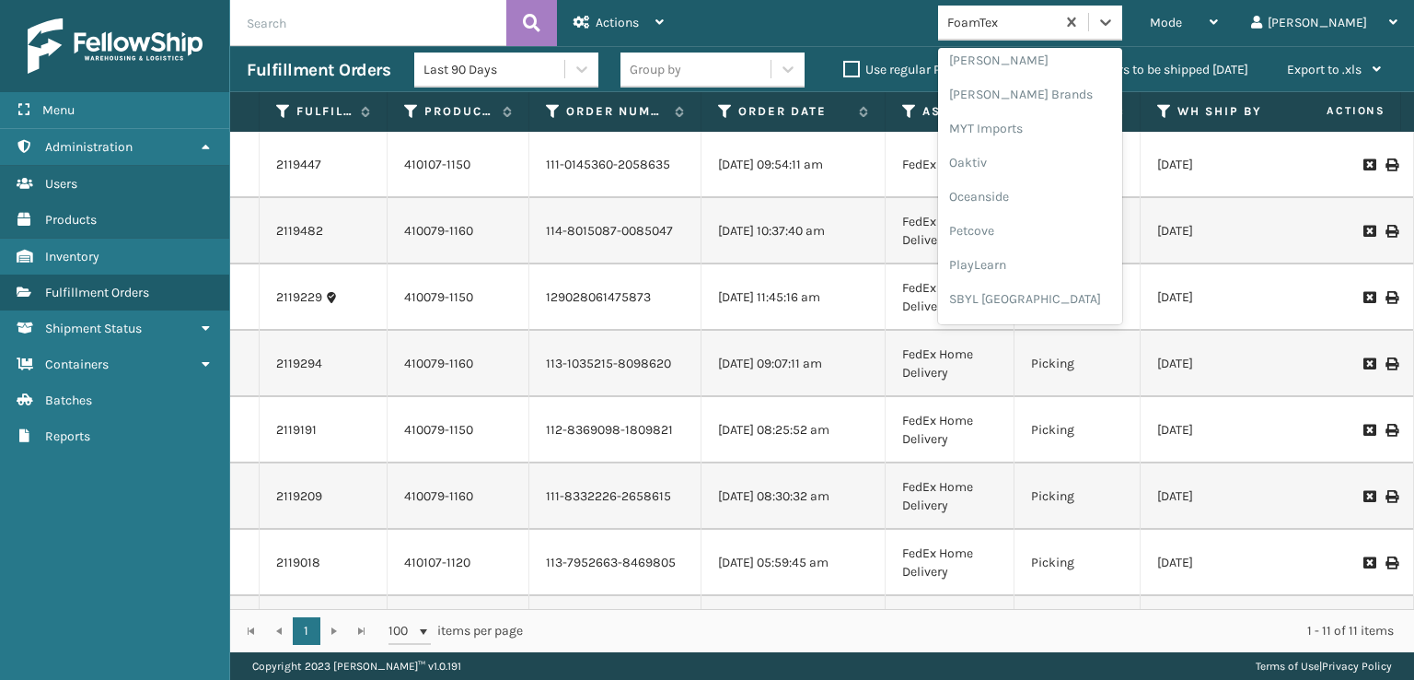
scroll to position [924, 0]
click at [1039, 271] on div "SleepGeekz" at bounding box center [1030, 269] width 184 height 34
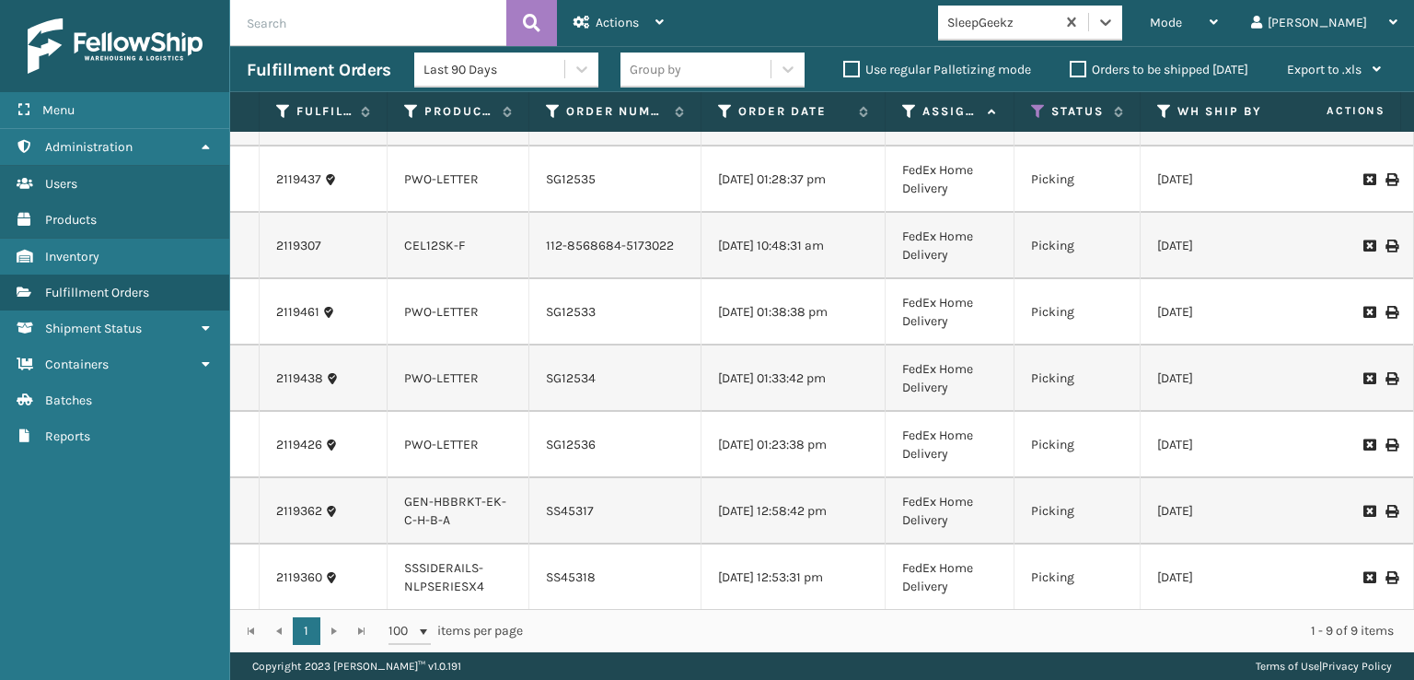
scroll to position [166, 0]
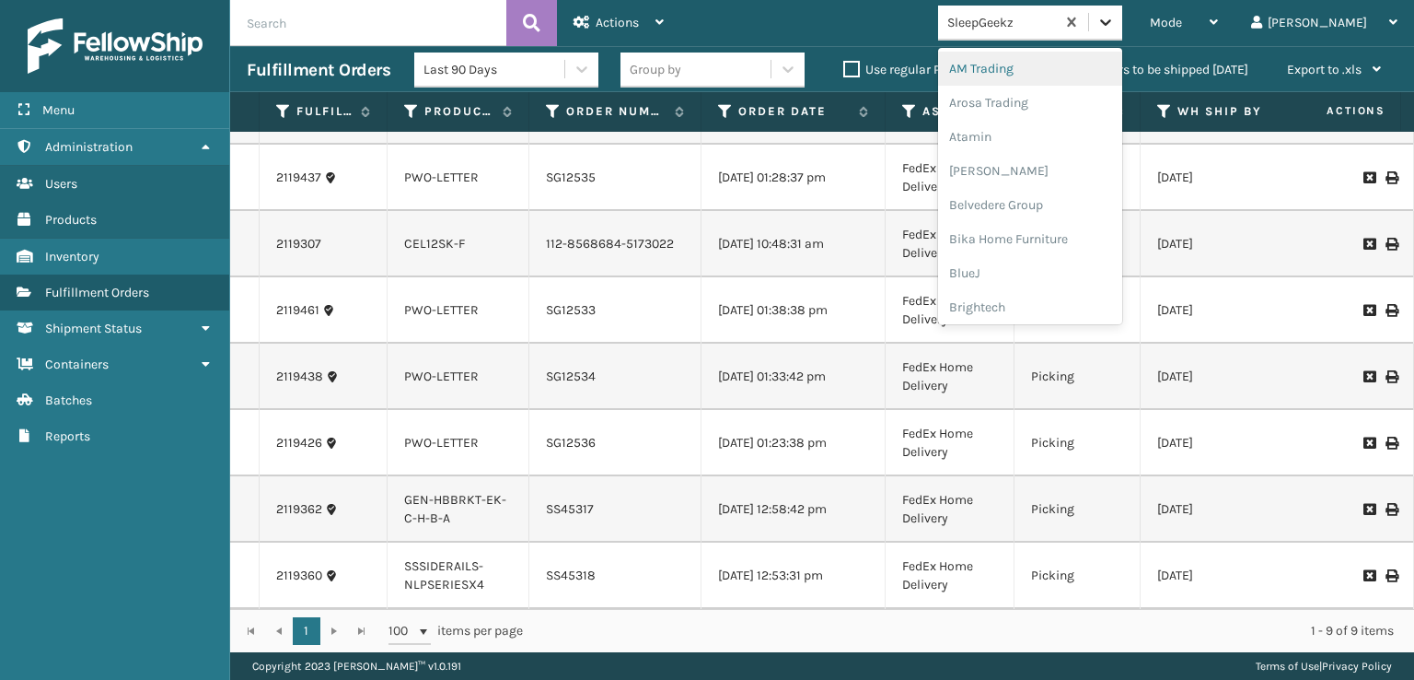
click at [1111, 24] on icon at bounding box center [1105, 22] width 11 height 6
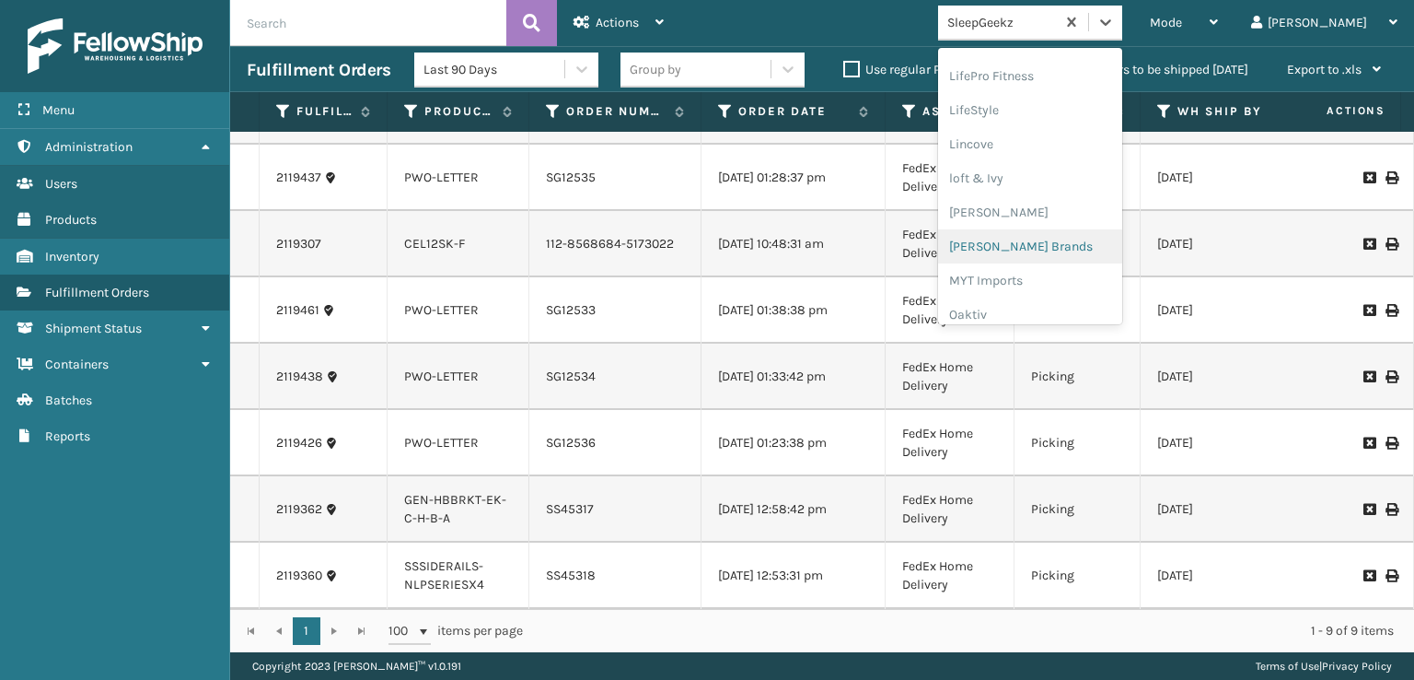
click at [1046, 246] on div "[PERSON_NAME] Brands" at bounding box center [1030, 246] width 184 height 34
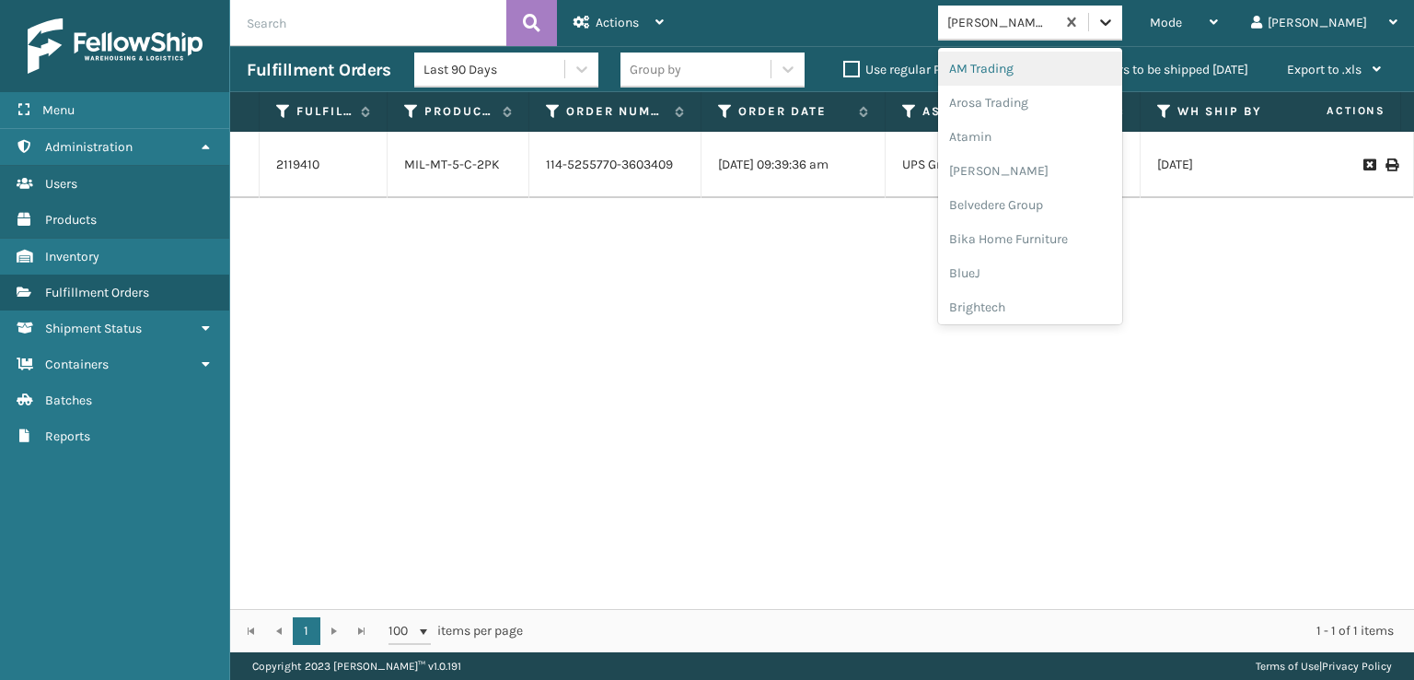
click at [1115, 25] on icon at bounding box center [1106, 22] width 18 height 18
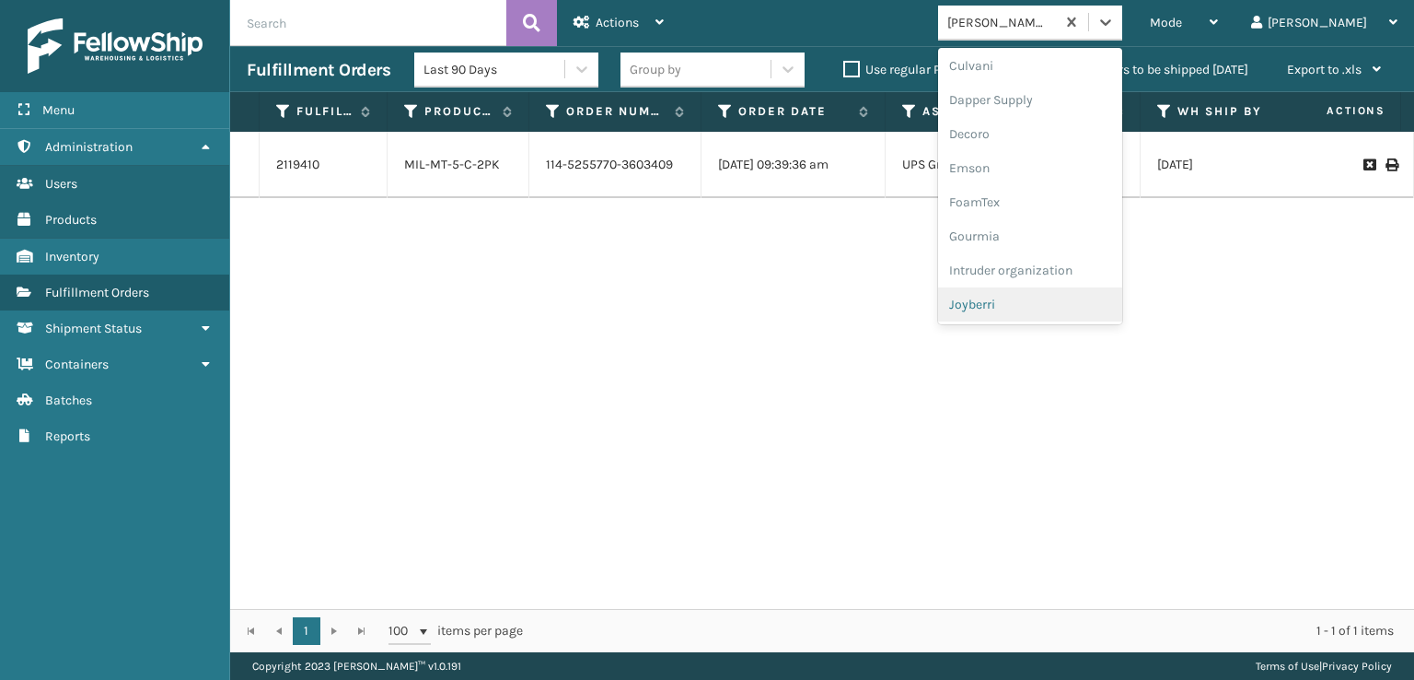
scroll to position [279, 0]
click at [1037, 231] on div "FoamTex" at bounding box center [1030, 232] width 184 height 34
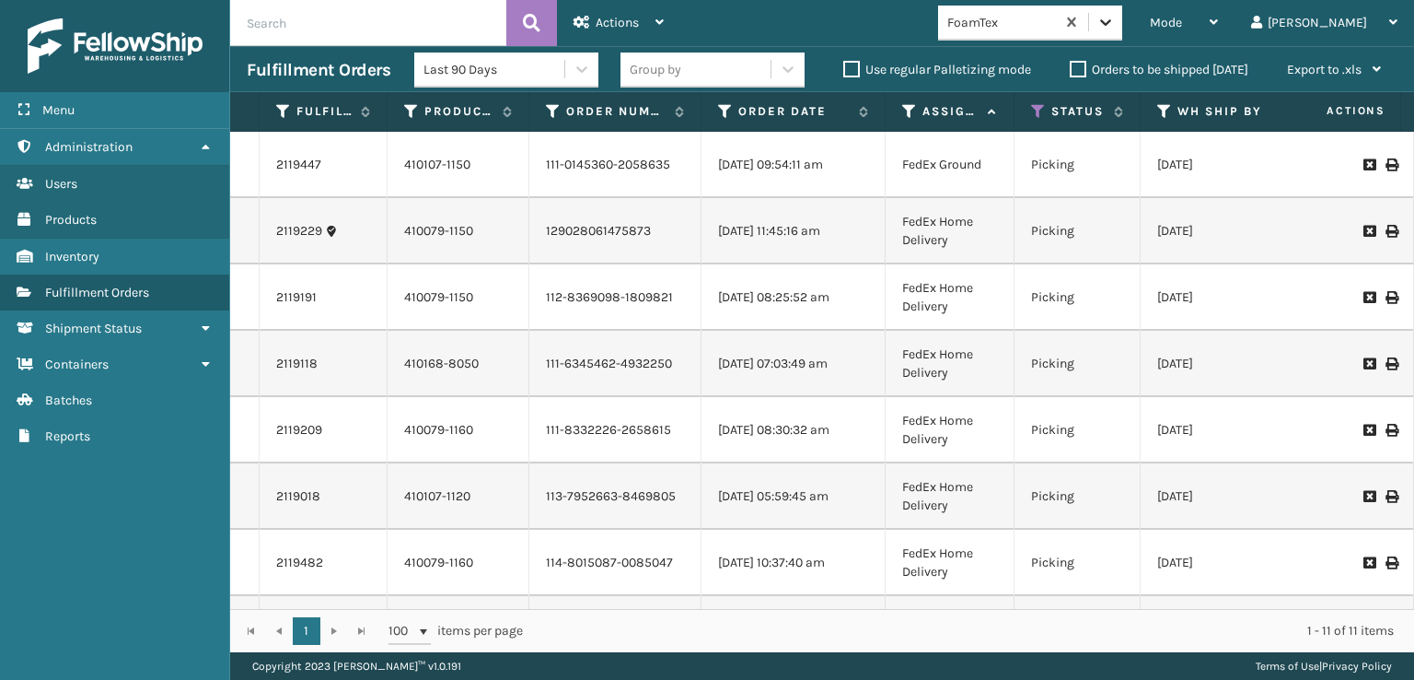
click at [1122, 31] on div at bounding box center [1105, 22] width 33 height 33
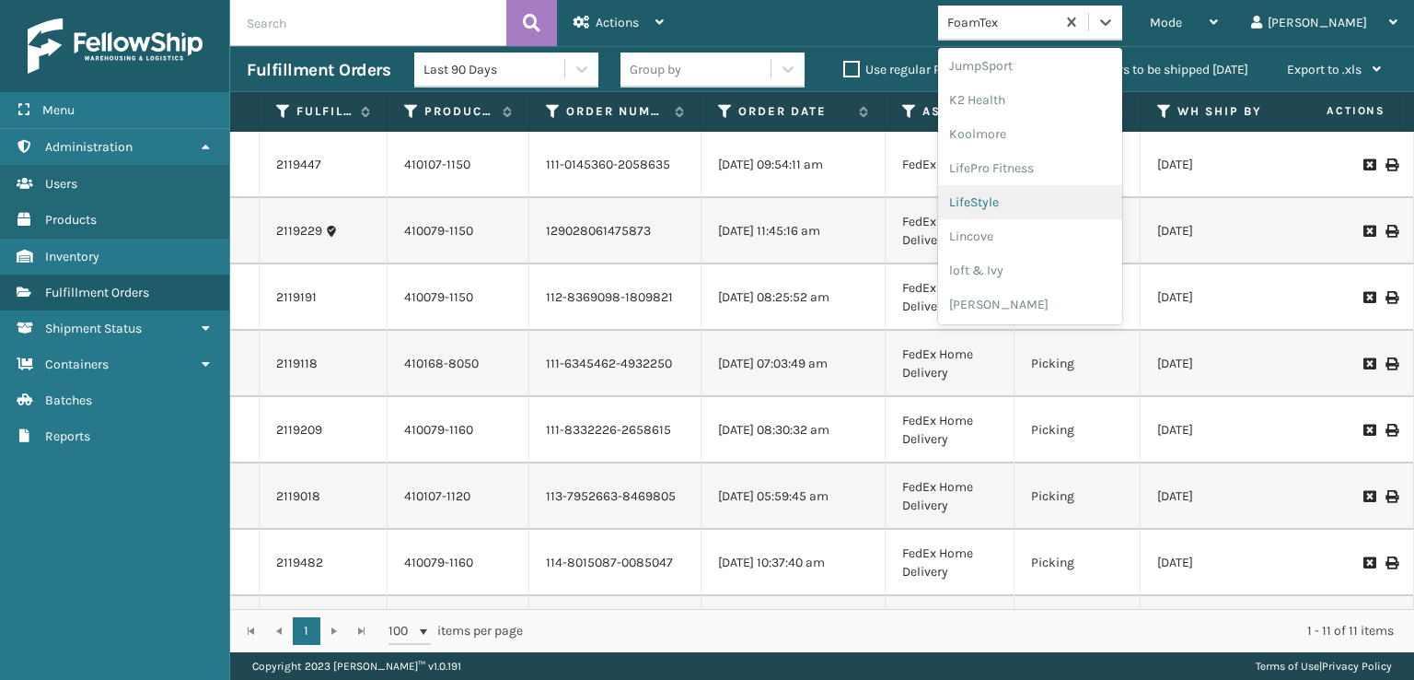
scroll to position [858, 0]
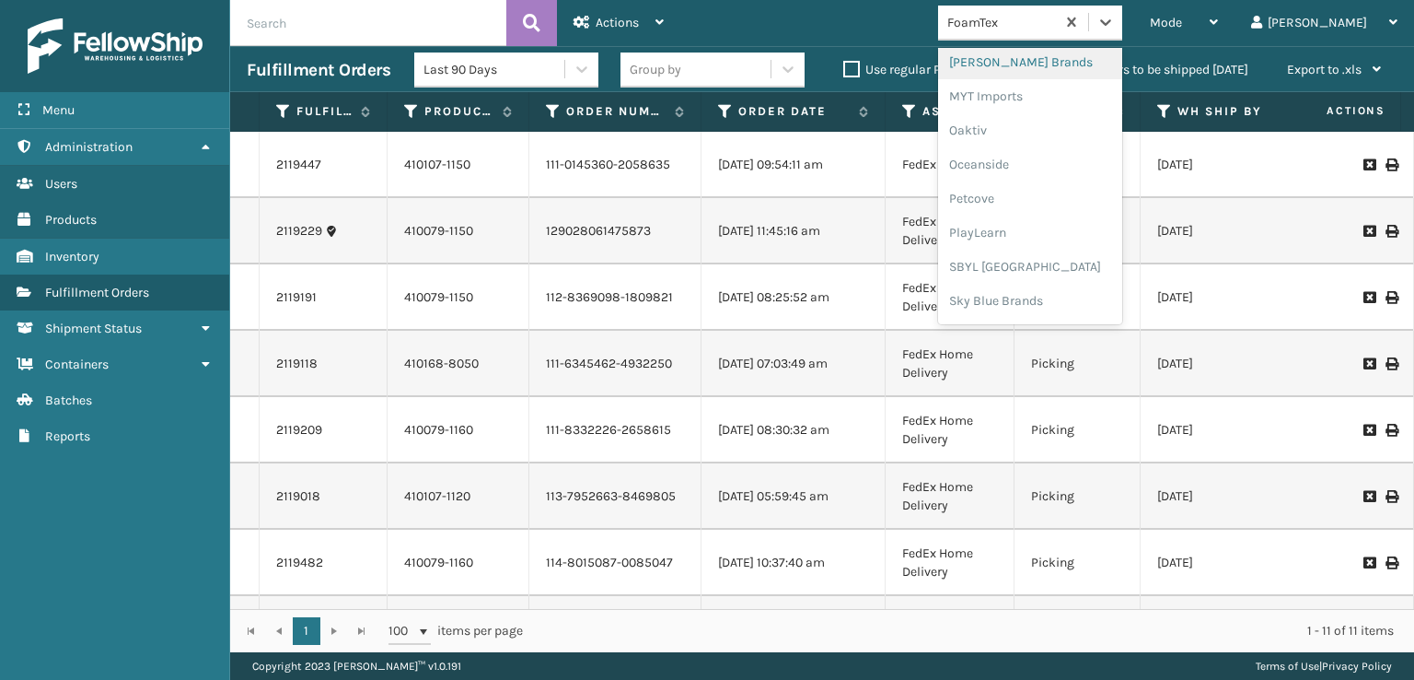
click at [1044, 61] on div "[PERSON_NAME] Brands" at bounding box center [1030, 62] width 184 height 34
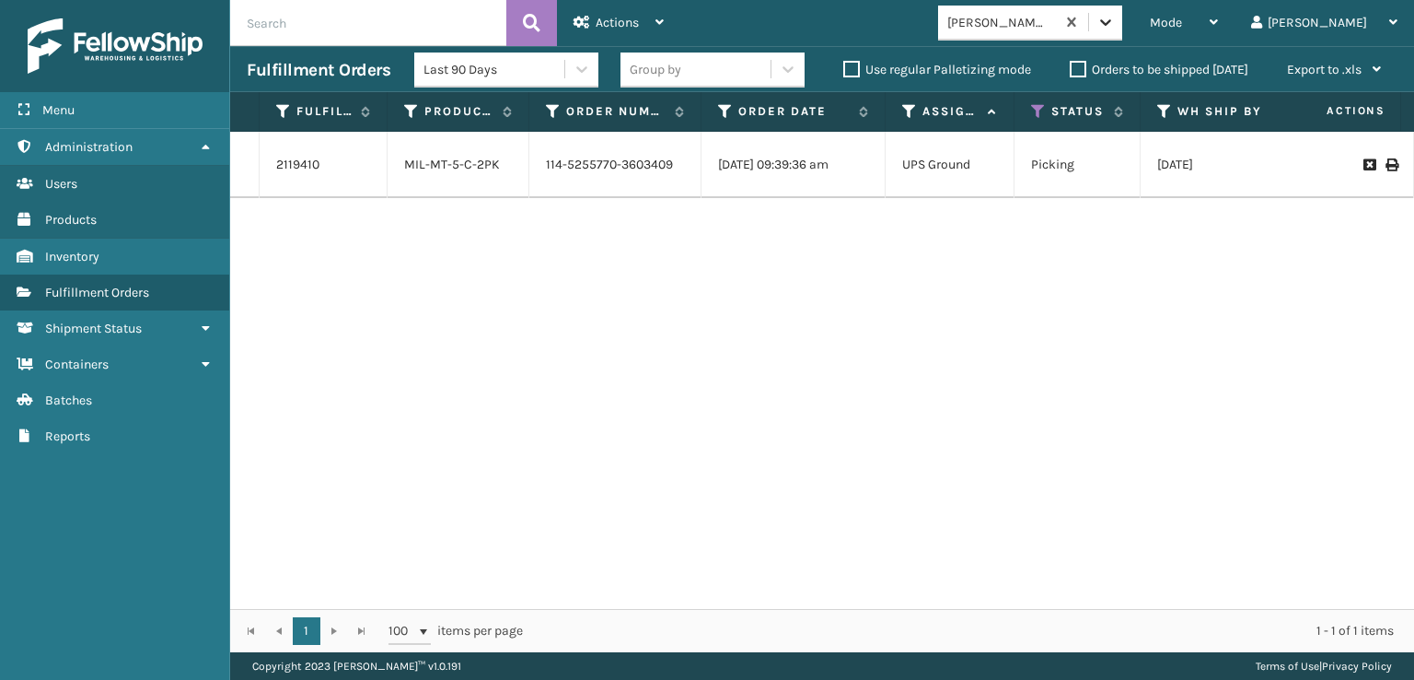
click at [1111, 23] on icon at bounding box center [1105, 22] width 11 height 6
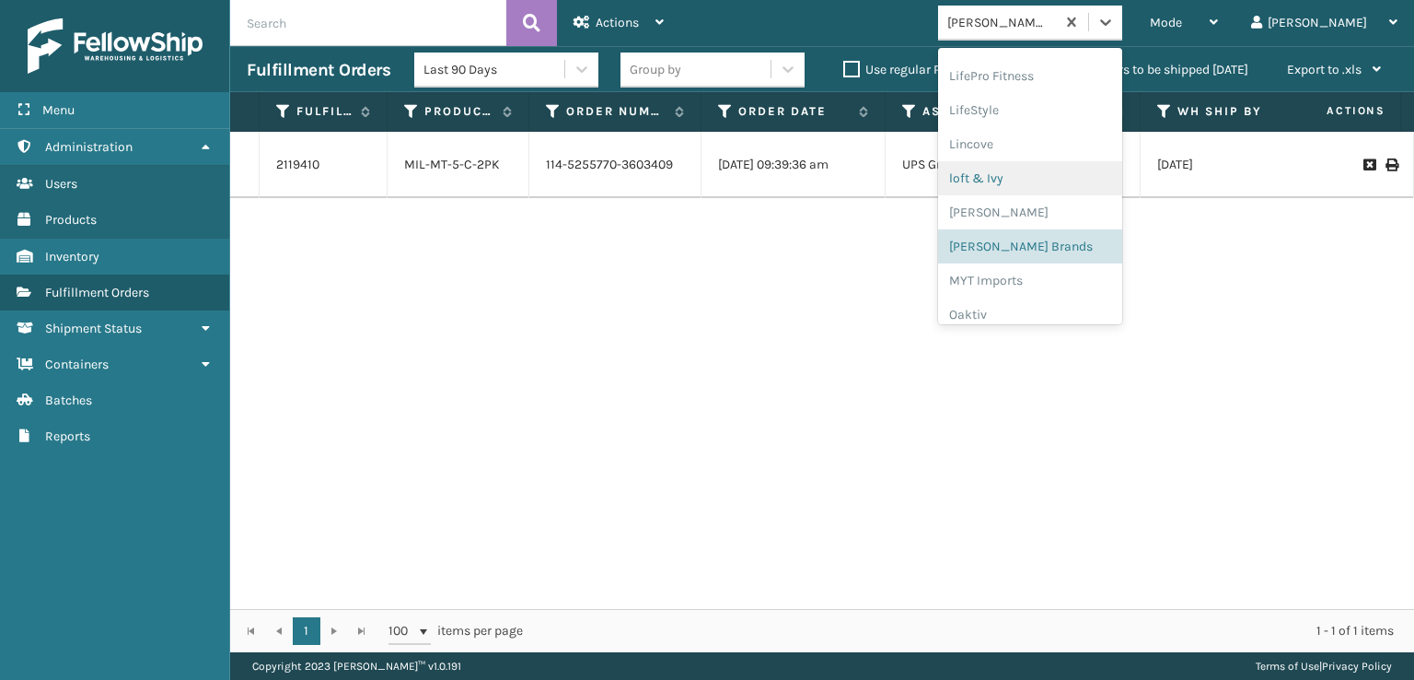
scroll to position [766, 0]
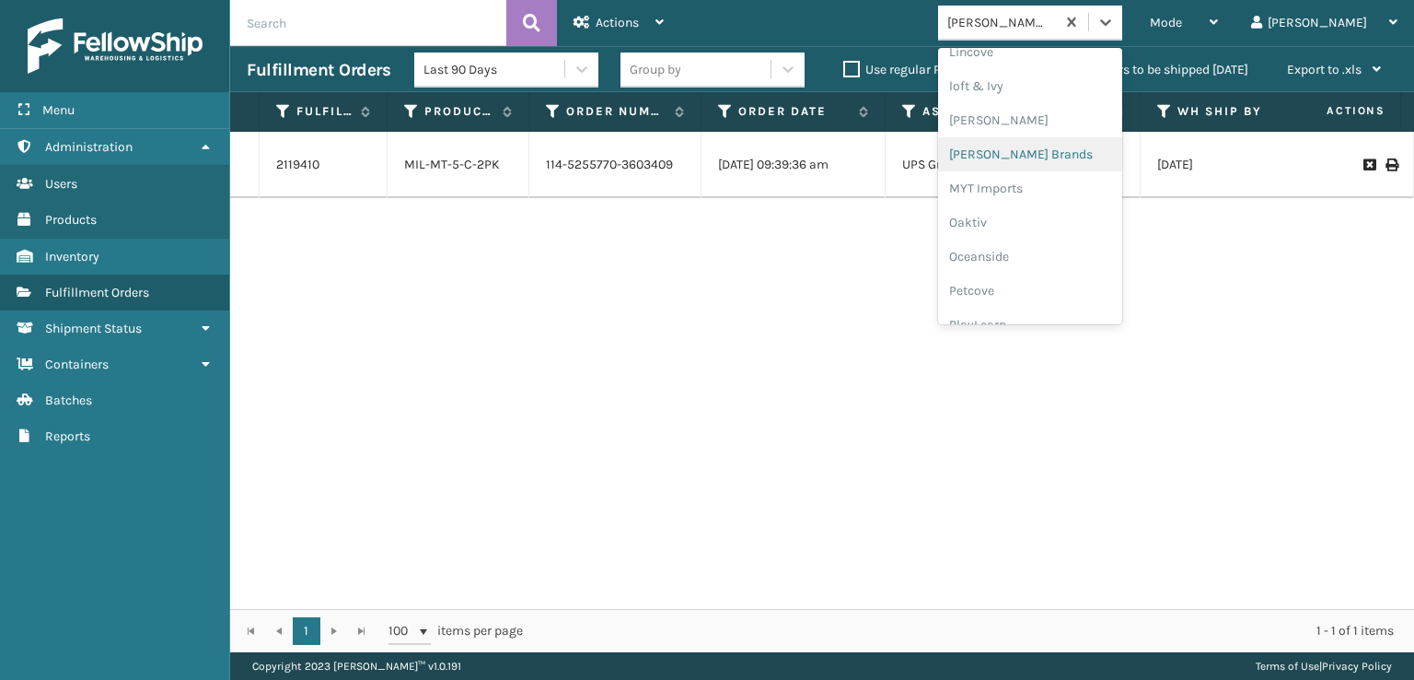
click at [1048, 149] on div "[PERSON_NAME] Brands" at bounding box center [1030, 154] width 184 height 34
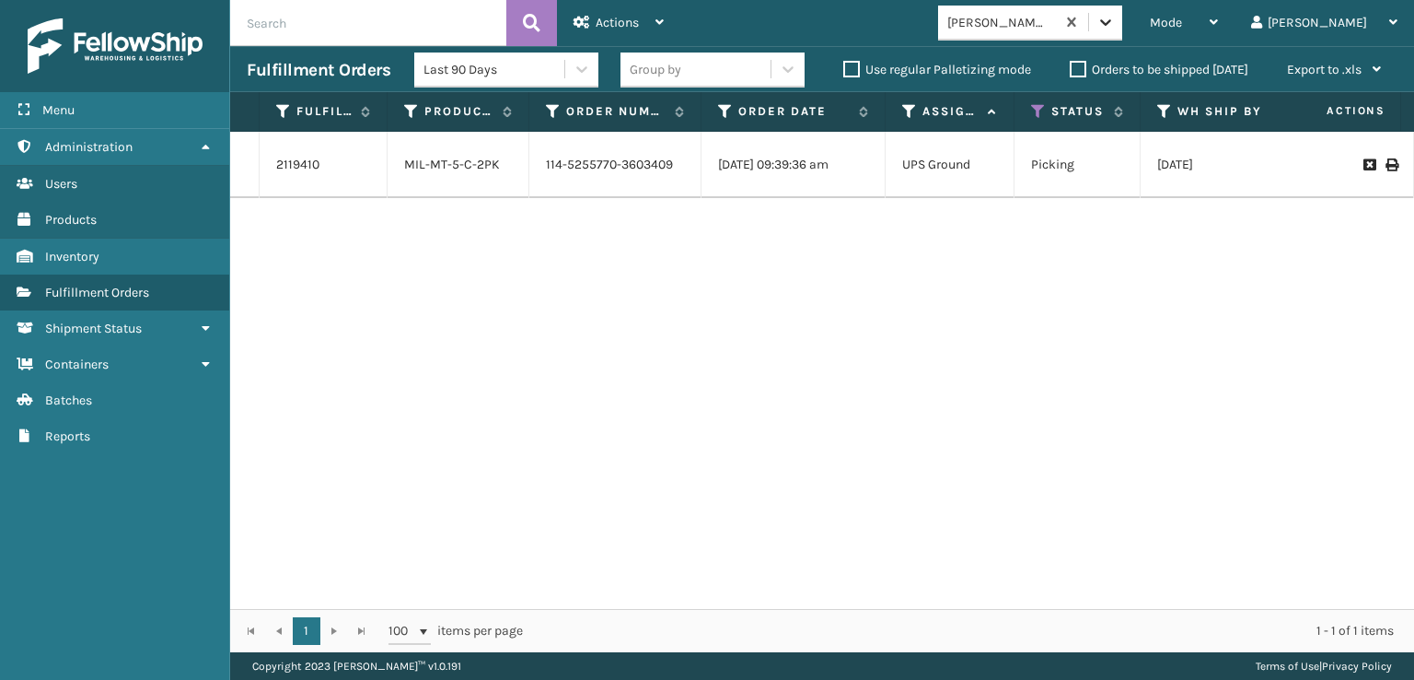
click at [1115, 17] on icon at bounding box center [1106, 22] width 18 height 18
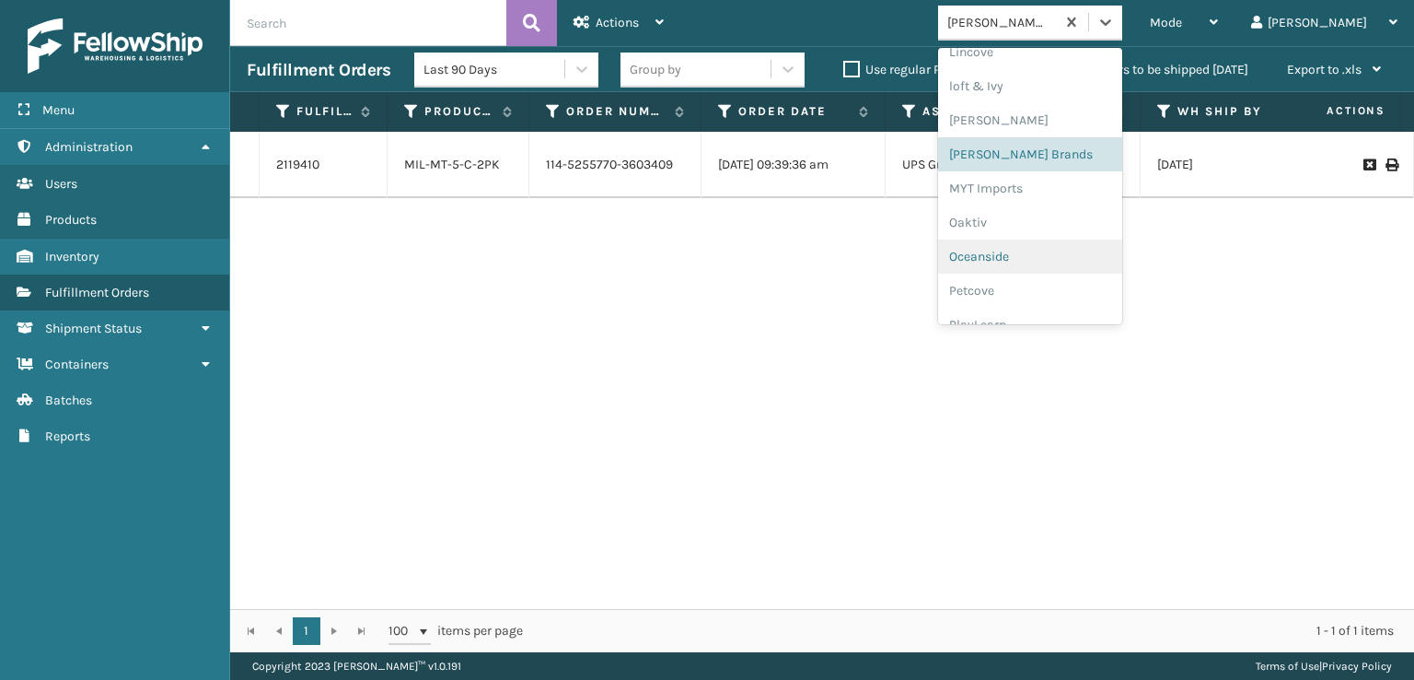
scroll to position [924, 0]
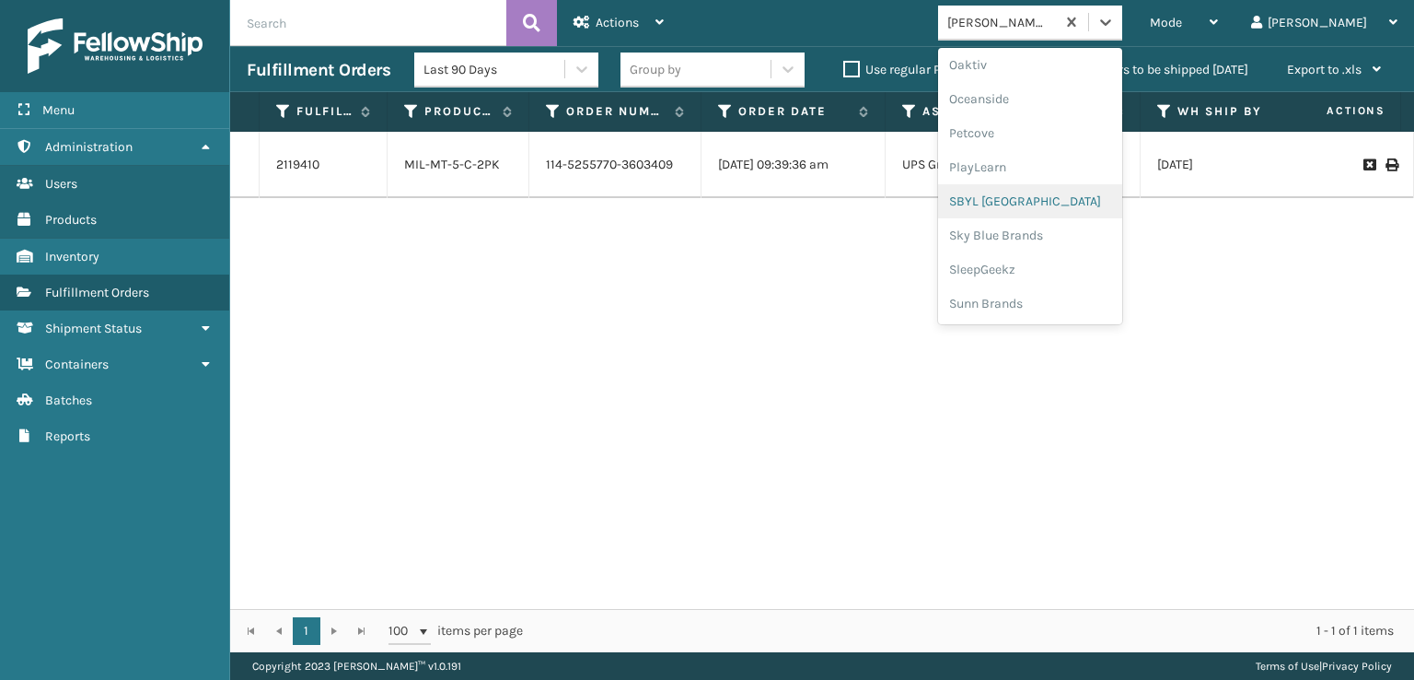
click at [1039, 200] on div "SBYL [GEOGRAPHIC_DATA]" at bounding box center [1030, 201] width 184 height 34
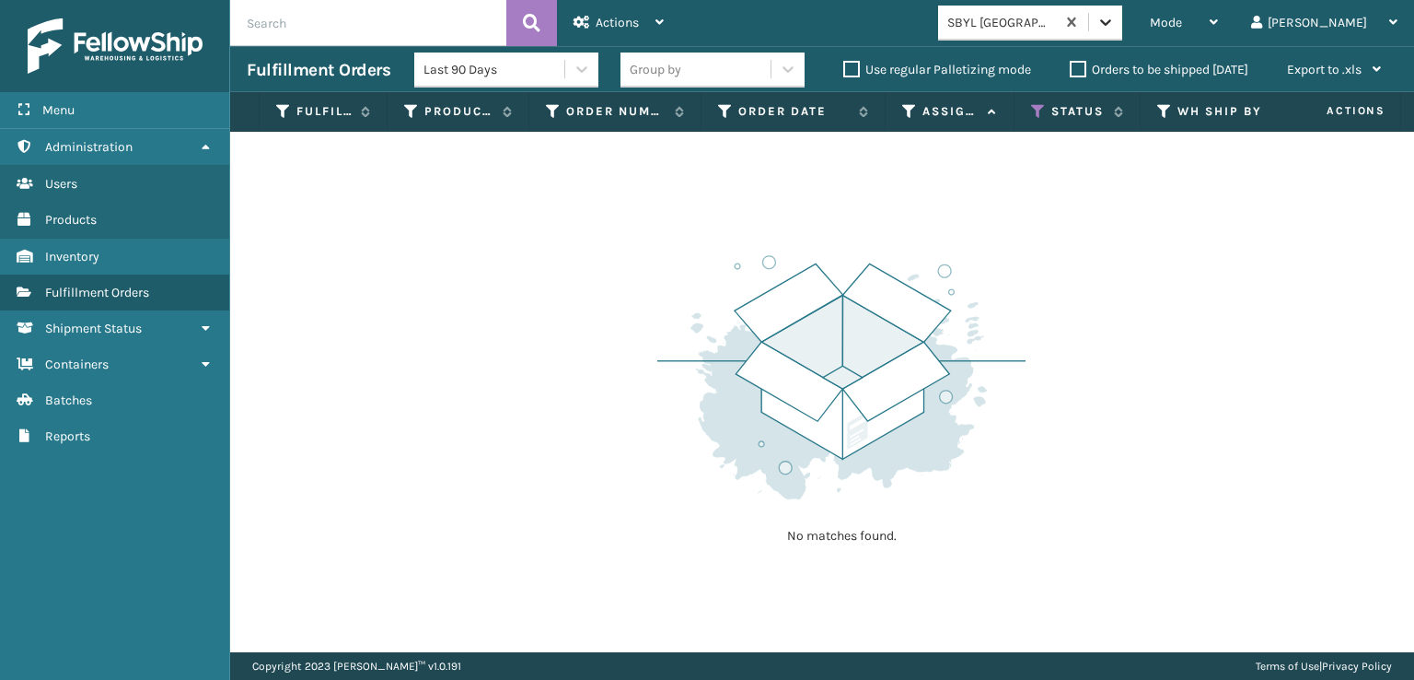
click at [1111, 23] on icon at bounding box center [1105, 22] width 11 height 6
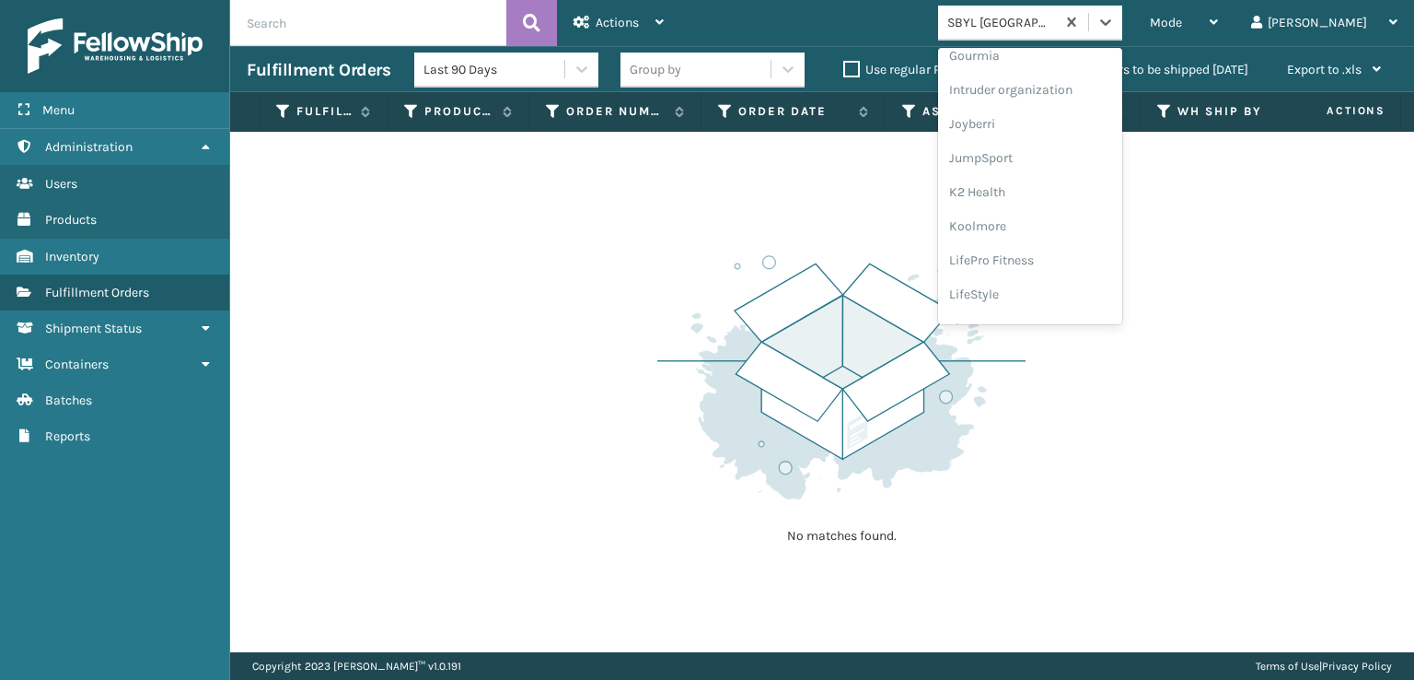
scroll to position [674, 0]
click at [1053, 240] on div "[PERSON_NAME] Brands" at bounding box center [1030, 246] width 184 height 34
click at [1115, 24] on icon at bounding box center [1106, 22] width 18 height 18
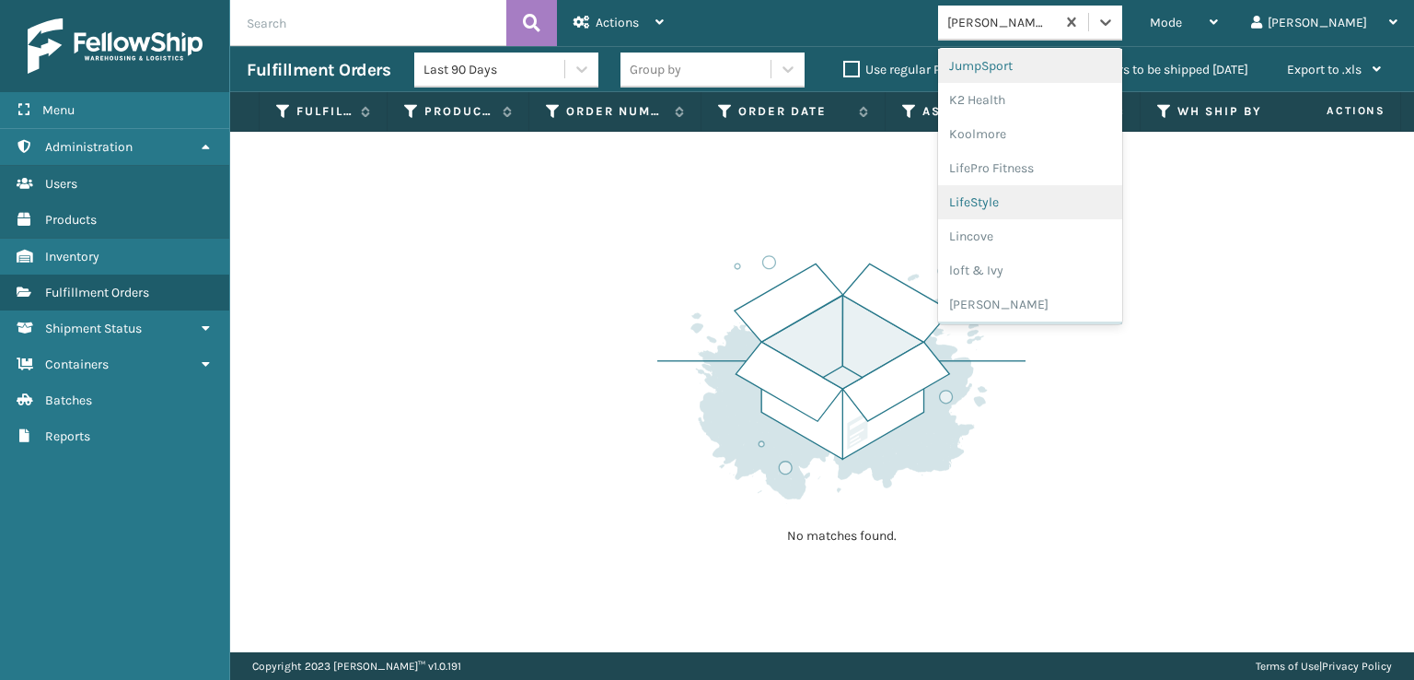
scroll to position [924, 0]
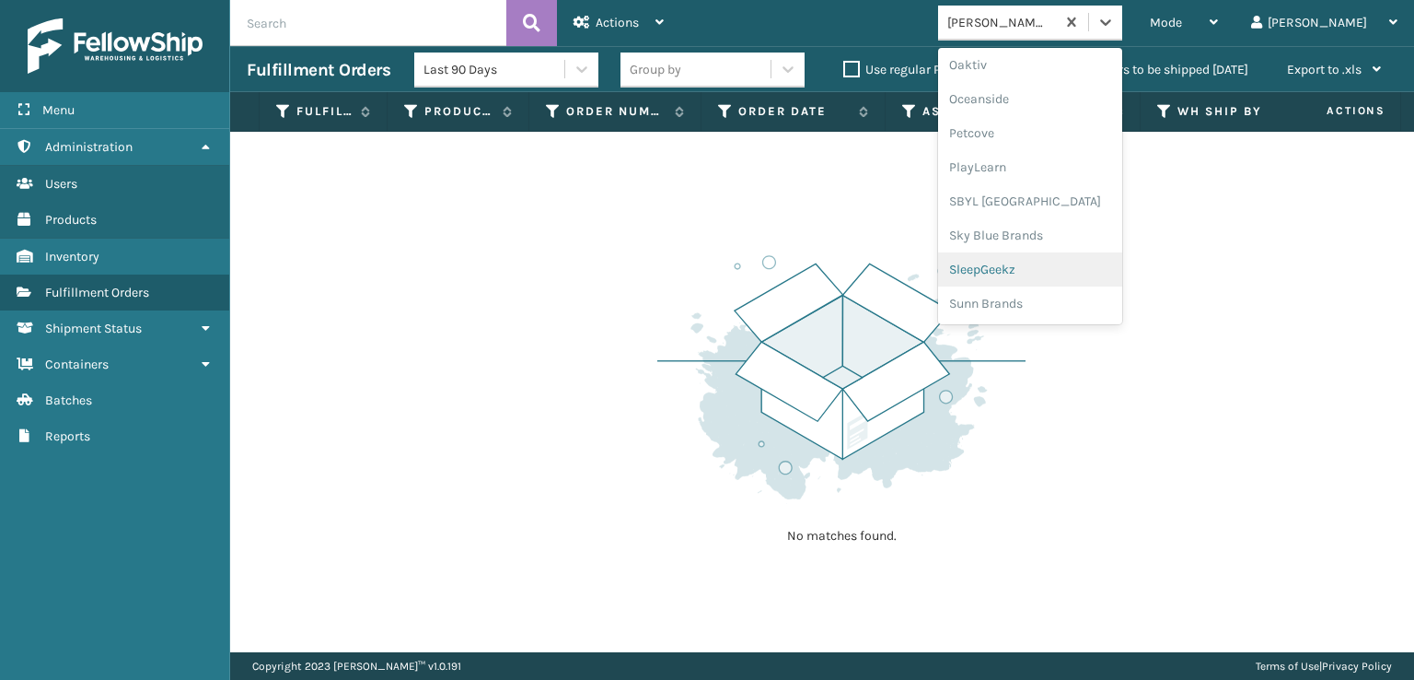
click at [1052, 270] on div "SleepGeekz" at bounding box center [1030, 269] width 184 height 34
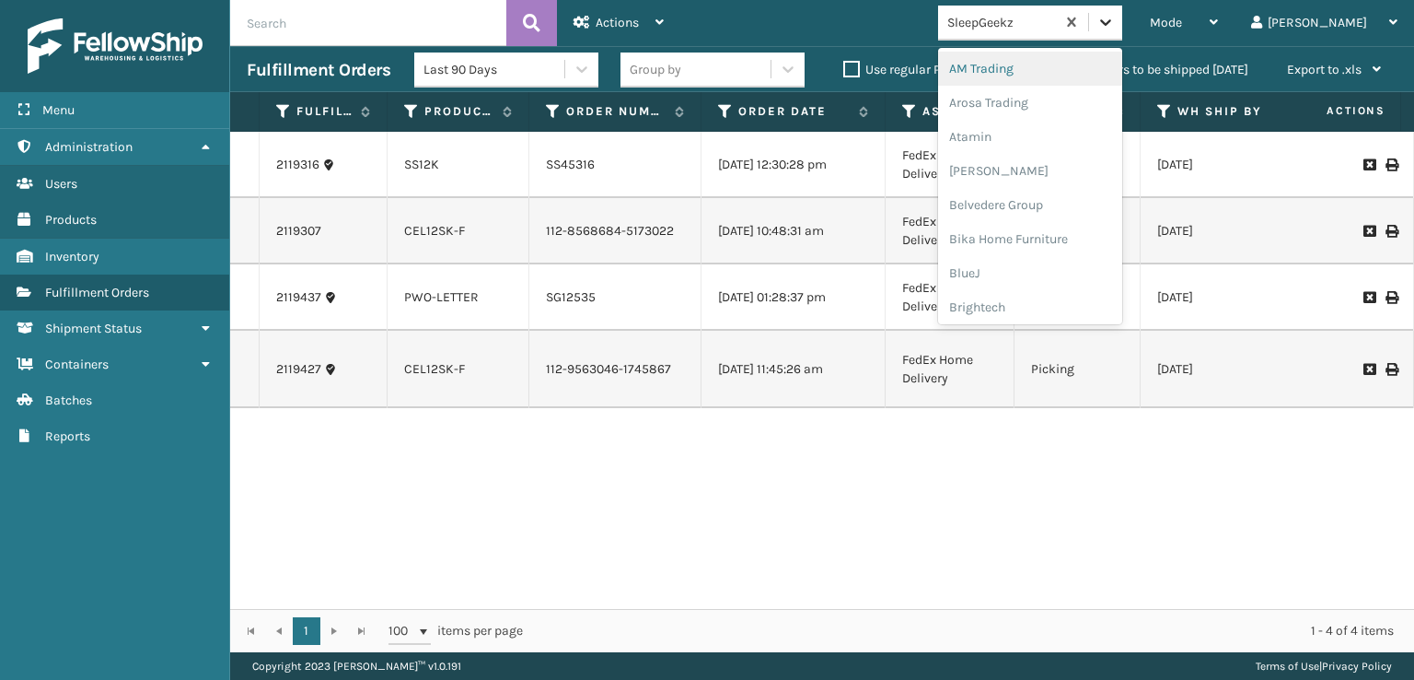
click at [1115, 22] on icon at bounding box center [1106, 22] width 18 height 18
click at [1042, 266] on div "SleepGeekz" at bounding box center [1030, 269] width 184 height 34
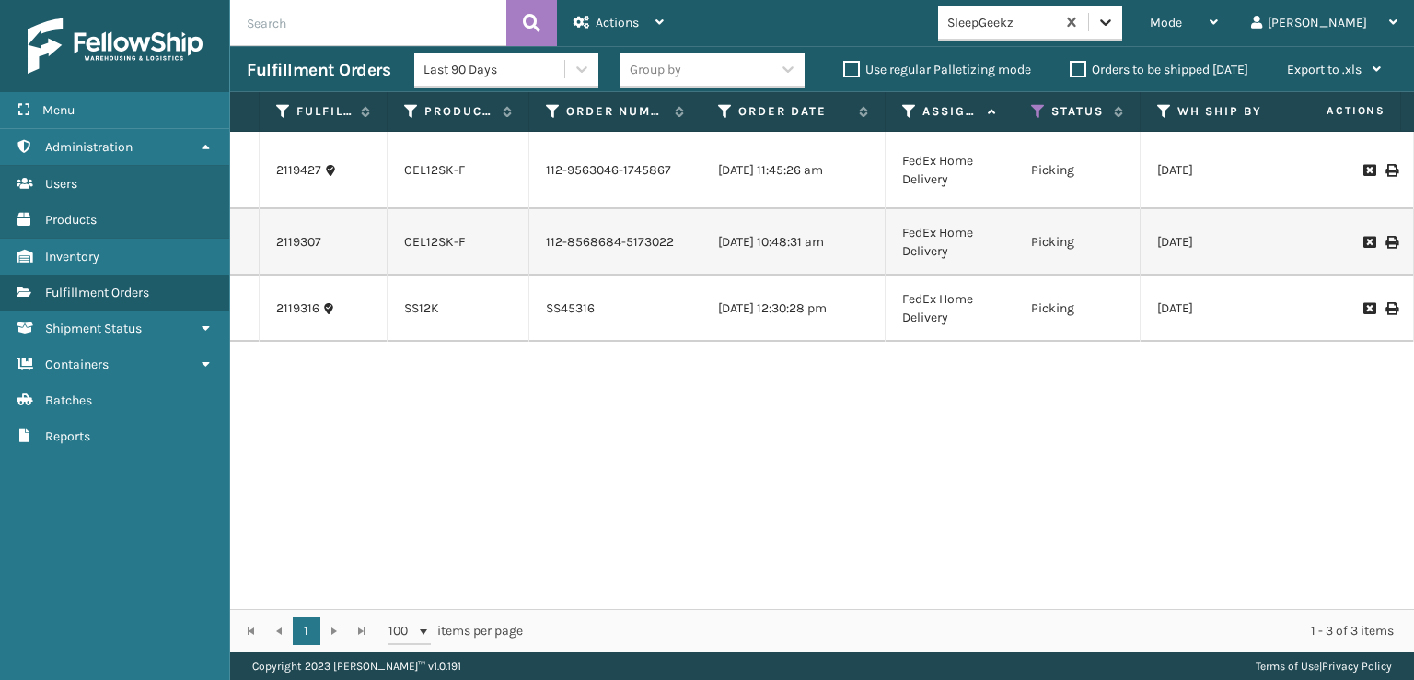
click at [1115, 21] on icon at bounding box center [1106, 22] width 18 height 18
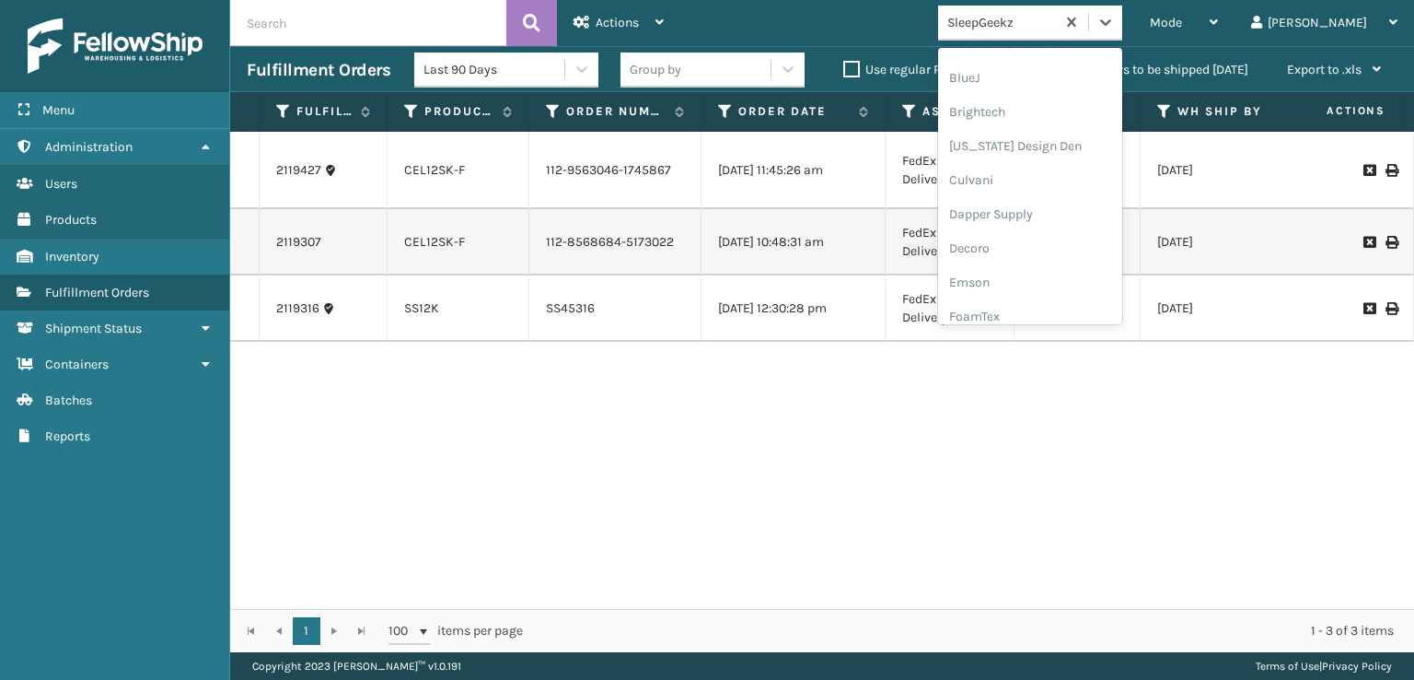
scroll to position [276, 0]
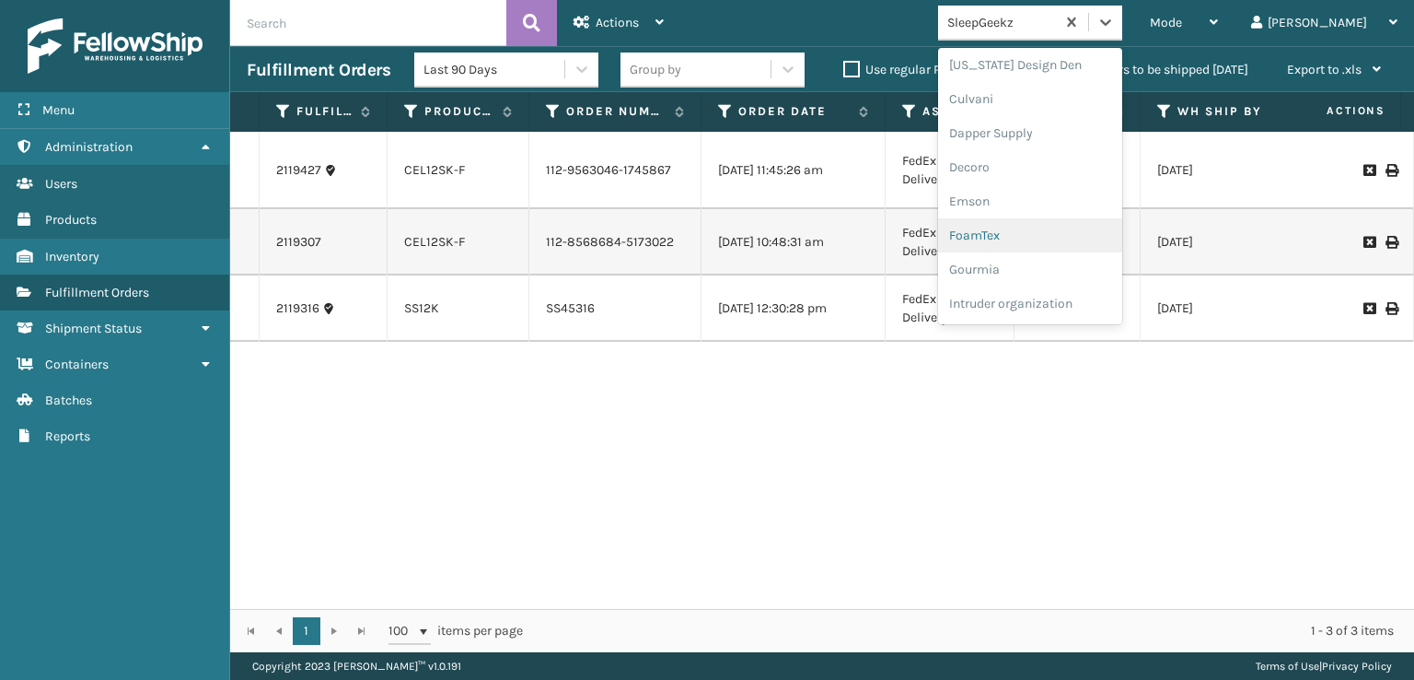
click at [1046, 228] on div "FoamTex" at bounding box center [1030, 235] width 184 height 34
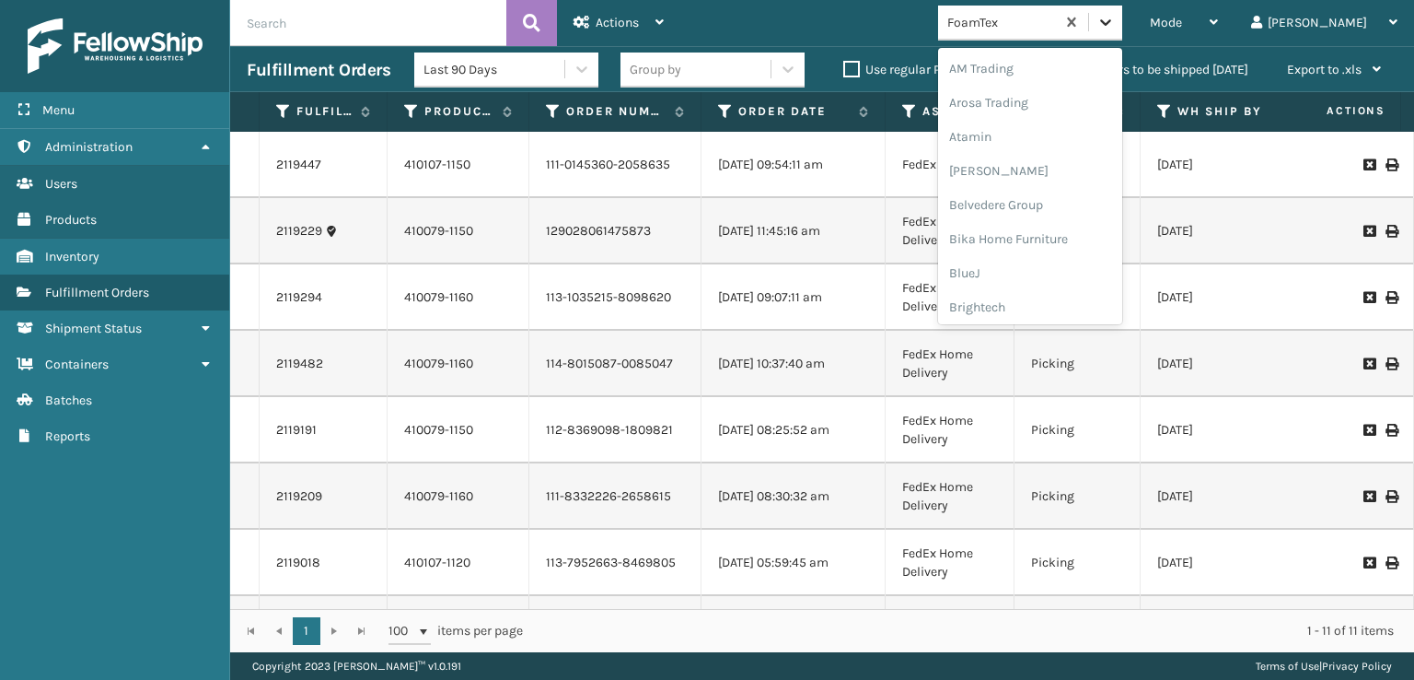
click at [1115, 25] on icon at bounding box center [1106, 22] width 18 height 18
click at [1079, 251] on div "[PERSON_NAME] Brands" at bounding box center [1030, 246] width 184 height 34
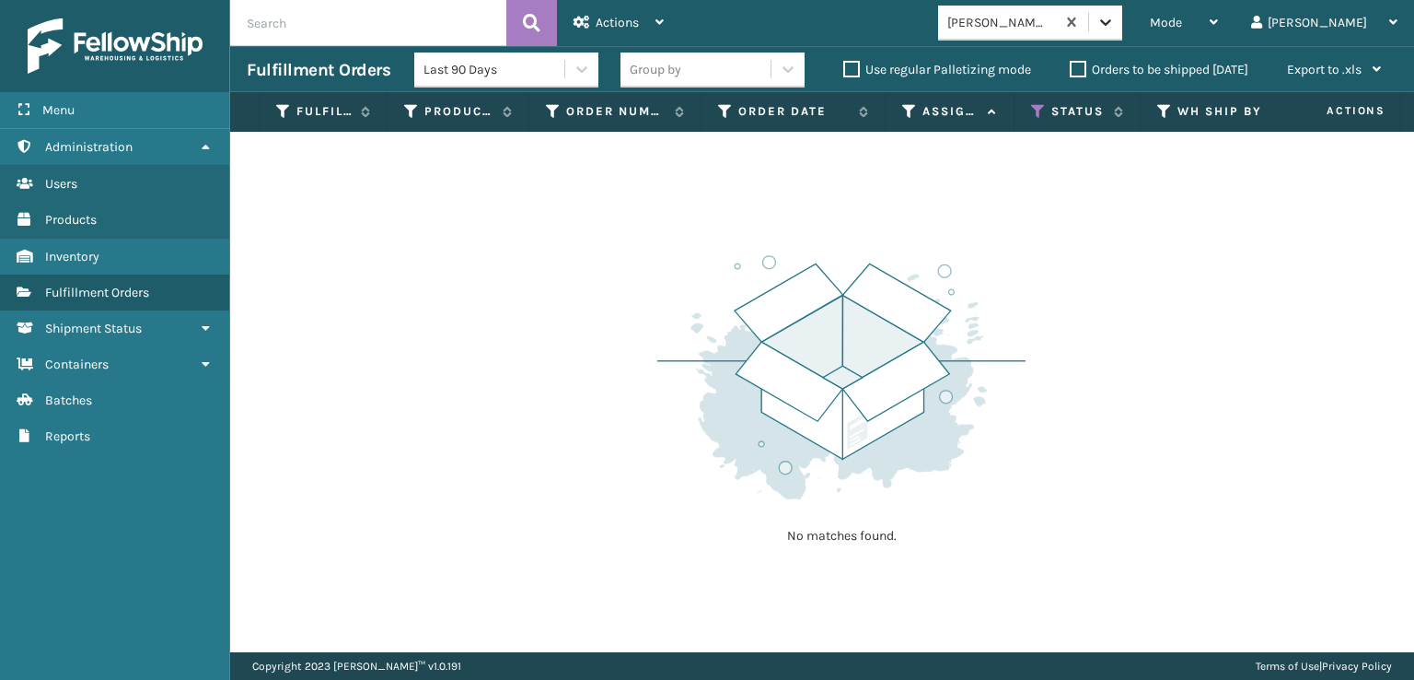
click at [1115, 19] on icon at bounding box center [1106, 22] width 18 height 18
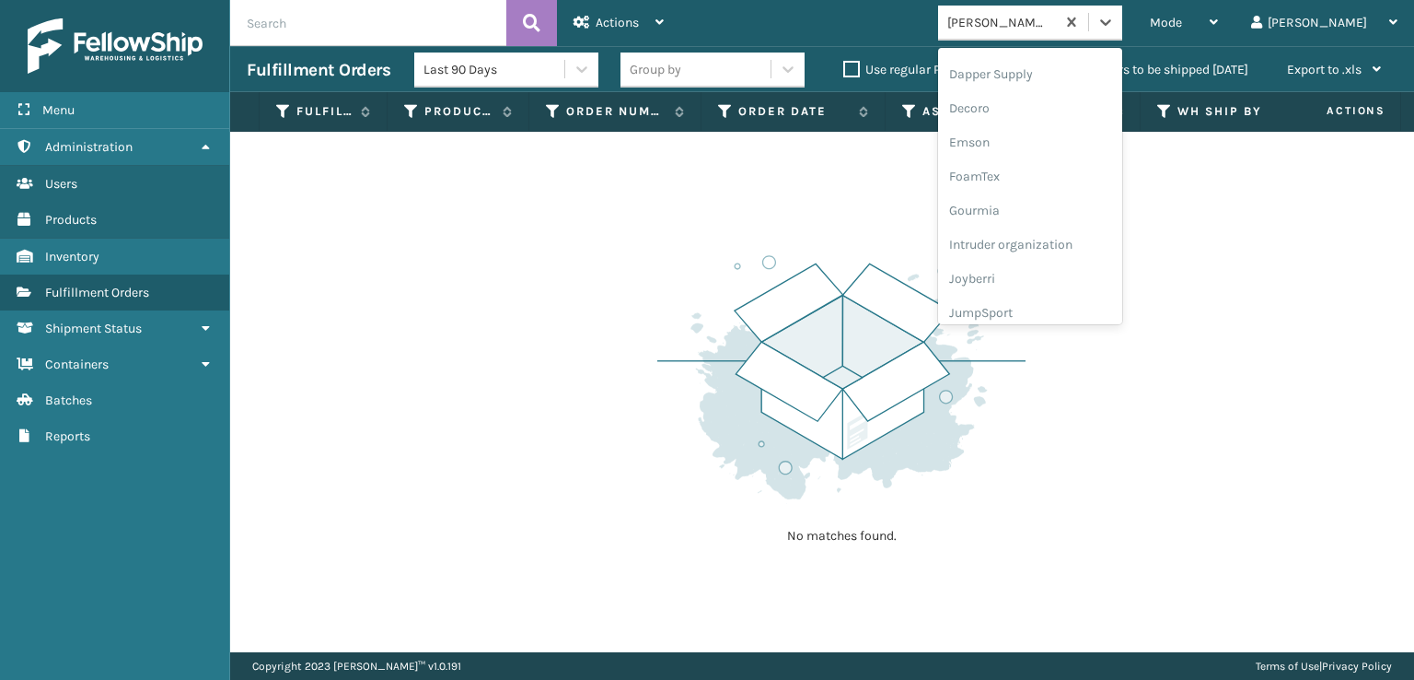
scroll to position [368, 0]
click at [1037, 145] on div "FoamTex" at bounding box center [1030, 143] width 184 height 34
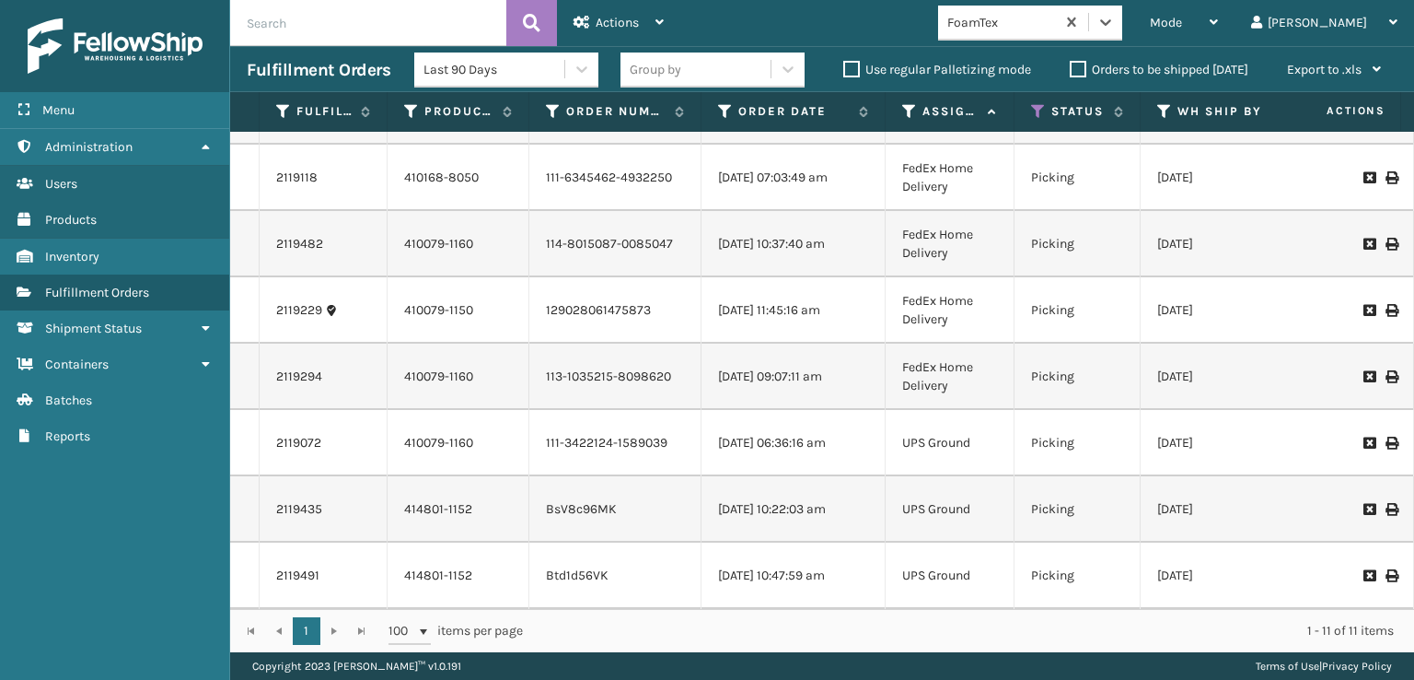
scroll to position [0, 0]
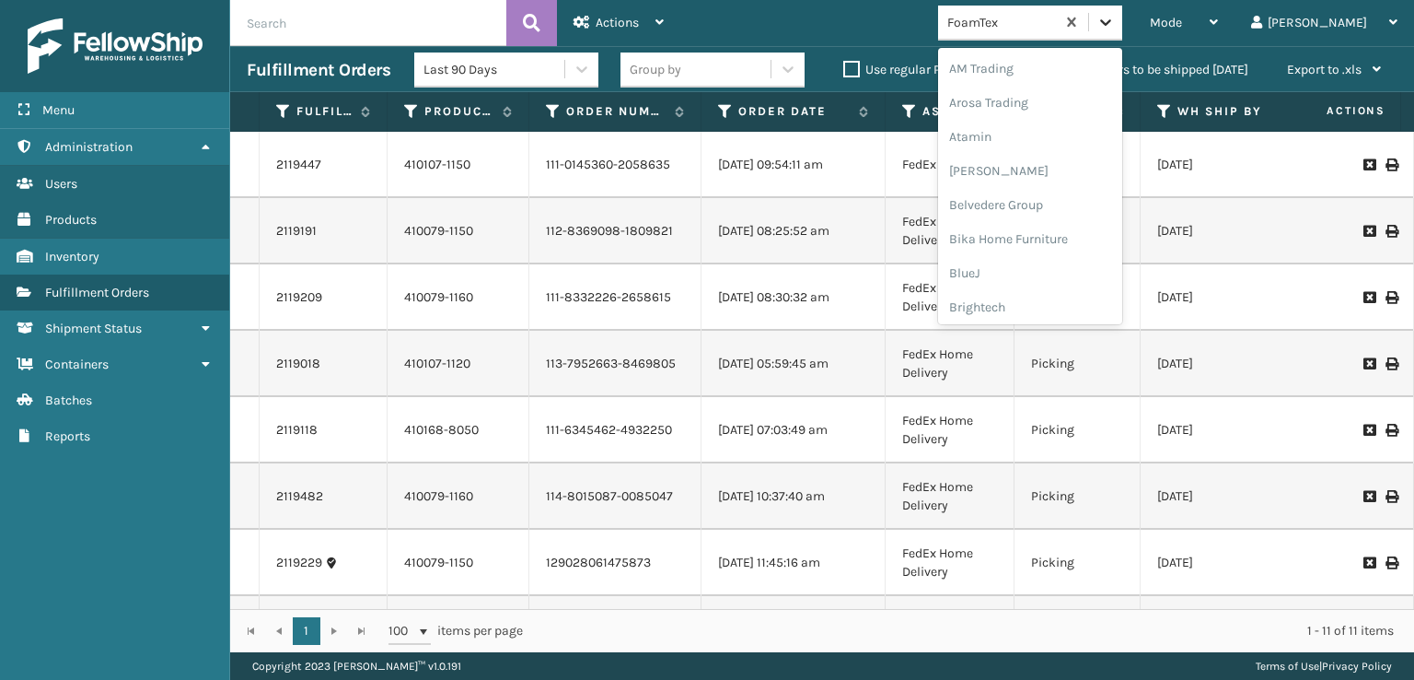
click at [1115, 19] on icon at bounding box center [1106, 22] width 18 height 18
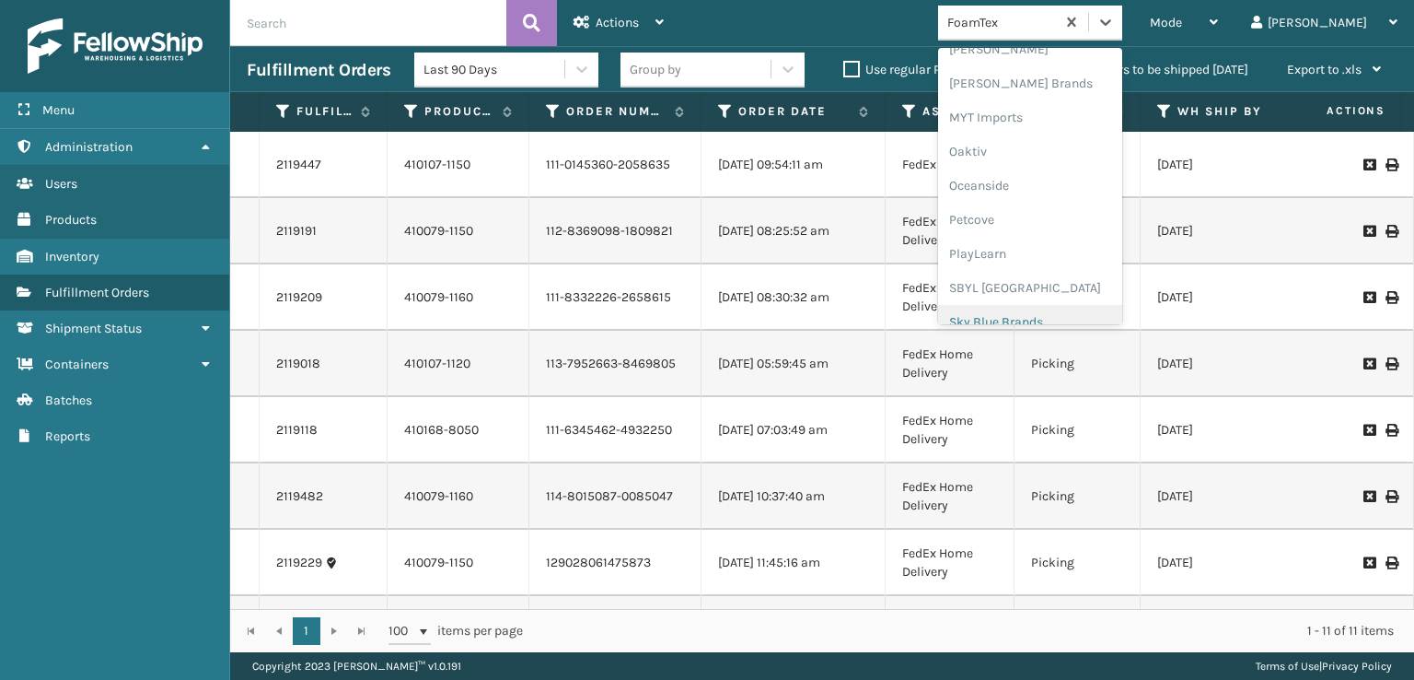
scroll to position [924, 0]
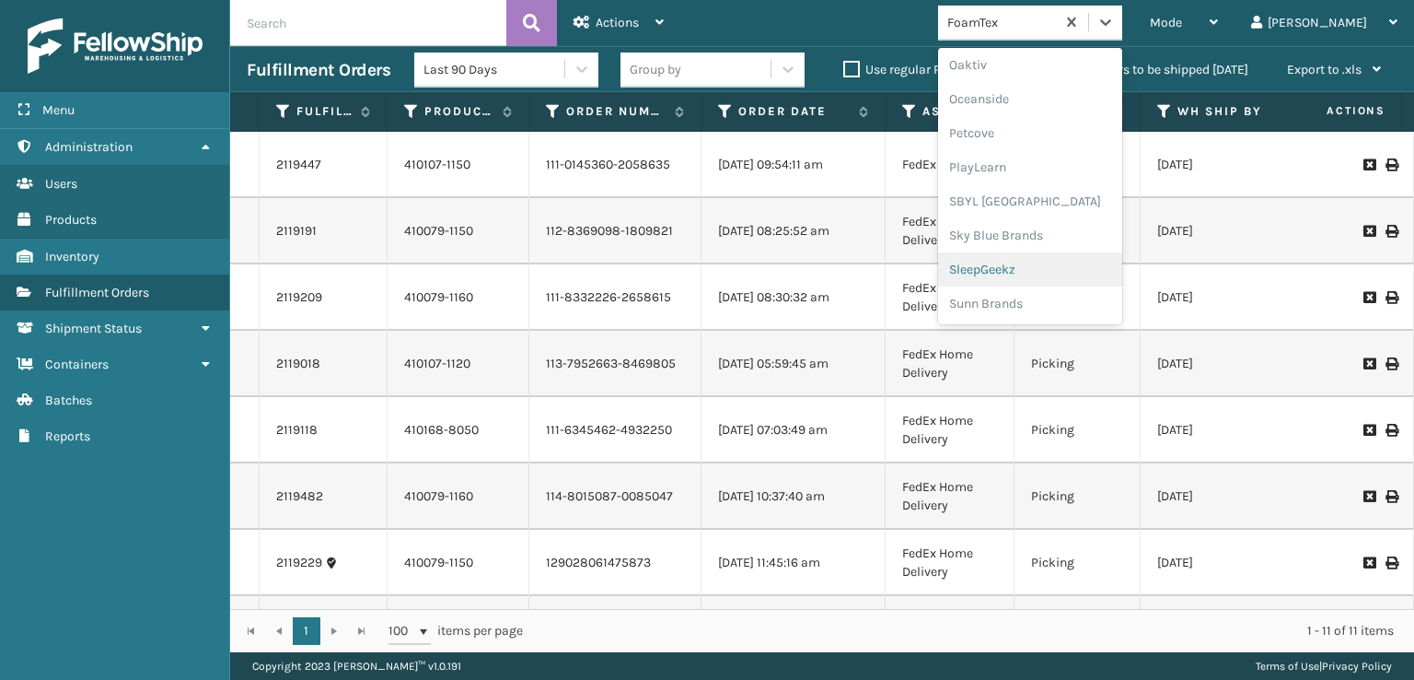
click at [1058, 269] on div "SleepGeekz" at bounding box center [1030, 269] width 184 height 34
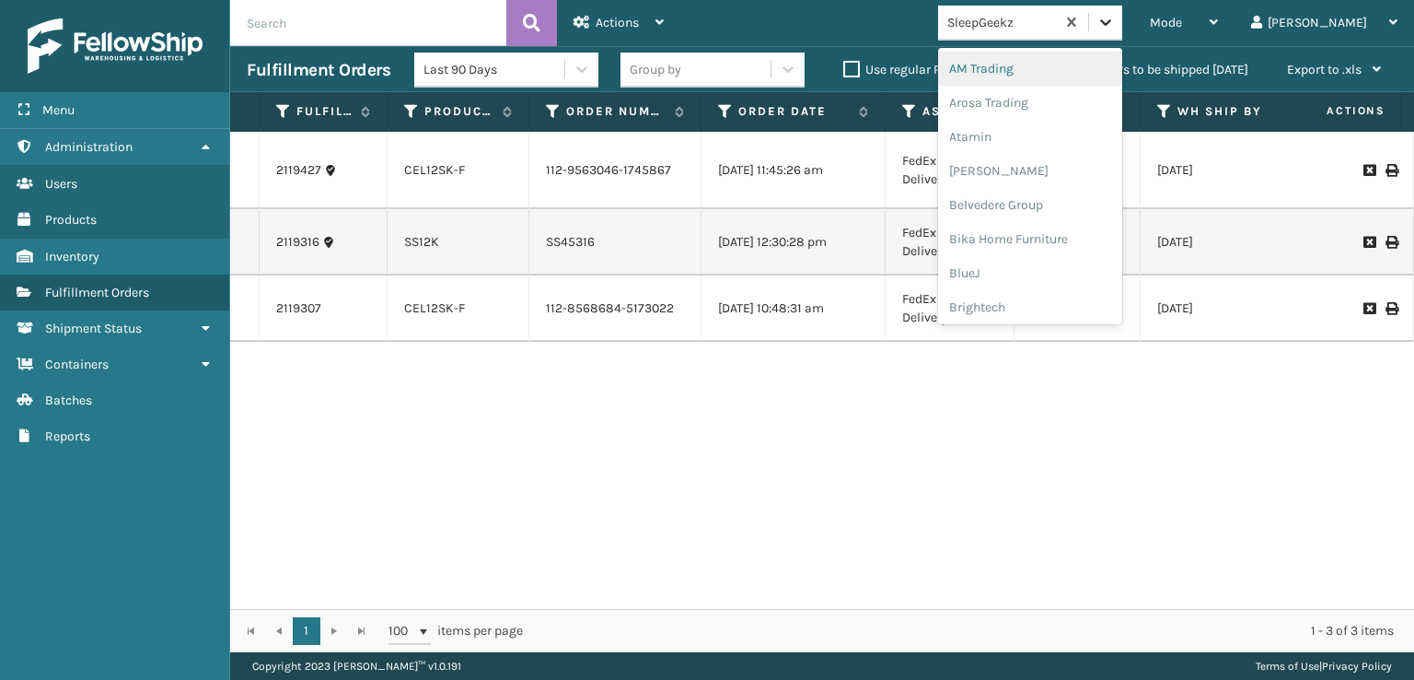
click at [1115, 29] on icon at bounding box center [1106, 22] width 18 height 18
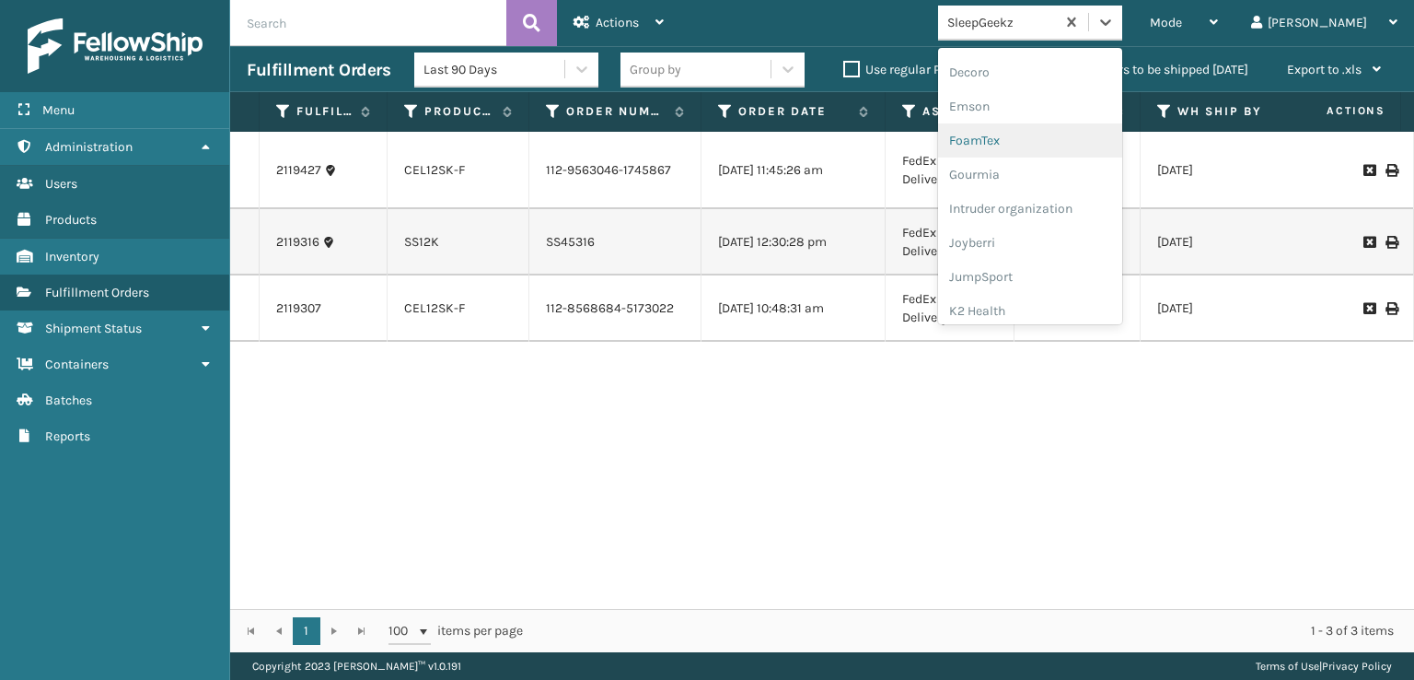
click at [1054, 140] on div "FoamTex" at bounding box center [1030, 140] width 184 height 34
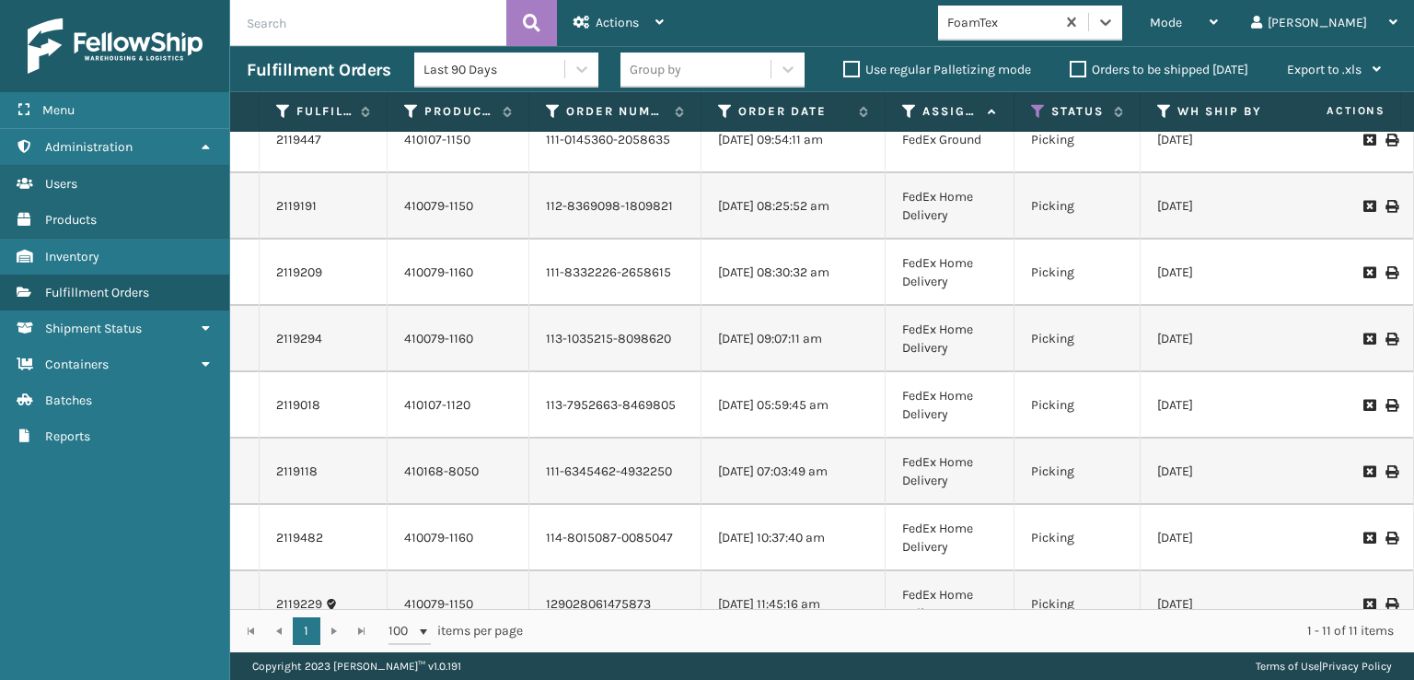
scroll to position [0, 0]
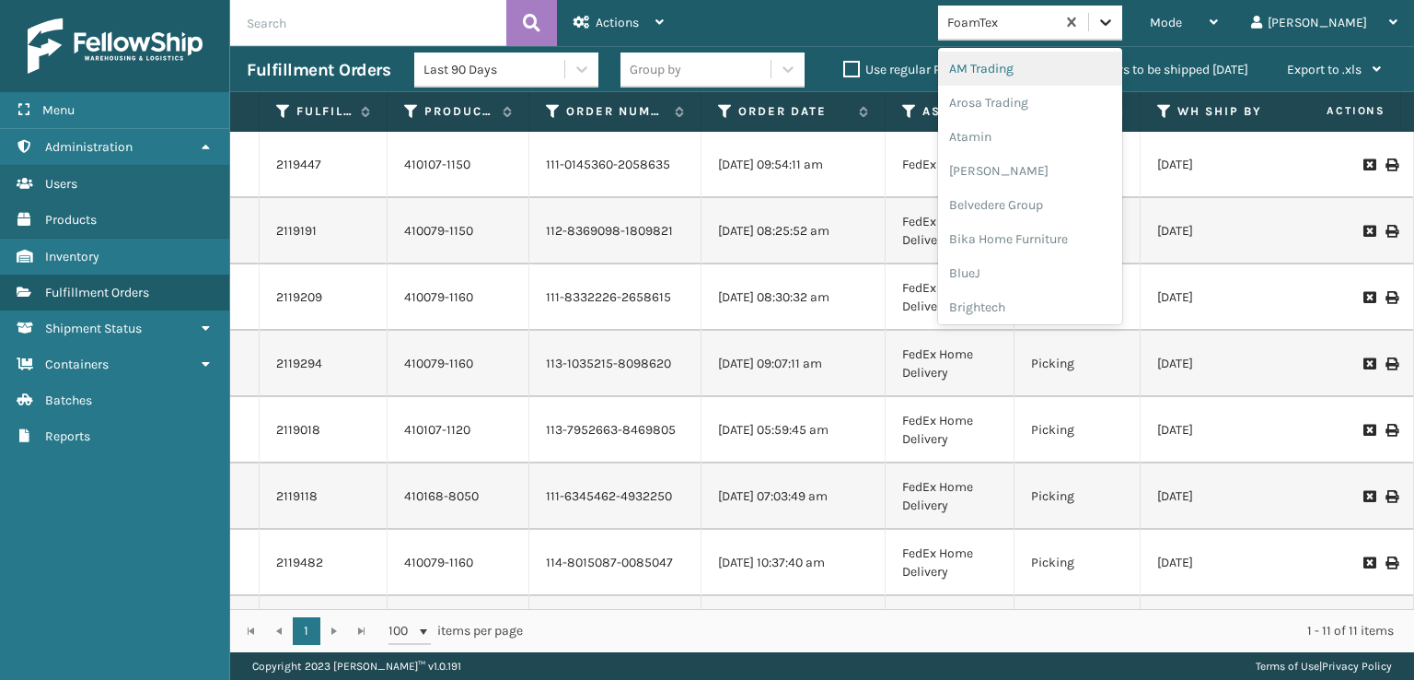
click at [1115, 23] on icon at bounding box center [1106, 22] width 18 height 18
click at [1050, 261] on div "SleepGeekz" at bounding box center [1030, 269] width 184 height 34
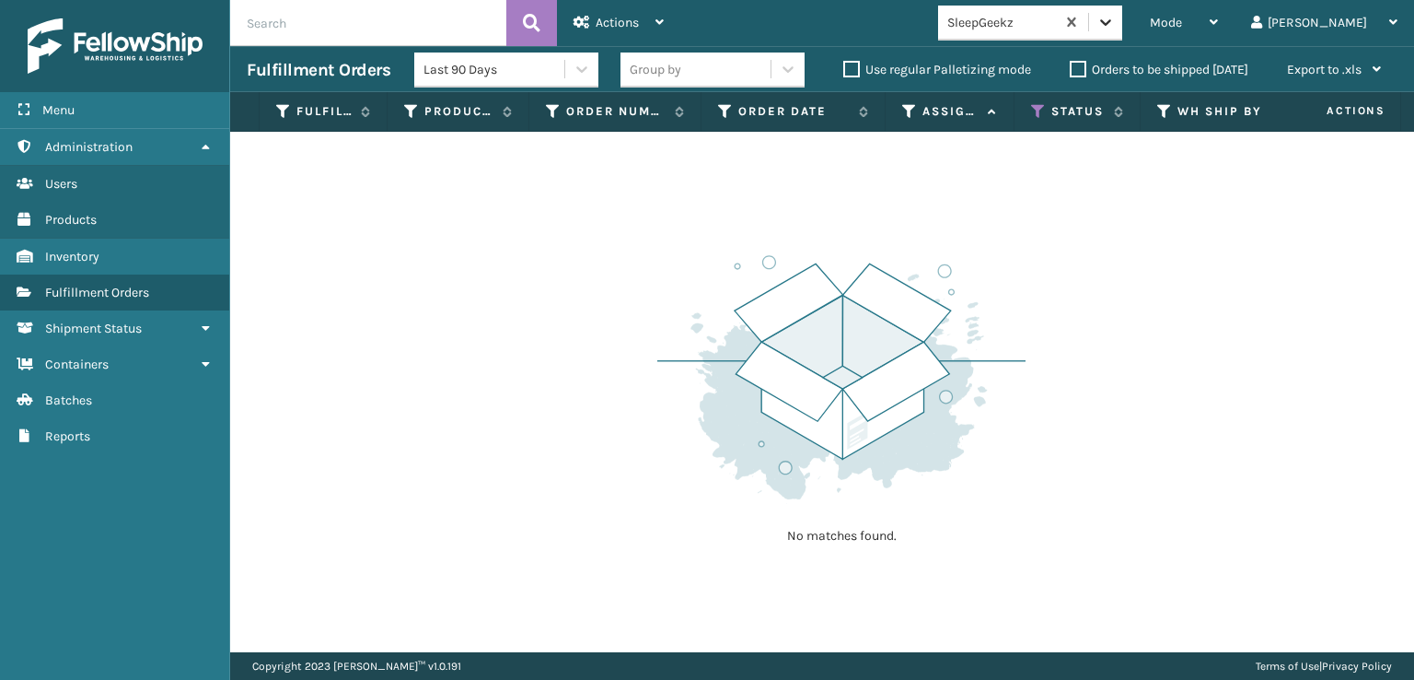
click at [1115, 19] on icon at bounding box center [1106, 22] width 18 height 18
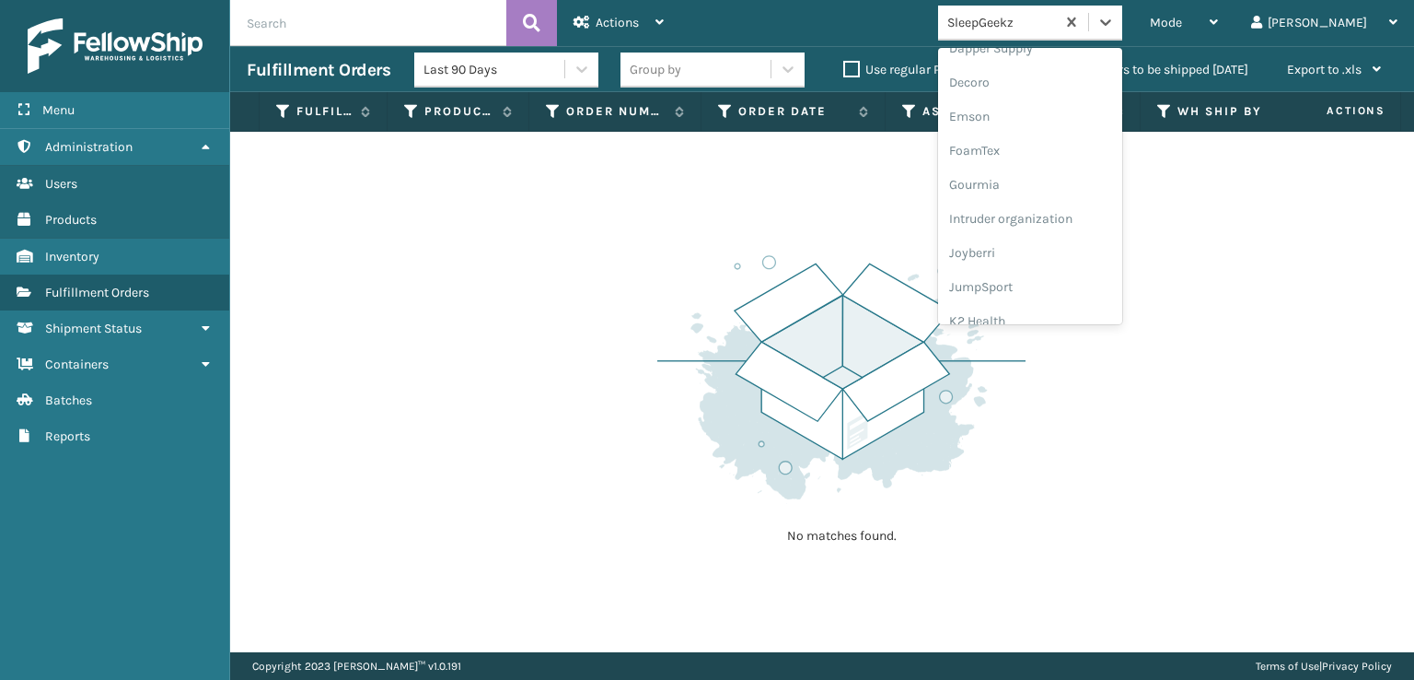
scroll to position [368, 0]
click at [1051, 141] on div "FoamTex" at bounding box center [1030, 143] width 184 height 34
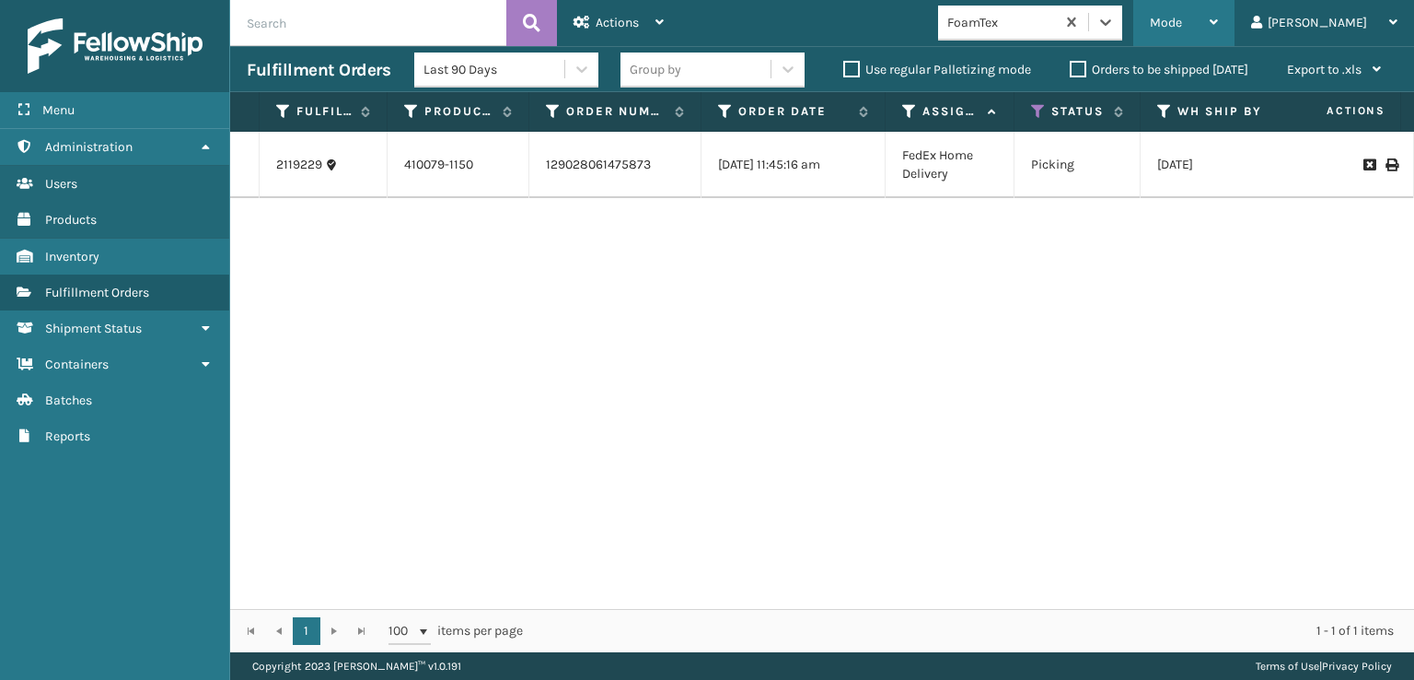
click at [1182, 16] on span "Mode" at bounding box center [1166, 23] width 32 height 16
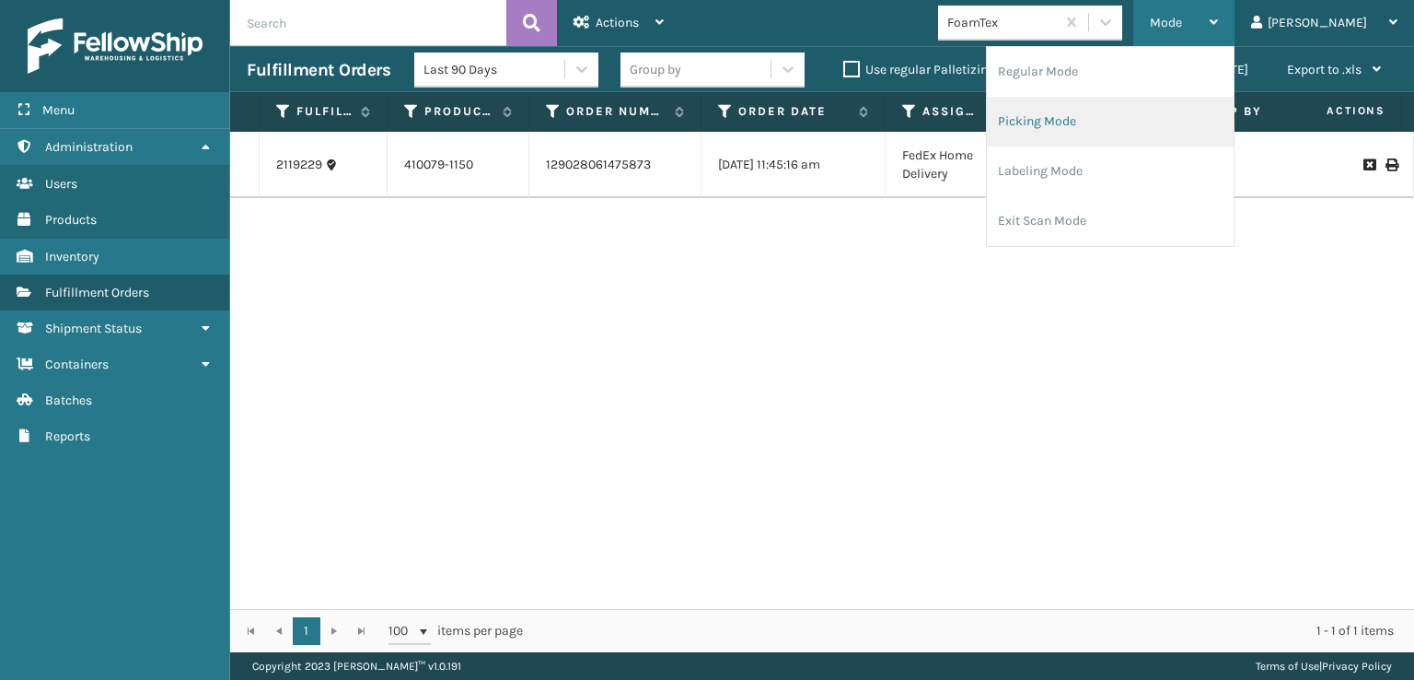
click at [1093, 117] on li "Picking Mode" at bounding box center [1110, 122] width 247 height 50
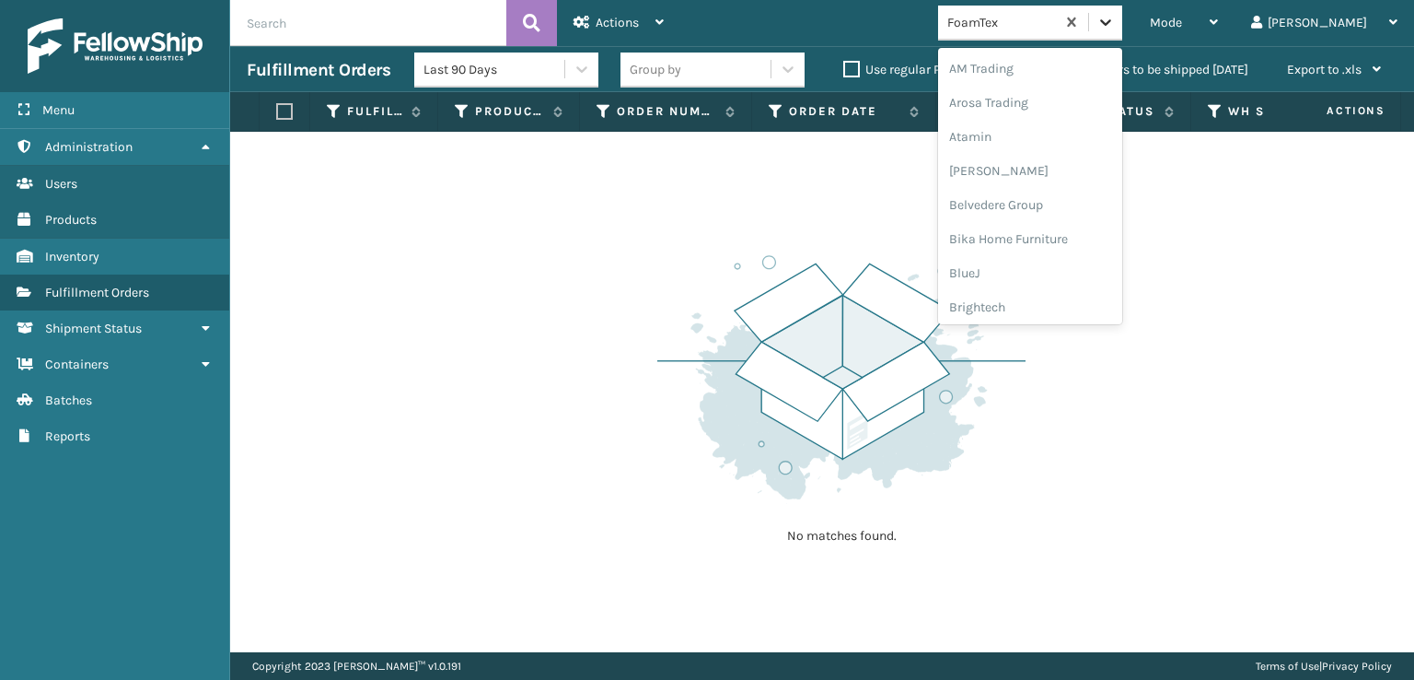
click at [1115, 23] on icon at bounding box center [1106, 22] width 18 height 18
click at [1062, 199] on div "SBYL [GEOGRAPHIC_DATA]" at bounding box center [1030, 201] width 184 height 34
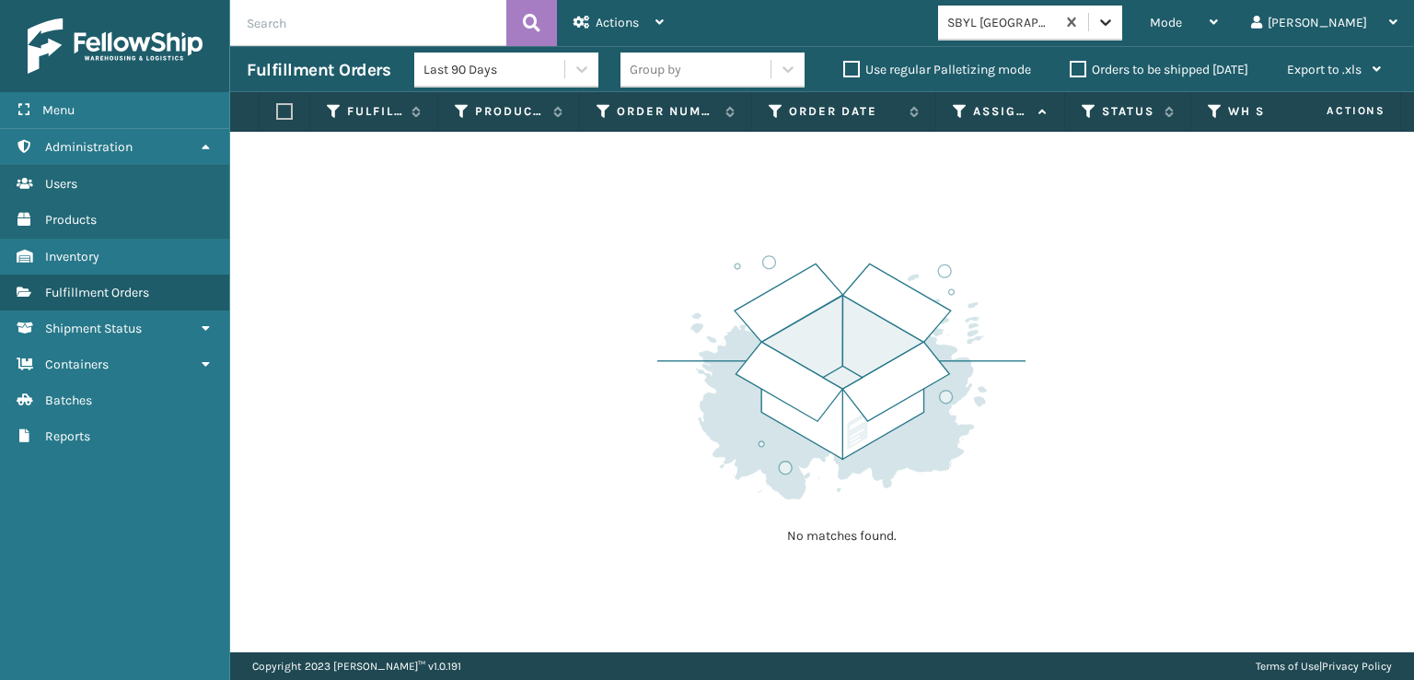
click at [1111, 22] on icon at bounding box center [1105, 22] width 11 height 6
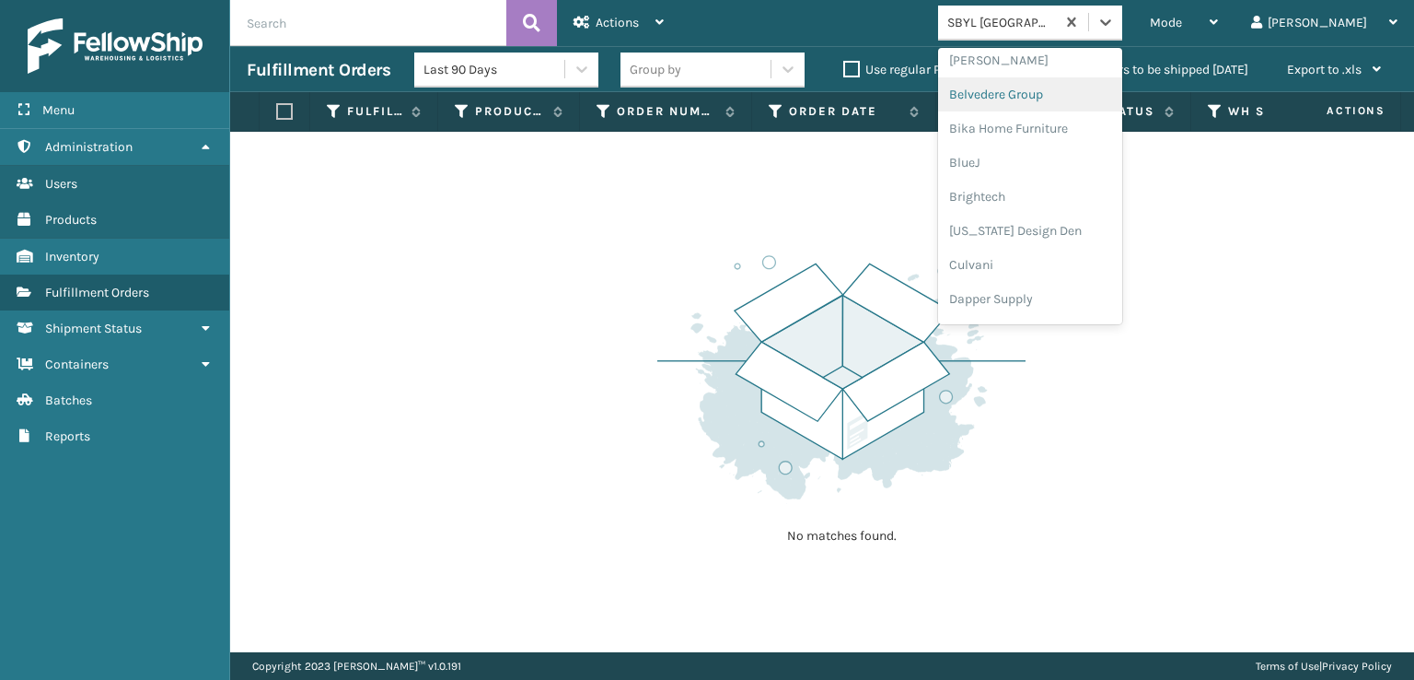
scroll to position [276, 0]
click at [1044, 238] on div "FoamTex" at bounding box center [1030, 235] width 184 height 34
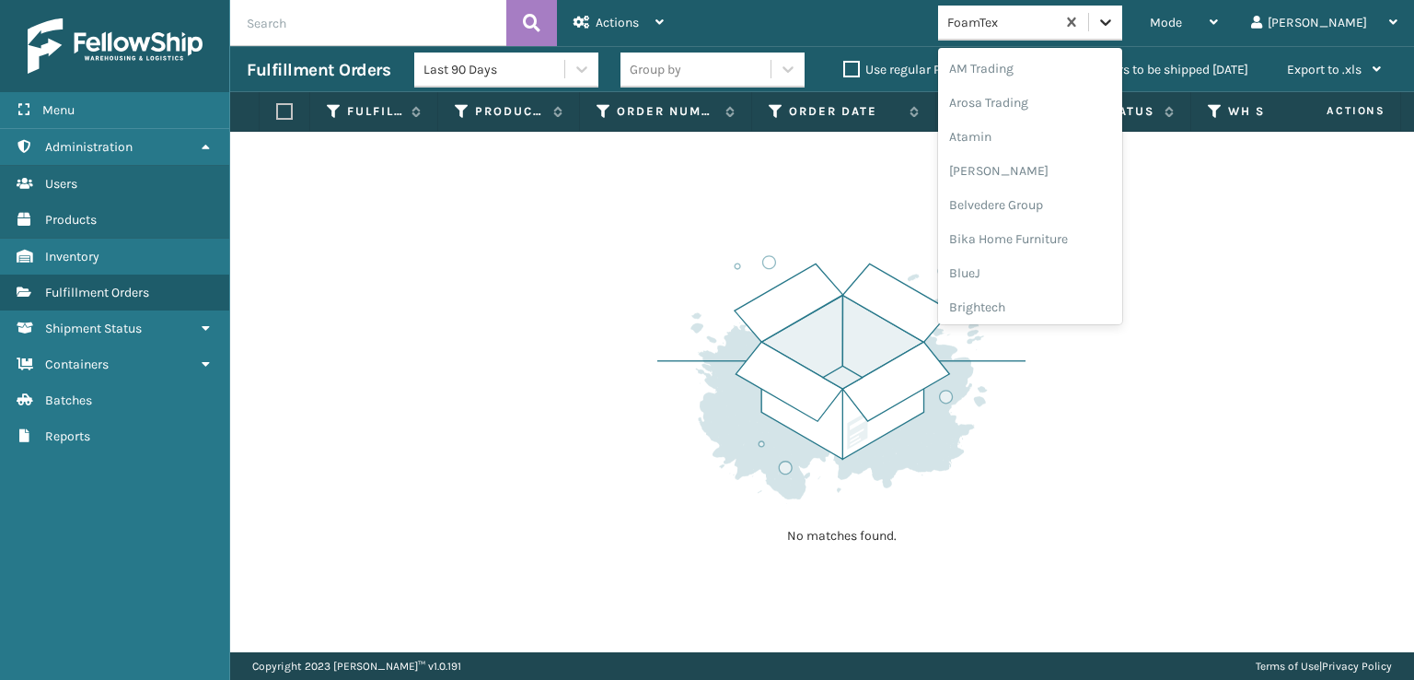
click at [1115, 17] on icon at bounding box center [1106, 22] width 18 height 18
click at [1061, 272] on div "SleepGeekz" at bounding box center [1030, 269] width 184 height 34
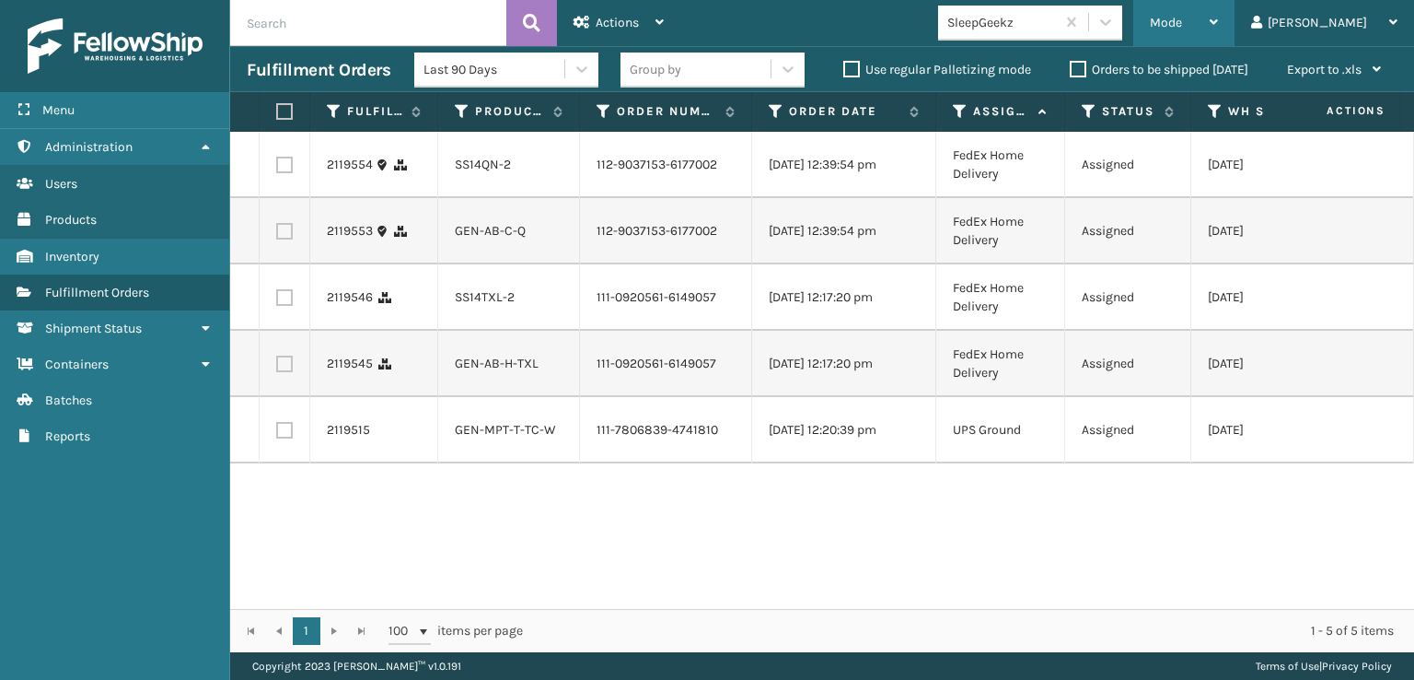
click at [1182, 16] on span "Mode" at bounding box center [1166, 23] width 32 height 16
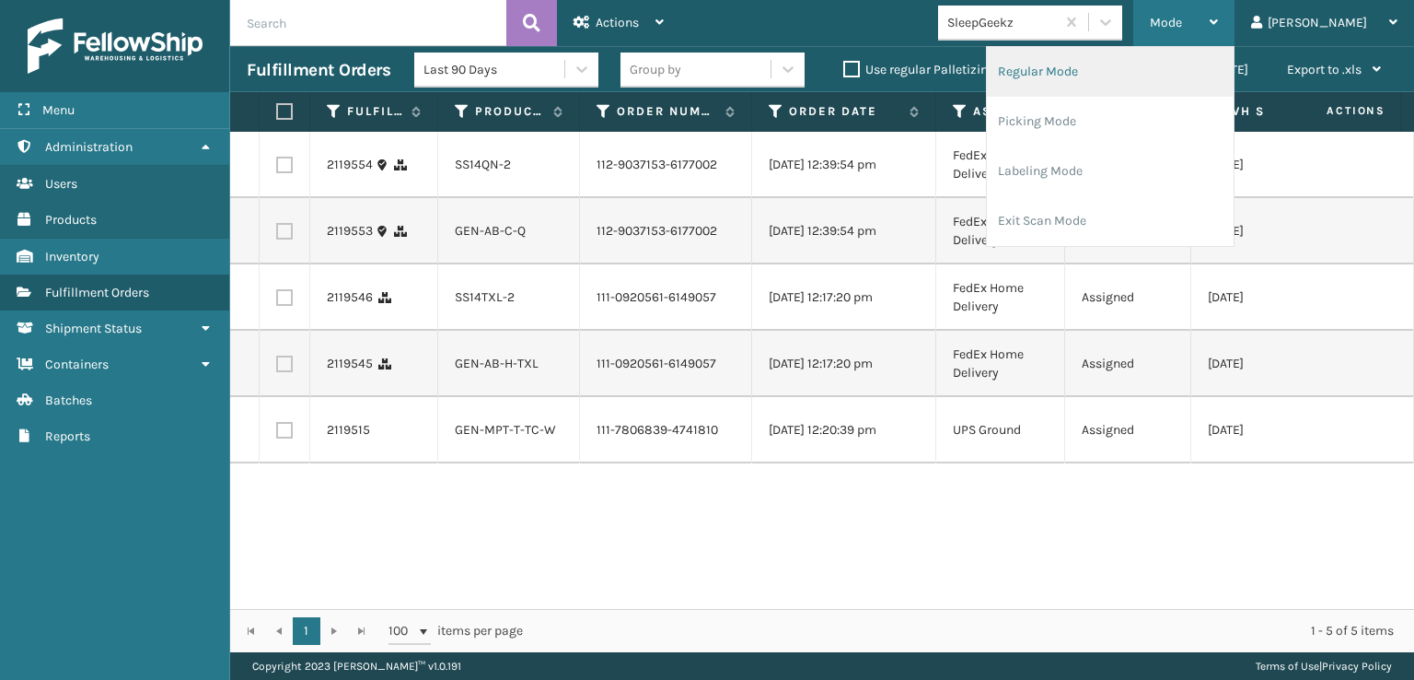
click at [1127, 69] on li "Regular Mode" at bounding box center [1110, 72] width 247 height 50
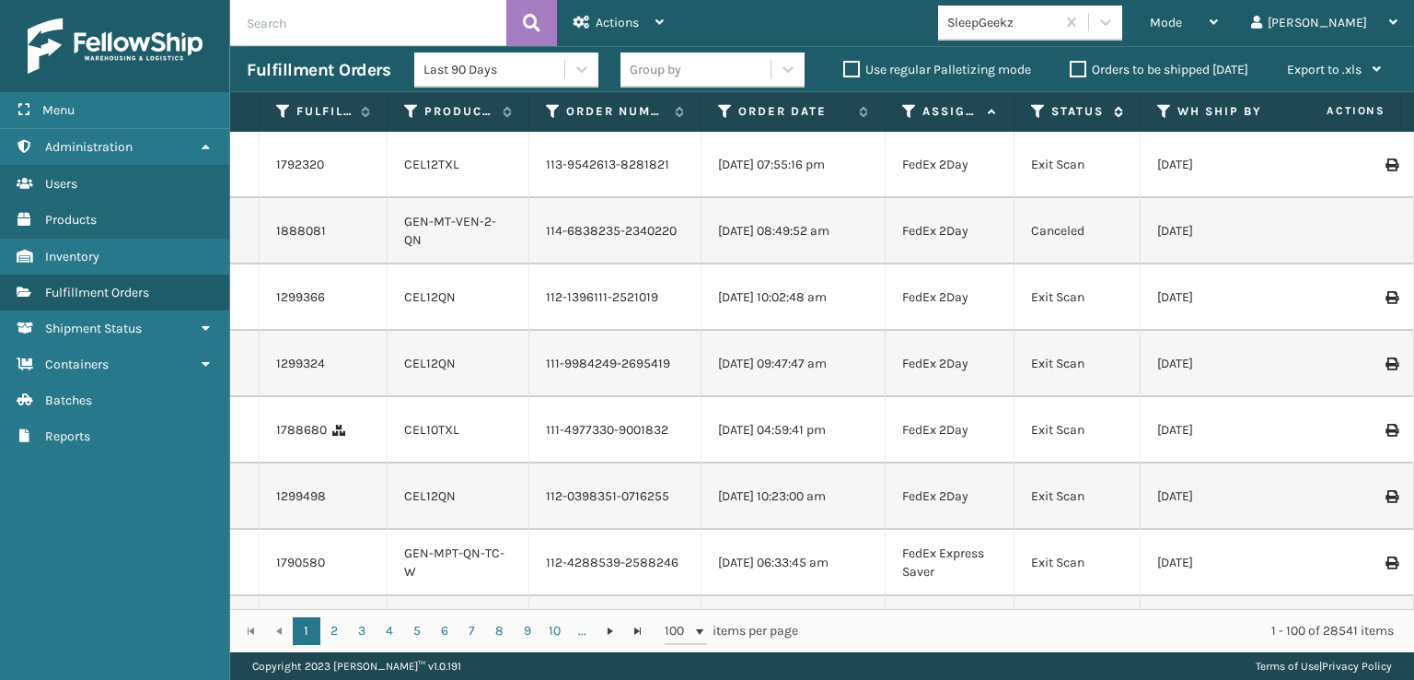
click at [1036, 108] on icon at bounding box center [1038, 111] width 15 height 17
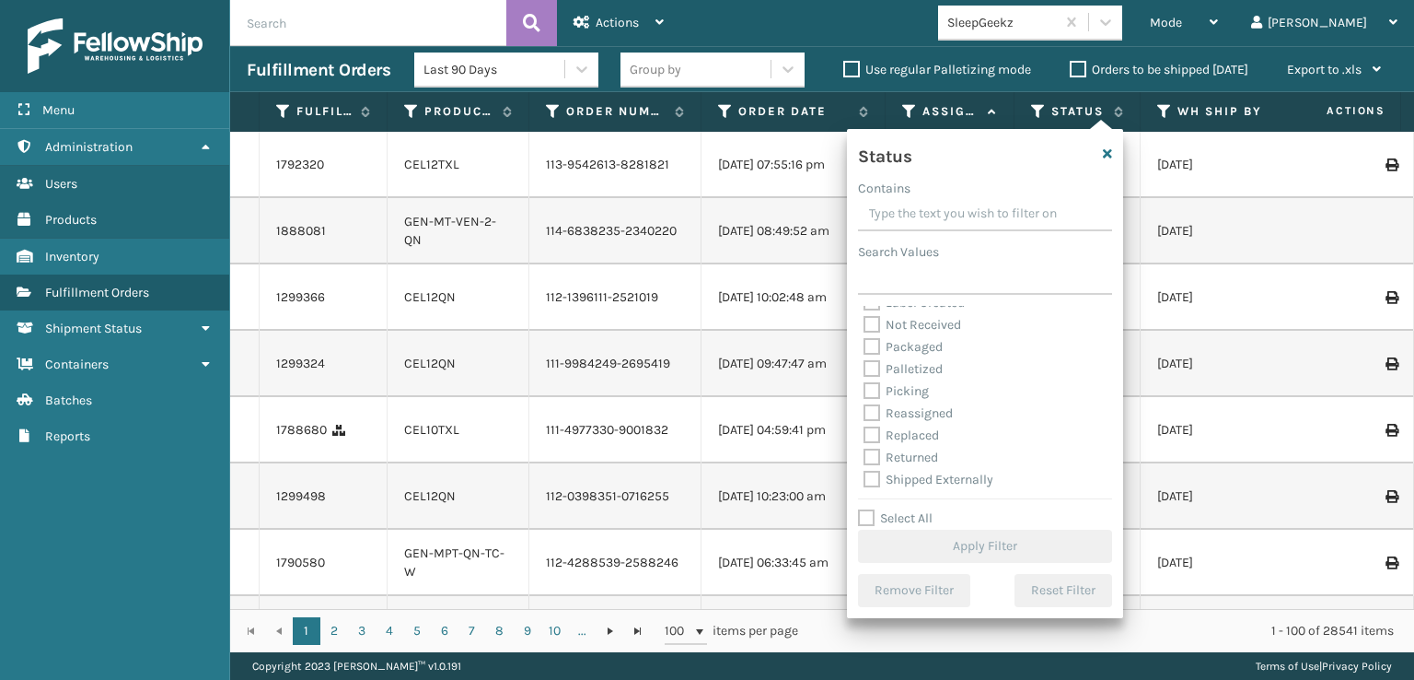
scroll to position [103, 0]
click at [878, 389] on label "Picking" at bounding box center [896, 390] width 65 height 16
click at [865, 389] on input "Picking" at bounding box center [864, 385] width 1 height 12
checkbox input "true"
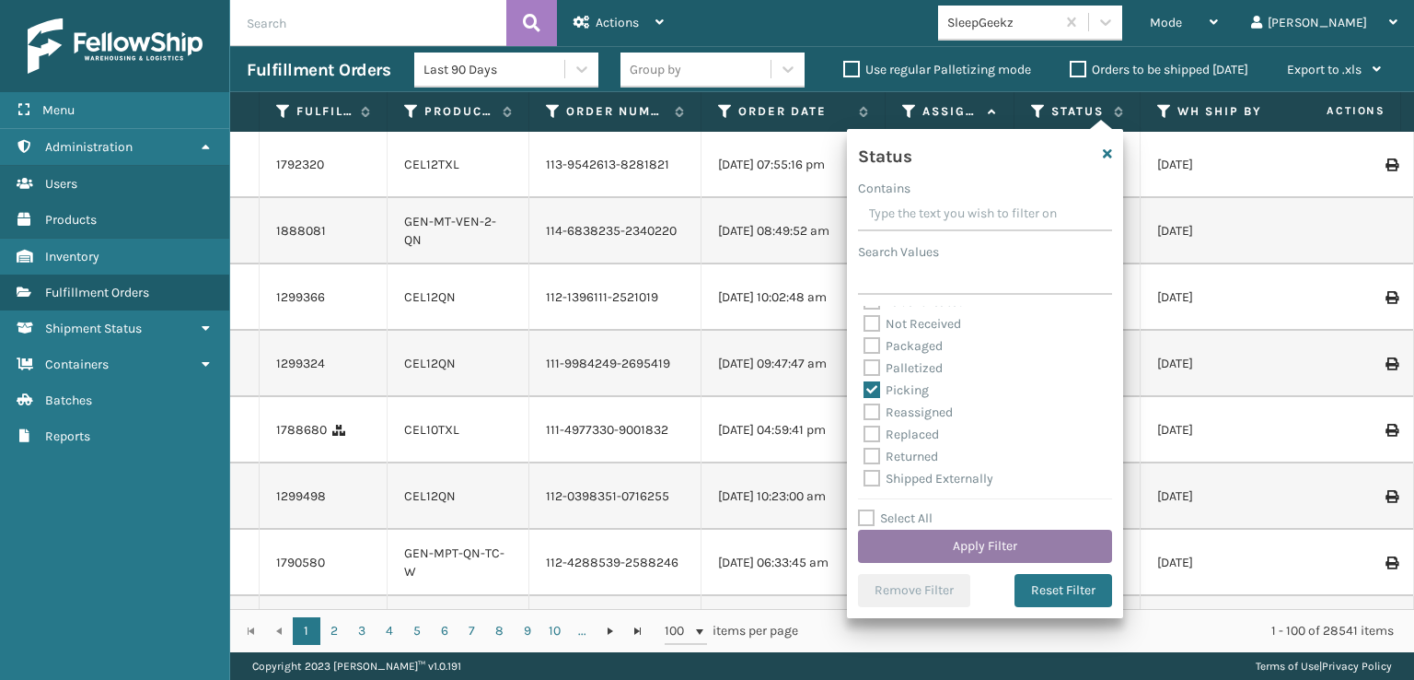
click at [958, 551] on button "Apply Filter" at bounding box center [985, 545] width 254 height 33
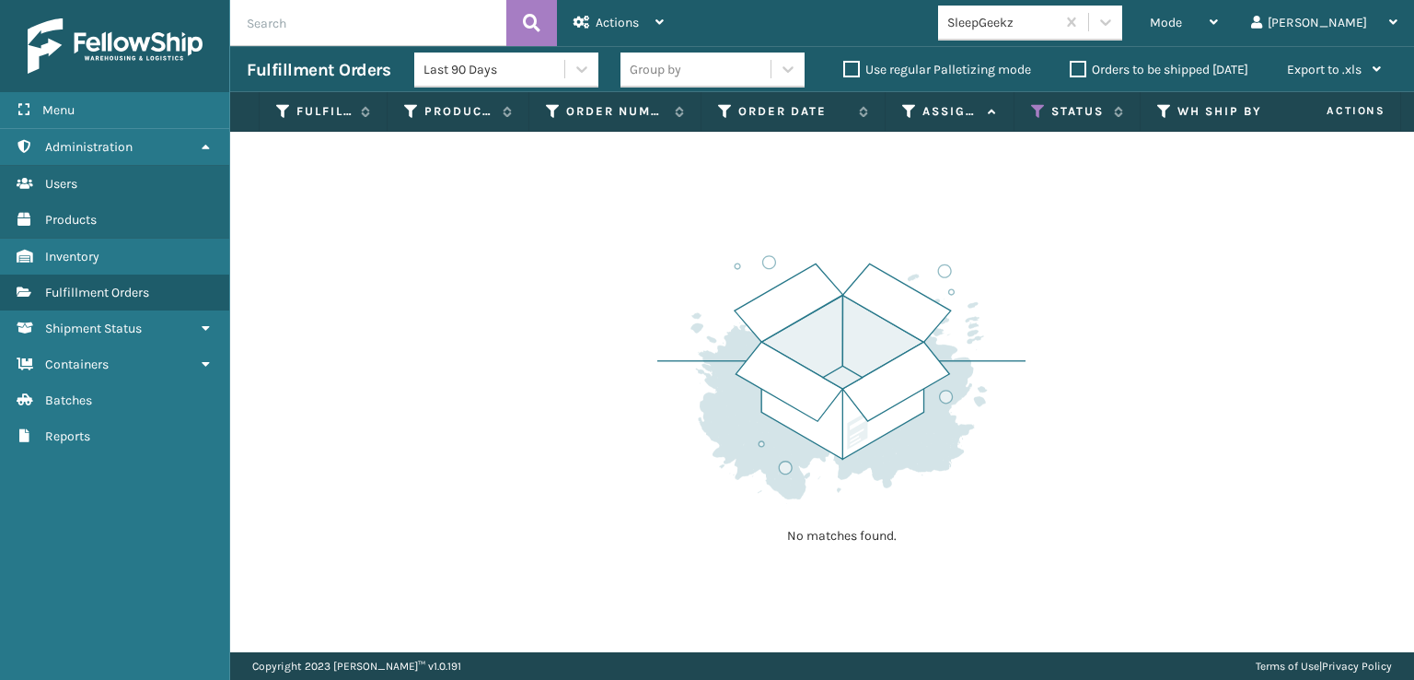
click at [1177, 41] on div "Mode Regular Mode Picking Mode Labeling Mode Exit Scan Mode SleepGeekz [PERSON_…" at bounding box center [1047, 23] width 734 height 46
click at [1115, 17] on icon at bounding box center [1106, 22] width 18 height 18
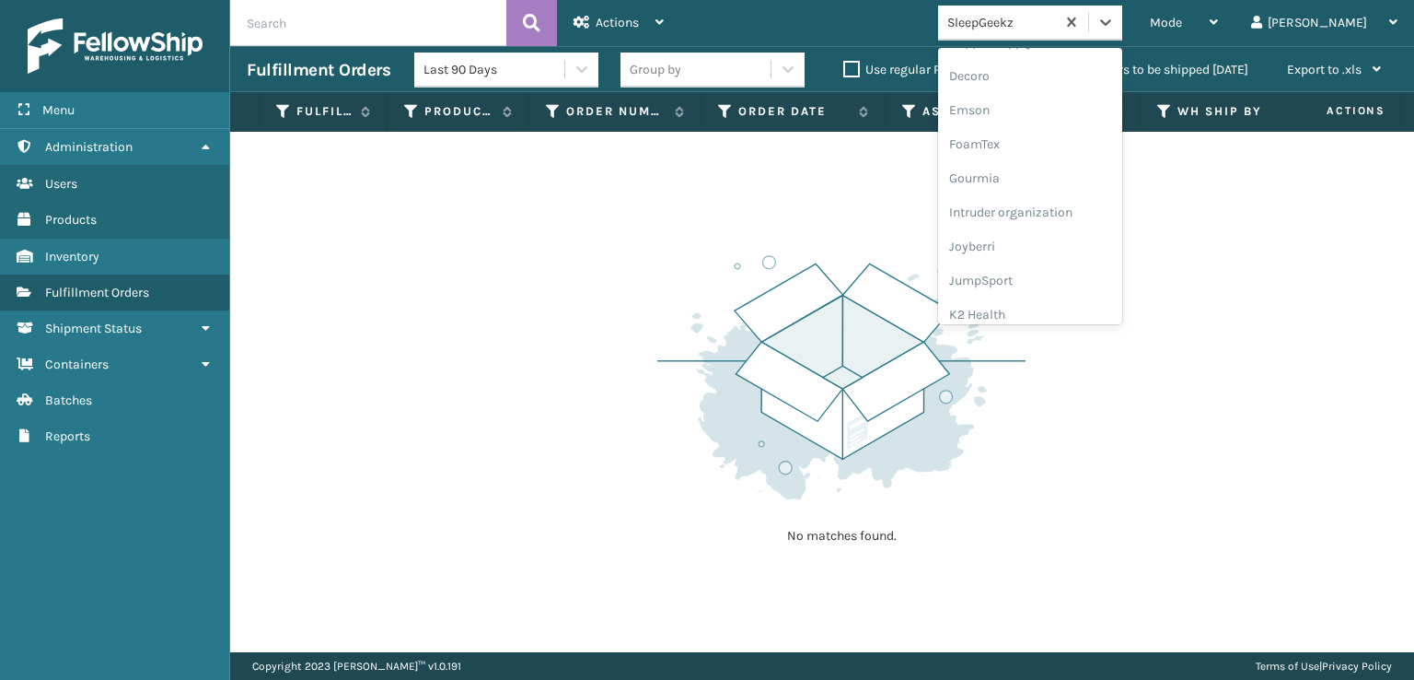
scroll to position [368, 0]
click at [1064, 141] on div "FoamTex" at bounding box center [1030, 143] width 184 height 34
click at [1115, 21] on icon at bounding box center [1106, 22] width 18 height 18
click at [1048, 152] on div "[PERSON_NAME] Brands" at bounding box center [1030, 154] width 184 height 34
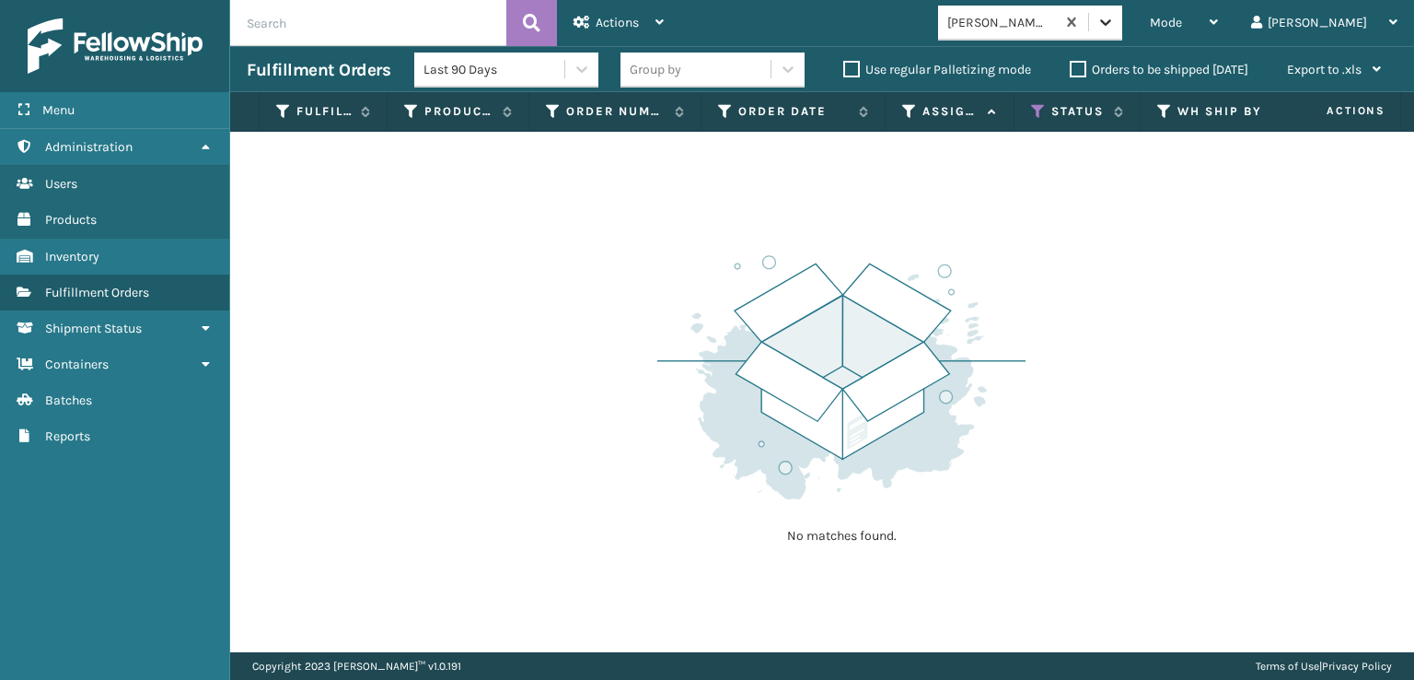
click at [1122, 10] on div at bounding box center [1105, 22] width 33 height 33
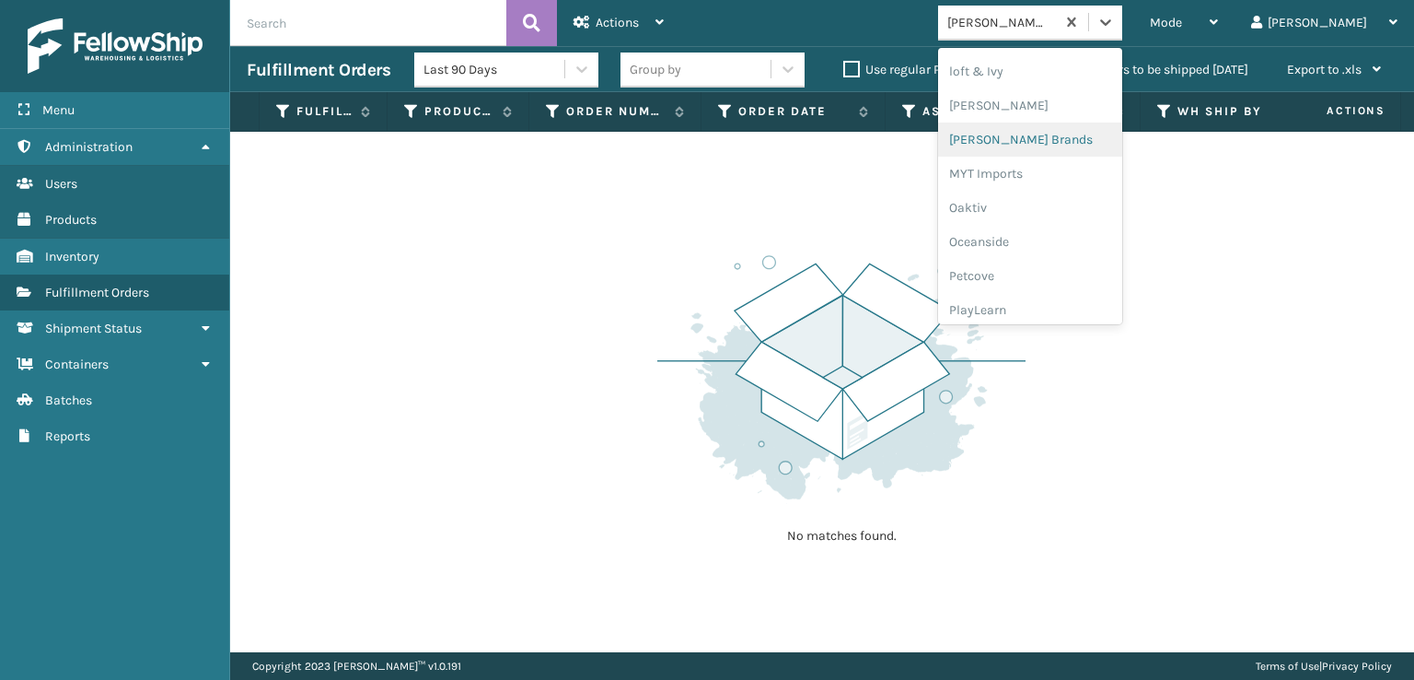
scroll to position [924, 0]
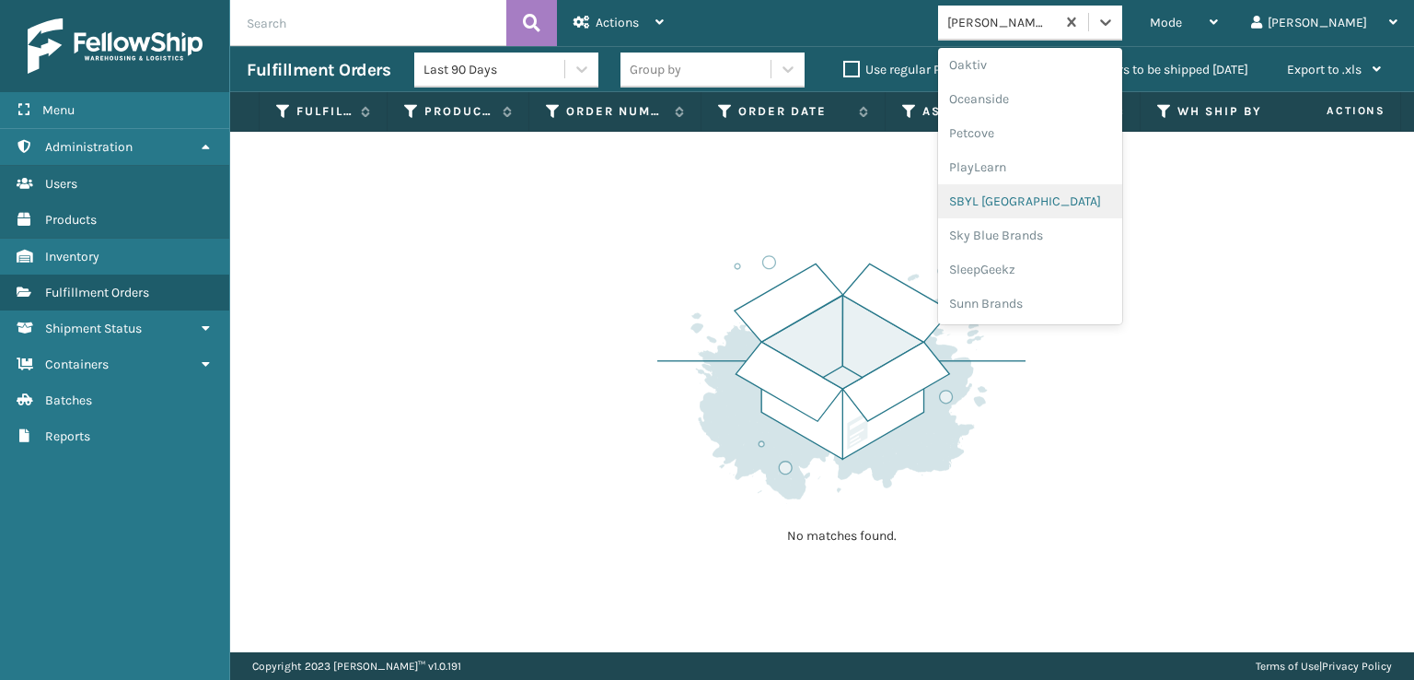
click at [1047, 197] on div "SBYL [GEOGRAPHIC_DATA]" at bounding box center [1030, 201] width 184 height 34
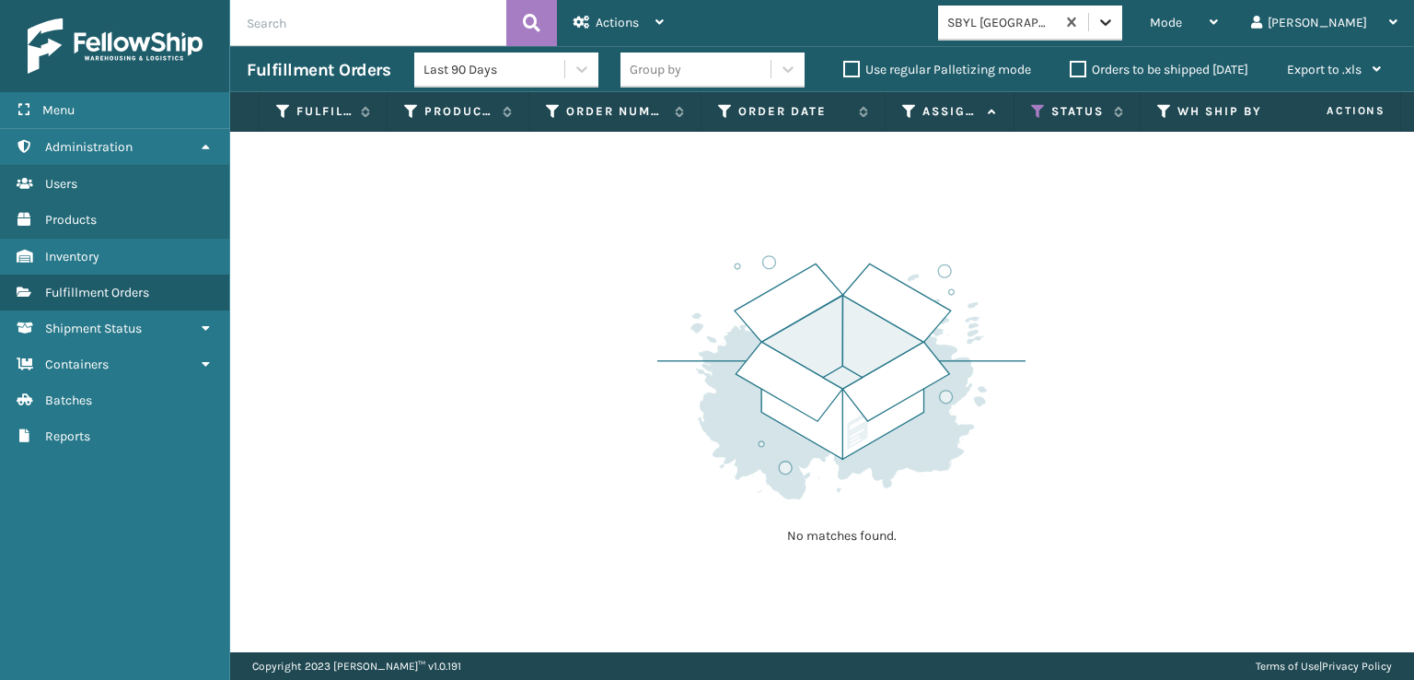
click at [1115, 28] on icon at bounding box center [1106, 22] width 18 height 18
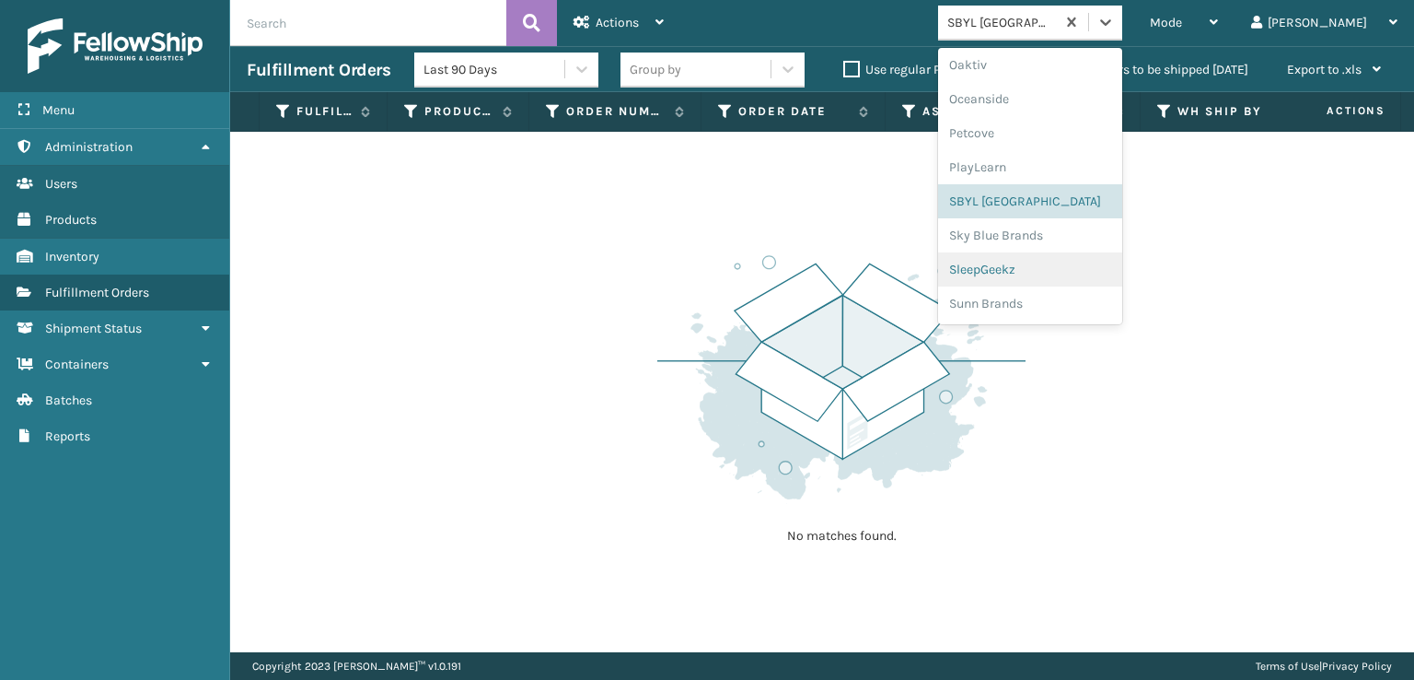
click at [1066, 271] on div "SleepGeekz" at bounding box center [1030, 269] width 184 height 34
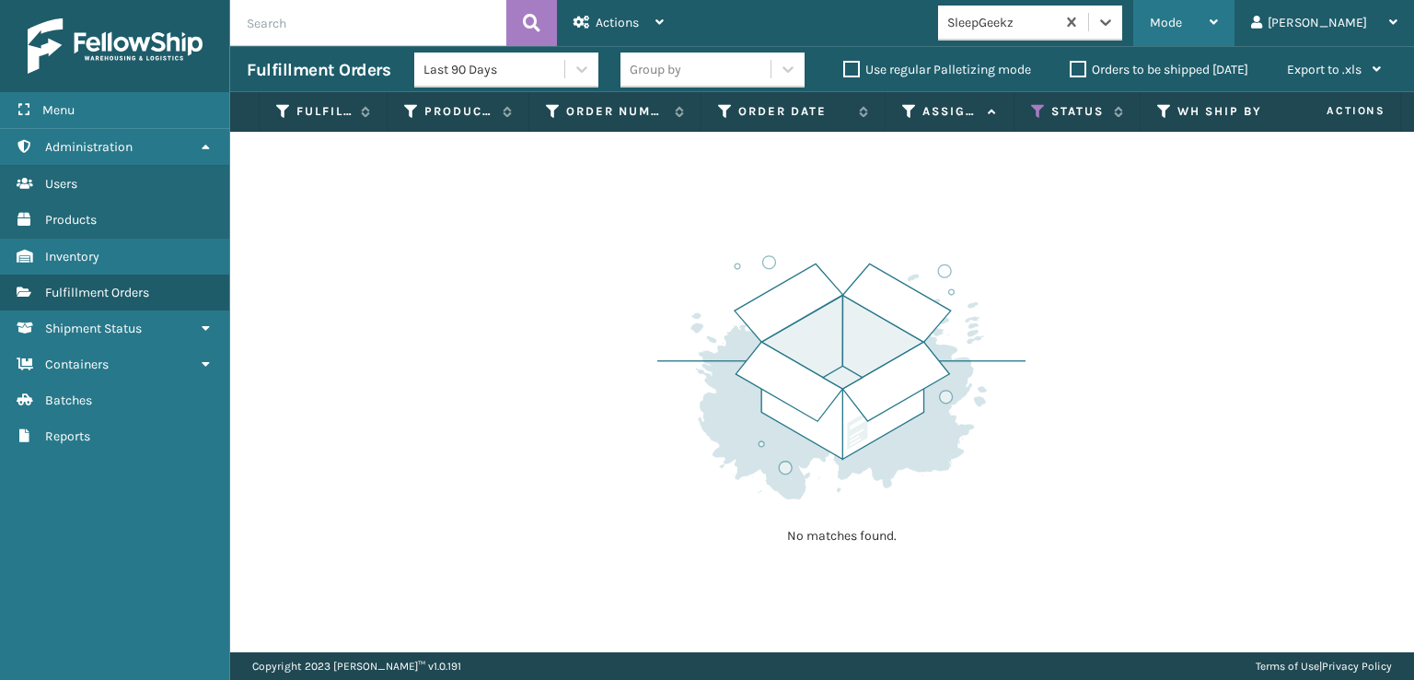
click at [1182, 23] on span "Mode" at bounding box center [1166, 23] width 32 height 16
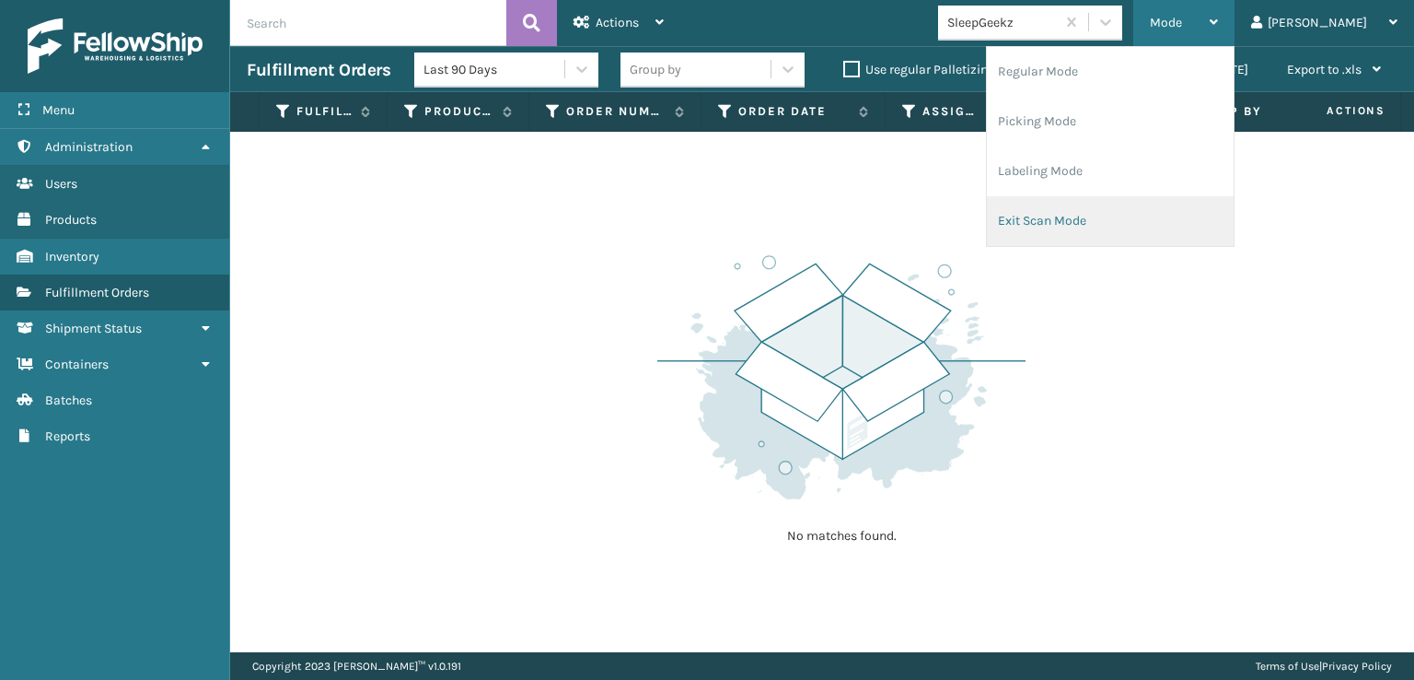
click at [1105, 218] on li "Exit Scan Mode" at bounding box center [1110, 221] width 247 height 50
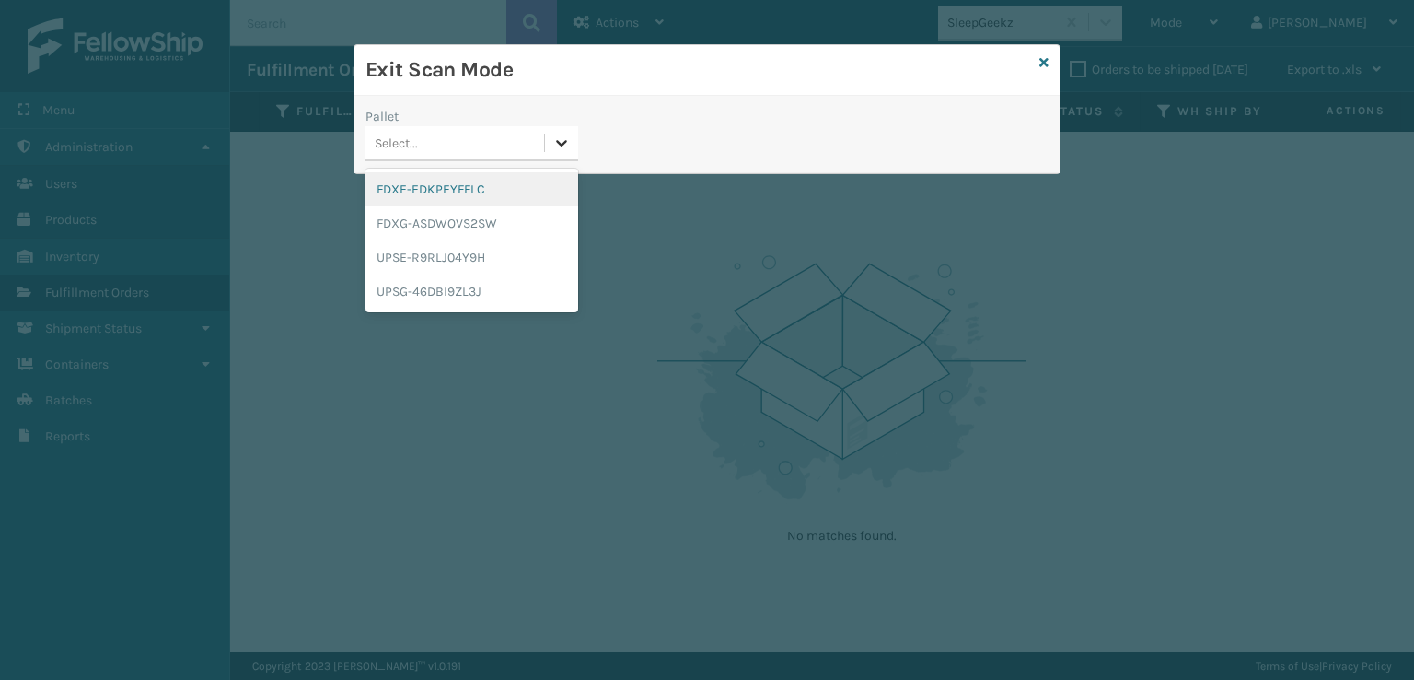
click at [555, 143] on icon at bounding box center [561, 143] width 18 height 18
click at [451, 192] on div "FDXE-EDKPEYFFLC" at bounding box center [472, 189] width 213 height 34
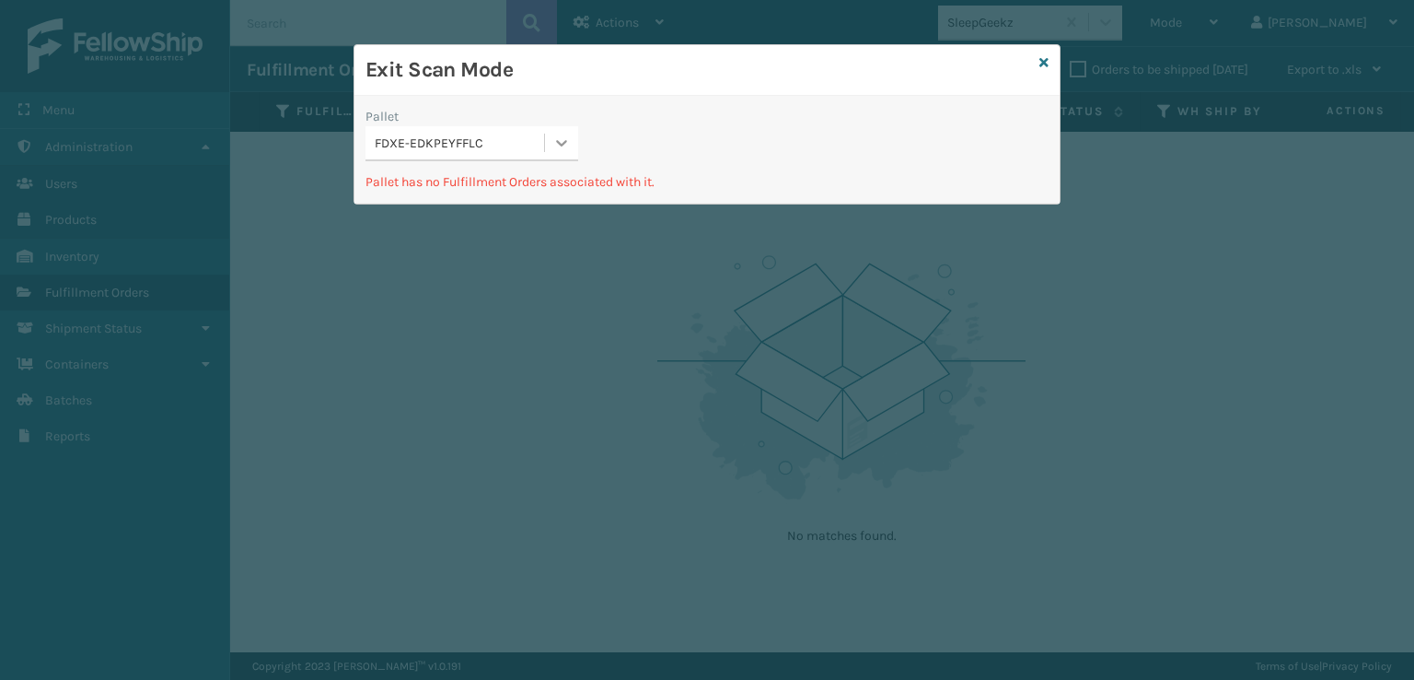
click at [564, 142] on icon at bounding box center [562, 143] width 11 height 6
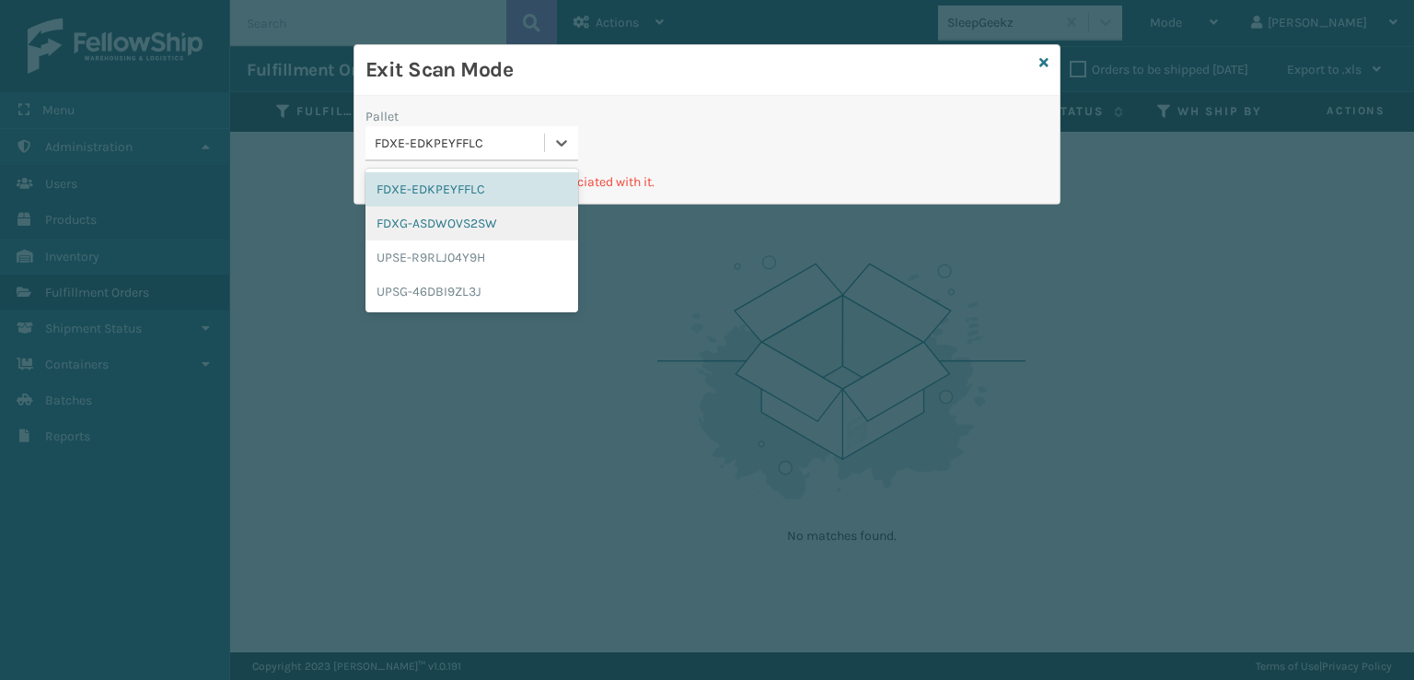
click at [464, 222] on div "FDXG-ASDWOVS2SW" at bounding box center [472, 223] width 213 height 34
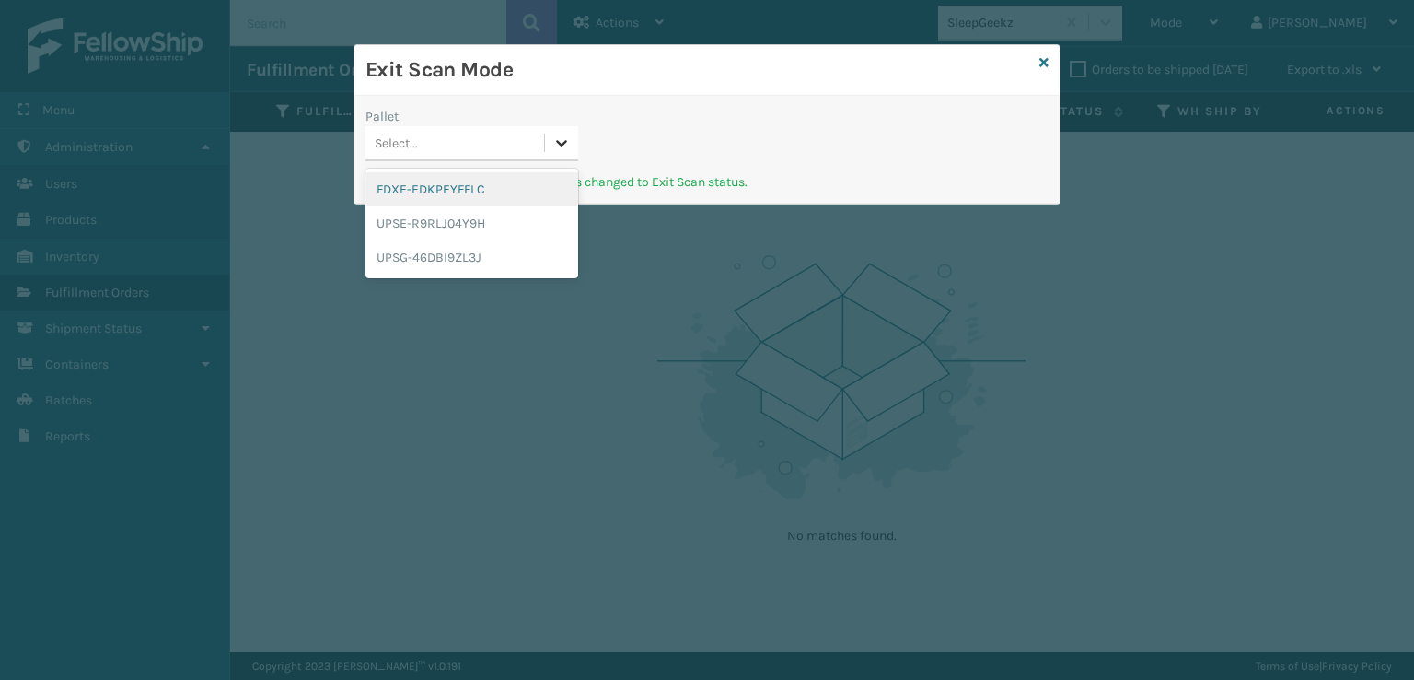
click at [556, 141] on icon at bounding box center [561, 143] width 18 height 18
click at [427, 219] on div "UPSE-R9RLJ04Y9H" at bounding box center [472, 223] width 213 height 34
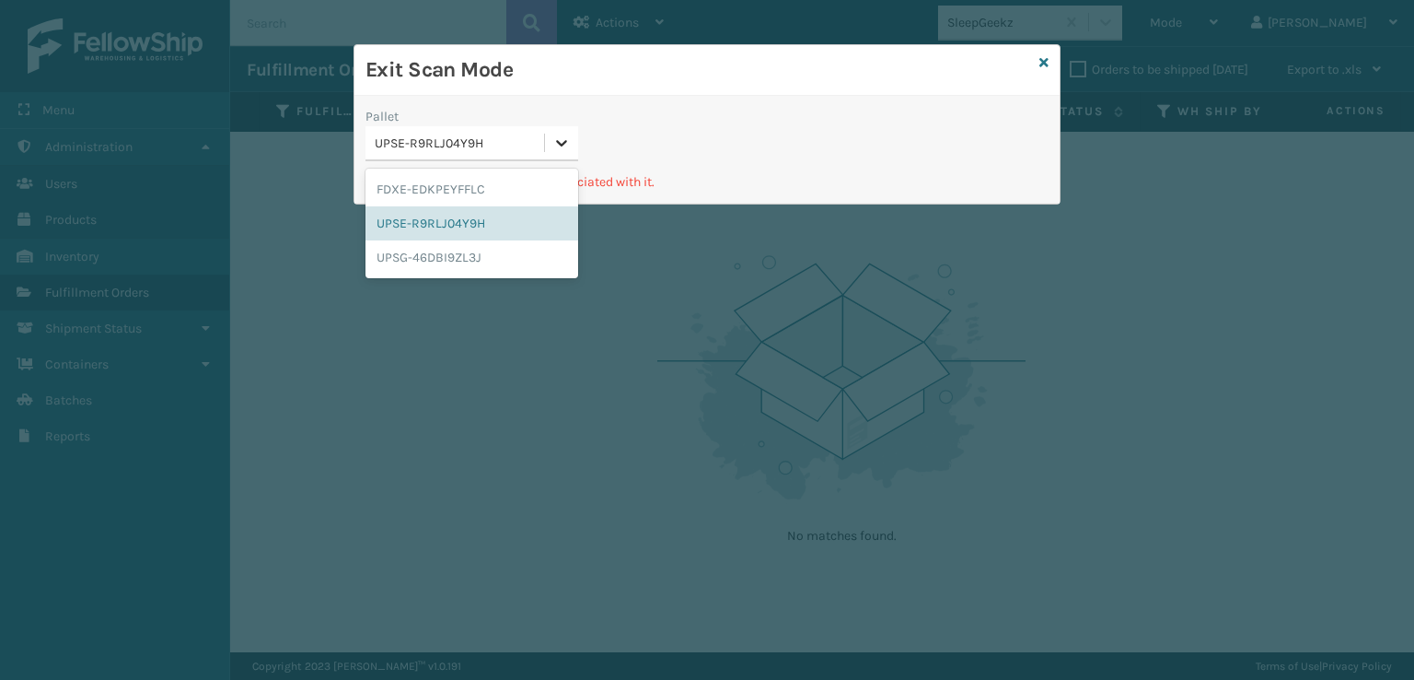
click at [556, 141] on icon at bounding box center [561, 143] width 18 height 18
click at [444, 188] on div "FDXE-EDKPEYFFLC" at bounding box center [472, 189] width 213 height 34
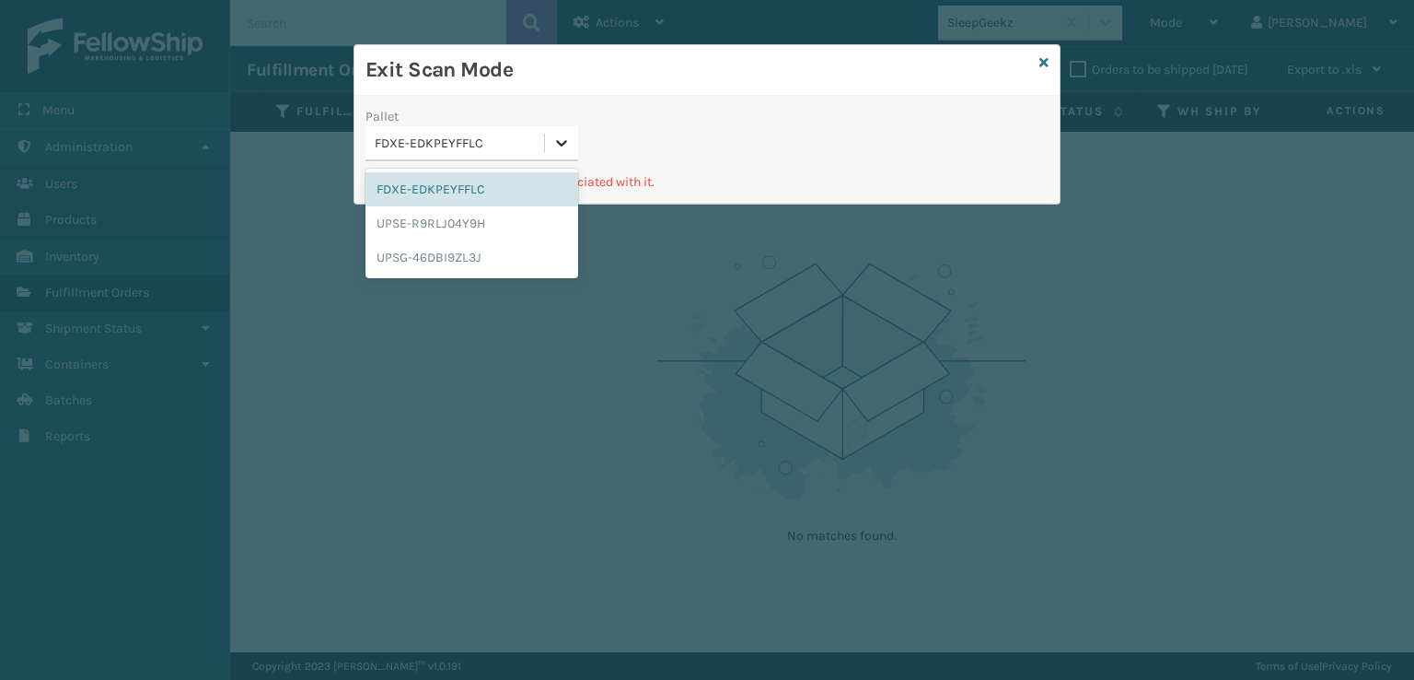
click at [558, 145] on icon at bounding box center [561, 143] width 18 height 18
click at [436, 250] on div "UPSG-46DBI9ZL3J" at bounding box center [472, 257] width 213 height 34
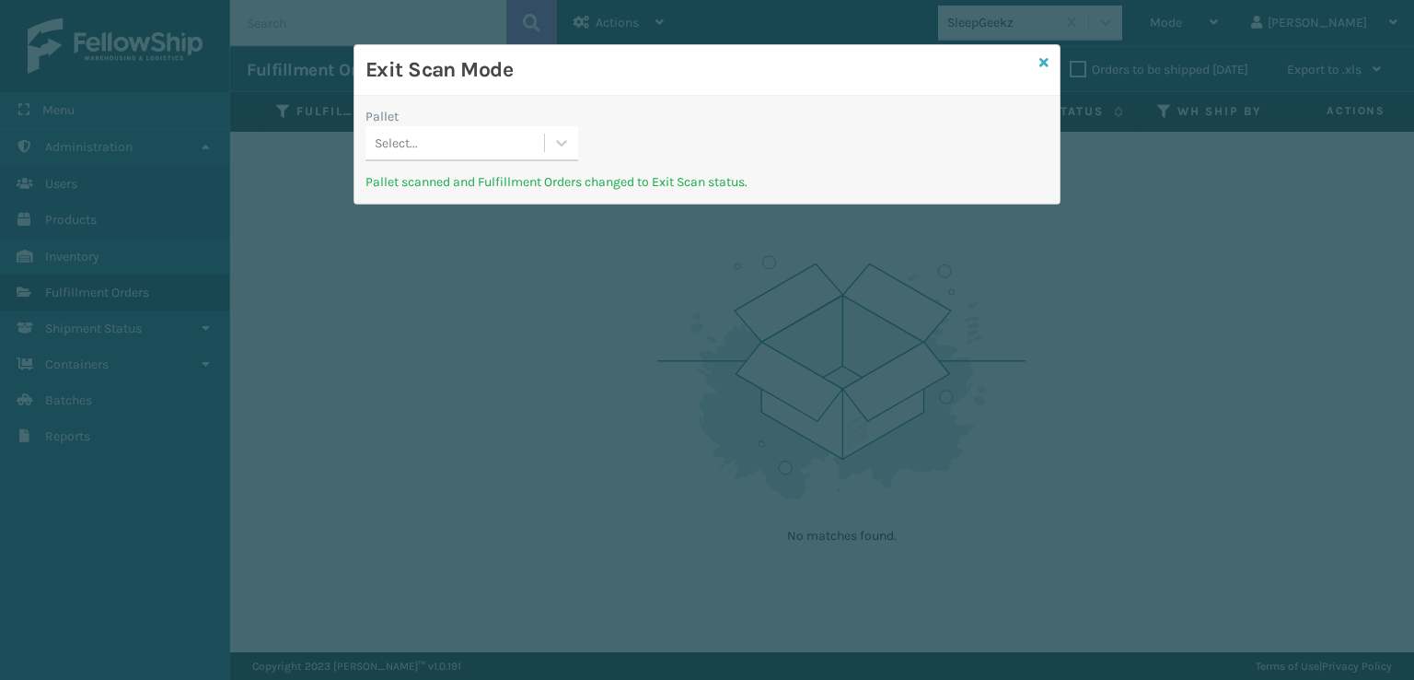
click at [1048, 61] on icon at bounding box center [1044, 62] width 9 height 13
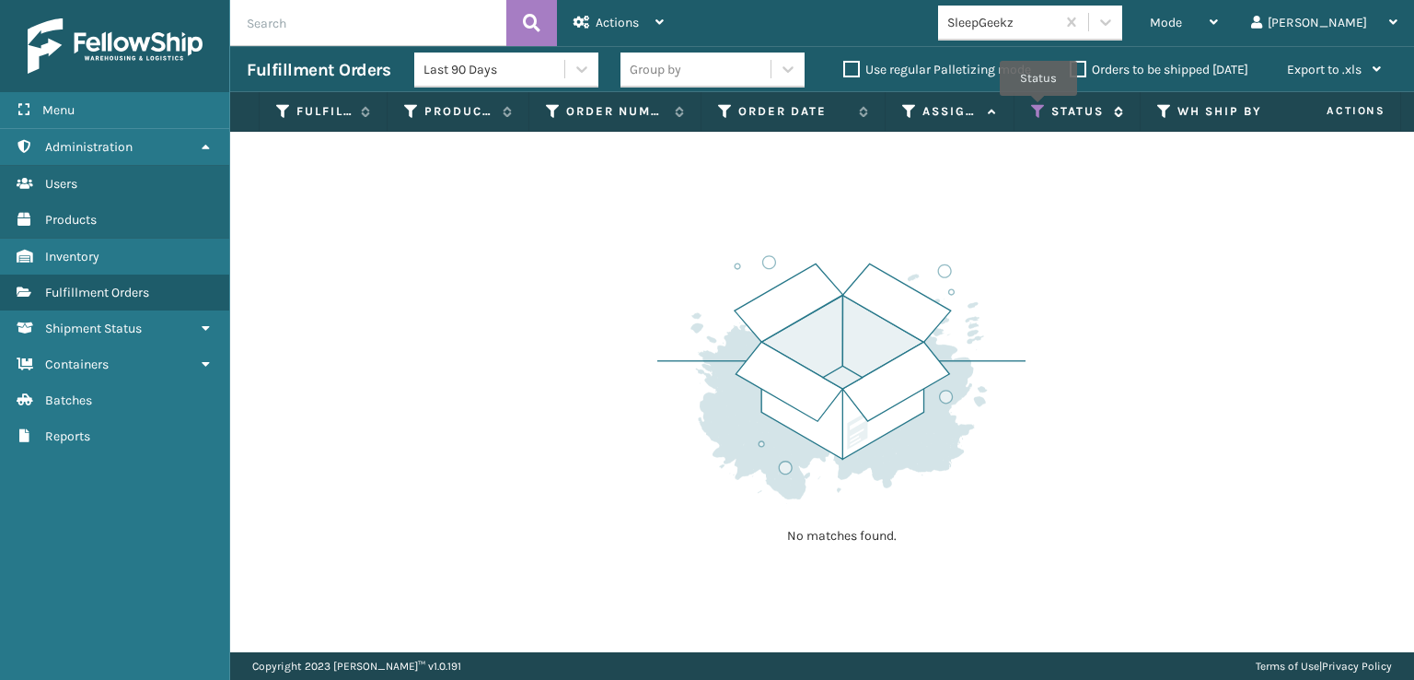
click at [1039, 109] on icon at bounding box center [1038, 111] width 15 height 17
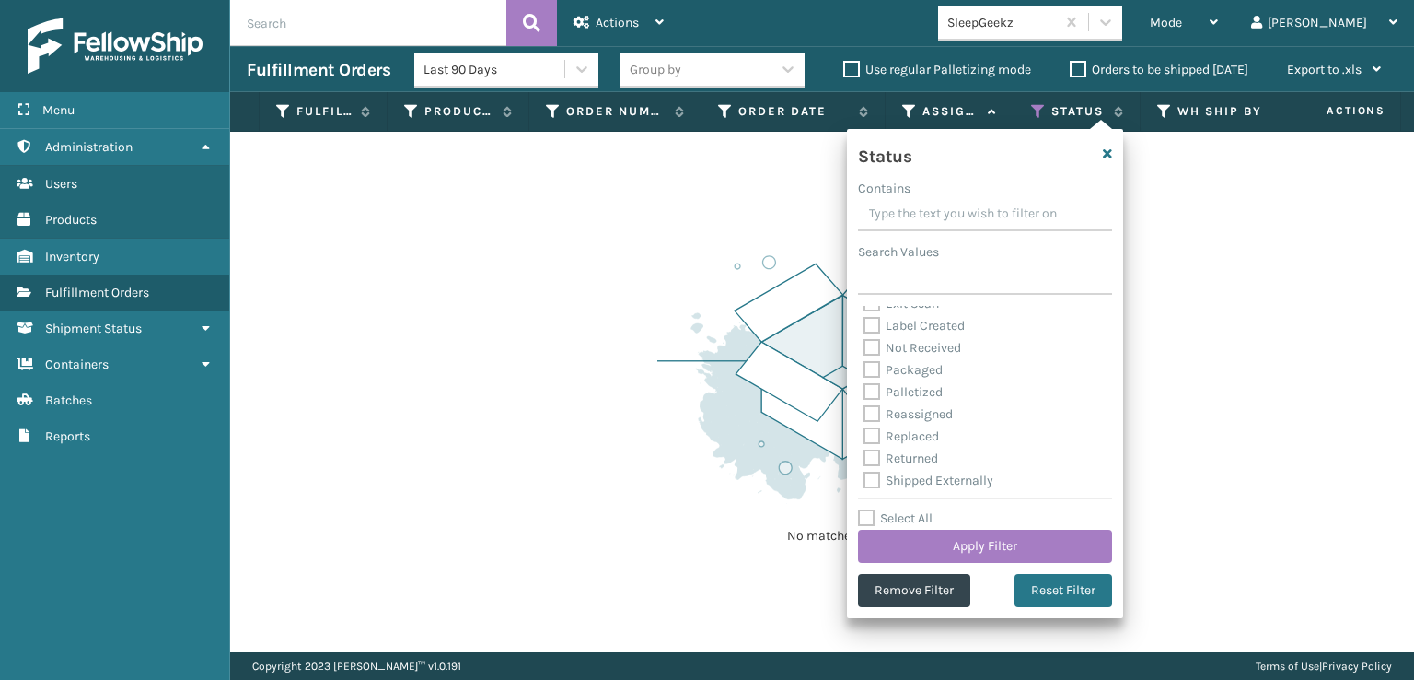
scroll to position [103, 0]
click at [871, 392] on label "Palletized" at bounding box center [903, 390] width 79 height 16
click at [865, 391] on input "Palletized" at bounding box center [864, 385] width 1 height 12
checkbox input "true"
click at [969, 545] on button "Apply Filter" at bounding box center [985, 545] width 254 height 33
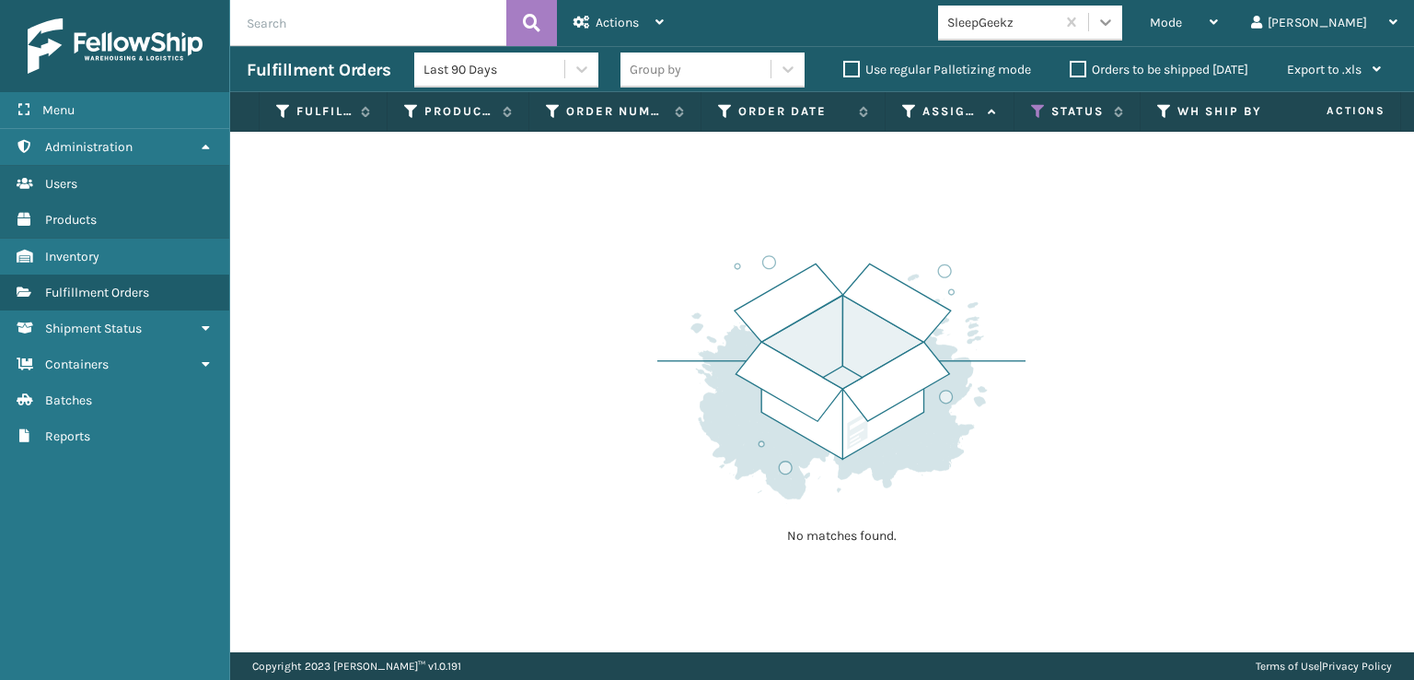
click at [1115, 26] on icon at bounding box center [1106, 22] width 18 height 18
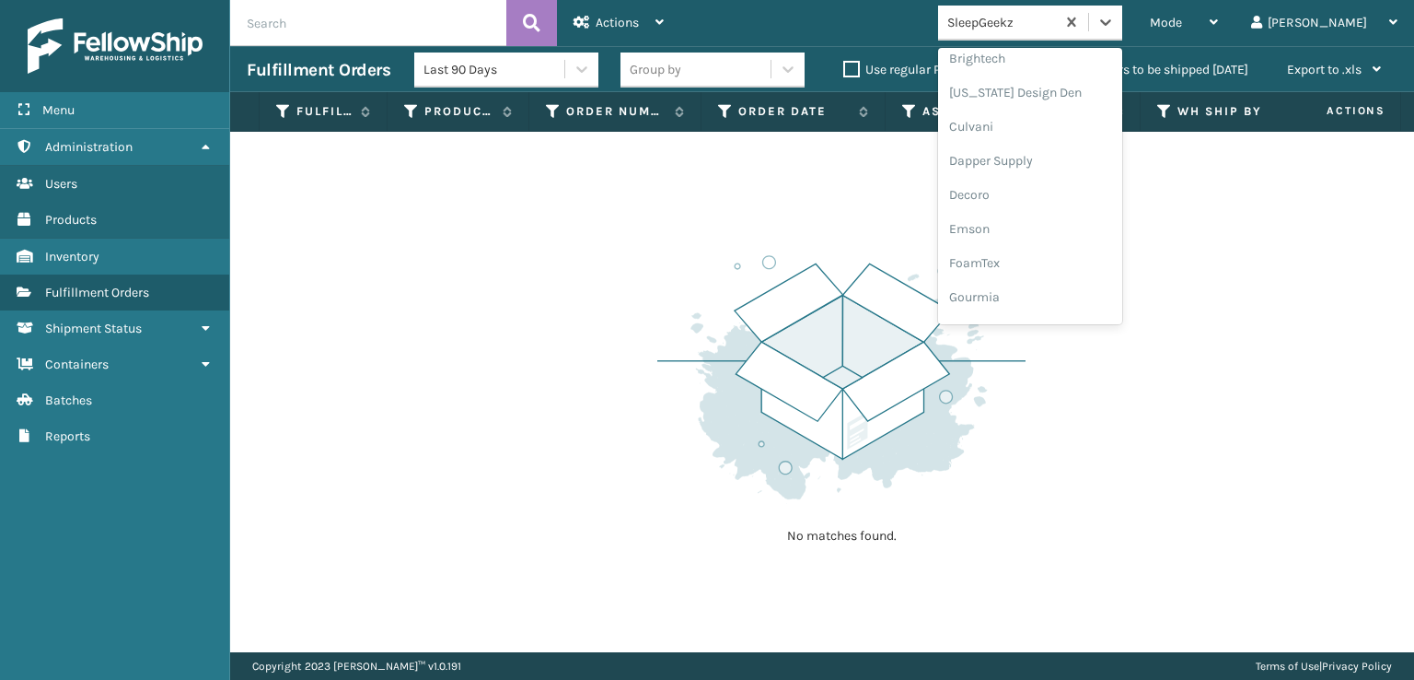
scroll to position [276, 0]
click at [1056, 237] on div "FoamTex" at bounding box center [1030, 235] width 184 height 34
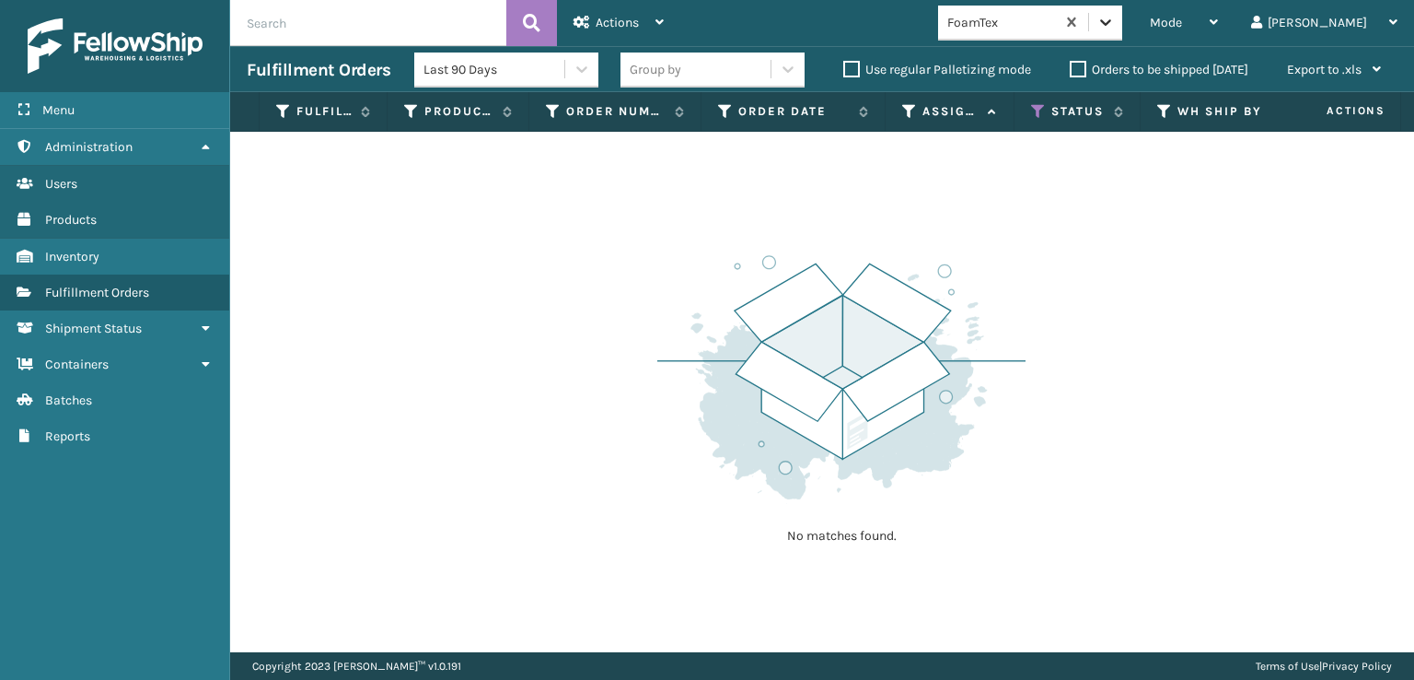
click at [1115, 29] on icon at bounding box center [1106, 22] width 18 height 18
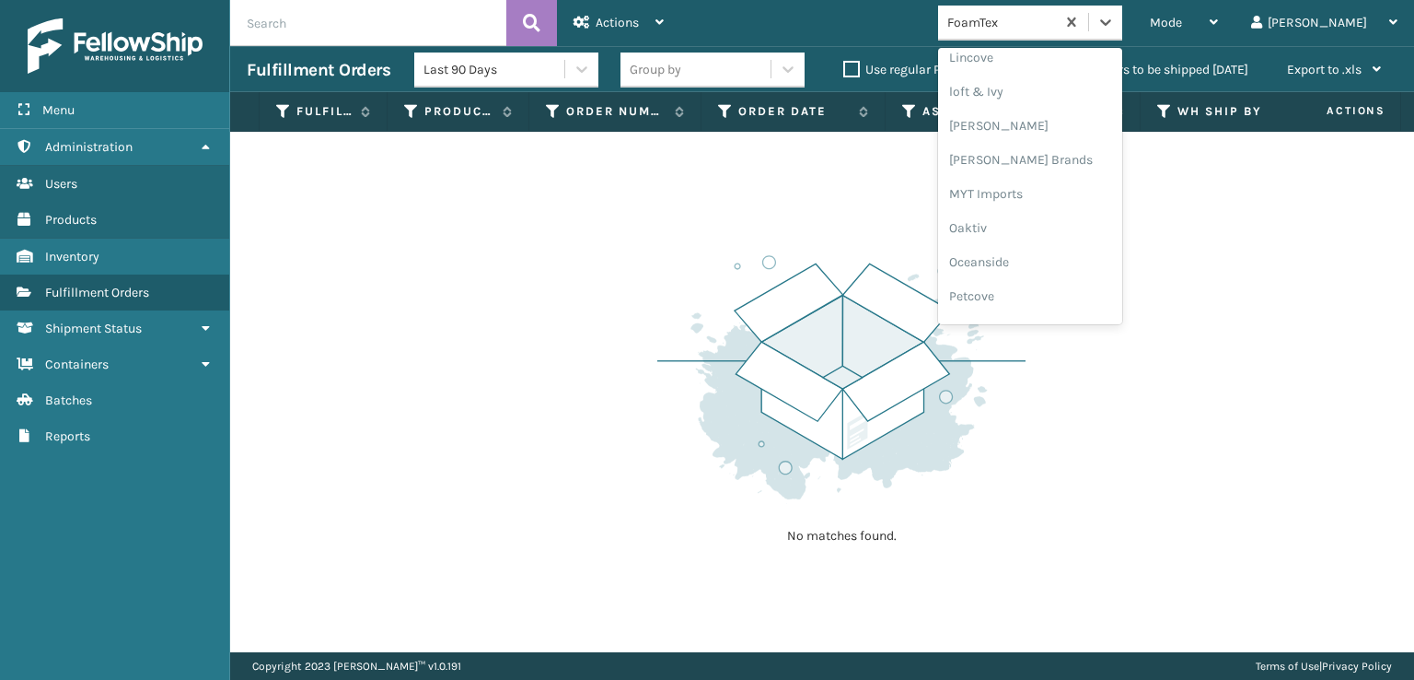
scroll to position [766, 0]
click at [1063, 149] on div "[PERSON_NAME] Brands" at bounding box center [1030, 154] width 184 height 34
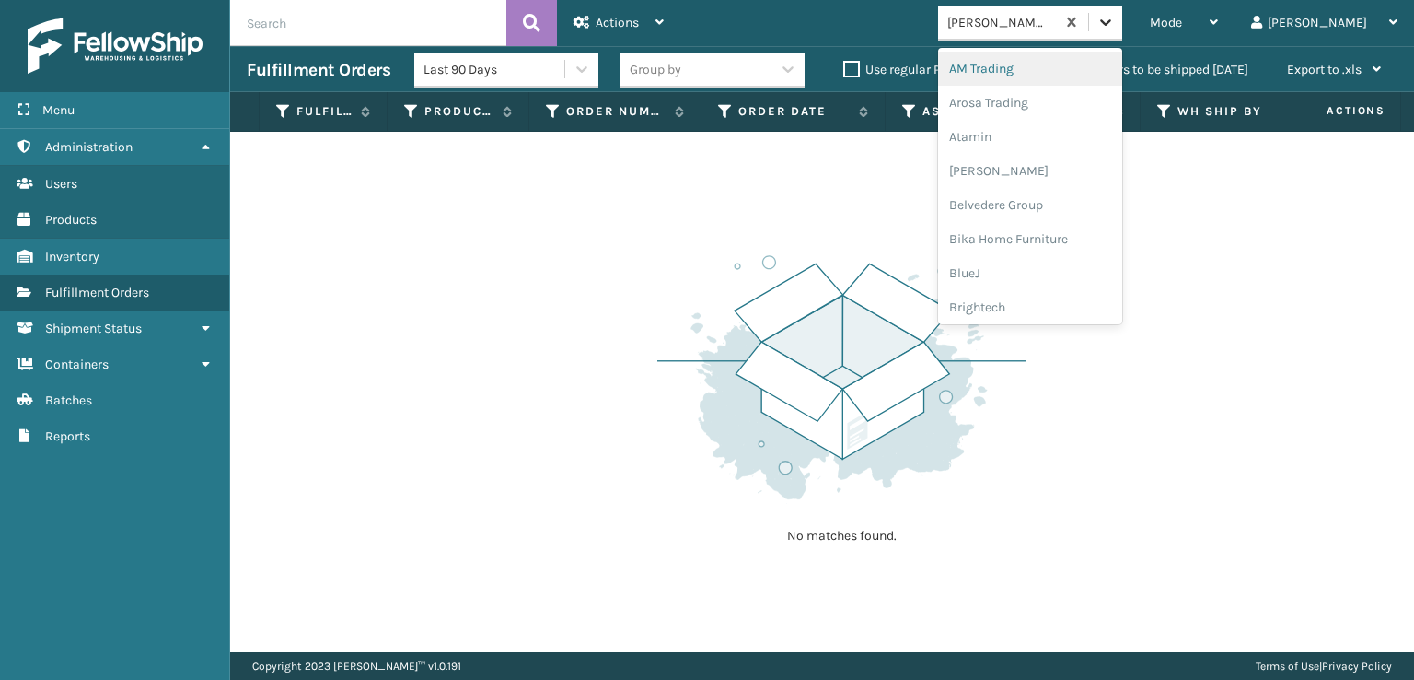
click at [1111, 23] on icon at bounding box center [1105, 22] width 11 height 6
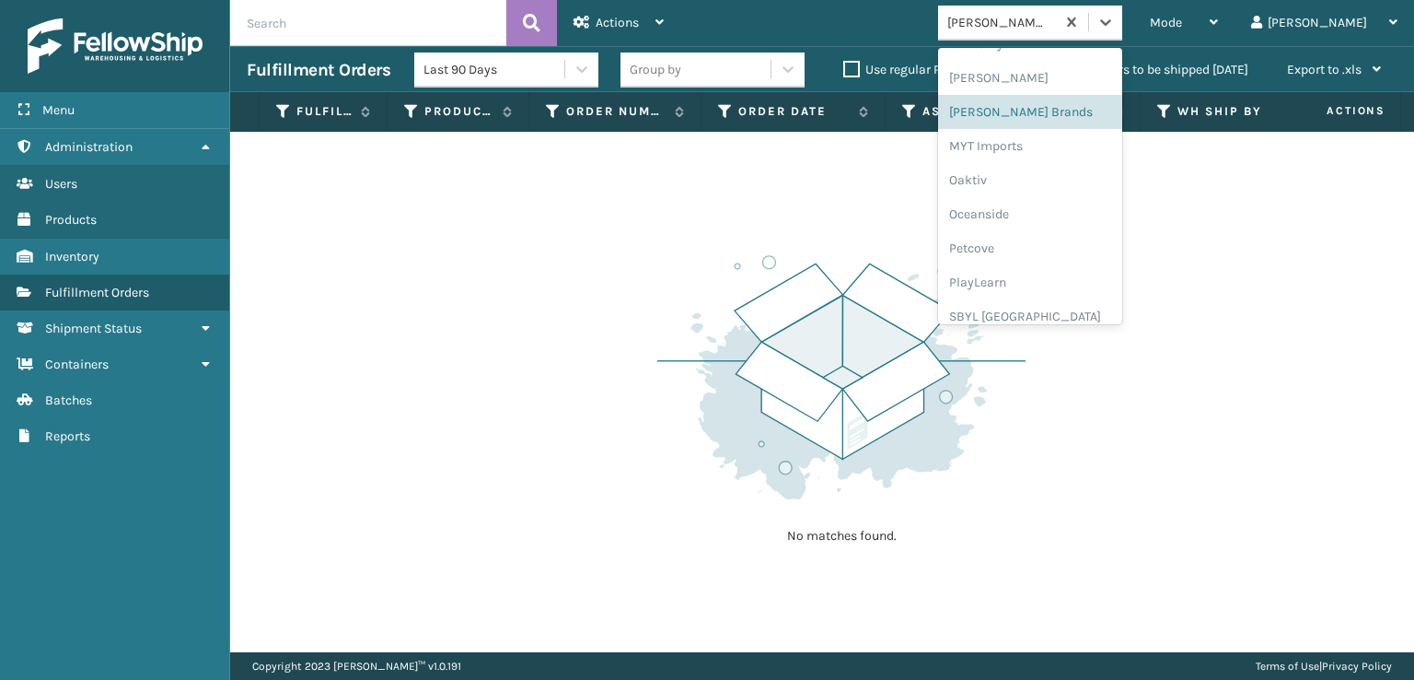
scroll to position [924, 0]
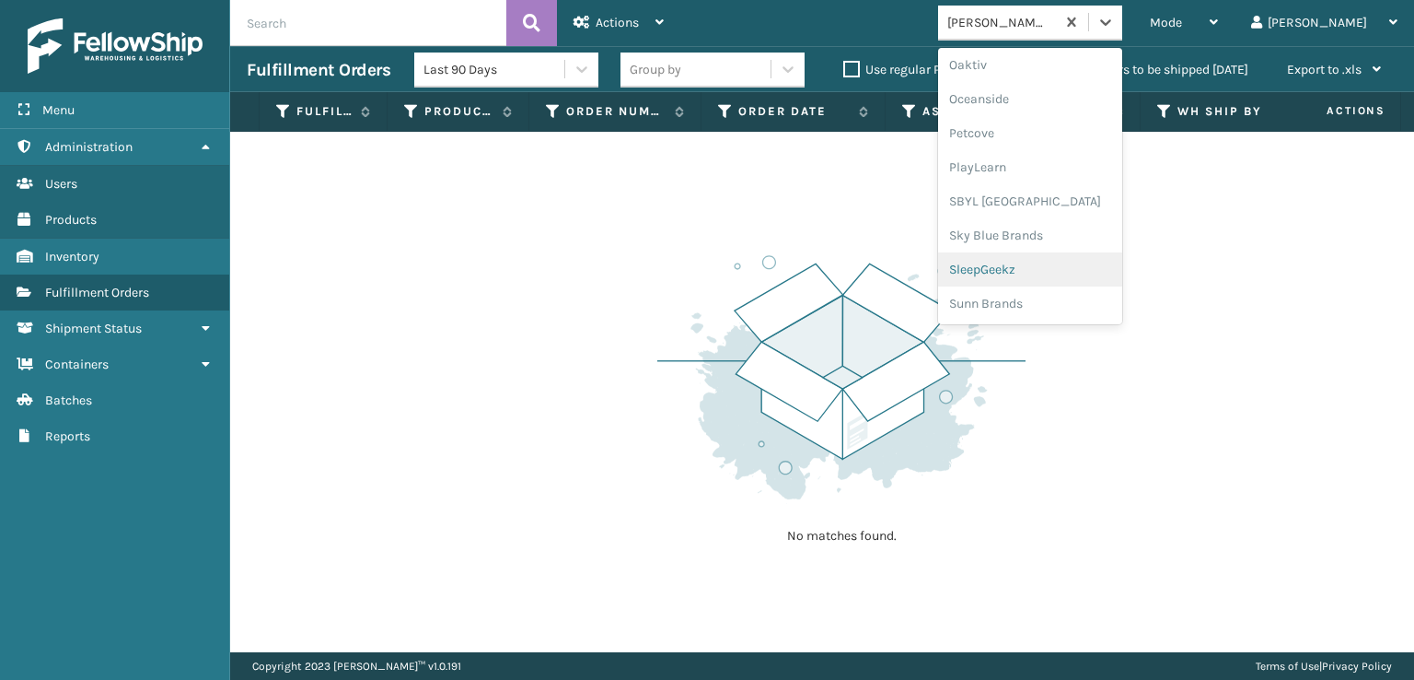
click at [1051, 272] on div "SleepGeekz" at bounding box center [1030, 269] width 184 height 34
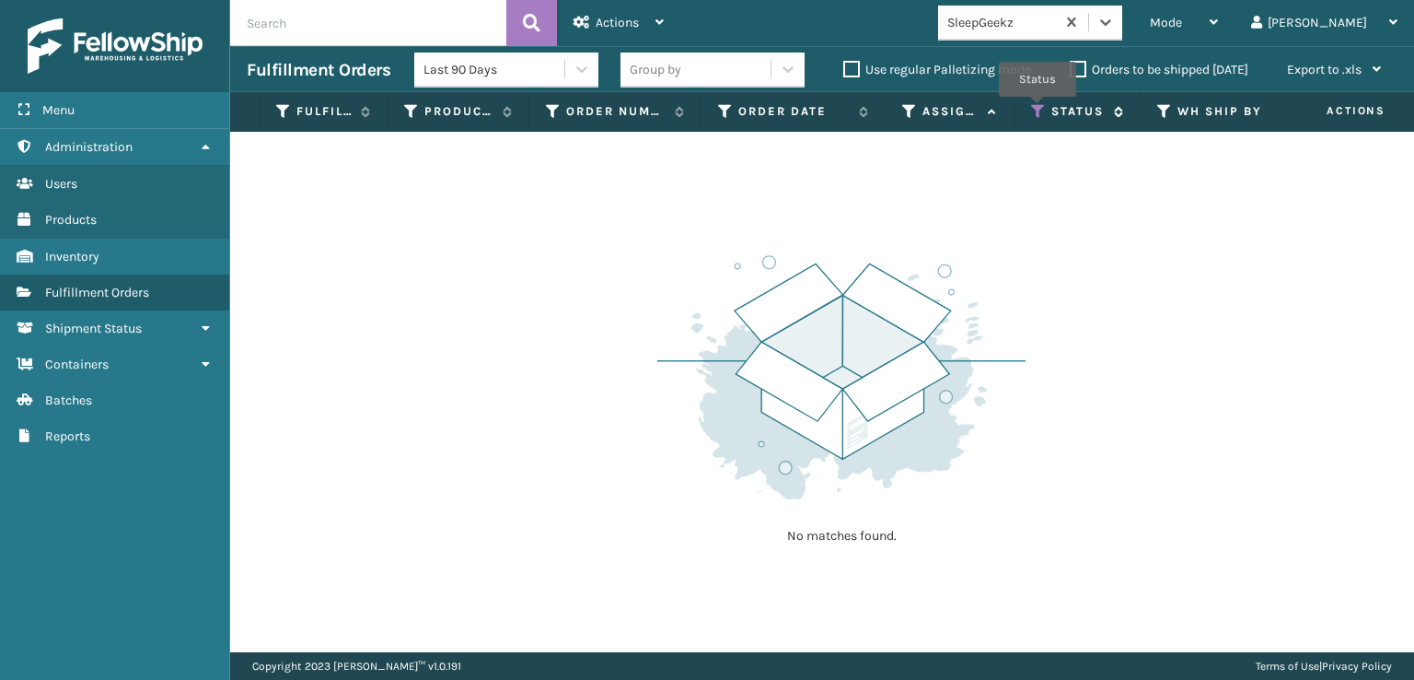
click at [1038, 110] on icon at bounding box center [1038, 111] width 15 height 17
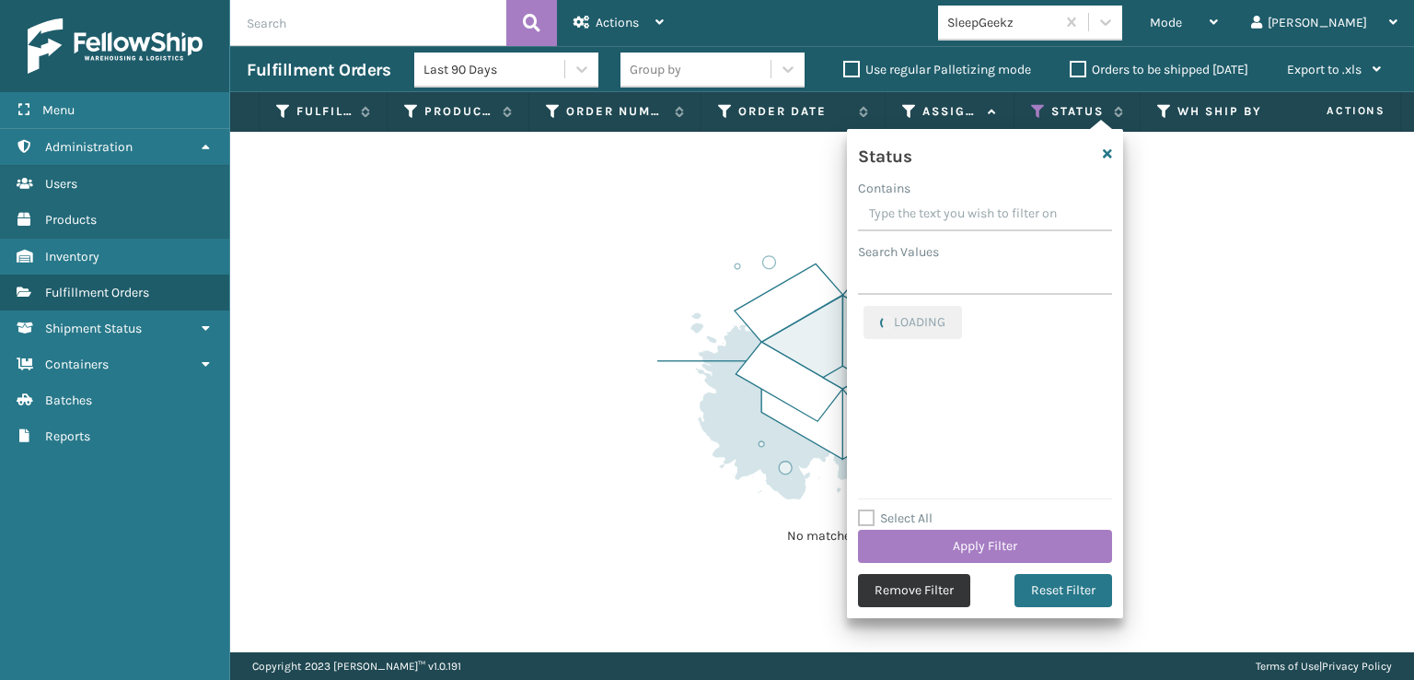
click at [899, 590] on button "Remove Filter" at bounding box center [914, 590] width 112 height 33
